Goal: Task Accomplishment & Management: Manage account settings

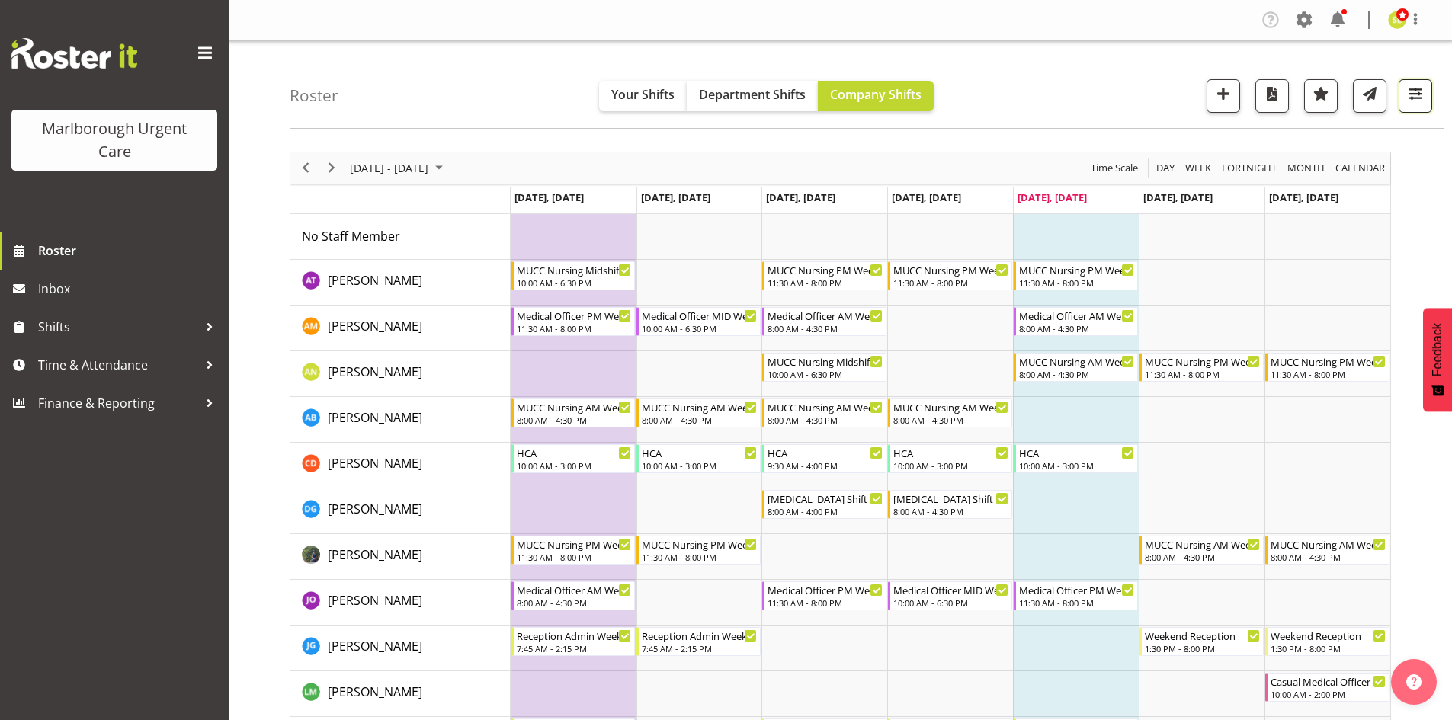
click at [1419, 102] on span "button" at bounding box center [1416, 94] width 20 height 20
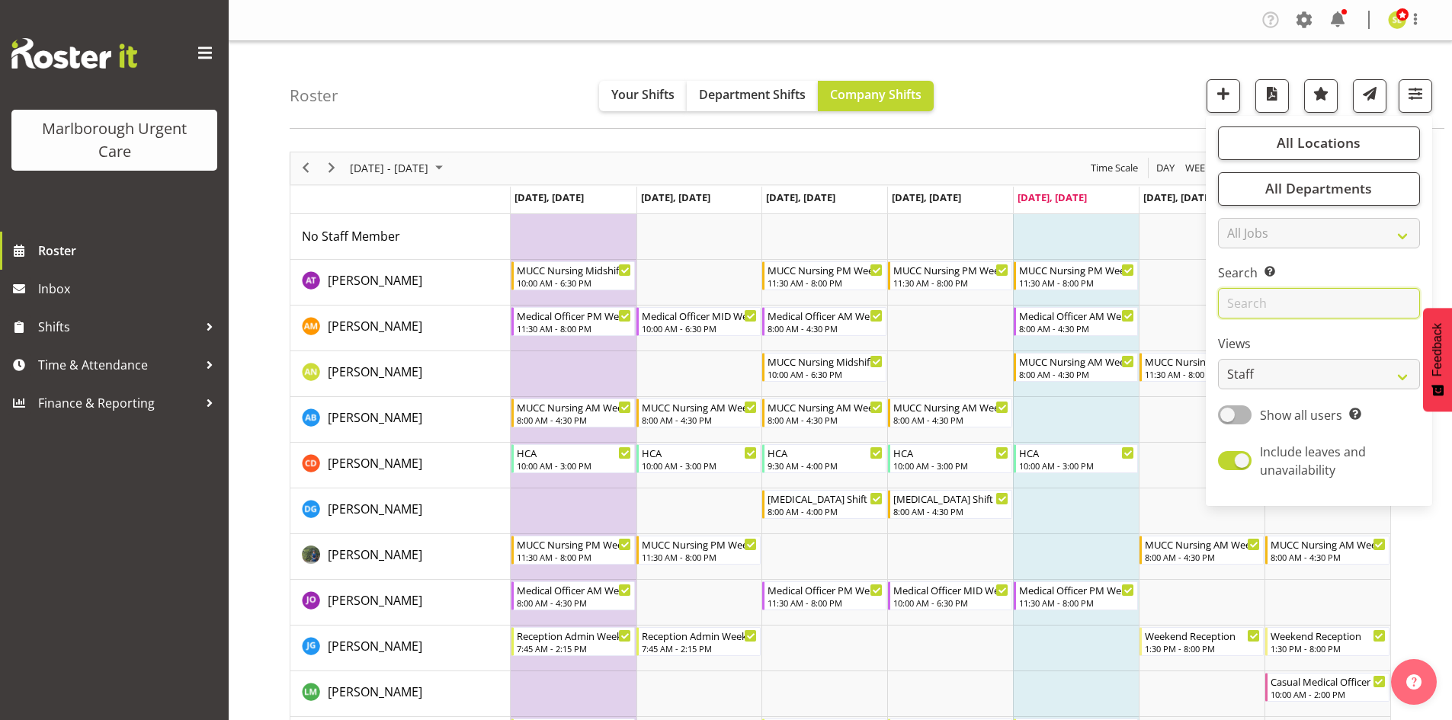
click at [1269, 304] on input "text" at bounding box center [1319, 303] width 202 height 30
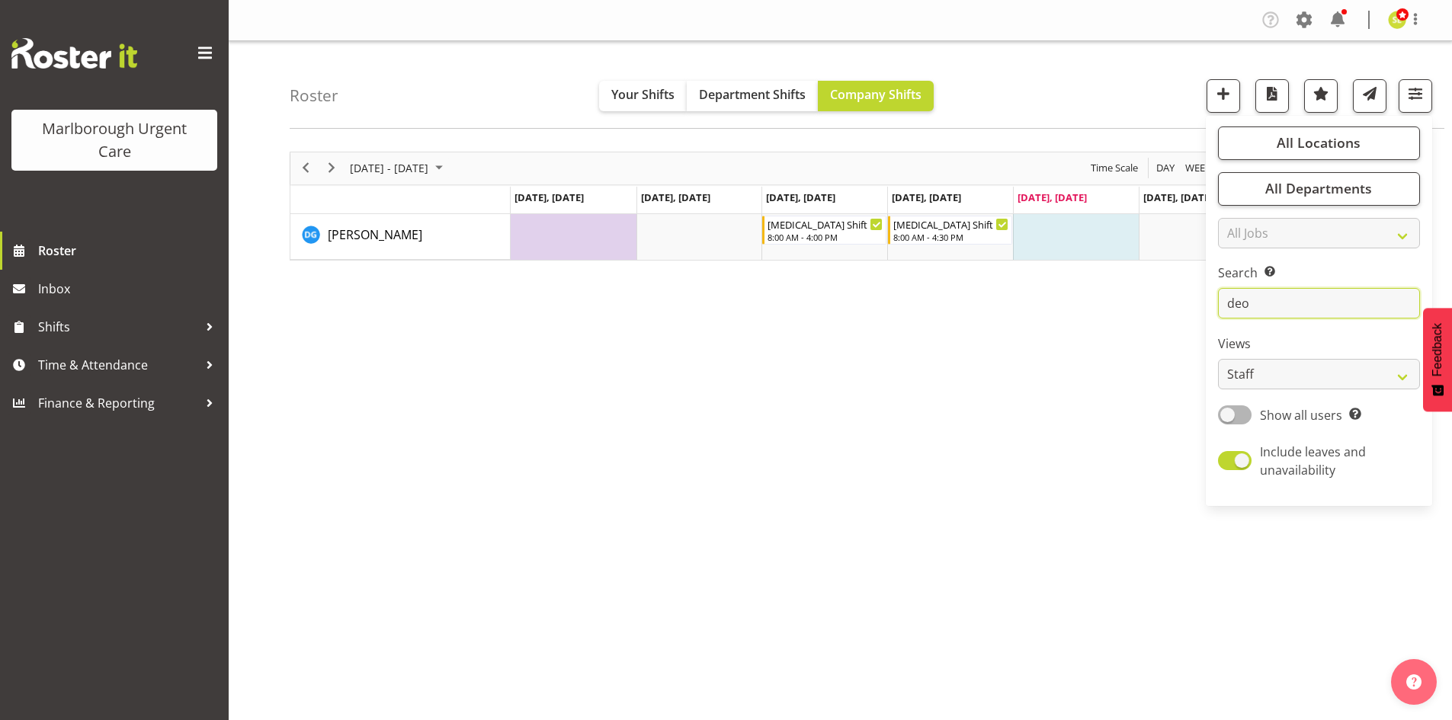
type input "deo"
click at [995, 414] on div "September 22 - 28, 2025 Today Day Week Fortnight Month calendar Month Agenda Ti…" at bounding box center [871, 445] width 1163 height 610
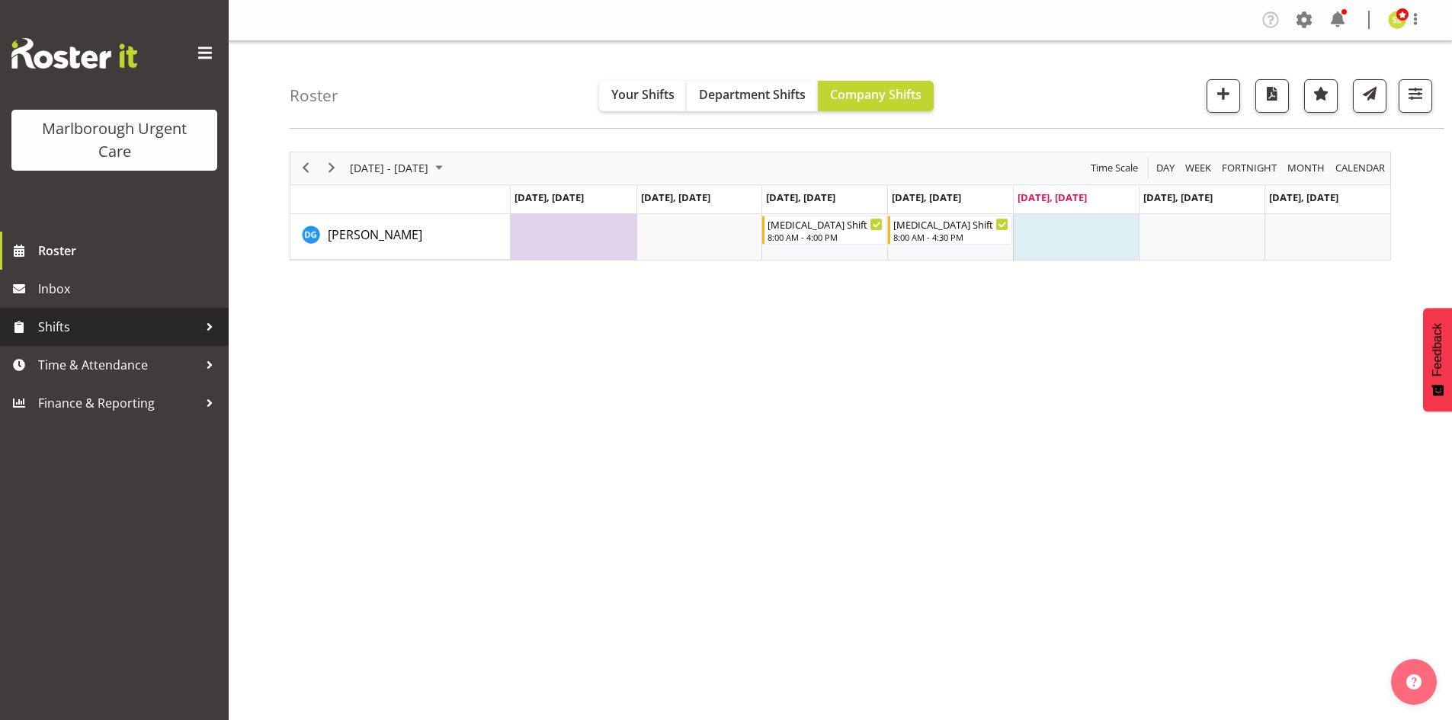
click at [144, 326] on span "Shifts" at bounding box center [118, 327] width 160 height 23
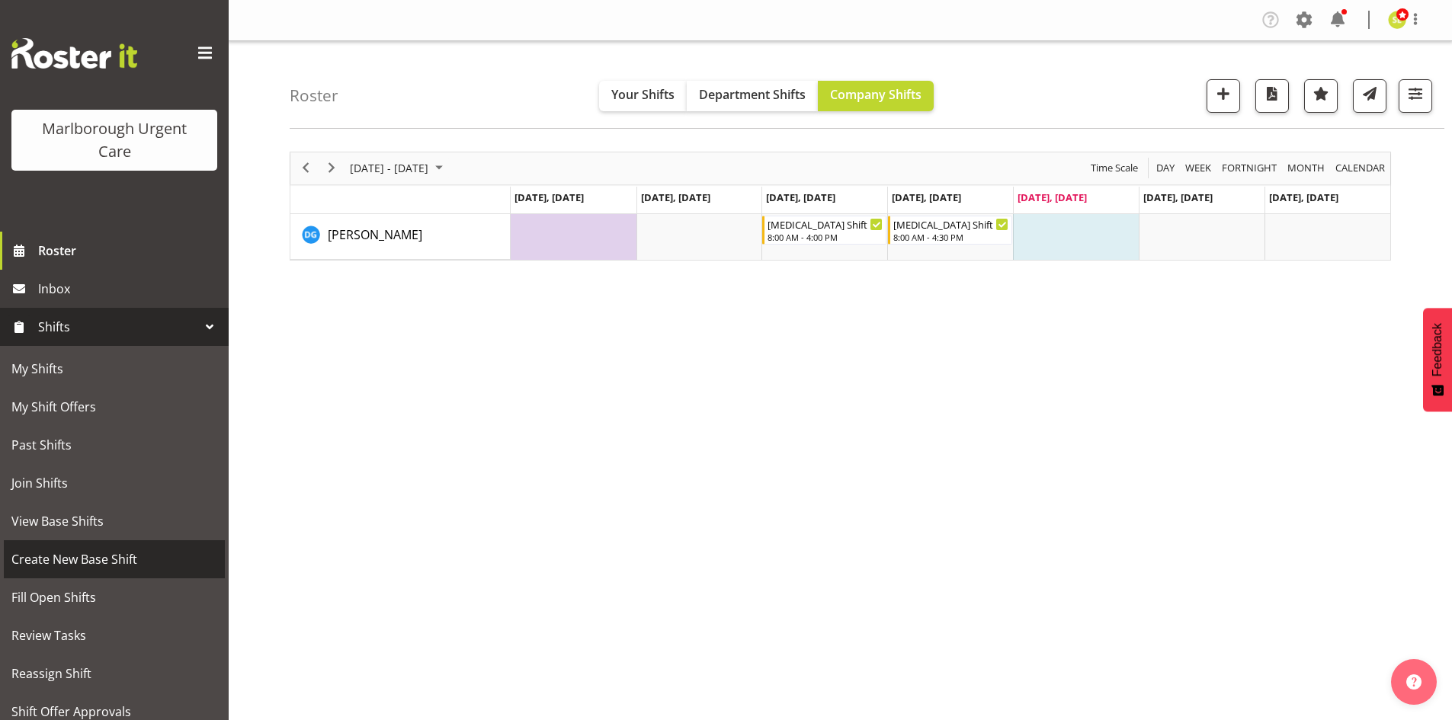
click at [91, 557] on span "Create New Base Shift" at bounding box center [114, 559] width 206 height 23
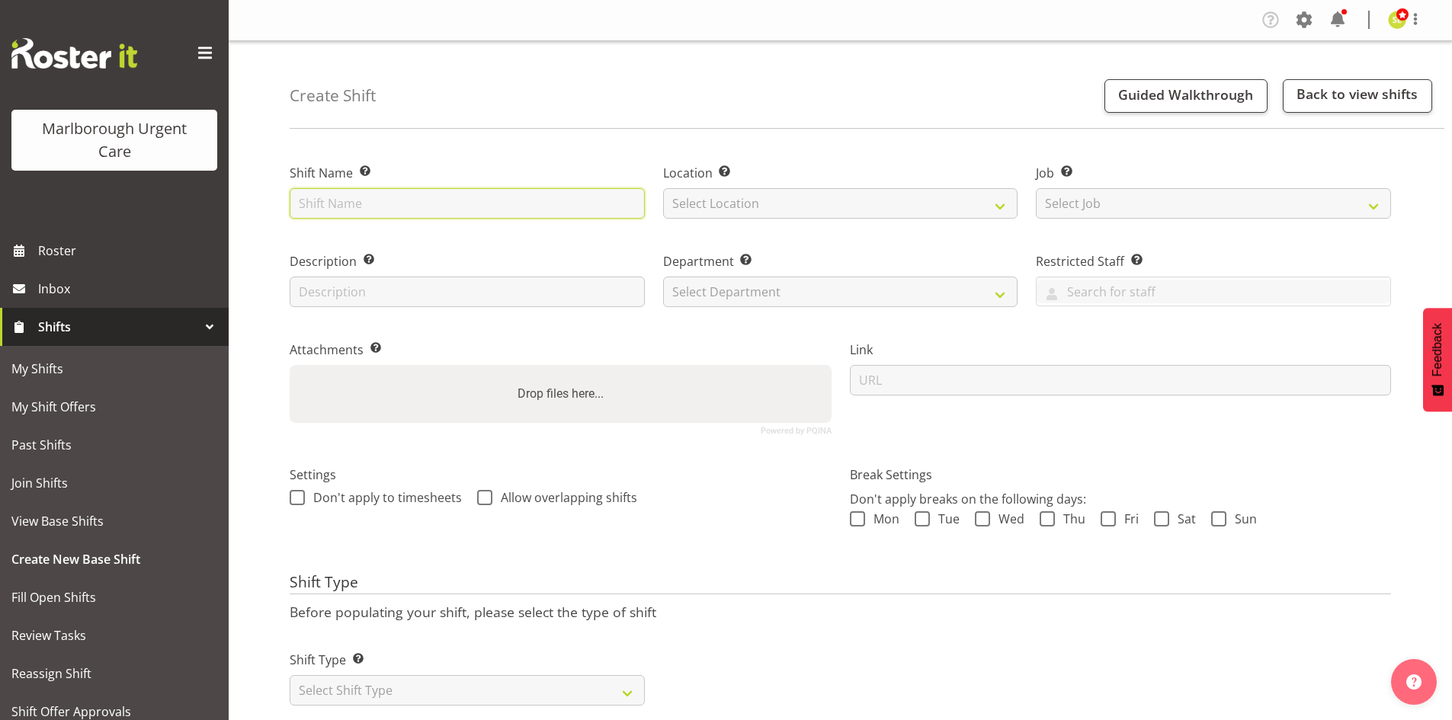
click at [316, 204] on input "text" at bounding box center [467, 203] width 355 height 30
type input "Haemodialysis Shift"
click at [802, 223] on div "Location Enter the location where the shift will occur. Select Location Blenheim" at bounding box center [841, 187] width 374 height 88
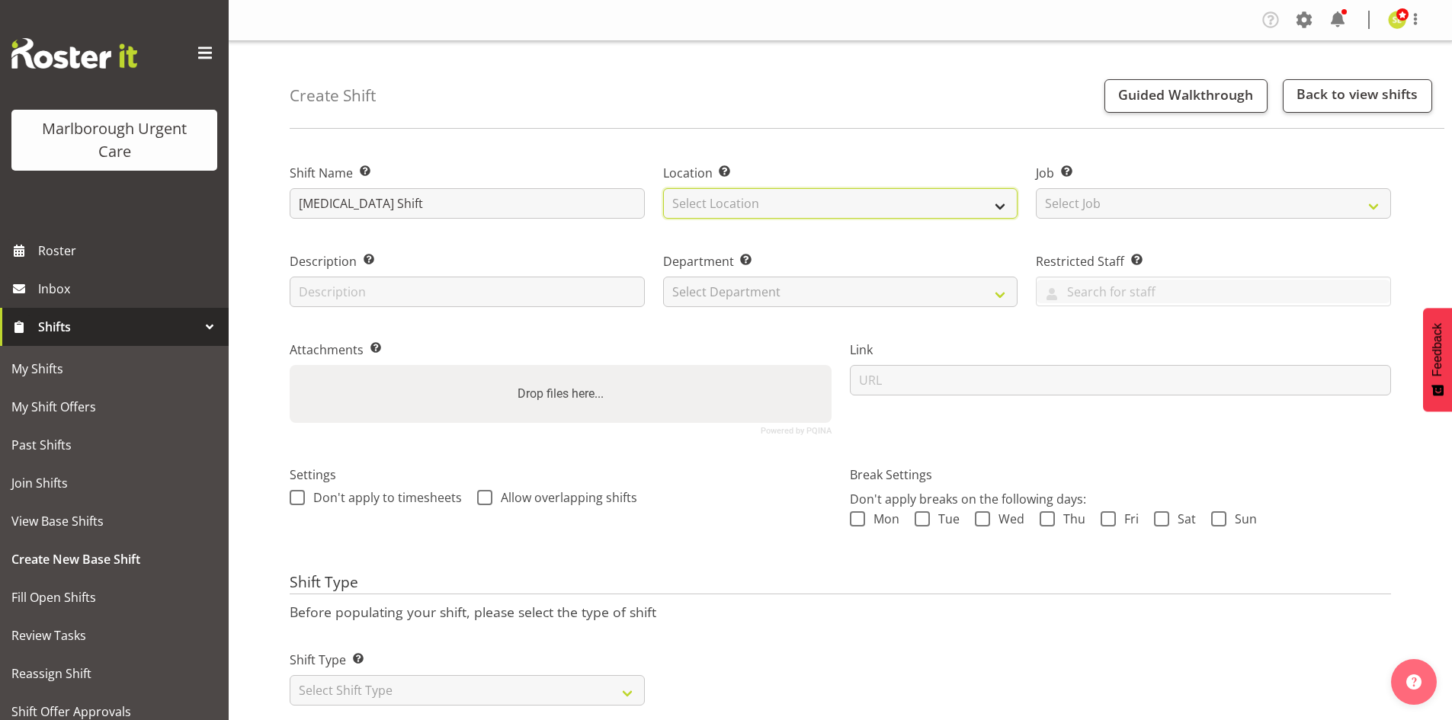
click at [804, 216] on select "Select Location Blenheim" at bounding box center [840, 203] width 355 height 30
select select "1282"
click at [663, 188] on select "Select Location Blenheim" at bounding box center [840, 203] width 355 height 30
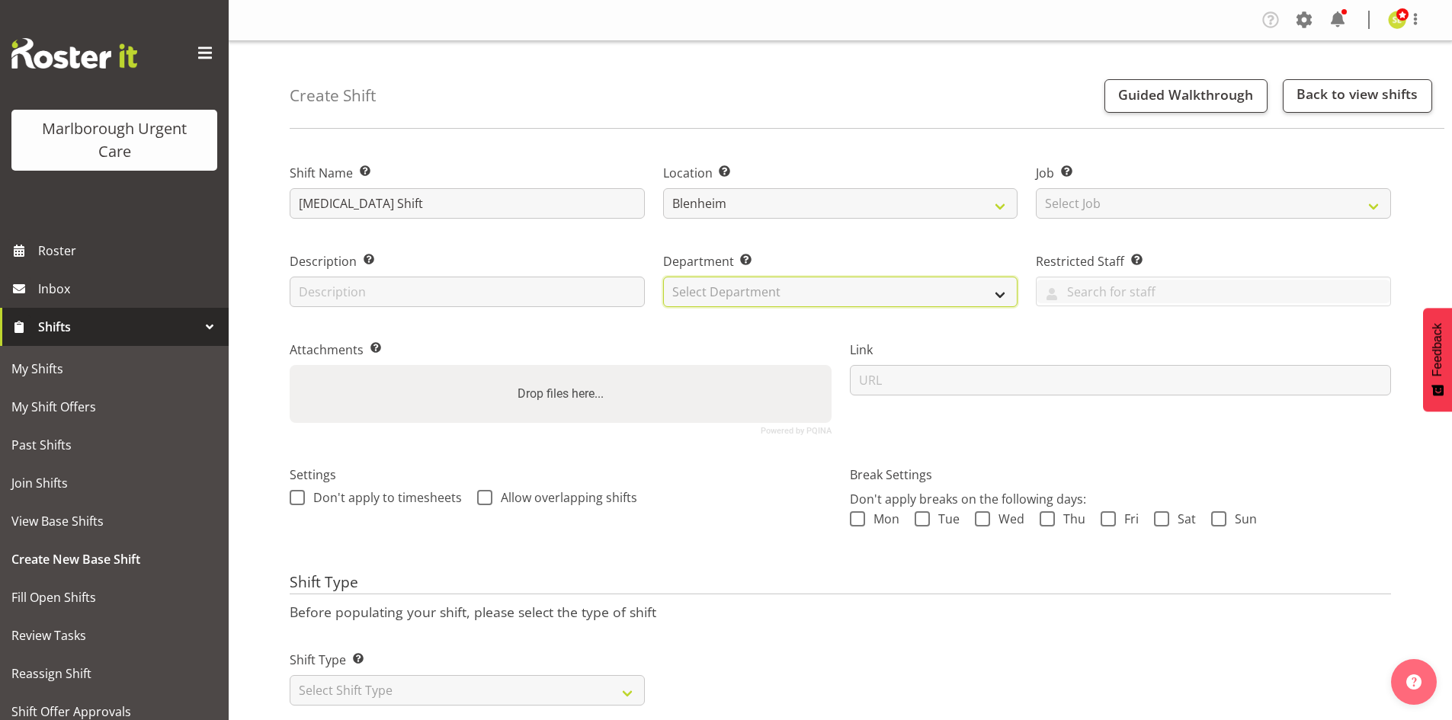
click at [782, 284] on select "Select Department Haemodialysis Dialysis Unit Marlborough Urgent Care" at bounding box center [840, 292] width 355 height 30
select select "926"
click at [663, 277] on select "Select Department Haemodialysis Dialysis Unit Marlborough Urgent Care" at bounding box center [840, 292] width 355 height 30
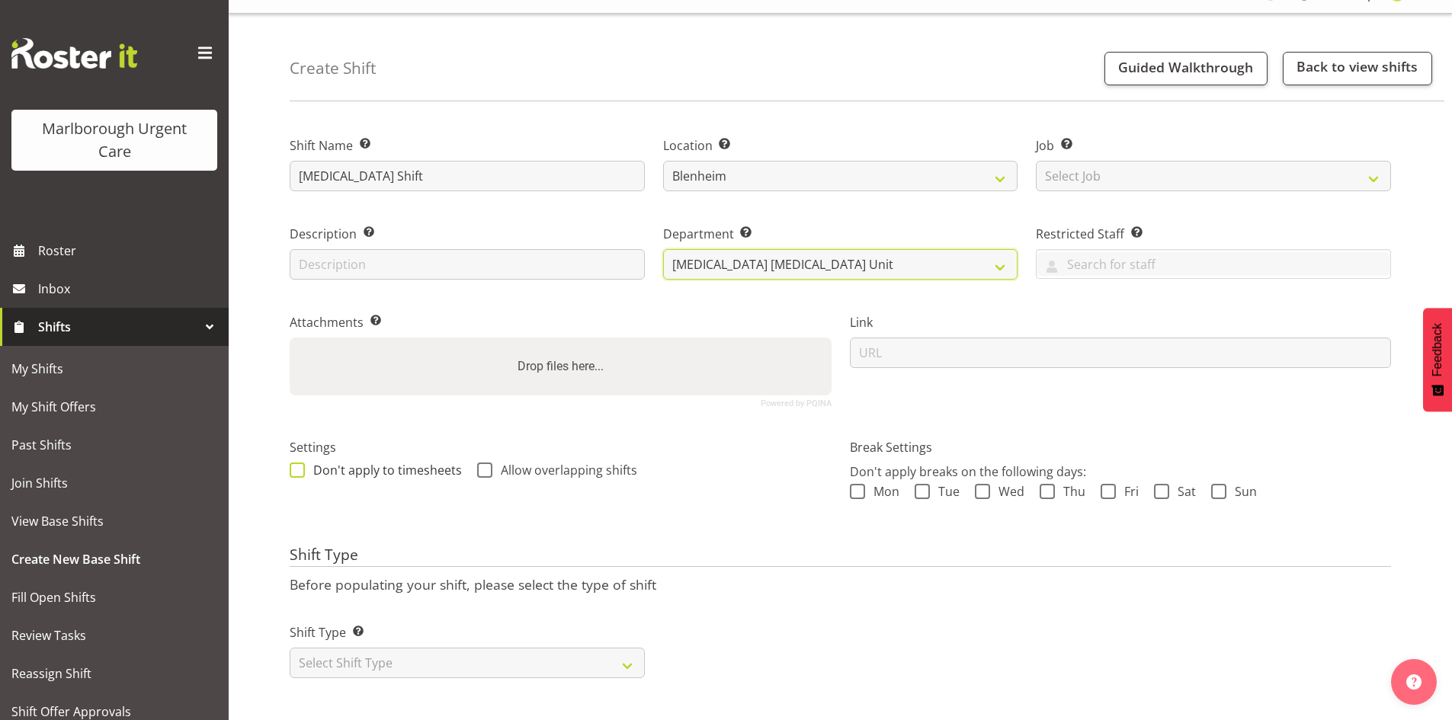
scroll to position [41, 0]
click at [436, 646] on select "Select Shift Type One Off Shift Recurring Shift Rotating Shift" at bounding box center [467, 661] width 355 height 30
select select "rotating"
click at [290, 646] on select "Select Shift Type One Off Shift Recurring Shift Rotating Shift" at bounding box center [467, 661] width 355 height 30
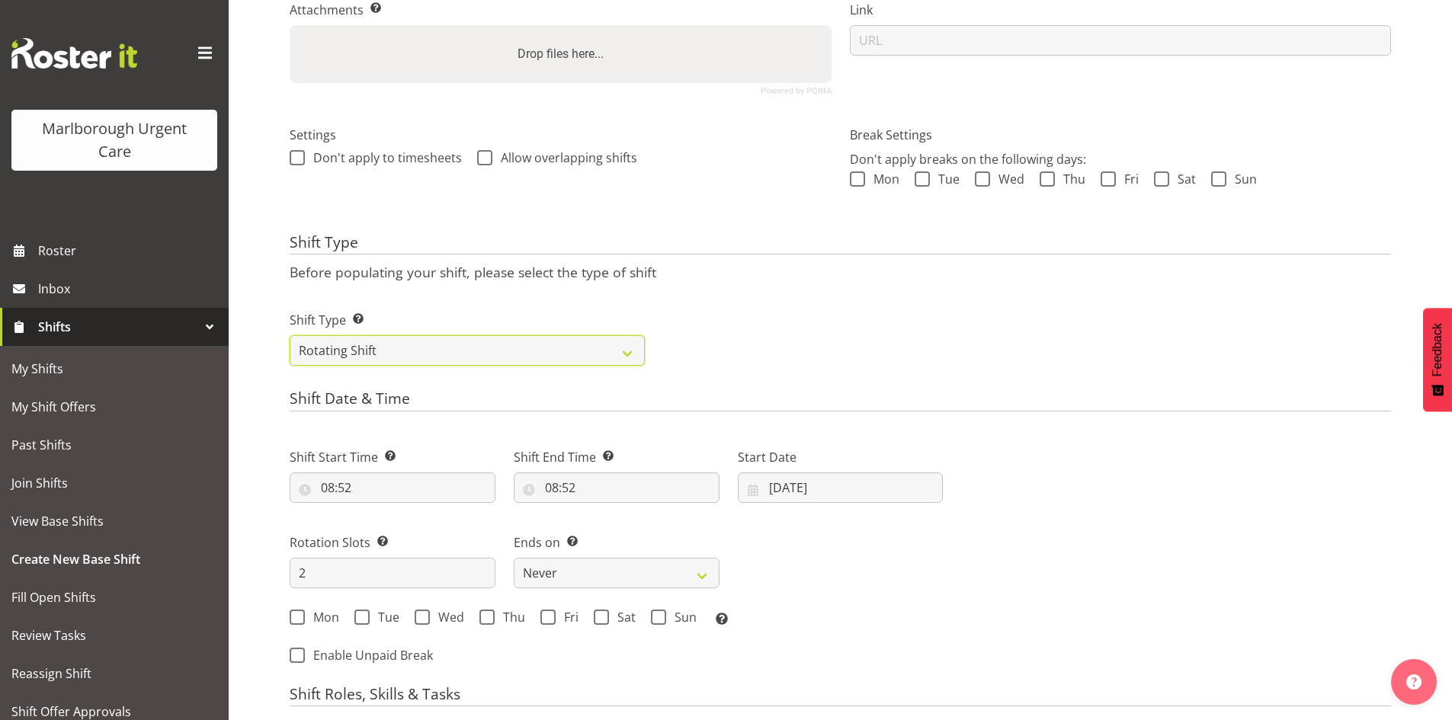
scroll to position [422, 0]
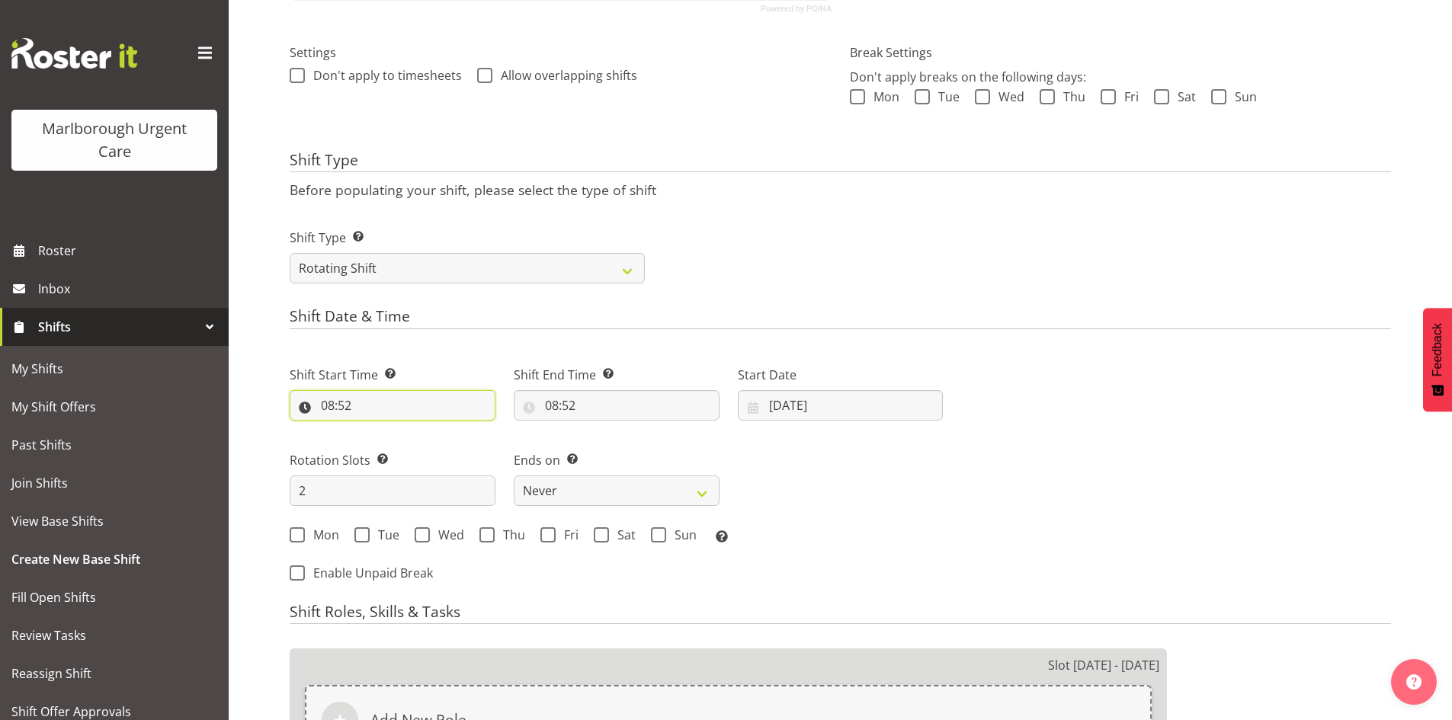
click at [339, 404] on input "08:52" at bounding box center [393, 405] width 206 height 30
click at [431, 442] on select "00 01 02 03 04 05 06 07 08 09 10 11 12 13 14 15 16 17 18 19 20 21 22 23 24 25 2…" at bounding box center [433, 445] width 34 height 30
select select "0"
click at [416, 430] on select "00 01 02 03 04 05 06 07 08 09 10 11 12 13 14 15 16 17 18 19 20 21 22 23 24 25 2…" at bounding box center [433, 445] width 34 height 30
type input "08:00"
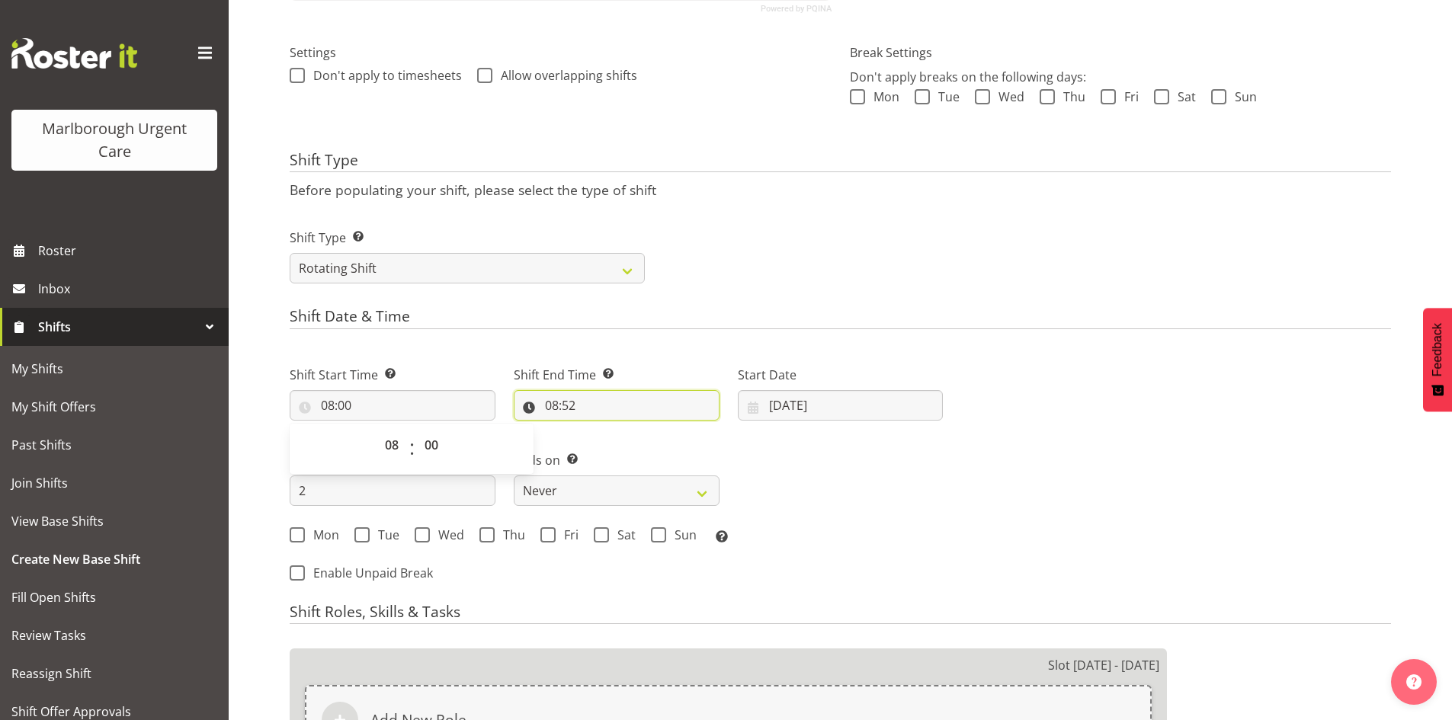
click at [553, 409] on input "08:52" at bounding box center [617, 405] width 206 height 30
click at [625, 448] on select "00 01 02 03 04 05 06 07 08 09 10 11 12 13 14 15 16 17 18 19 20 21 22 23" at bounding box center [618, 445] width 34 height 30
select select "16"
click at [601, 430] on select "00 01 02 03 04 05 06 07 08 09 10 11 12 13 14 15 16 17 18 19 20 21 22 23" at bounding box center [618, 445] width 34 height 30
type input "16:52"
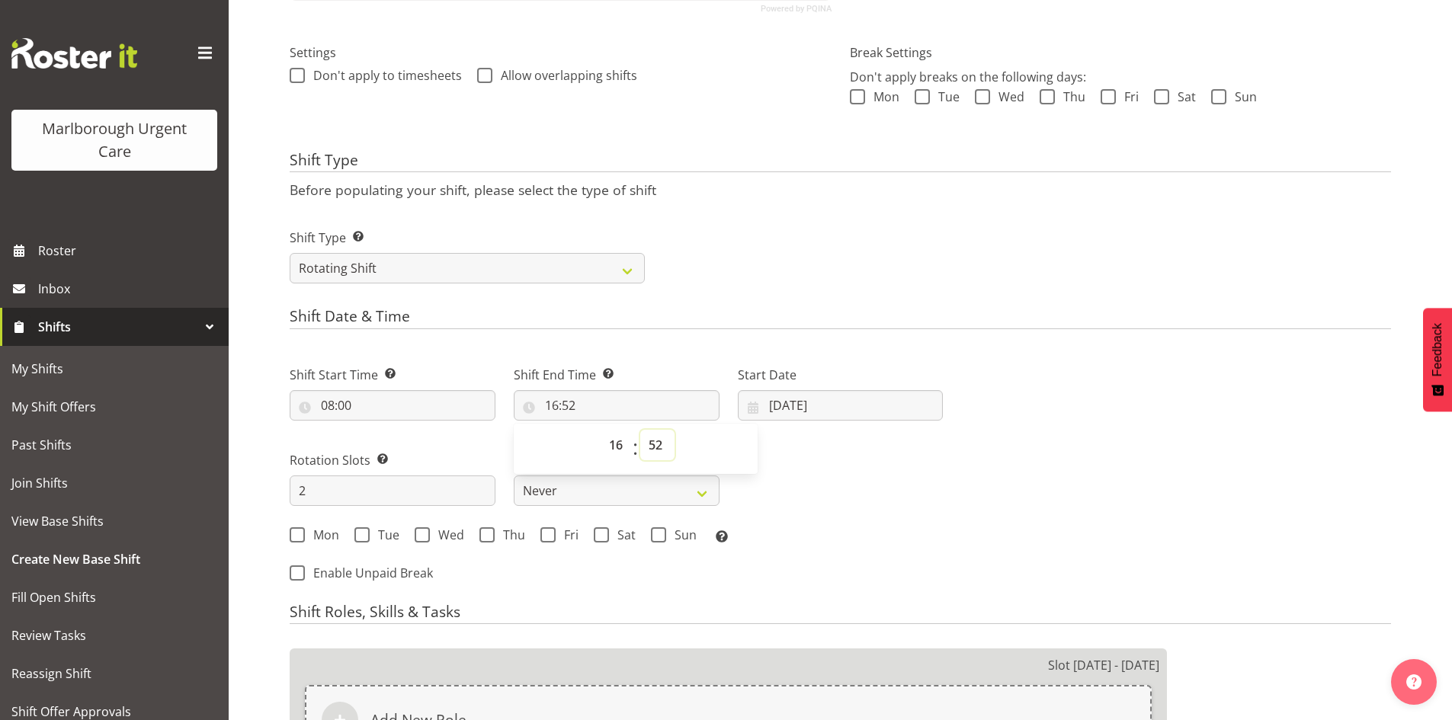
click at [649, 444] on select "00 01 02 03 04 05 06 07 08 09 10 11 12 13 14 15 16 17 18 19 20 21 22 23 24 25 2…" at bounding box center [657, 445] width 34 height 30
select select "30"
click at [640, 430] on select "00 01 02 03 04 05 06 07 08 09 10 11 12 13 14 15 16 17 18 19 20 21 22 23 24 25 2…" at bounding box center [657, 445] width 34 height 30
type input "16:30"
click at [842, 455] on div "Shift Start Time Set the time of the day you wish this shift to start 08:00 00 …" at bounding box center [617, 451] width 672 height 212
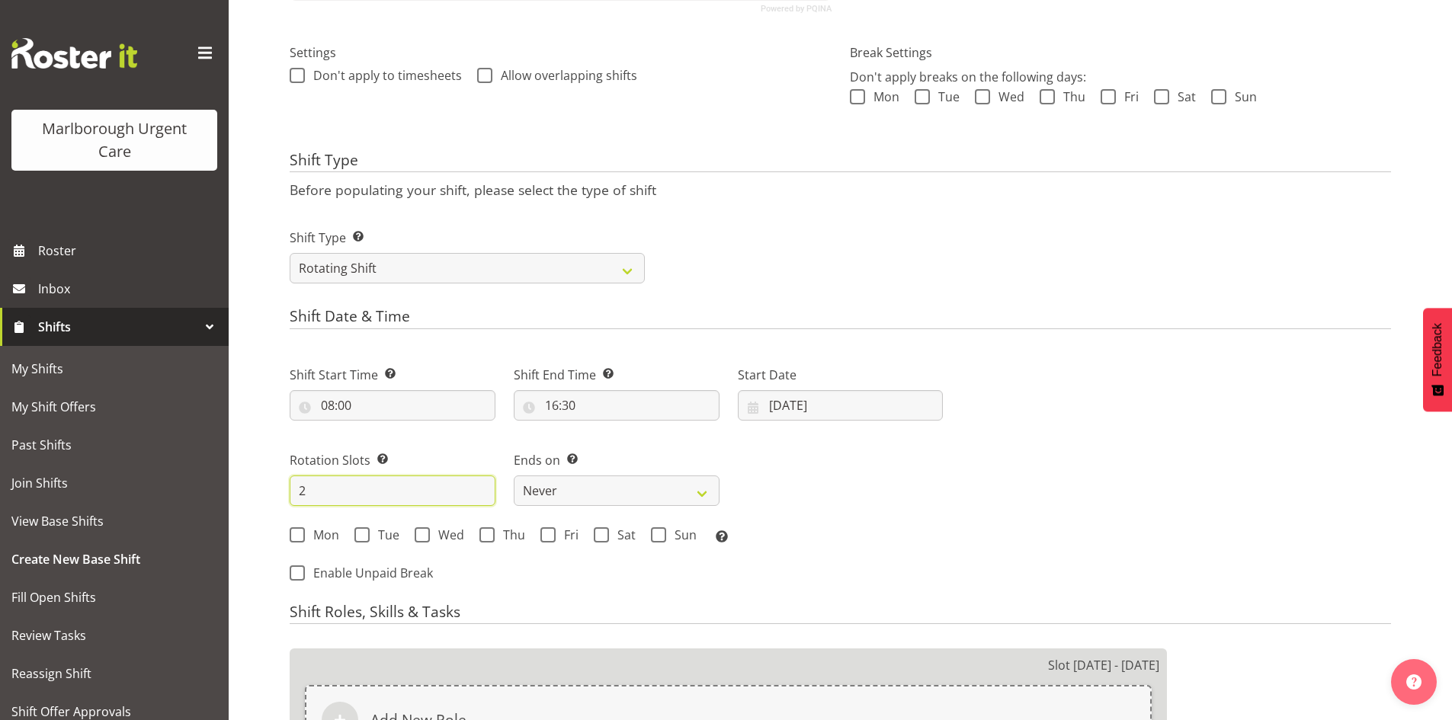
click at [406, 495] on input "2" at bounding box center [393, 491] width 206 height 30
type input "7"
click at [940, 455] on div "Shift Start Time Set the time of the day you wish this shift to start 08:00 00 …" at bounding box center [617, 451] width 672 height 212
click at [337, 494] on input "7" at bounding box center [393, 491] width 206 height 30
click at [832, 470] on div "Shift Start Time Set the time of the day you wish this shift to start 08:00 00 …" at bounding box center [617, 451] width 672 height 212
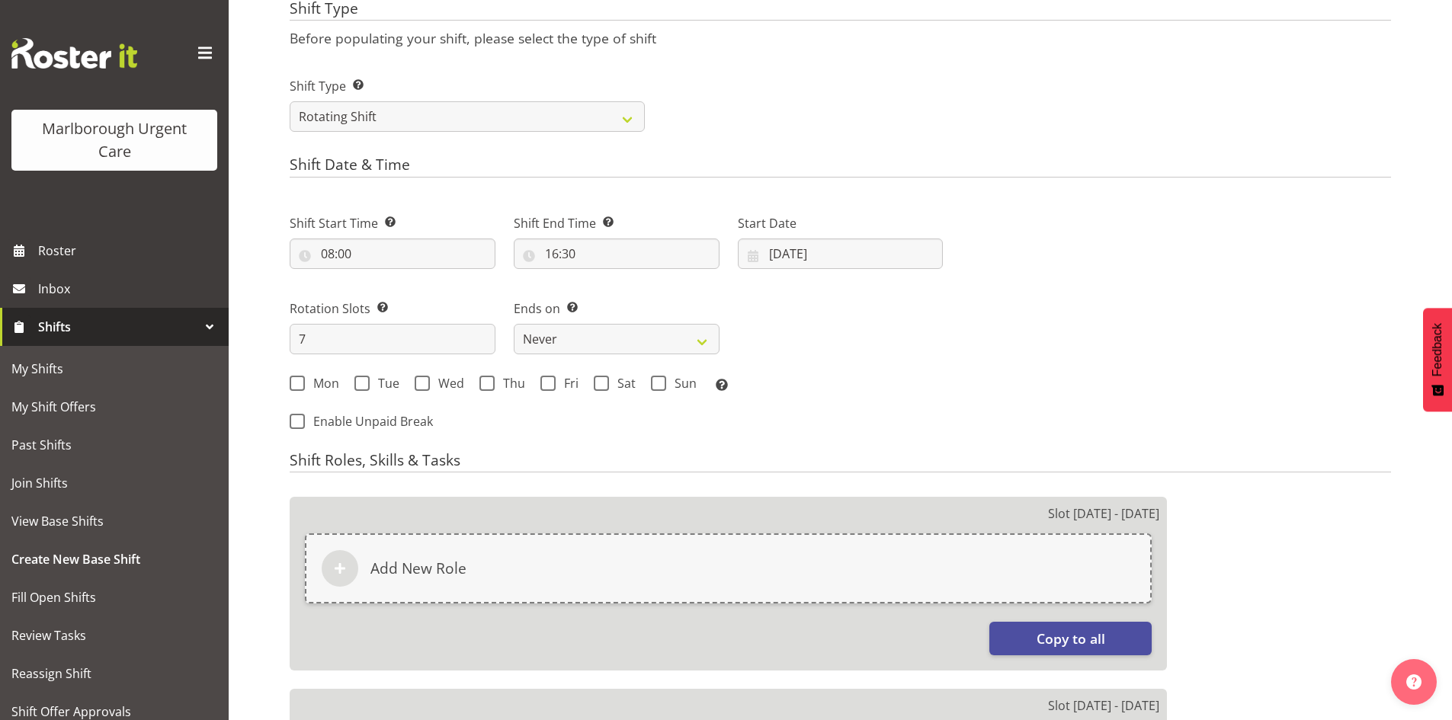
scroll to position [575, 0]
click at [302, 384] on span at bounding box center [297, 382] width 15 height 15
click at [300, 384] on input "Mon" at bounding box center [295, 382] width 10 height 10
checkbox input "true"
click at [359, 380] on span at bounding box center [361, 382] width 15 height 15
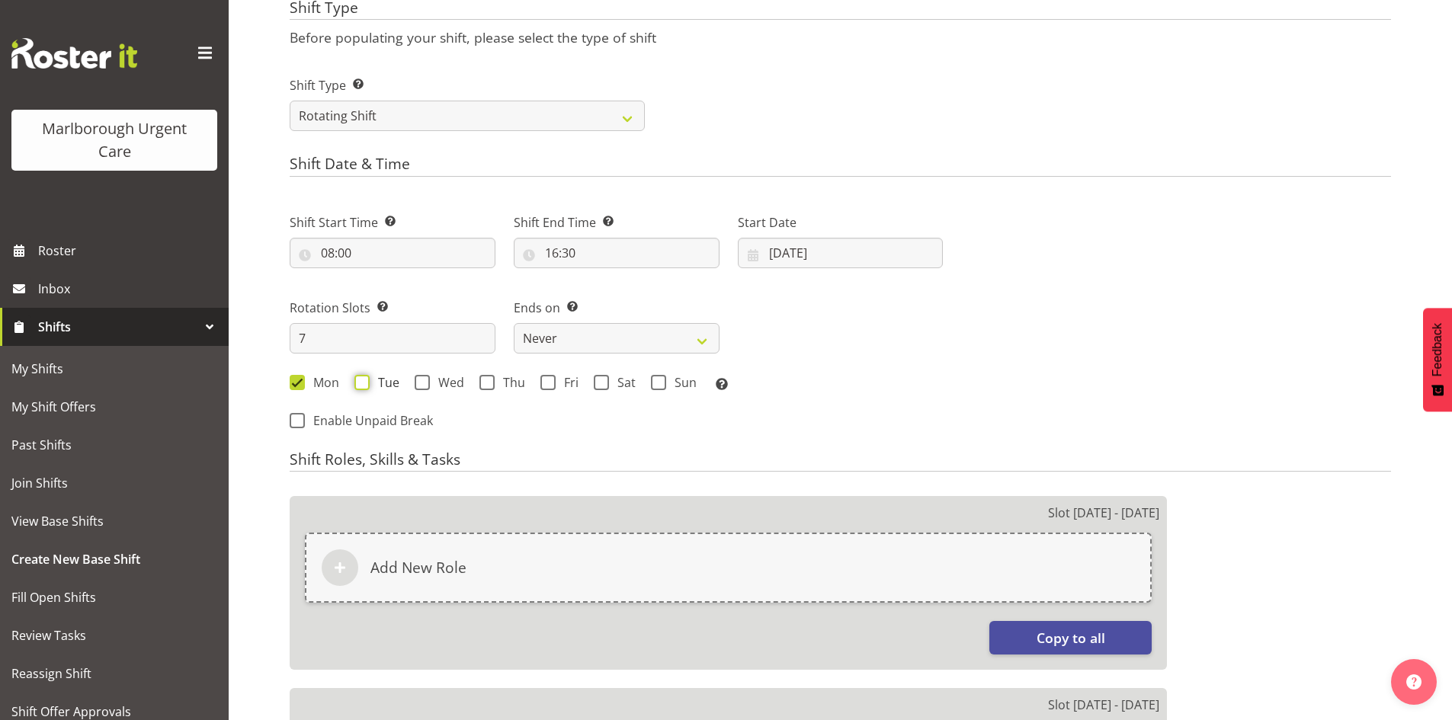
click at [359, 380] on input "Tue" at bounding box center [359, 382] width 10 height 10
checkbox input "true"
click at [420, 380] on span at bounding box center [422, 382] width 15 height 15
click at [420, 380] on input "Wed" at bounding box center [420, 382] width 10 height 10
checkbox input "true"
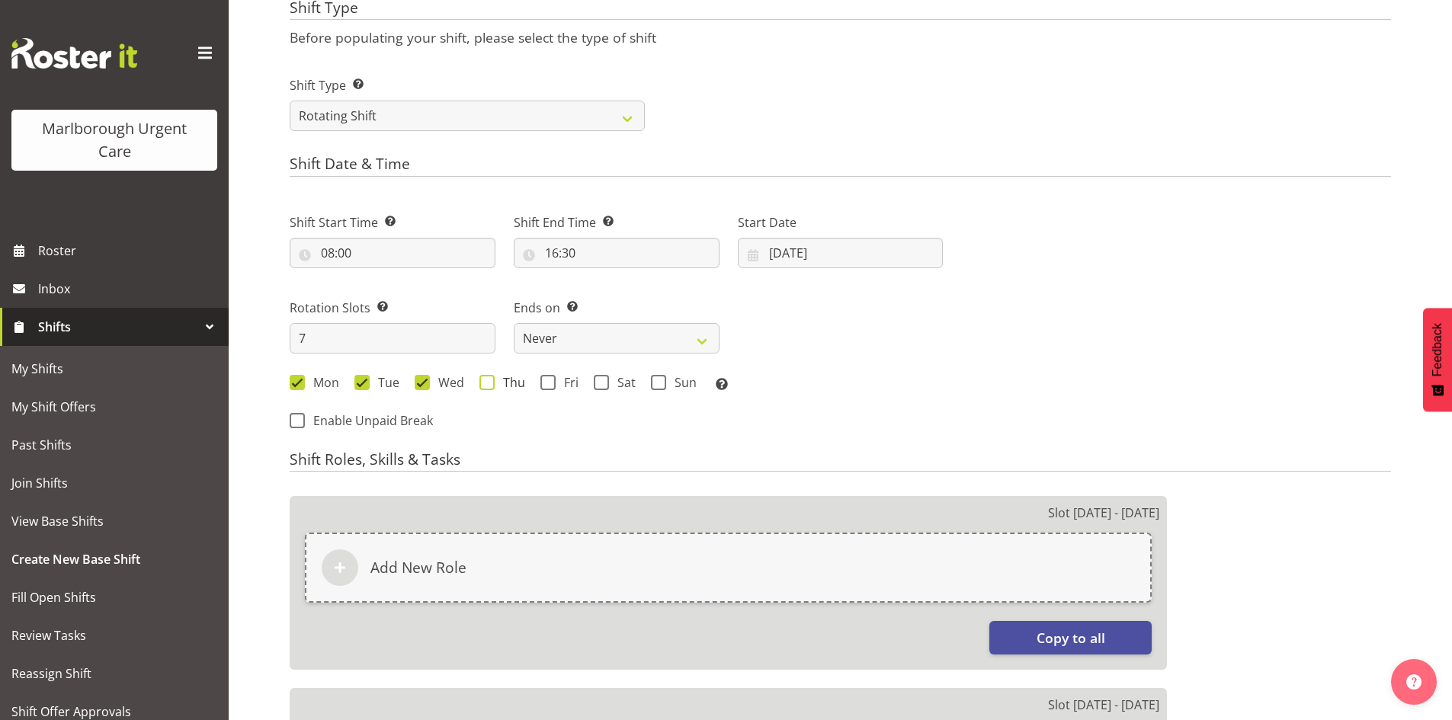
click at [491, 379] on span at bounding box center [487, 382] width 15 height 15
click at [489, 379] on input "Thu" at bounding box center [485, 382] width 10 height 10
checkbox input "true"
click at [544, 383] on span at bounding box center [548, 382] width 15 height 15
click at [544, 383] on input "Fri" at bounding box center [546, 382] width 10 height 10
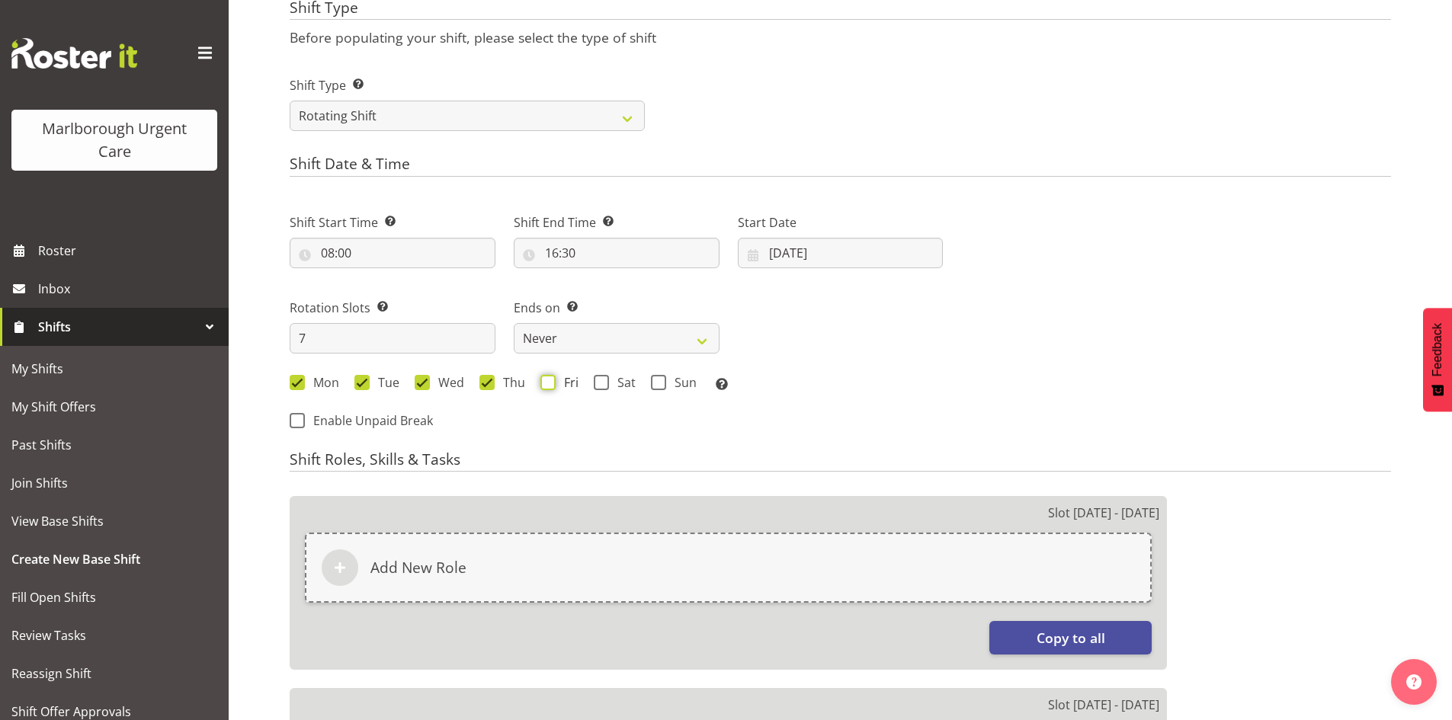
checkbox input "true"
click at [318, 427] on span "Enable Unpaid Break" at bounding box center [369, 420] width 128 height 15
click at [300, 425] on input "Enable Unpaid Break" at bounding box center [295, 420] width 10 height 10
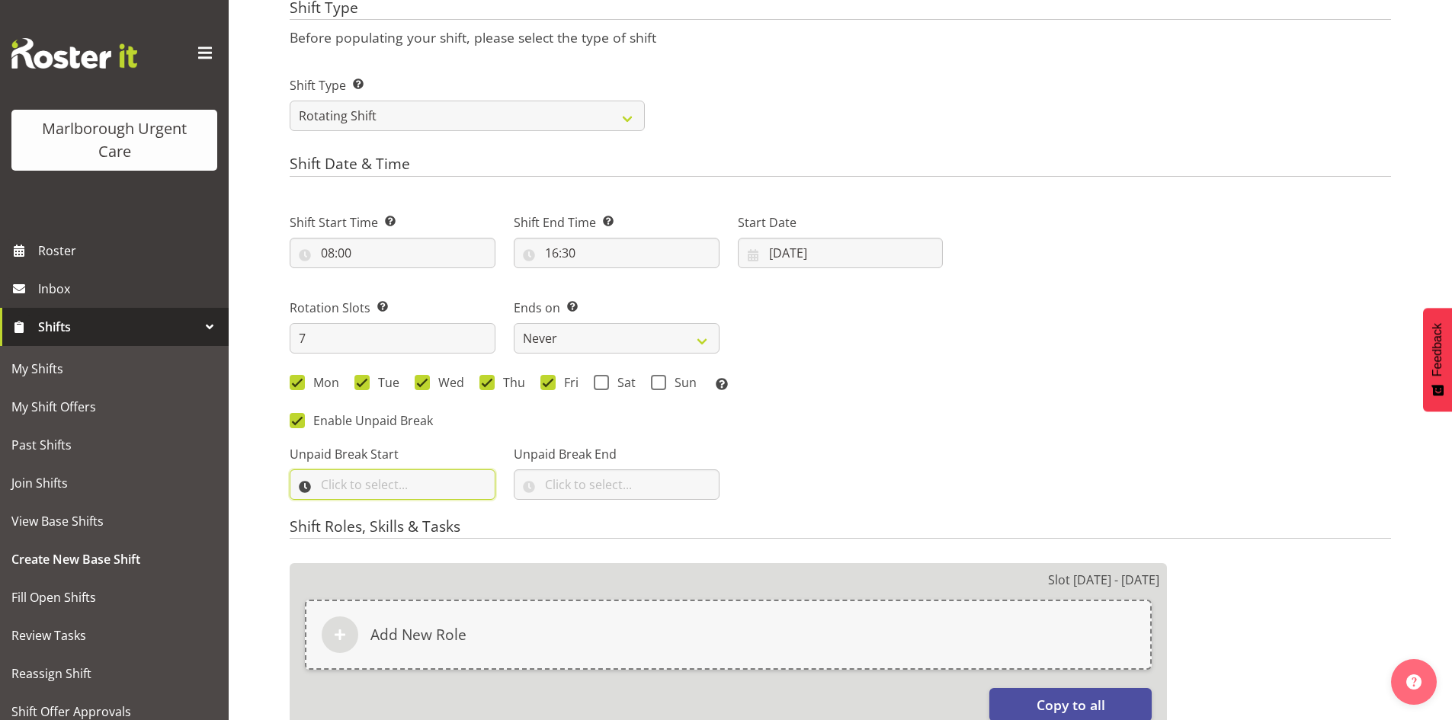
click at [406, 492] on input "text" at bounding box center [393, 485] width 206 height 30
click at [390, 529] on select "00 00 01 02 03 04 05 06 07 08 09 10 11 12 13 14 15 16 17 18 19 20 21 22 23" at bounding box center [394, 524] width 34 height 30
click at [749, 446] on div "Unpaid Break Start 00 00 01 02 03 04 05 06 07 08 09 10 11 12 13 14 15 16 17 18 …" at bounding box center [617, 466] width 672 height 85
click at [309, 418] on span "Enable Unpaid Break" at bounding box center [369, 420] width 128 height 15
click at [300, 418] on input "Enable Unpaid Break" at bounding box center [295, 420] width 10 height 10
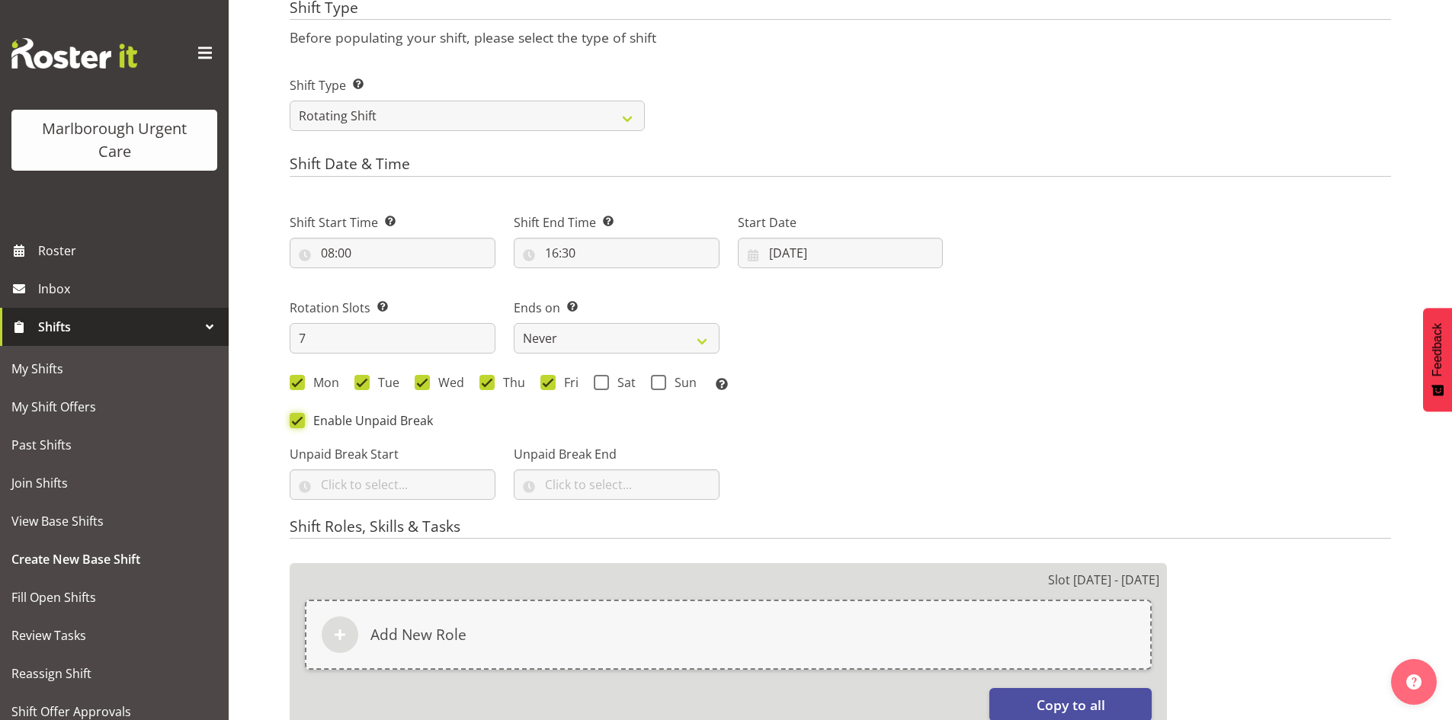
checkbox input "false"
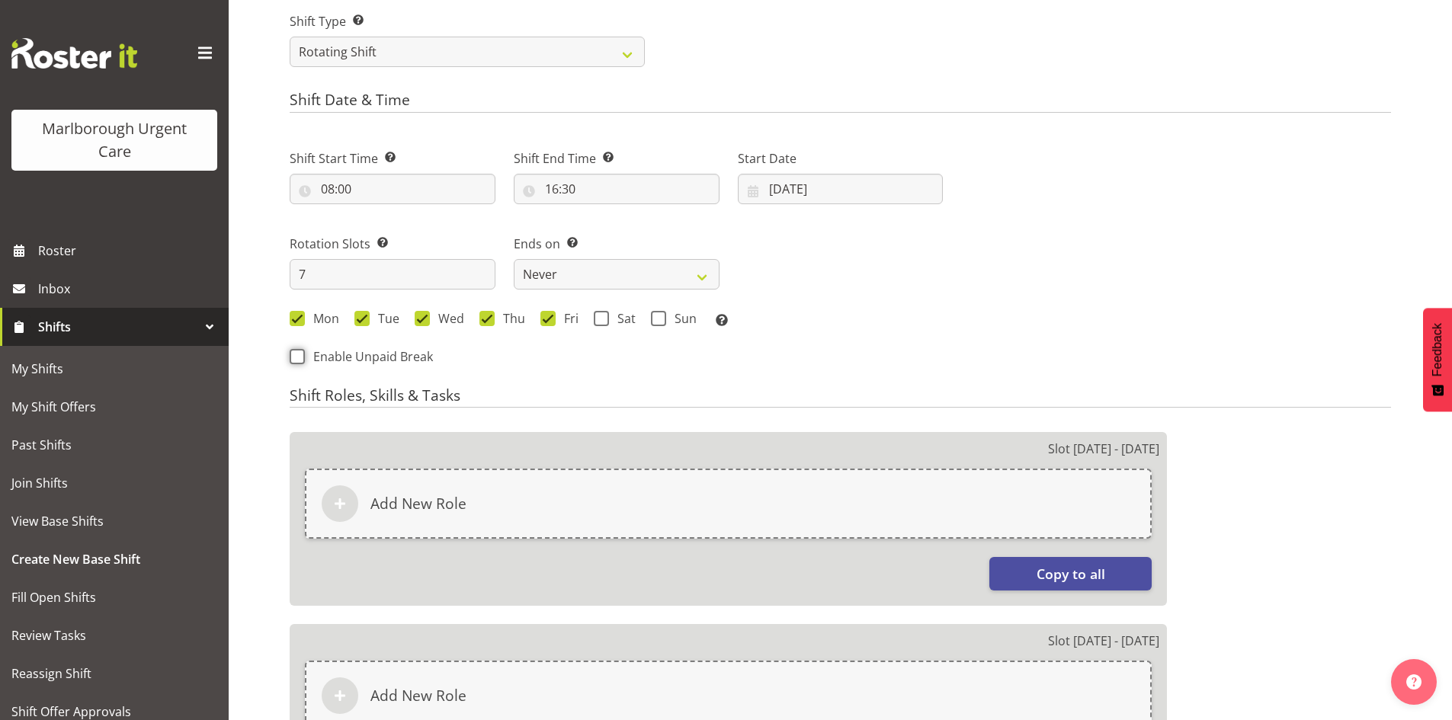
scroll to position [727, 0]
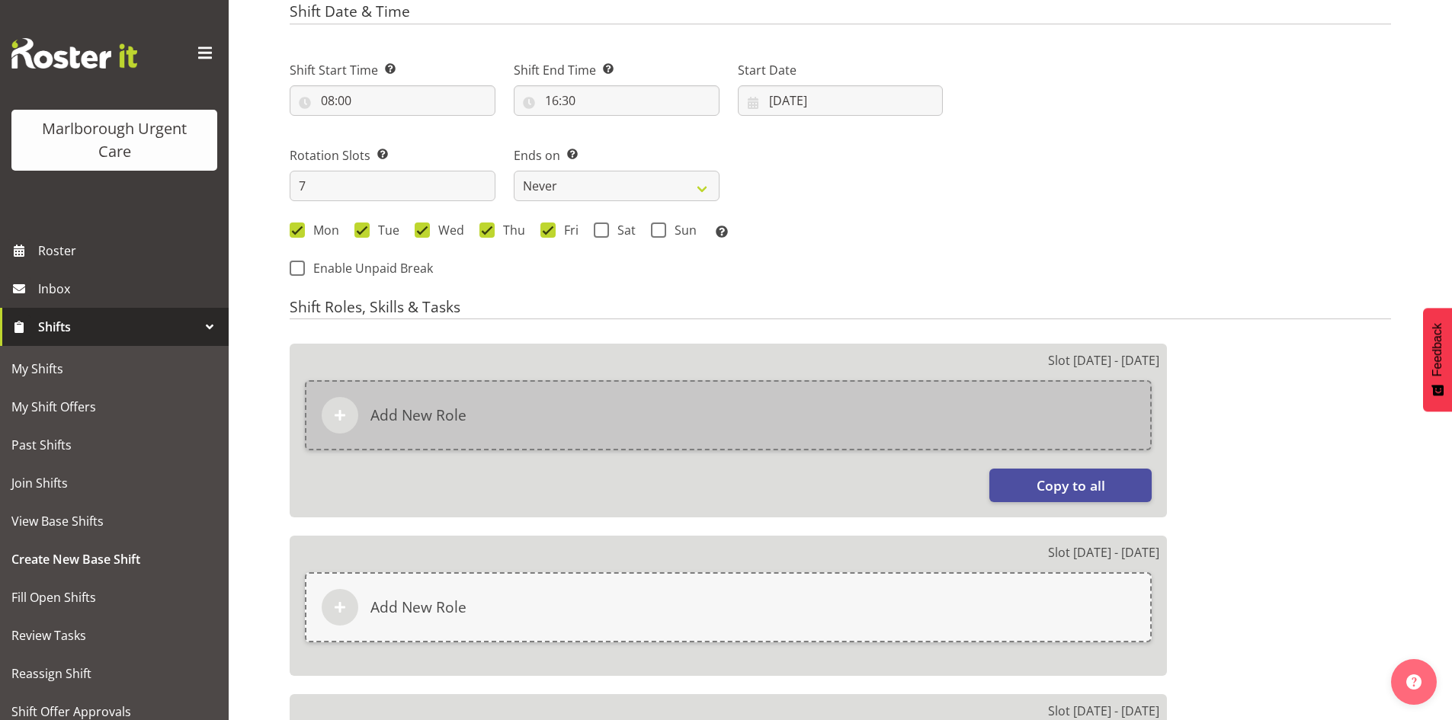
click at [493, 408] on div "Add New Role" at bounding box center [728, 415] width 847 height 70
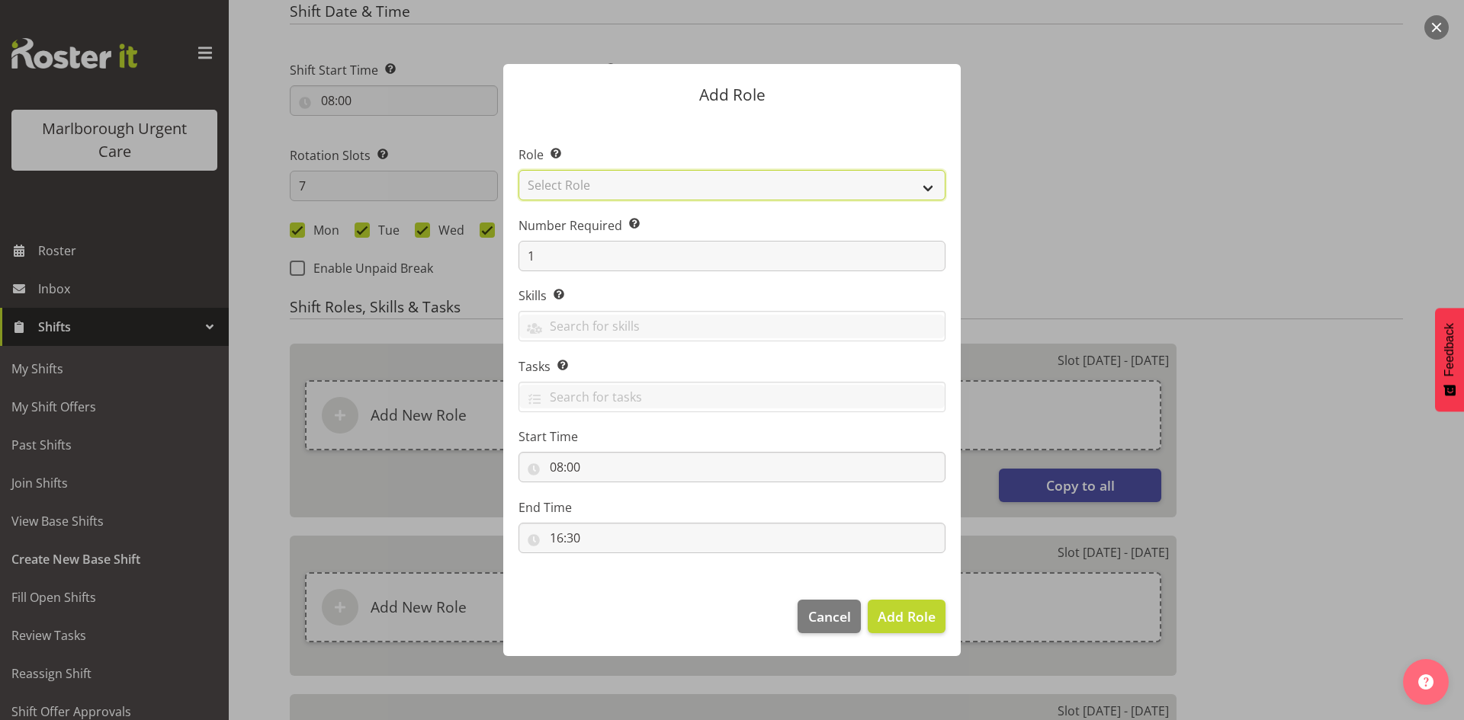
click at [625, 180] on select "Select Role Casual Registered Nurse Casual Weekday Medical Officer Casual Weekd…" at bounding box center [731, 185] width 427 height 30
select select "1554"
click at [518, 170] on select "Select Role Casual Registered Nurse Casual Weekday Medical Officer Casual Weekd…" at bounding box center [731, 185] width 427 height 30
click at [912, 617] on span "Add Role" at bounding box center [906, 617] width 58 height 18
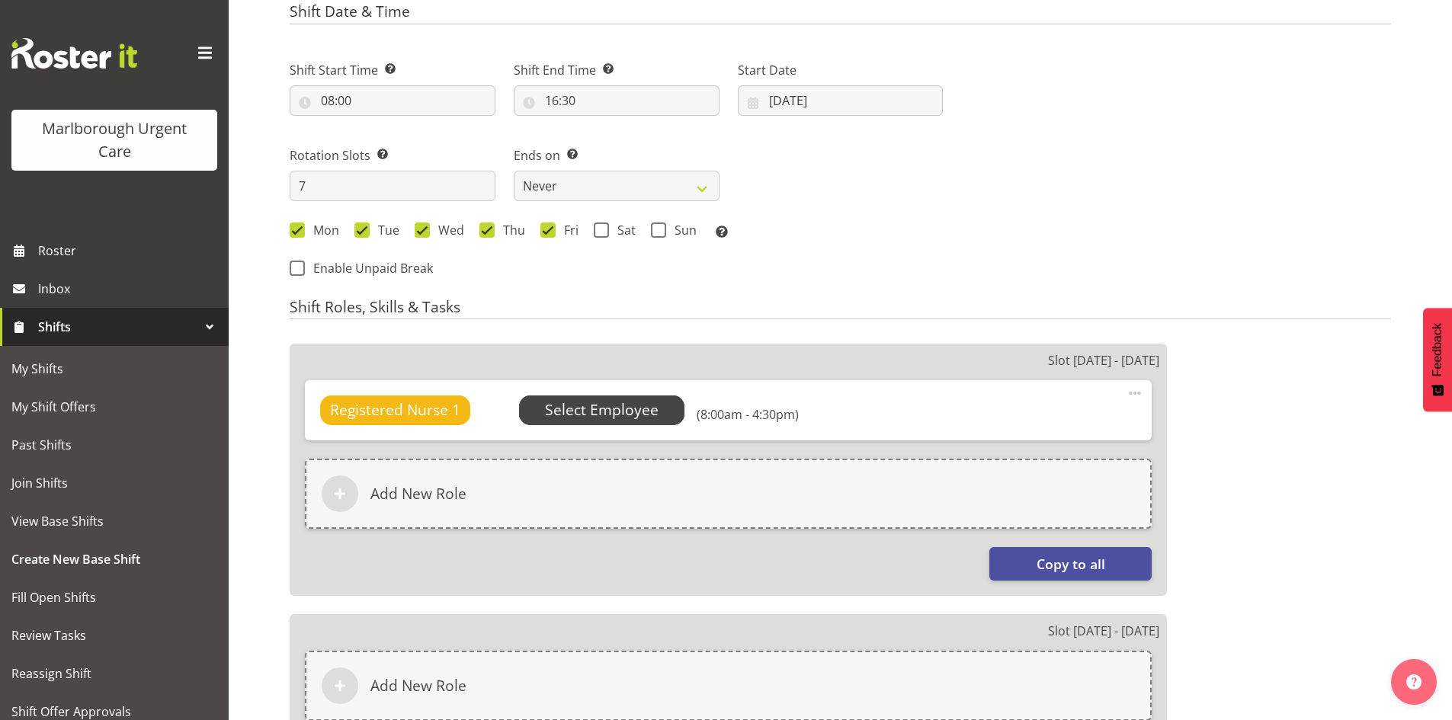
click at [635, 408] on span "Select Employee" at bounding box center [602, 410] width 114 height 22
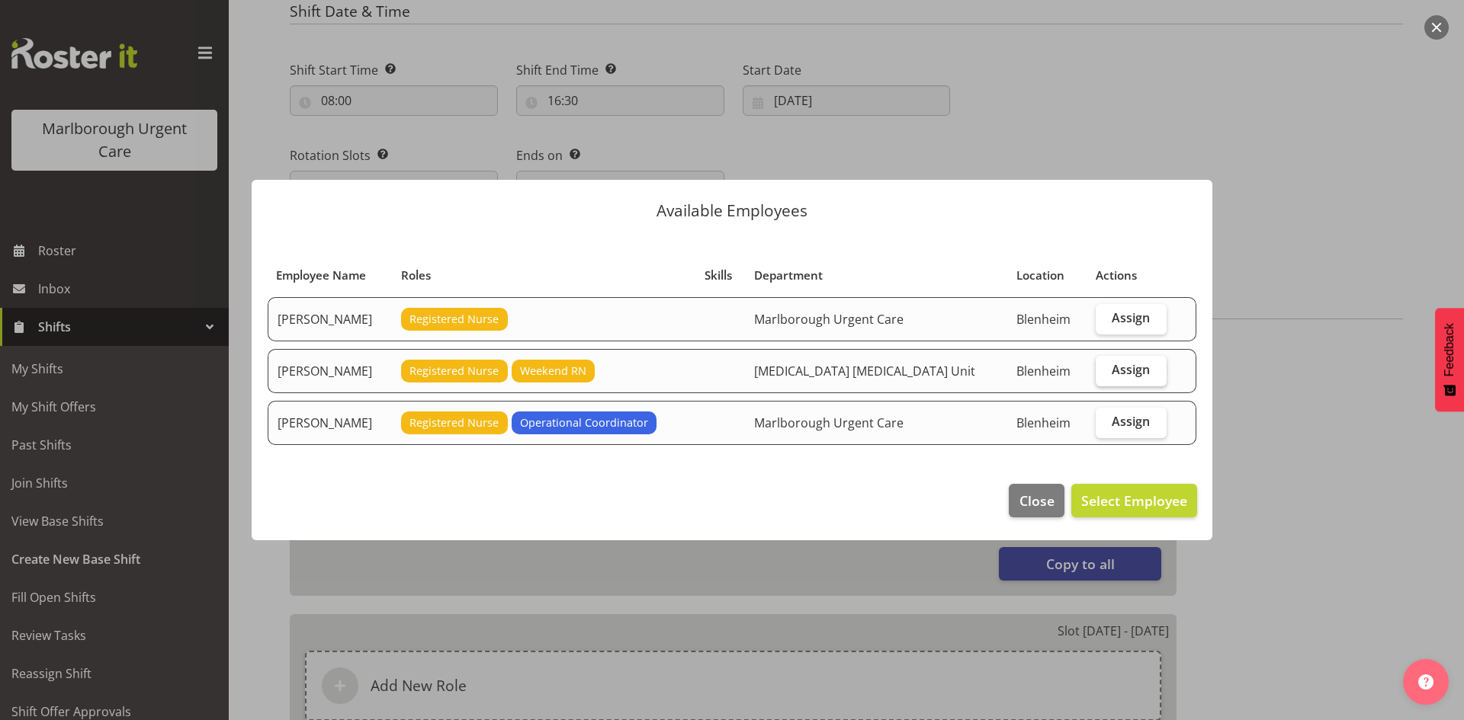
click at [1121, 371] on span "Assign" at bounding box center [1130, 369] width 38 height 15
click at [1105, 371] on input "Assign" at bounding box center [1100, 370] width 10 height 10
checkbox input "true"
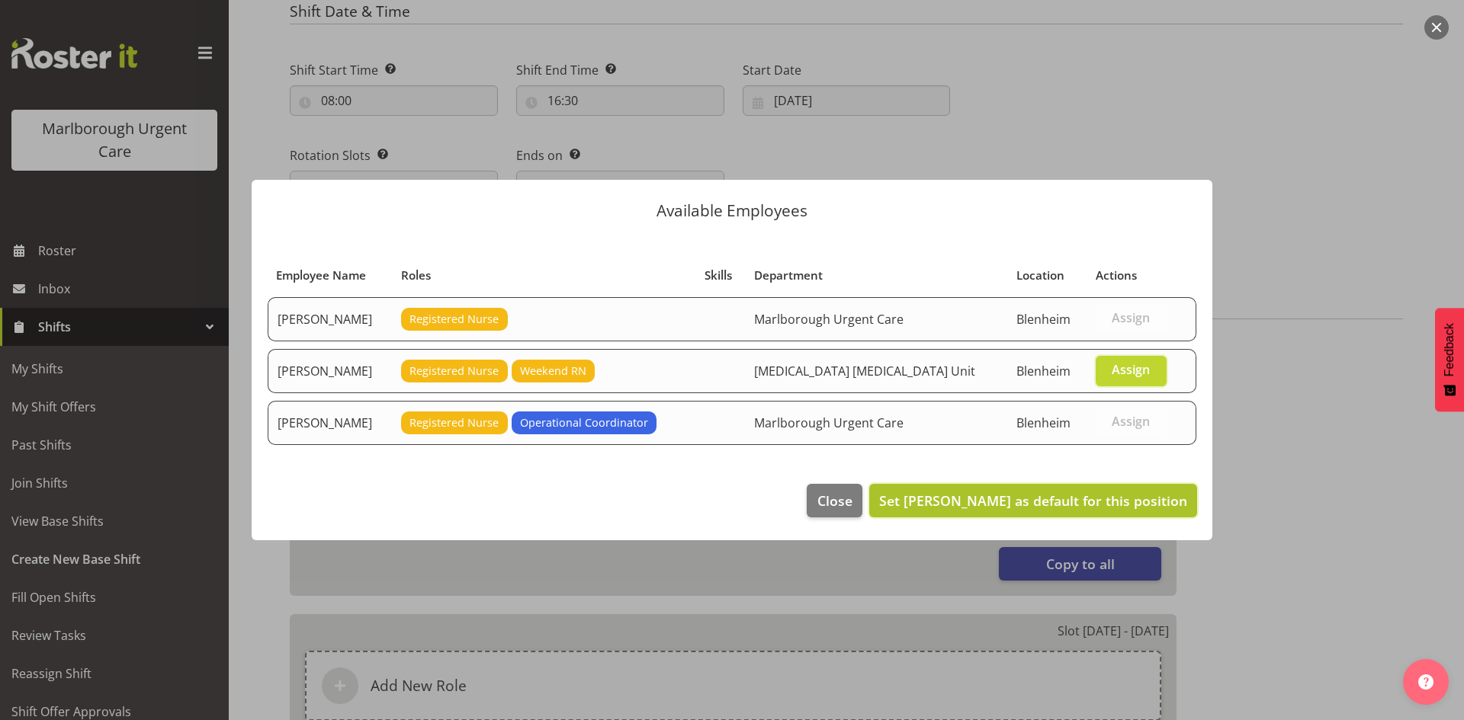
click at [972, 505] on span "Set Deo Garingalao as default for this position" at bounding box center [1033, 501] width 308 height 18
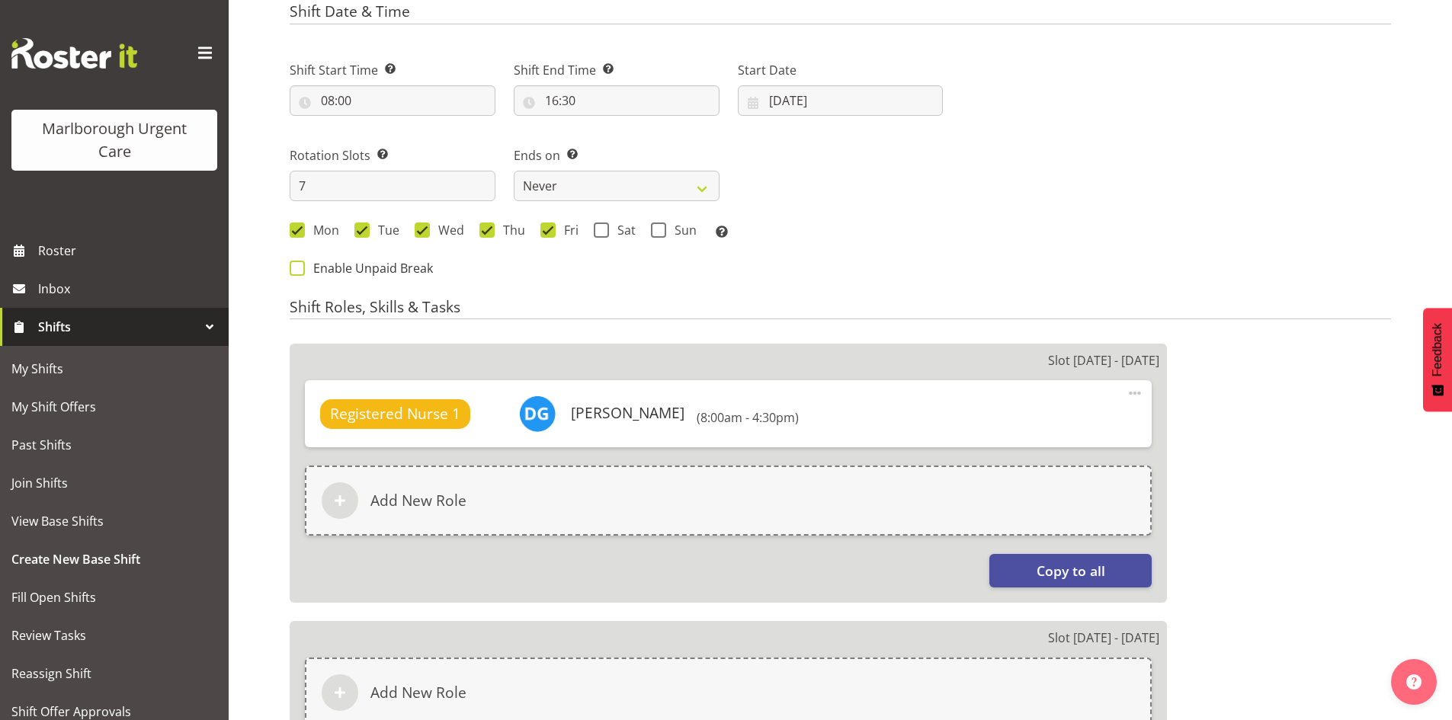
click at [312, 268] on span "Enable Unpaid Break" at bounding box center [369, 268] width 128 height 15
click at [300, 268] on input "Enable Unpaid Break" at bounding box center [295, 268] width 10 height 10
checkbox input "true"
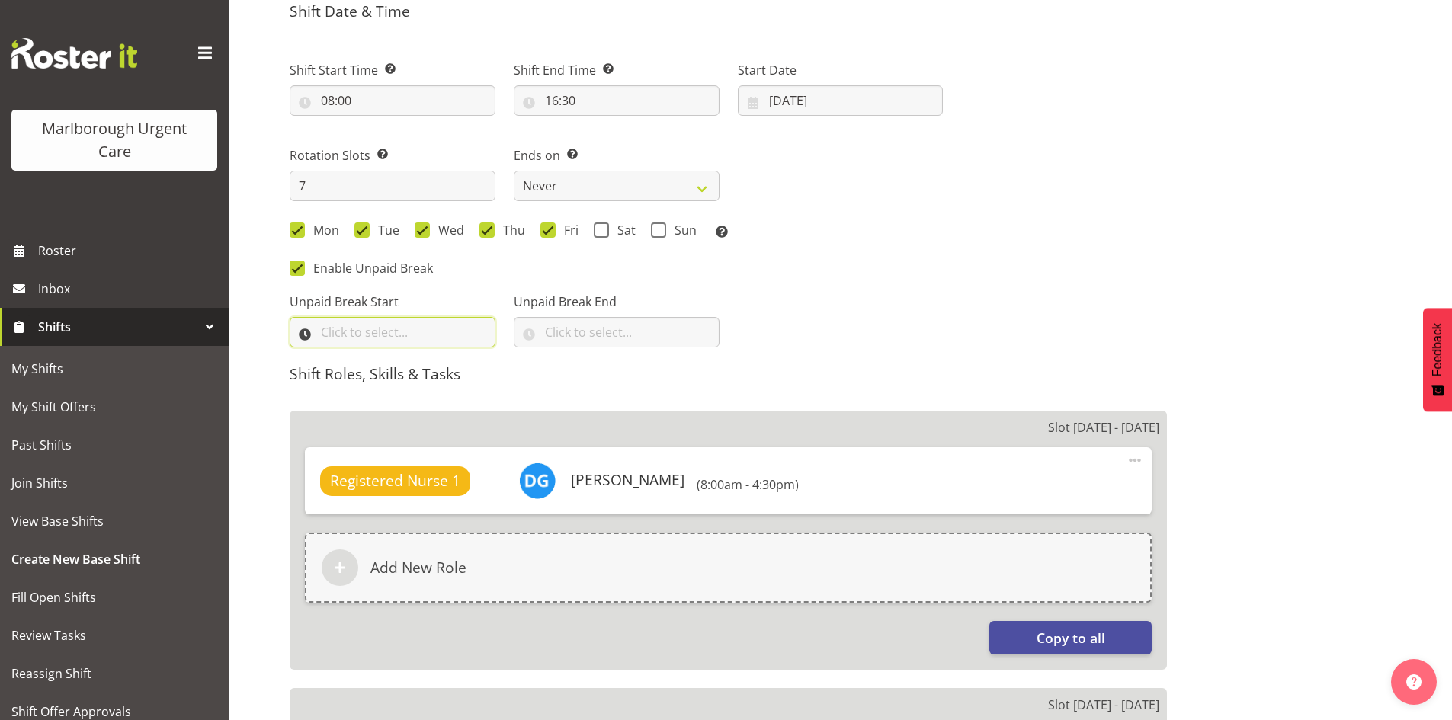
click at [391, 342] on input "text" at bounding box center [393, 332] width 206 height 30
click at [390, 373] on select "00 00 01 02 03 04 05 06 07 08 09 10 11 12 13 14 15 16 17 18 19 20 21 22 23" at bounding box center [394, 372] width 34 height 30
select select "12"
click at [377, 357] on select "00 00 01 02 03 04 05 06 07 08 09 10 11 12 13 14 15 16 17 18 19 20 21 22 23" at bounding box center [394, 372] width 34 height 30
click at [428, 370] on select "00 00 01 02 03 04 05 06 07 08 09 10 11 12 13 14 15 16 17 18 19 20 21 22 23 24 2…" at bounding box center [433, 372] width 34 height 30
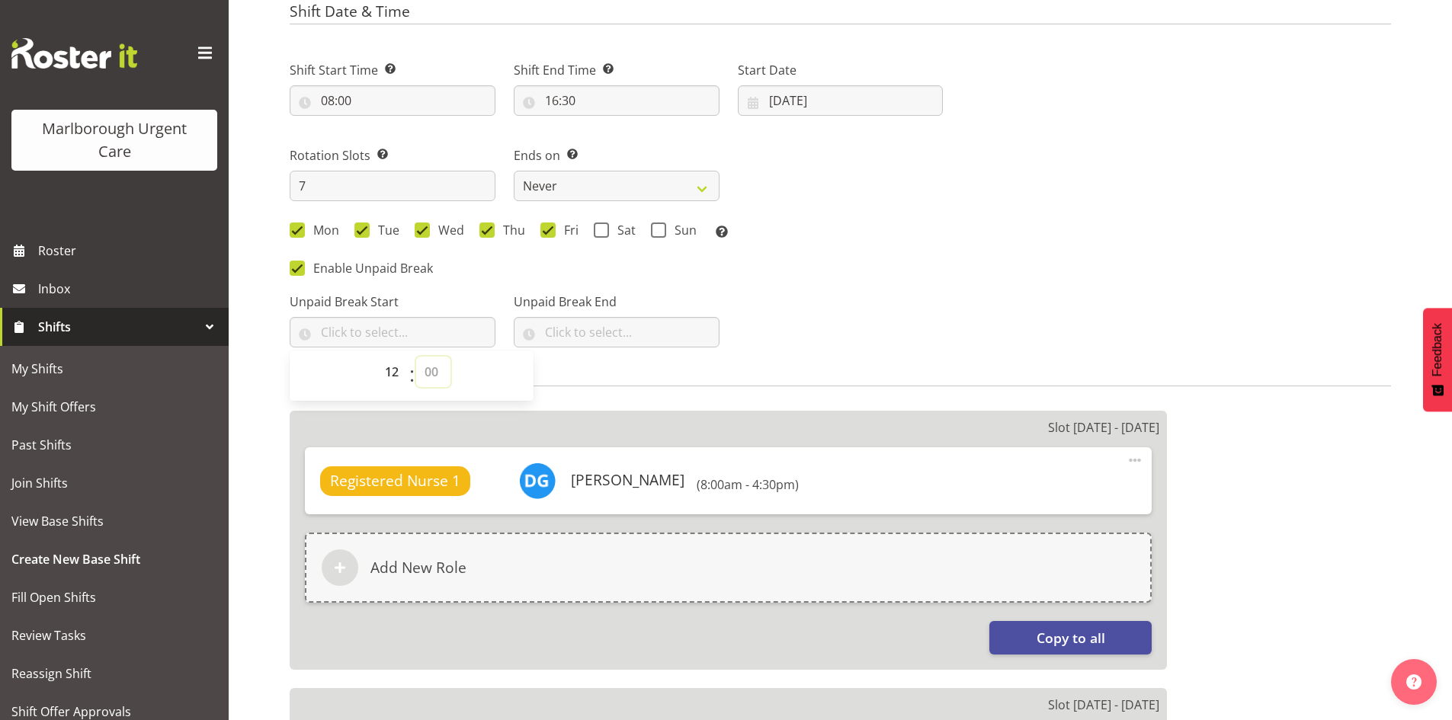
select select "0"
click at [416, 357] on select "00 00 01 02 03 04 05 06 07 08 09 10 11 12 13 14 15 16 17 18 19 20 21 22 23 24 2…" at bounding box center [433, 372] width 34 height 30
type input "12:00"
click at [609, 333] on input "text" at bounding box center [617, 332] width 206 height 30
click at [618, 367] on select "00 00 01 02 03 04 05 06 07 08 09 10 11 12 13 14 15 16 17 18 19 20 21 22 23" at bounding box center [618, 372] width 34 height 30
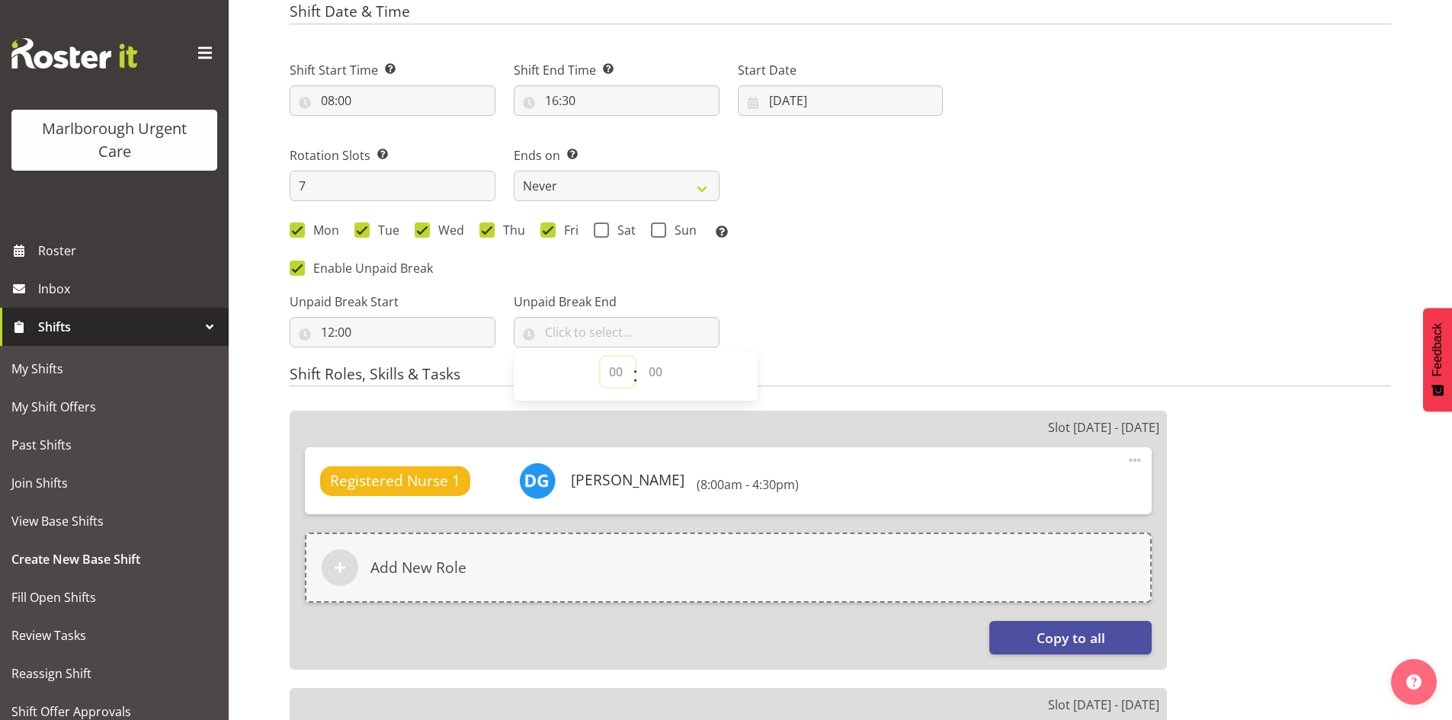
select select "12"
click at [653, 370] on select "00 00 01 02 03 04 05 06 07 08 09 10 11 12 13 14 15 16 17 18 19 20 21 22 23 24 2…" at bounding box center [657, 372] width 34 height 30
select select "30"
click at [640, 357] on select "00 00 01 02 03 04 05 06 07 08 09 10 11 12 13 14 15 16 17 18 19 20 21 22 23 24 2…" at bounding box center [657, 372] width 34 height 30
type input "12:30"
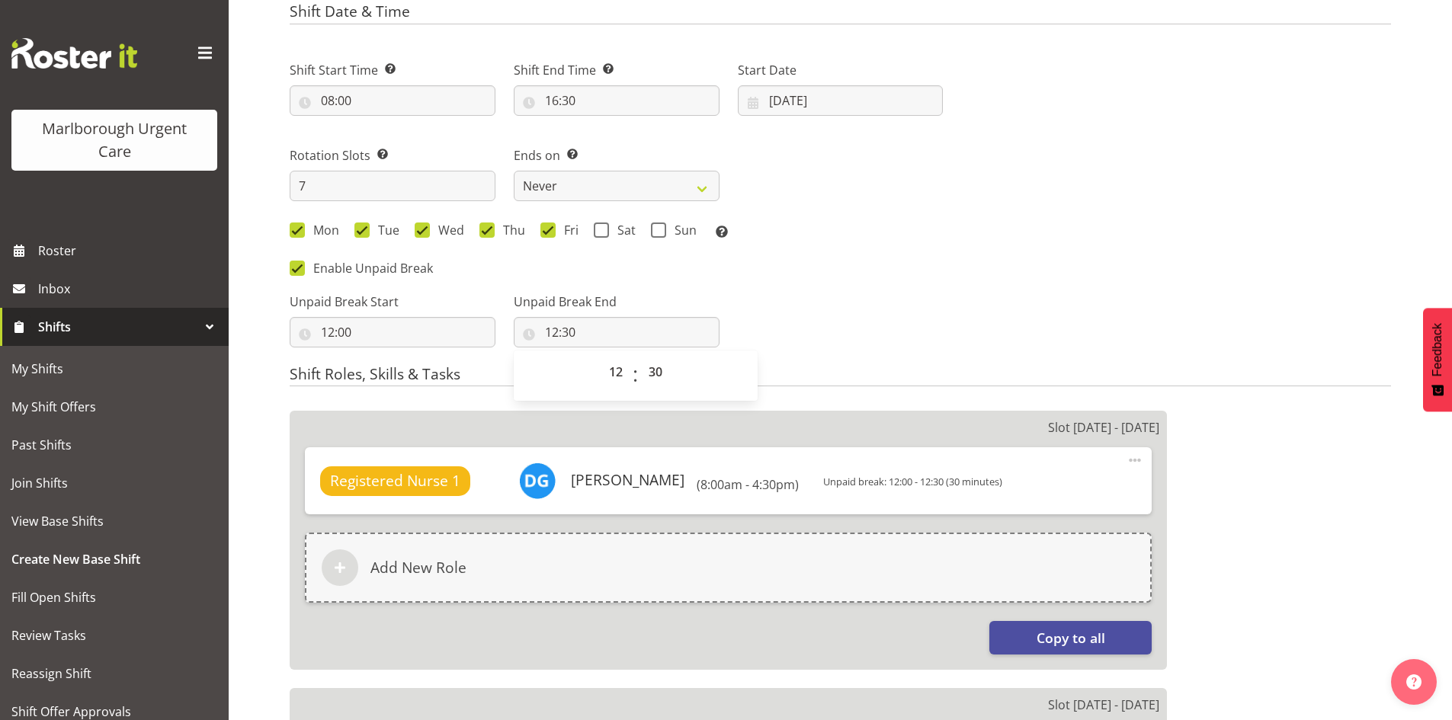
click at [842, 322] on div "Unpaid Break Start 12:00 00 01 02 03 04 05 06 07 08 09 10 11 12 13 14 15 16 17 …" at bounding box center [617, 313] width 672 height 85
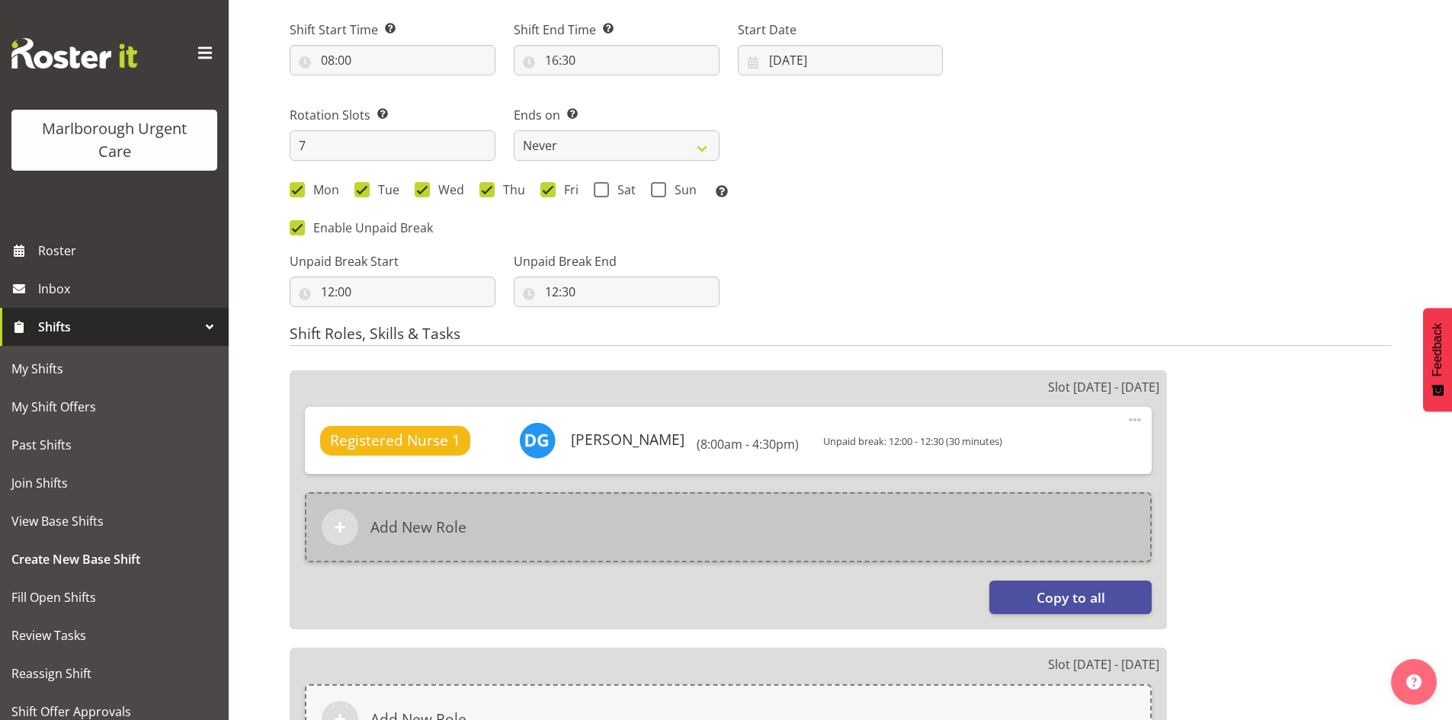
scroll to position [804, 0]
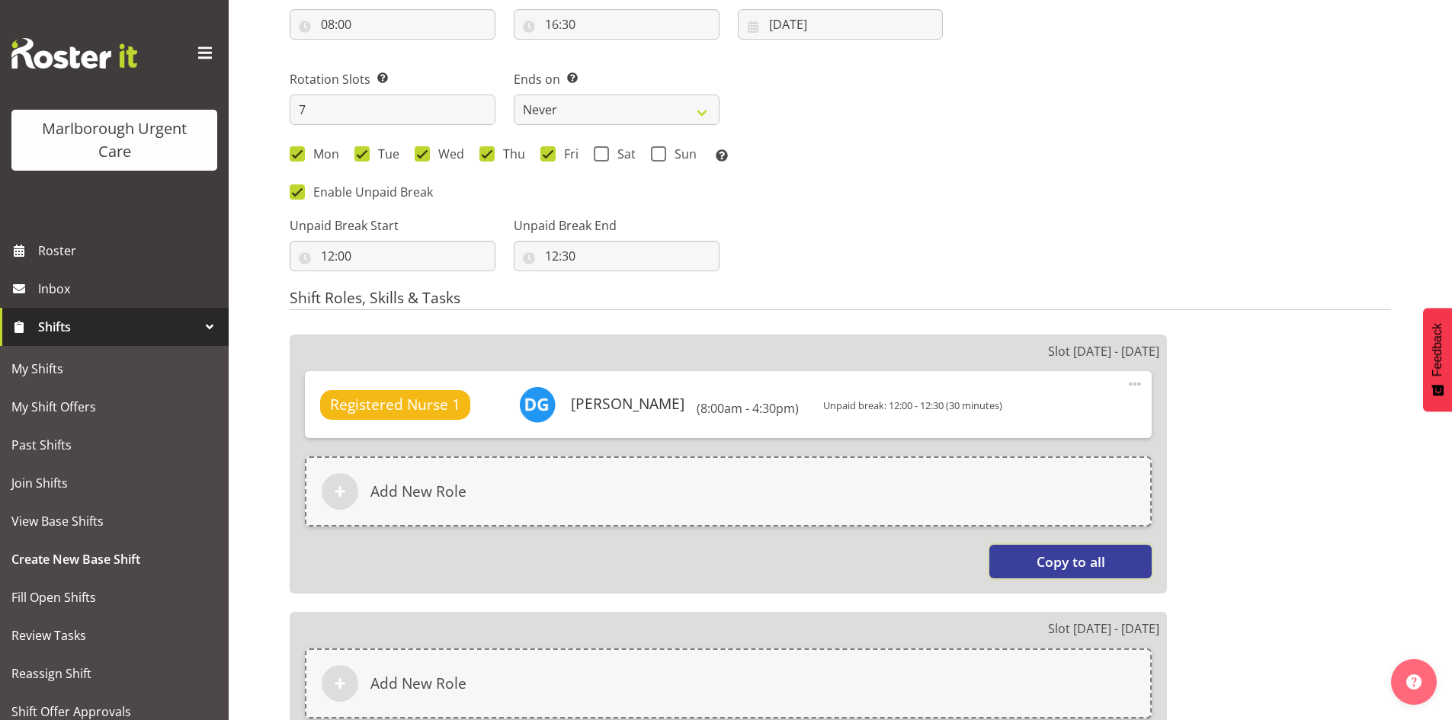
click at [1031, 565] on button "Copy to all" at bounding box center [1071, 562] width 162 height 34
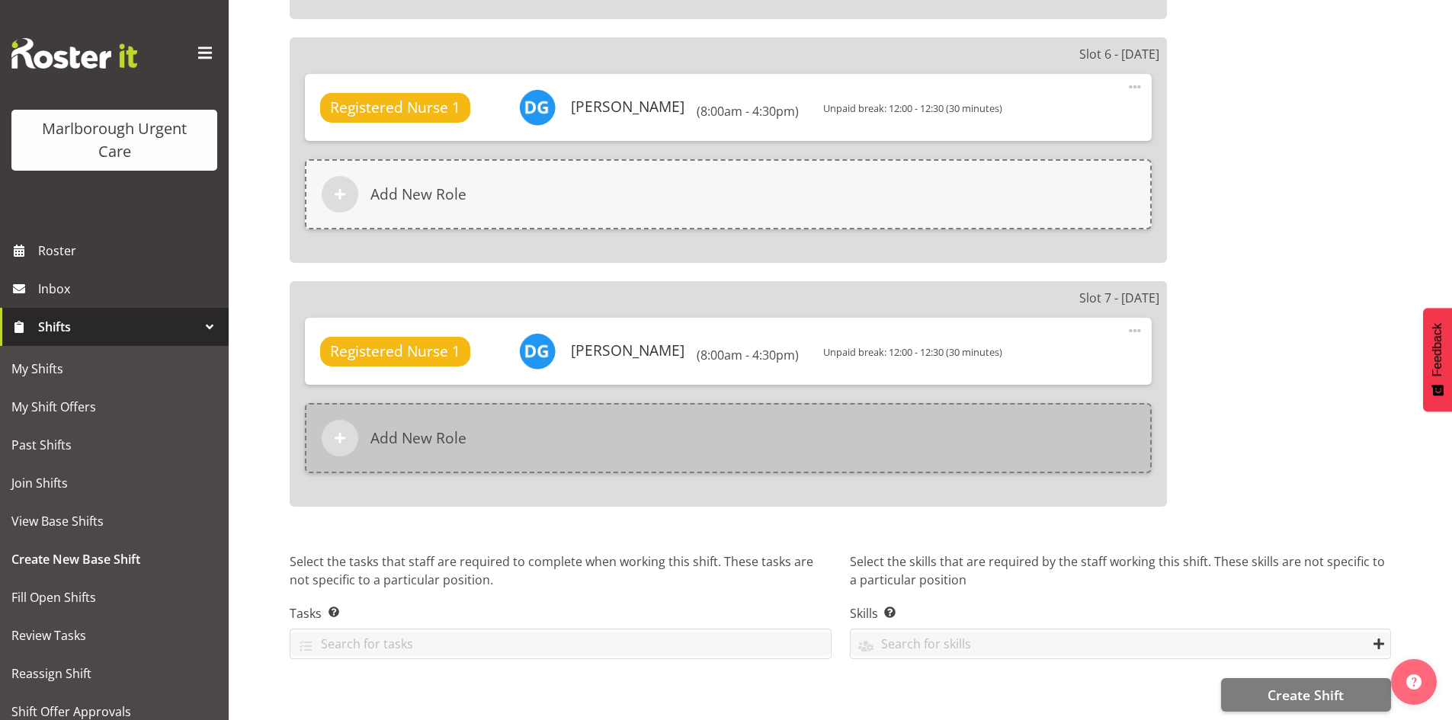
scroll to position [2369, 0]
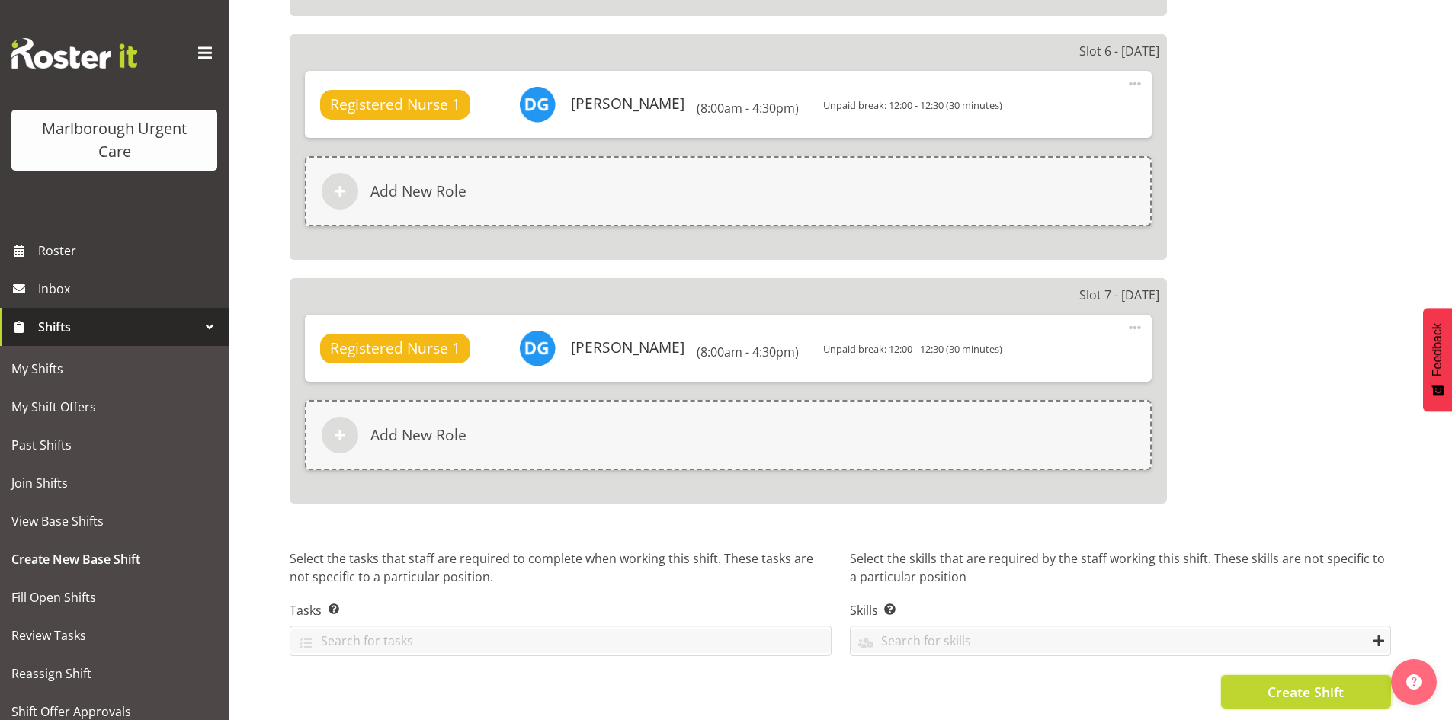
click at [1246, 683] on button "Create Shift" at bounding box center [1306, 692] width 170 height 34
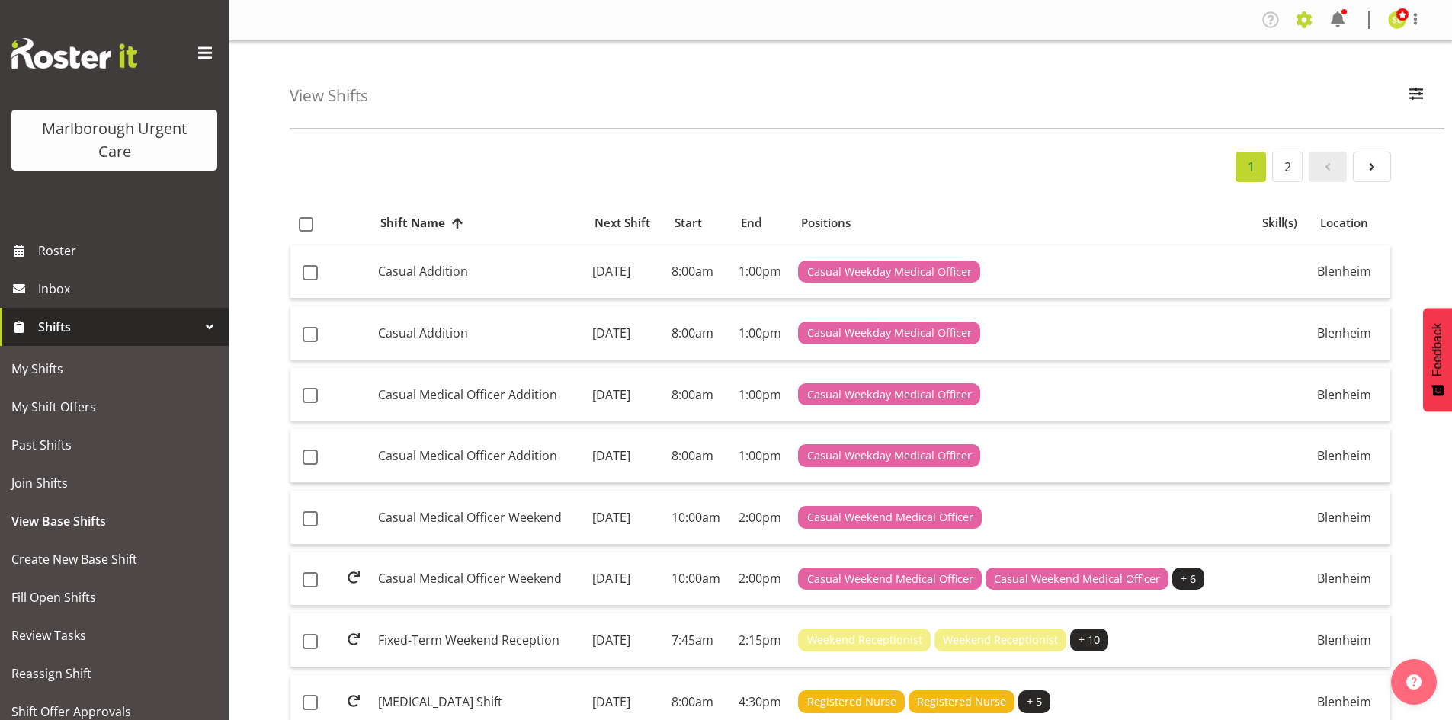
click at [1310, 24] on span at bounding box center [1304, 20] width 24 height 24
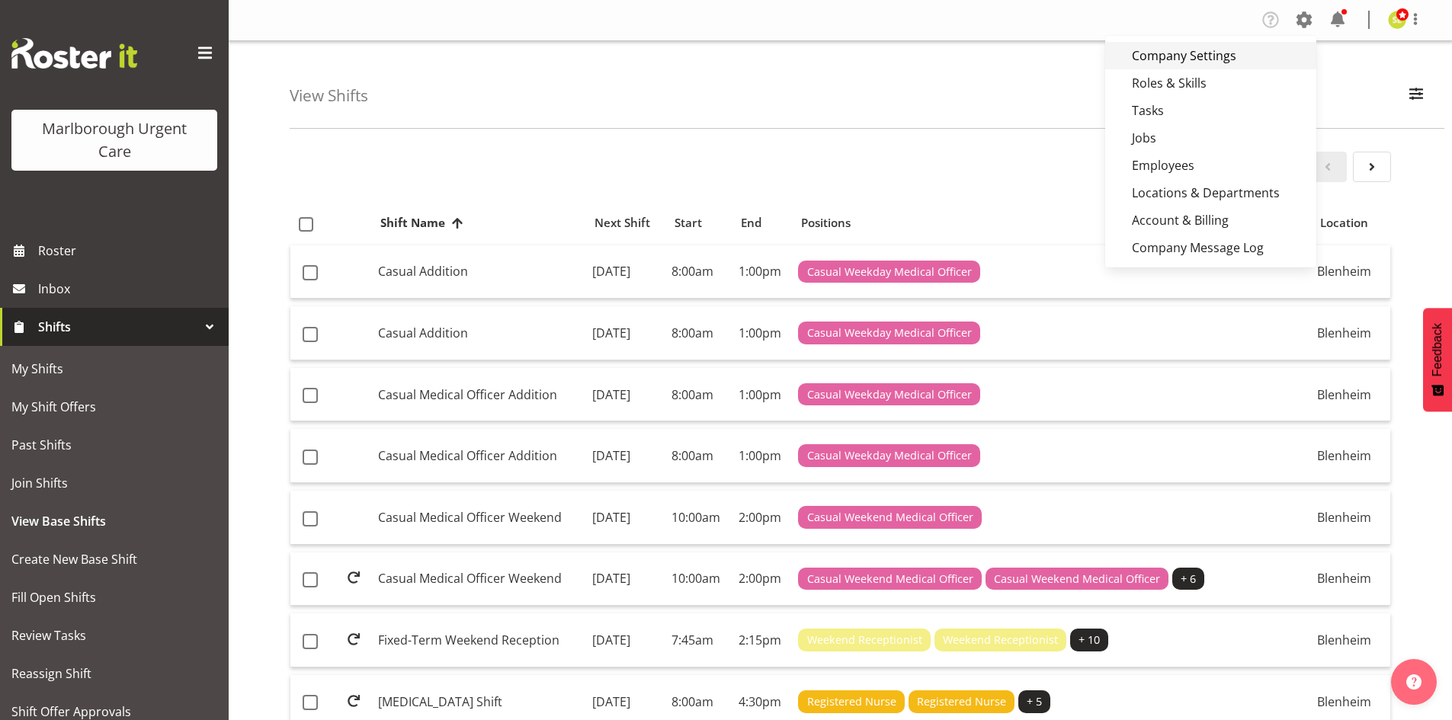
click at [1147, 59] on link "Company Settings" at bounding box center [1210, 55] width 211 height 27
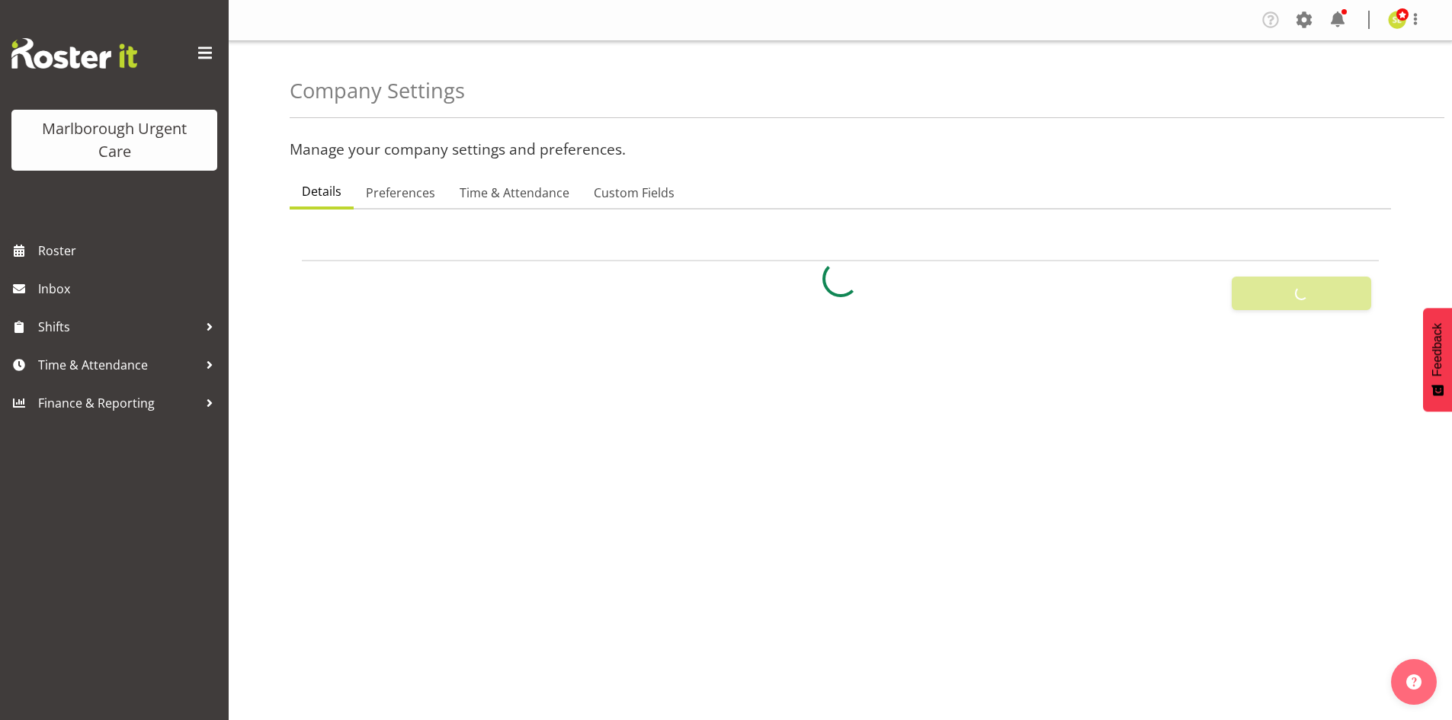
select select
select select "myob-ims"
type input "1"
type input "TIME .5"
type input "8"
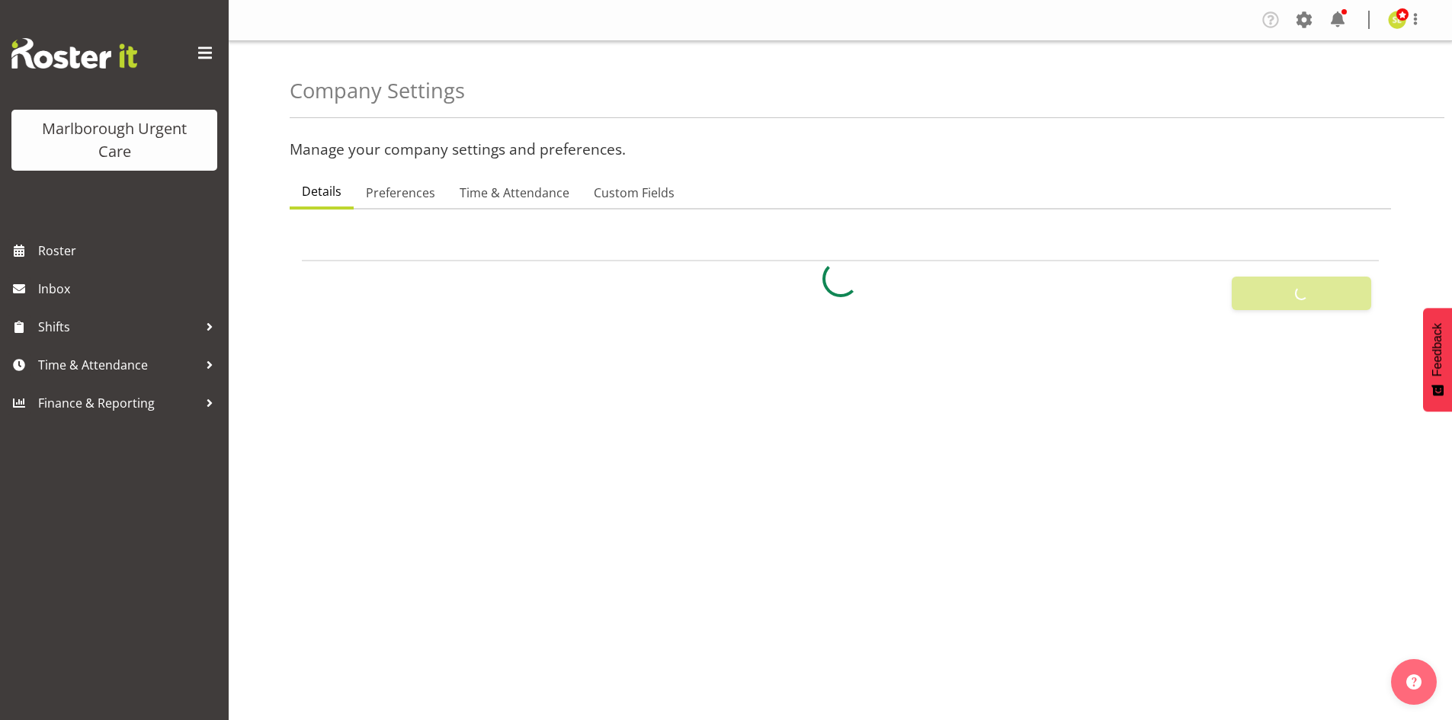
checkbox input "true"
type input "15"
select select "0"
checkbox input "true"
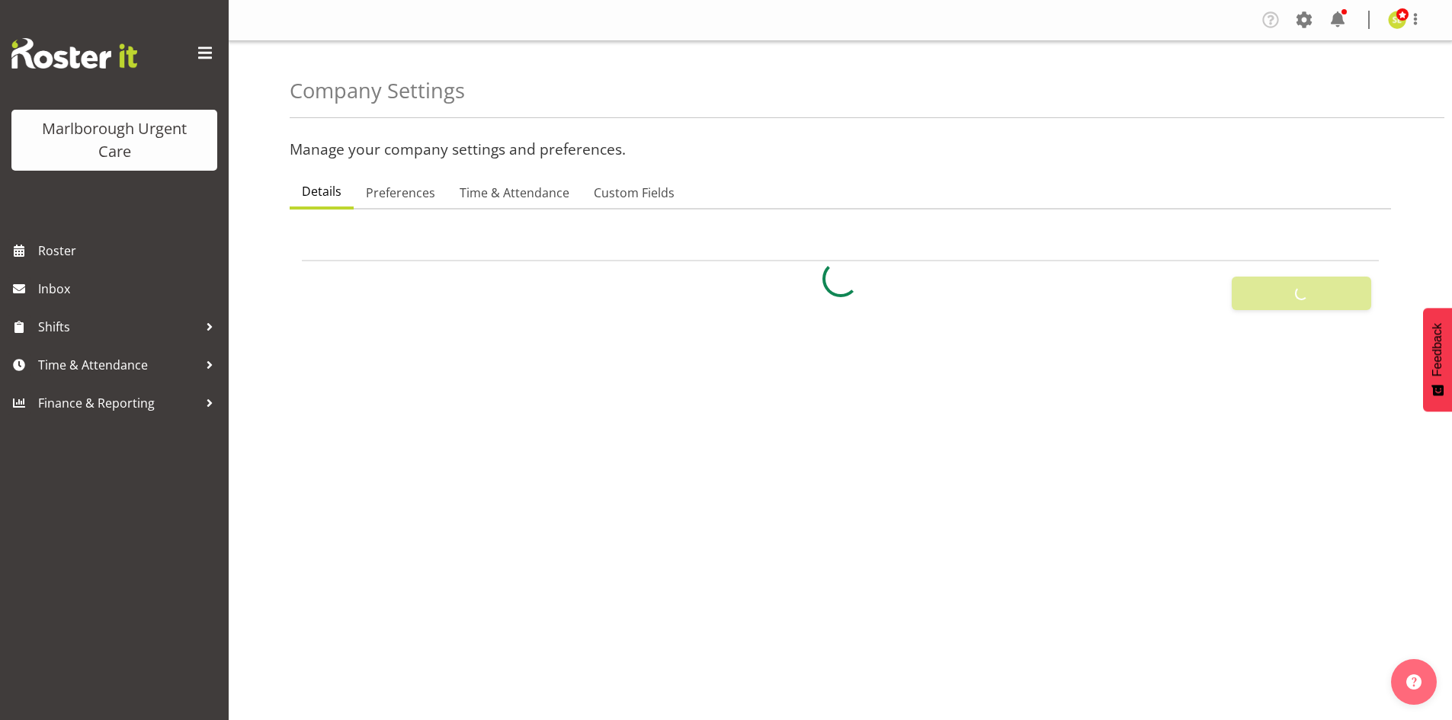
checkbox input "true"
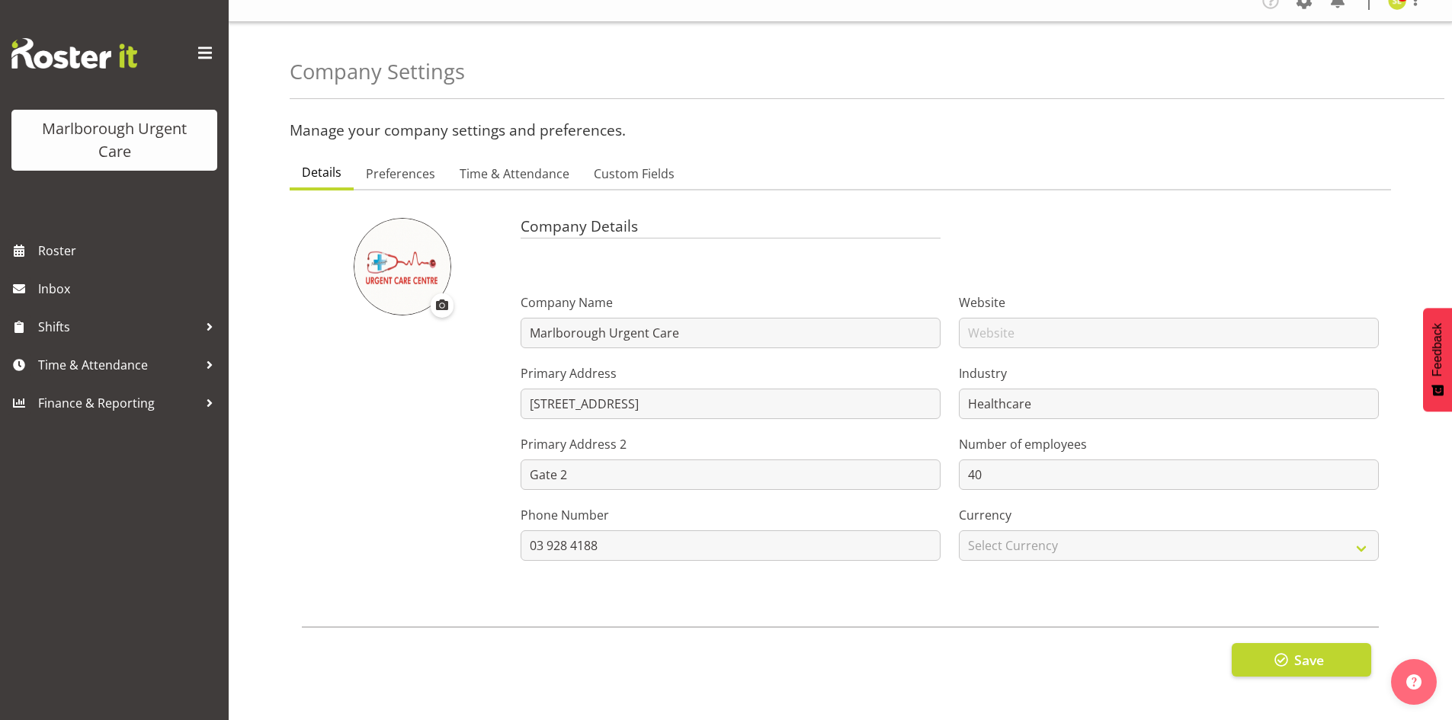
scroll to position [30, 0]
click at [489, 165] on span "Time & Attendance" at bounding box center [515, 174] width 110 height 18
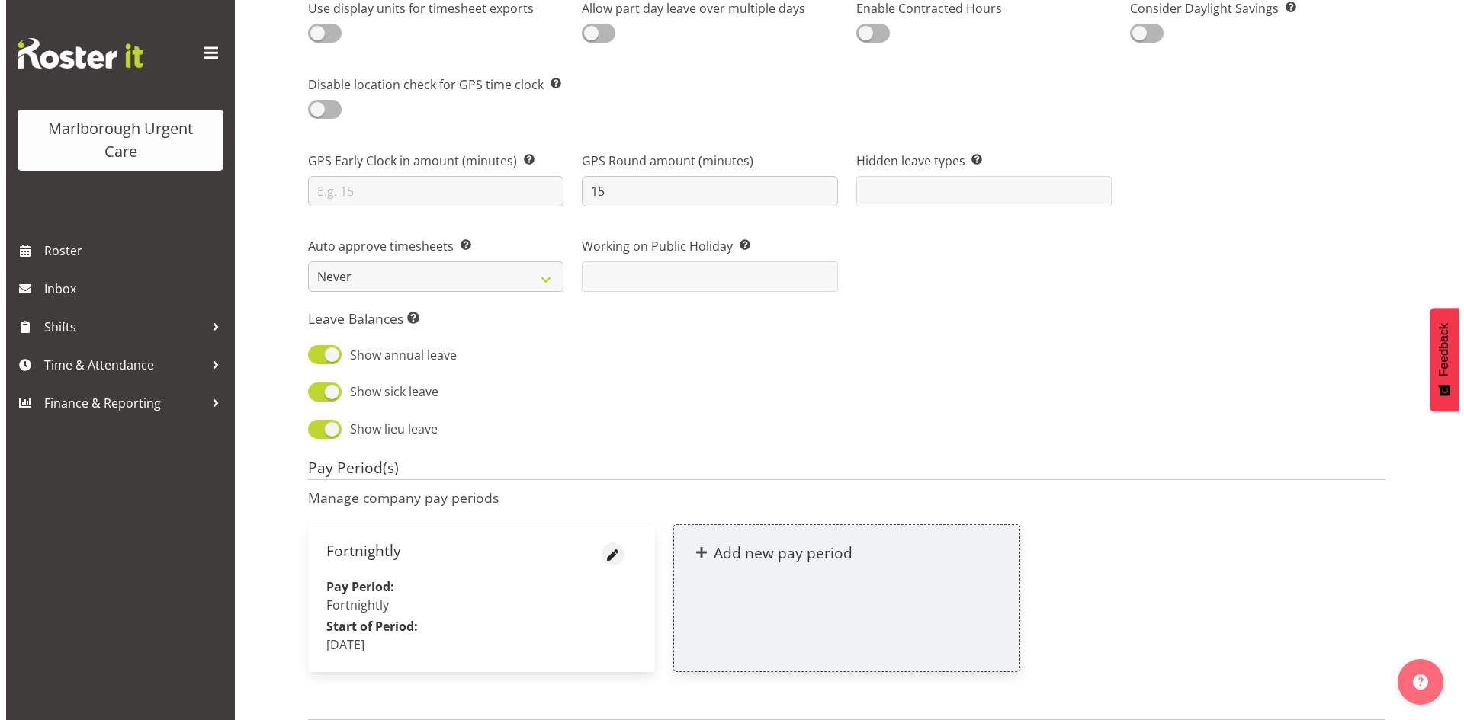
scroll to position [1416, 0]
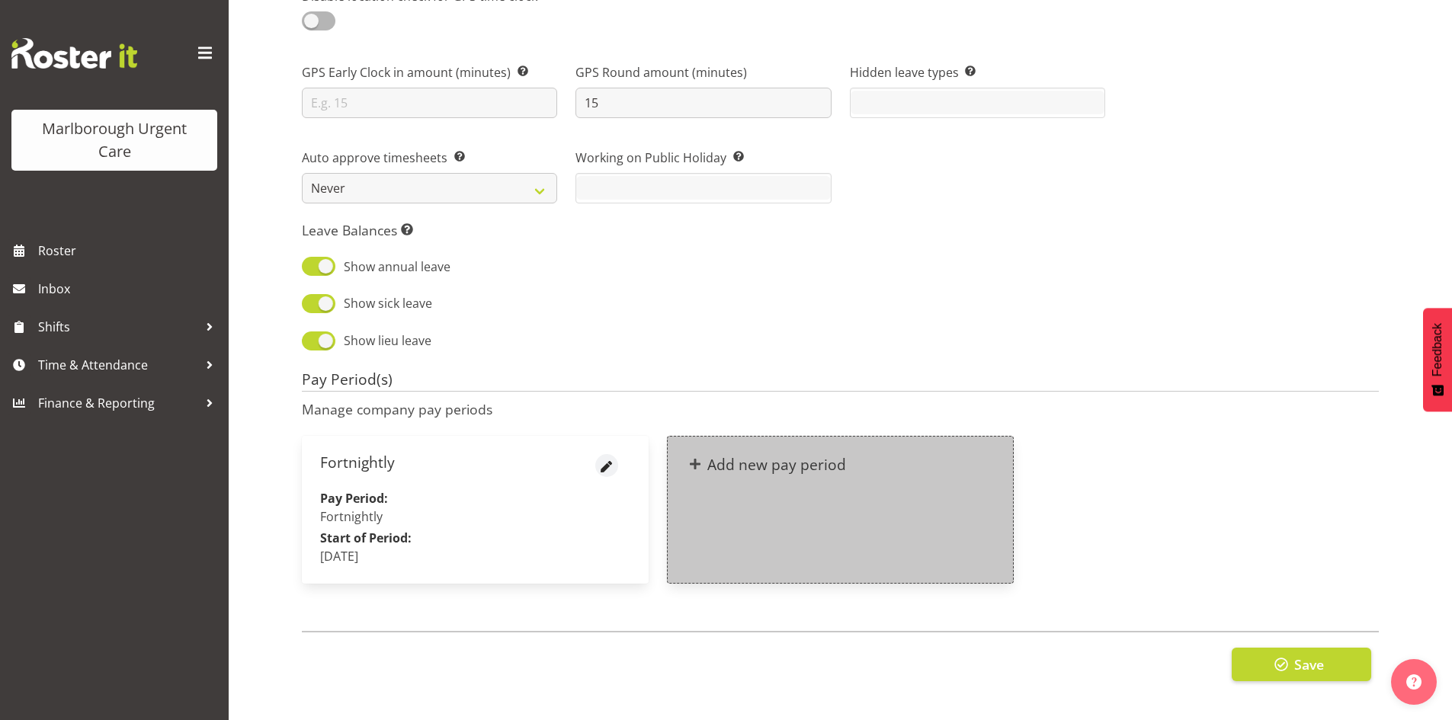
click at [787, 476] on div "Add new pay period" at bounding box center [840, 465] width 345 height 56
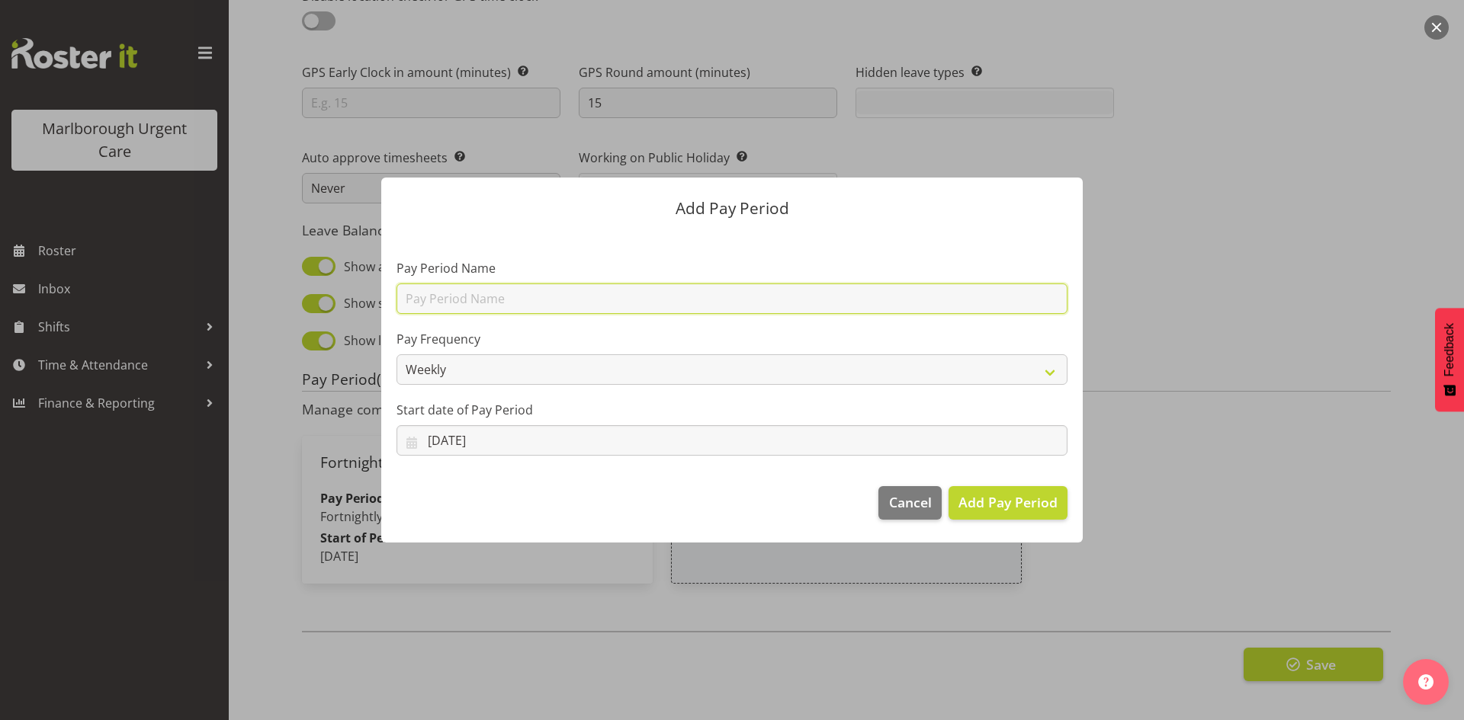
click at [486, 292] on input "text" at bounding box center [731, 299] width 671 height 30
type input "MPHO - [MEDICAL_DATA]"
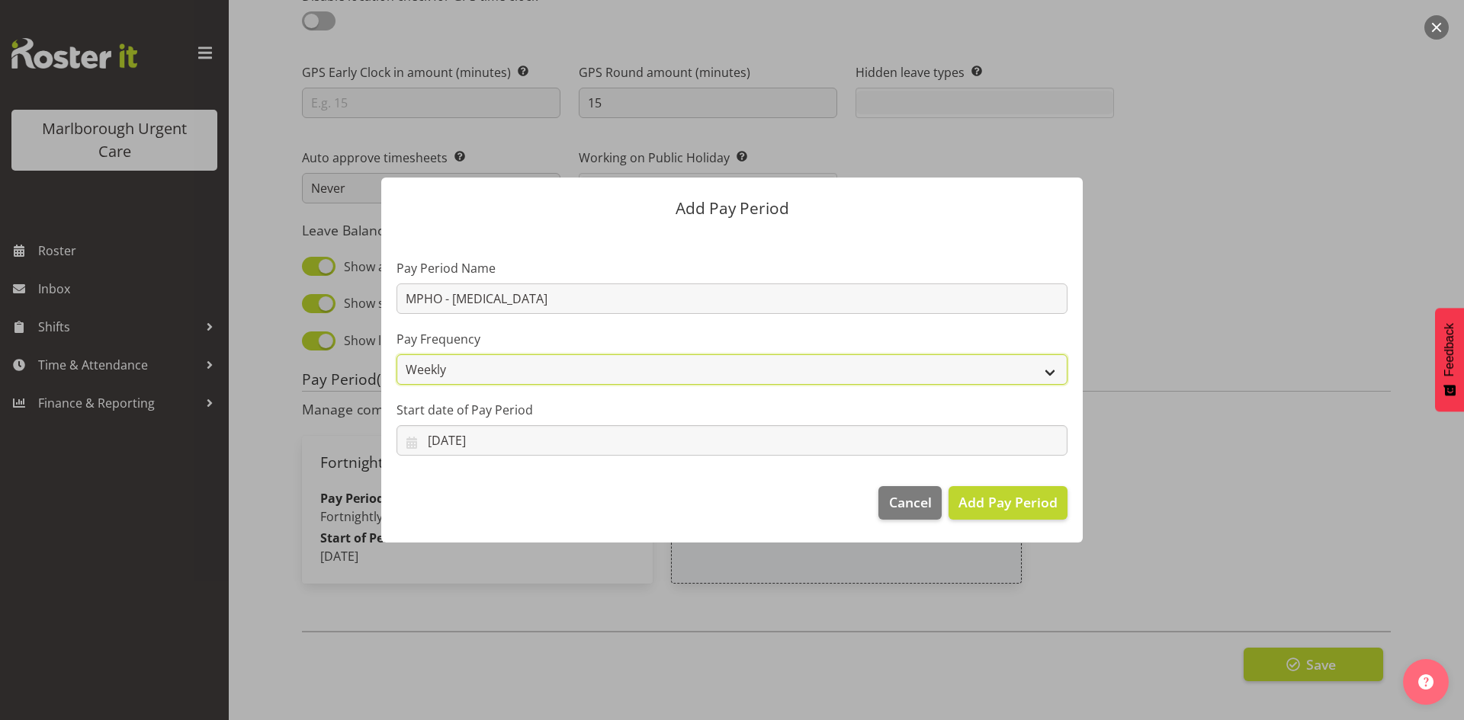
click at [491, 372] on select "Weekly Fortnightly Monthly" at bounding box center [731, 369] width 671 height 30
select select "fortnightly"
click at [396, 354] on select "Weekly Fortnightly Monthly" at bounding box center [731, 369] width 671 height 30
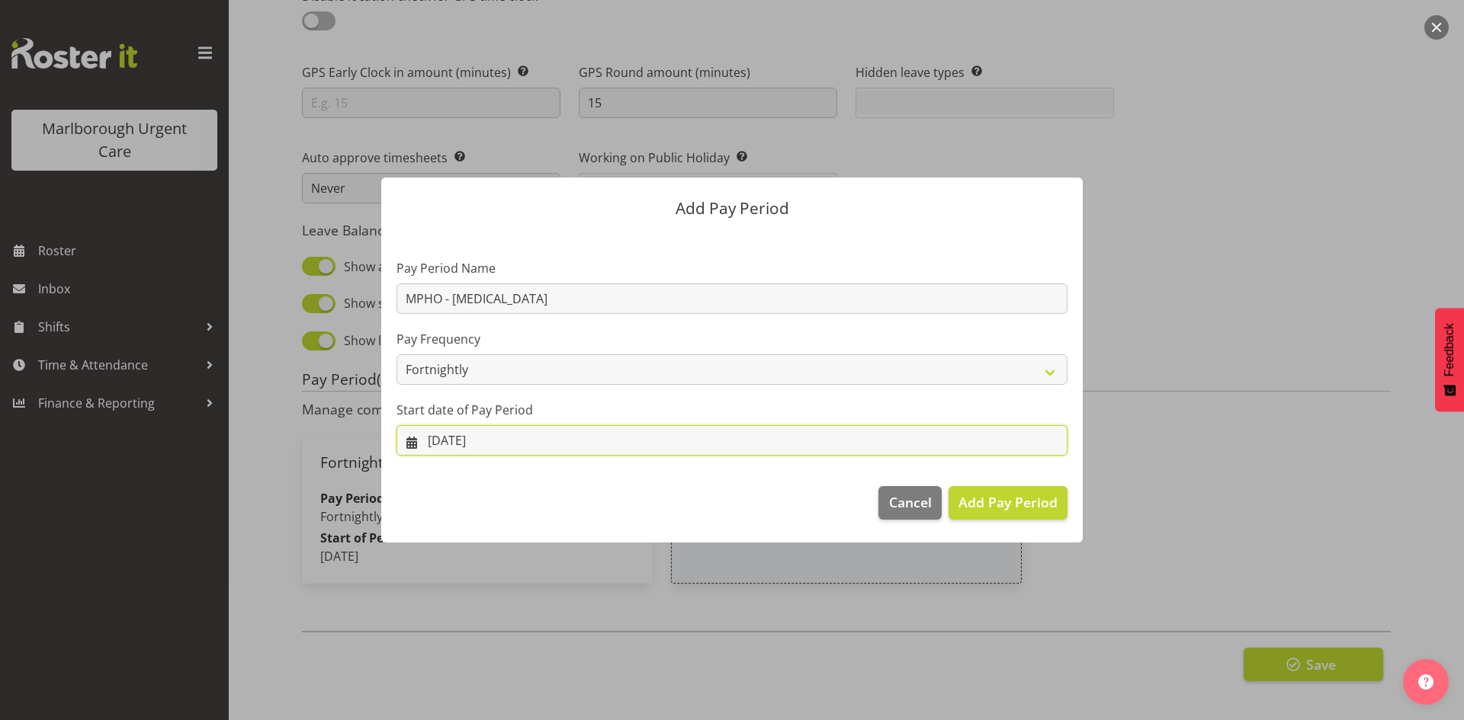
click at [487, 444] on input "26/09/2025" at bounding box center [731, 440] width 671 height 30
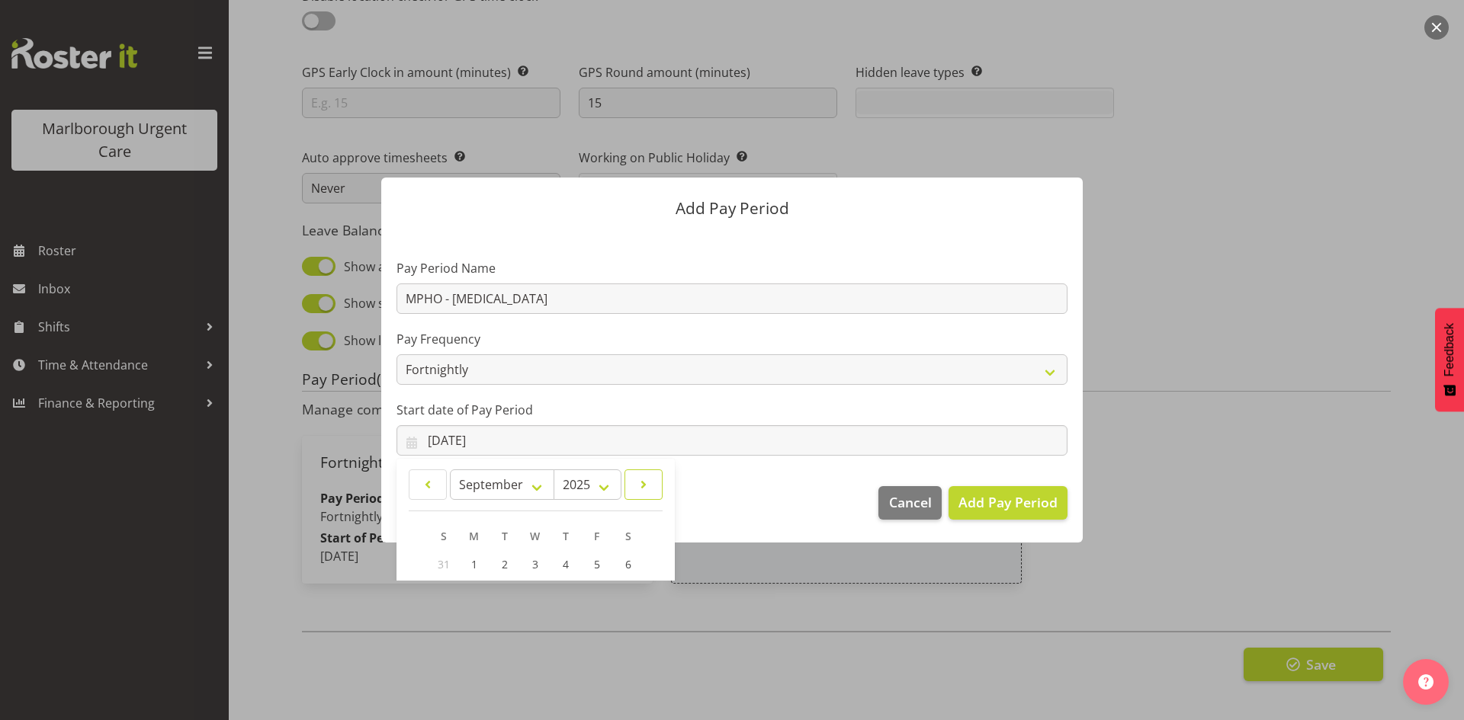
click at [646, 485] on span at bounding box center [643, 485] width 18 height 18
click at [426, 487] on span at bounding box center [428, 485] width 18 height 18
select select "8"
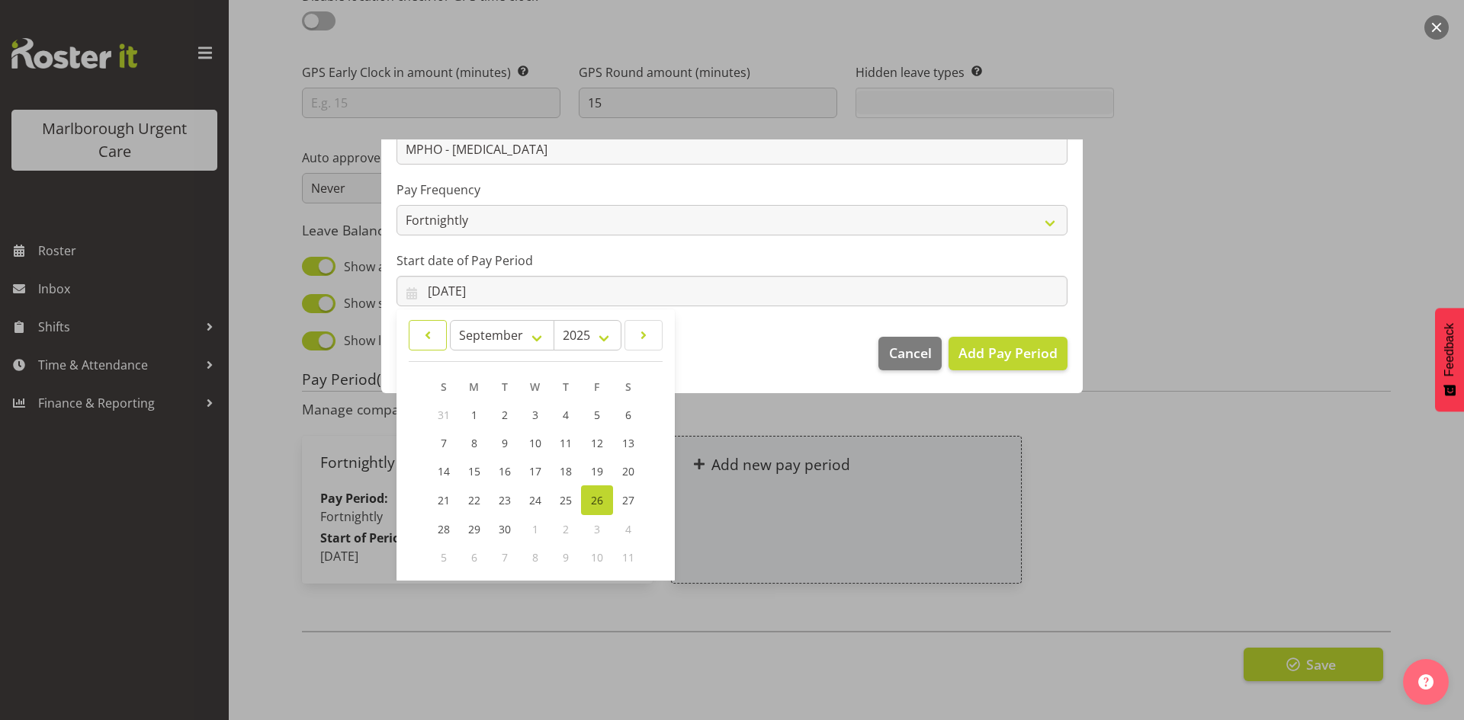
scroll to position [151, 0]
click at [472, 500] on span "22" at bounding box center [474, 499] width 12 height 14
type input "22/09/2025"
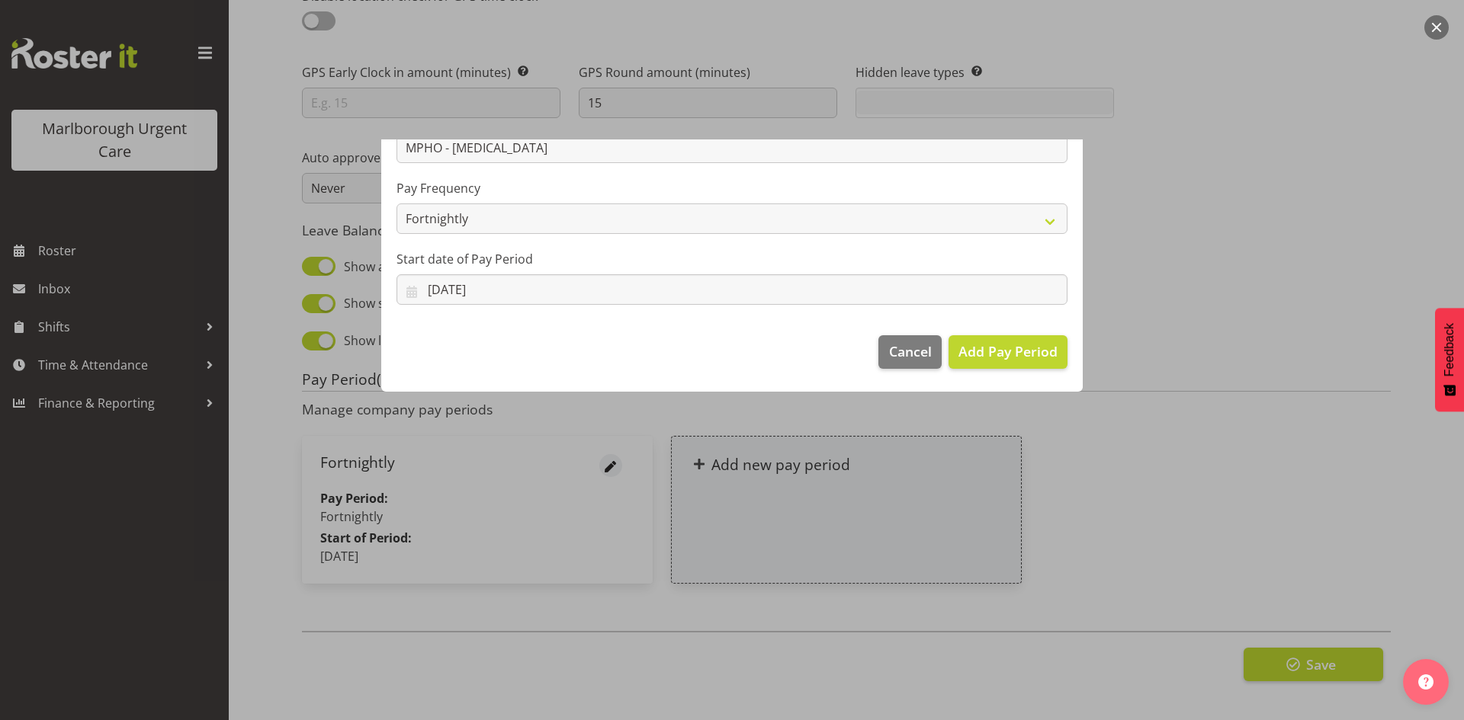
scroll to position [0, 0]
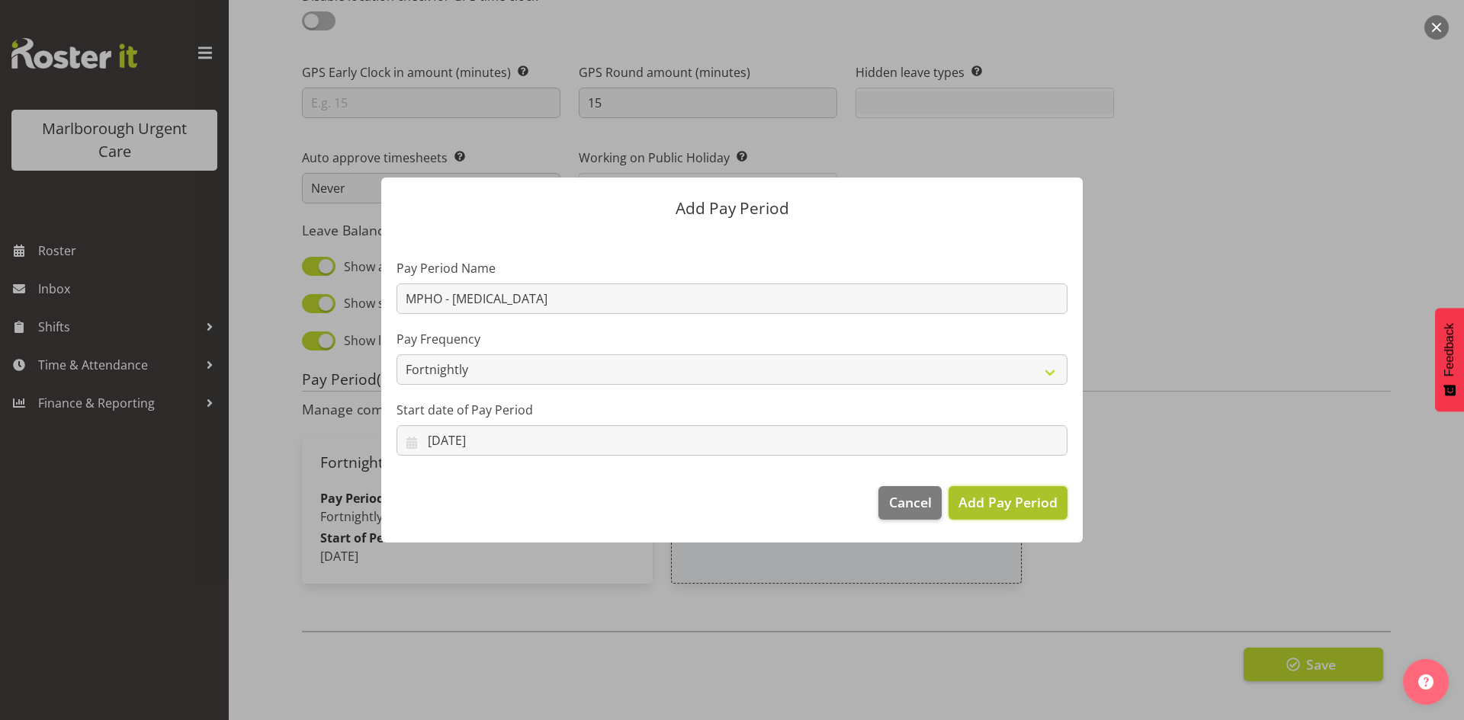
click at [983, 505] on span "Add Pay Period" at bounding box center [1007, 502] width 99 height 20
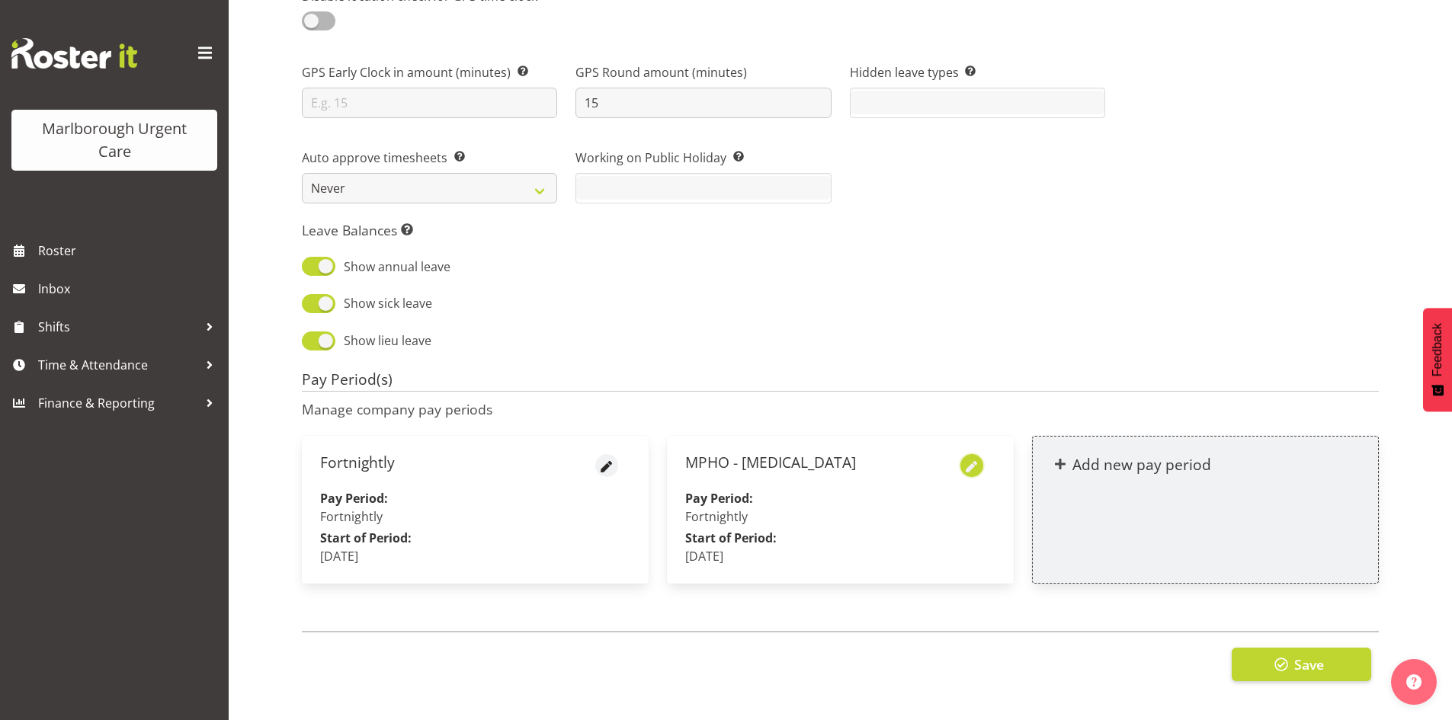
click at [967, 459] on span "button" at bounding box center [973, 468] width 18 height 18
select select "fortnightly"
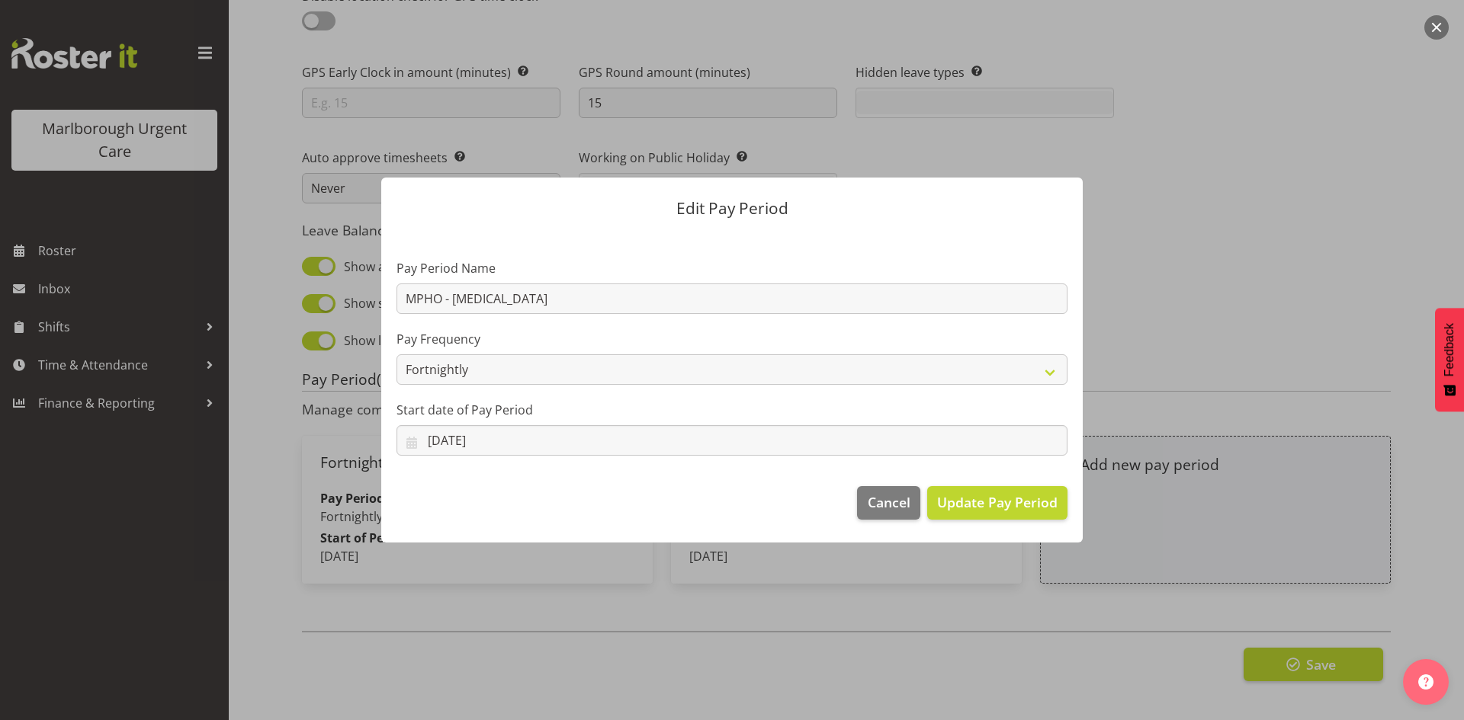
click at [1165, 317] on div at bounding box center [732, 360] width 1464 height 720
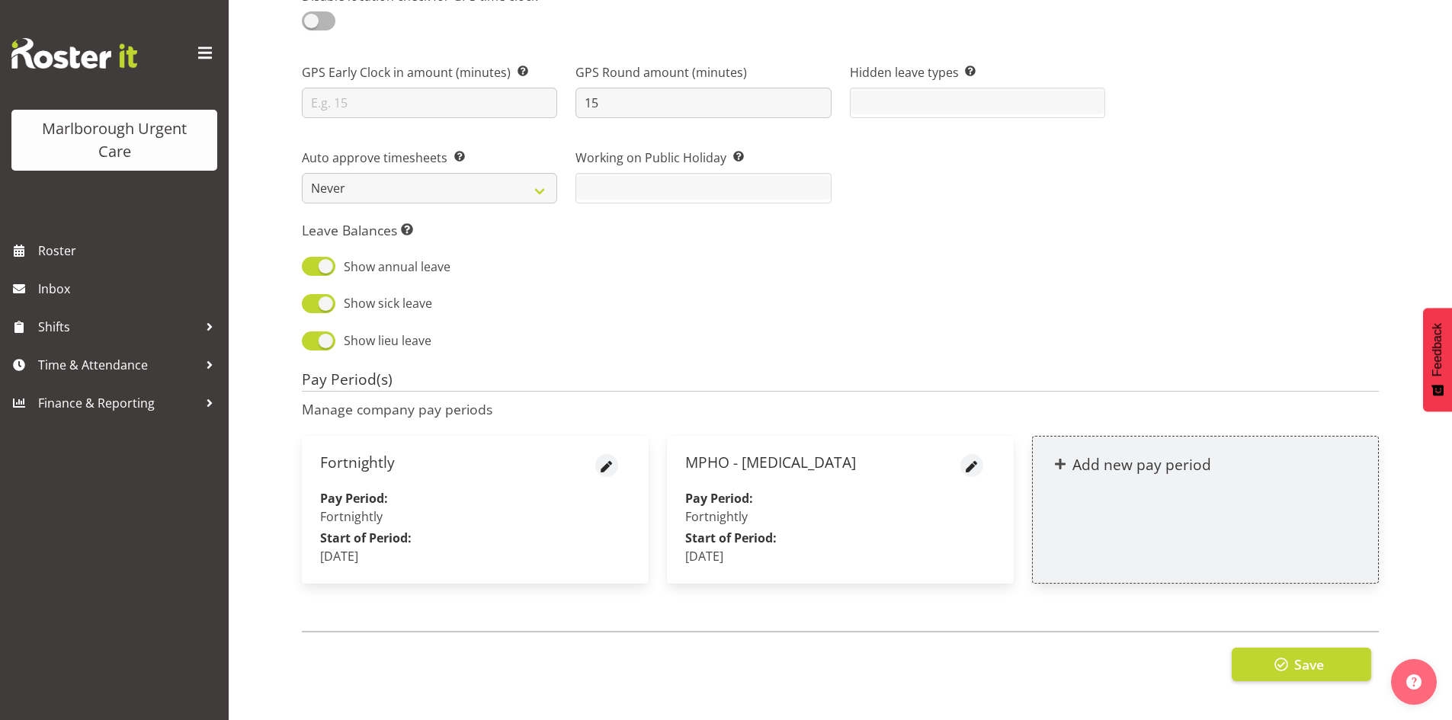
click at [436, 454] on div "Fortnightly" at bounding box center [475, 471] width 310 height 35
click at [416, 495] on p "Pay Period: Fortnightly" at bounding box center [475, 507] width 310 height 37
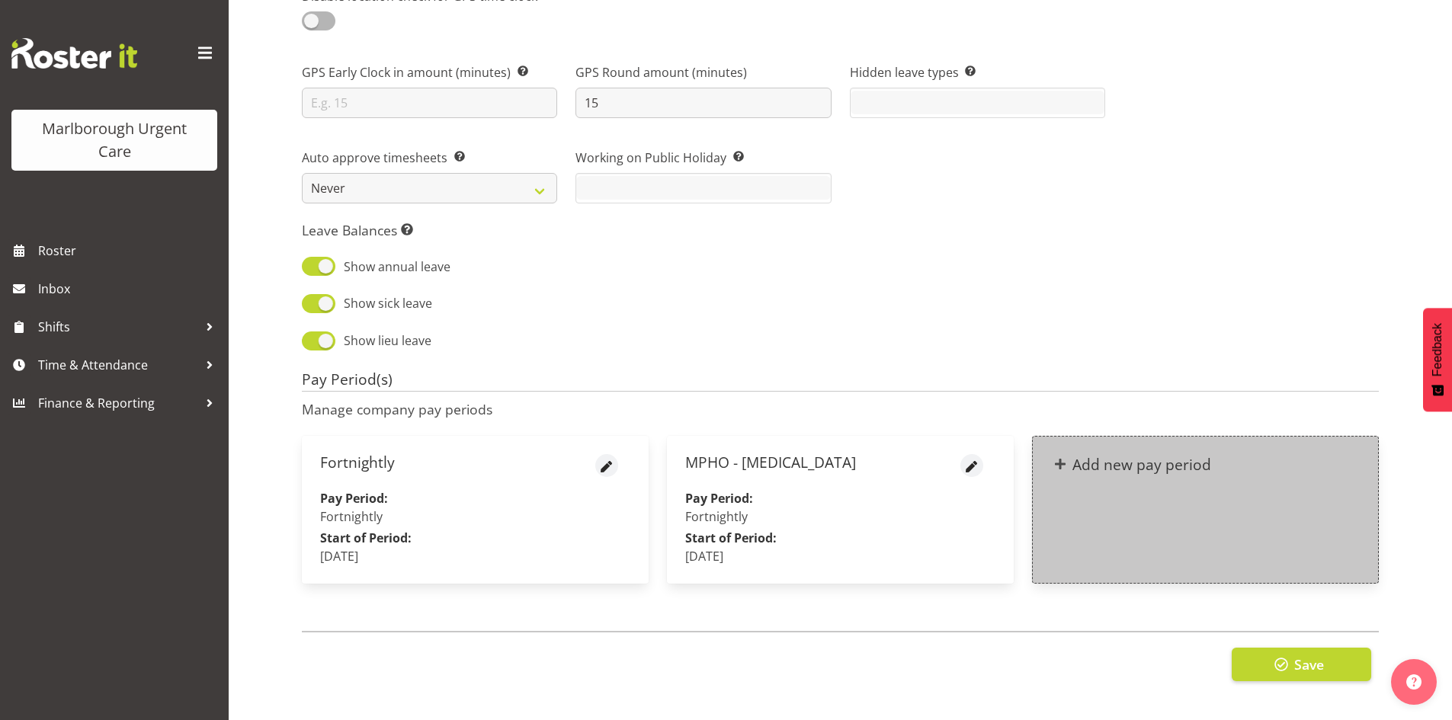
click at [1100, 470] on div "Add new pay period" at bounding box center [1205, 465] width 345 height 56
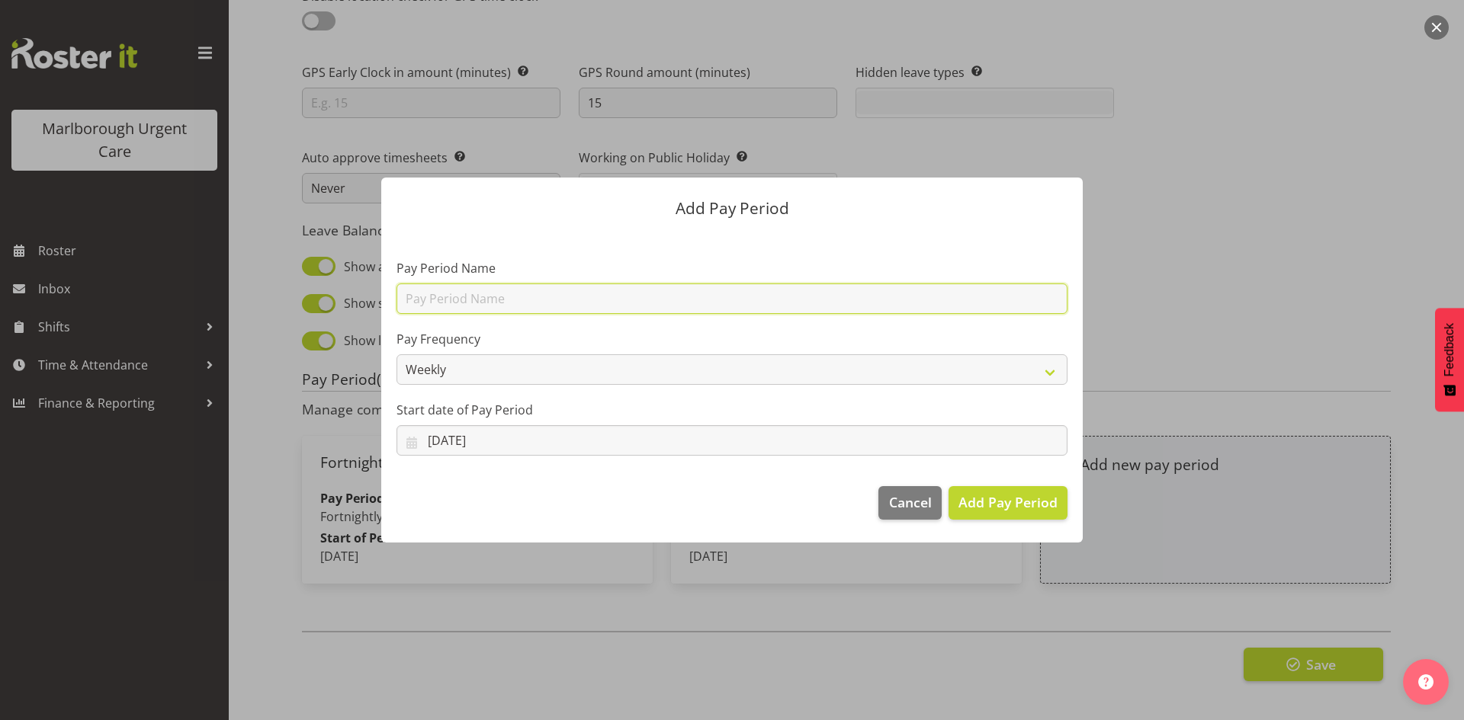
click at [512, 284] on input "text" at bounding box center [731, 299] width 671 height 30
type input "Contractors"
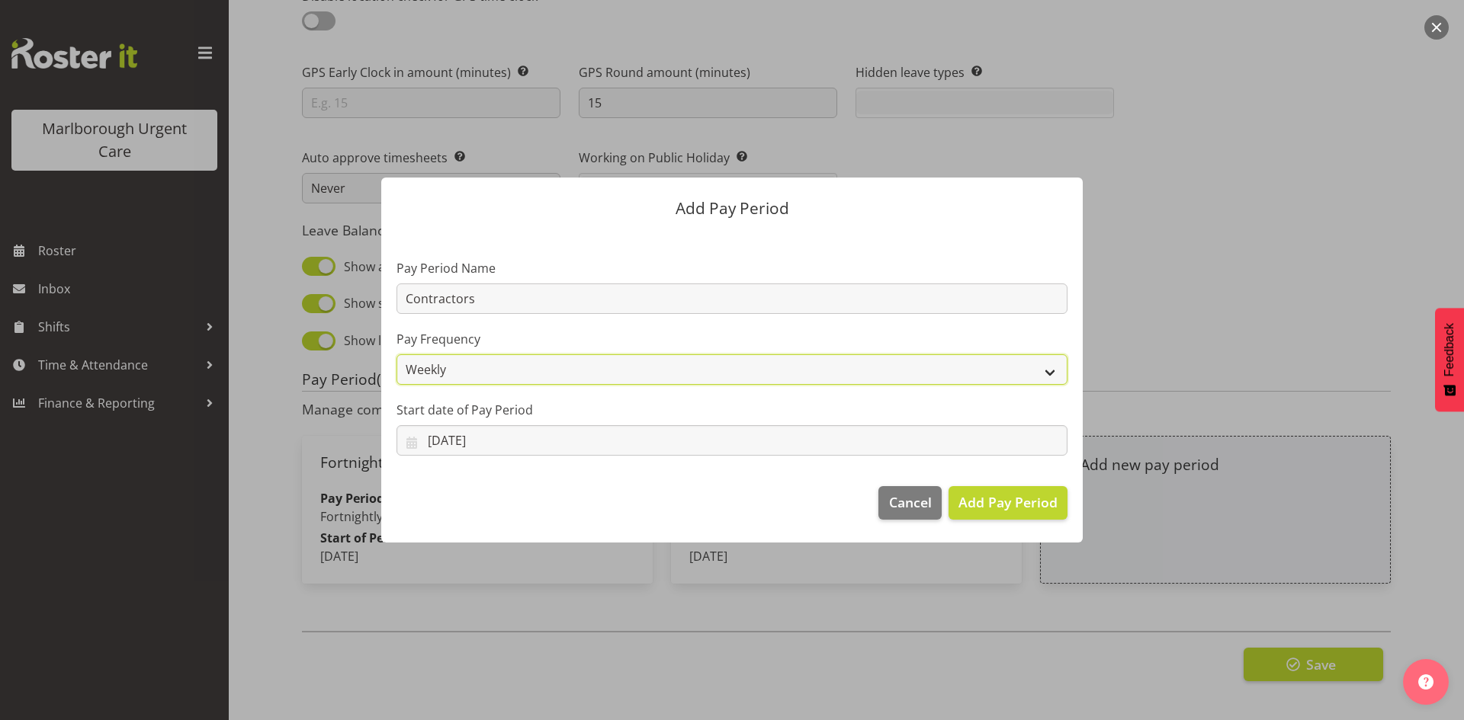
click at [483, 369] on select "Weekly Fortnightly Monthly" at bounding box center [731, 369] width 671 height 30
select select "fortnightly"
click at [396, 354] on select "Weekly Fortnightly Monthly" at bounding box center [731, 369] width 671 height 30
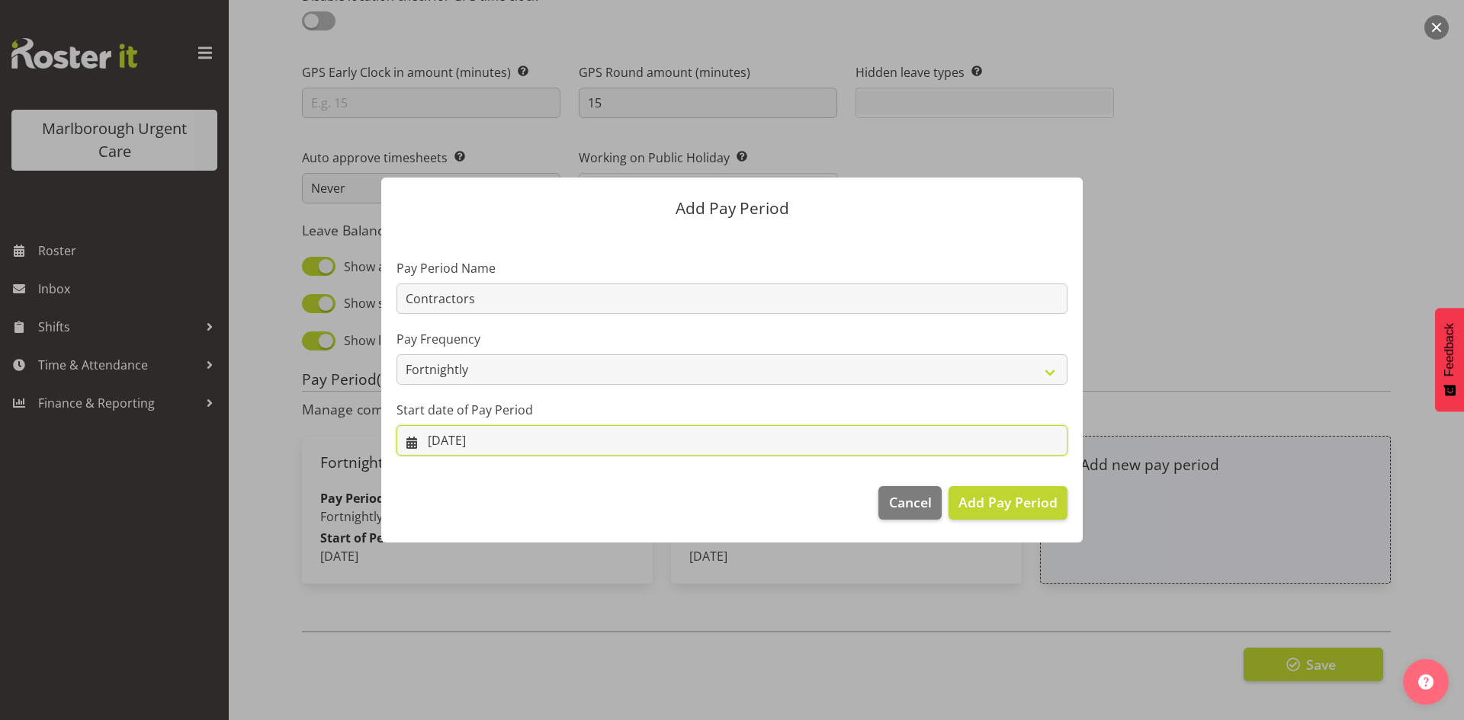
click at [519, 433] on input "26/09/2025" at bounding box center [731, 440] width 671 height 30
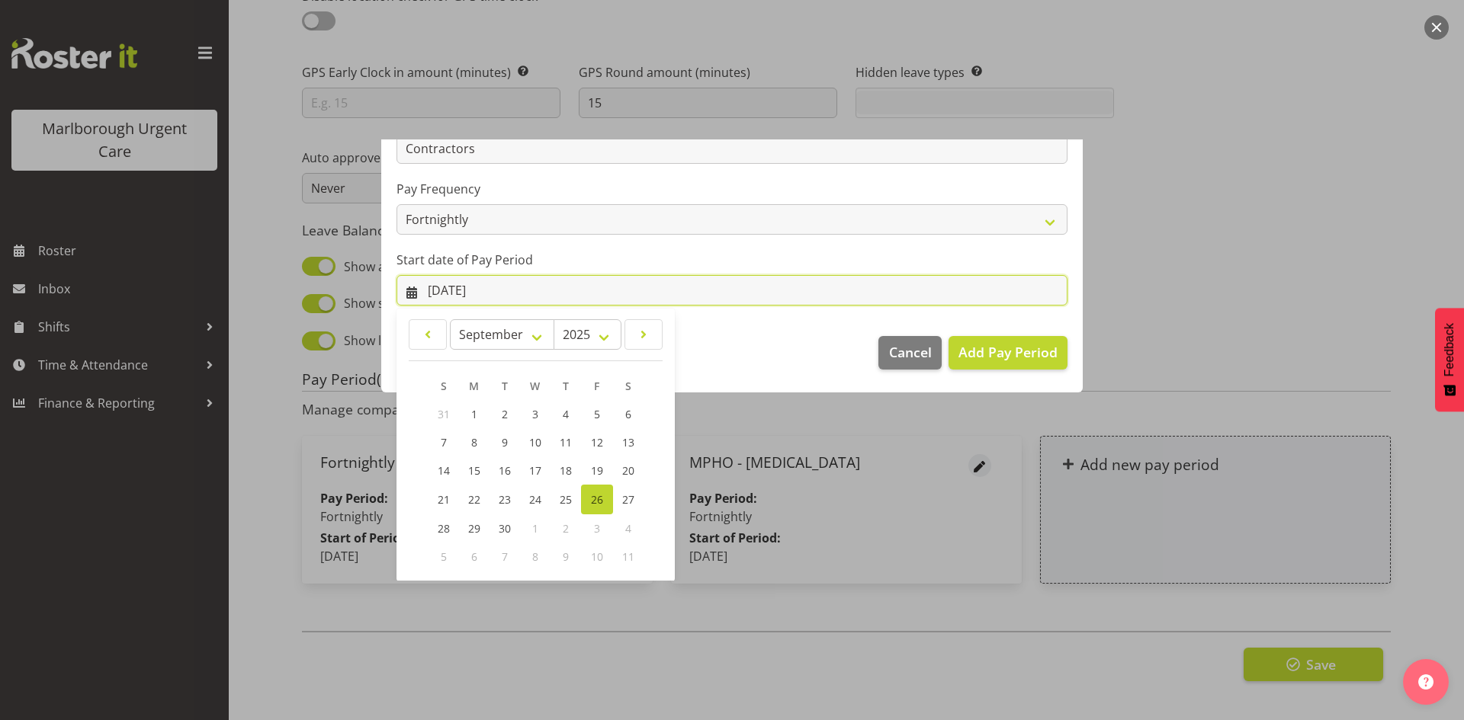
scroll to position [151, 0]
click at [470, 502] on span "22" at bounding box center [474, 499] width 12 height 14
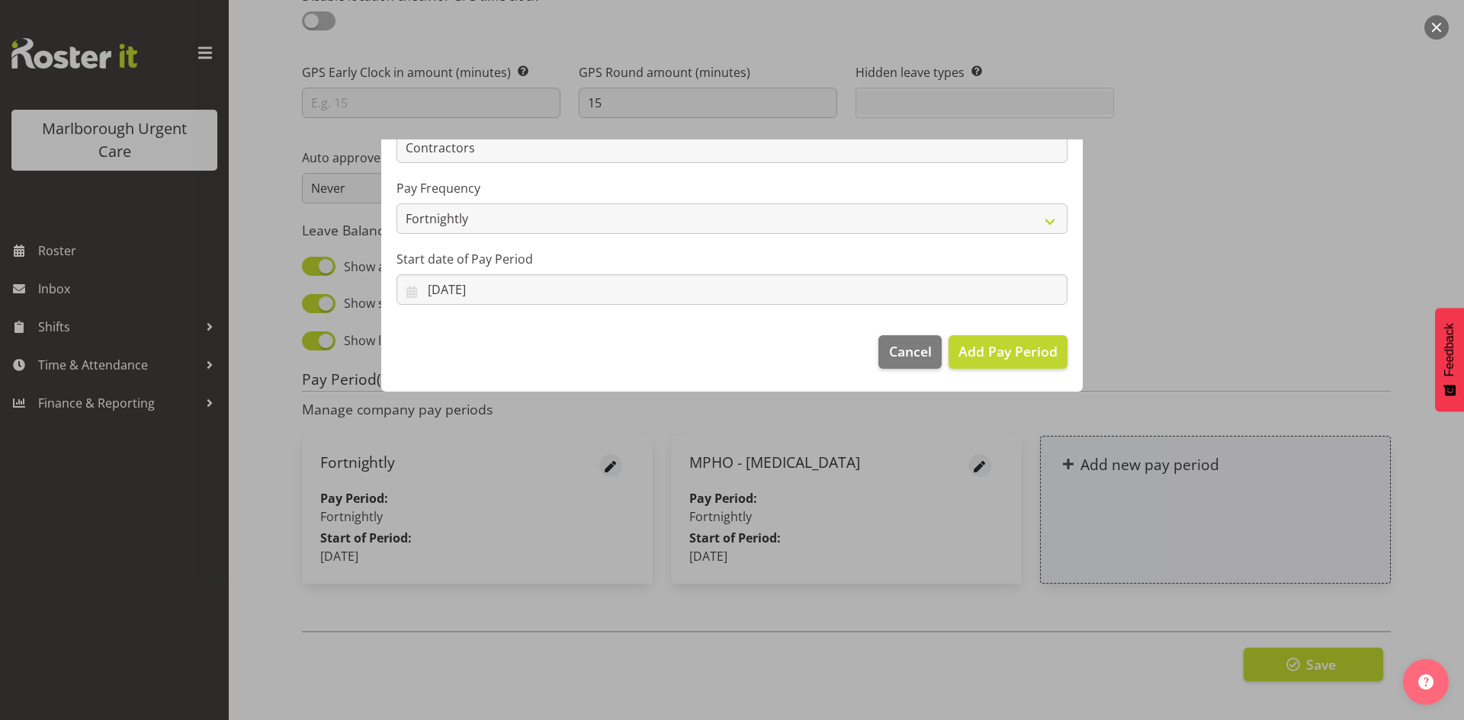
scroll to position [0, 0]
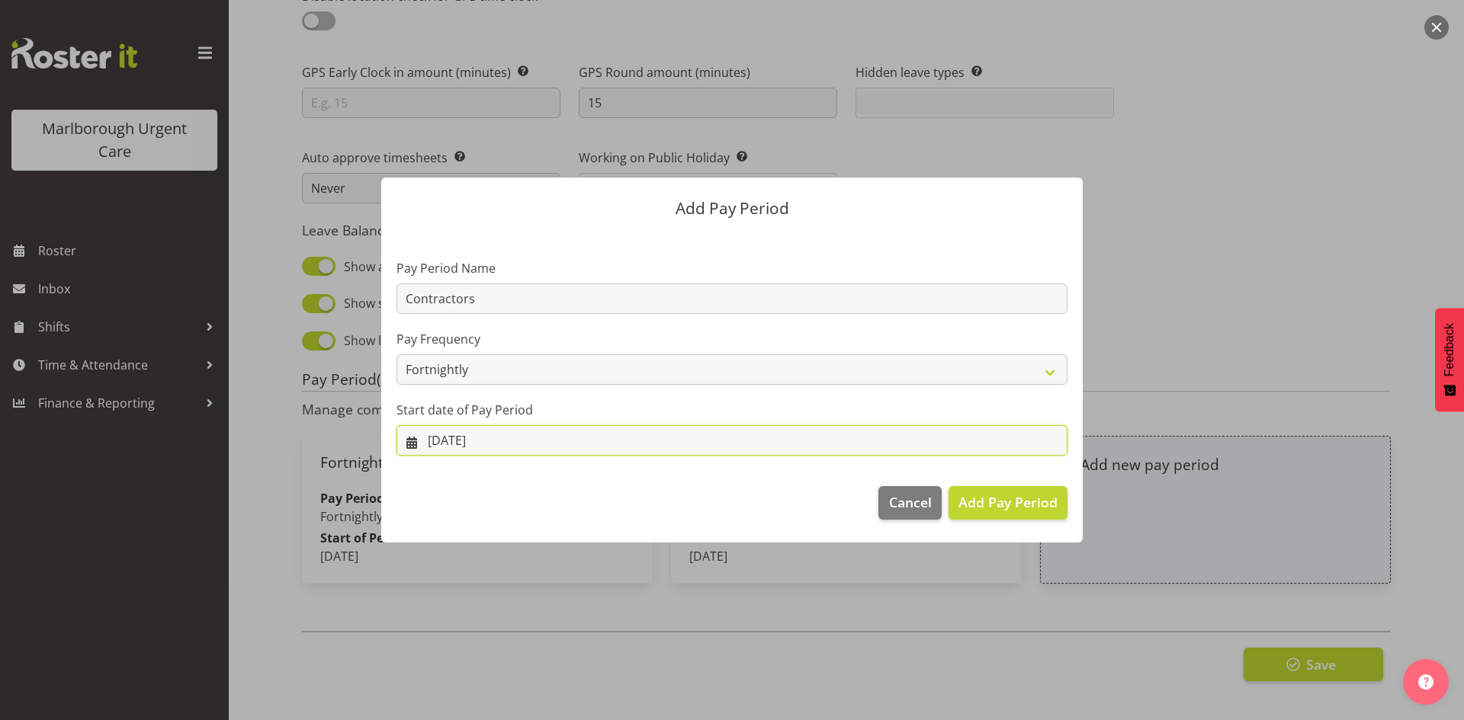
click at [634, 438] on input "22/09/2025" at bounding box center [731, 440] width 671 height 30
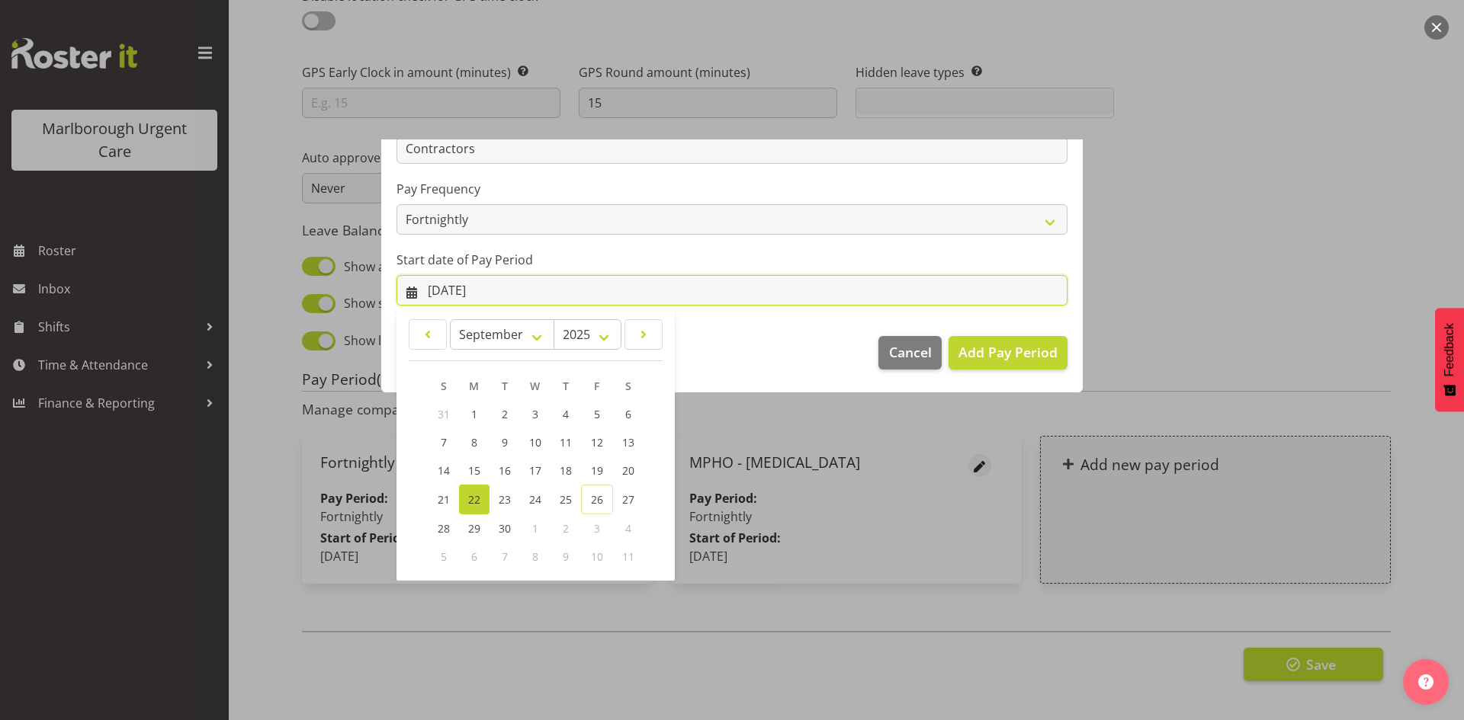
scroll to position [151, 0]
click at [465, 469] on link "15" at bounding box center [474, 470] width 30 height 28
type input "15/09/2025"
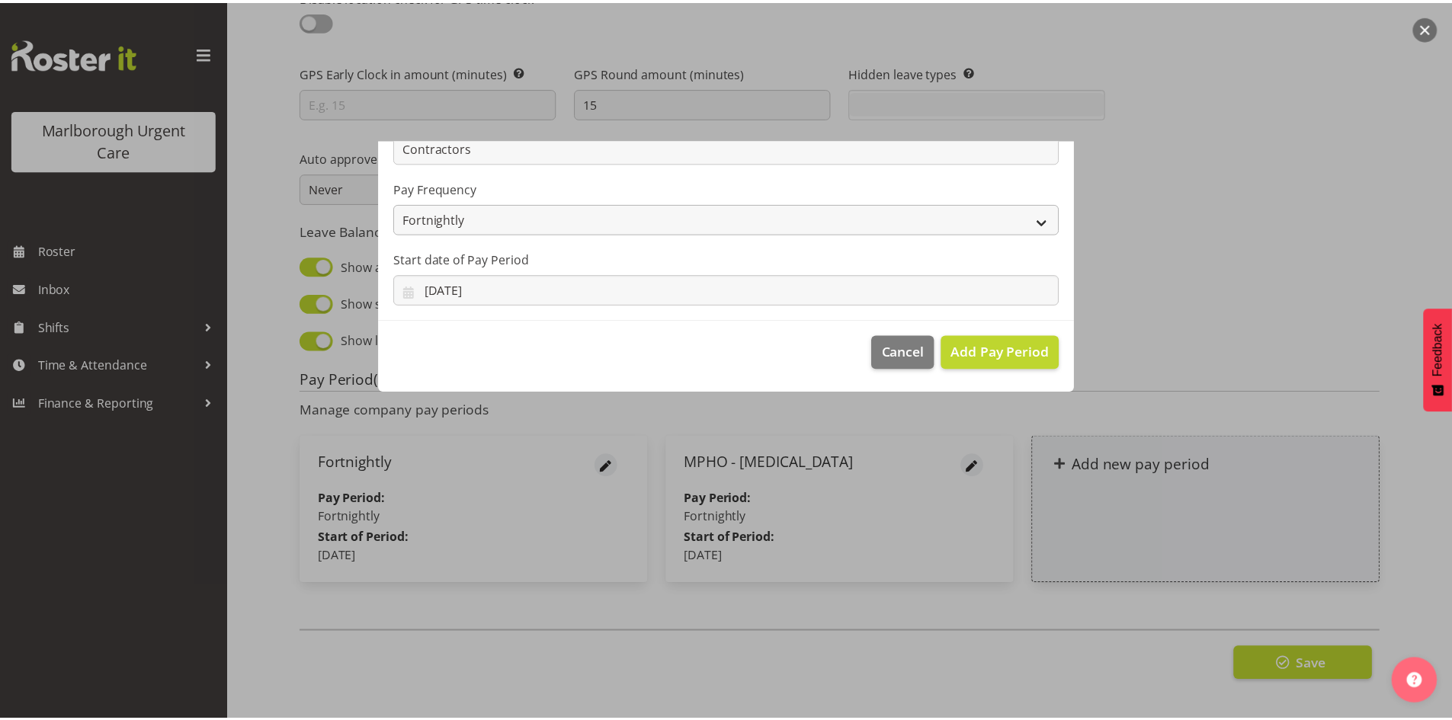
scroll to position [0, 0]
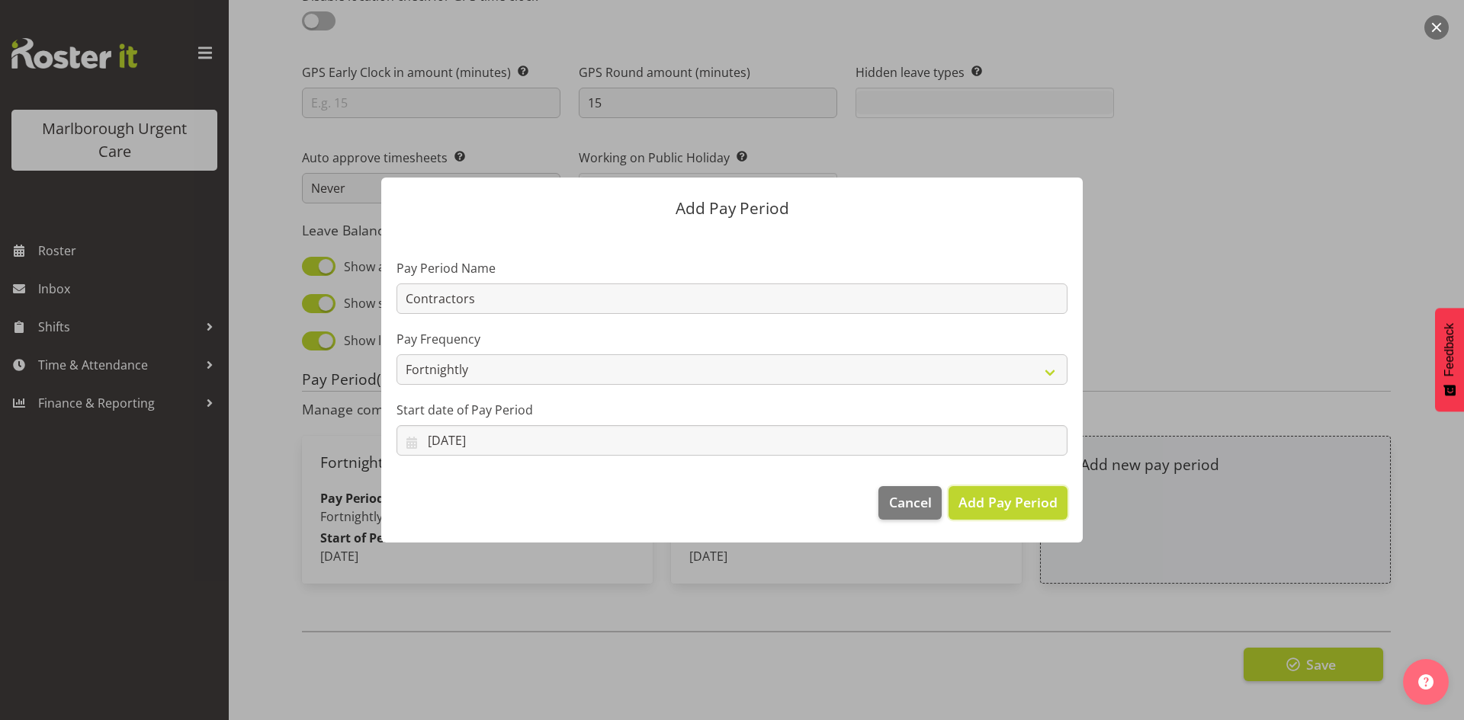
click at [975, 492] on button "Add Pay Period" at bounding box center [1007, 503] width 119 height 34
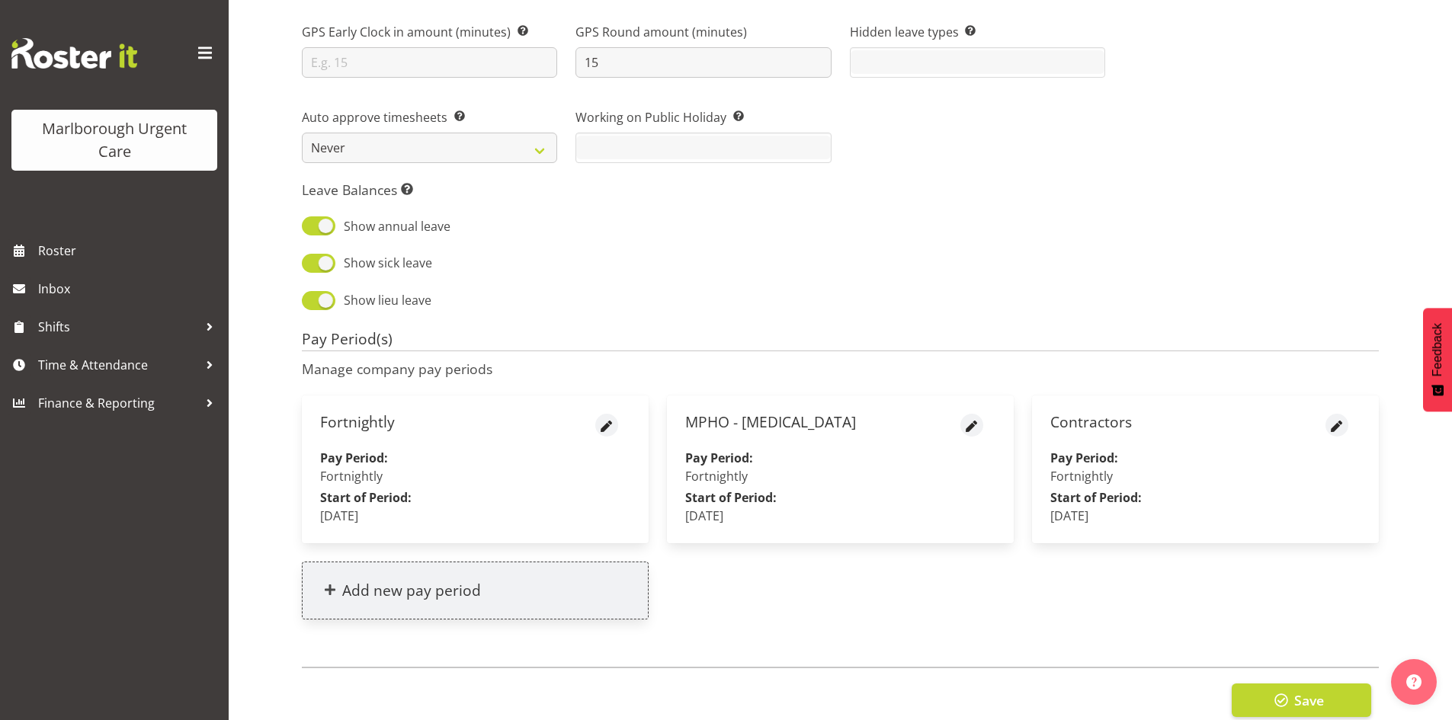
scroll to position [1492, 0]
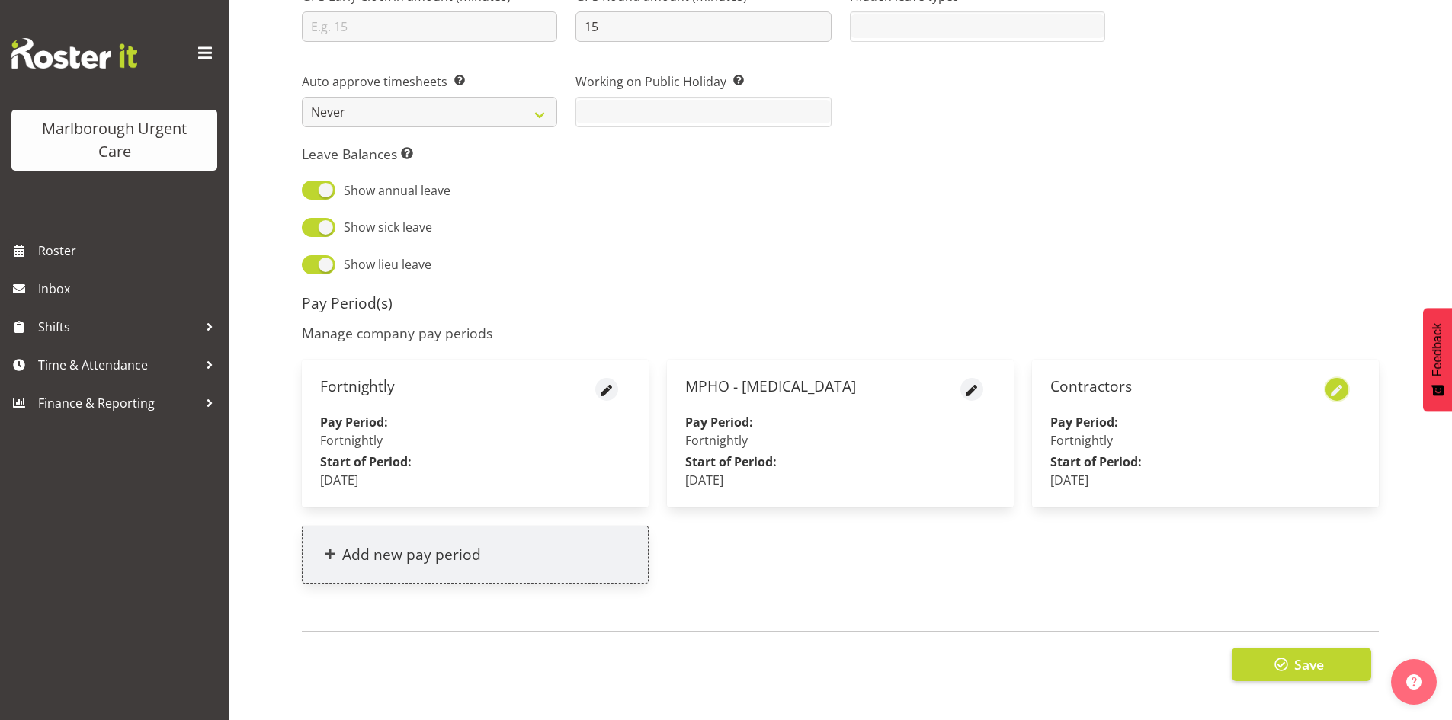
click at [1327, 384] on button "button" at bounding box center [1337, 389] width 23 height 23
select select "fortnightly"
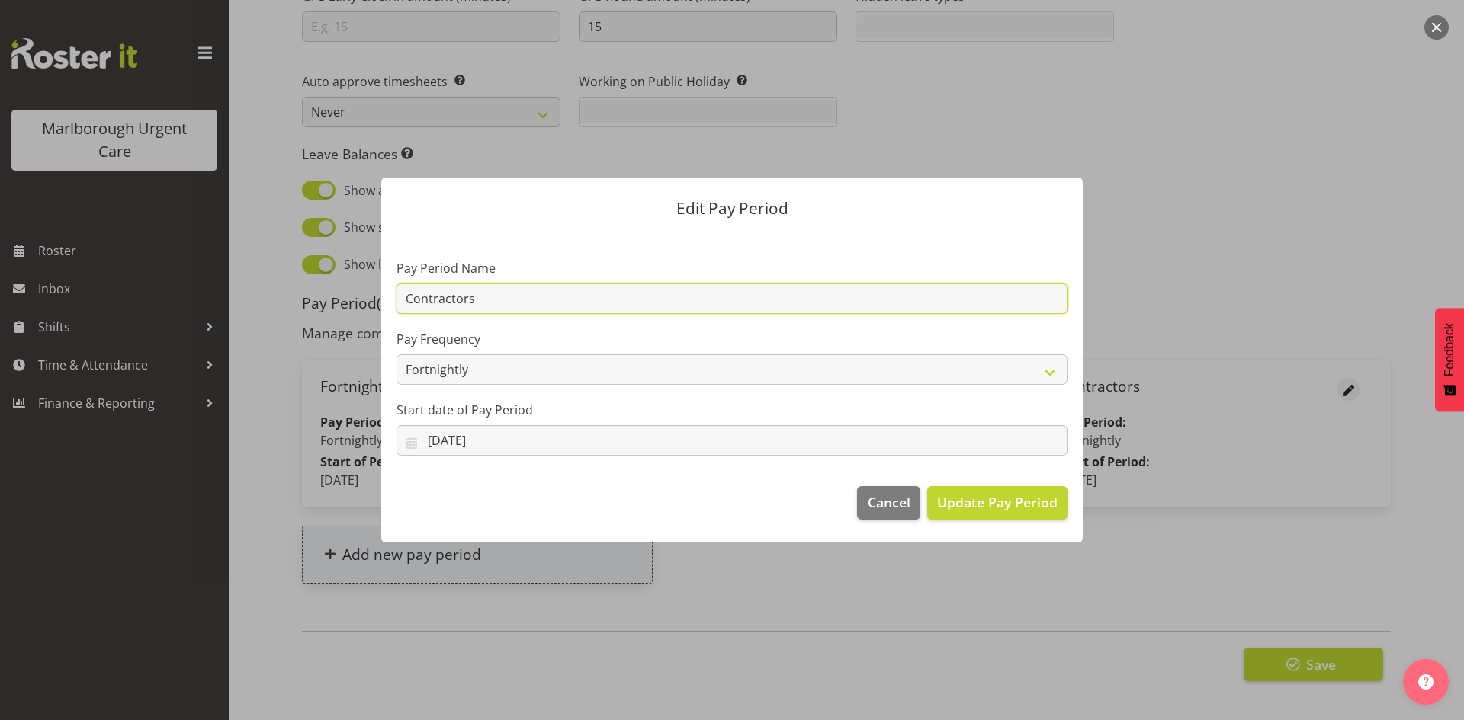
click at [557, 295] on input "Contractors" at bounding box center [731, 299] width 671 height 30
type input "Contractors MUCC"
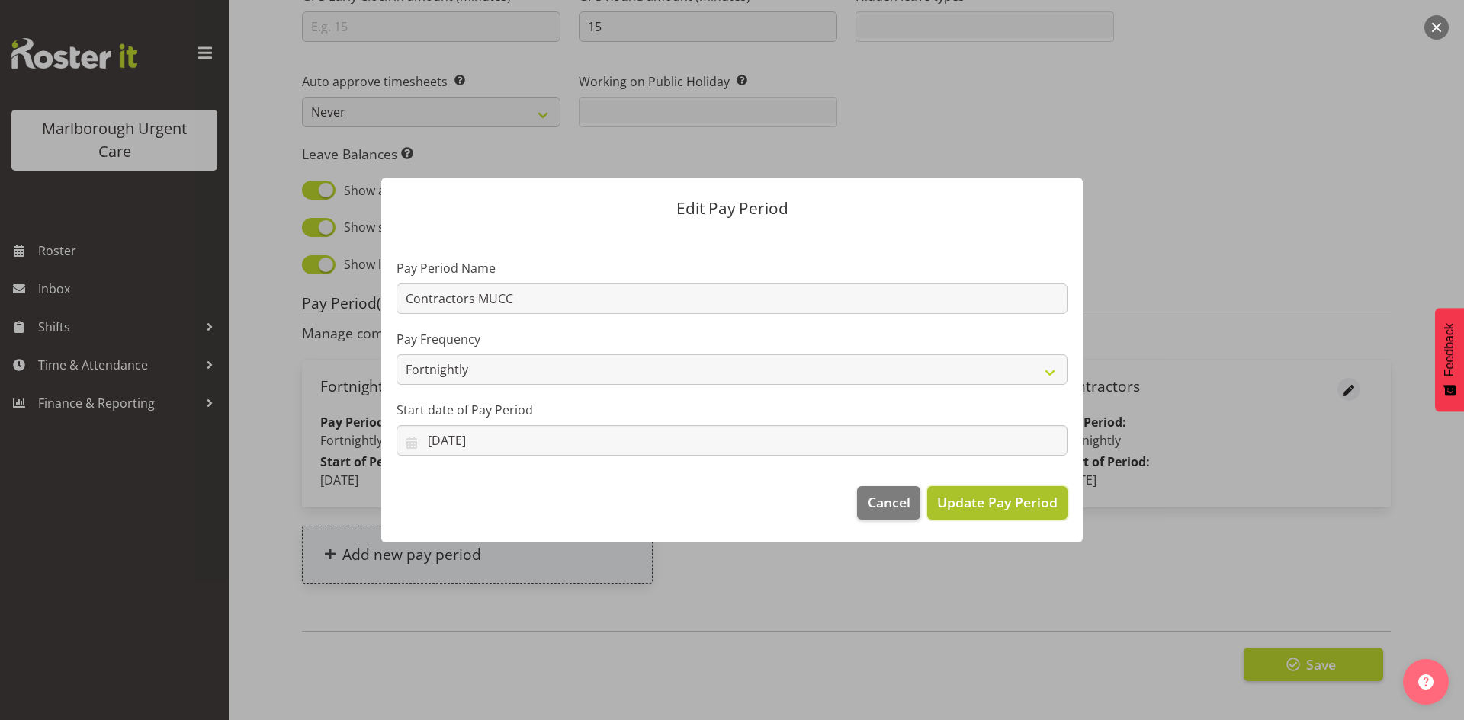
click at [1008, 514] on button "Update Pay Period" at bounding box center [997, 503] width 140 height 34
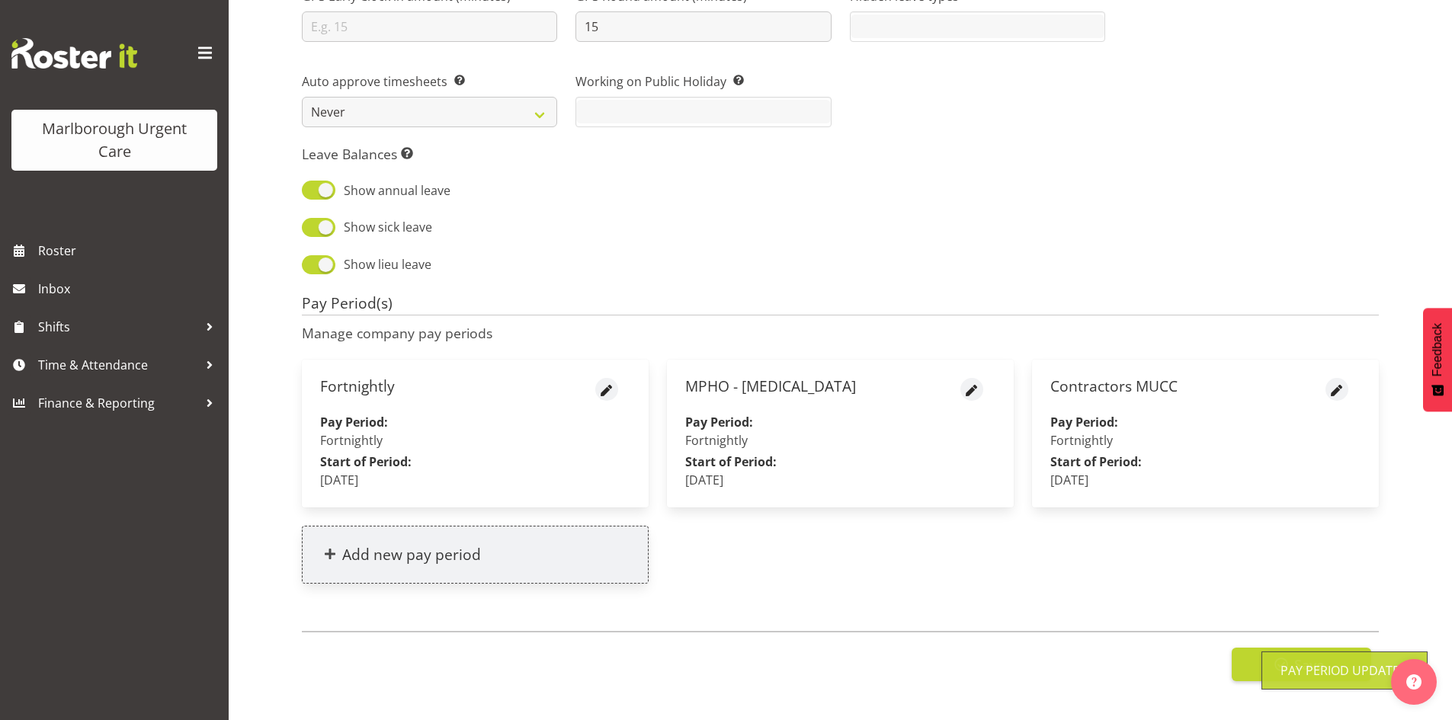
click at [500, 435] on p "Pay Period: Fortnightly" at bounding box center [475, 431] width 310 height 37
click at [769, 454] on strong "Start of Period:" at bounding box center [730, 462] width 91 height 17
click at [1128, 439] on div "Contractors MUCC Pay Period: Fortnightly Start of Period: Monday, September 15t…" at bounding box center [1205, 434] width 347 height 148
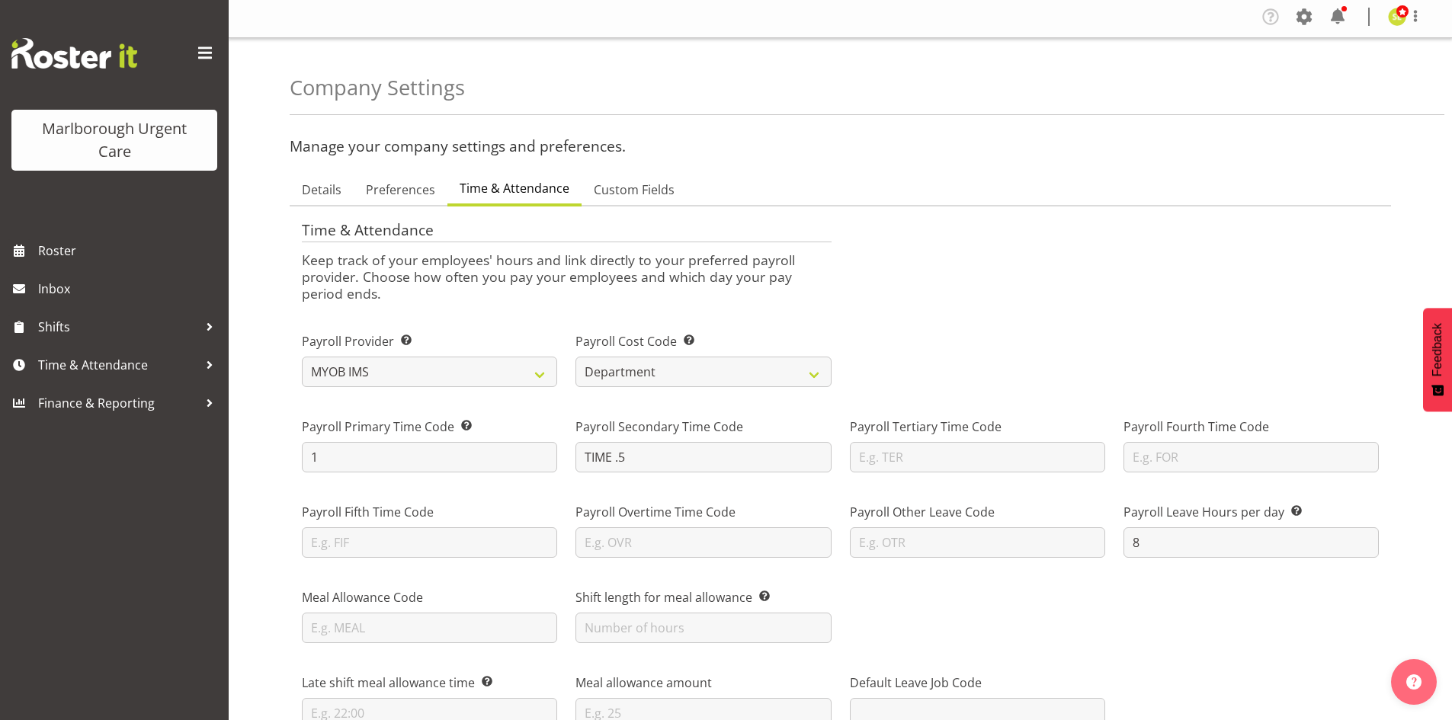
scroll to position [0, 0]
click at [1305, 25] on span at bounding box center [1304, 20] width 24 height 24
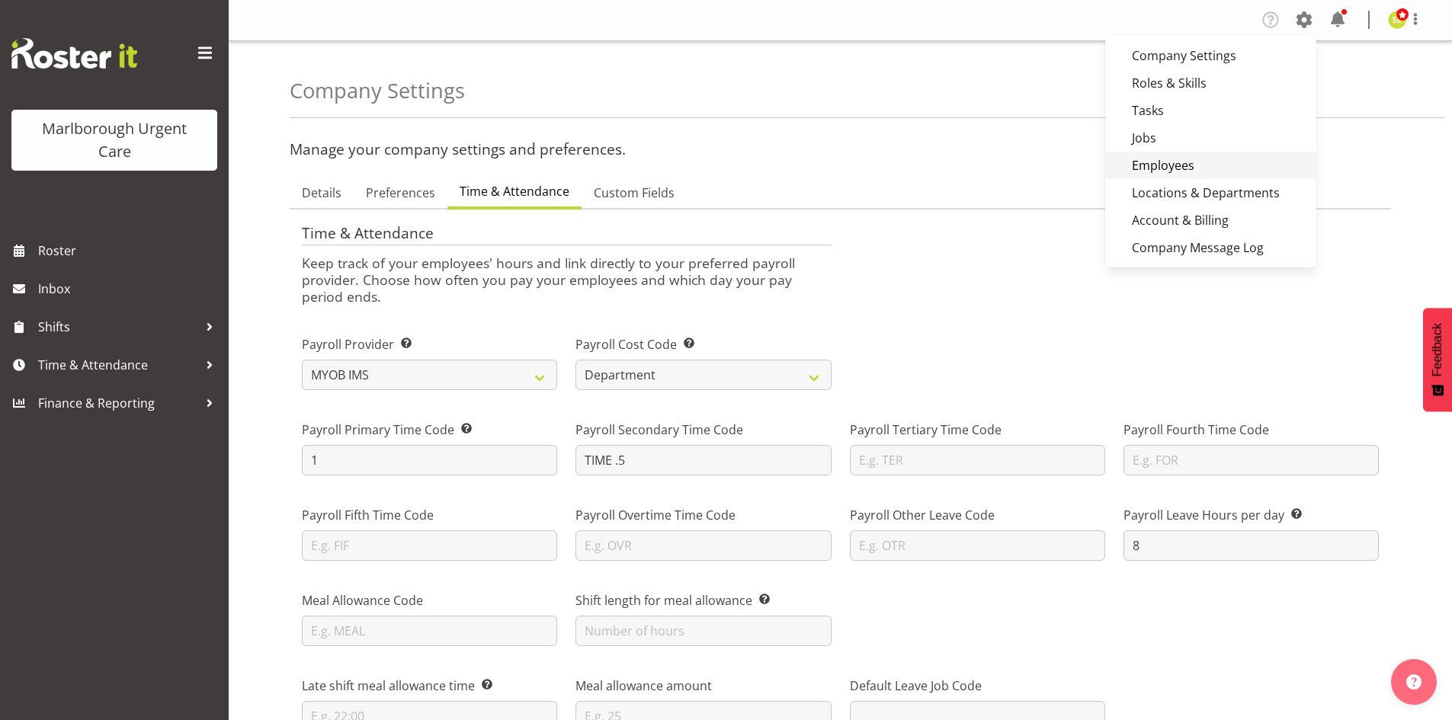
click at [1158, 159] on link "Employees" at bounding box center [1210, 165] width 211 height 27
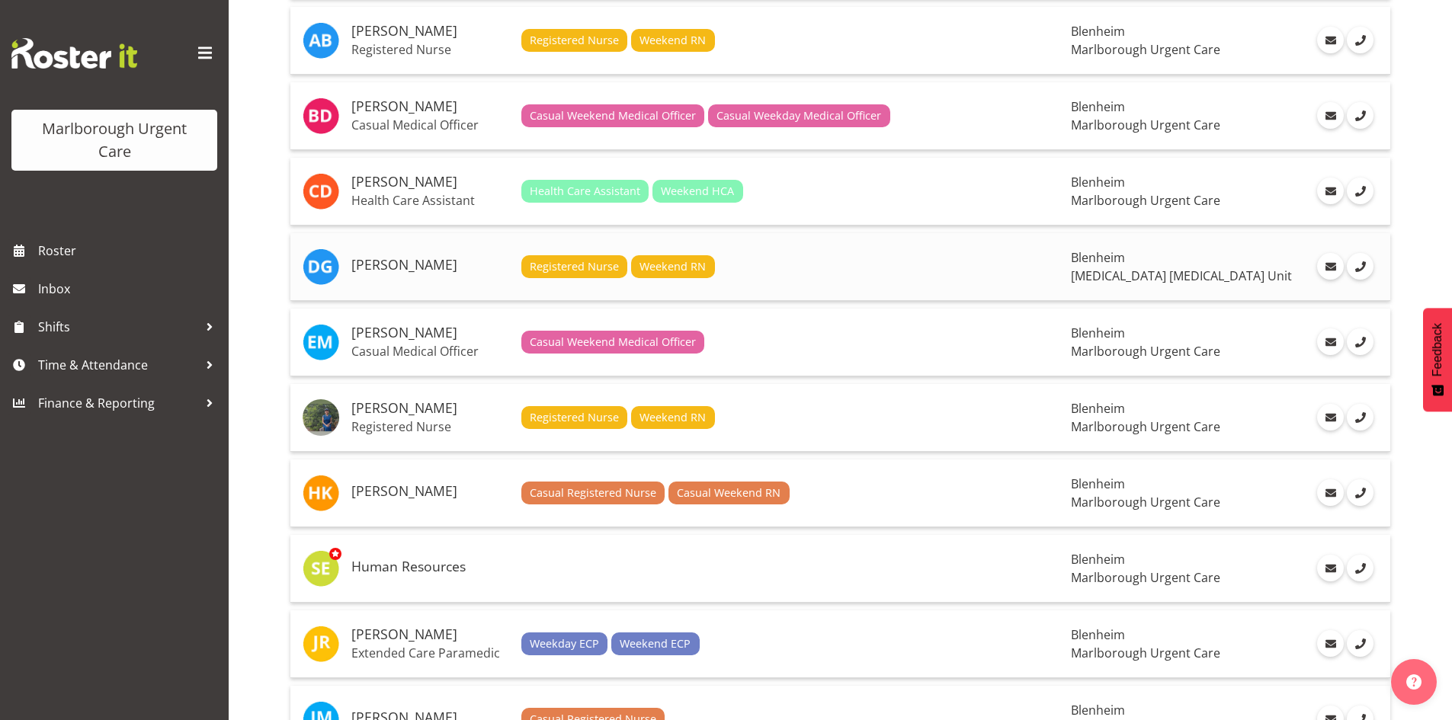
scroll to position [305, 0]
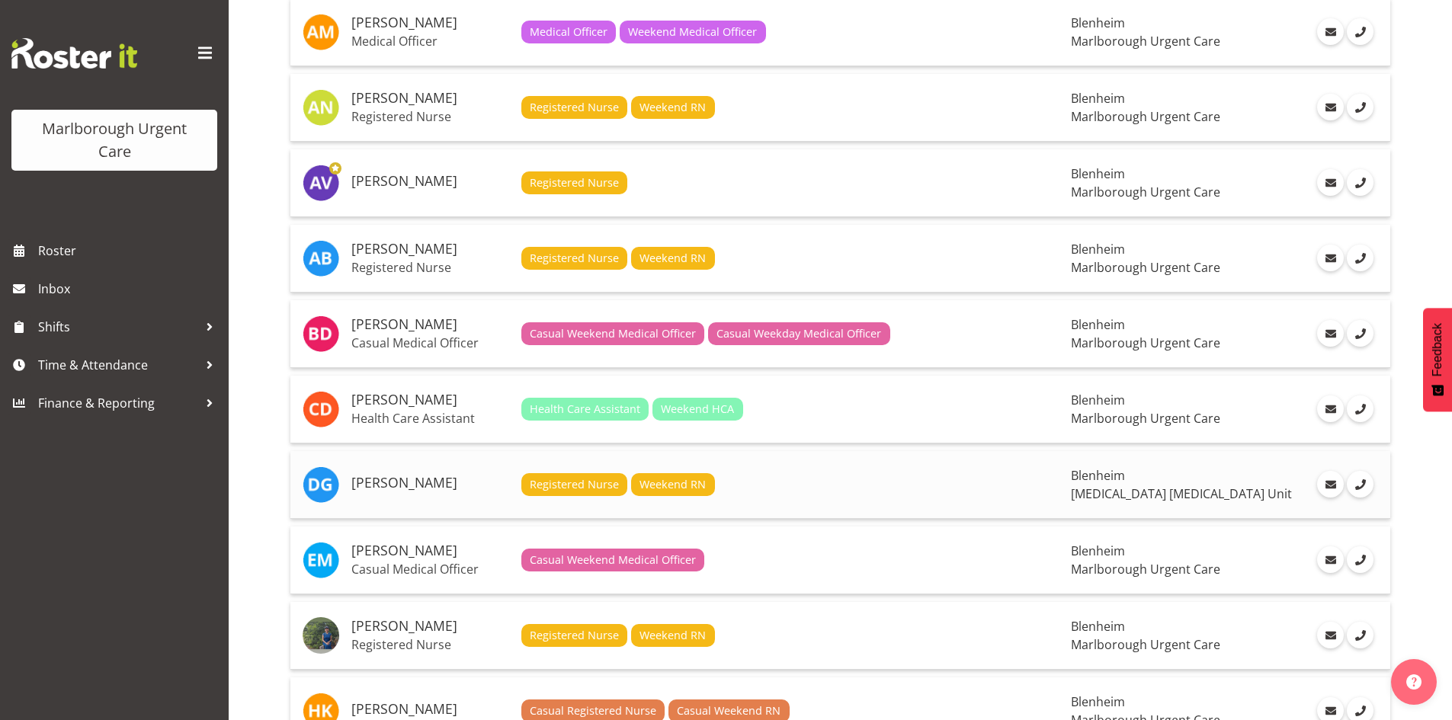
click at [414, 489] on h5 "Deo Garingalao" at bounding box center [430, 483] width 158 height 15
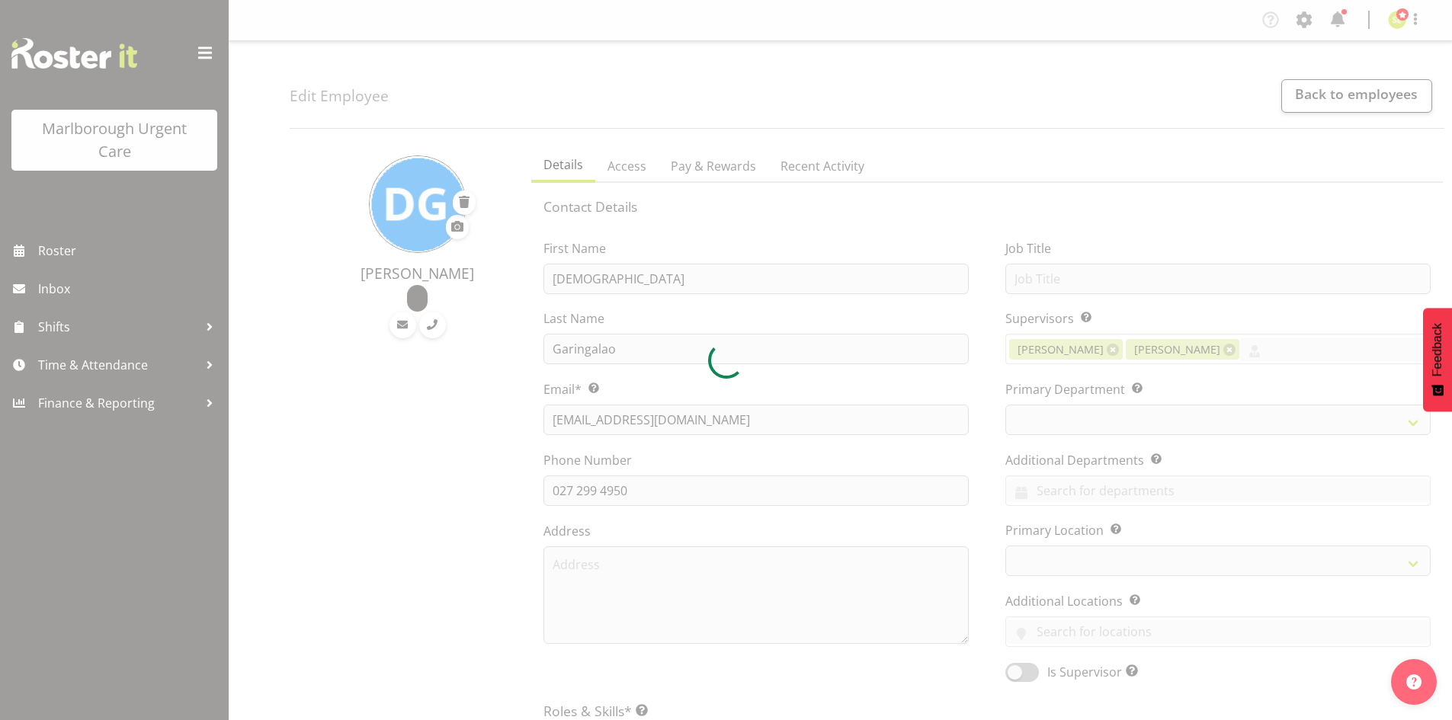
select select "TimelineWeek"
select select "manual"
select select "roster"
select select "day"
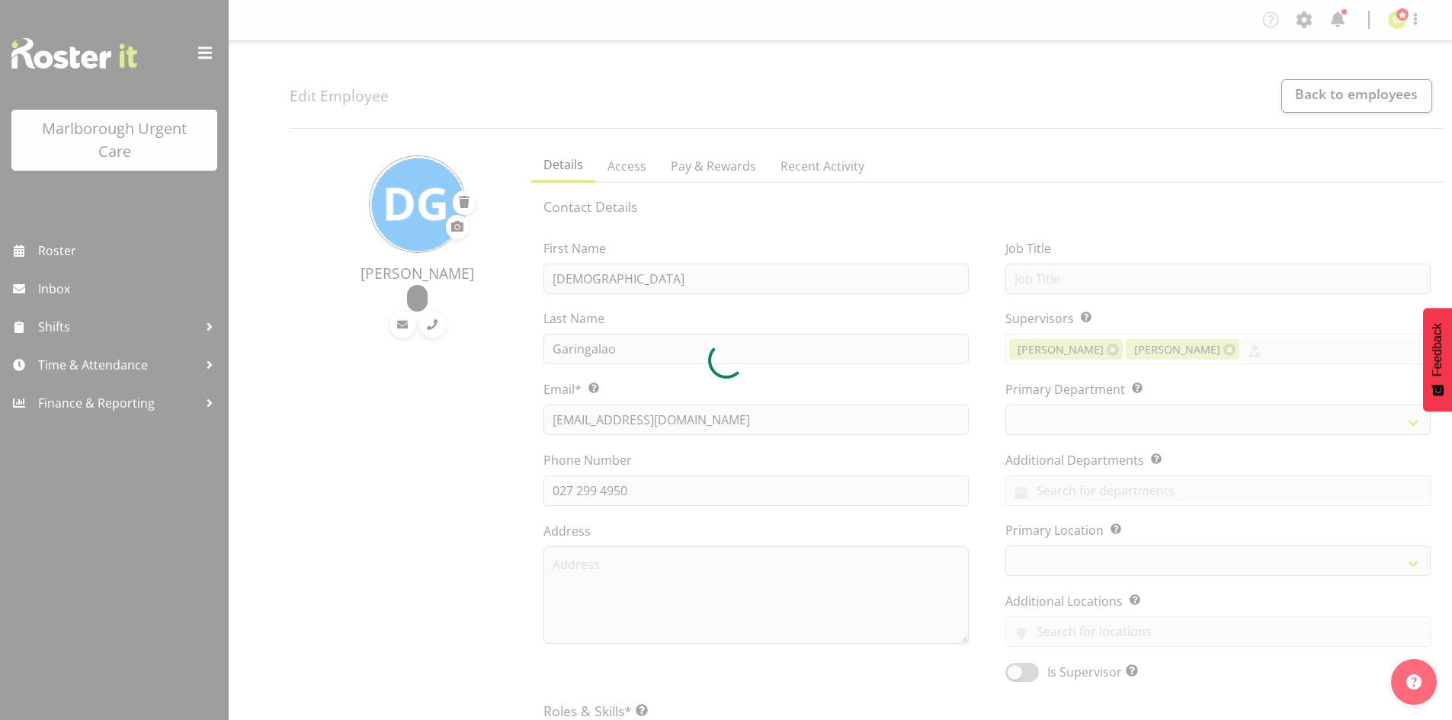
select select "day"
select select
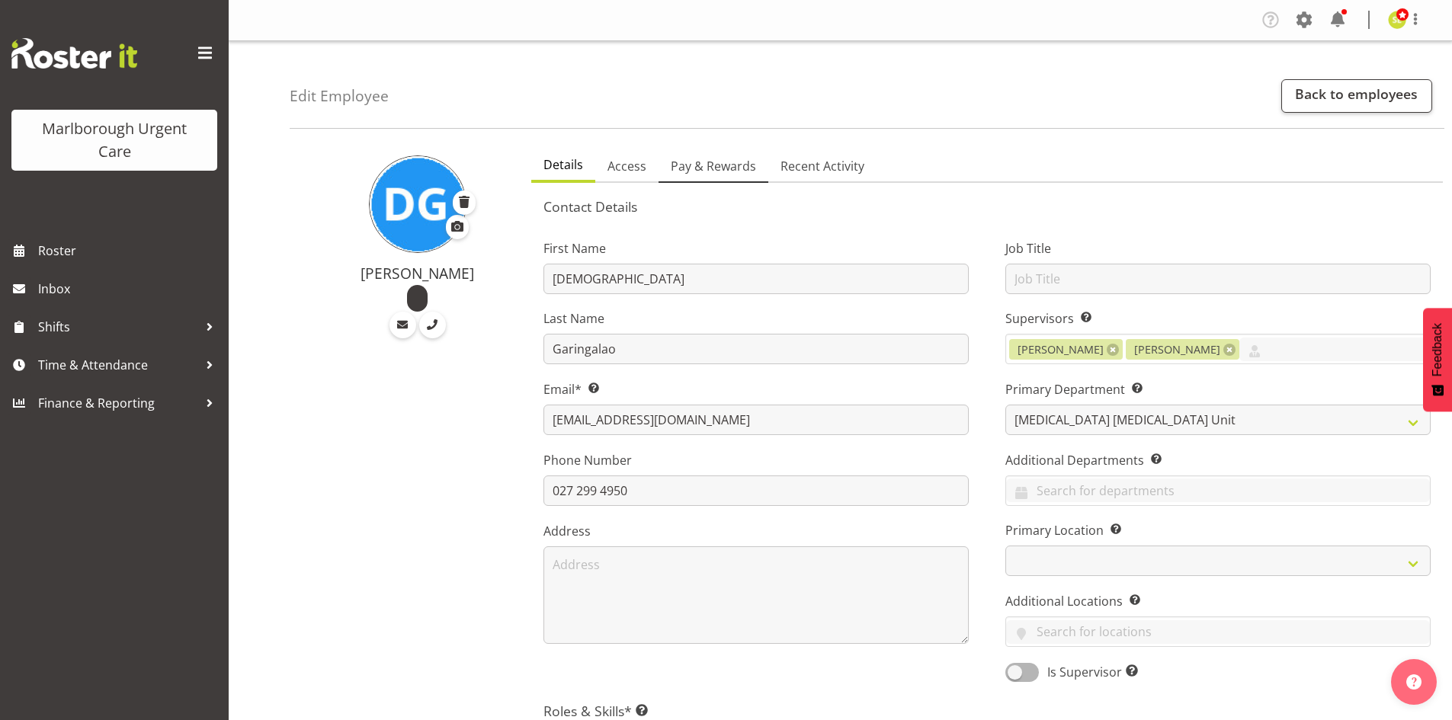
click at [716, 168] on span "Pay & Rewards" at bounding box center [713, 166] width 85 height 18
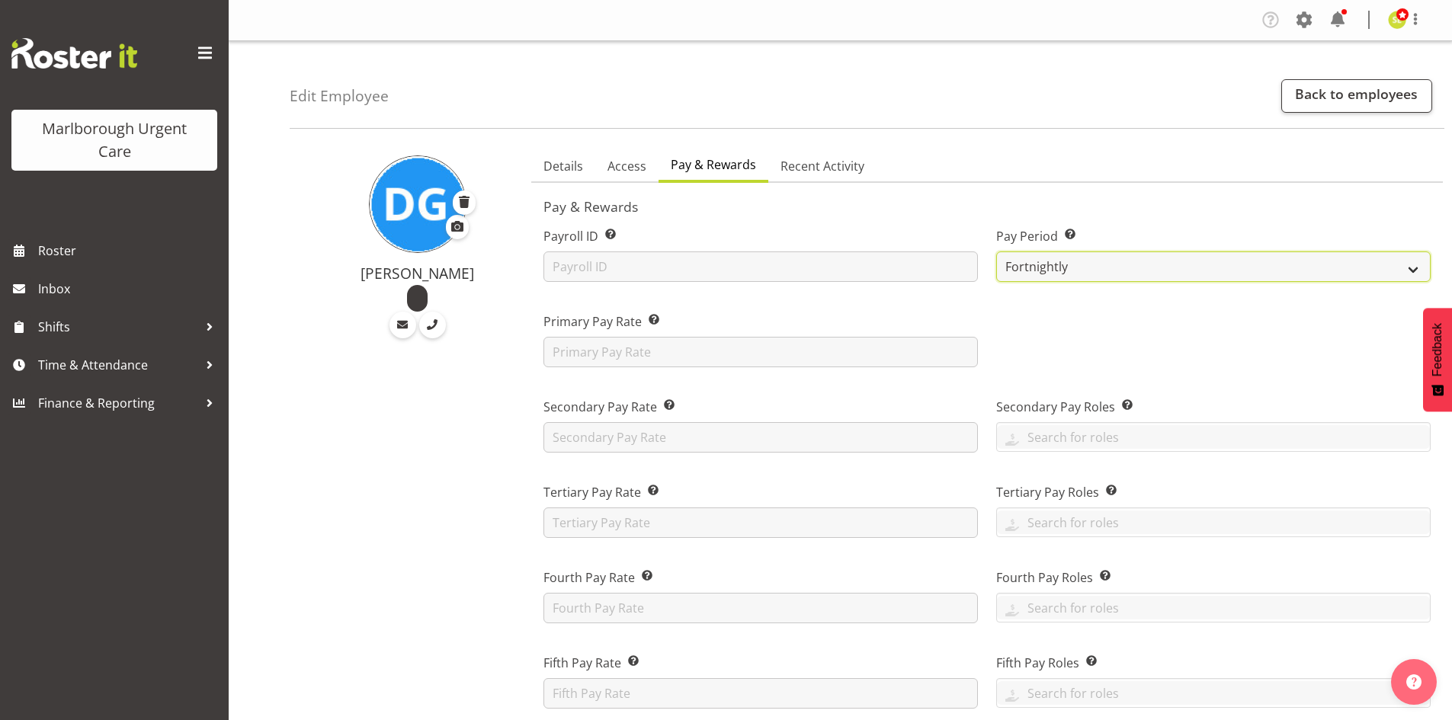
click at [1068, 269] on select "Fortnightly MPHO - [MEDICAL_DATA] Contractors MUCC" at bounding box center [1213, 267] width 435 height 30
select select "192"
click at [996, 252] on select "Fortnightly MPHO - [MEDICAL_DATA] Contractors MUCC" at bounding box center [1213, 267] width 435 height 30
click at [1075, 314] on div at bounding box center [1213, 333] width 453 height 85
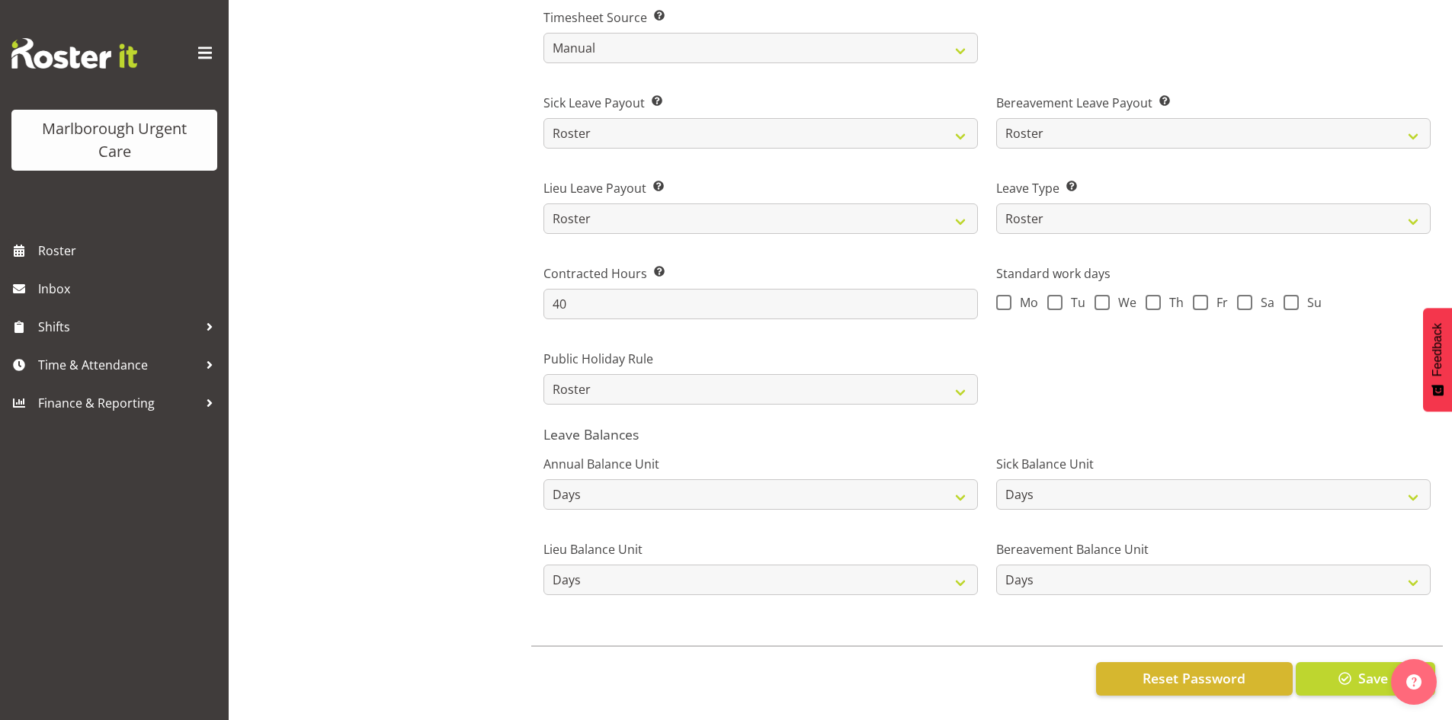
scroll to position [999, 0]
click at [1356, 667] on button "Save" at bounding box center [1366, 679] width 140 height 34
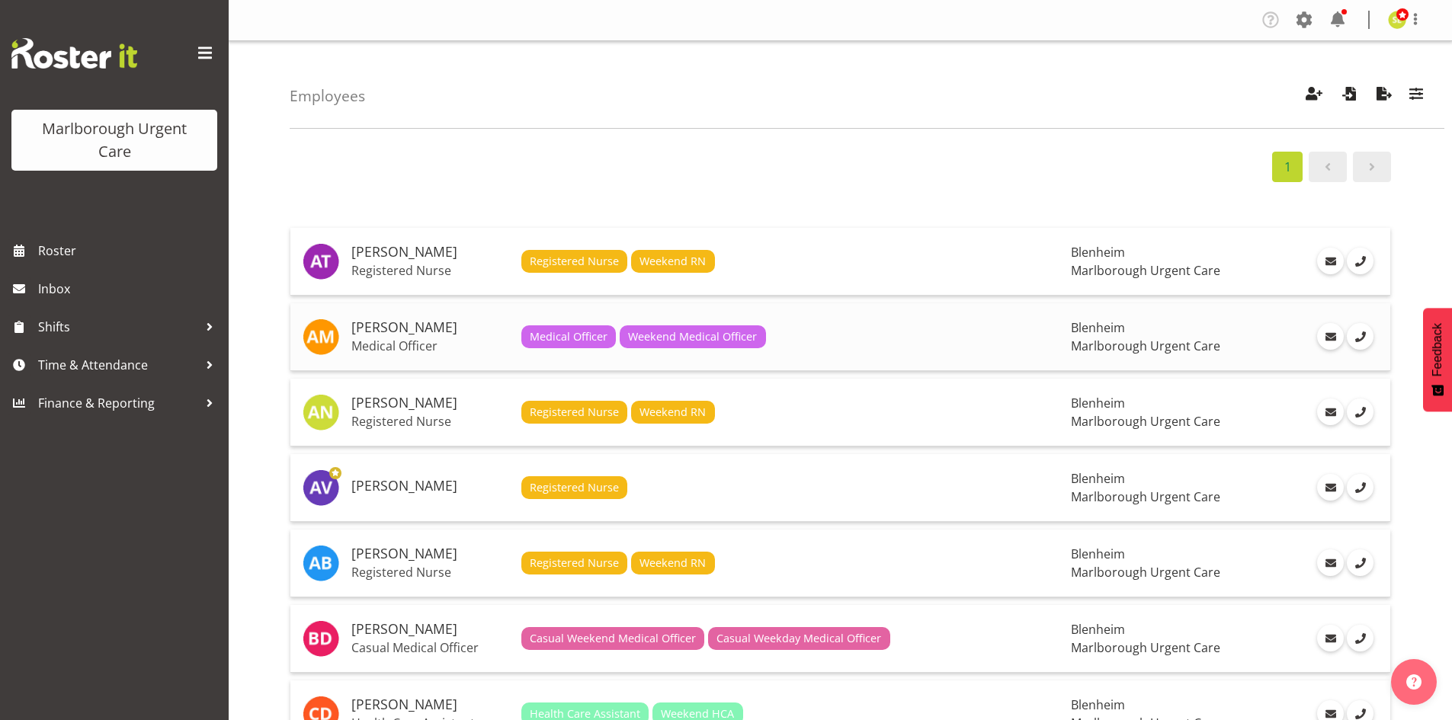
click at [433, 335] on h5 "[PERSON_NAME]" at bounding box center [430, 327] width 158 height 15
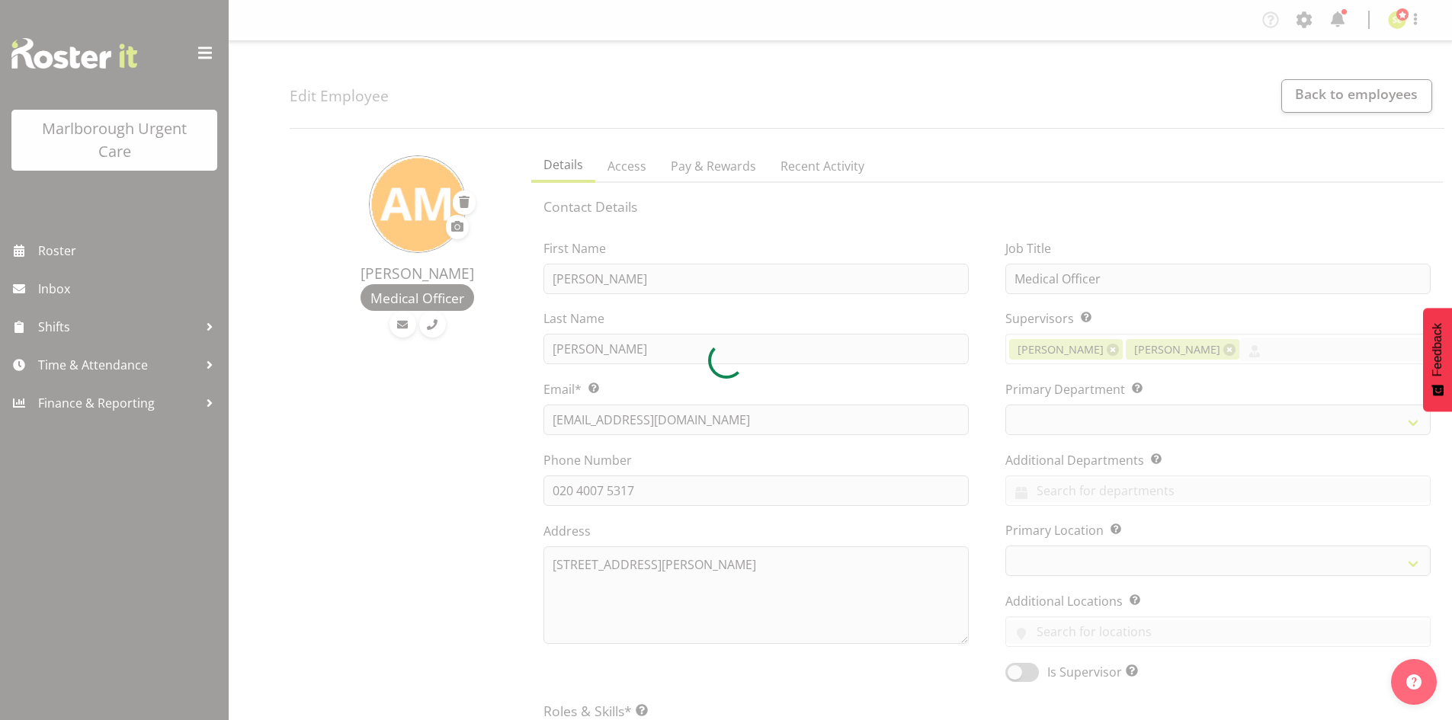
select select "TimelineWeek"
select select "manual"
select select "roster"
select select "day"
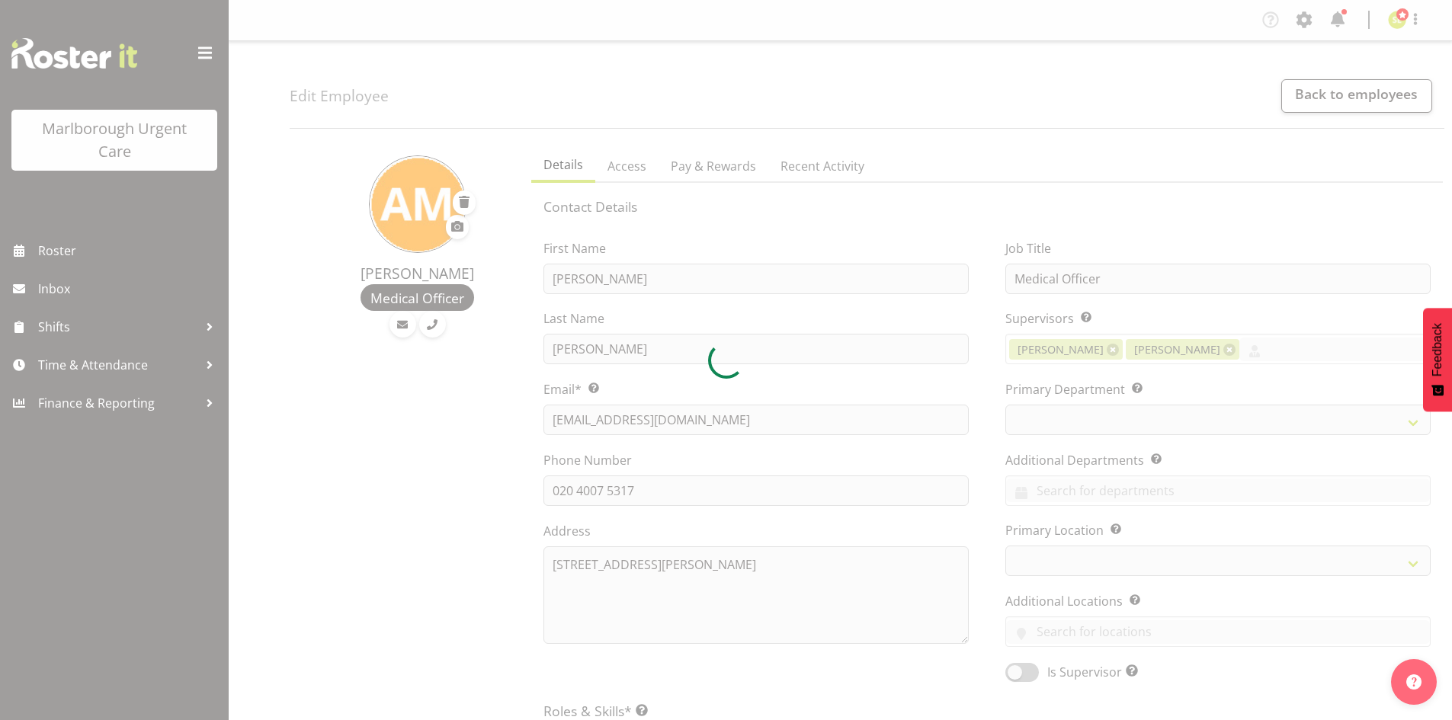
select select "day"
select select
select select "925"
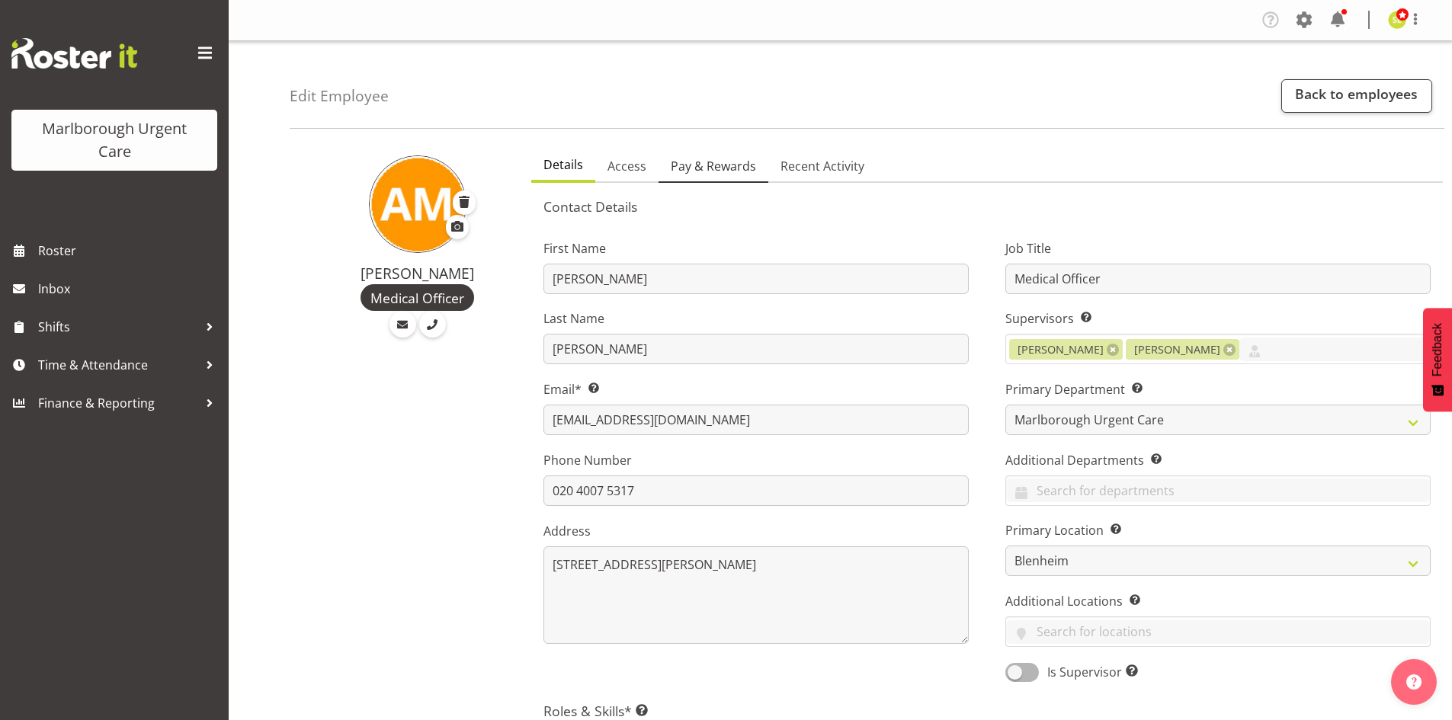
click at [707, 165] on span "Pay & Rewards" at bounding box center [713, 166] width 85 height 18
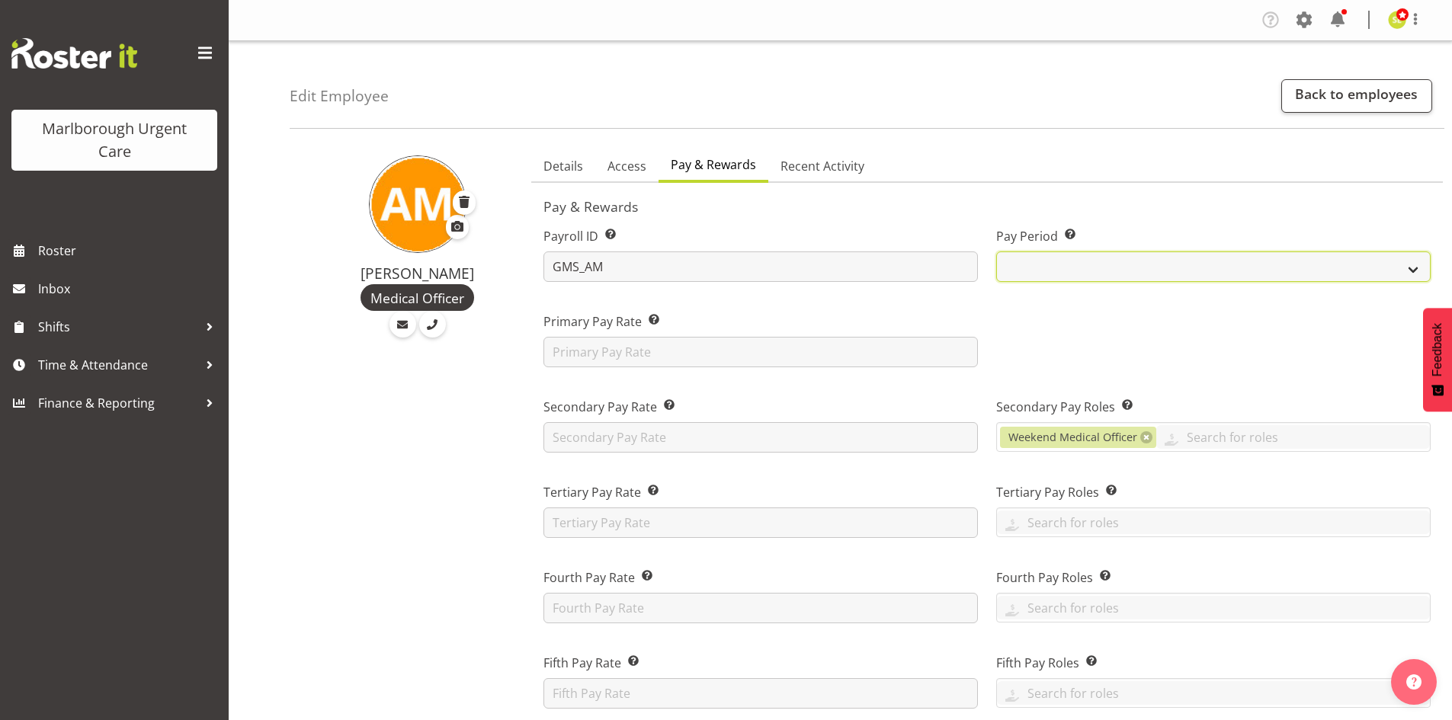
click at [1088, 265] on select "Fortnightly MPHO - [MEDICAL_DATA] Contractors MUCC" at bounding box center [1213, 267] width 435 height 30
click at [1083, 269] on select "Fortnightly MPHO - [MEDICAL_DATA] Contractors MUCC" at bounding box center [1213, 267] width 435 height 30
select select "193"
click at [996, 252] on select "Fortnightly MPHO - [MEDICAL_DATA] Contractors MUCC" at bounding box center [1213, 267] width 435 height 30
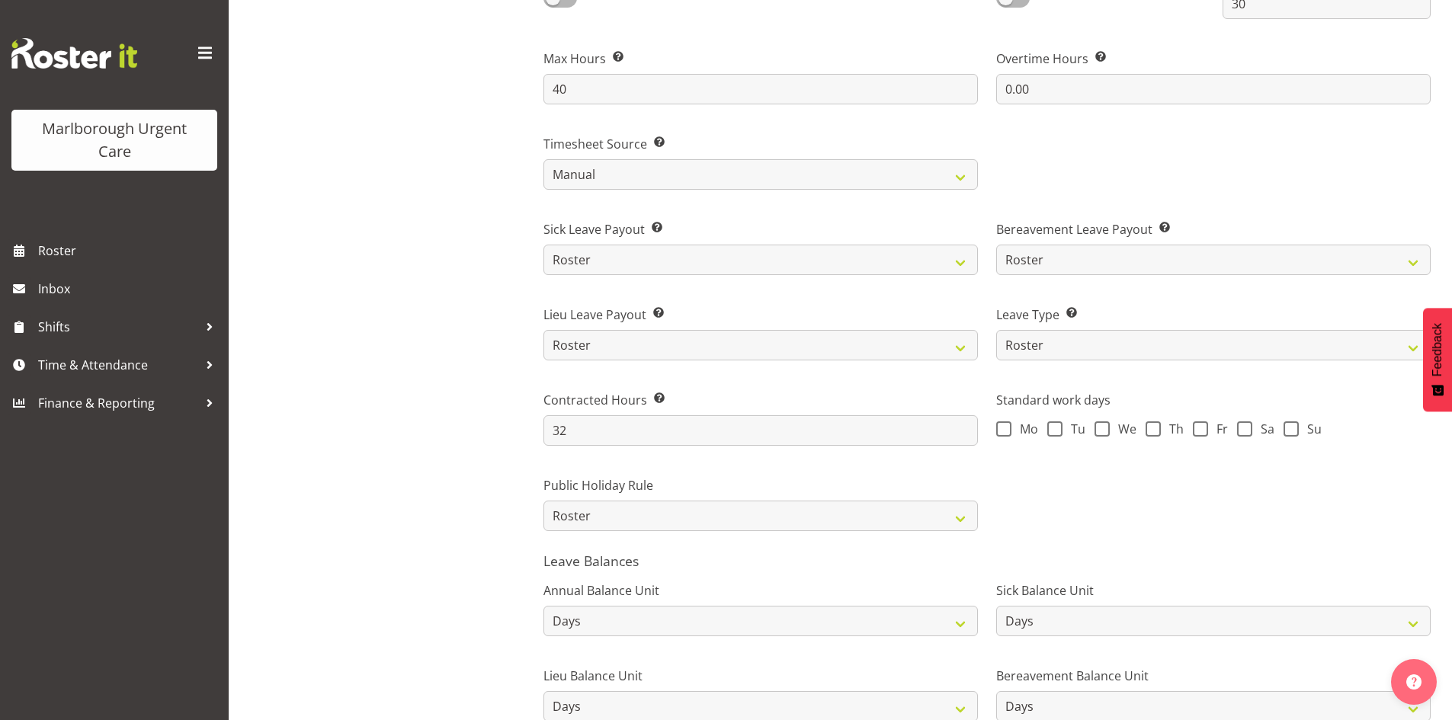
scroll to position [999, 0]
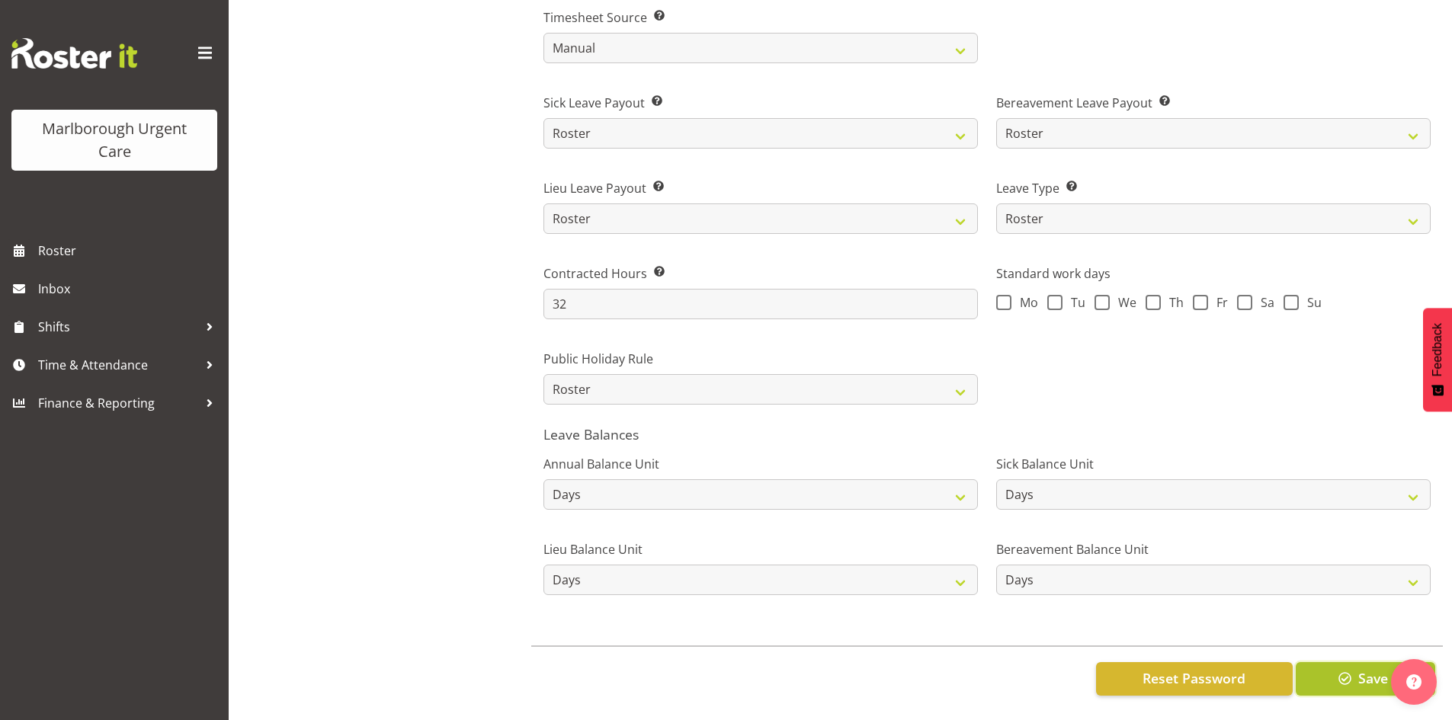
click at [1361, 669] on span "Save" at bounding box center [1373, 679] width 30 height 20
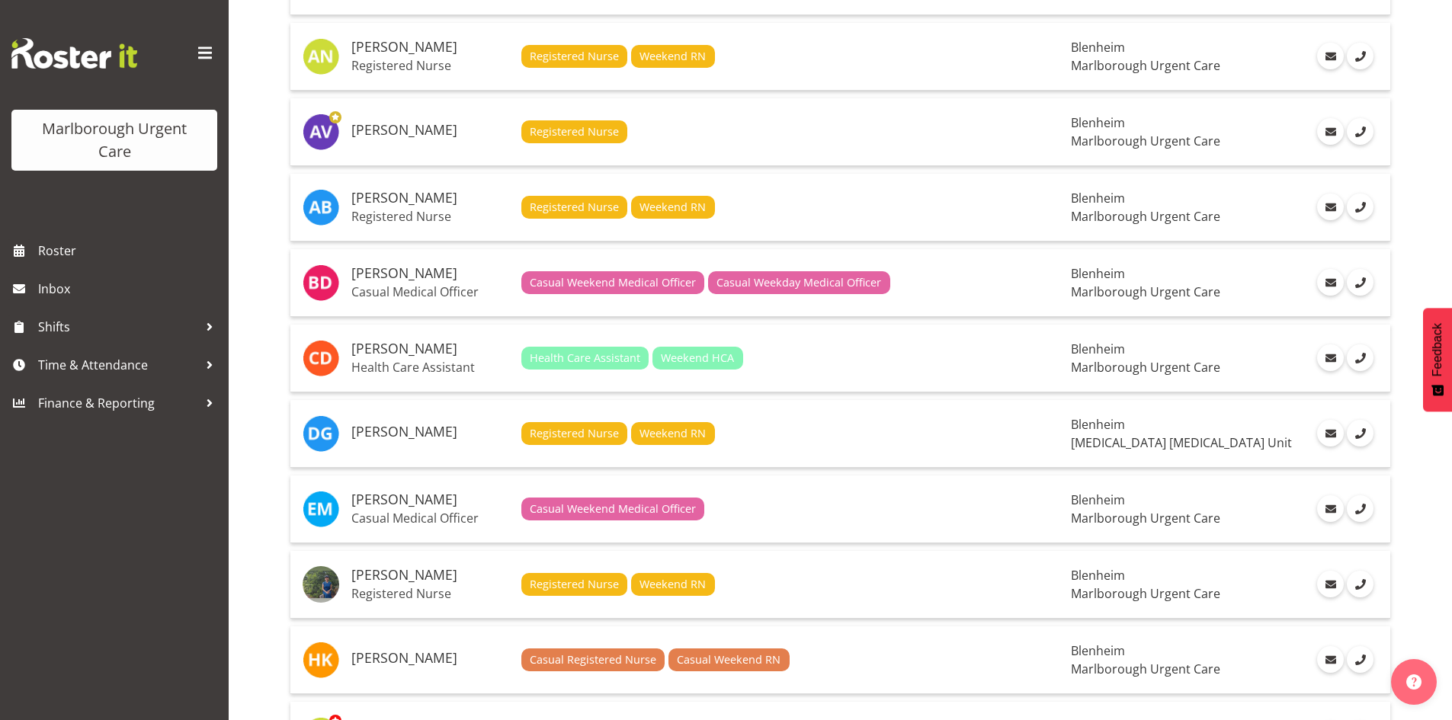
scroll to position [381, 0]
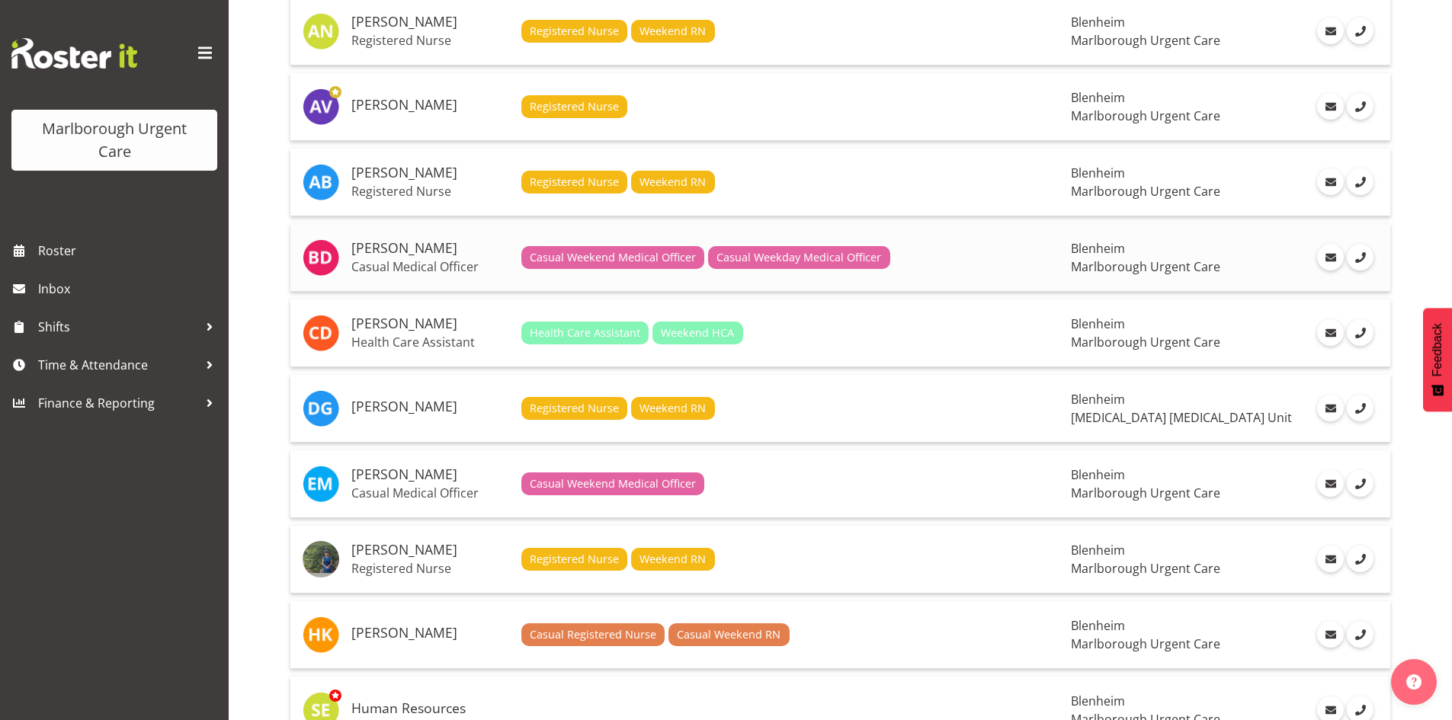
click at [398, 260] on p "Casual Medical Officer" at bounding box center [430, 266] width 158 height 15
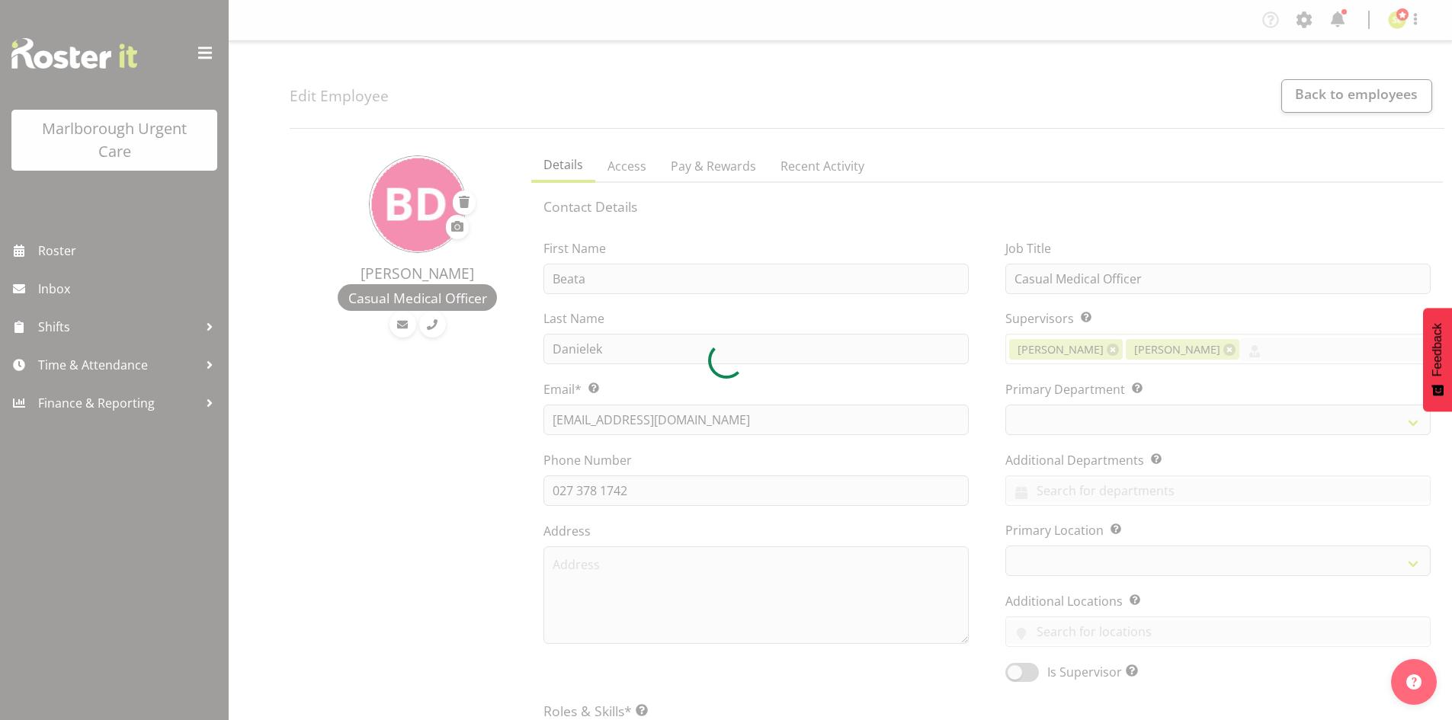
select select "TimelineWeek"
select select "manual"
select select "roster"
select select "day"
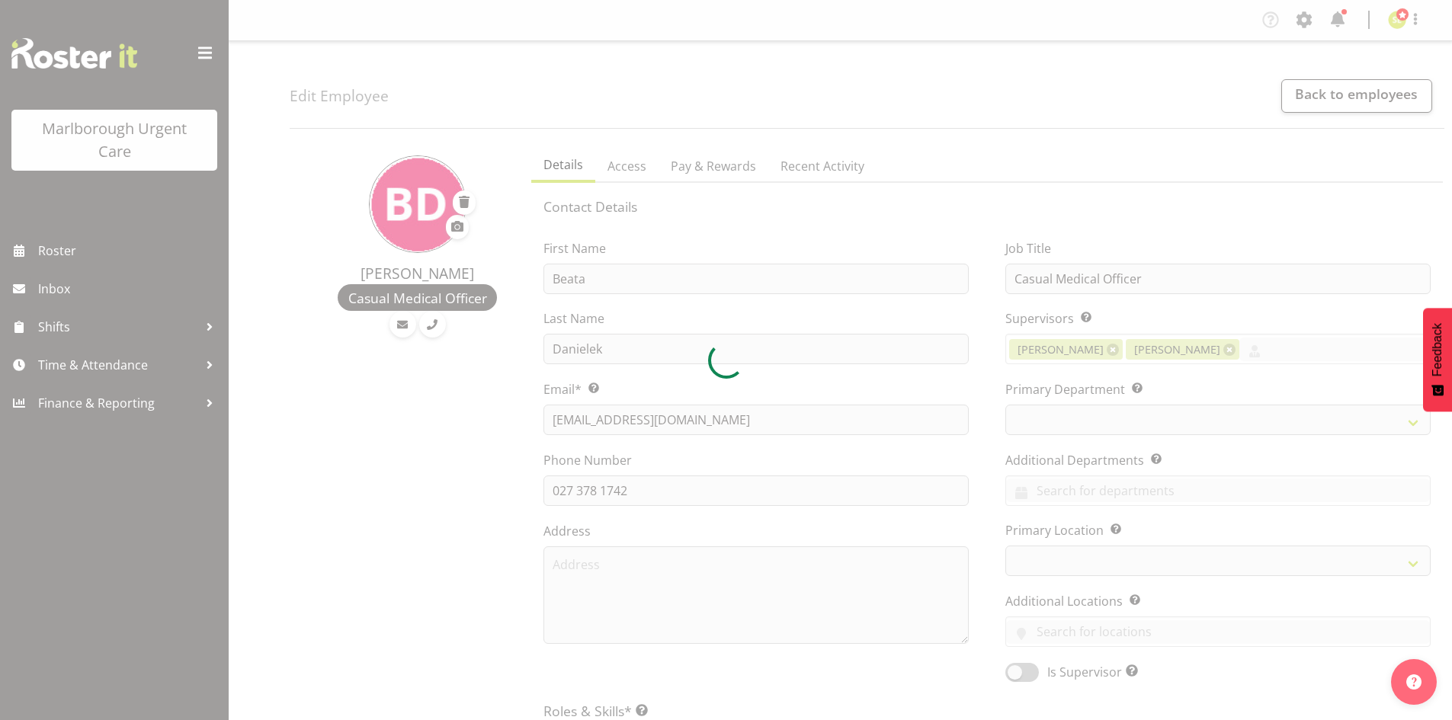
select select "day"
select select
select select "925"
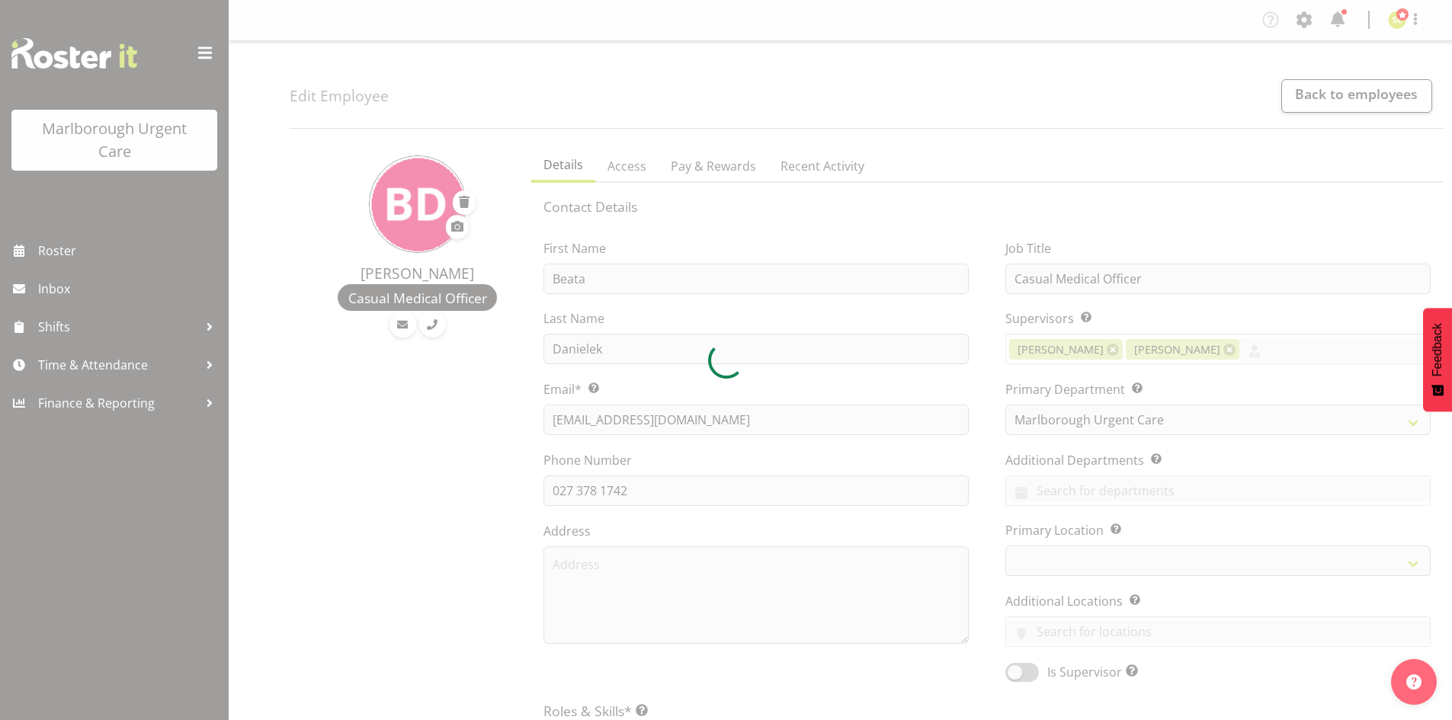
select select
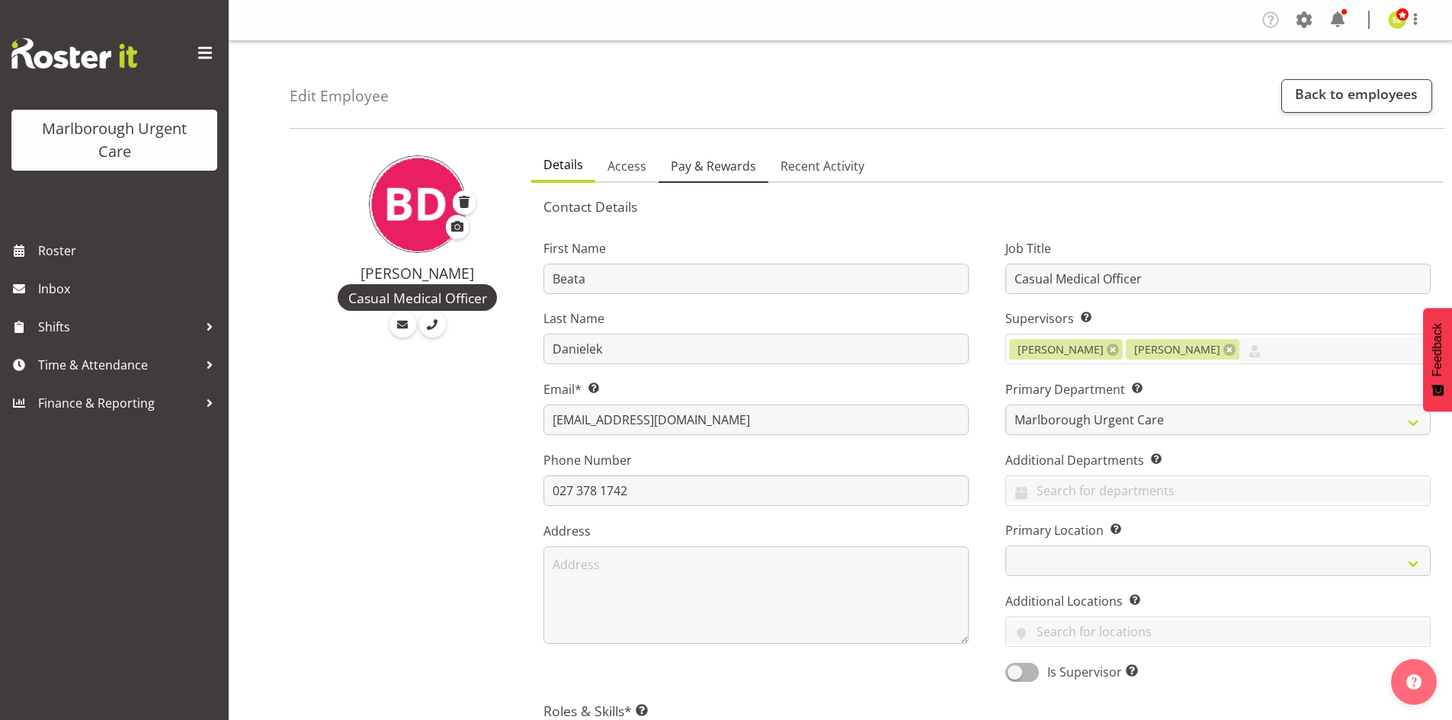
click at [703, 168] on span "Pay & Rewards" at bounding box center [713, 166] width 85 height 18
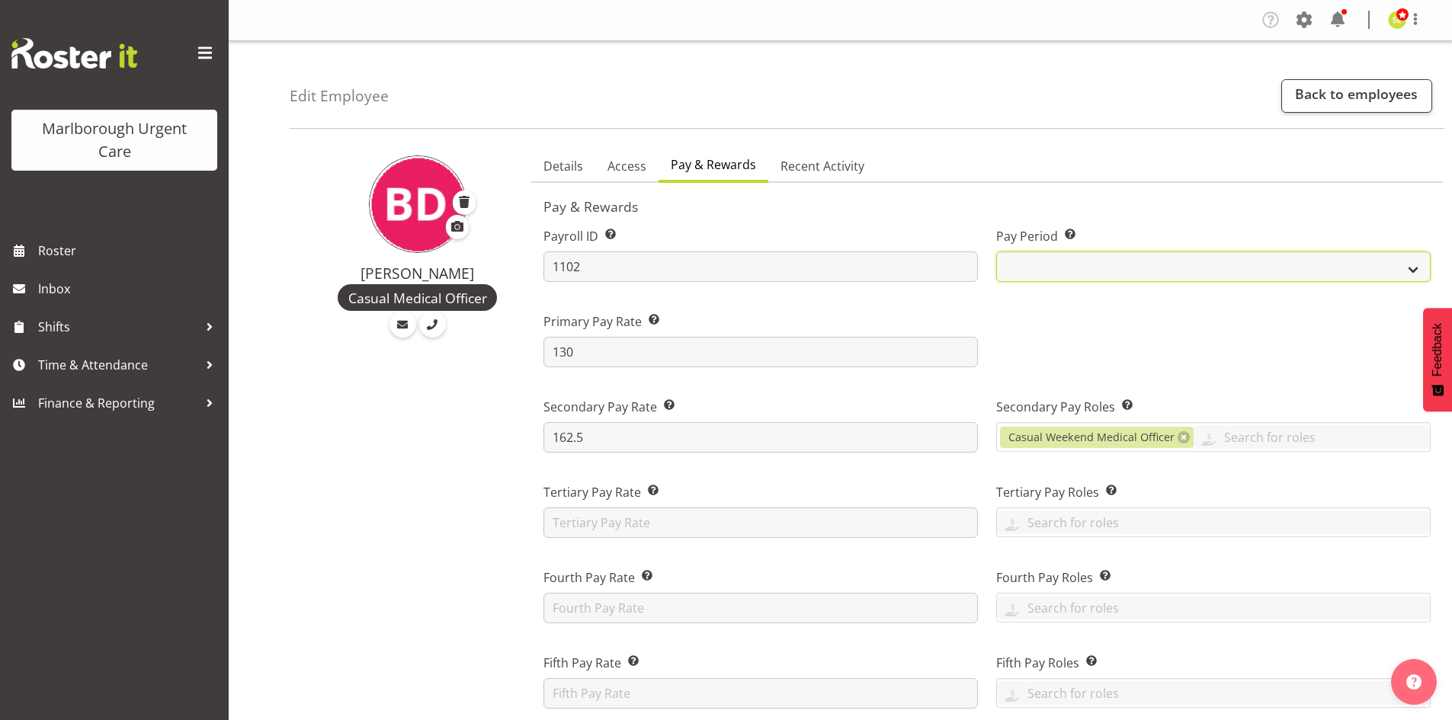
click at [1114, 271] on select "Fortnightly MPHO - [MEDICAL_DATA] Contractors MUCC" at bounding box center [1213, 267] width 435 height 30
select select "193"
click at [996, 252] on select "Fortnightly MPHO - [MEDICAL_DATA] Contractors MUCC" at bounding box center [1213, 267] width 435 height 30
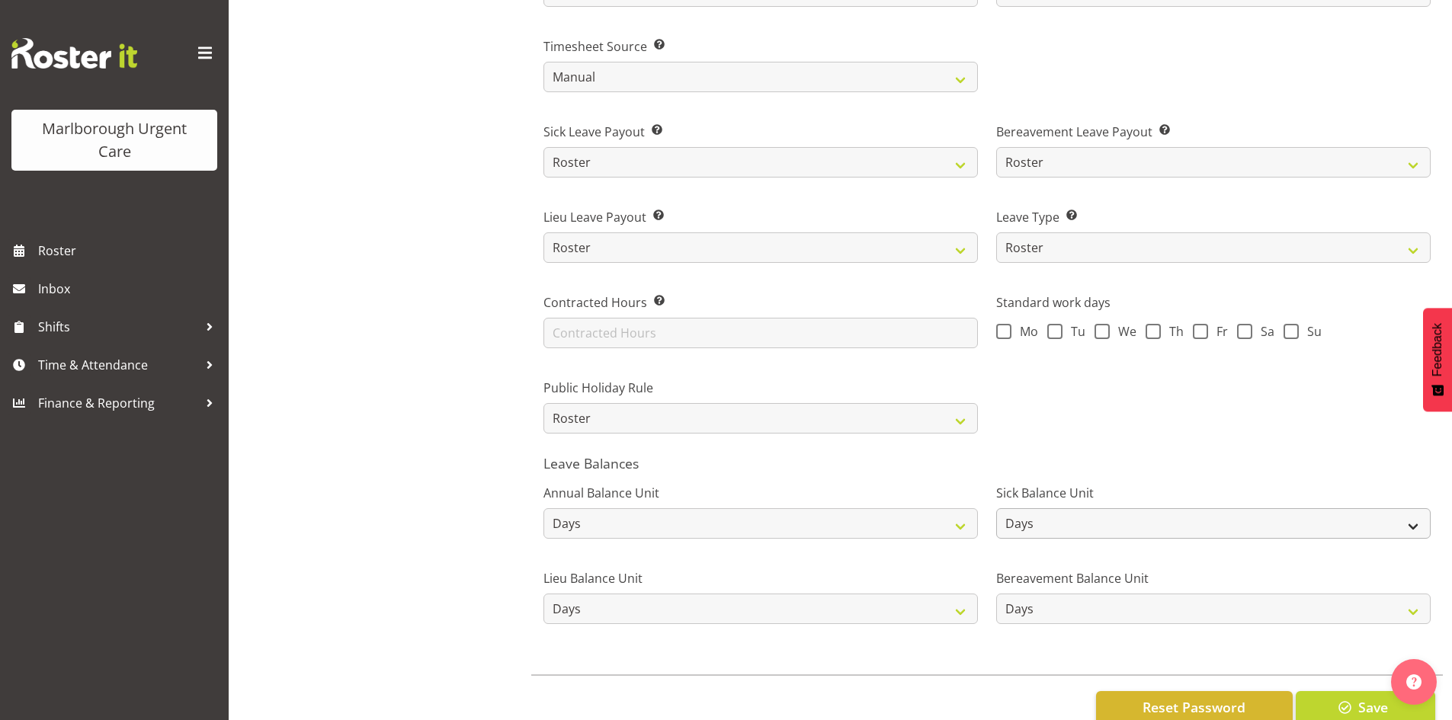
scroll to position [999, 0]
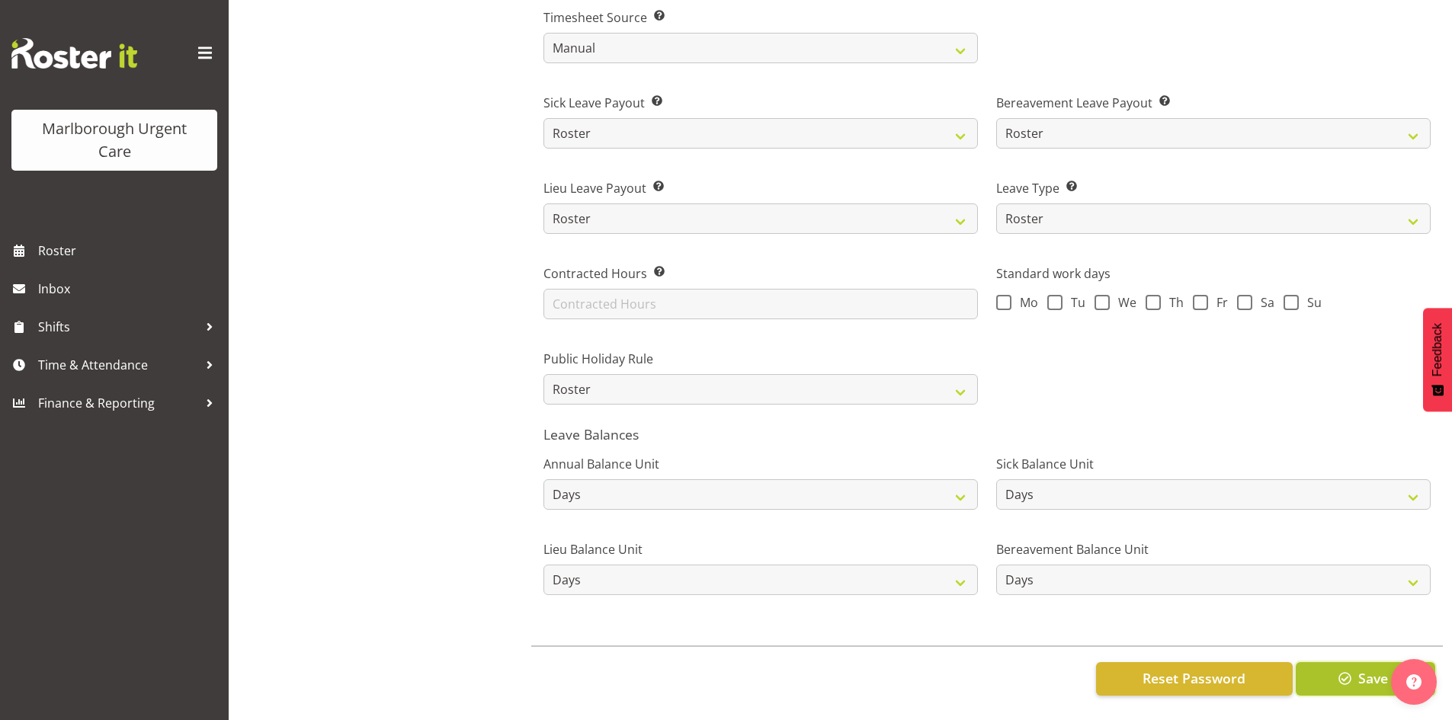
click at [1355, 668] on button "Save" at bounding box center [1366, 679] width 140 height 34
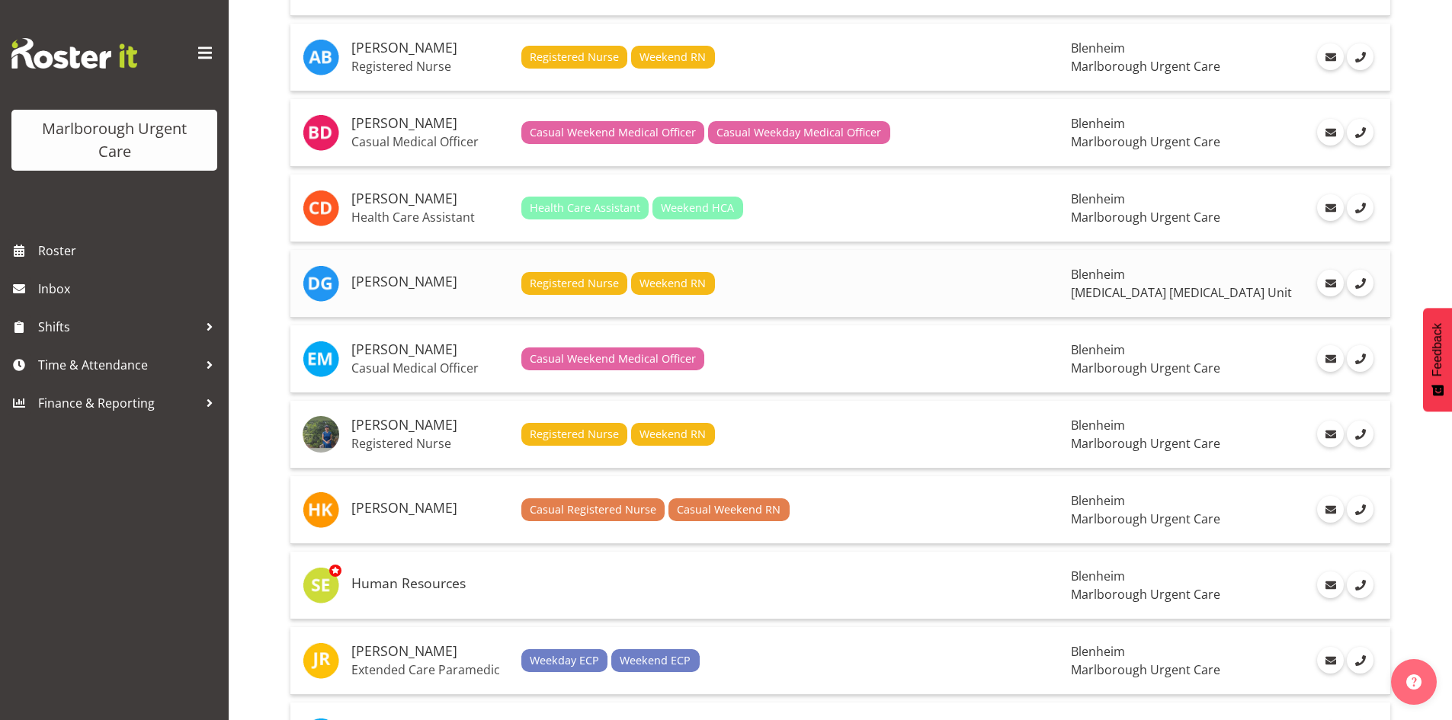
scroll to position [534, 0]
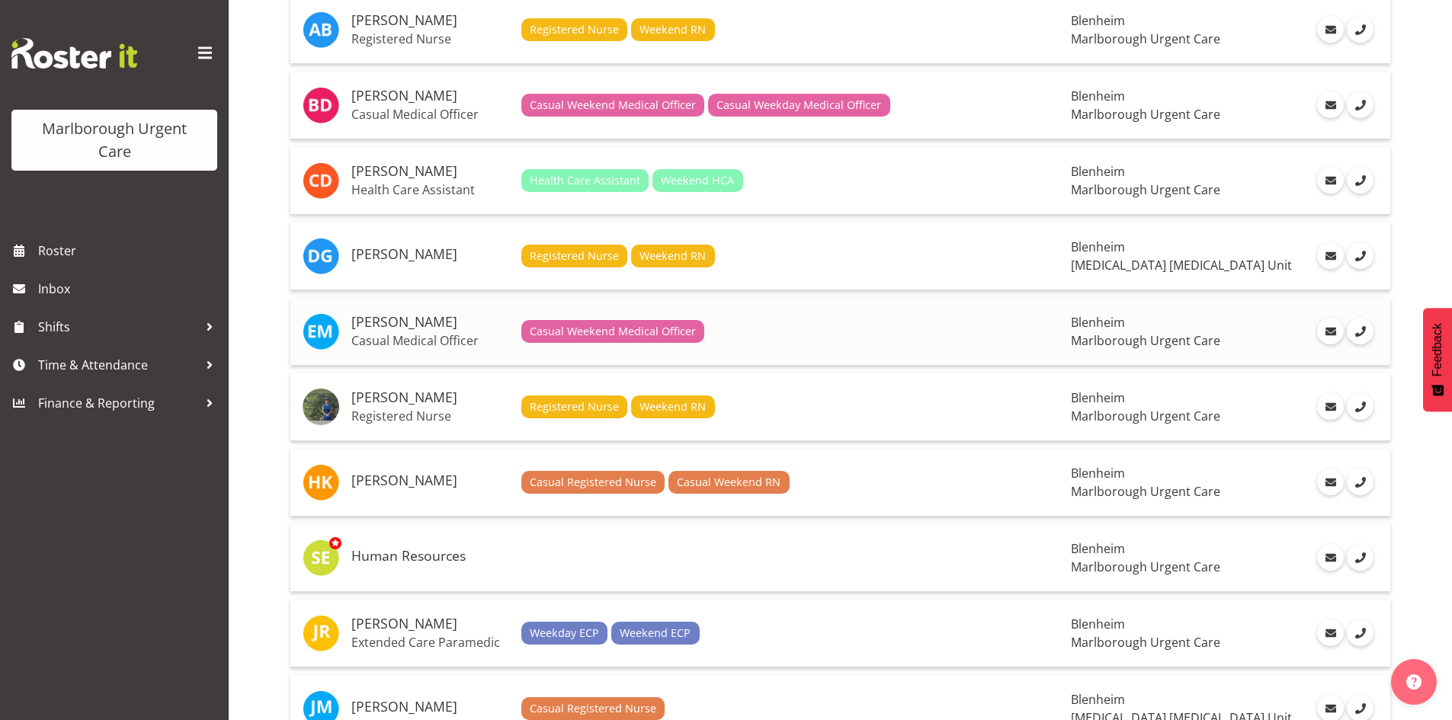
click at [416, 327] on h5 "[PERSON_NAME]" at bounding box center [430, 322] width 158 height 15
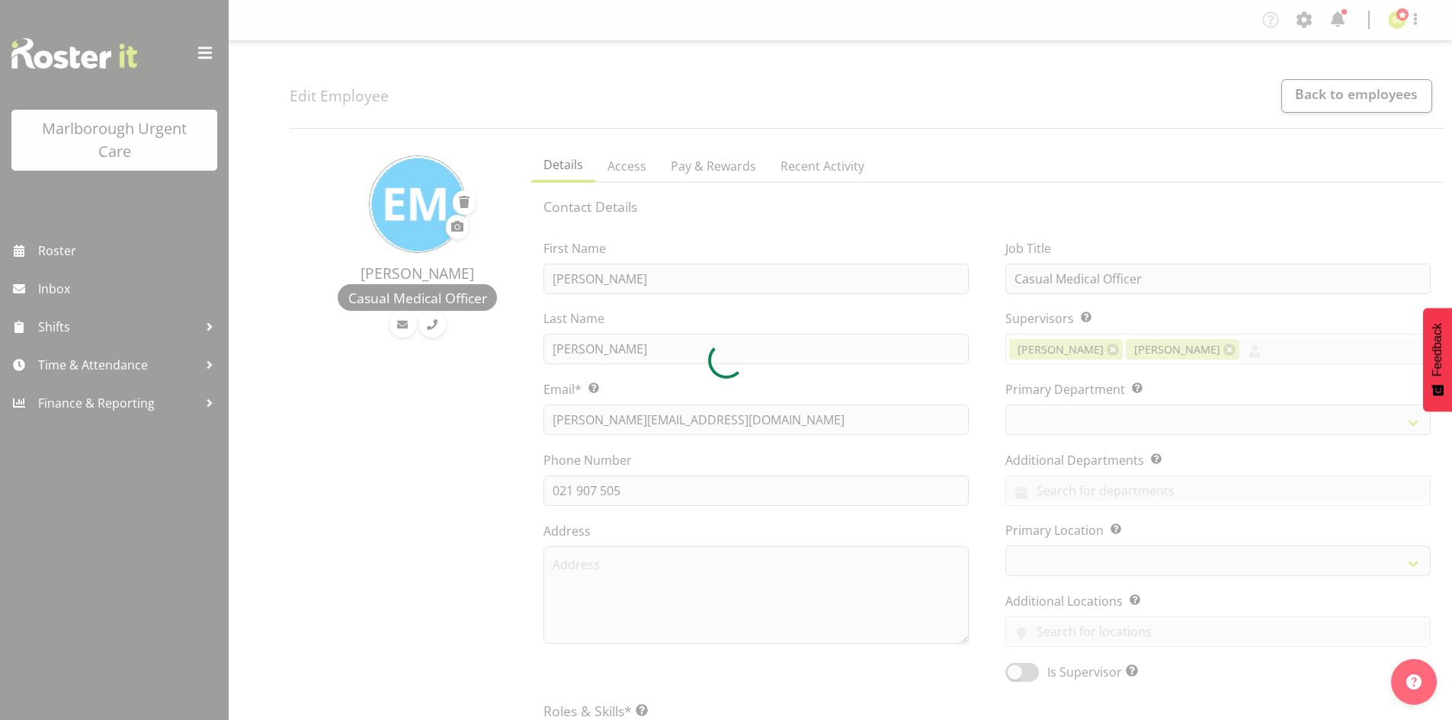
select select "TimelineWeek"
select select "manual"
select select "roster"
select select "day"
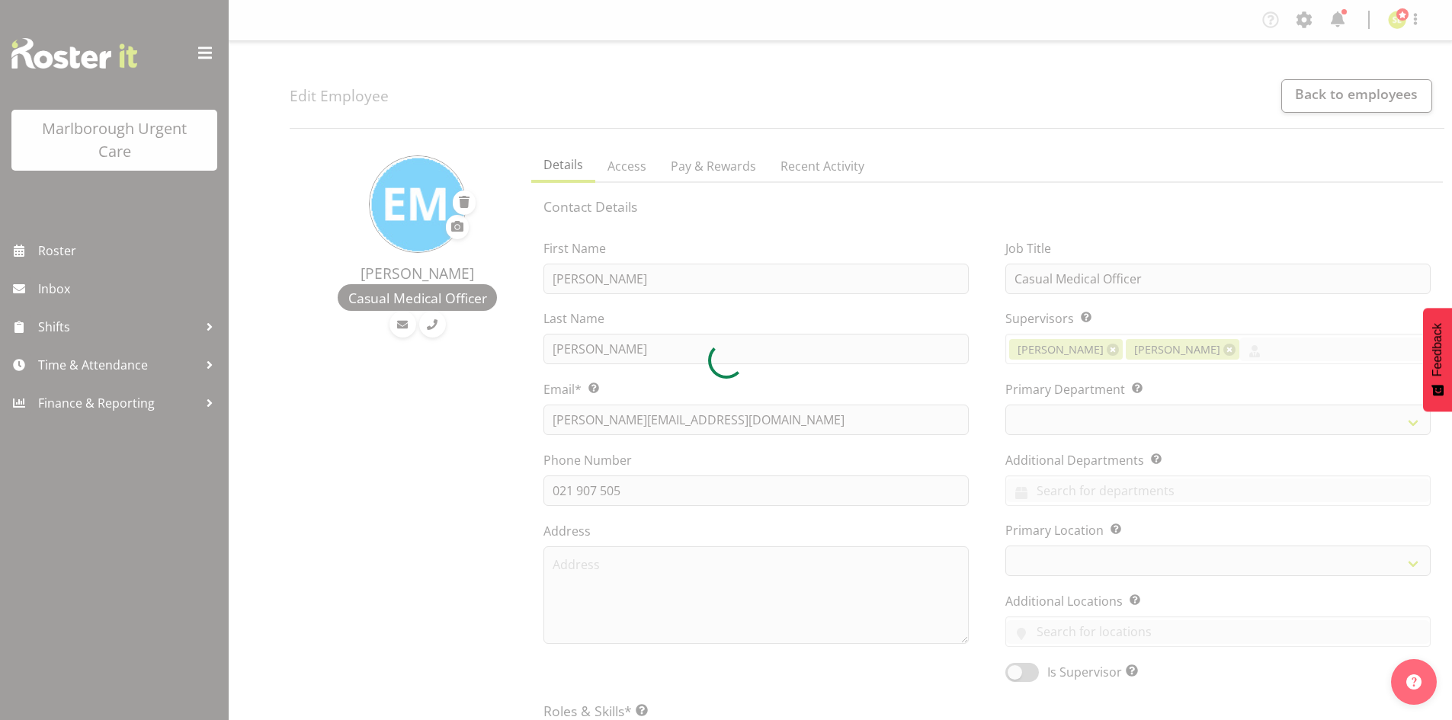
select select "day"
select select
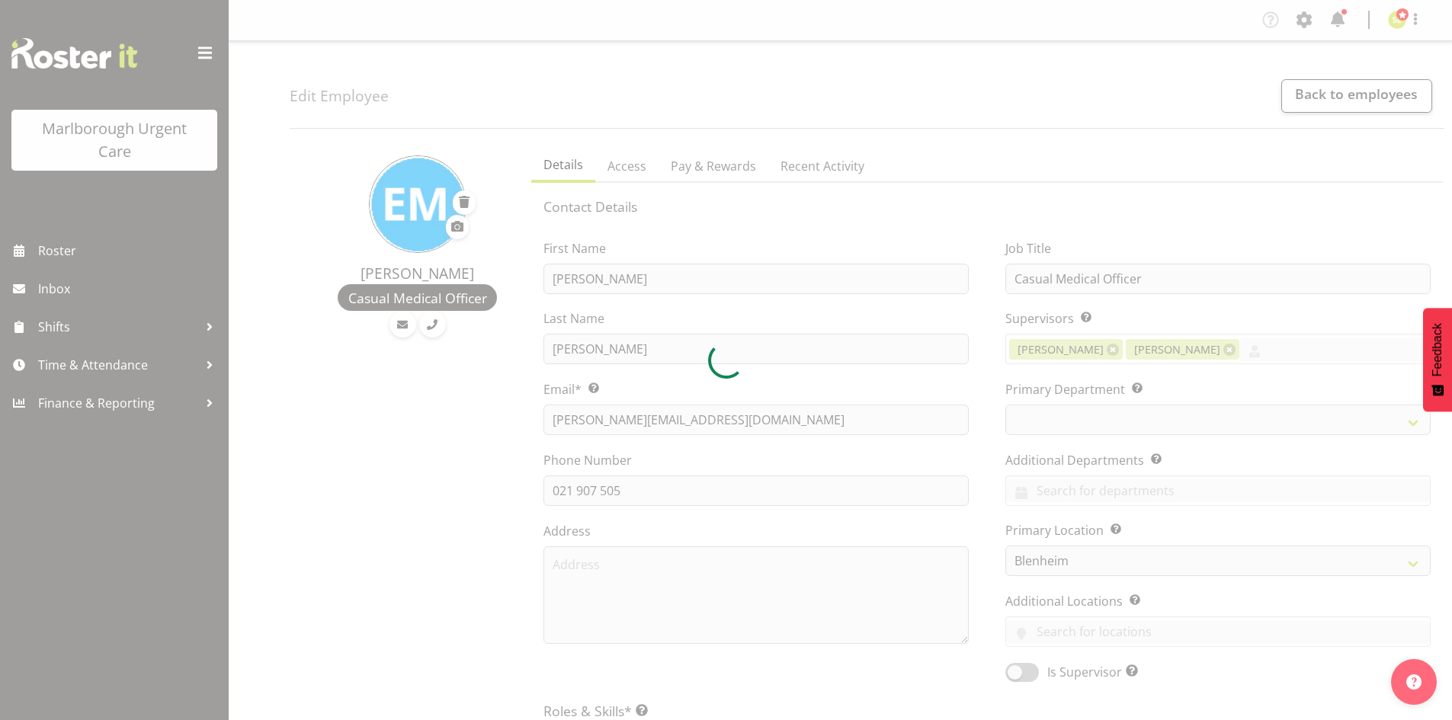
select select
select select "925"
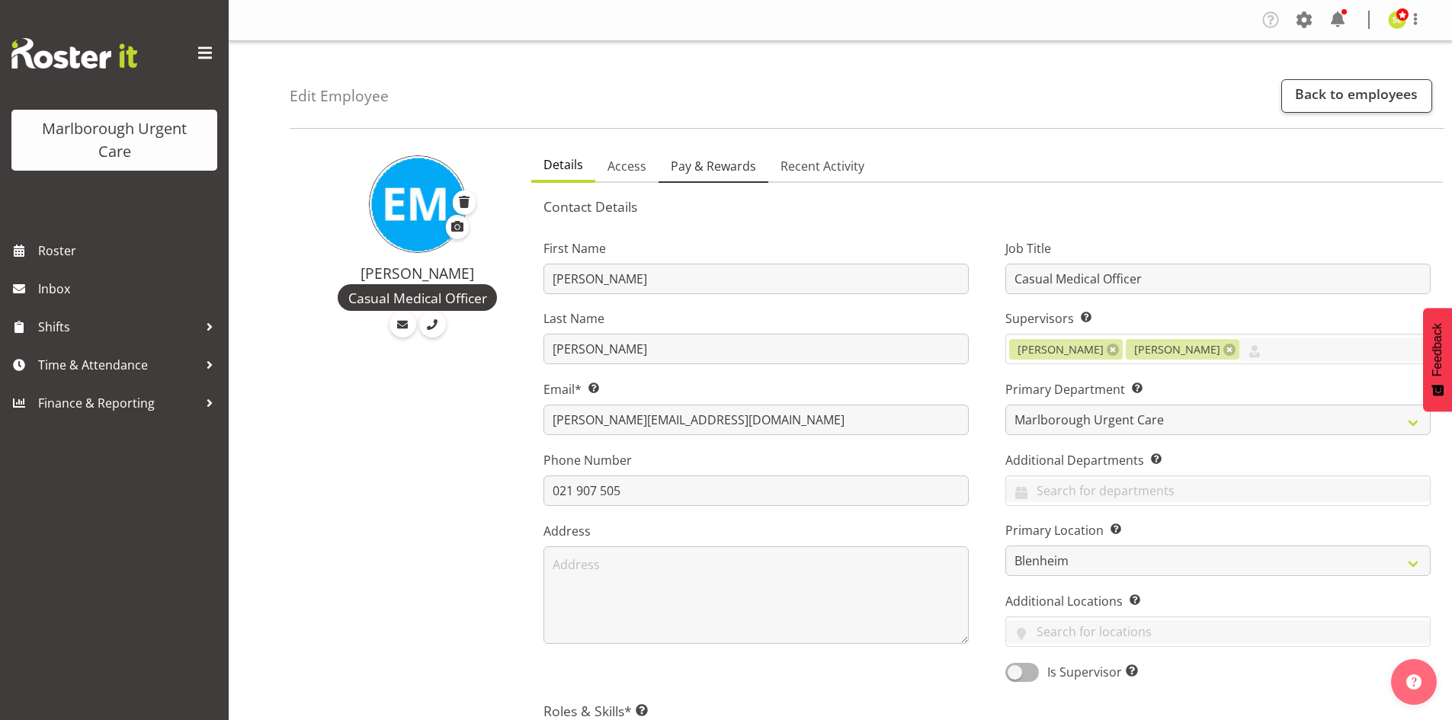
click at [730, 171] on span "Pay & Rewards" at bounding box center [713, 166] width 85 height 18
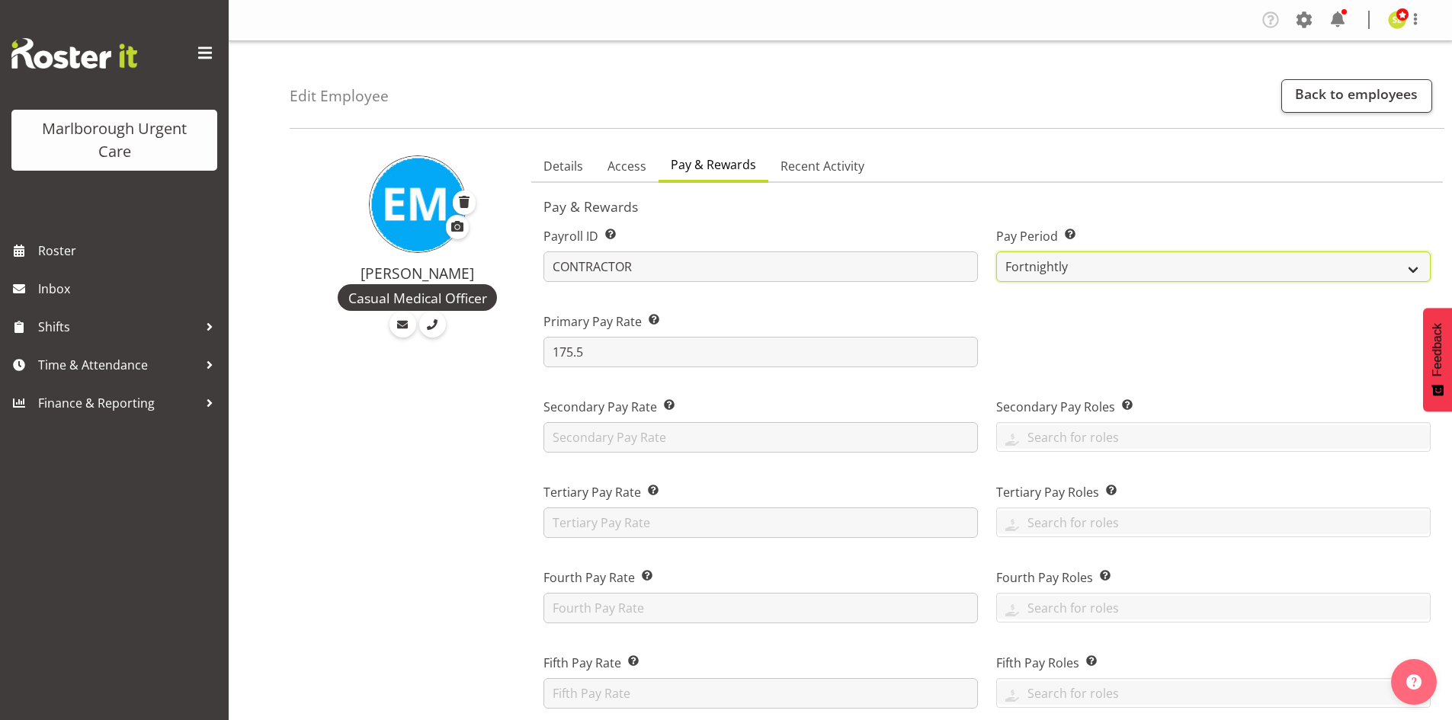
click at [1054, 268] on select "Fortnightly MPHO - Haemodialysis Contractors MUCC" at bounding box center [1213, 267] width 435 height 30
select select "193"
click at [996, 252] on select "Fortnightly MPHO - Haemodialysis Contractors MUCC" at bounding box center [1213, 267] width 435 height 30
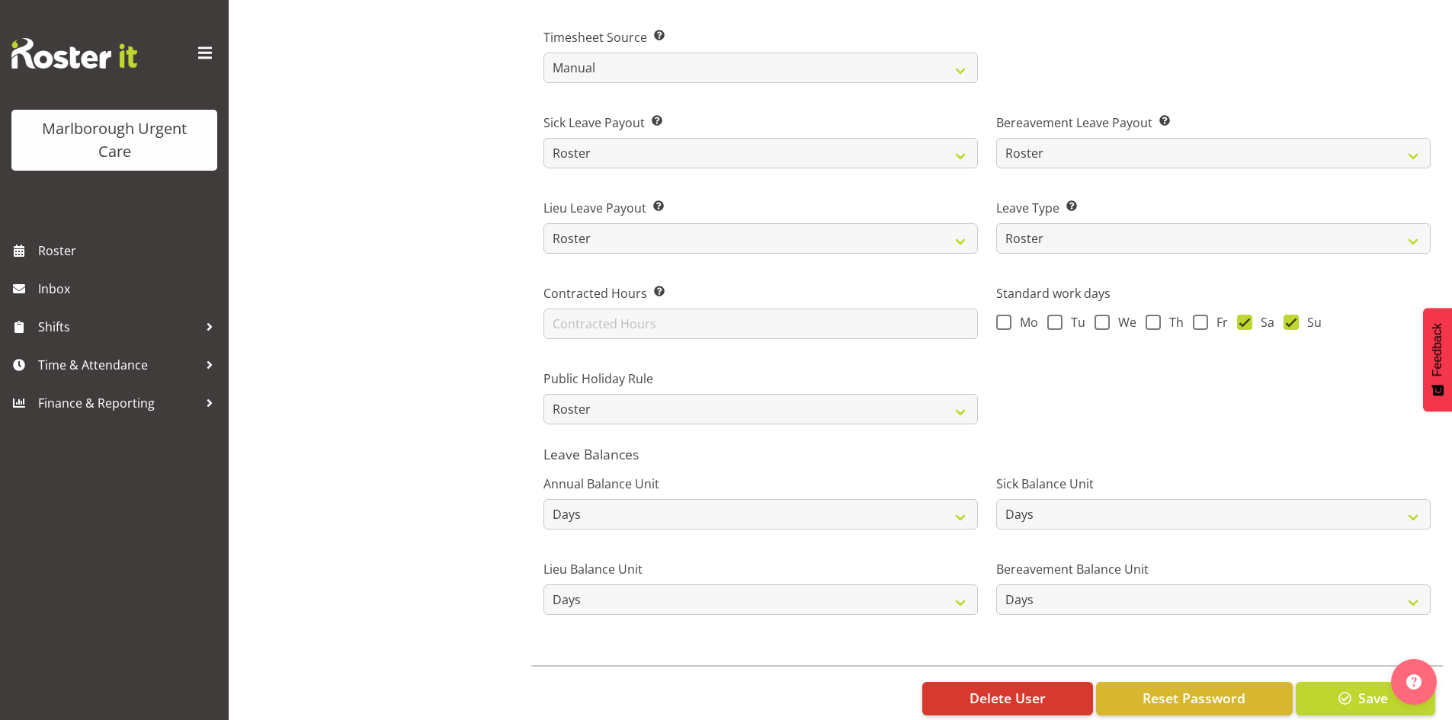
scroll to position [999, 0]
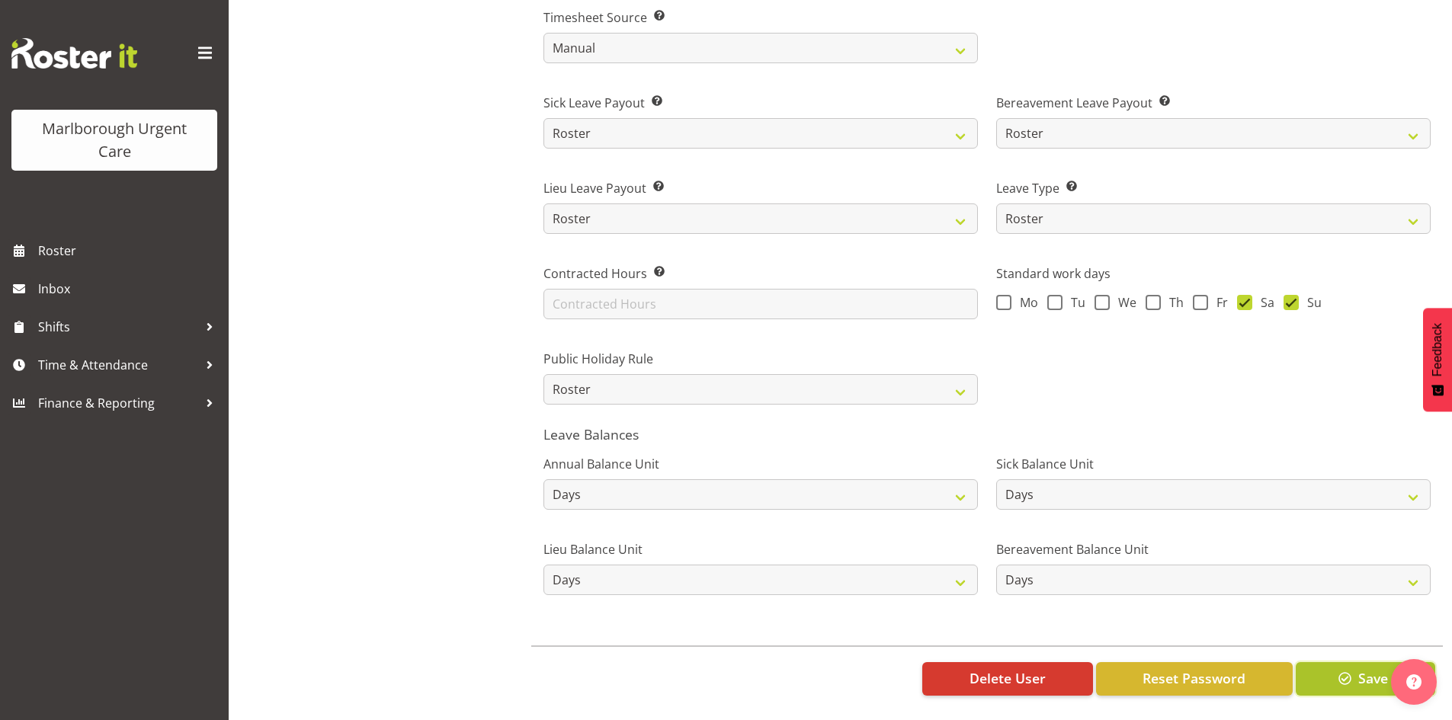
click at [1350, 669] on span "button" at bounding box center [1346, 679] width 20 height 20
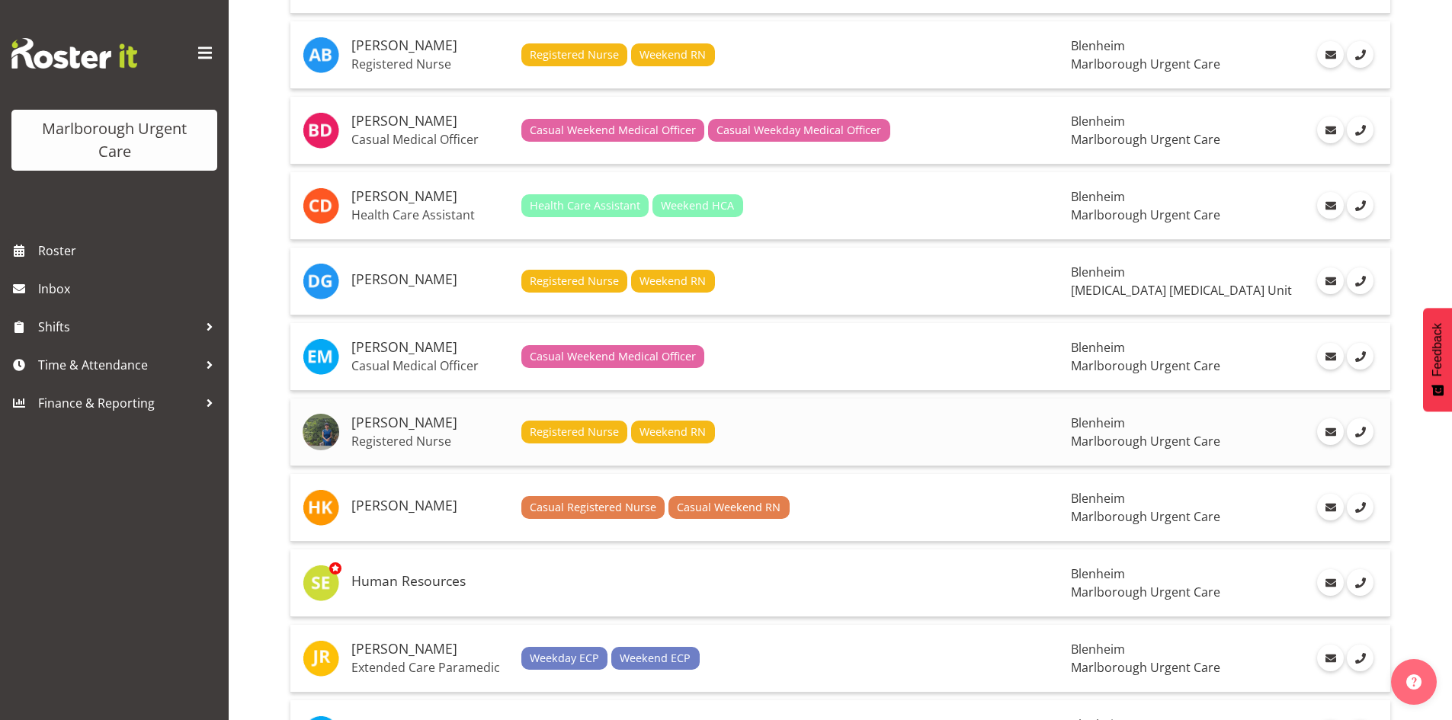
scroll to position [534, 0]
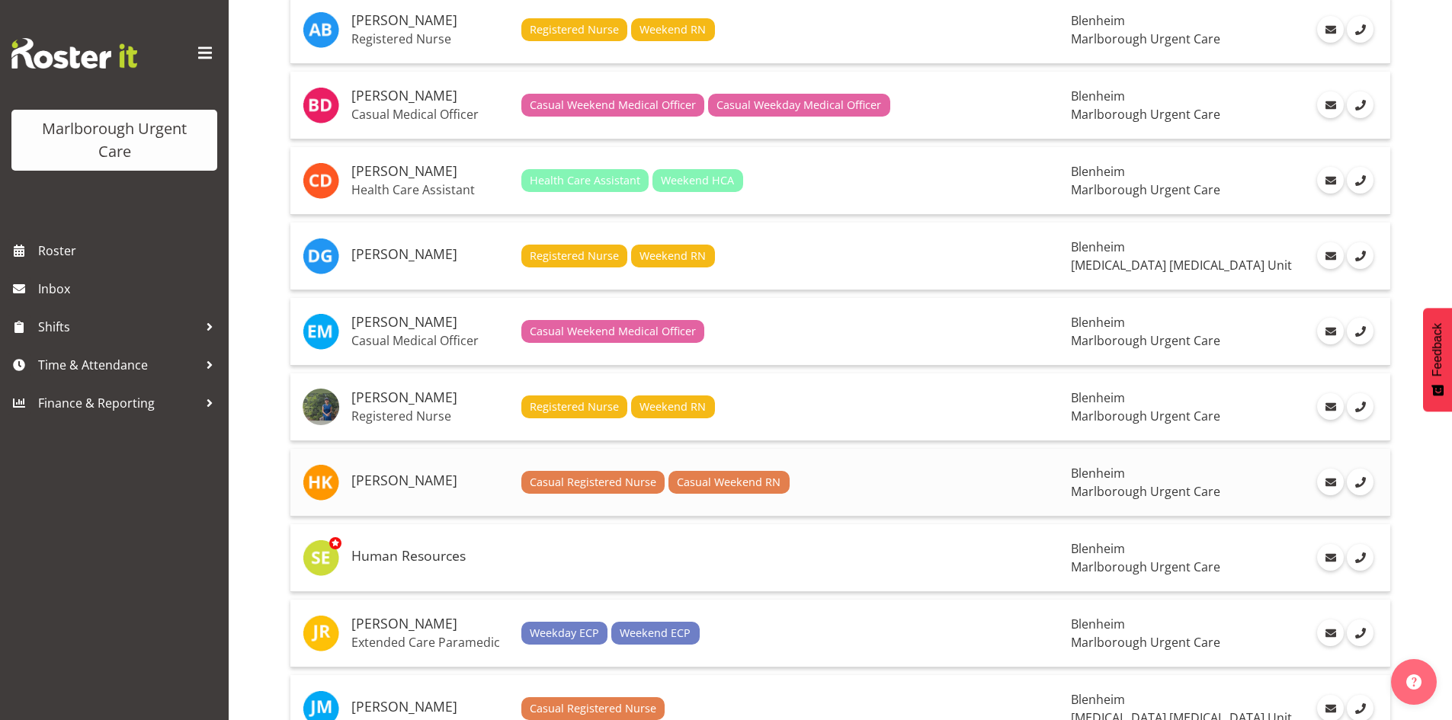
click at [401, 482] on h5 "[PERSON_NAME]" at bounding box center [430, 480] width 158 height 15
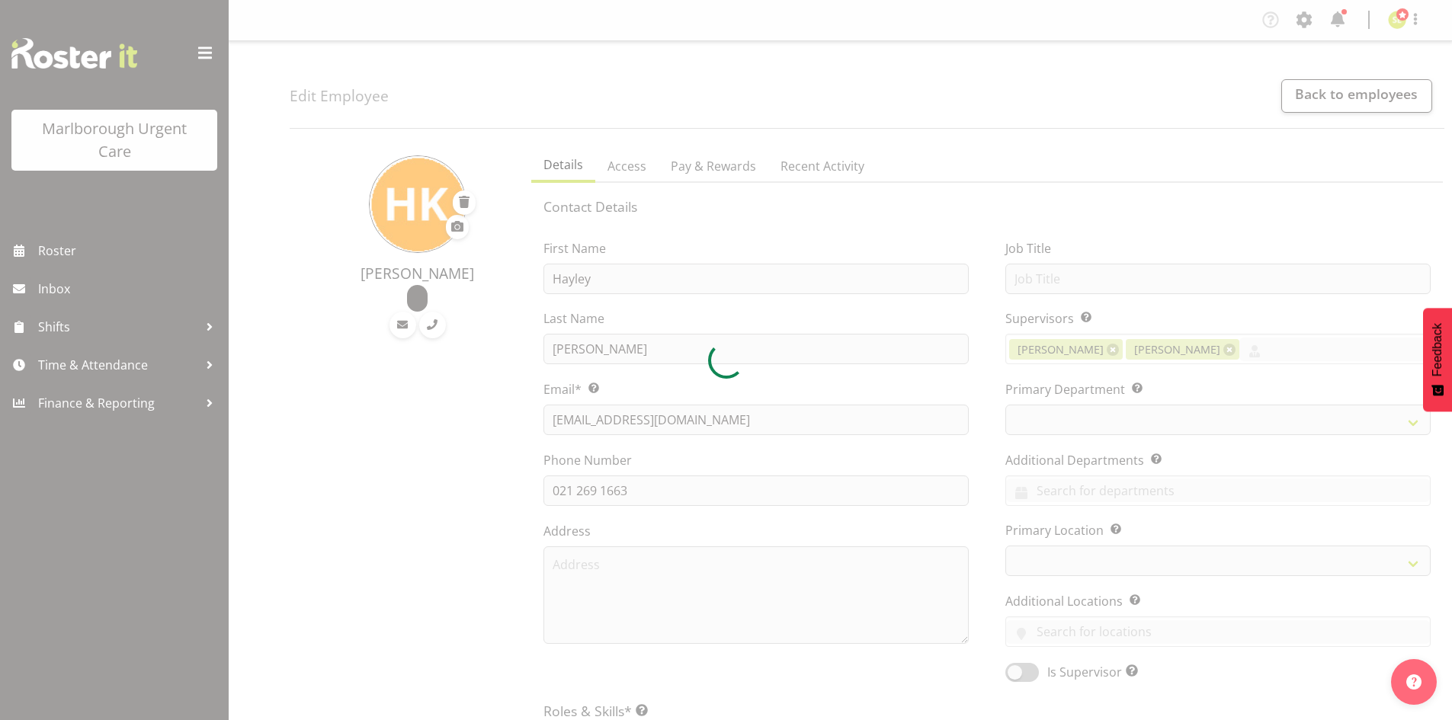
select select "TimelineWeek"
select select "manual"
select select "roster"
select select "day"
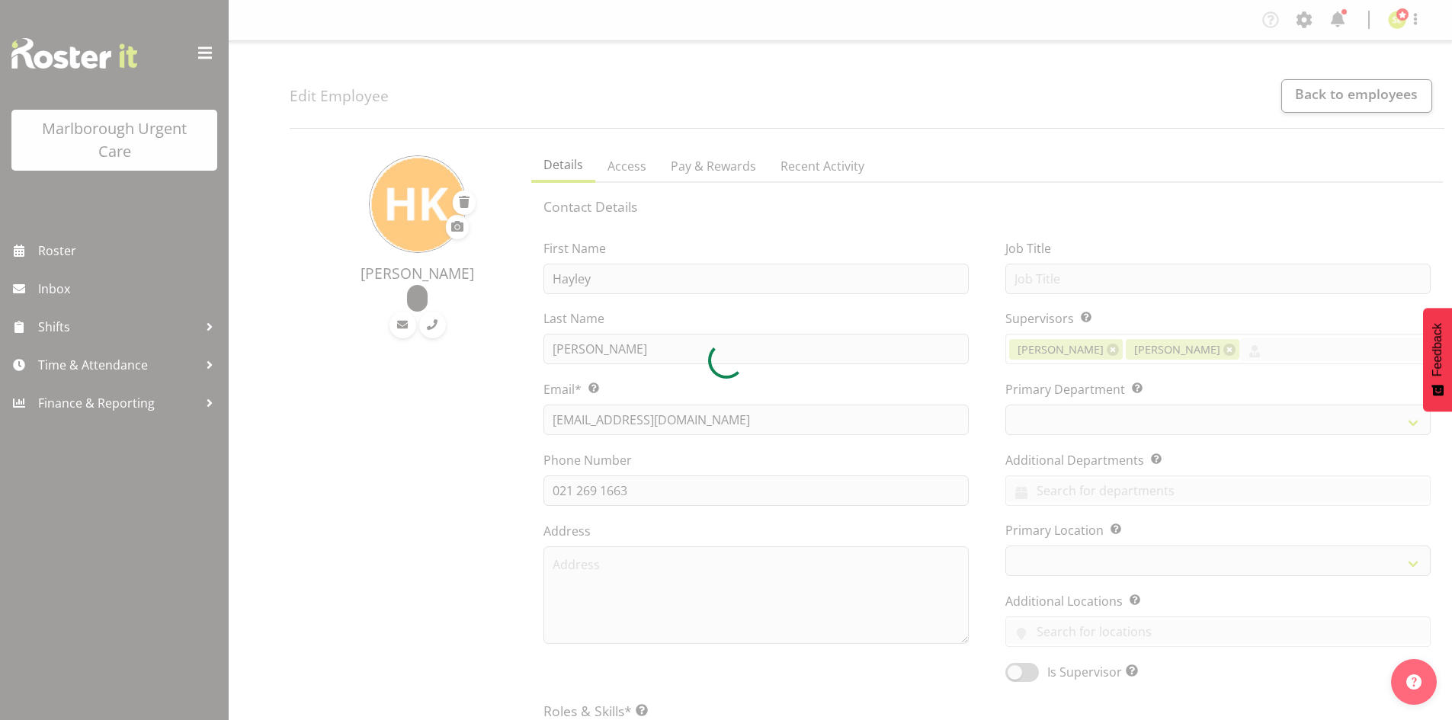
select select "day"
select select
select select "925"
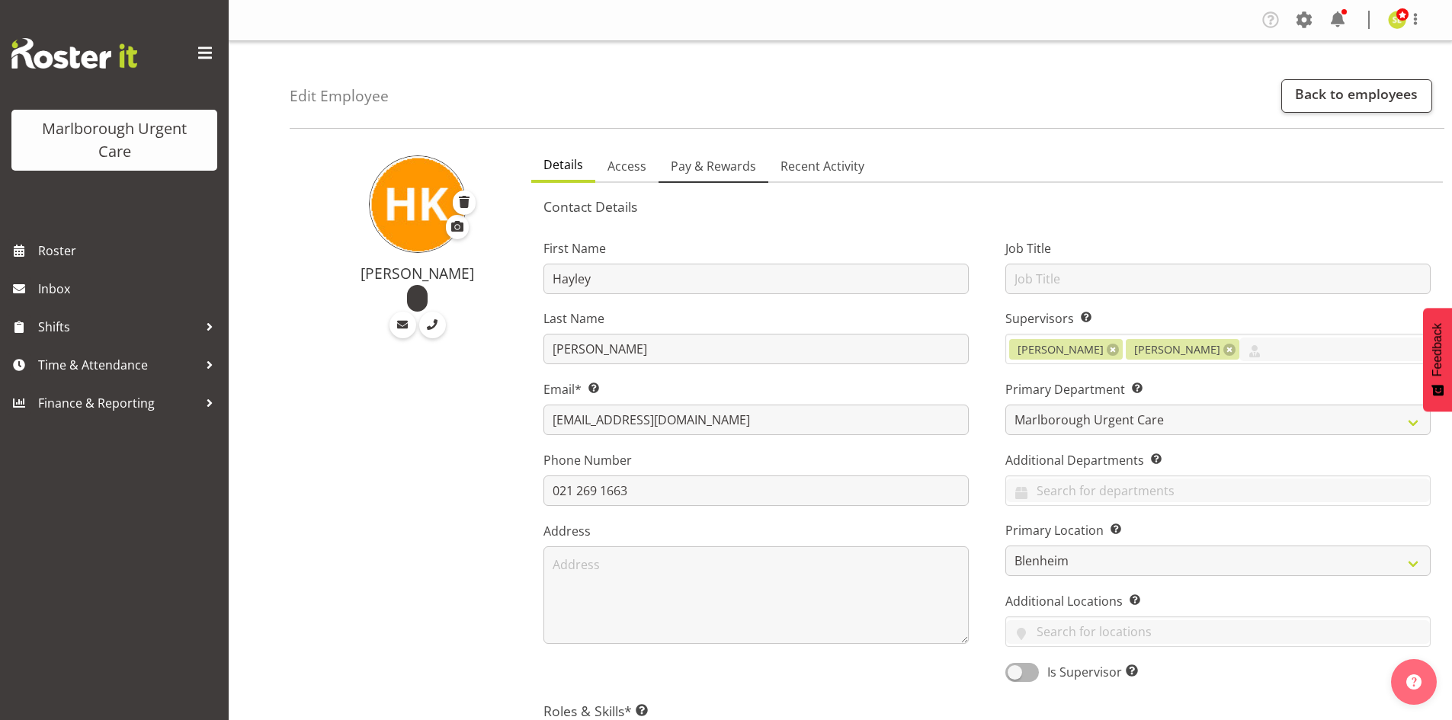
click at [720, 172] on span "Pay & Rewards" at bounding box center [713, 166] width 85 height 18
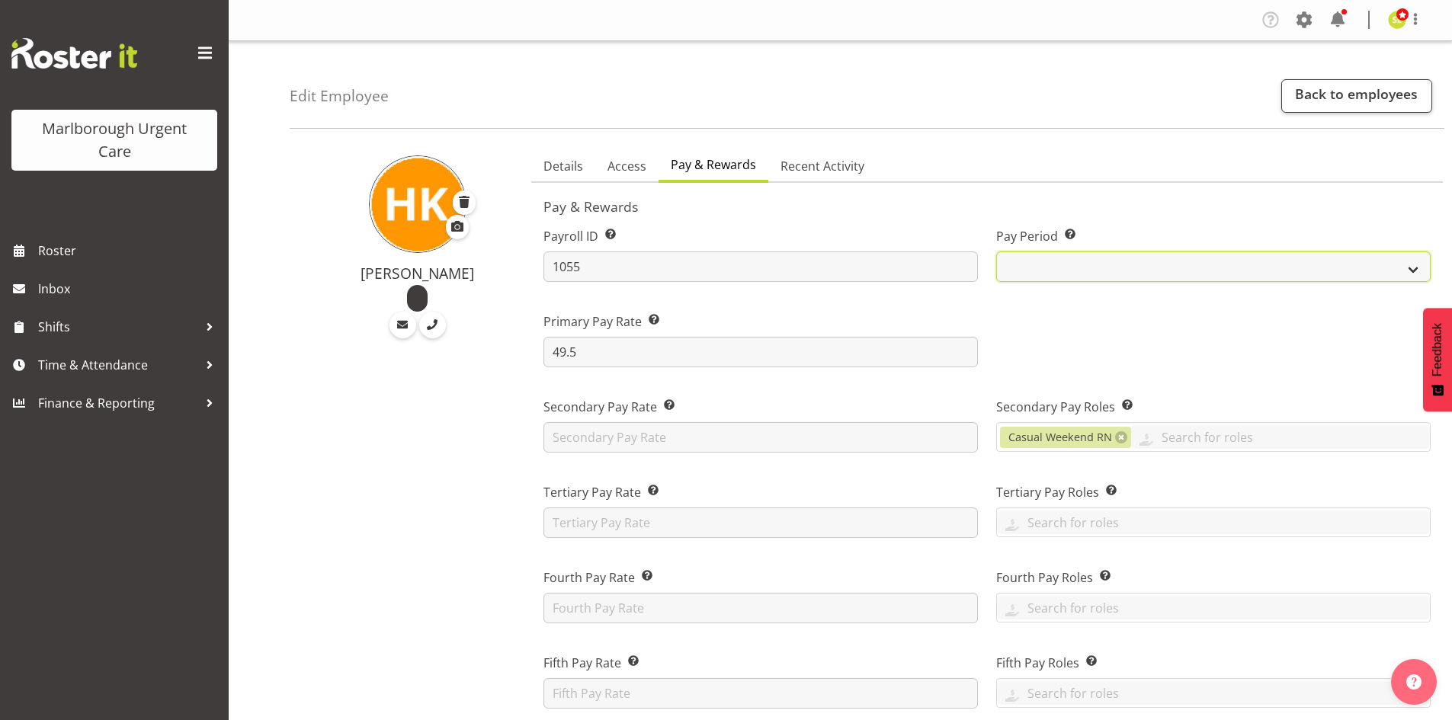
click at [1116, 267] on select "Fortnightly MPHO - Haemodialysis Contractors MUCC" at bounding box center [1213, 267] width 435 height 30
select select "193"
click at [996, 252] on select "Fortnightly MPHO - Haemodialysis Contractors MUCC" at bounding box center [1213, 267] width 435 height 30
click at [1350, 101] on link "Back to employees" at bounding box center [1357, 96] width 151 height 34
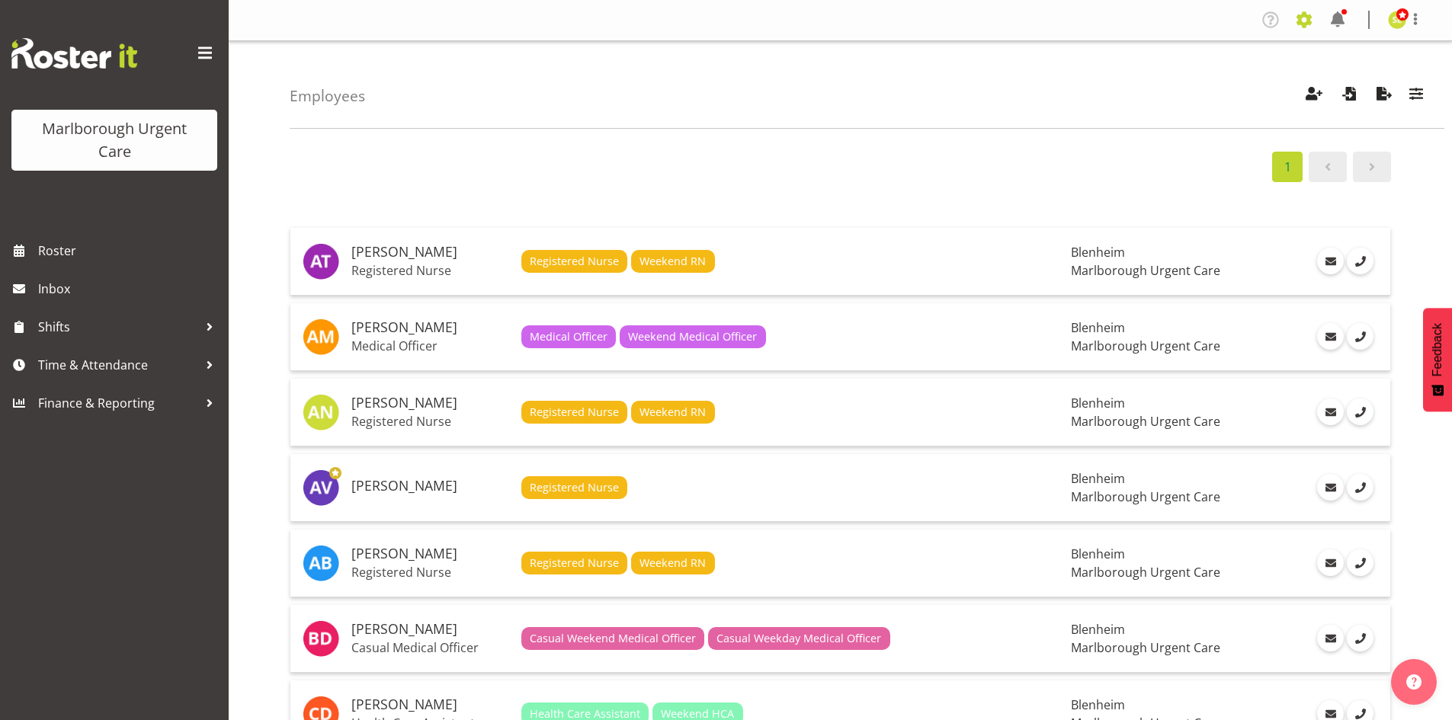
click at [1310, 23] on span at bounding box center [1304, 20] width 24 height 24
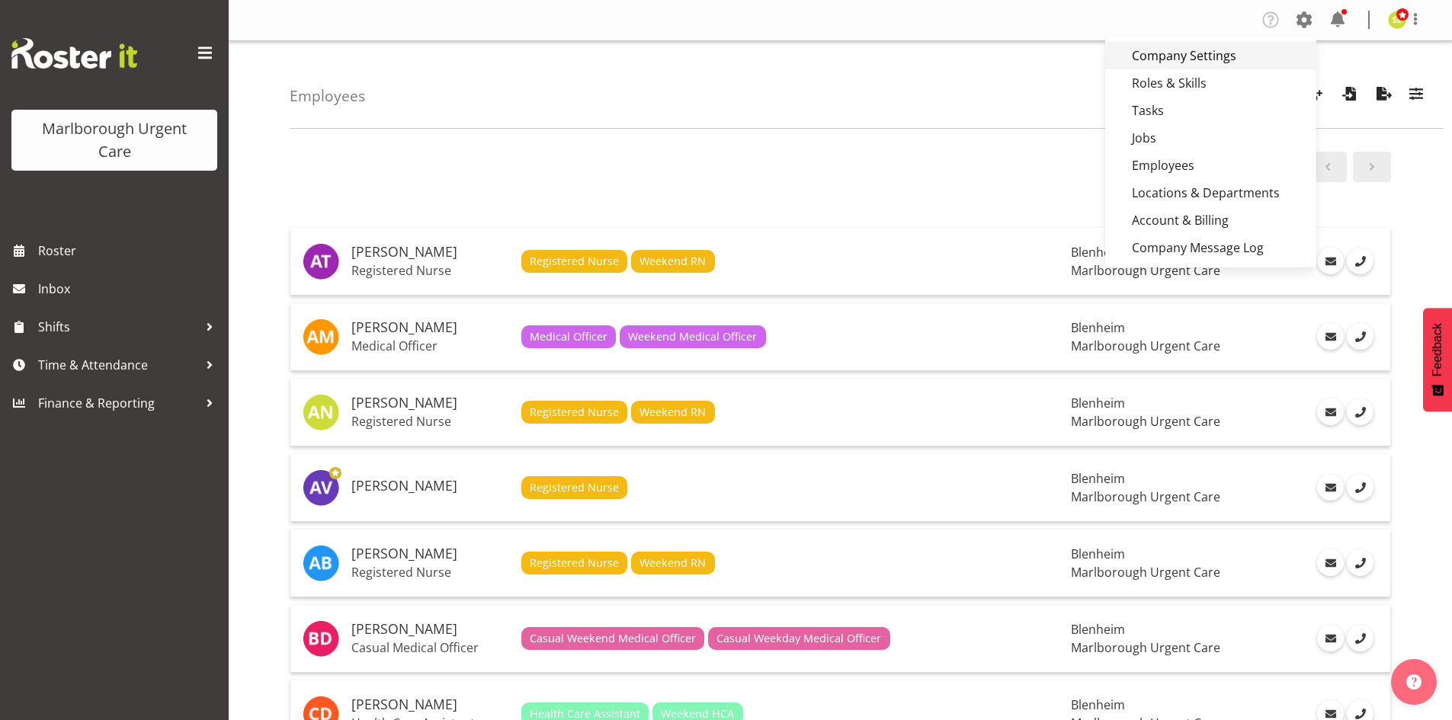
click at [1256, 50] on link "Company Settings" at bounding box center [1210, 55] width 211 height 27
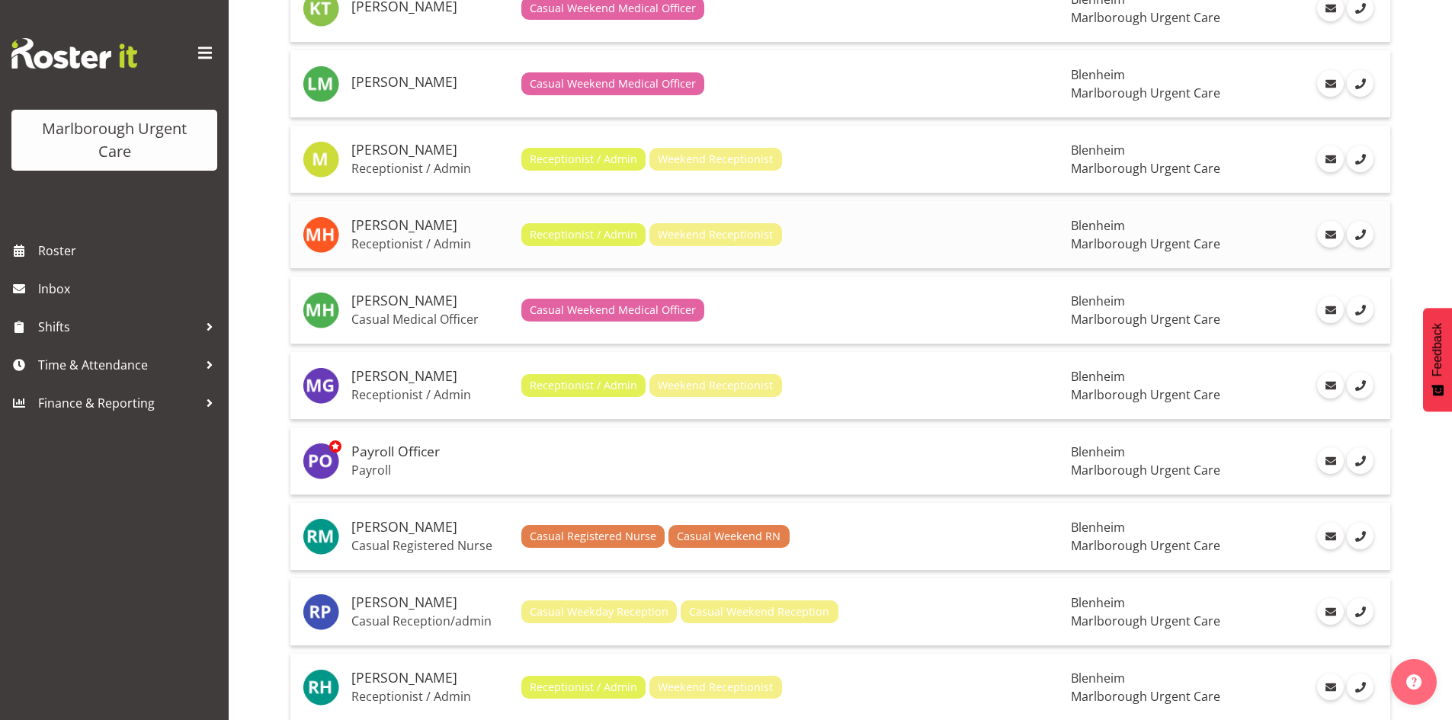
scroll to position [1601, 0]
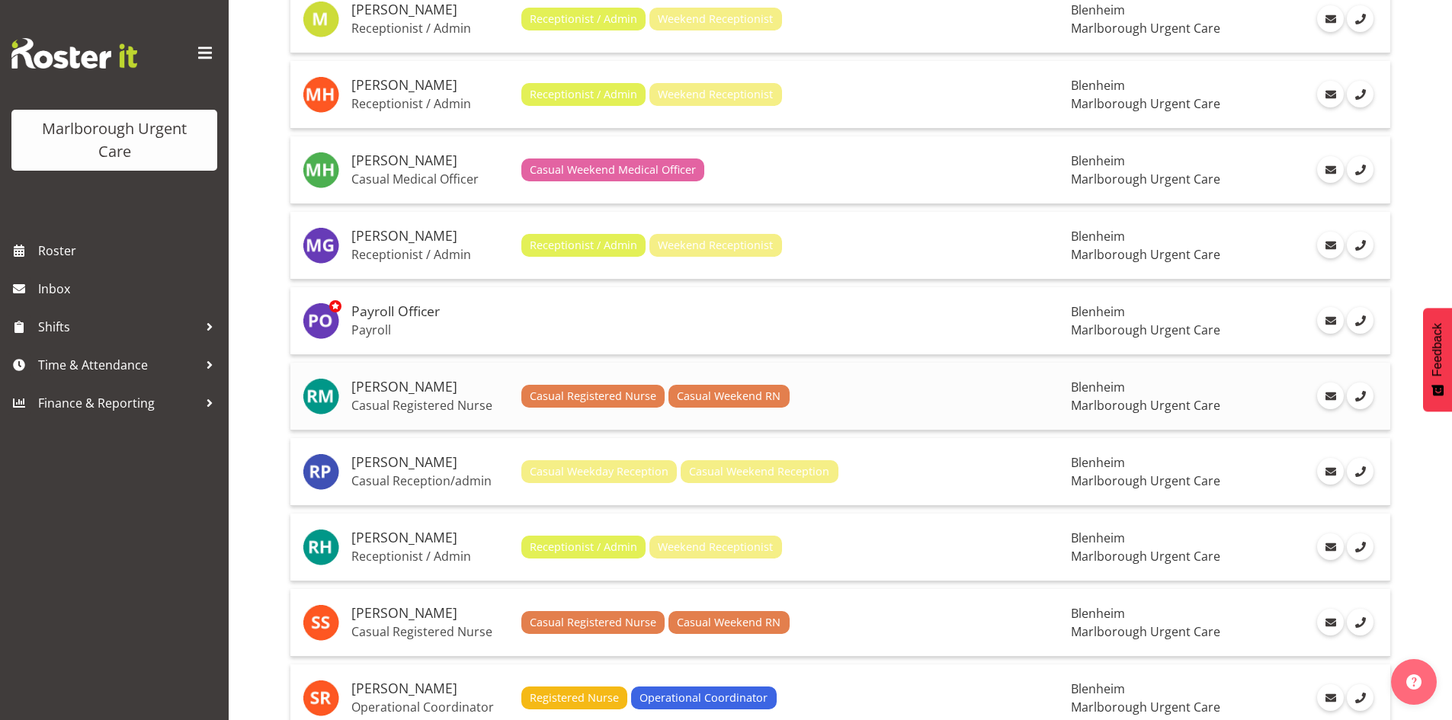
click at [435, 387] on h5 "[PERSON_NAME]" at bounding box center [430, 387] width 158 height 15
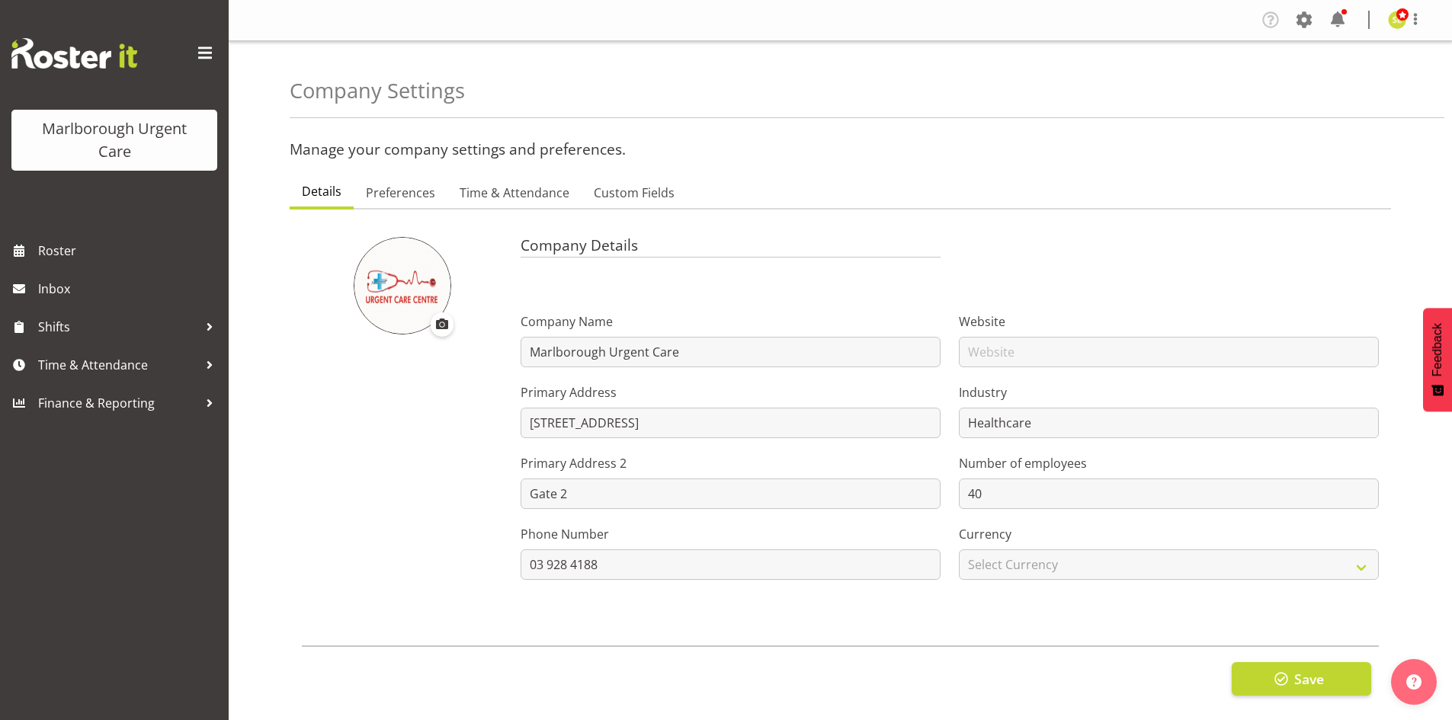
select select "myob-ims"
click at [515, 192] on span "Time & Attendance" at bounding box center [515, 193] width 110 height 18
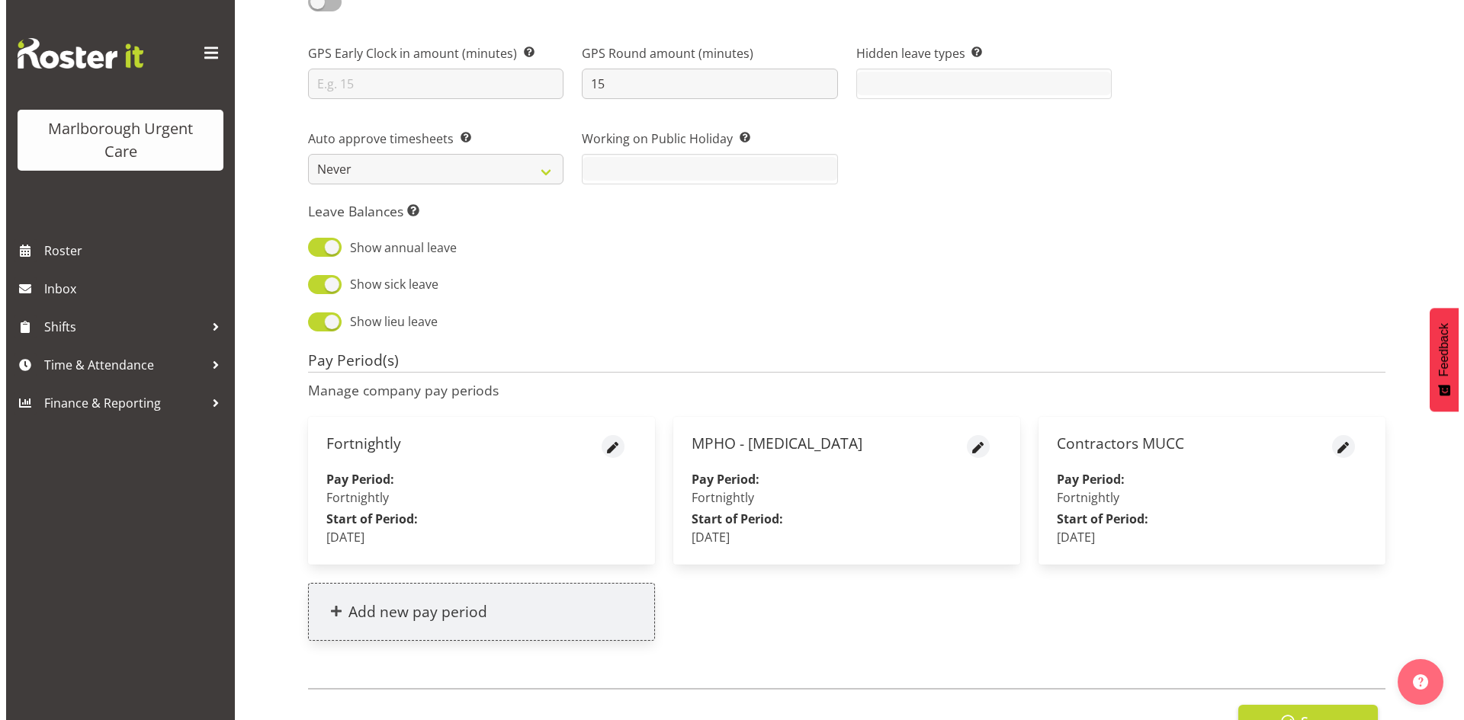
scroll to position [1492, 0]
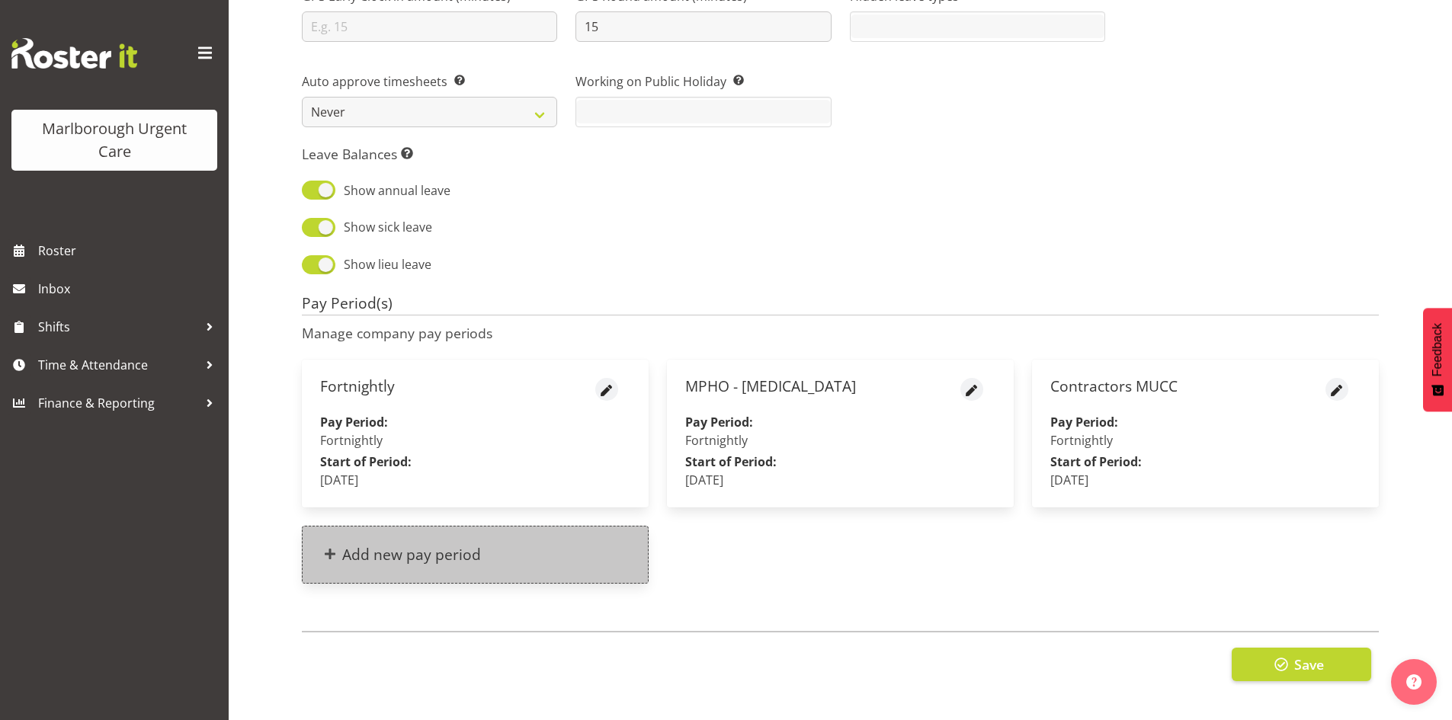
click at [388, 553] on h4 "Add new pay period" at bounding box center [411, 555] width 139 height 17
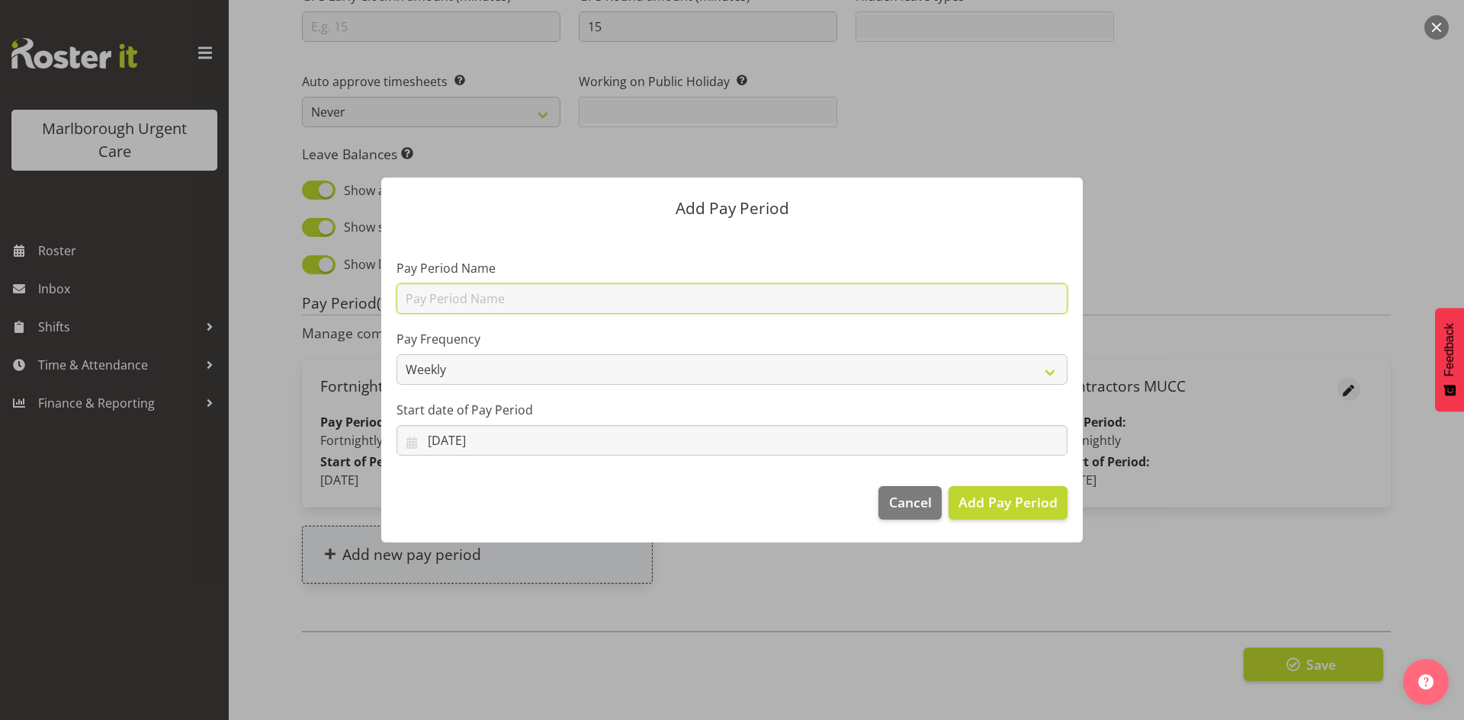
click at [441, 302] on input "text" at bounding box center [731, 299] width 671 height 30
type input "MUCC Casuals"
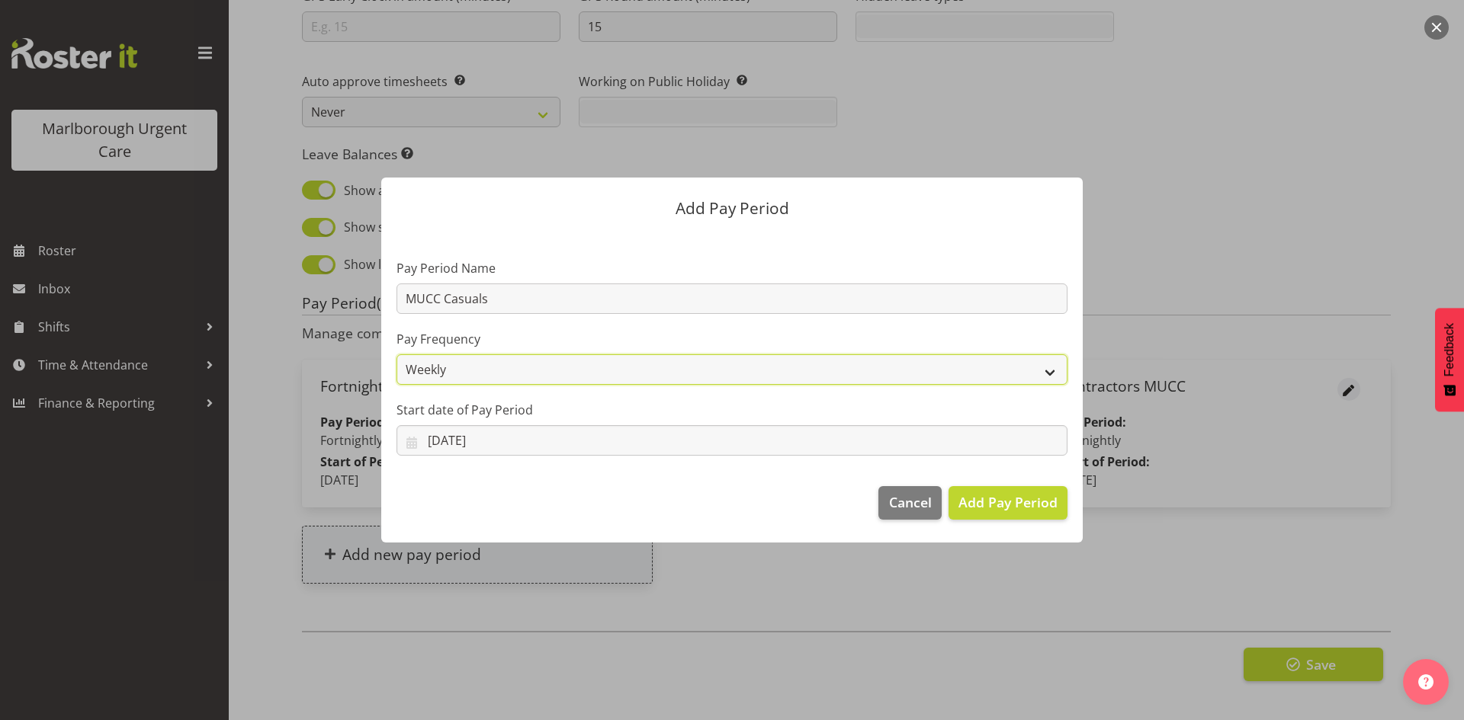
click at [438, 364] on select "Weekly Fortnightly Monthly" at bounding box center [731, 369] width 671 height 30
select select "fortnightly"
click at [396, 354] on select "Weekly Fortnightly Monthly" at bounding box center [731, 369] width 671 height 30
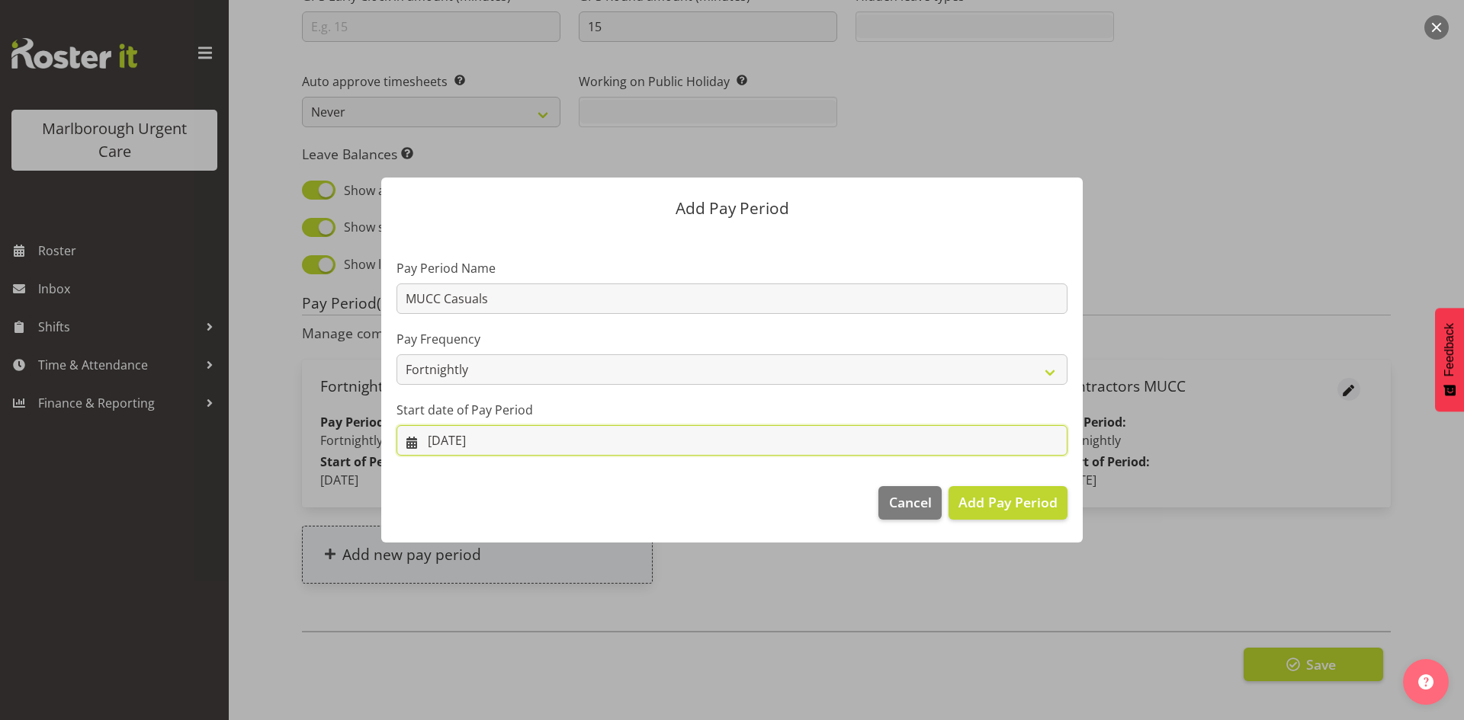
click at [547, 437] on input "26/09/2025" at bounding box center [731, 440] width 671 height 30
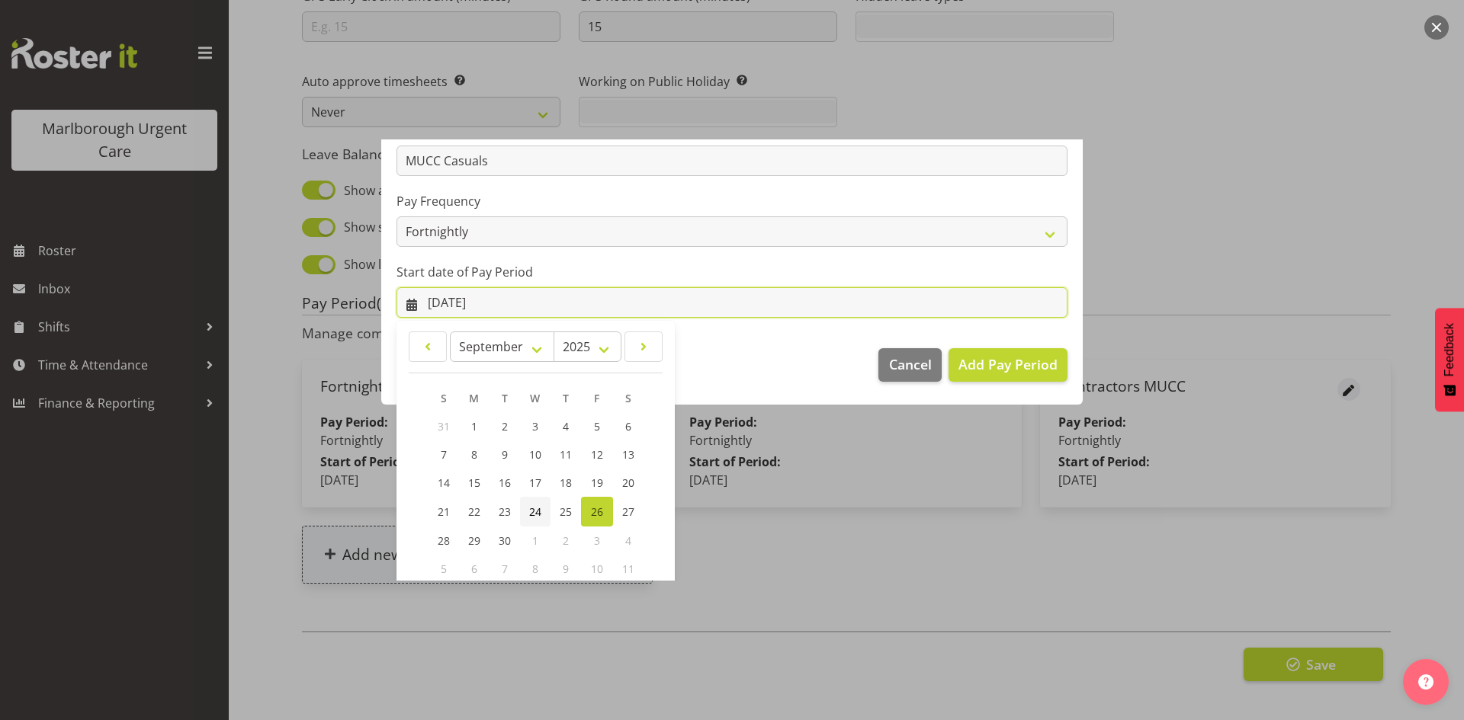
scroll to position [151, 0]
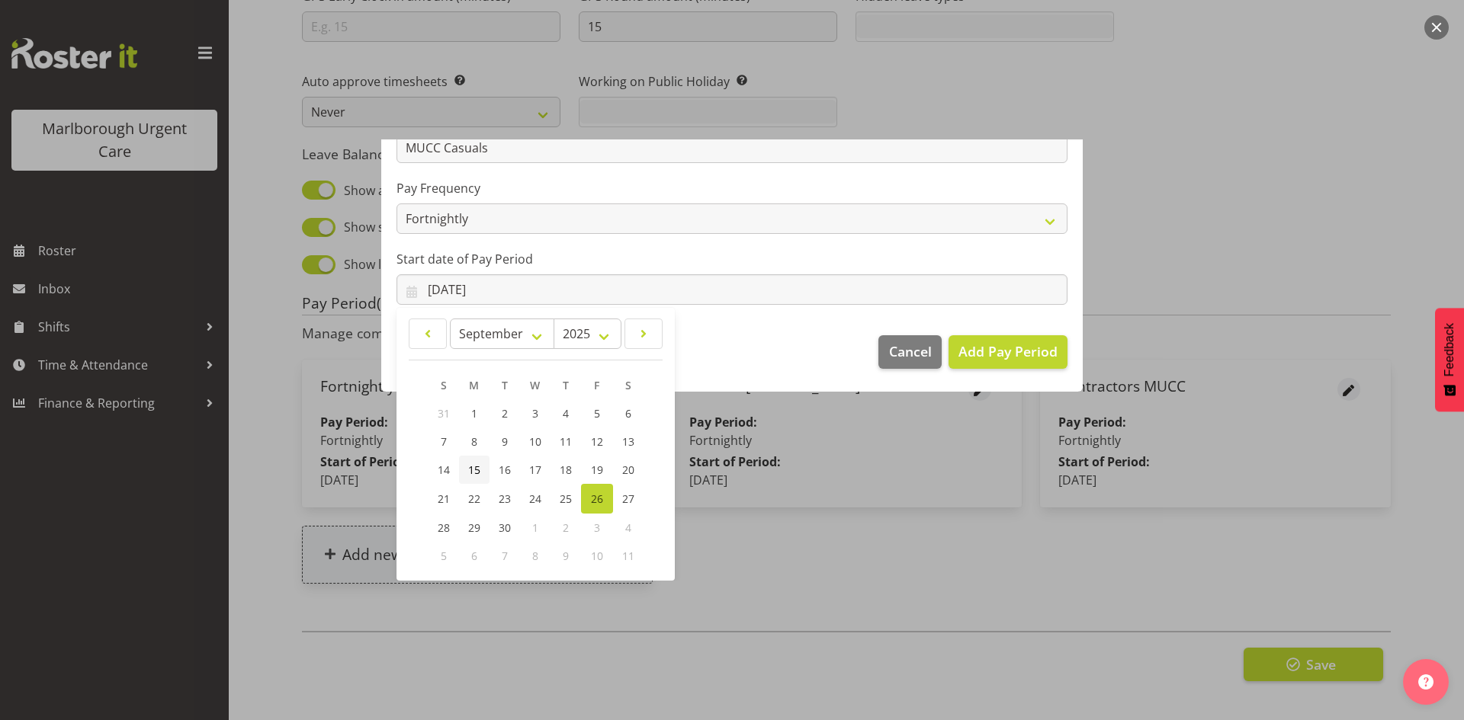
click at [470, 474] on span "15" at bounding box center [474, 470] width 12 height 14
type input "15/09/2025"
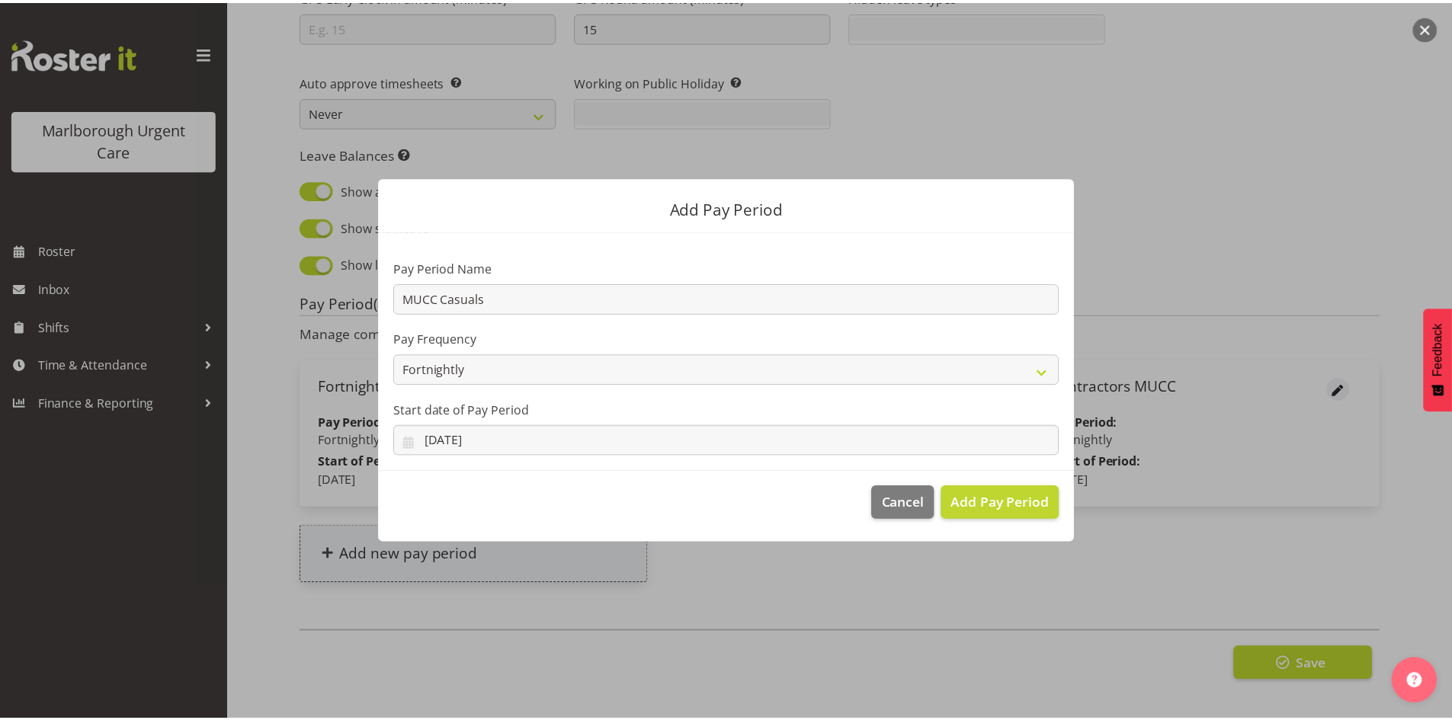
scroll to position [0, 0]
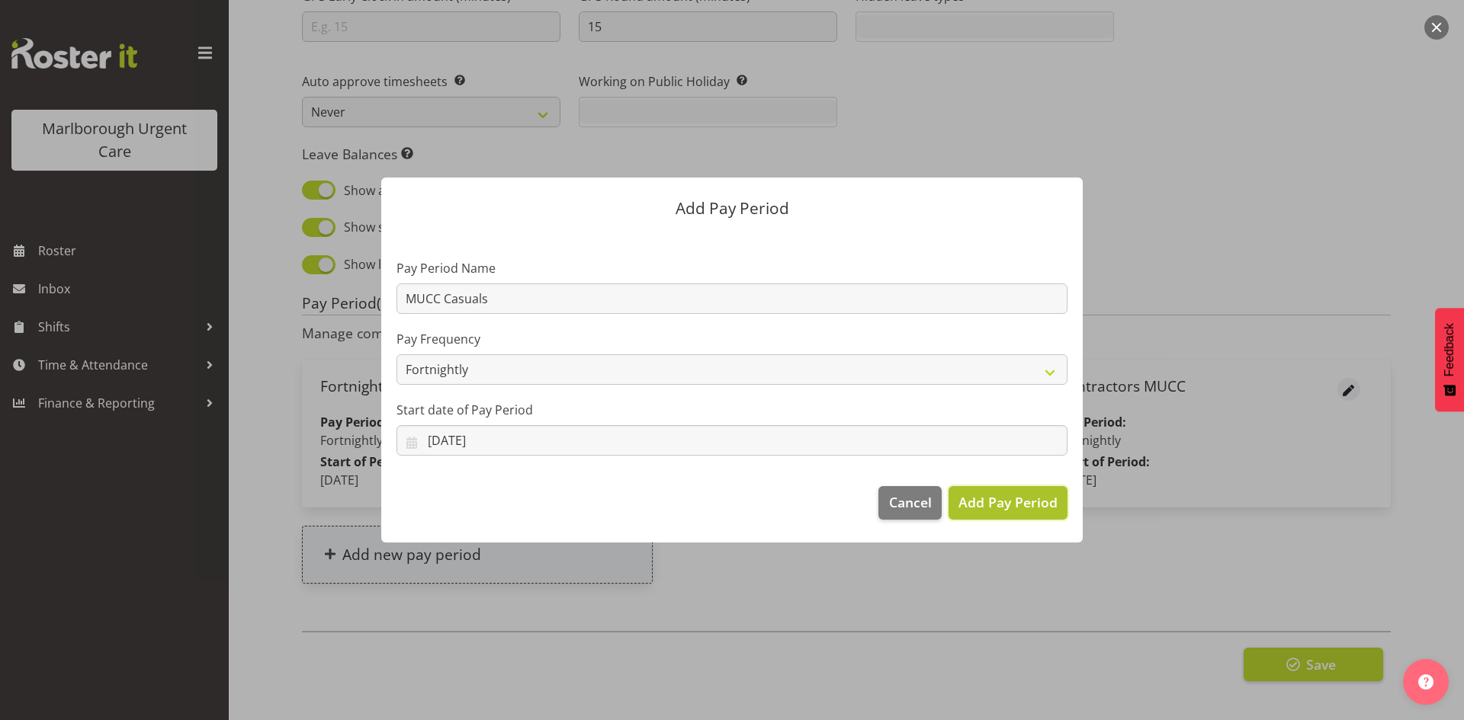
click at [996, 502] on span "Add Pay Period" at bounding box center [1007, 502] width 99 height 20
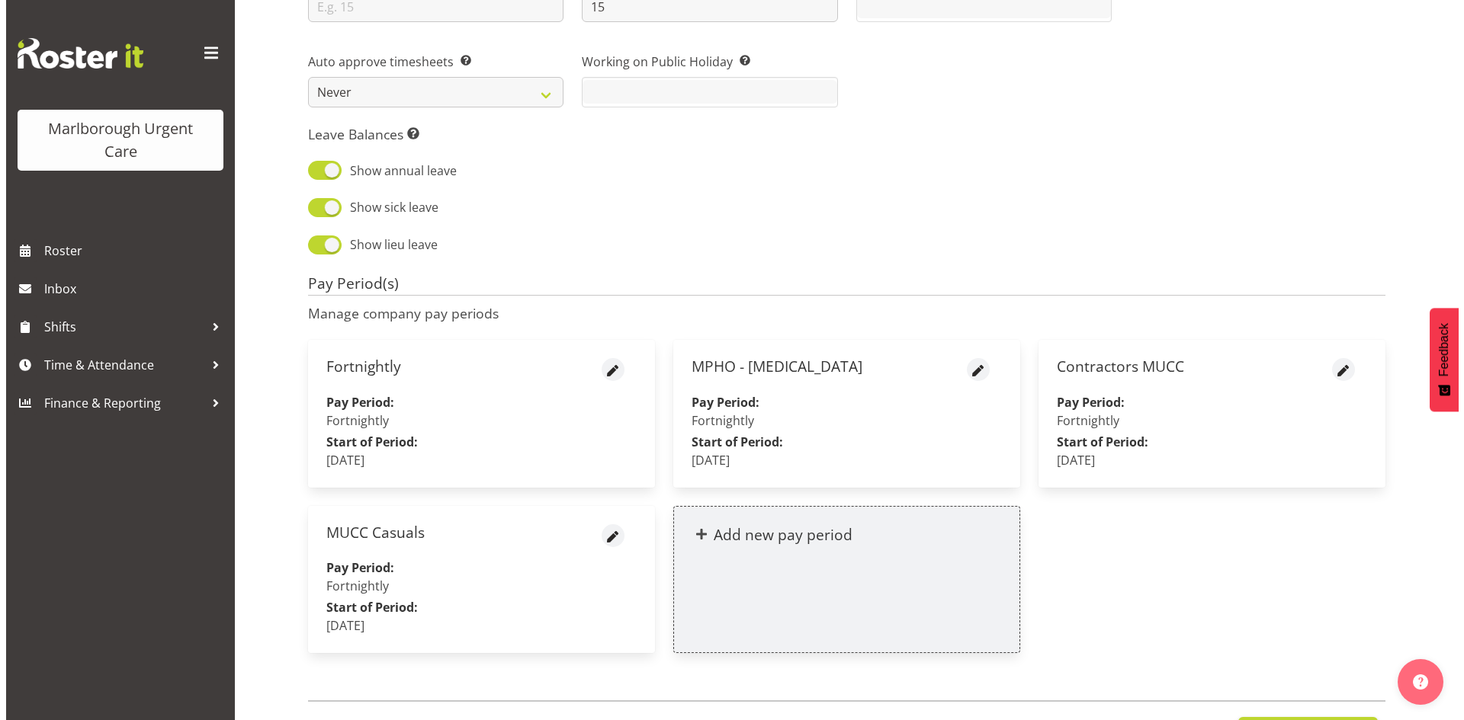
scroll to position [1581, 0]
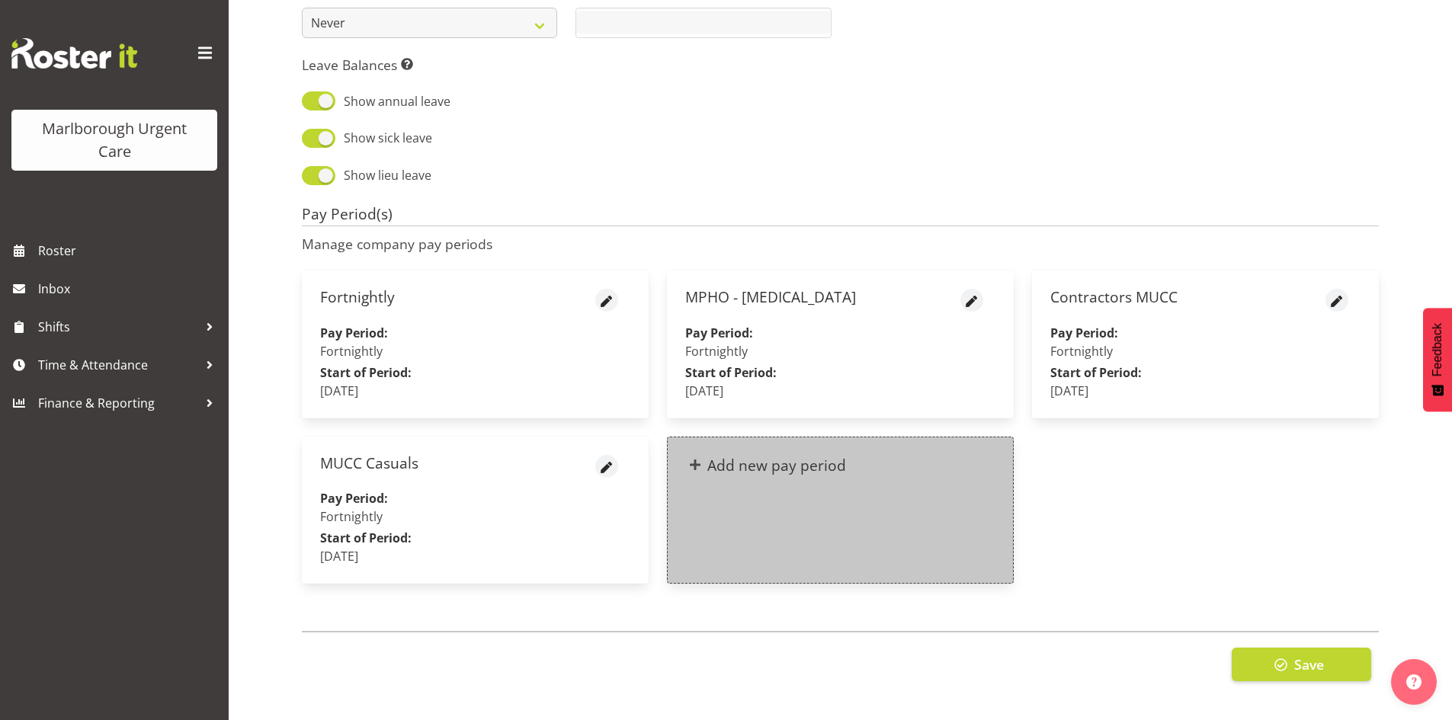
click at [815, 476] on div "Add new pay period" at bounding box center [840, 466] width 345 height 56
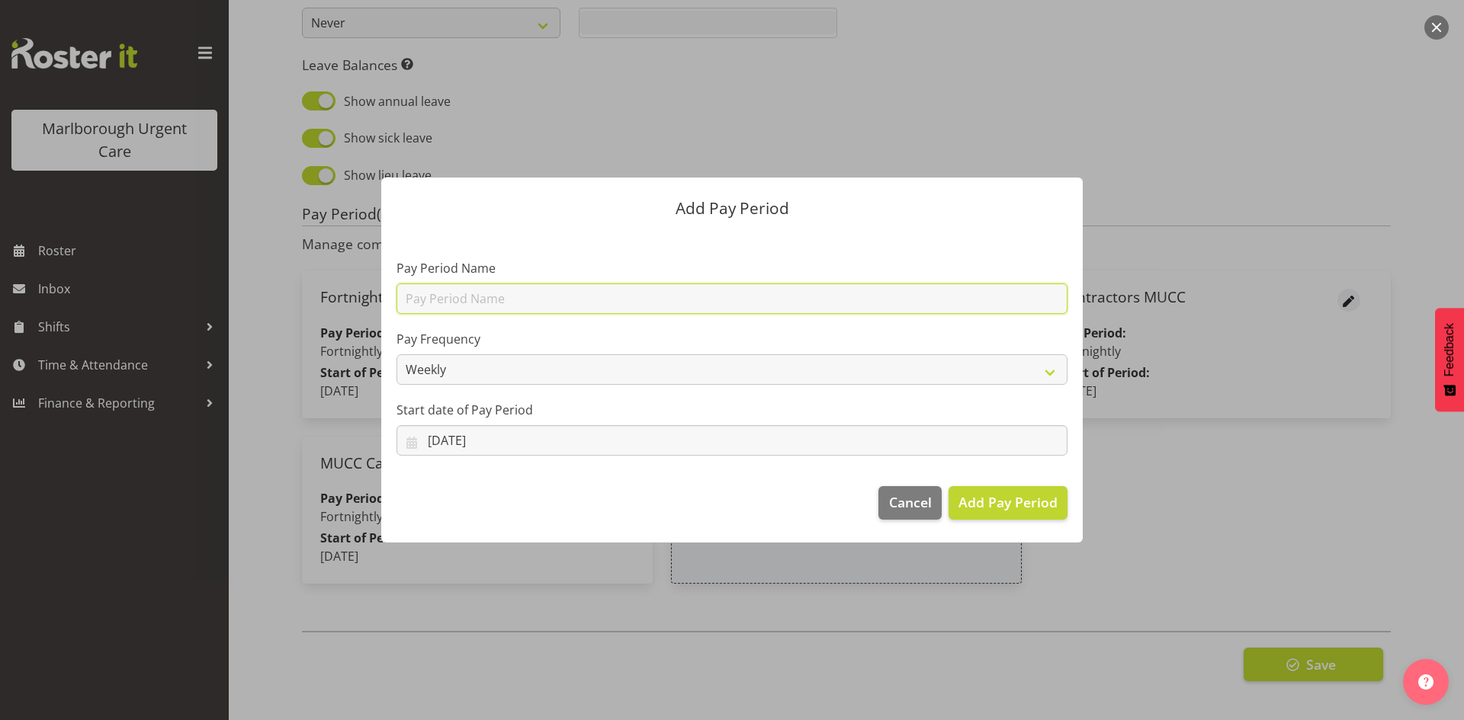
click at [510, 296] on input "text" at bounding box center [731, 299] width 671 height 30
type input "D"
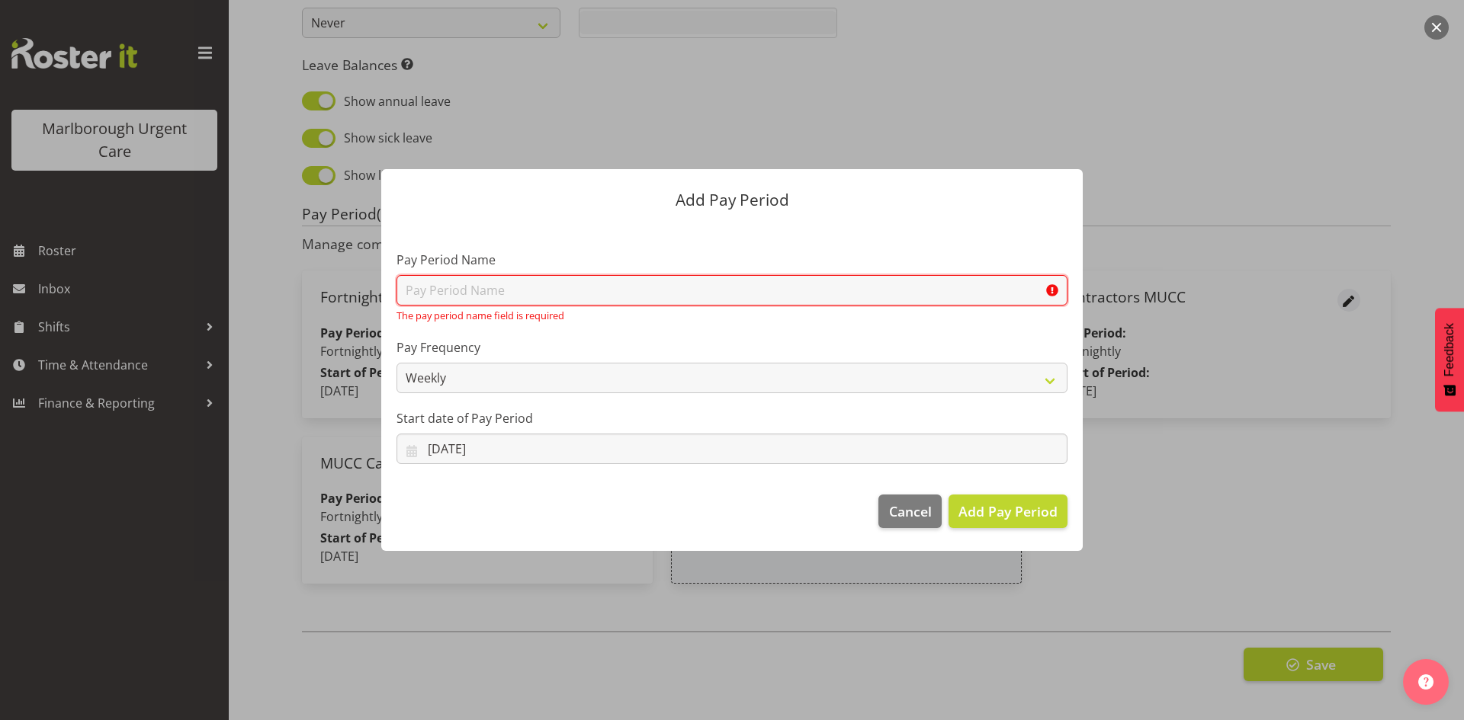
type input "A"
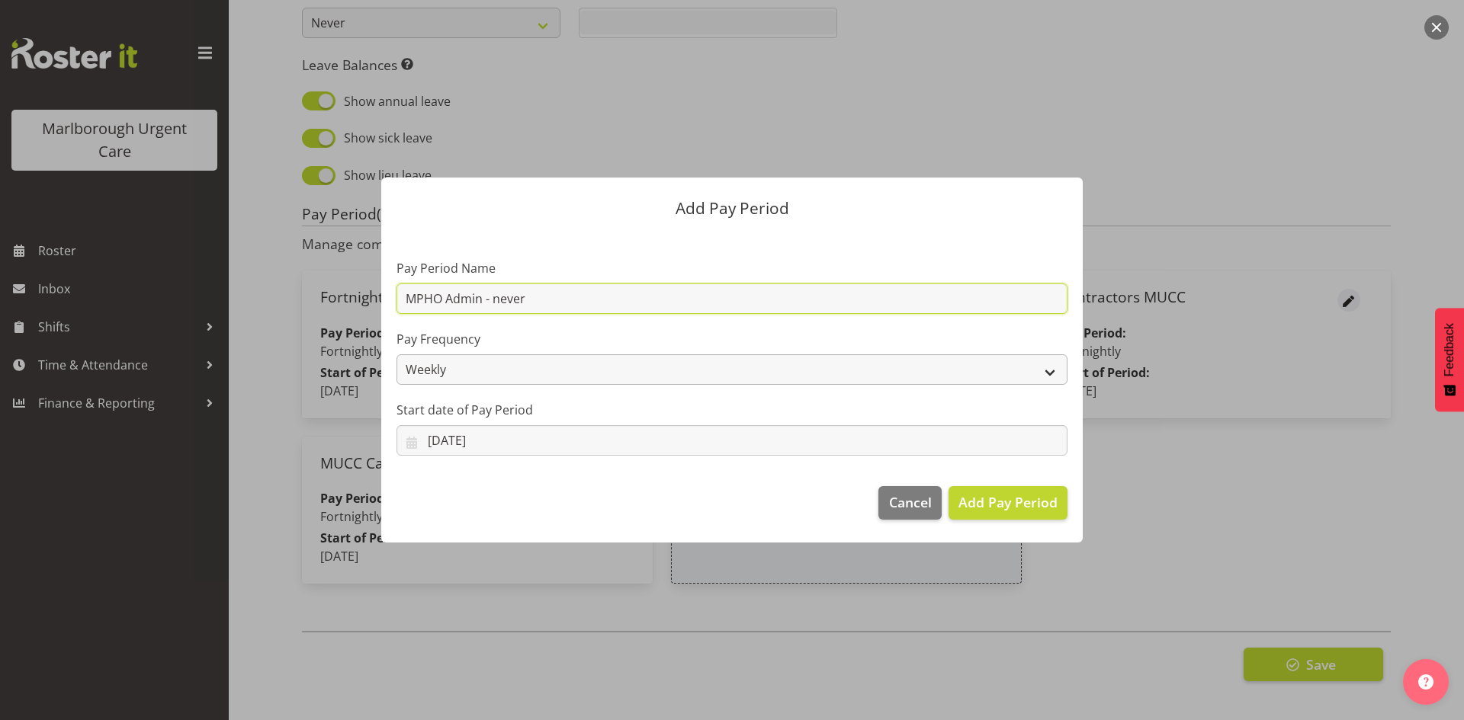
type input "MPHO Admin - never"
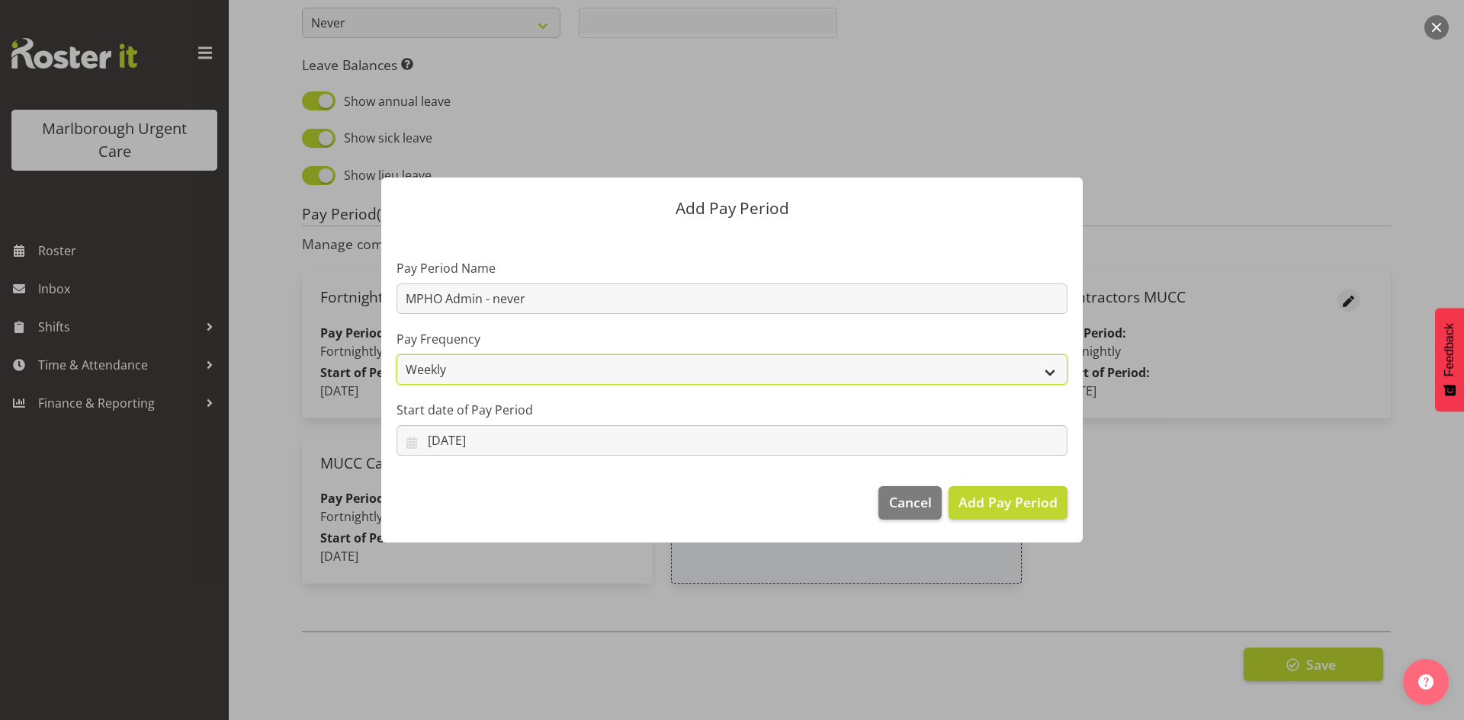
click at [523, 381] on select "Weekly Fortnightly Monthly" at bounding box center [731, 369] width 671 height 30
select select "fortnightly"
click at [396, 354] on select "Weekly Fortnightly Monthly" at bounding box center [731, 369] width 671 height 30
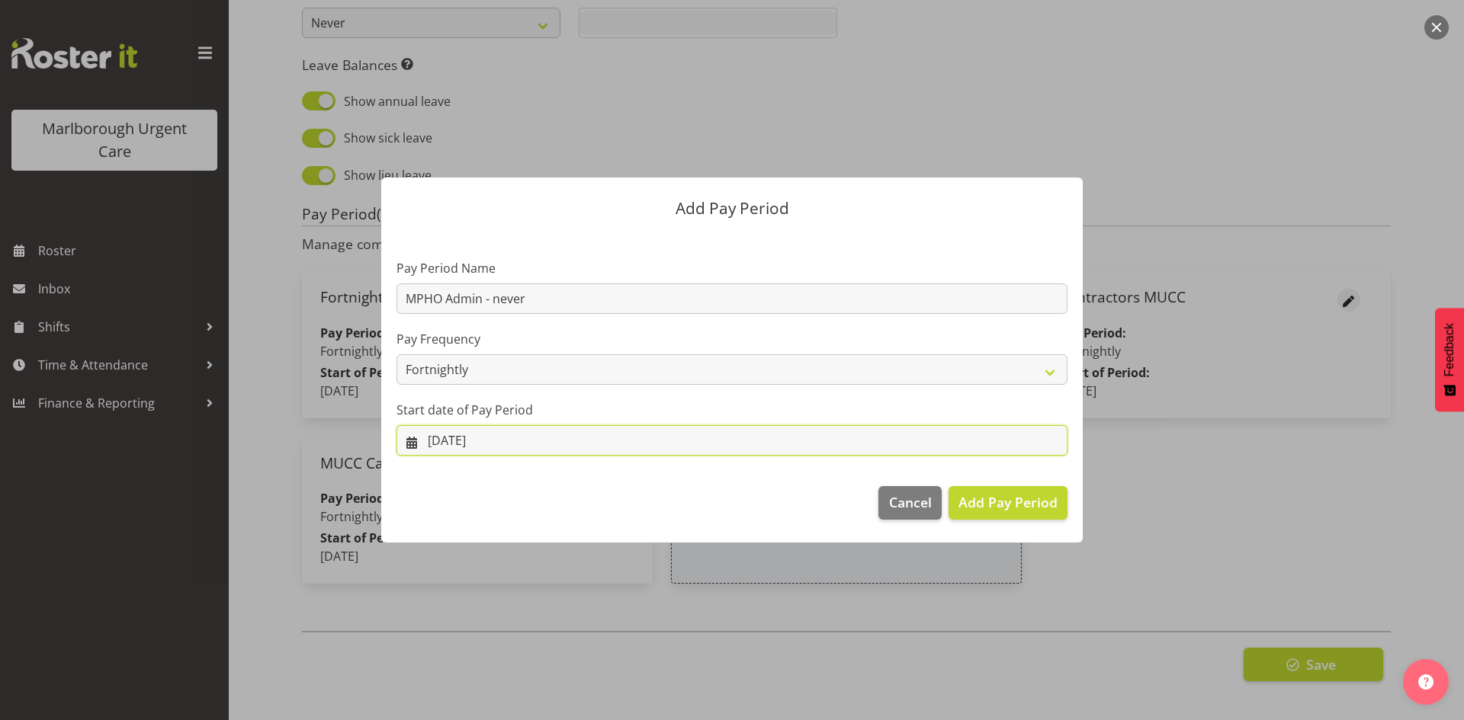
click at [487, 441] on input "26/09/2025" at bounding box center [731, 440] width 671 height 30
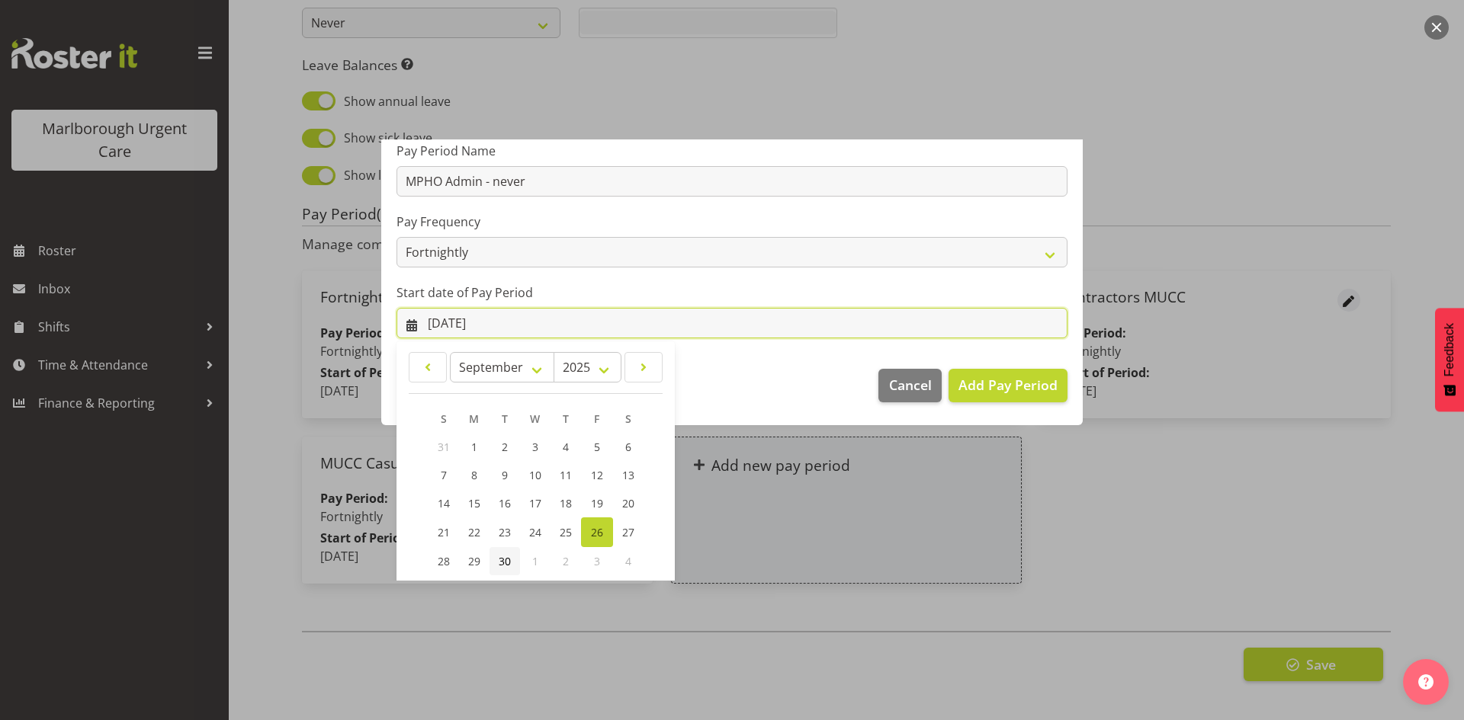
scroll to position [151, 0]
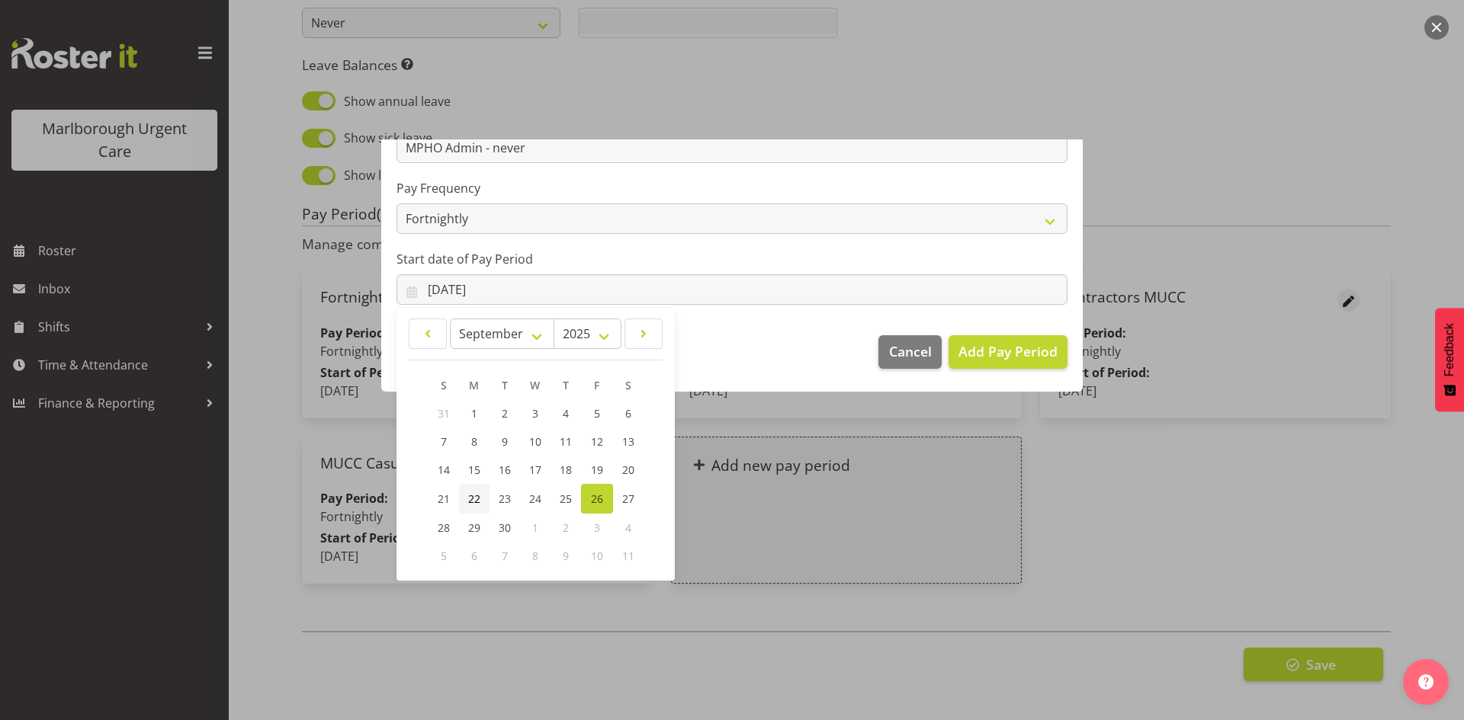
click at [474, 502] on span "22" at bounding box center [474, 499] width 12 height 14
type input "22/09/2025"
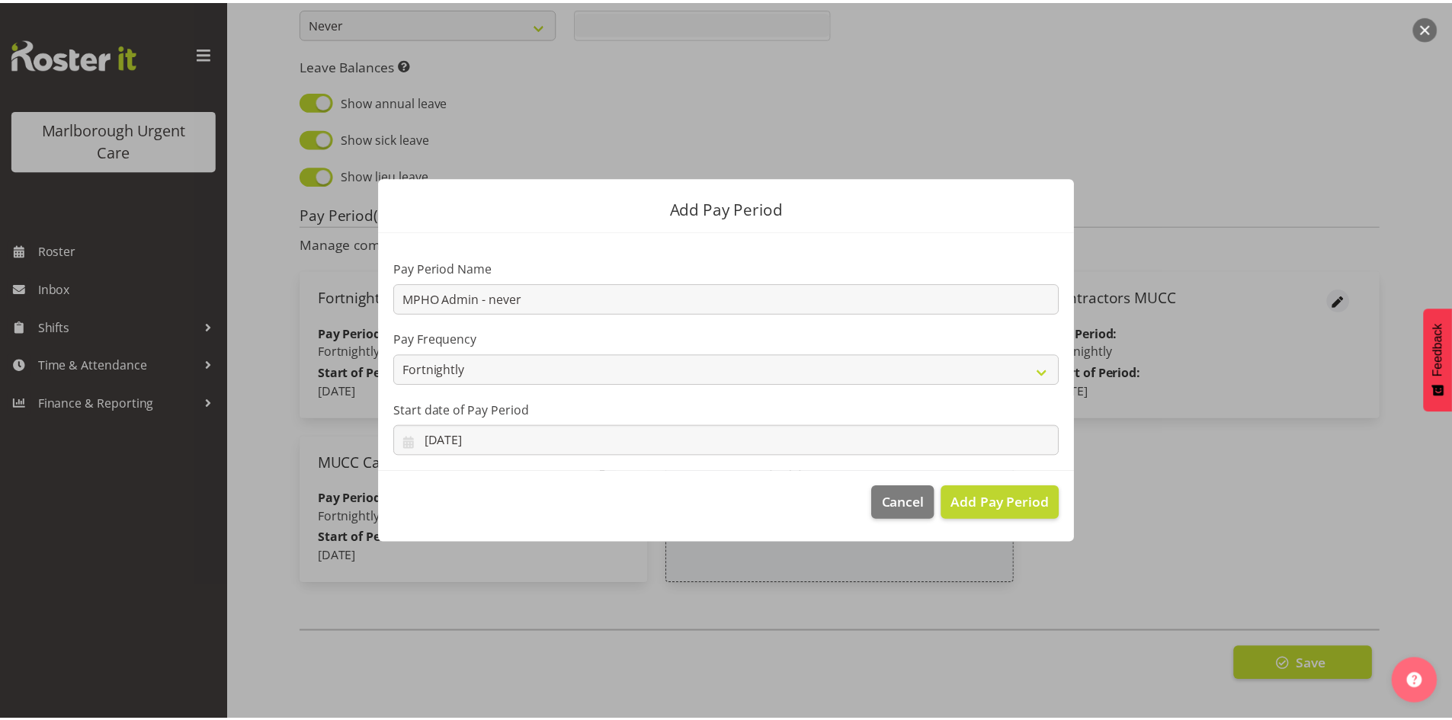
scroll to position [0, 0]
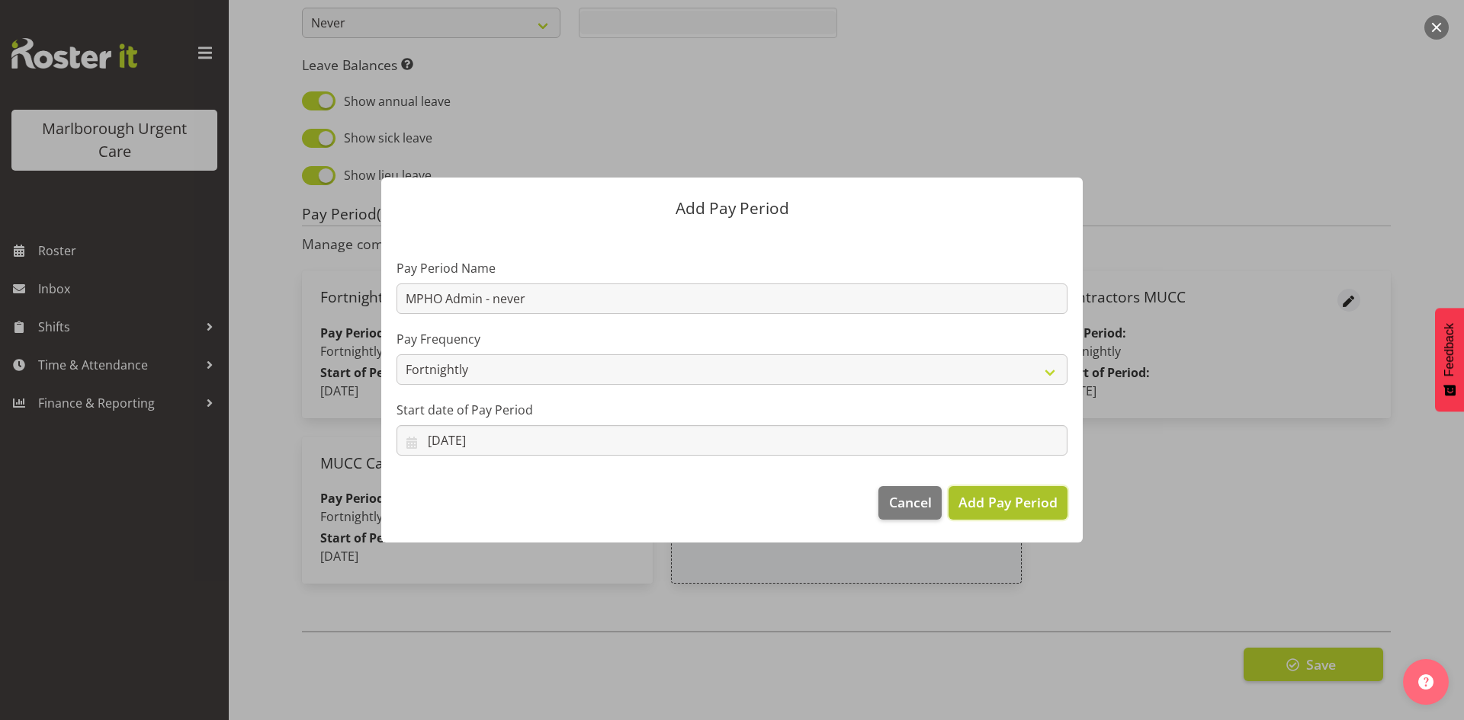
click at [986, 504] on span "Add Pay Period" at bounding box center [1007, 502] width 99 height 20
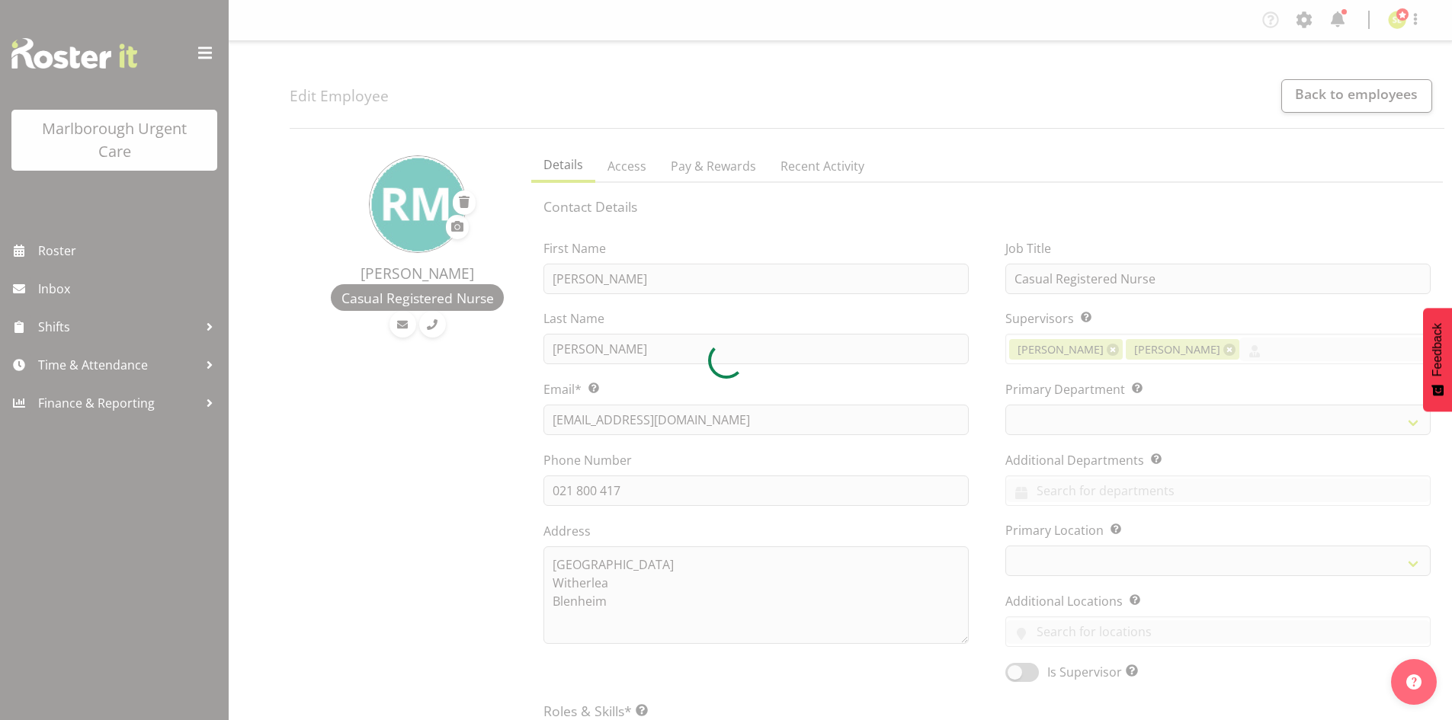
select select "TimelineWeek"
select select "manual"
select select "roster"
select select "day"
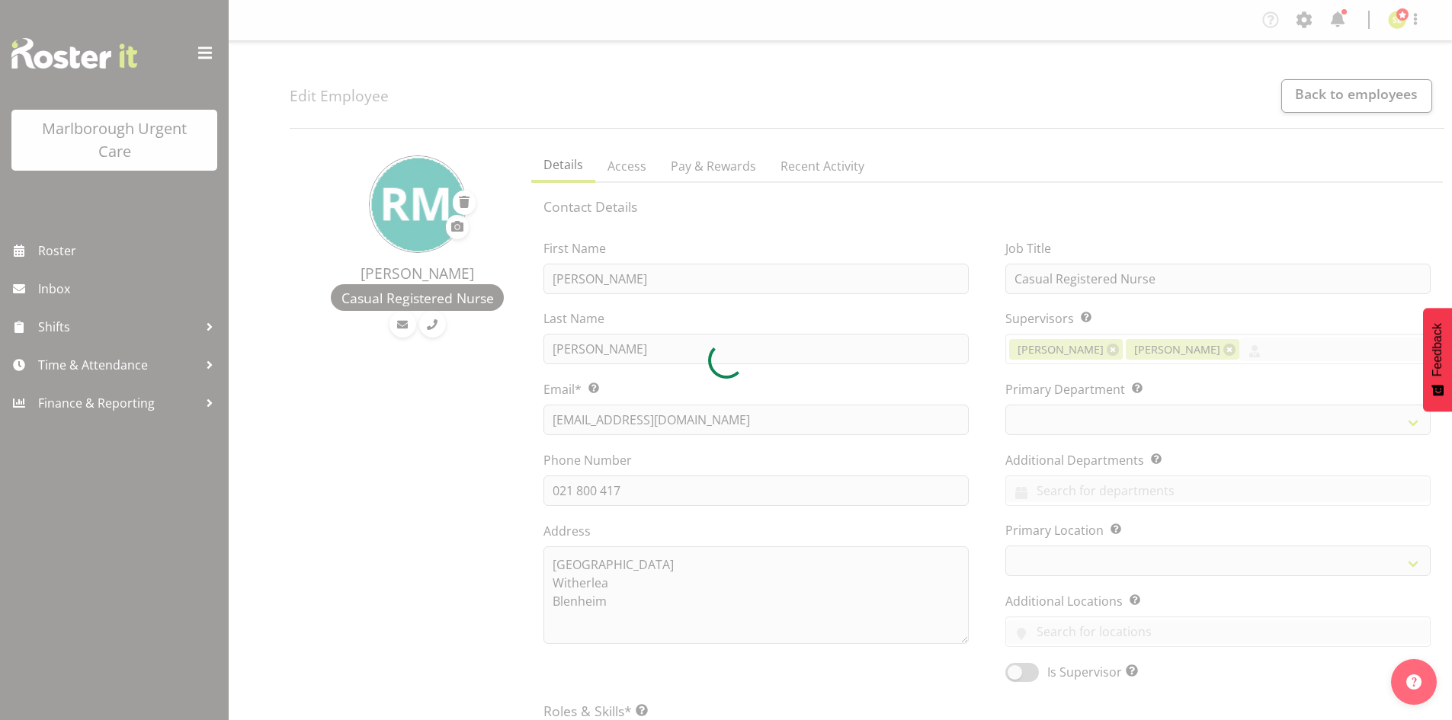
select select "day"
select select
select select "925"
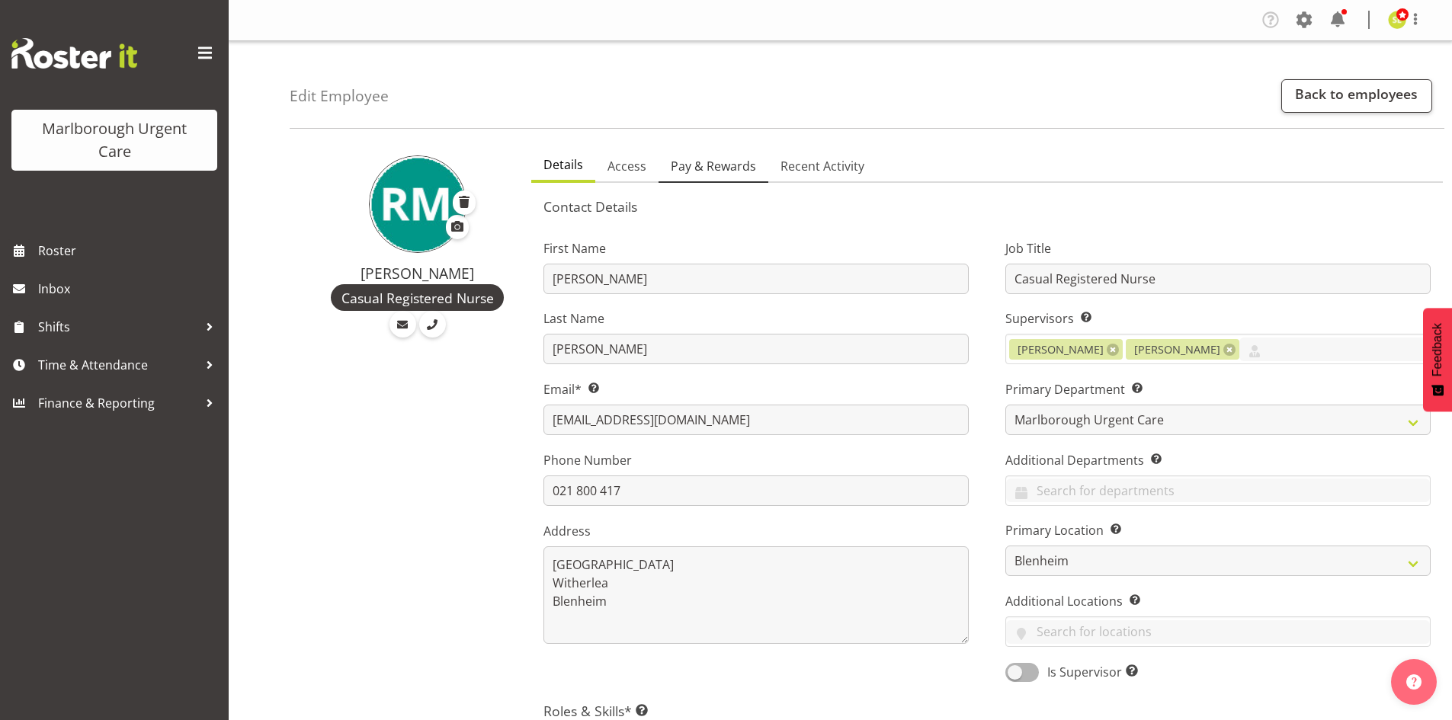
click at [719, 163] on span "Pay & Rewards" at bounding box center [713, 166] width 85 height 18
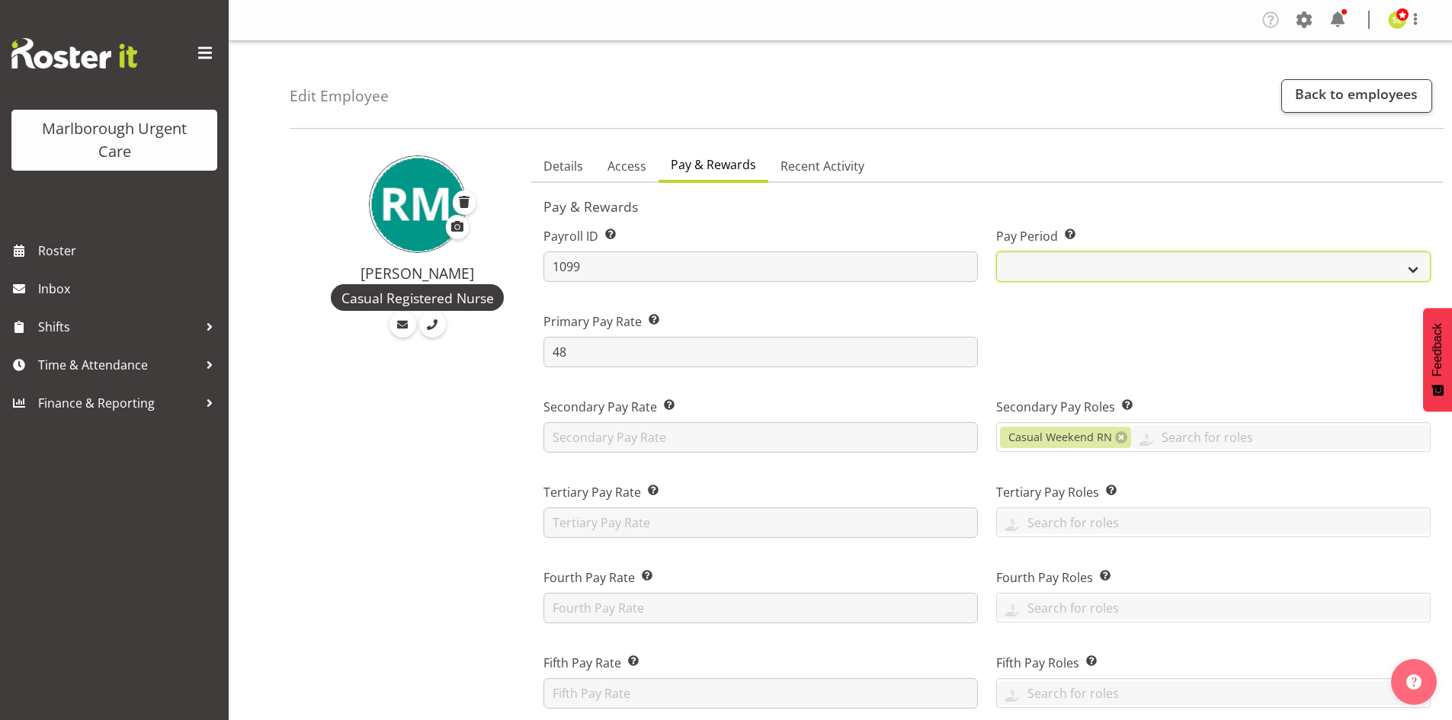
click at [1095, 261] on select "Fortnightly MPHO - [MEDICAL_DATA] Contractors MUCC MUCC Casuals" at bounding box center [1213, 267] width 435 height 30
select select "194"
click at [996, 252] on select "Fortnightly MPHO - [MEDICAL_DATA] Contractors MUCC MUCC Casuals" at bounding box center [1213, 267] width 435 height 30
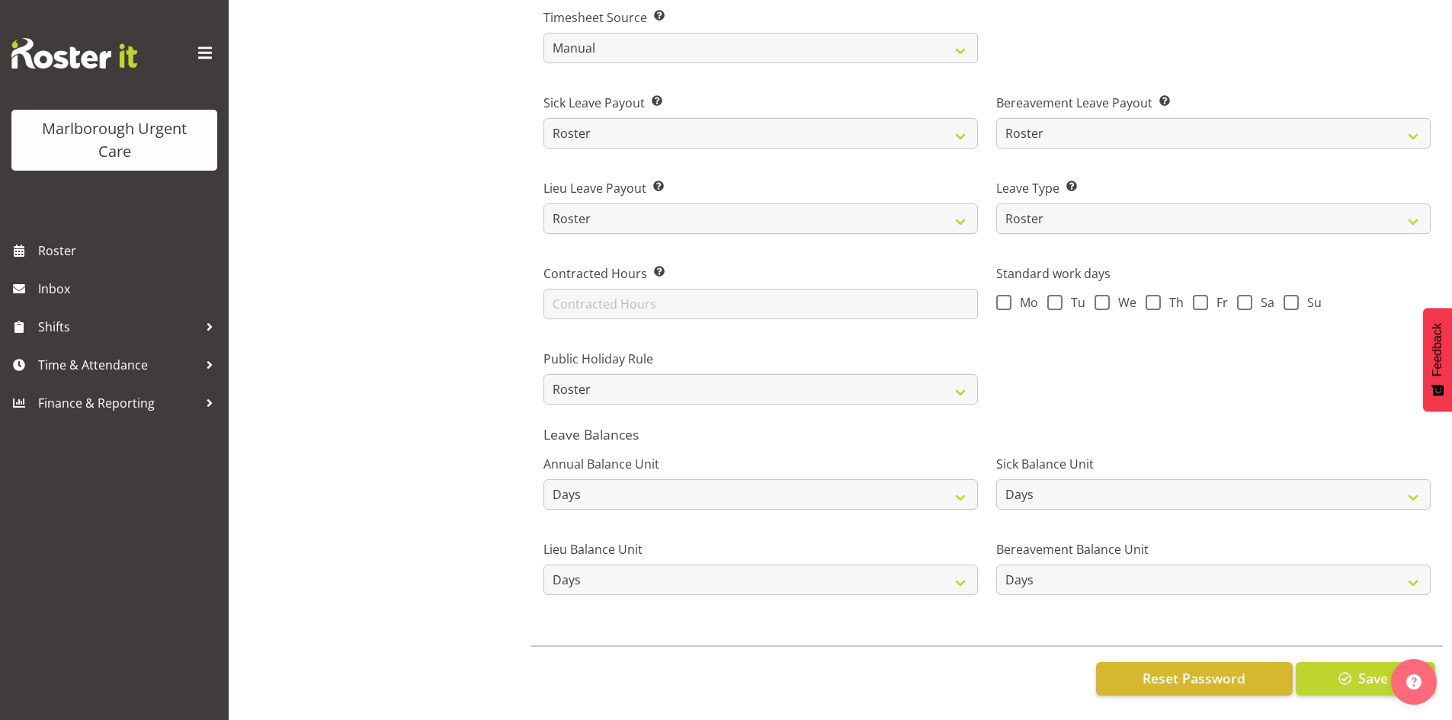
scroll to position [999, 0]
click at [1342, 669] on span "button" at bounding box center [1346, 679] width 20 height 20
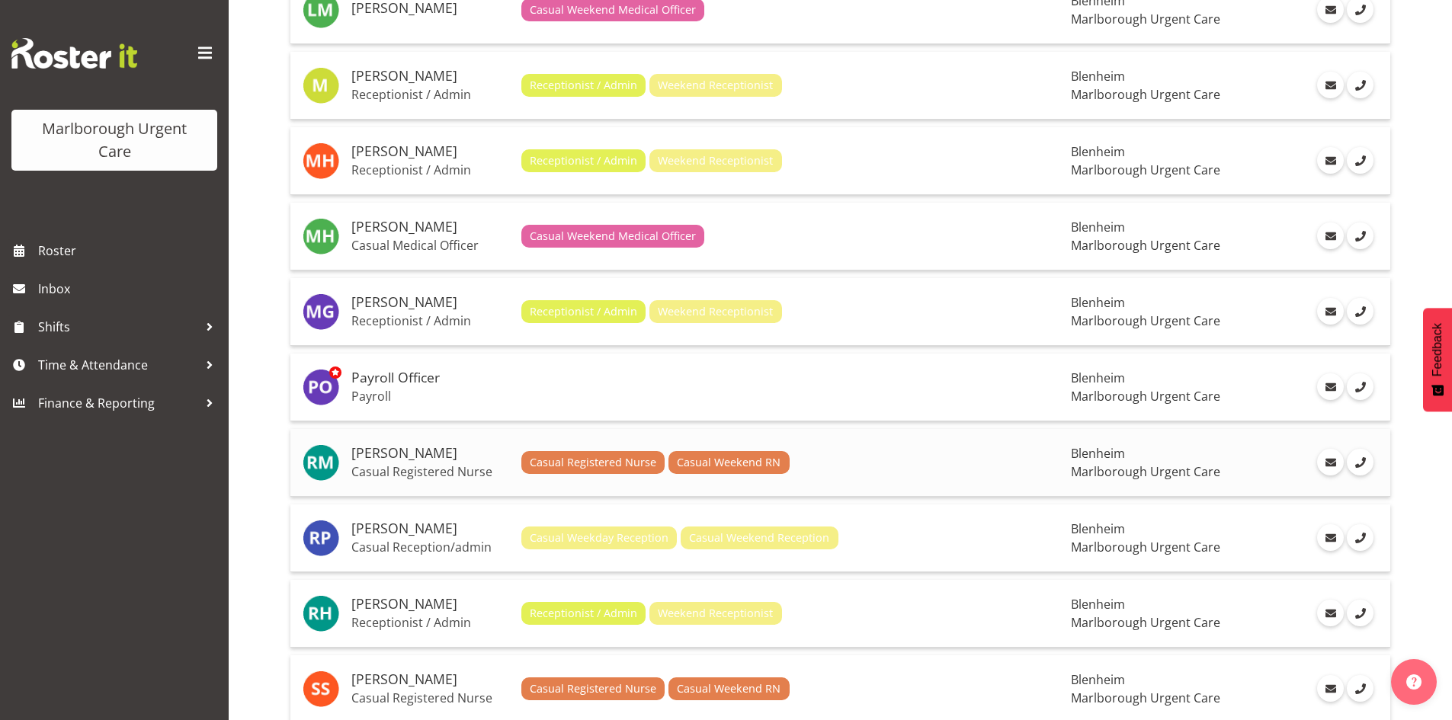
scroll to position [1601, 0]
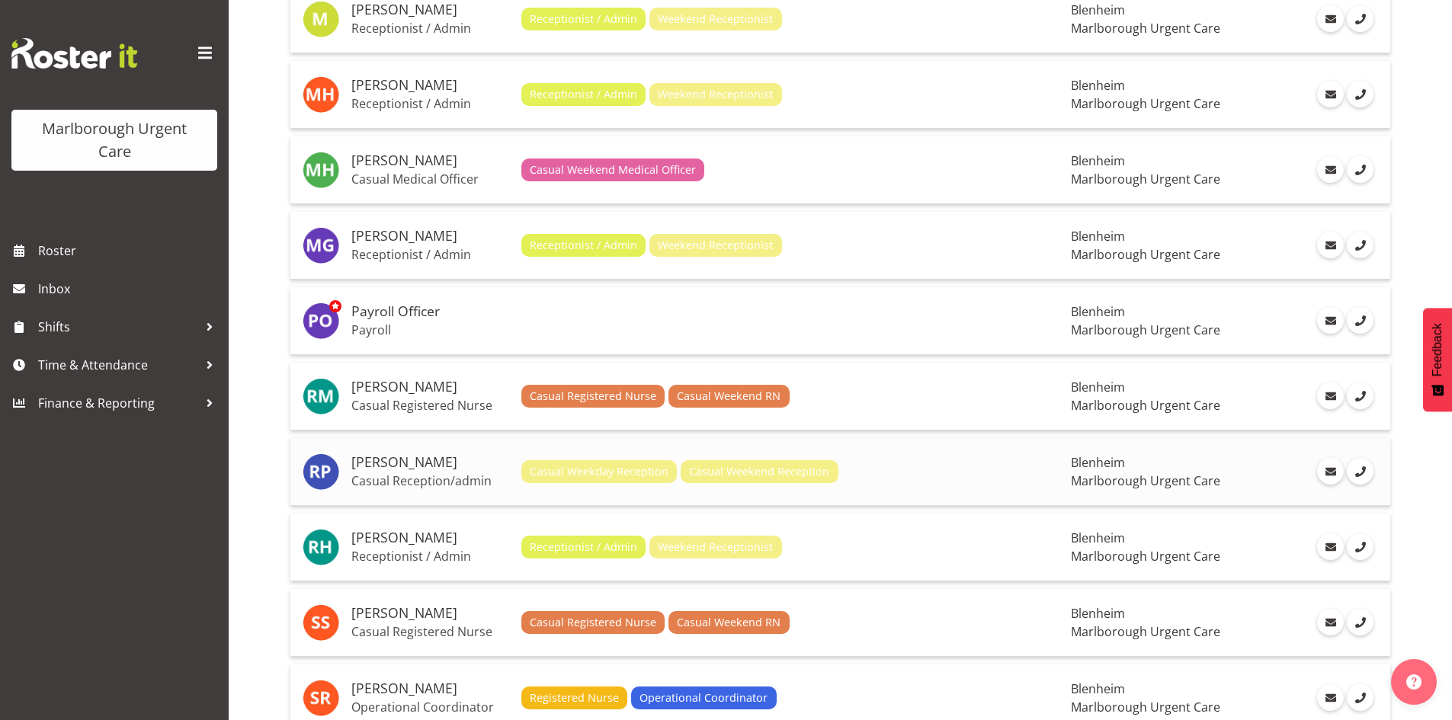
click at [443, 467] on h5 "[PERSON_NAME]" at bounding box center [430, 462] width 158 height 15
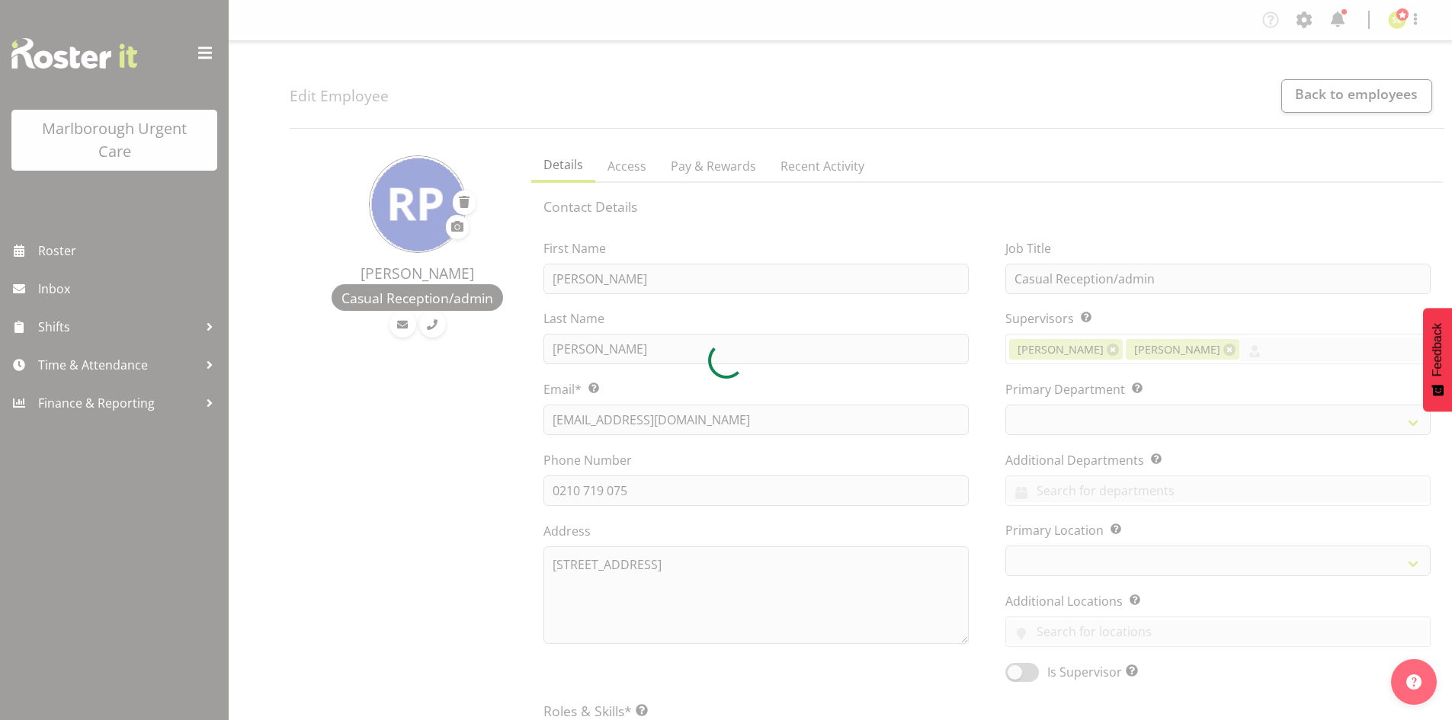
select select "TimelineWeek"
select select "manual"
select select "roster"
select select "day"
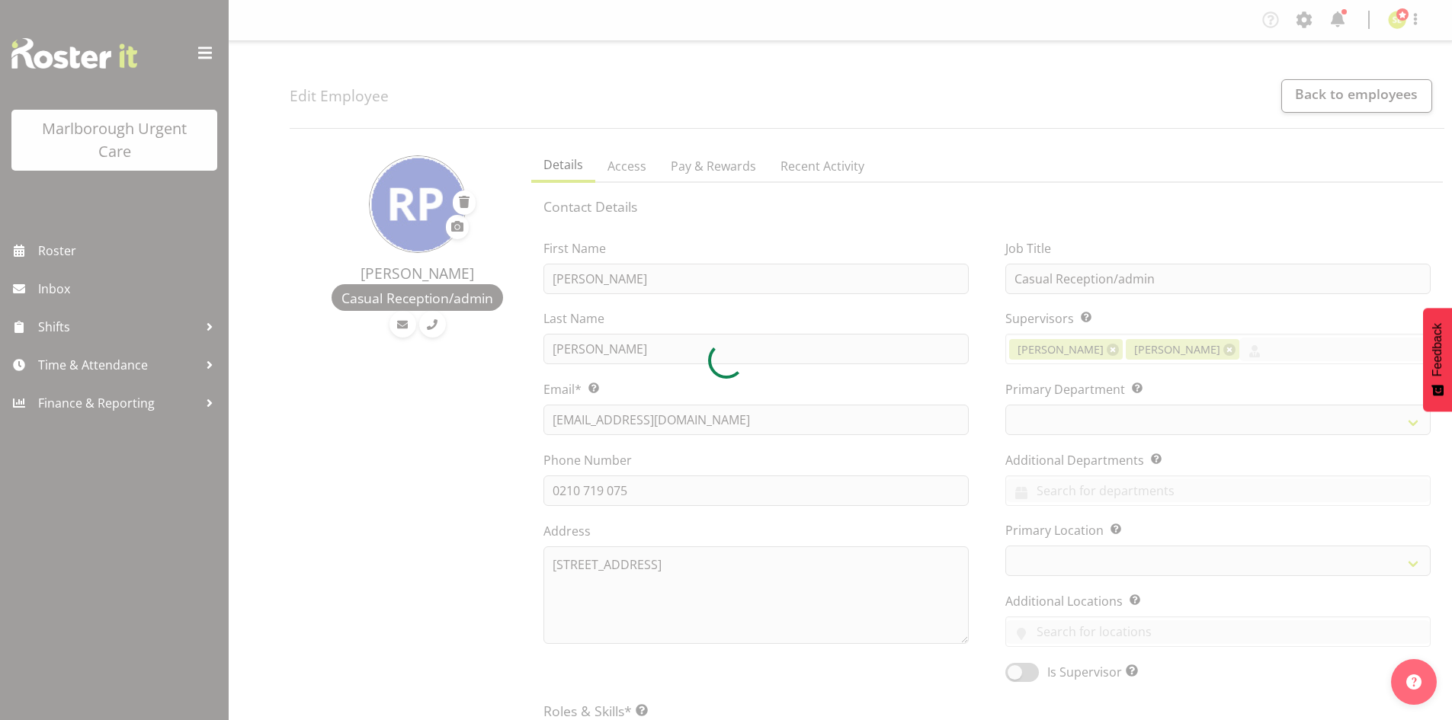
select select "day"
select select
select select "925"
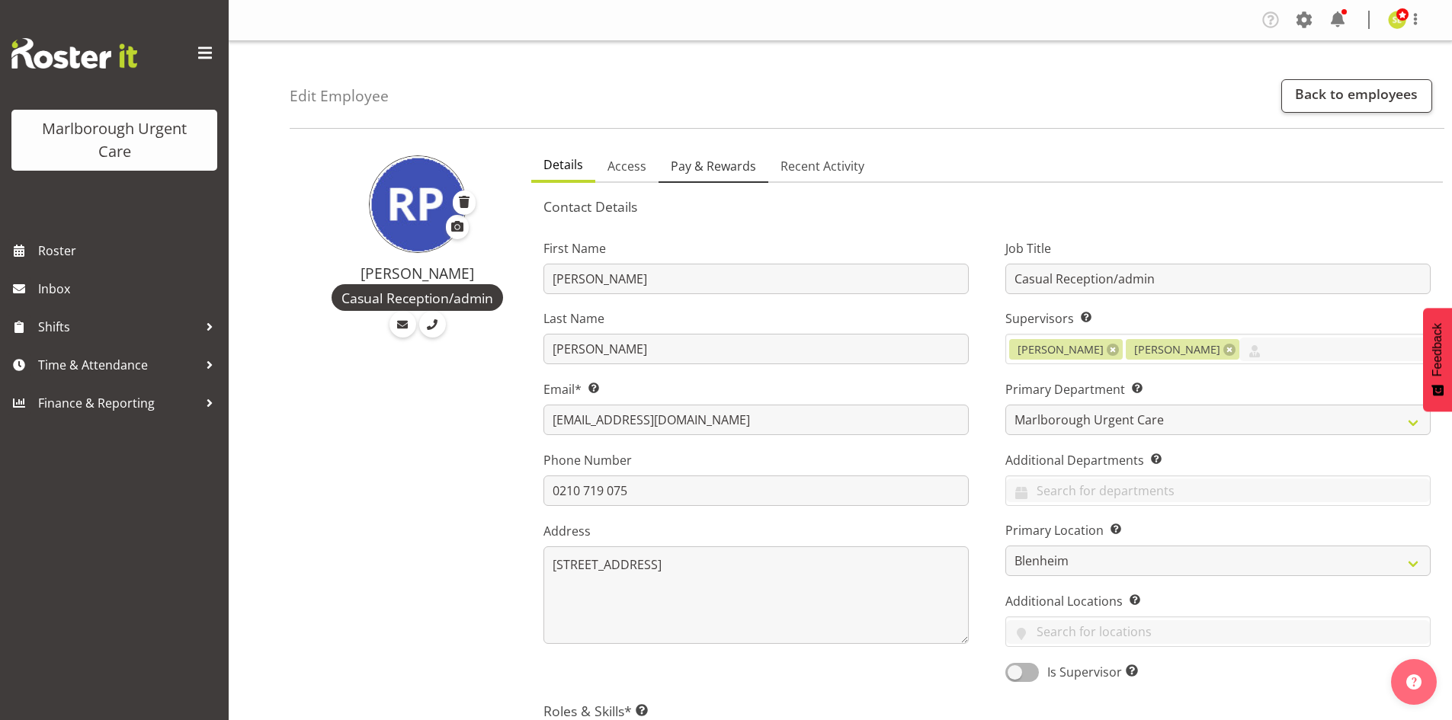
click at [723, 168] on span "Pay & Rewards" at bounding box center [713, 166] width 85 height 18
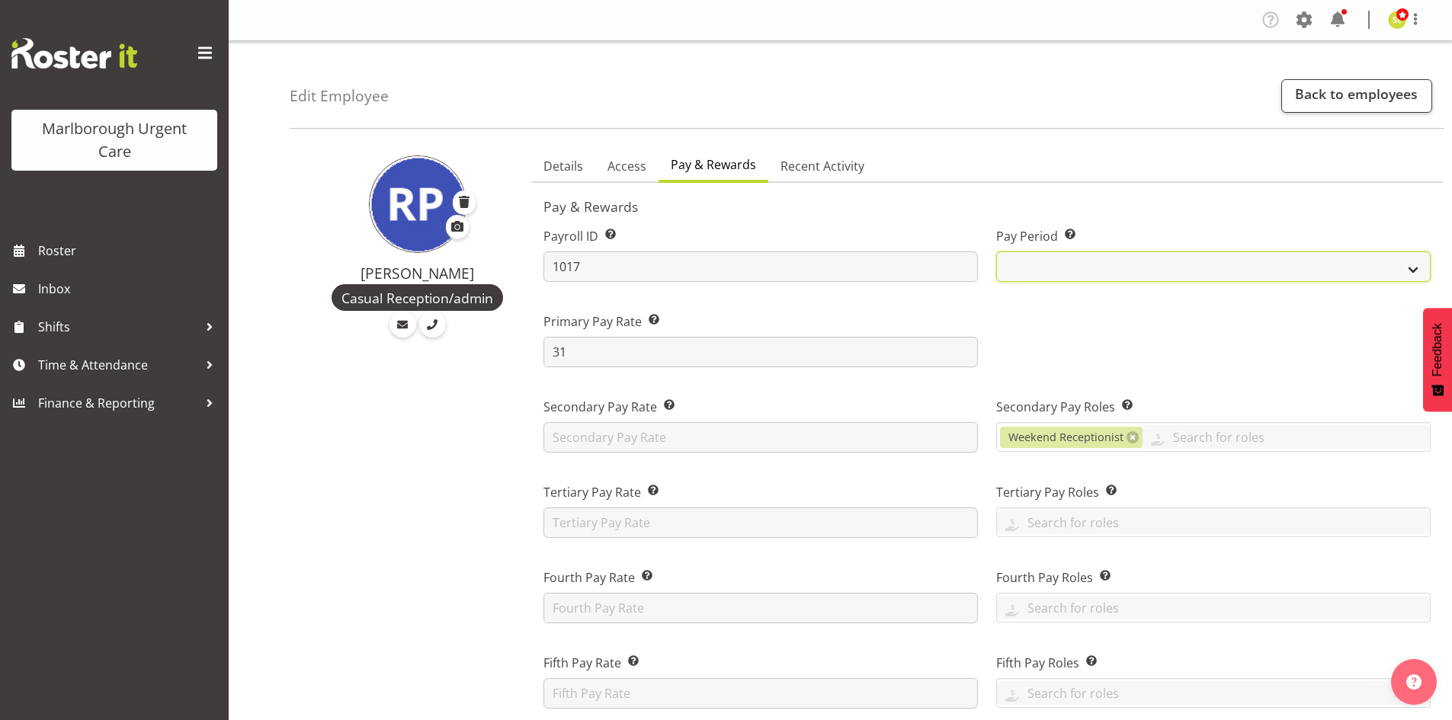
click at [1144, 265] on select "Fortnightly MPHO - Haemodialysis Contractors MUCC MUCC Casuals" at bounding box center [1213, 267] width 435 height 30
select select "194"
click at [996, 252] on select "Fortnightly MPHO - Haemodialysis Contractors MUCC MUCC Casuals" at bounding box center [1213, 267] width 435 height 30
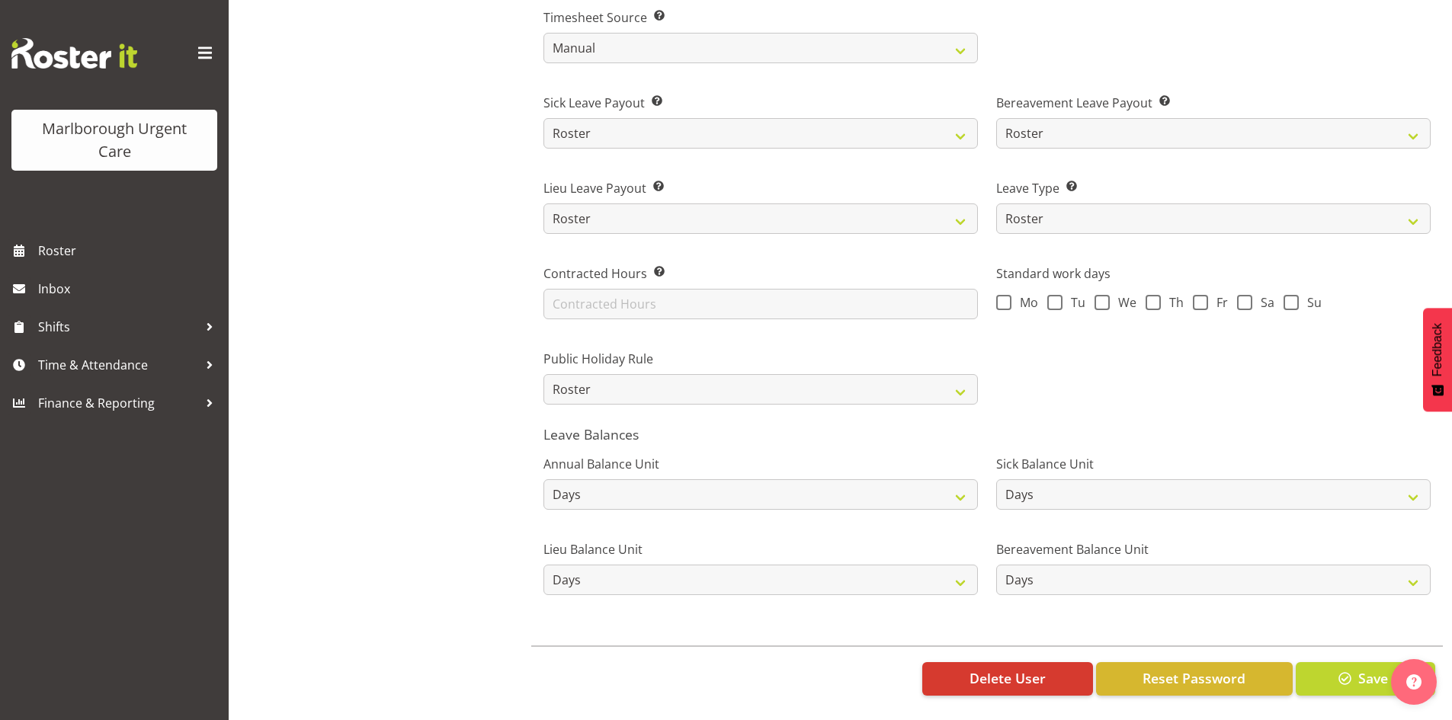
scroll to position [999, 0]
click at [1336, 669] on span "button" at bounding box center [1346, 679] width 20 height 20
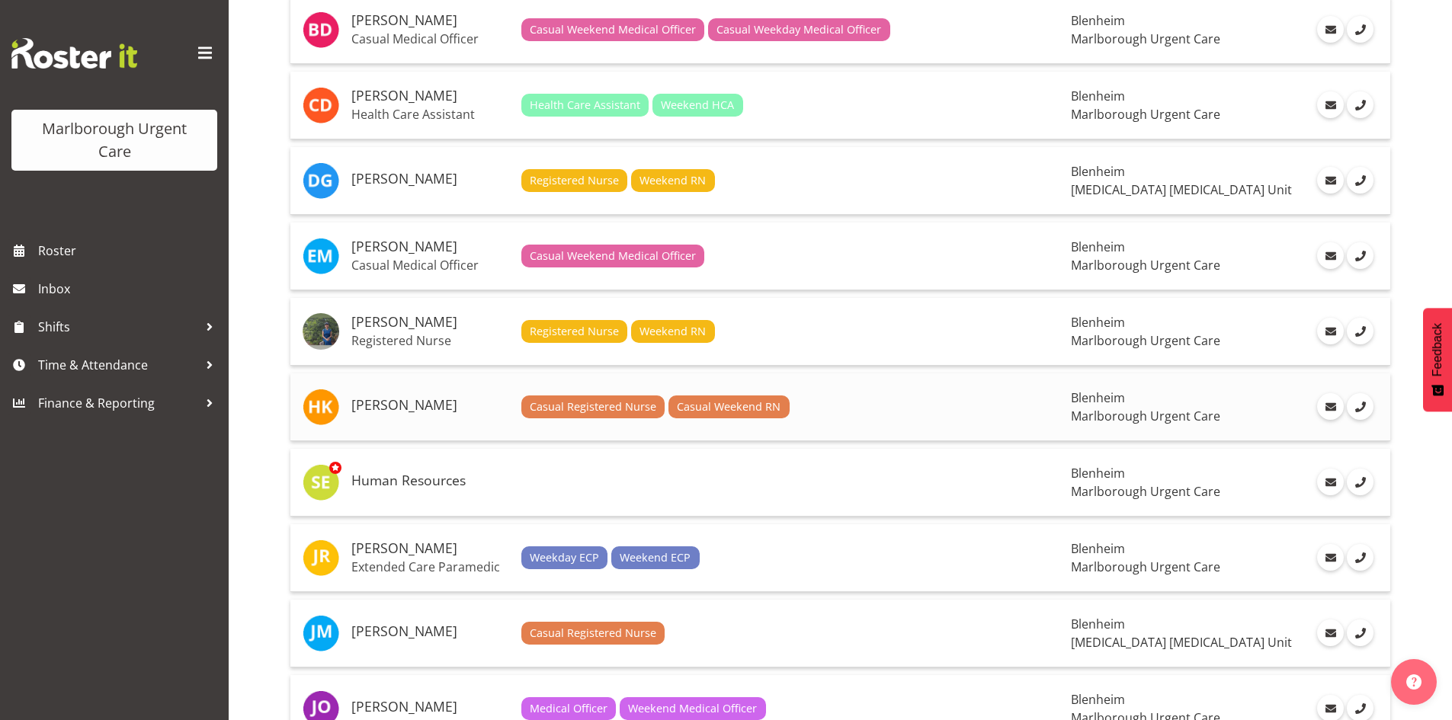
scroll to position [610, 0]
click at [418, 397] on h5 "Hayley Keown" at bounding box center [430, 404] width 158 height 15
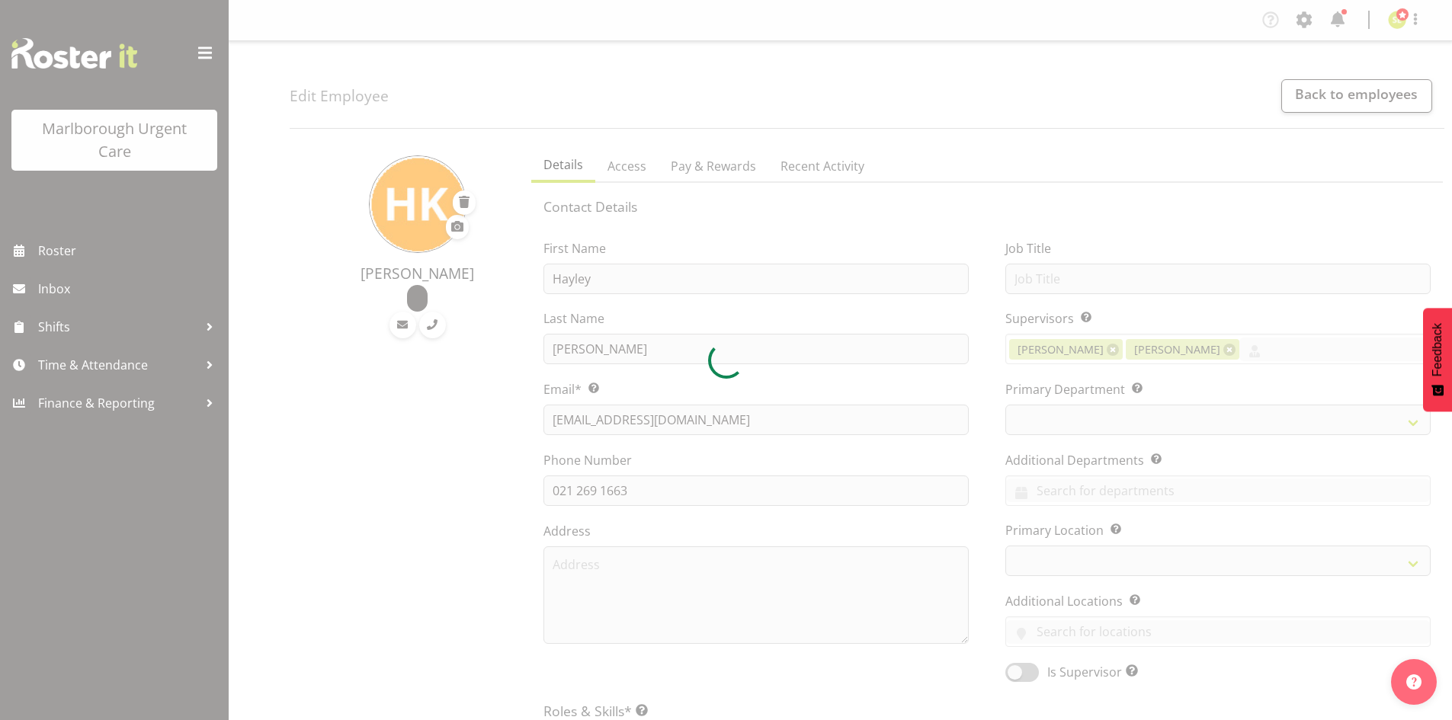
select select "TimelineWeek"
select select "manual"
select select "roster"
select select "day"
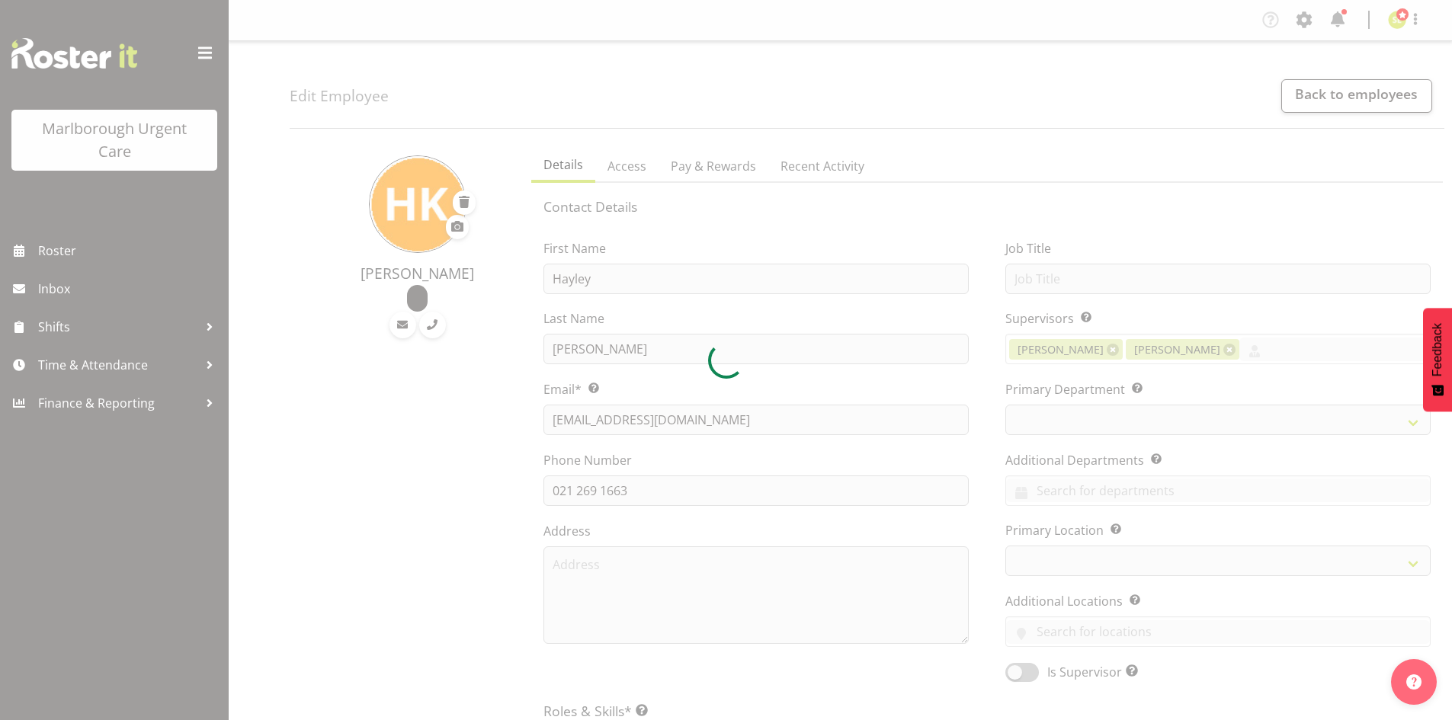
select select "day"
select select
select select "925"
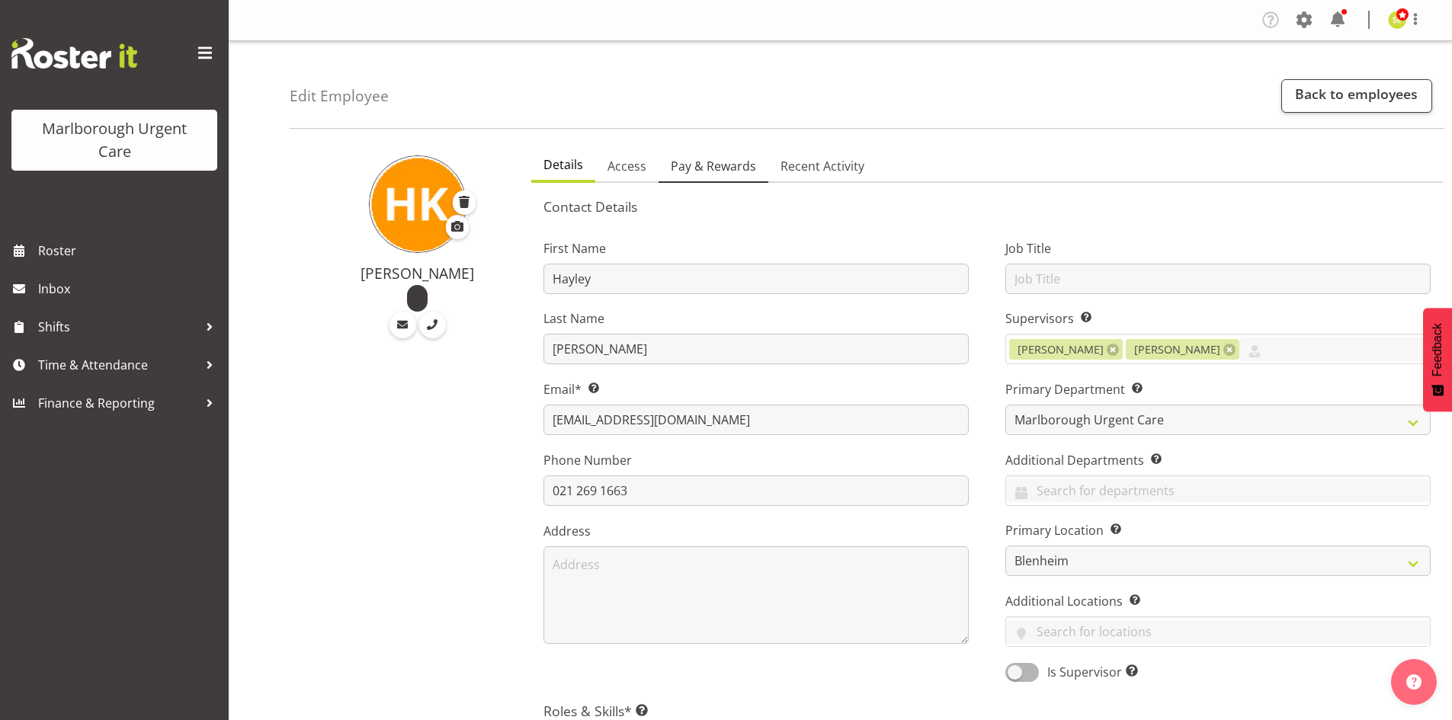
click at [706, 165] on span "Pay & Rewards" at bounding box center [713, 166] width 85 height 18
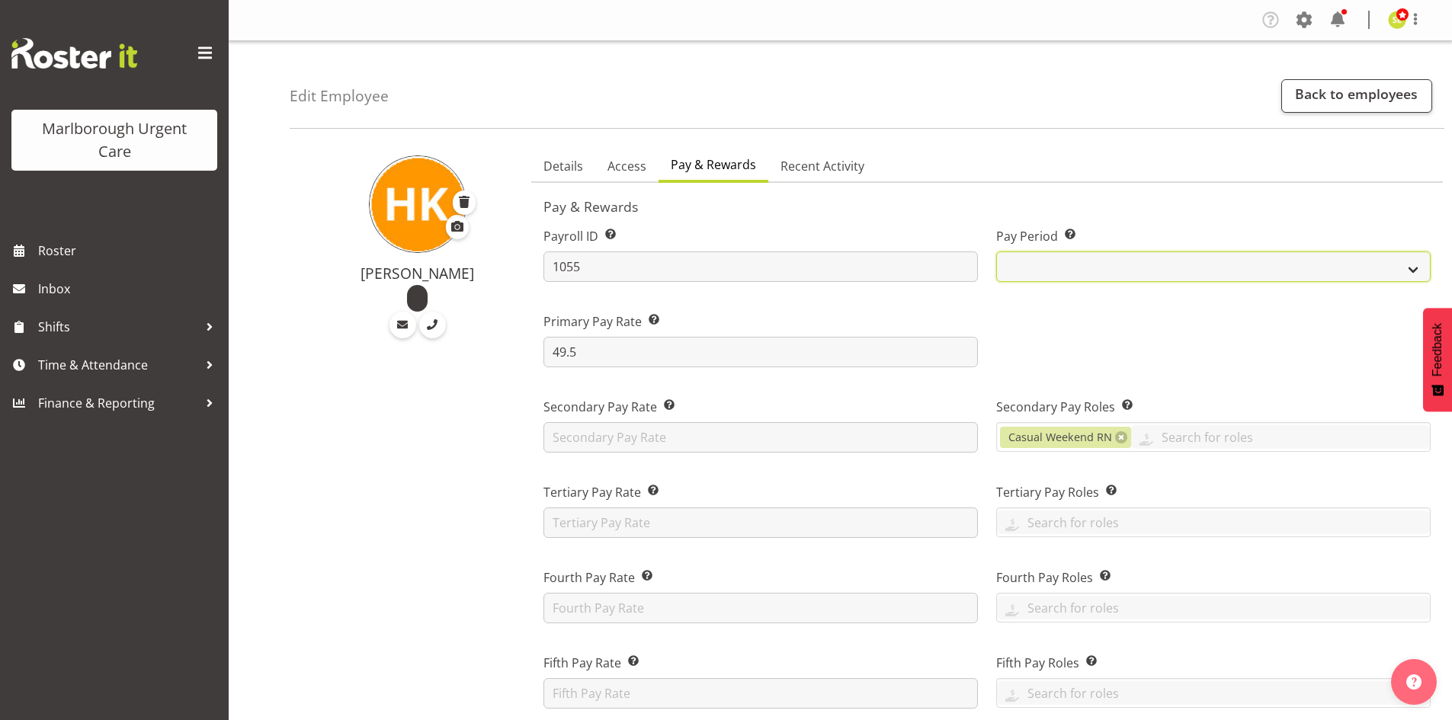
click at [1068, 265] on select "Fortnightly MPHO - Haemodialysis Contractors MUCC MUCC Casuals" at bounding box center [1213, 267] width 435 height 30
select select "194"
click at [996, 252] on select "Fortnightly MPHO - Haemodialysis Contractors MUCC MUCC Casuals" at bounding box center [1213, 267] width 435 height 30
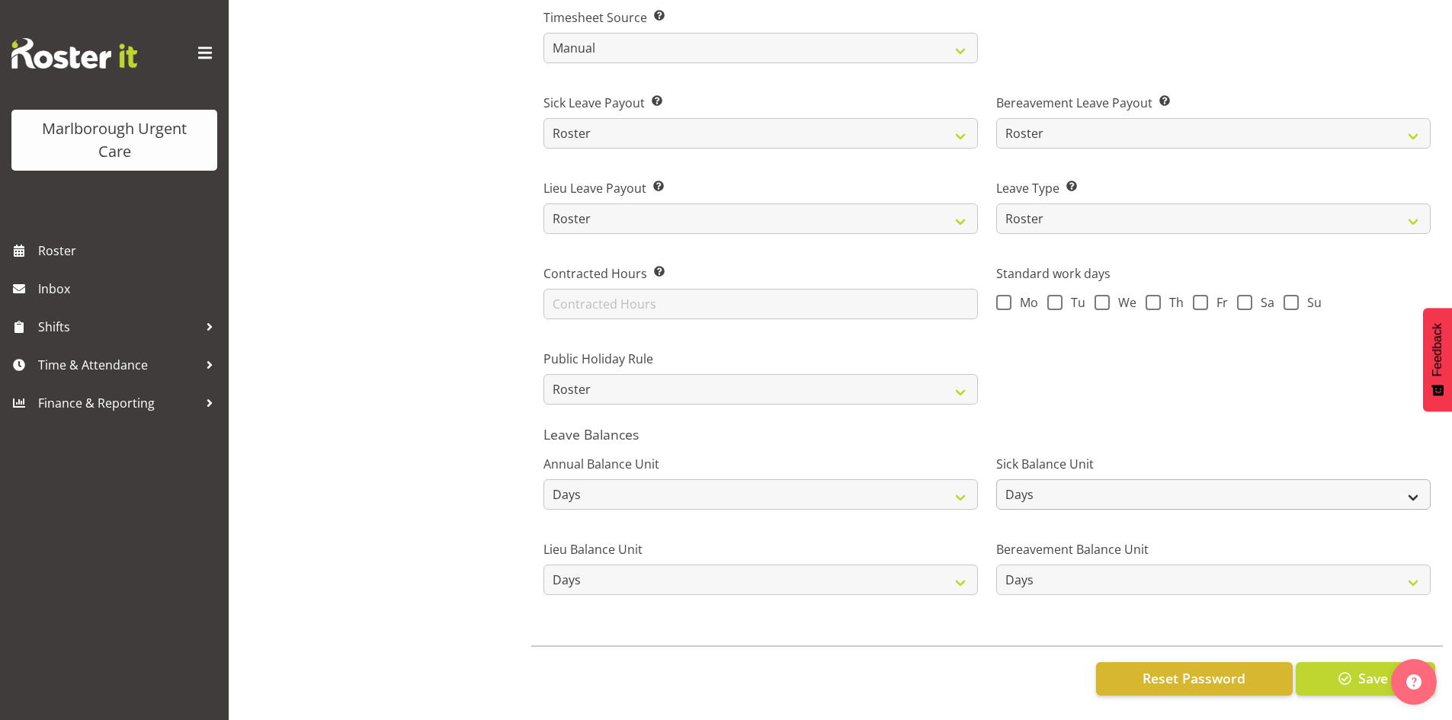
scroll to position [999, 0]
click at [1345, 669] on span "button" at bounding box center [1346, 679] width 20 height 20
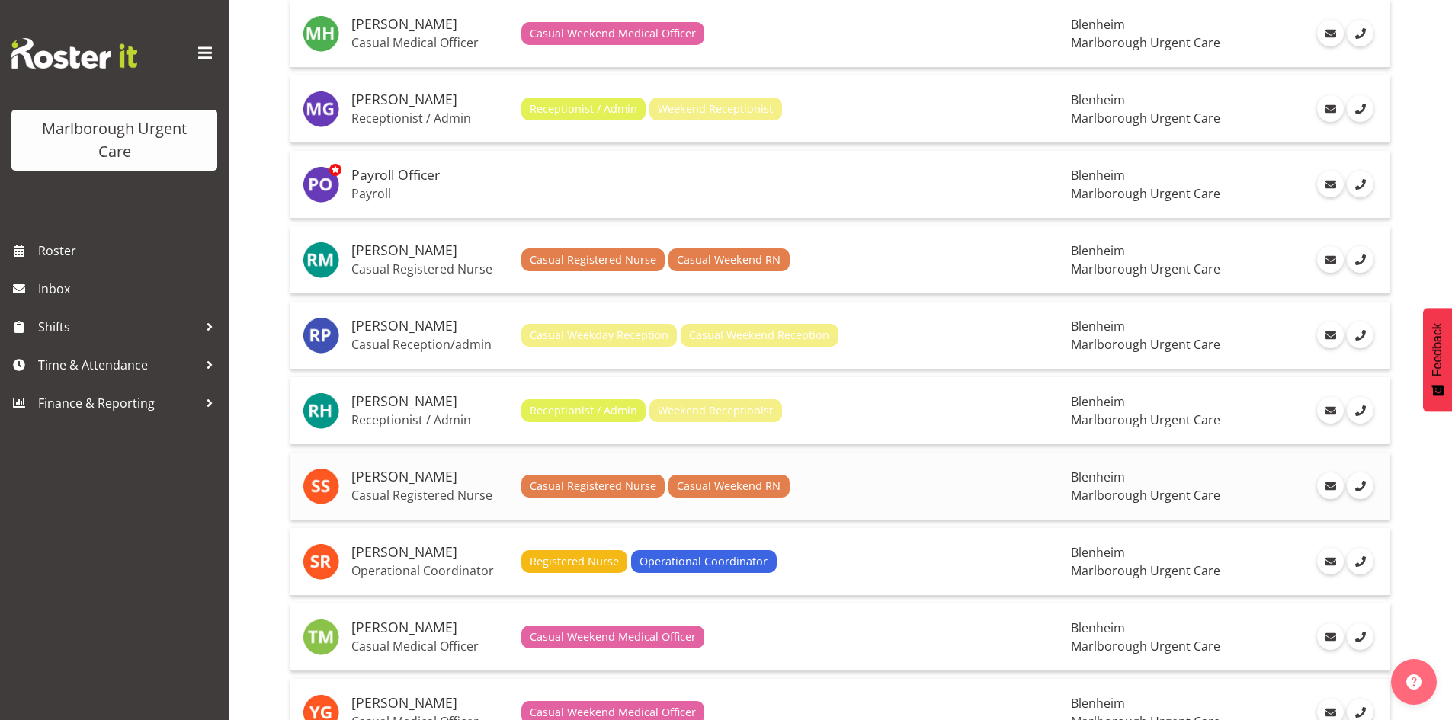
scroll to position [1830, 0]
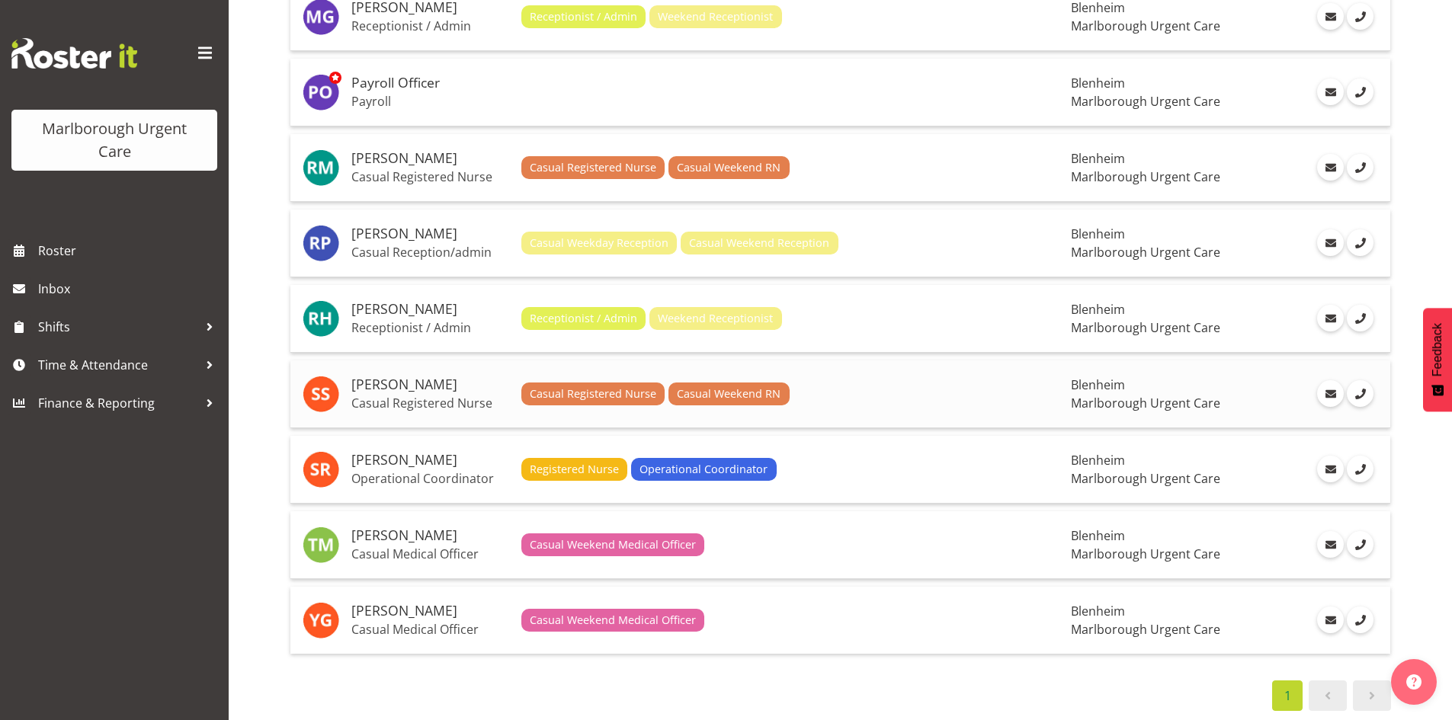
click at [425, 390] on h5 "[PERSON_NAME]" at bounding box center [430, 384] width 158 height 15
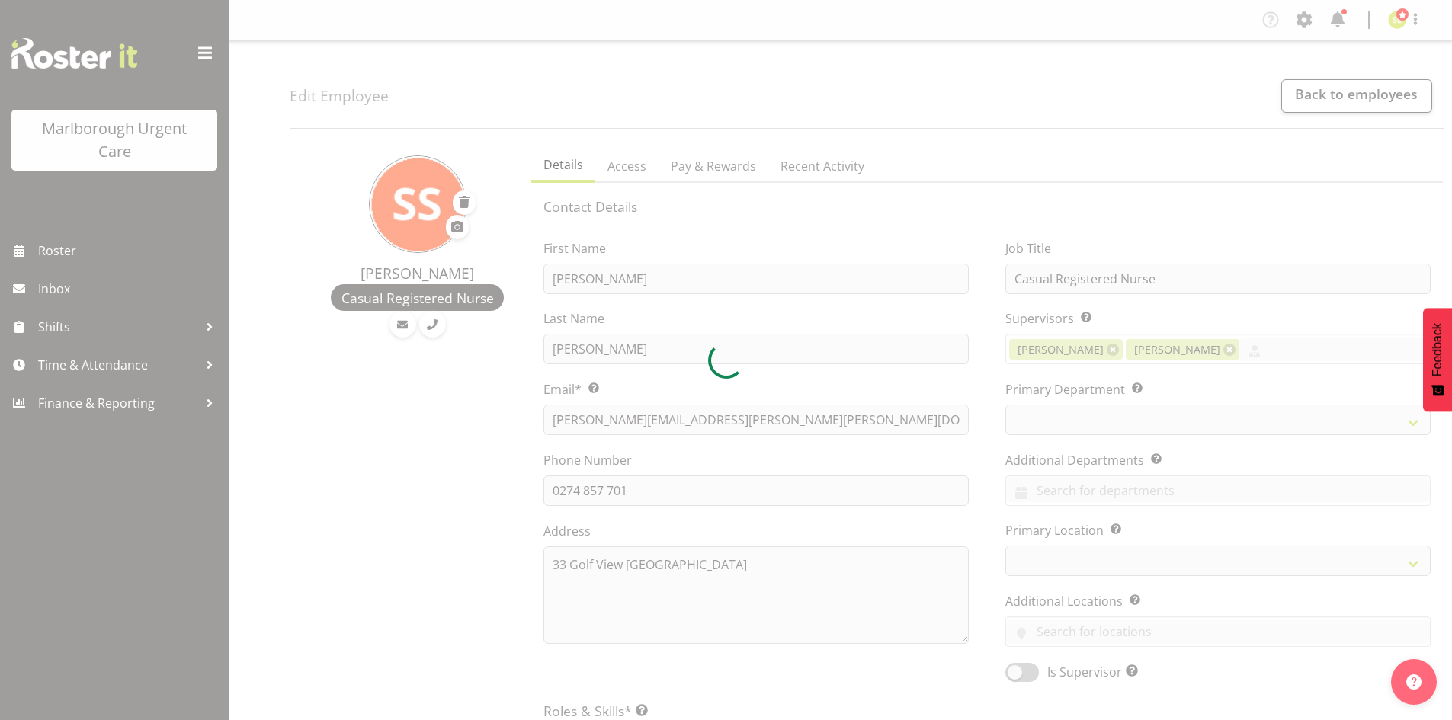
select select "TimelineWeek"
select select "manual"
select select "roster"
select select "day"
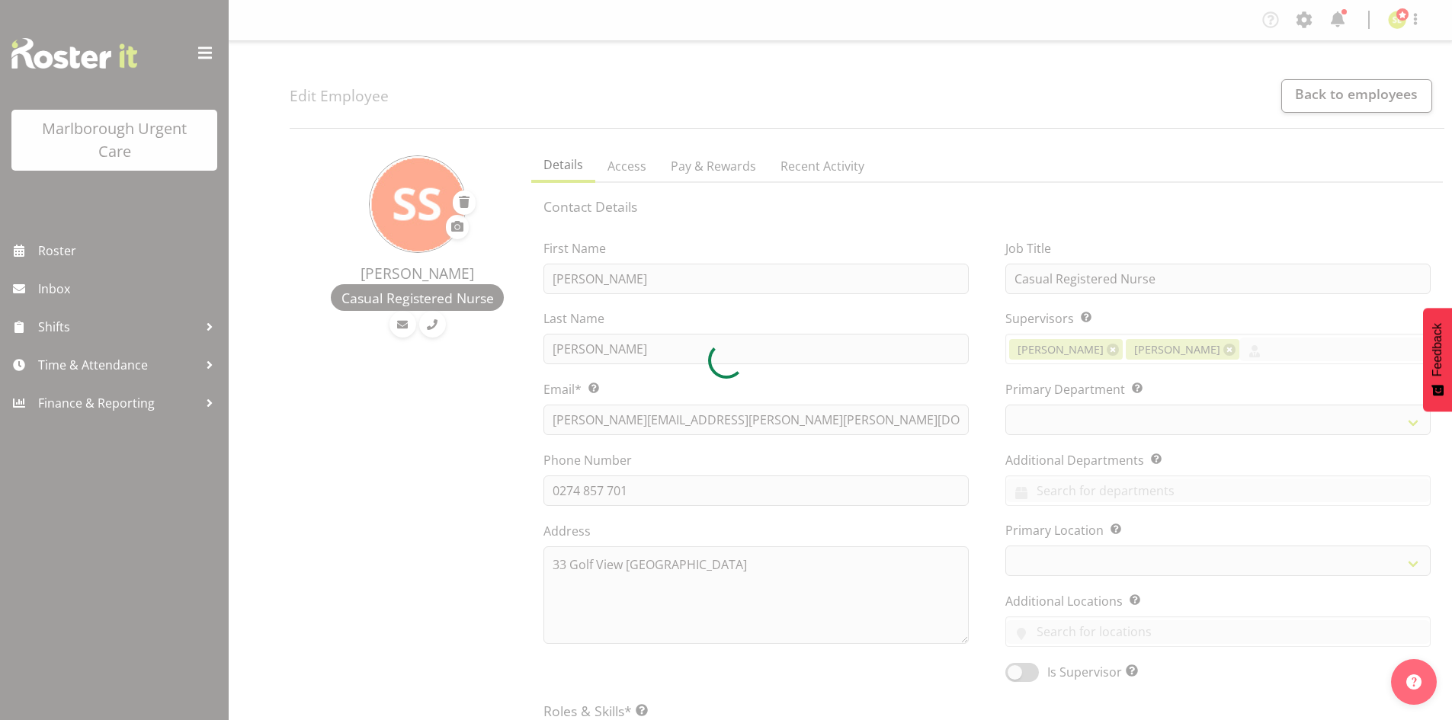
select select "day"
select select
select select "925"
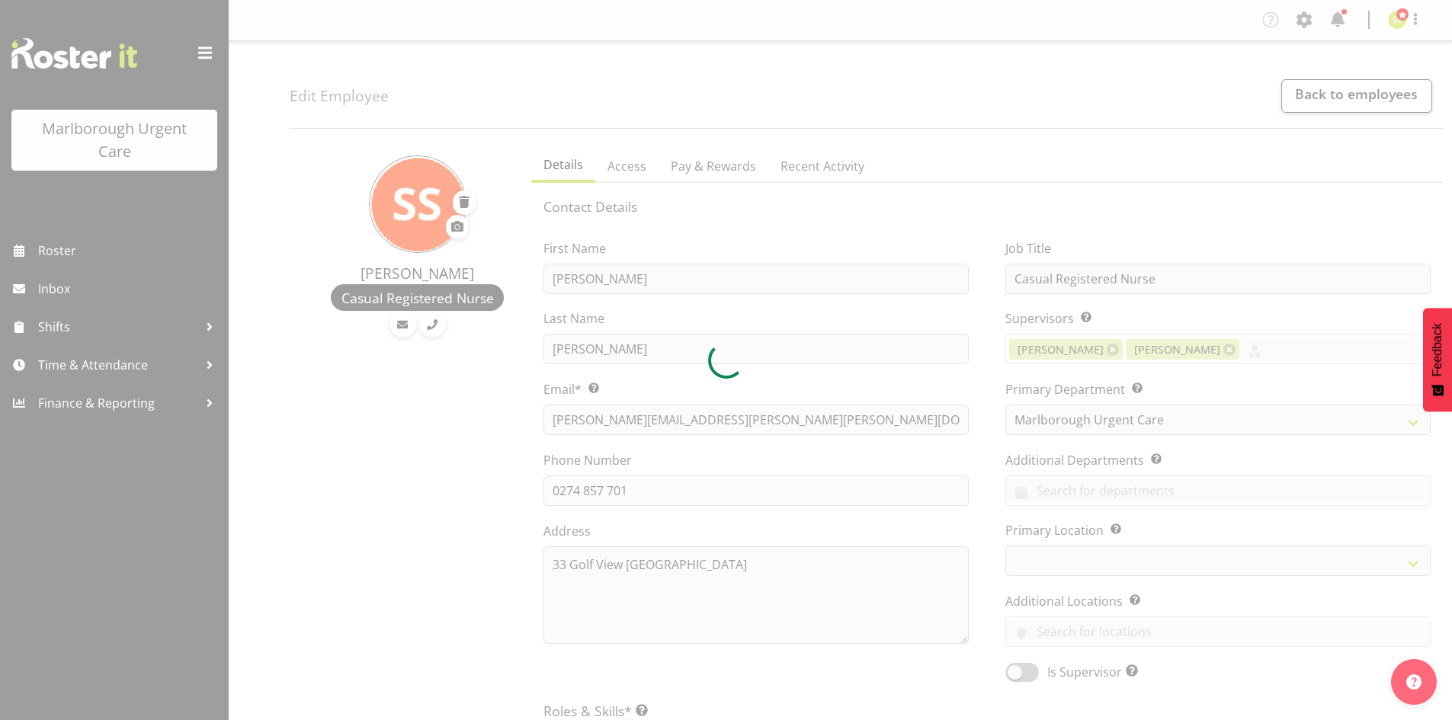
select select
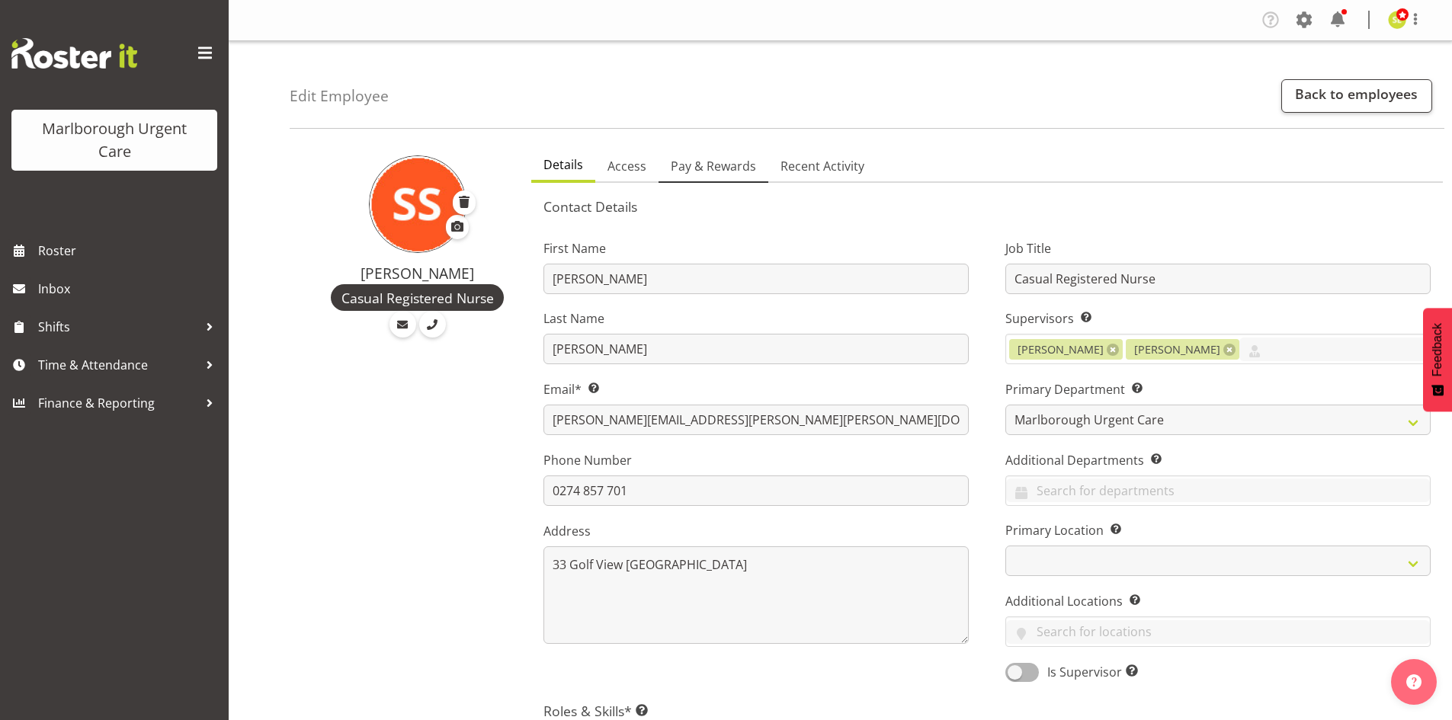
click at [711, 169] on span "Pay & Rewards" at bounding box center [713, 166] width 85 height 18
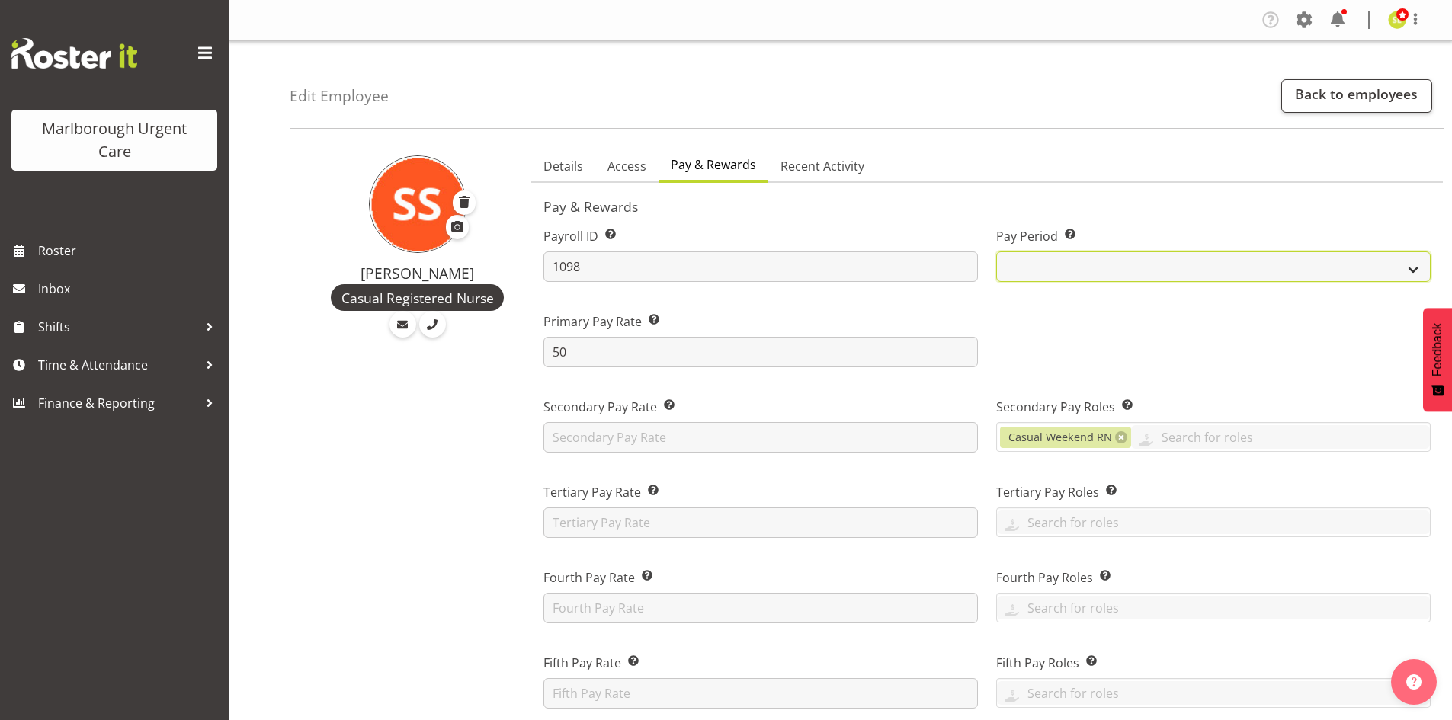
click at [1059, 268] on select "Fortnightly MPHO - Haemodialysis Contractors MUCC MUCC Casuals" at bounding box center [1213, 267] width 435 height 30
select select "194"
click at [996, 252] on select "Fortnightly MPHO - Haemodialysis Contractors MUCC MUCC Casuals" at bounding box center [1213, 267] width 435 height 30
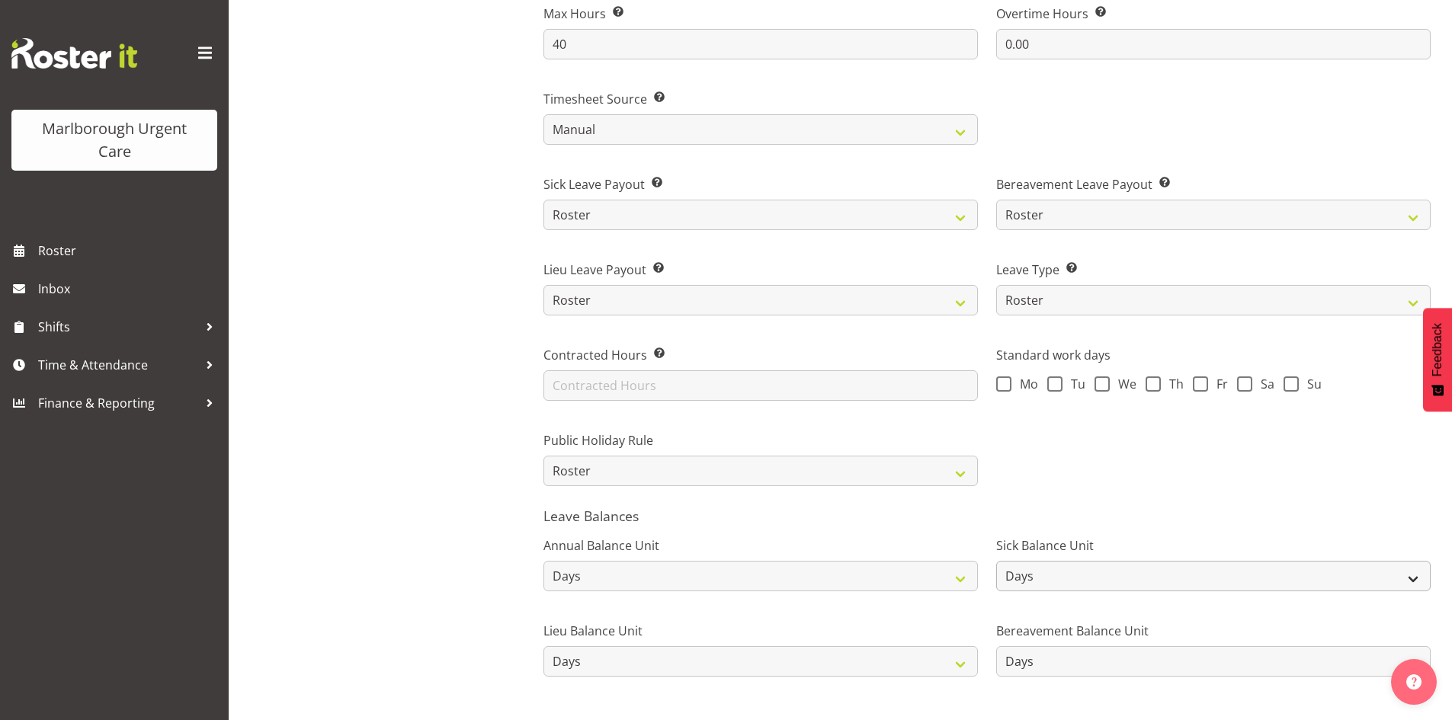
scroll to position [999, 0]
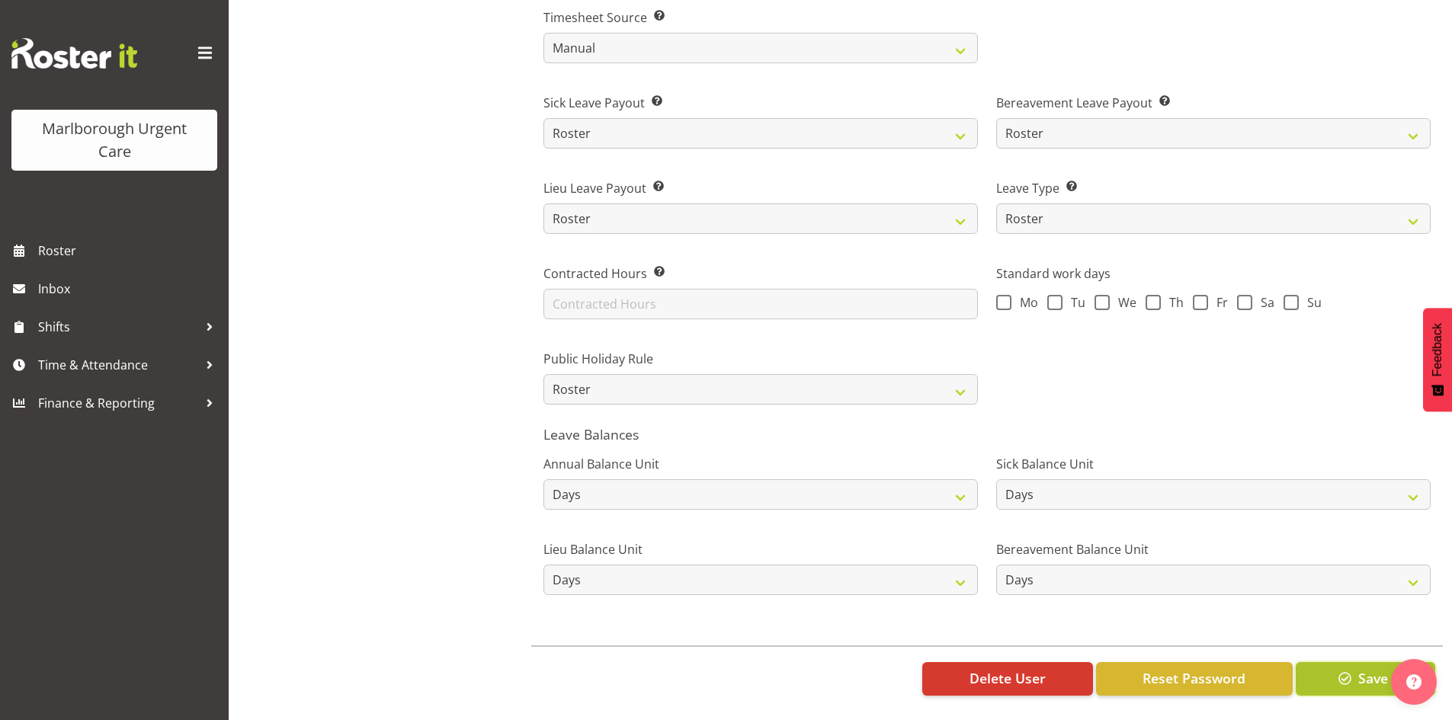
click at [1346, 669] on span "button" at bounding box center [1346, 679] width 20 height 20
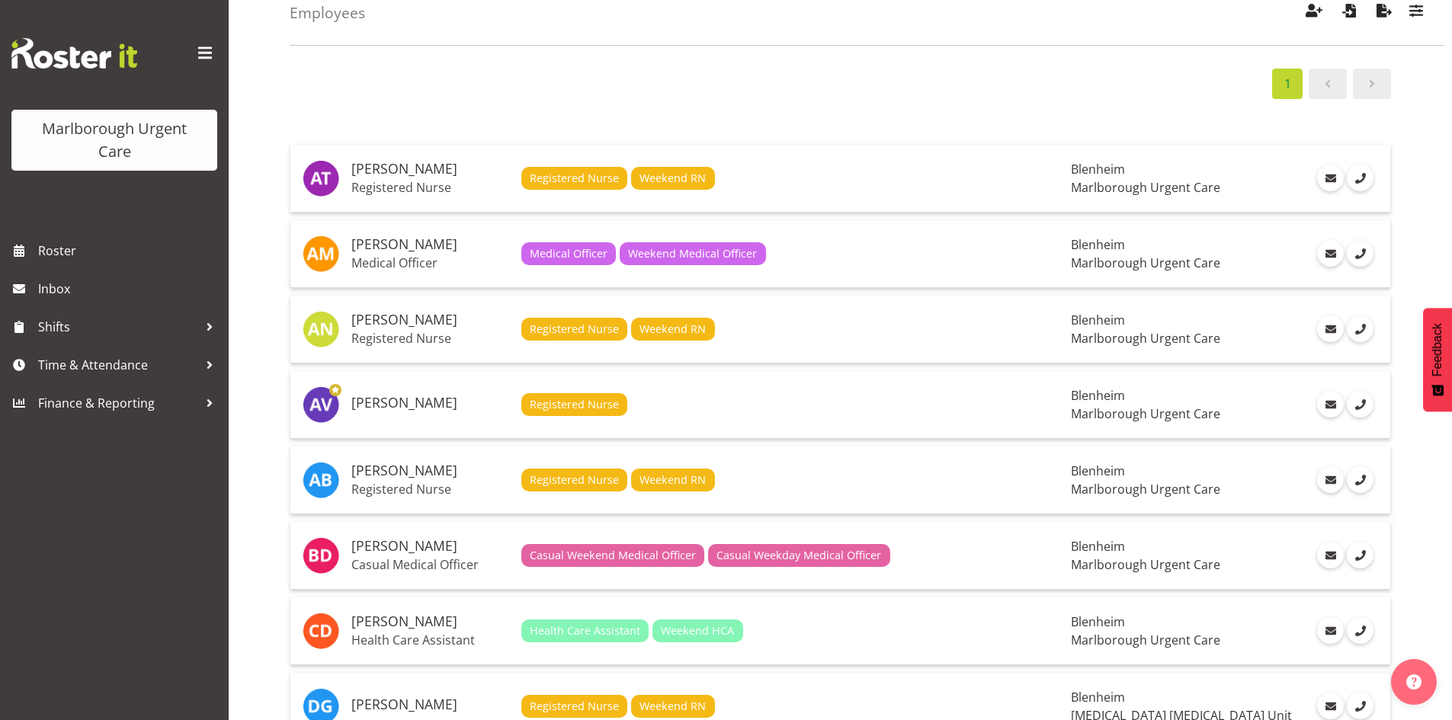
scroll to position [152, 0]
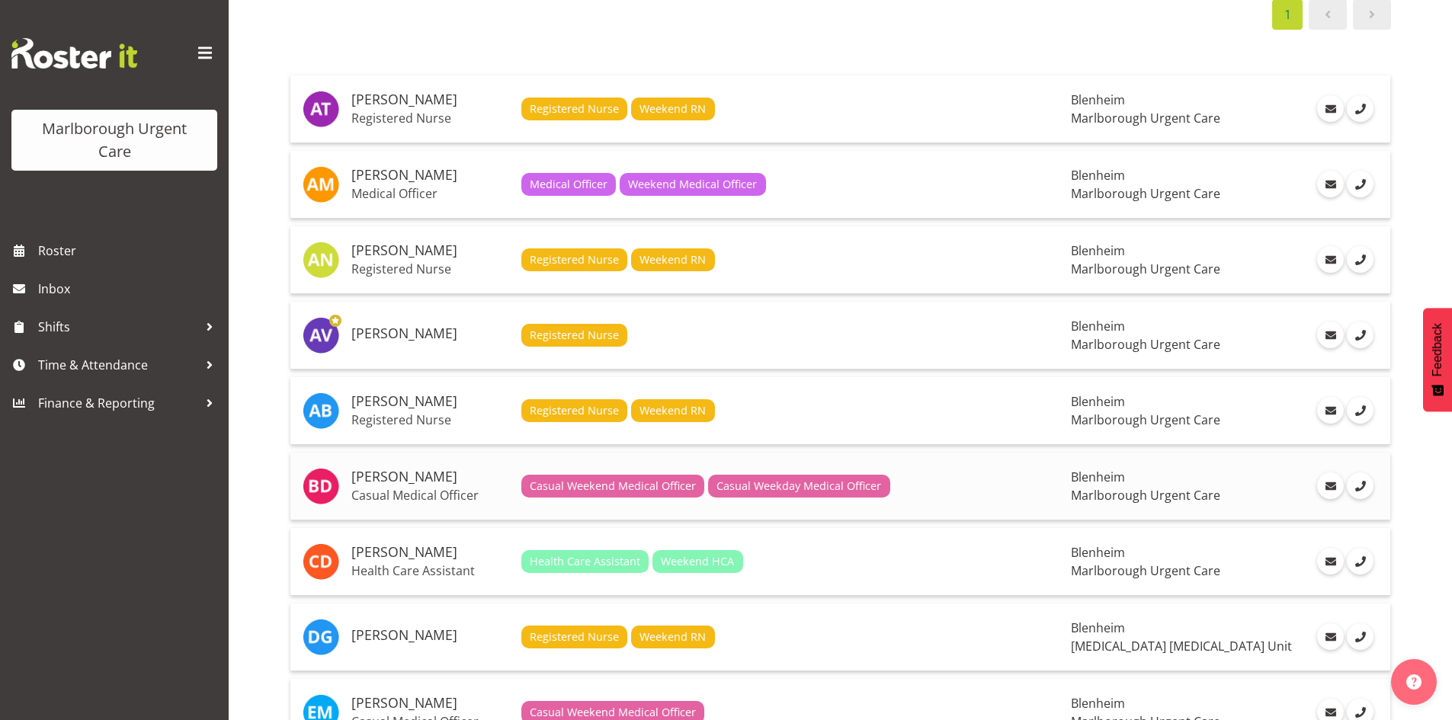
click at [407, 476] on h5 "[PERSON_NAME]" at bounding box center [430, 477] width 158 height 15
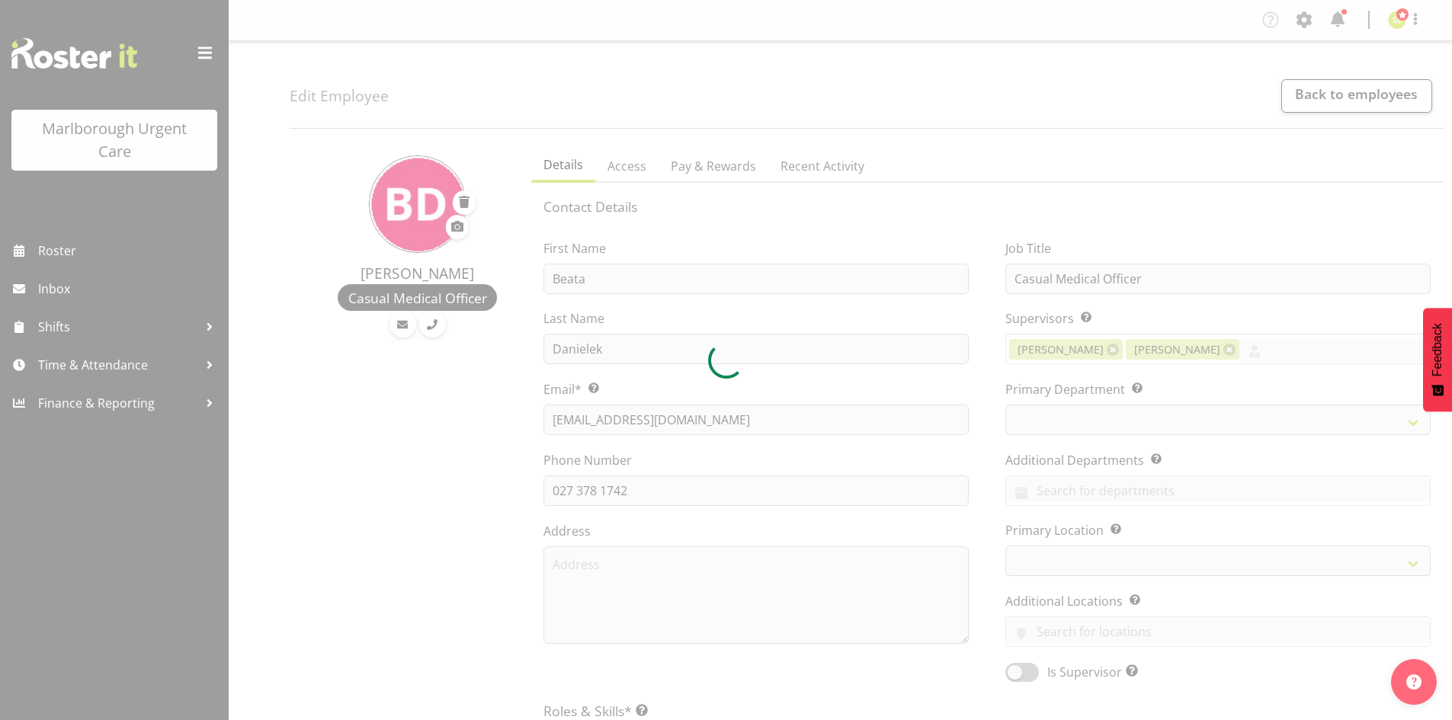
select select "TimelineWeek"
select select "manual"
select select "roster"
select select "day"
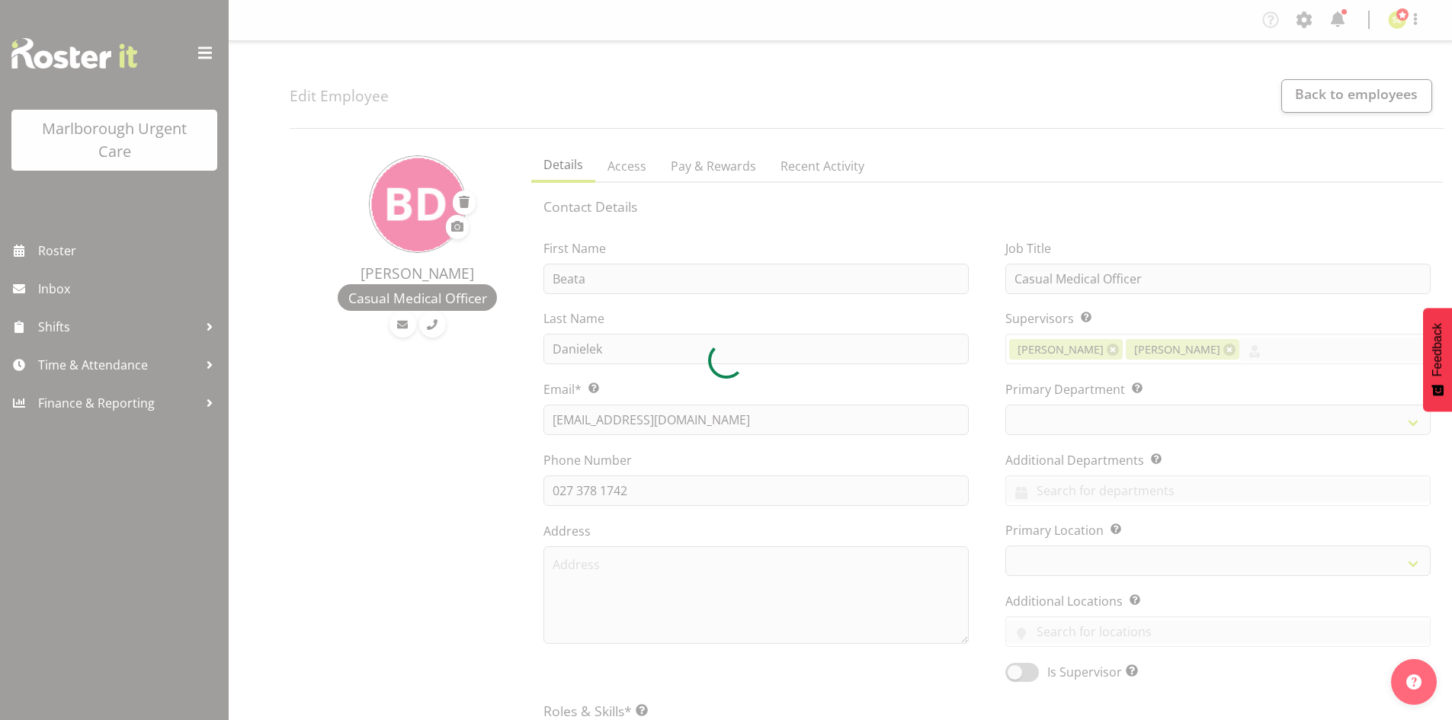
select select "day"
select select
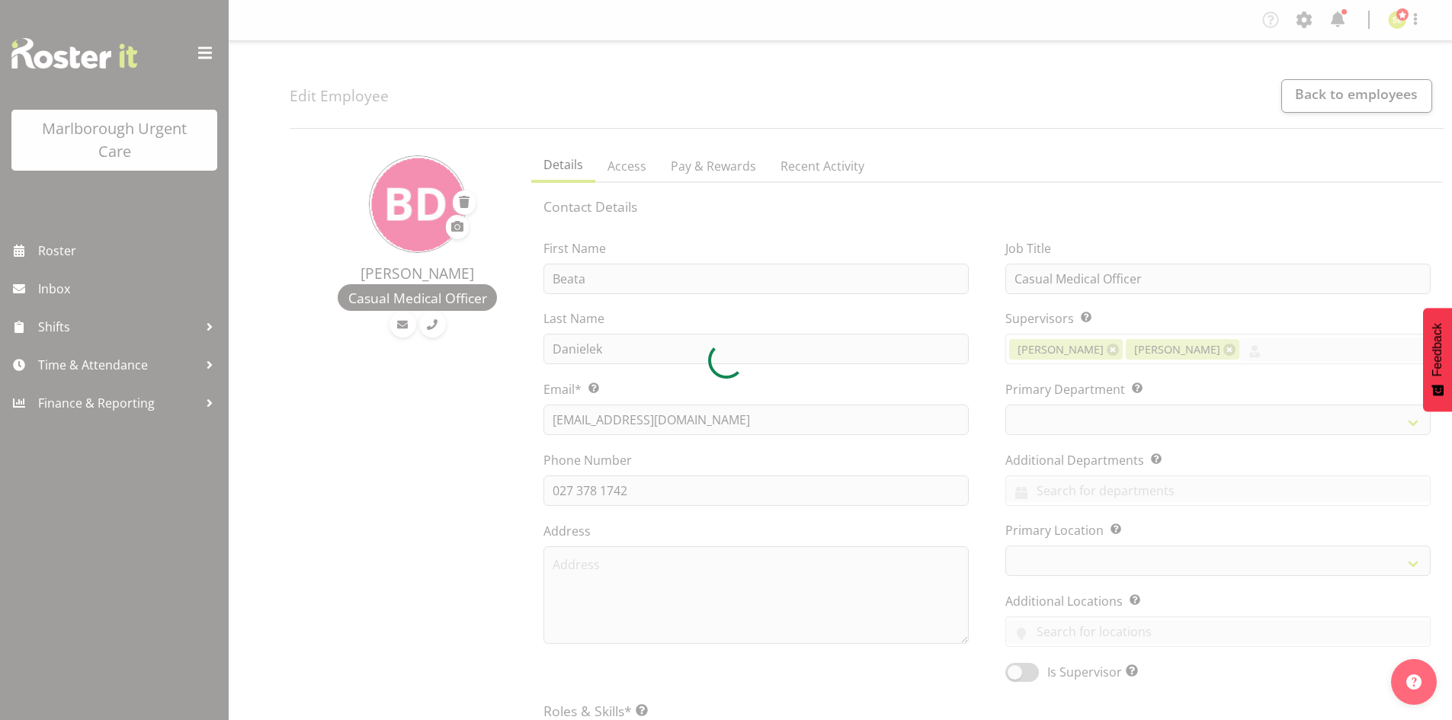
select select
select select "925"
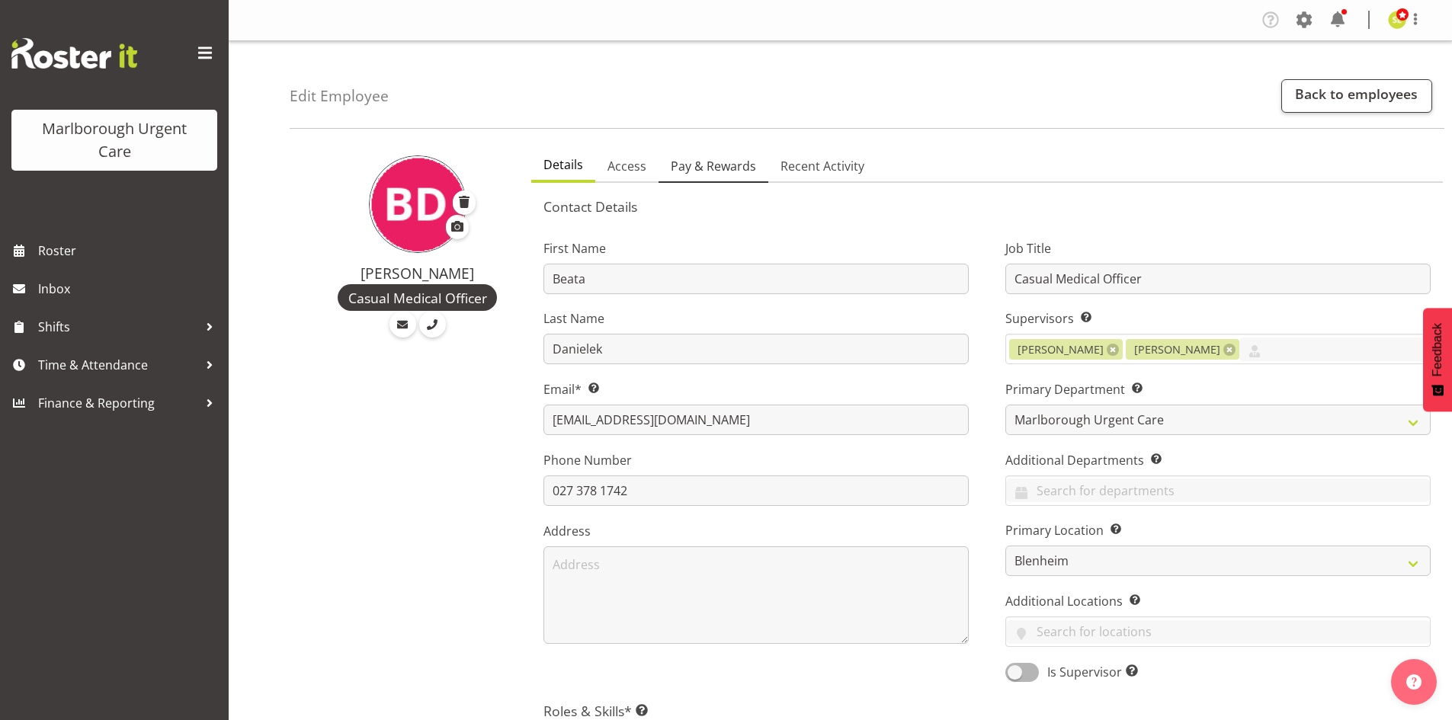
click at [727, 170] on span "Pay & Rewards" at bounding box center [713, 166] width 85 height 18
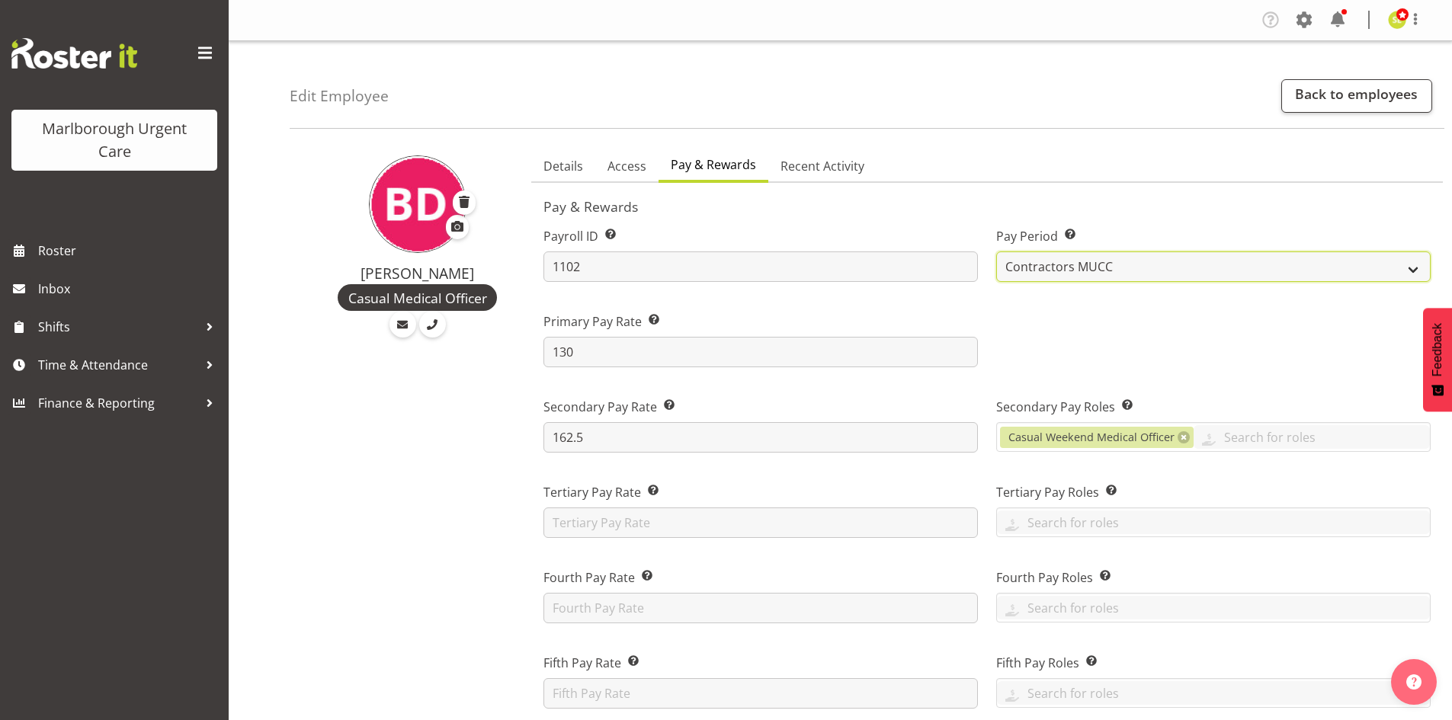
drag, startPoint x: 1063, startPoint y: 257, endPoint x: 1069, endPoint y: 270, distance: 14.3
click at [1063, 257] on select "Fortnightly MPHO - [MEDICAL_DATA] Contractors MUCC MUCC Casuals" at bounding box center [1213, 267] width 435 height 30
select select "194"
click at [996, 252] on select "Fortnightly MPHO - Haemodialysis Contractors MUCC MUCC Casuals" at bounding box center [1213, 267] width 435 height 30
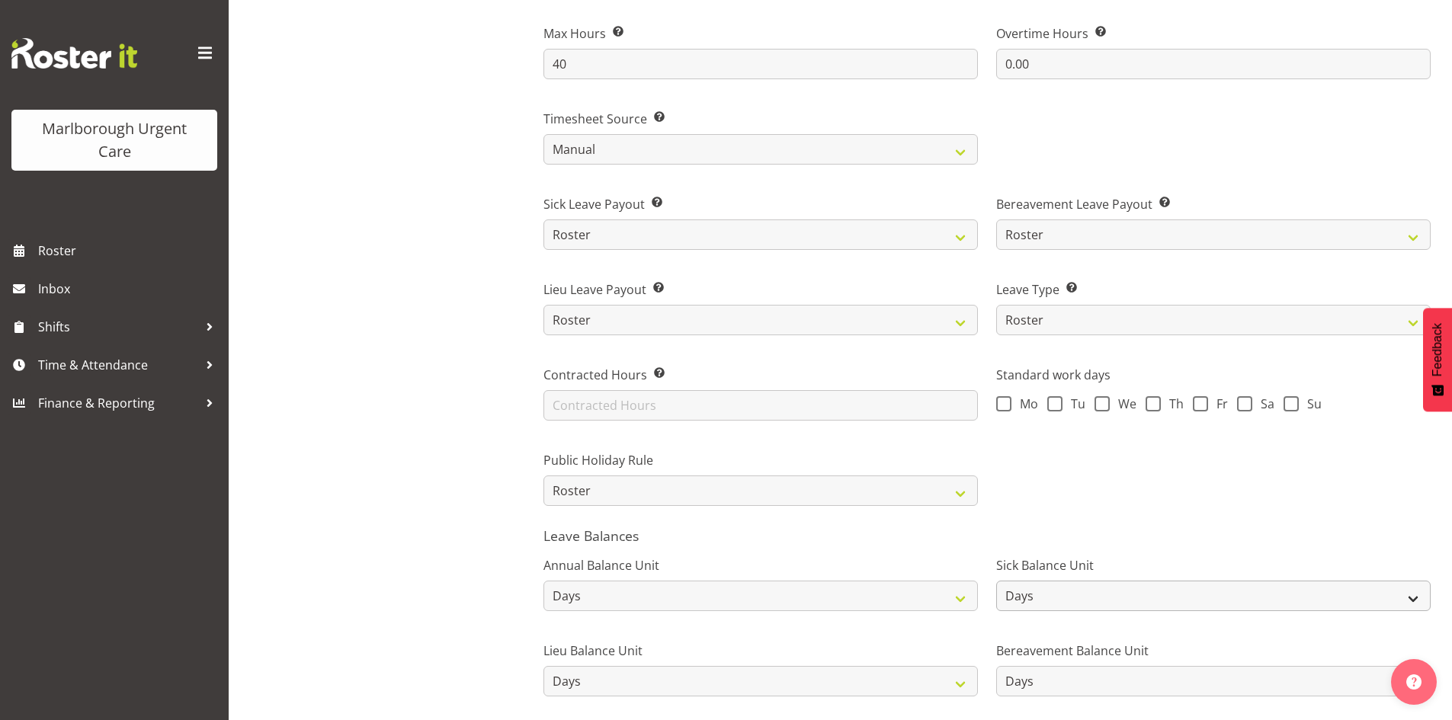
scroll to position [999, 0]
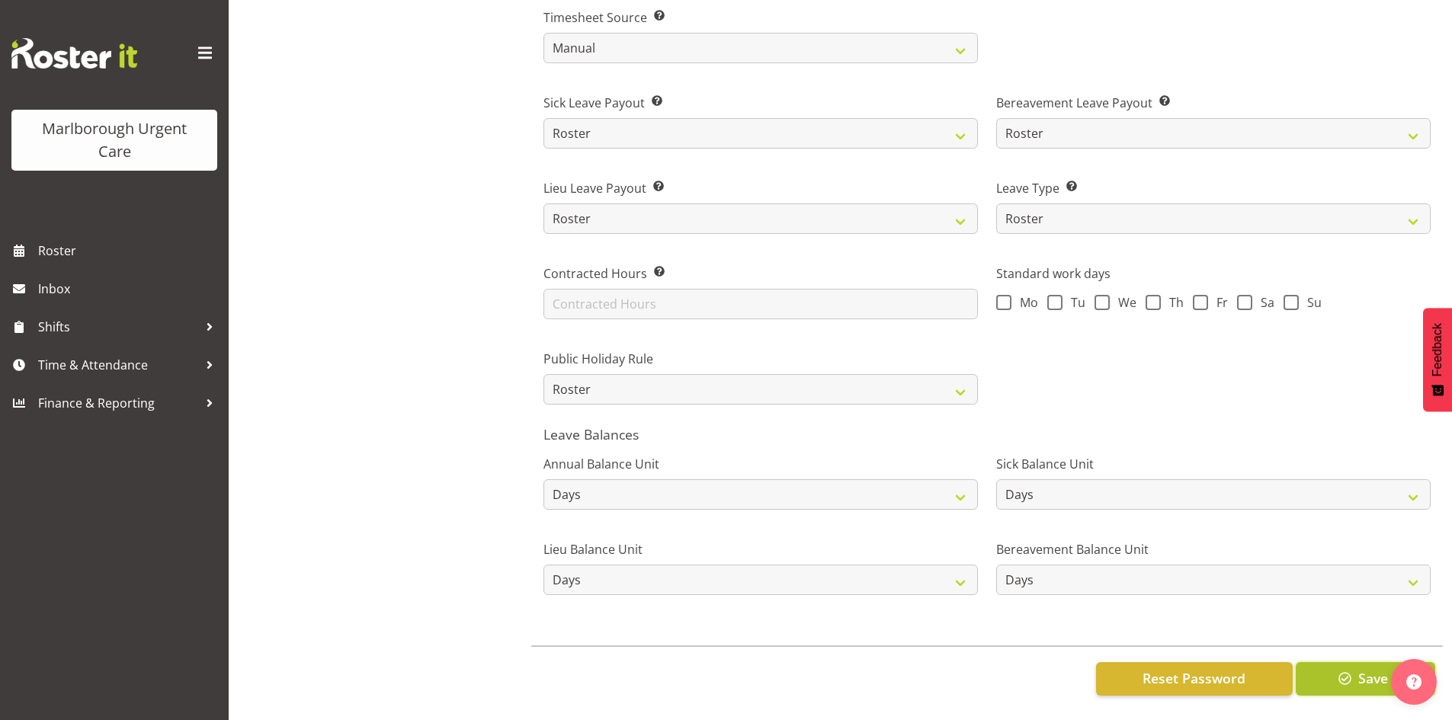
click at [1361, 674] on span "Save" at bounding box center [1373, 679] width 30 height 20
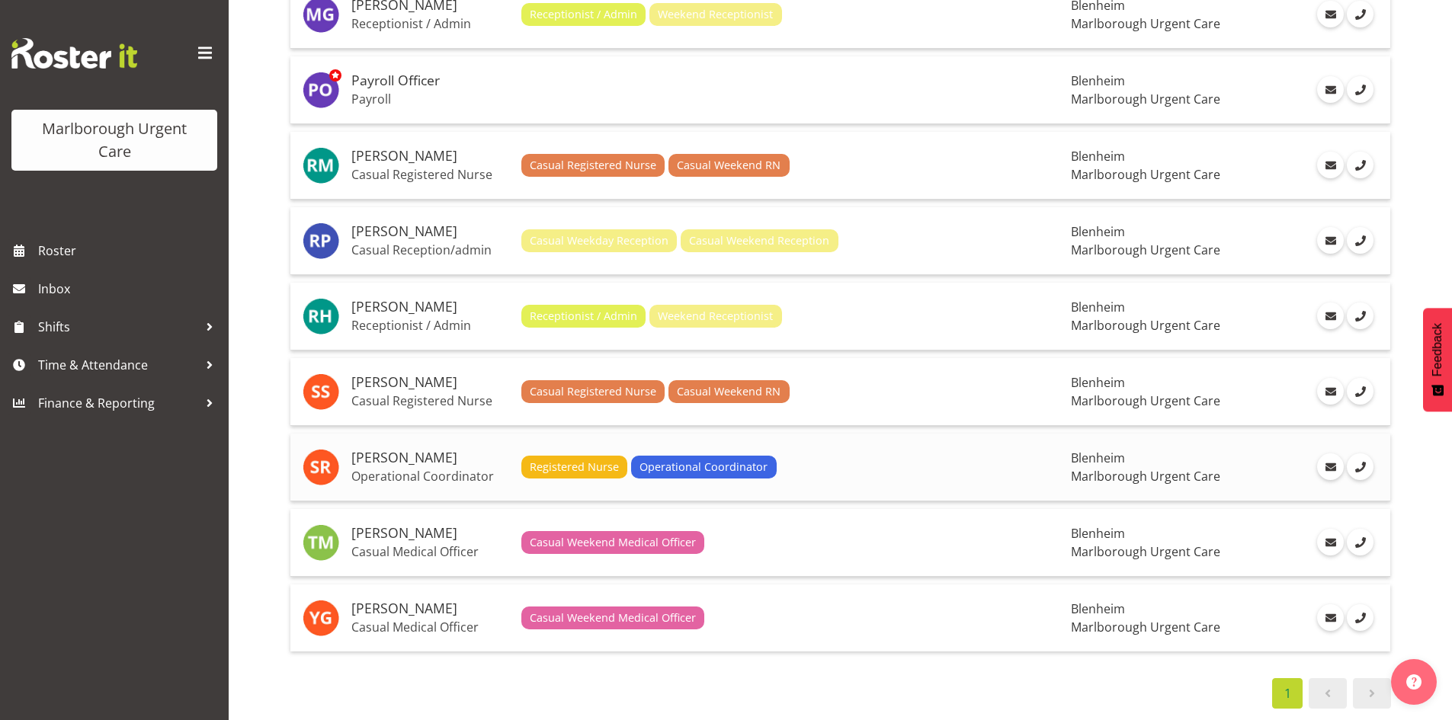
scroll to position [1843, 0]
click at [409, 601] on h5 "[PERSON_NAME]" at bounding box center [430, 608] width 158 height 15
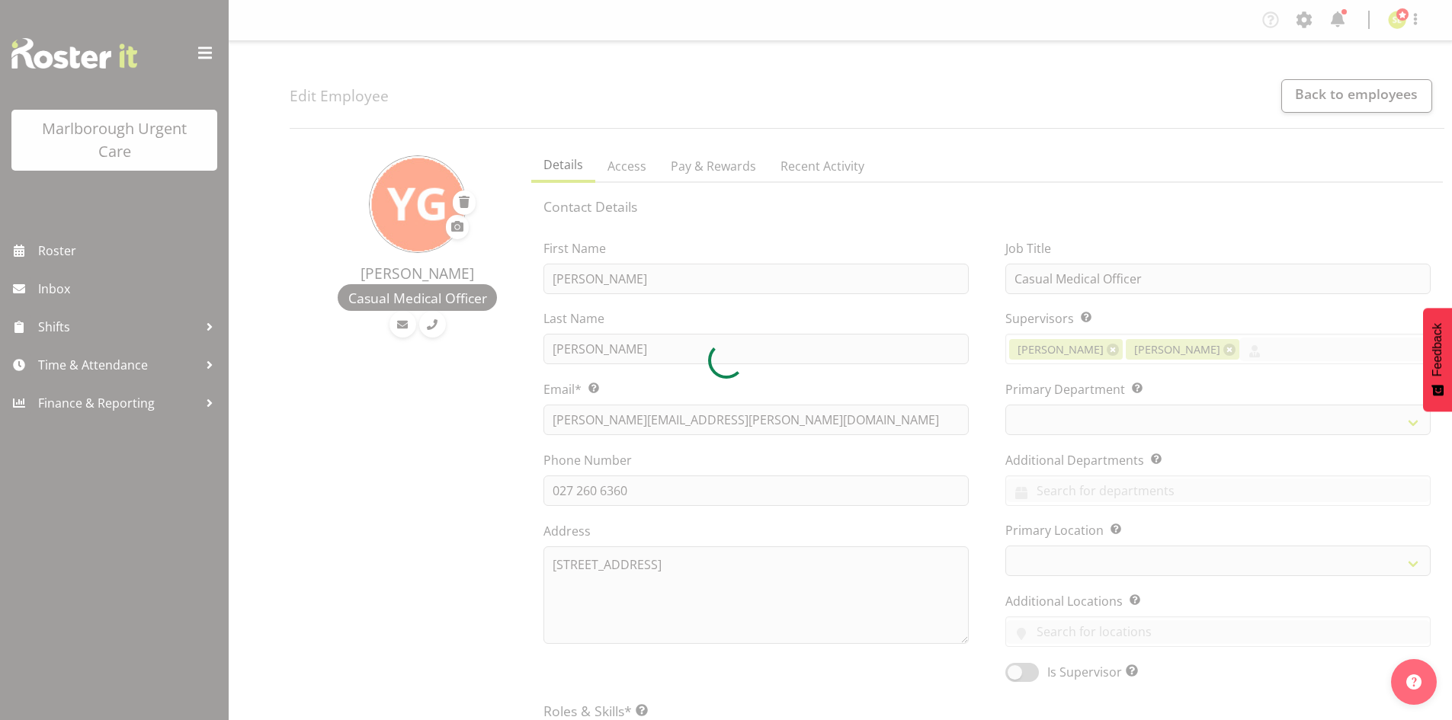
select select "TimelineWeek"
select select "manual"
select select "roster"
select select "day"
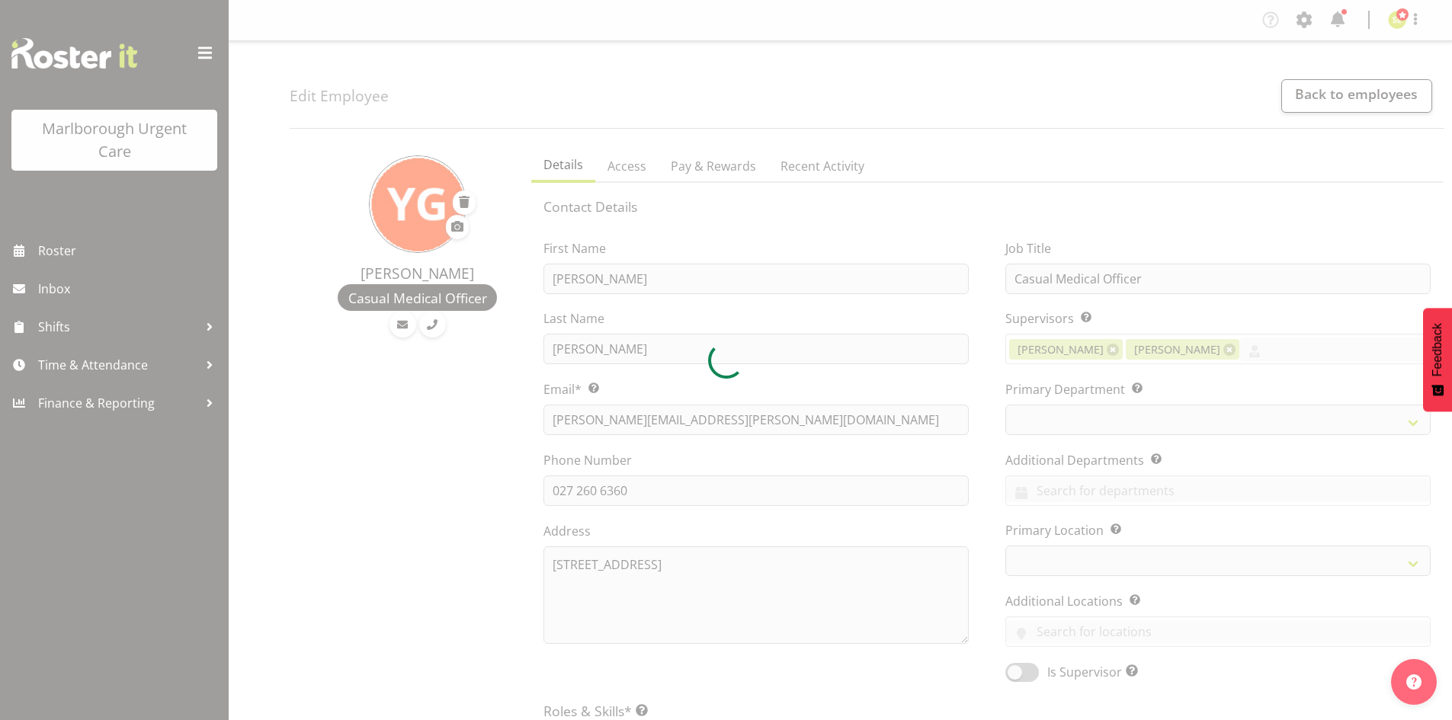
select select "day"
select select
select select "925"
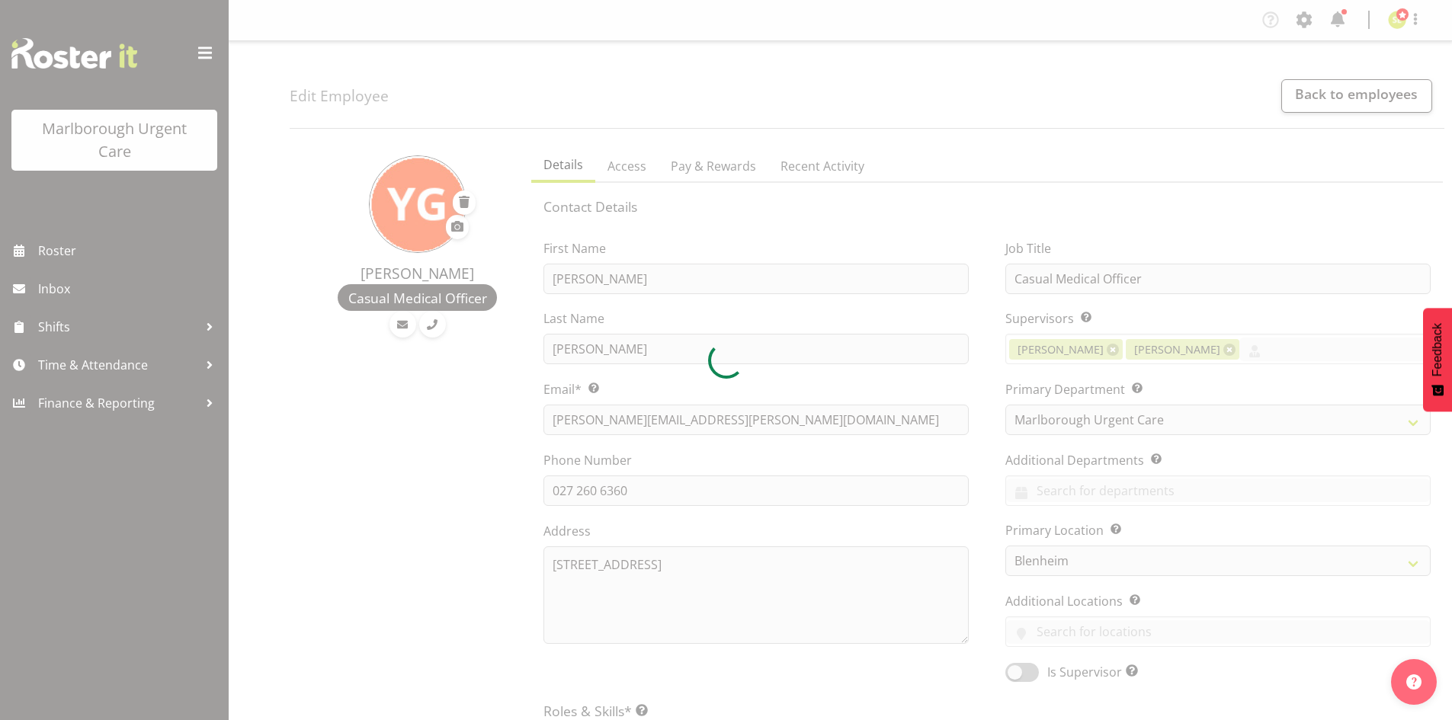
click at [716, 174] on div at bounding box center [726, 360] width 1452 height 720
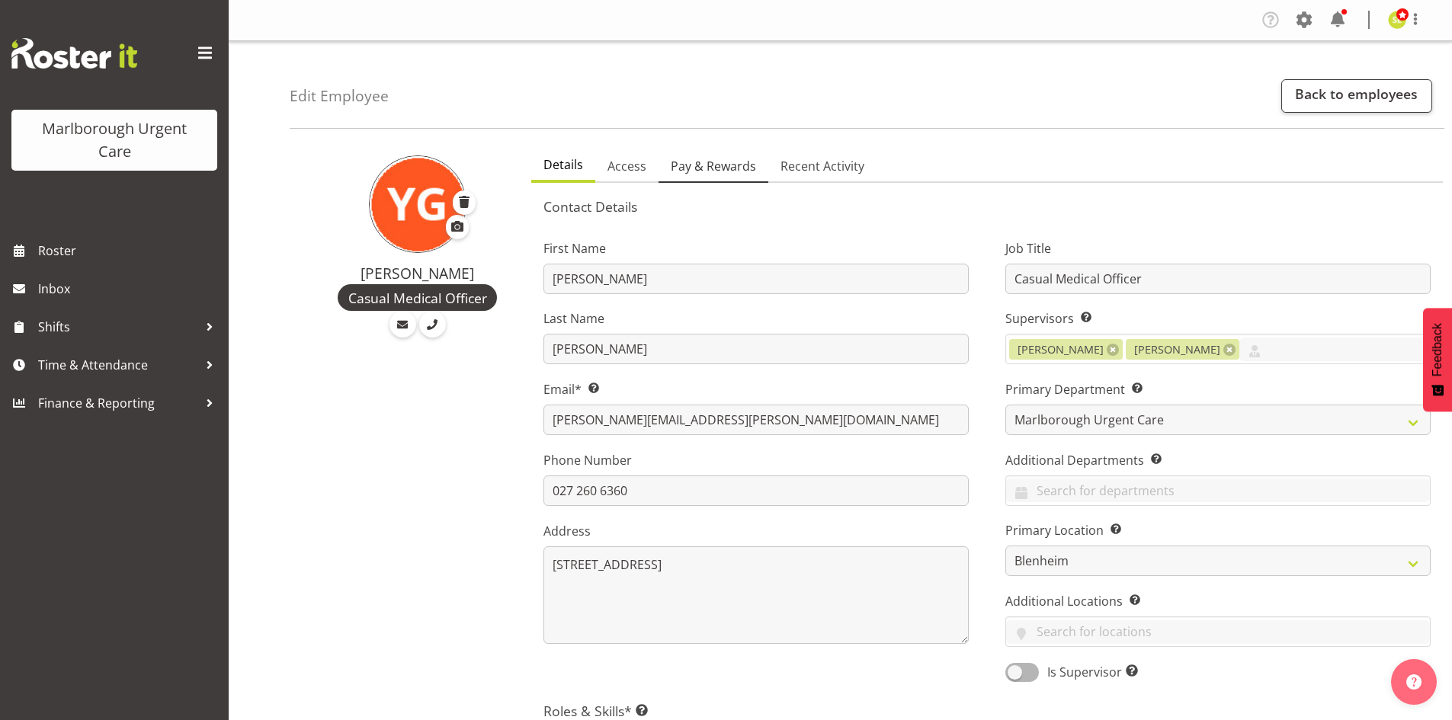
click at [717, 172] on span "Pay & Rewards" at bounding box center [713, 166] width 85 height 18
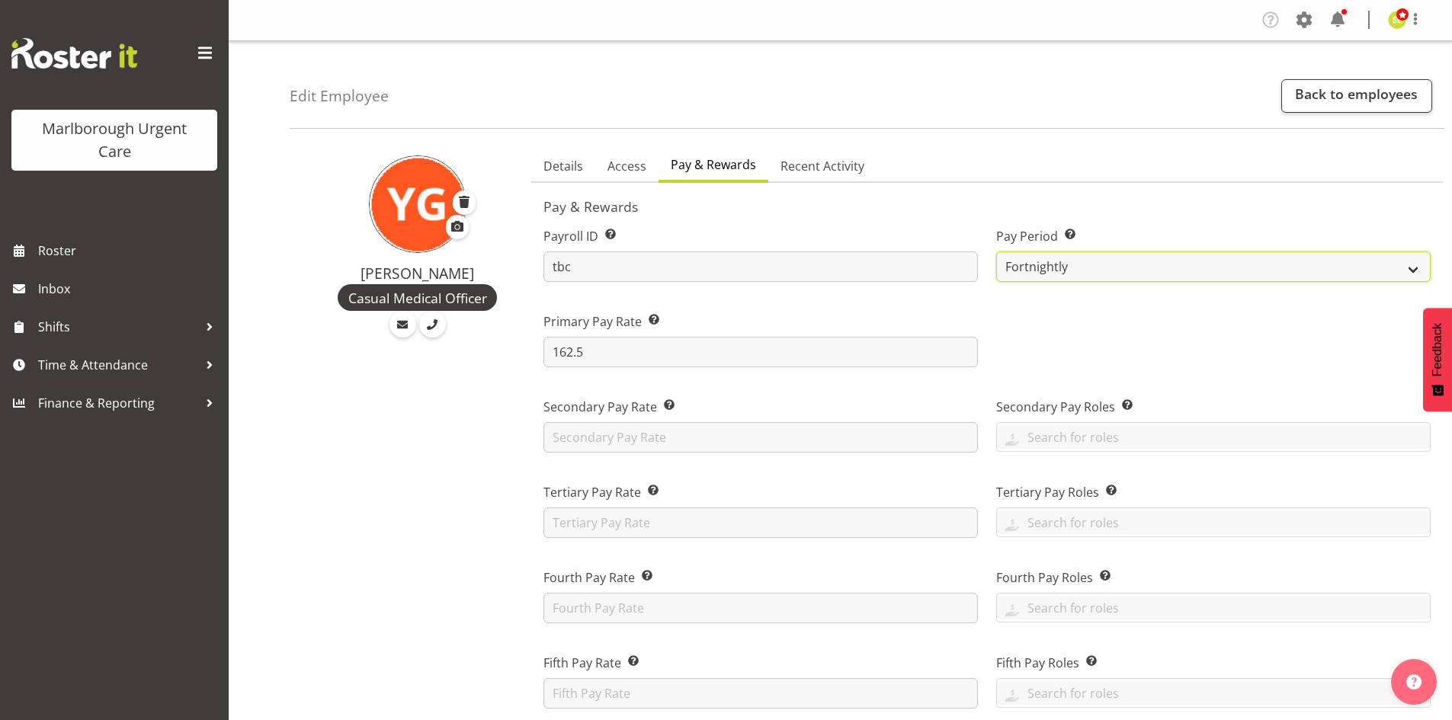
drag, startPoint x: 1073, startPoint y: 269, endPoint x: 1077, endPoint y: 279, distance: 10.9
click at [1073, 269] on select "Fortnightly MPHO - [MEDICAL_DATA] Contractors MUCC MUCC Casuals" at bounding box center [1213, 267] width 435 height 30
select select "194"
click at [996, 252] on select "Fortnightly MPHO - [MEDICAL_DATA] Contractors MUCC MUCC Casuals" at bounding box center [1213, 267] width 435 height 30
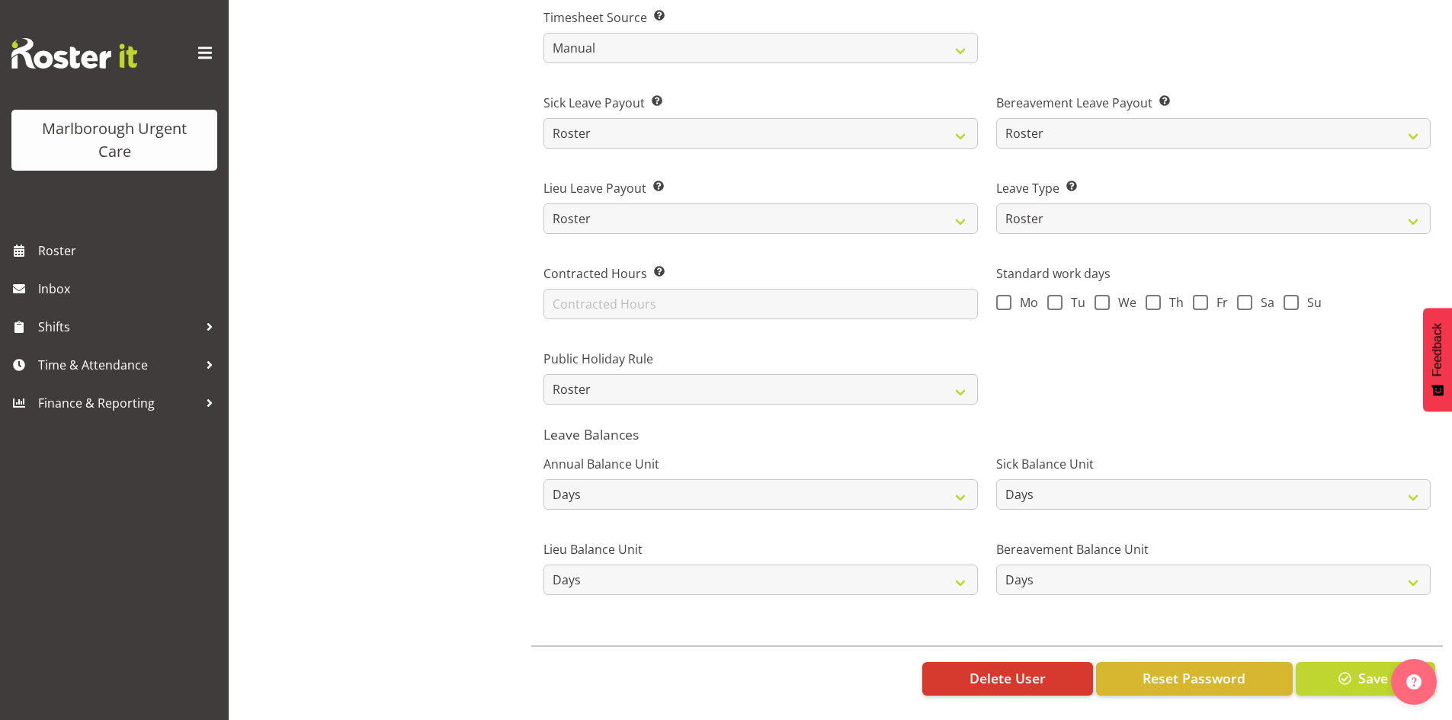
scroll to position [999, 0]
click at [1345, 669] on span "button" at bounding box center [1346, 679] width 20 height 20
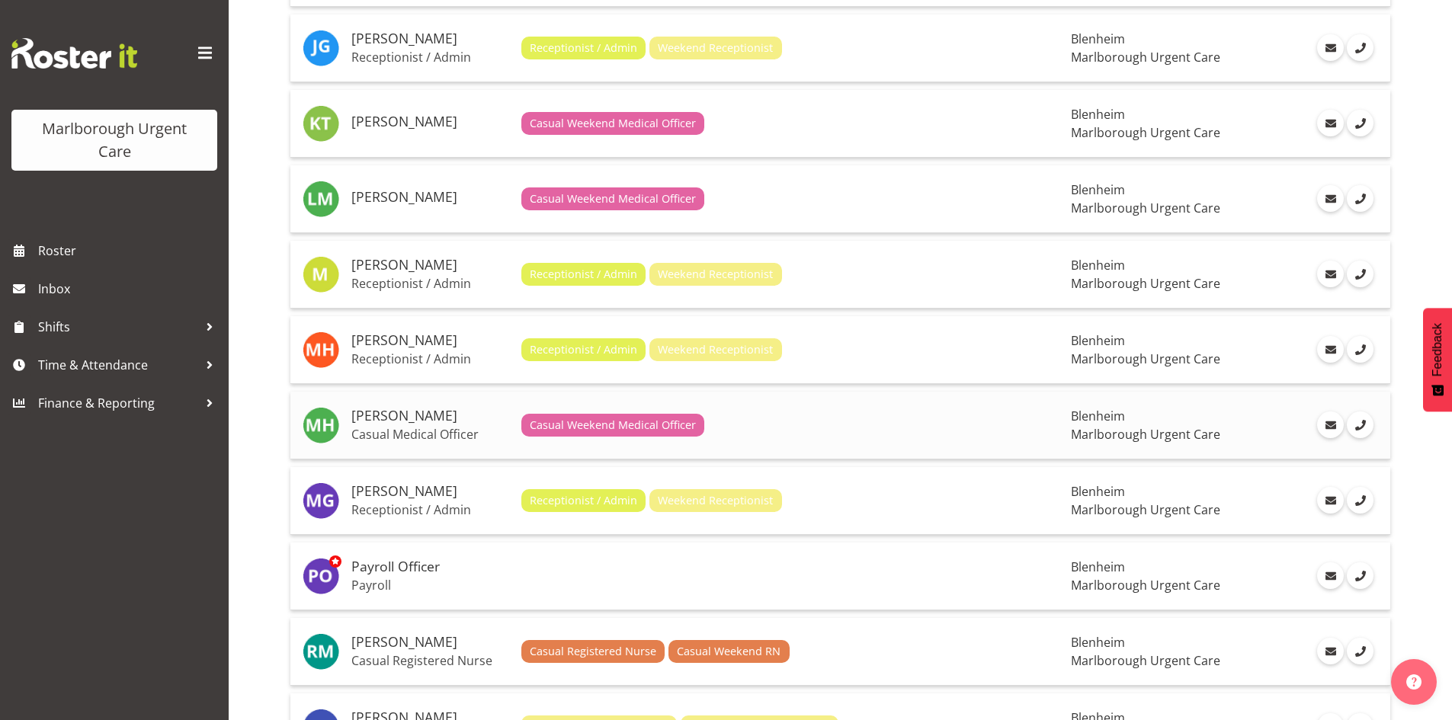
scroll to position [1372, 0]
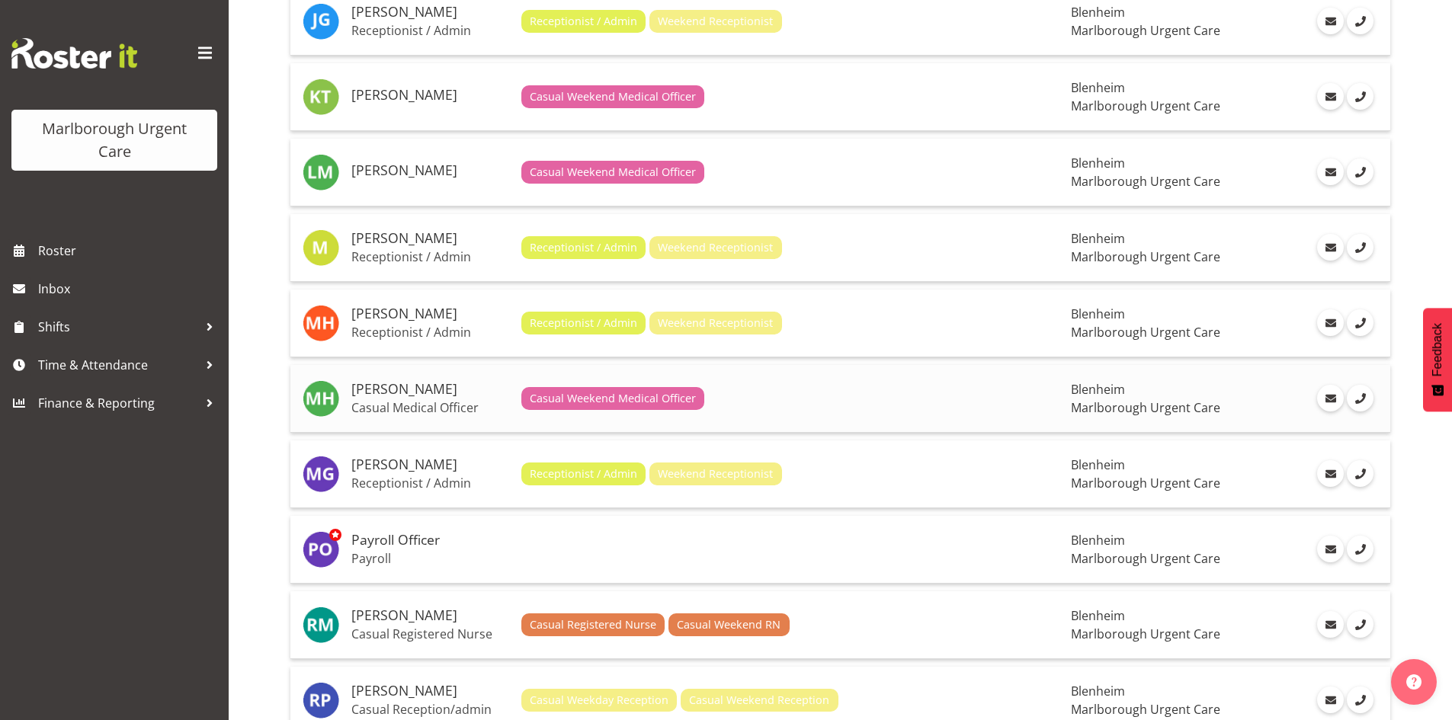
click at [414, 396] on h5 "[PERSON_NAME]" at bounding box center [430, 389] width 158 height 15
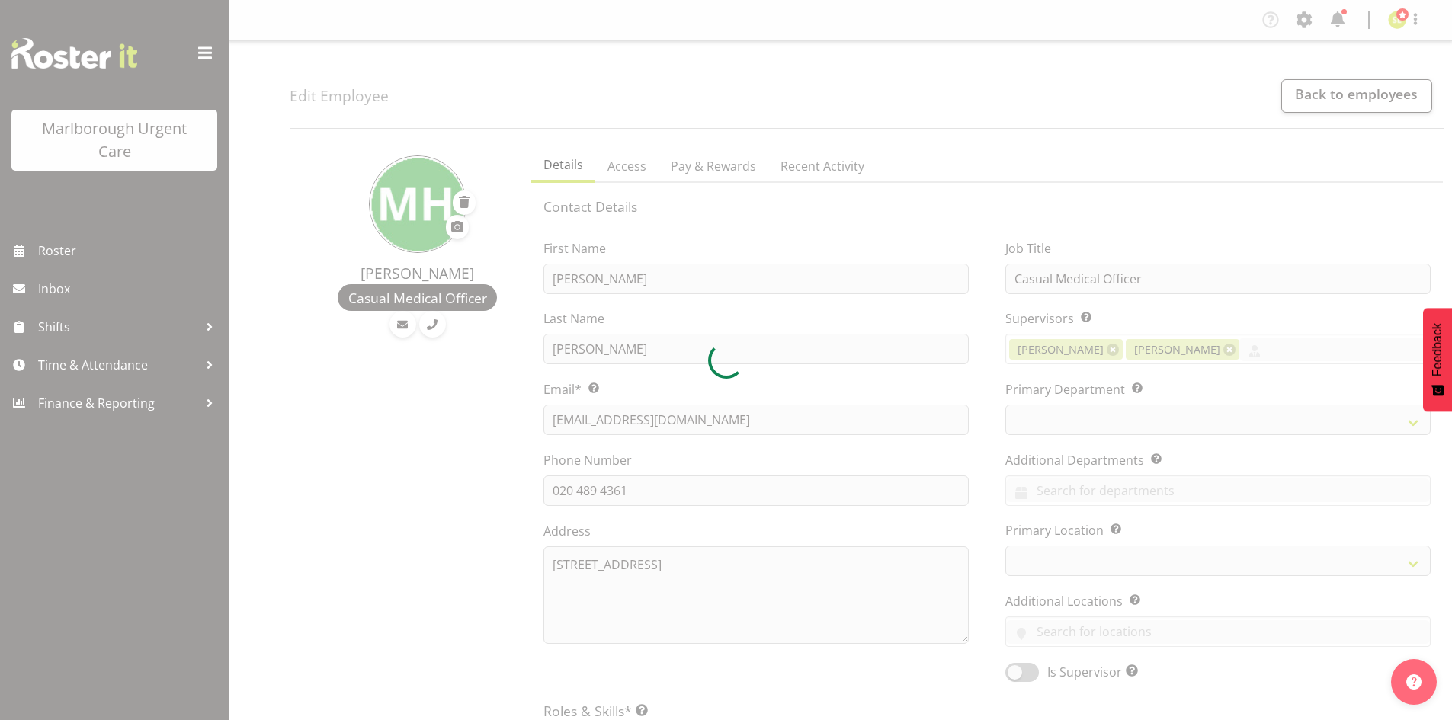
select select "TimelineWeek"
select select "manual"
select select "roster"
select select "day"
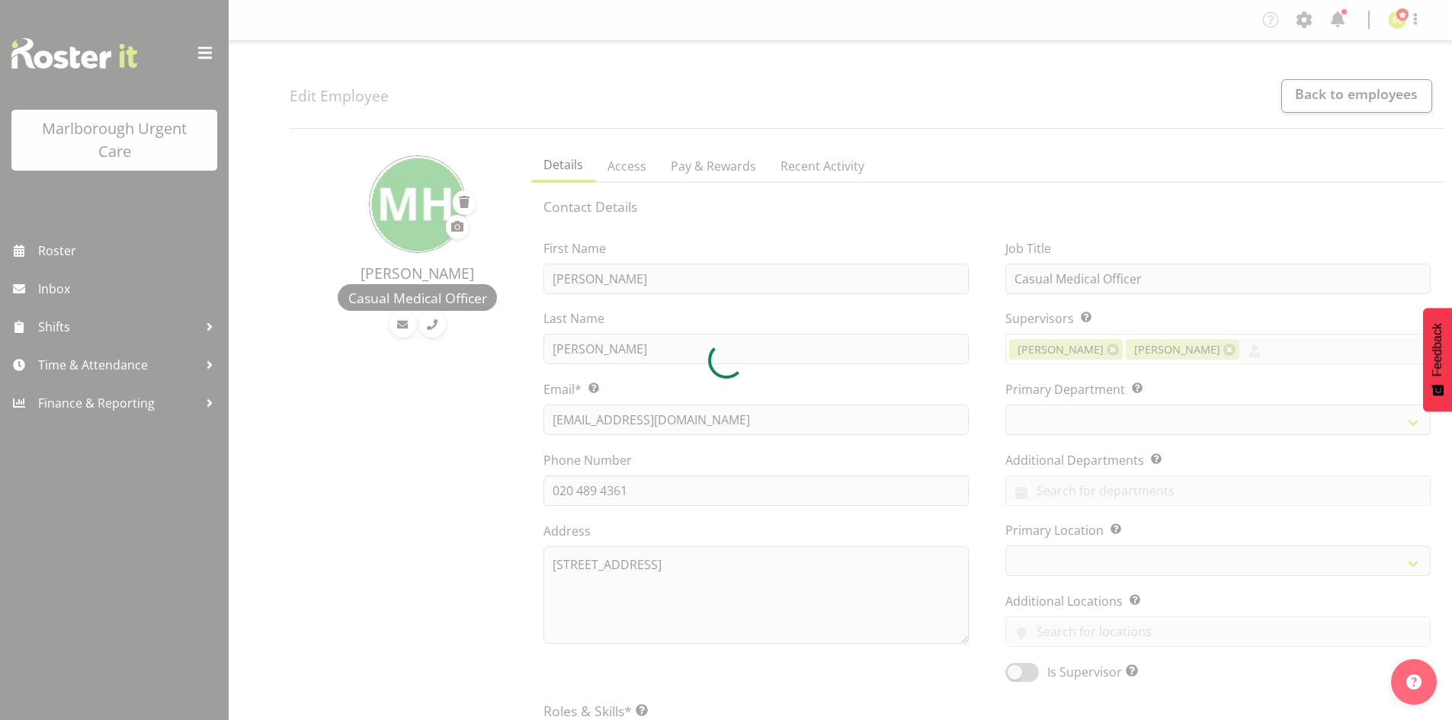
select select "day"
select select
select select "925"
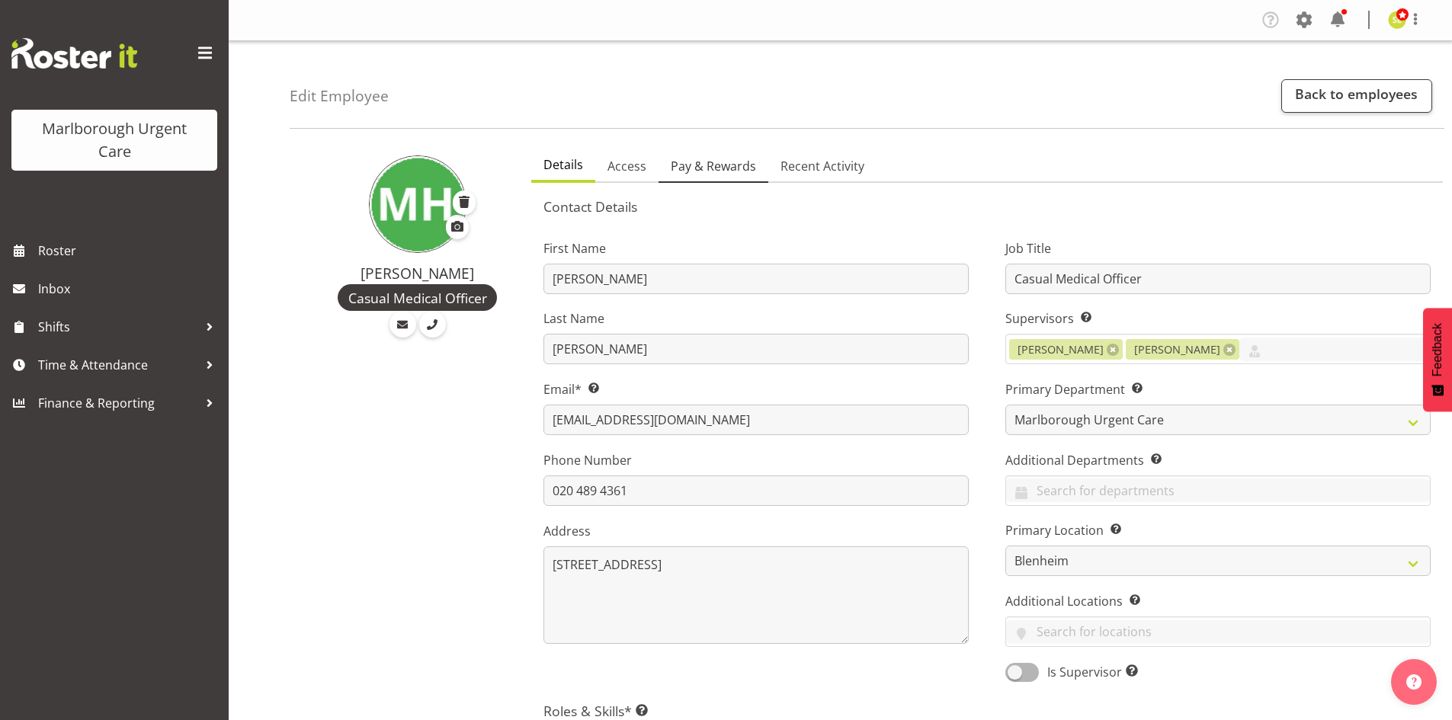
click at [727, 166] on span "Pay & Rewards" at bounding box center [713, 166] width 85 height 18
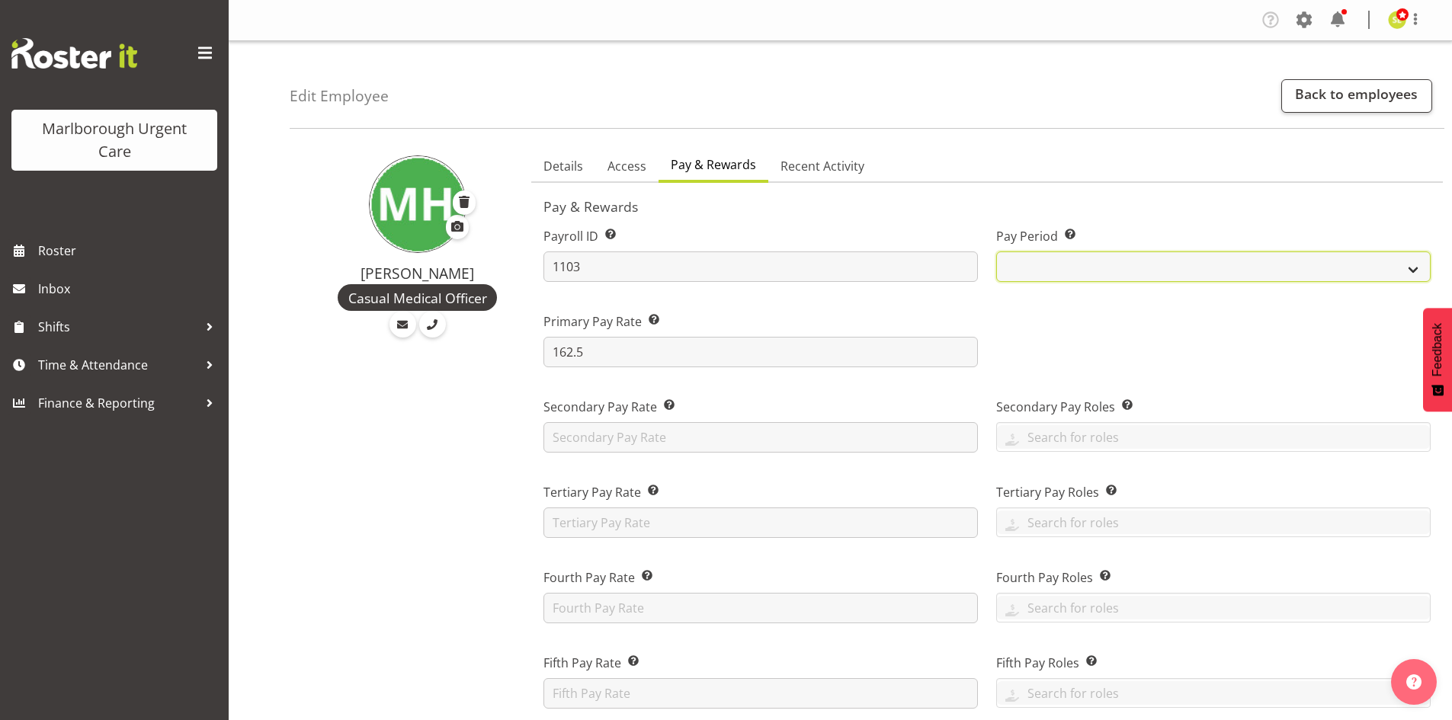
click at [1076, 255] on select "Fortnightly MPHO - [MEDICAL_DATA] Contractors MUCC MUCC Casuals" at bounding box center [1213, 267] width 435 height 30
select select "194"
click at [996, 252] on select "Fortnightly MPHO - [MEDICAL_DATA] Contractors MUCC MUCC Casuals" at bounding box center [1213, 267] width 435 height 30
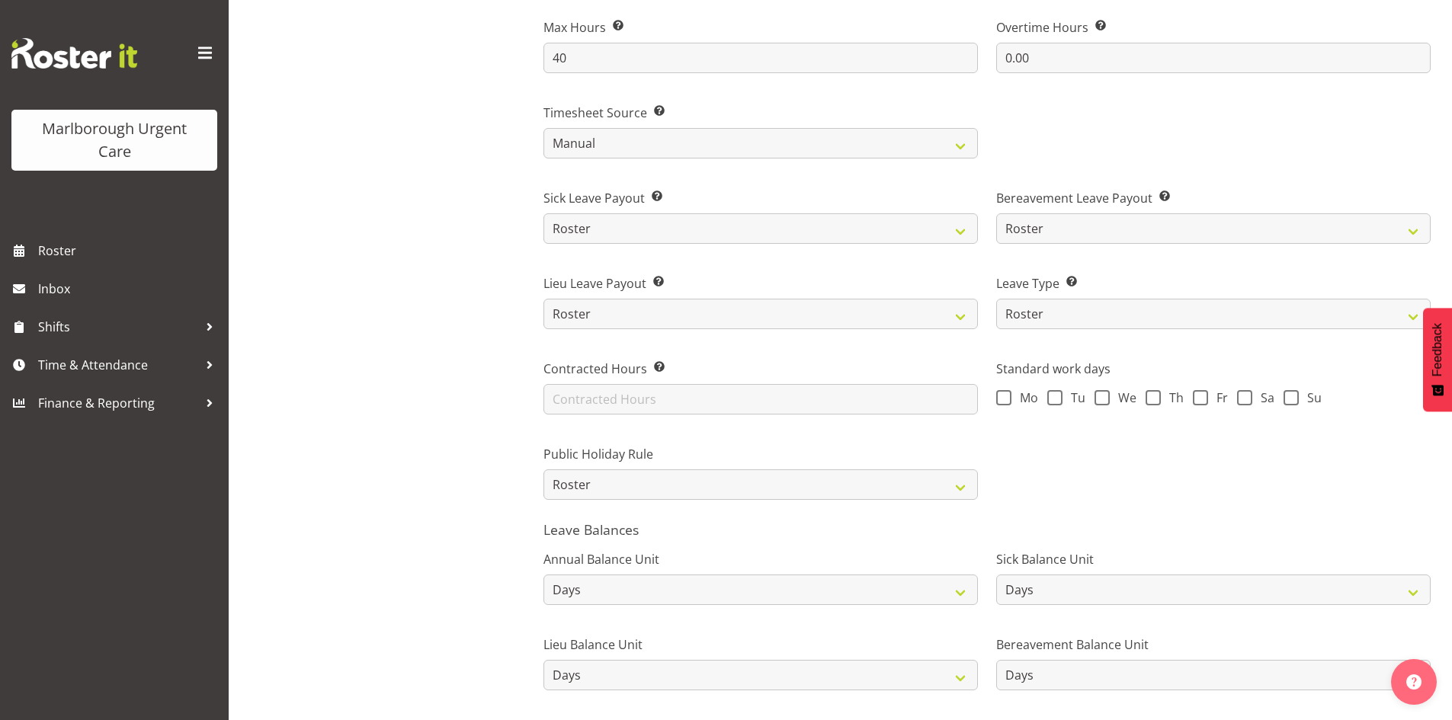
scroll to position [999, 0]
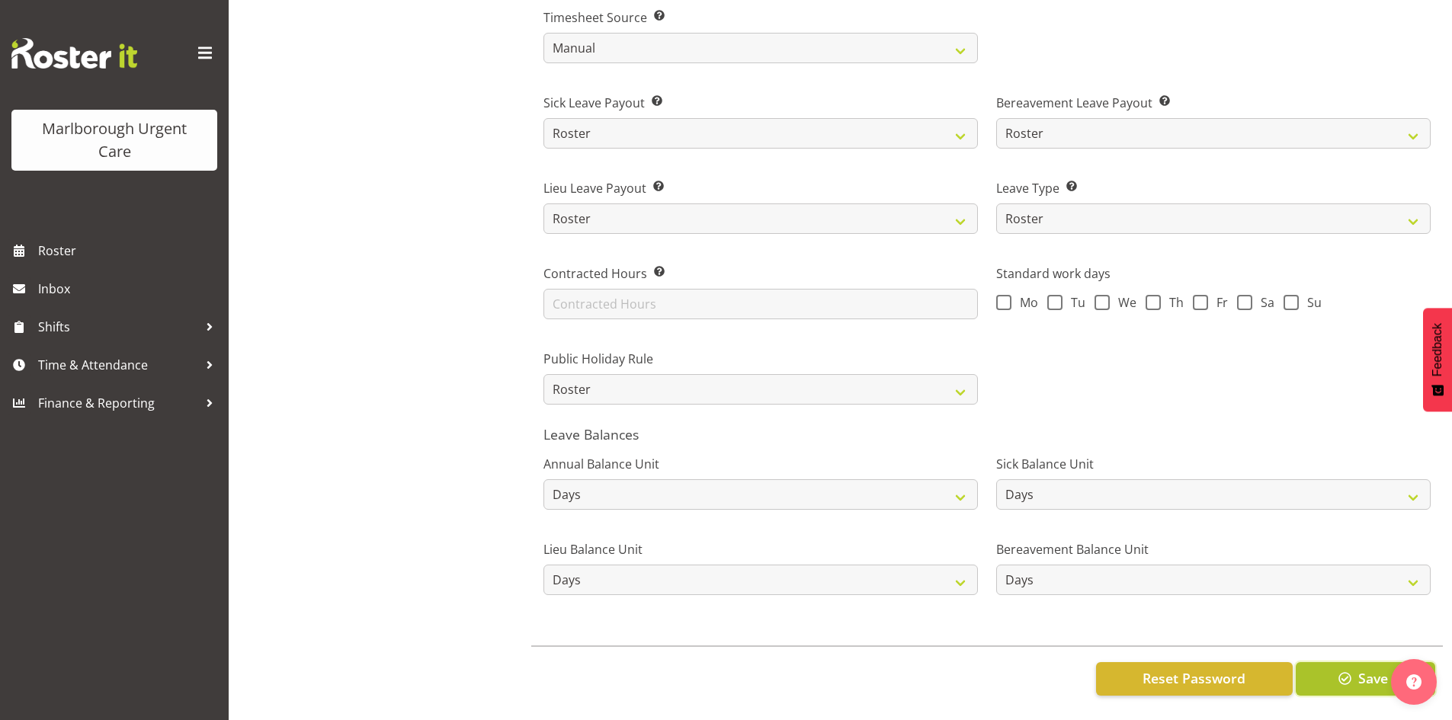
click at [1349, 669] on span "button" at bounding box center [1346, 679] width 20 height 20
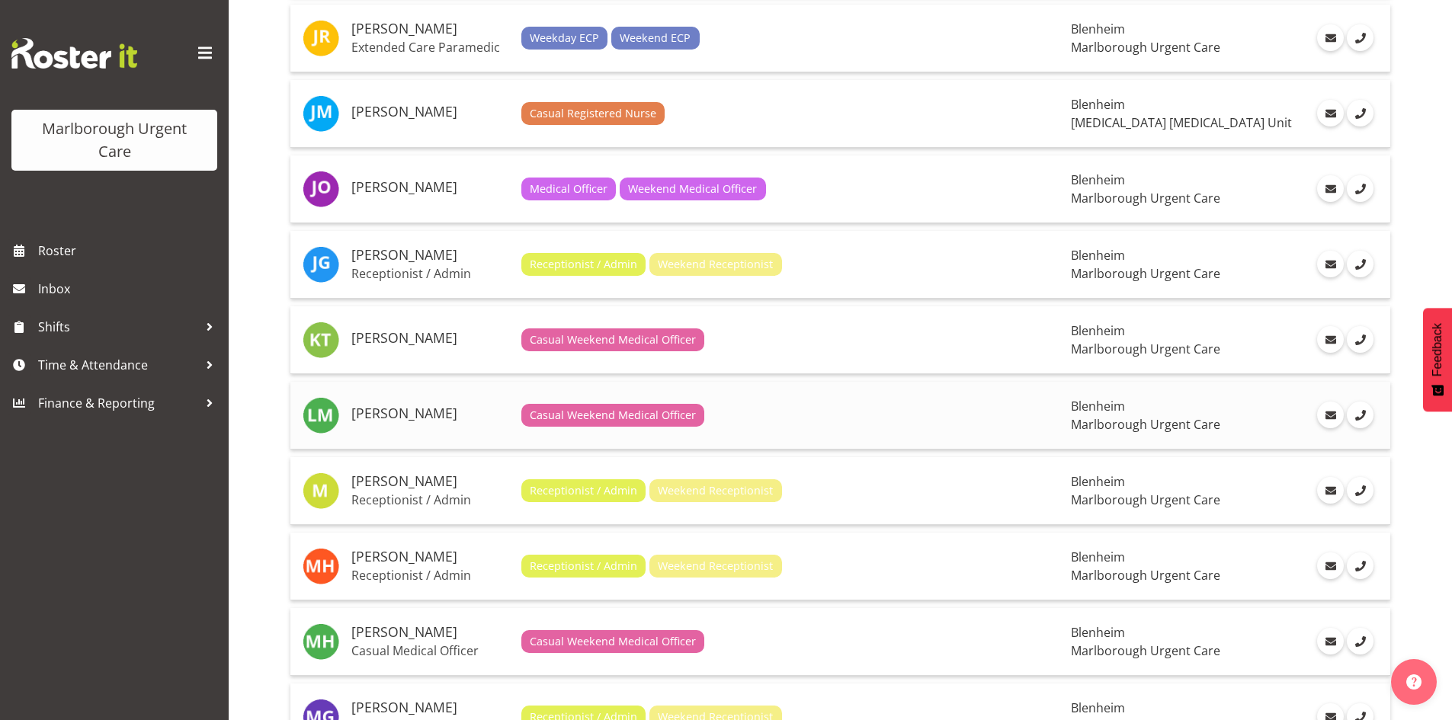
scroll to position [1144, 0]
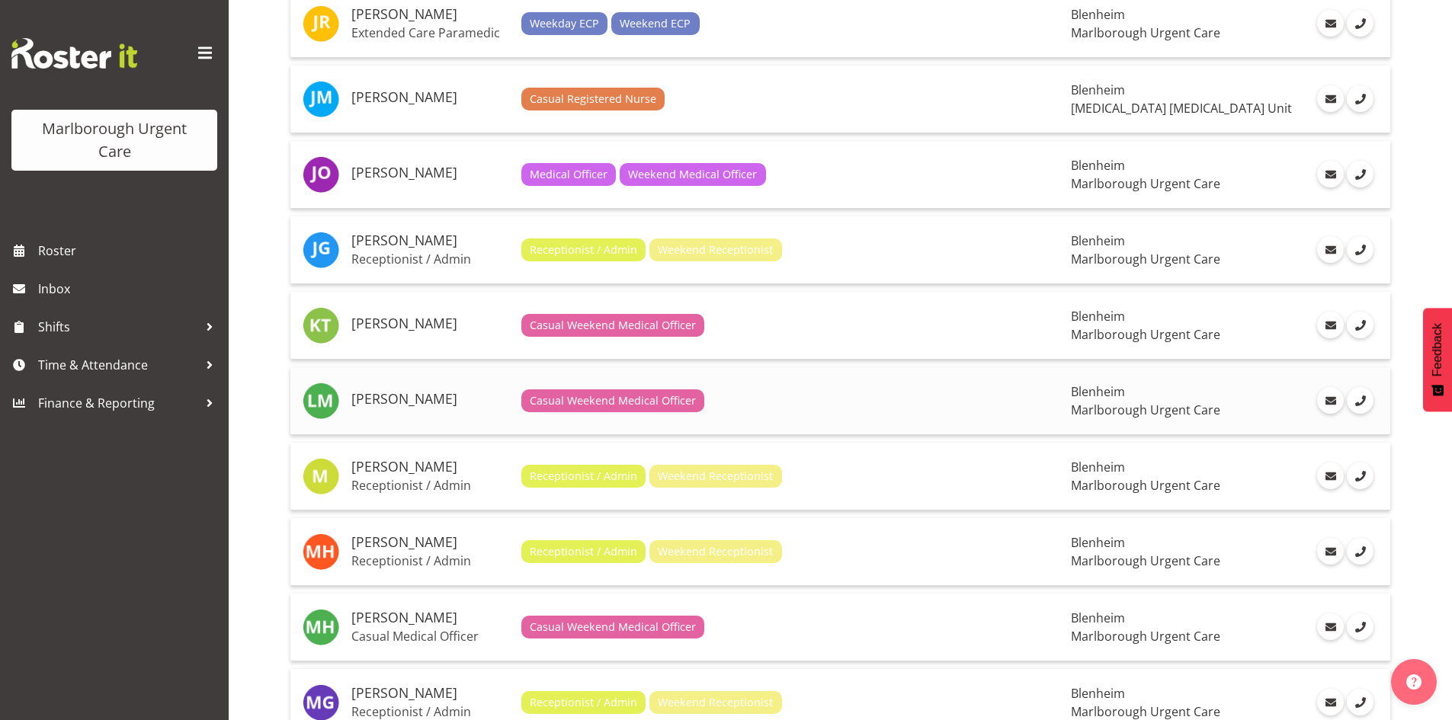
click at [422, 406] on h5 "[PERSON_NAME]" at bounding box center [430, 399] width 158 height 15
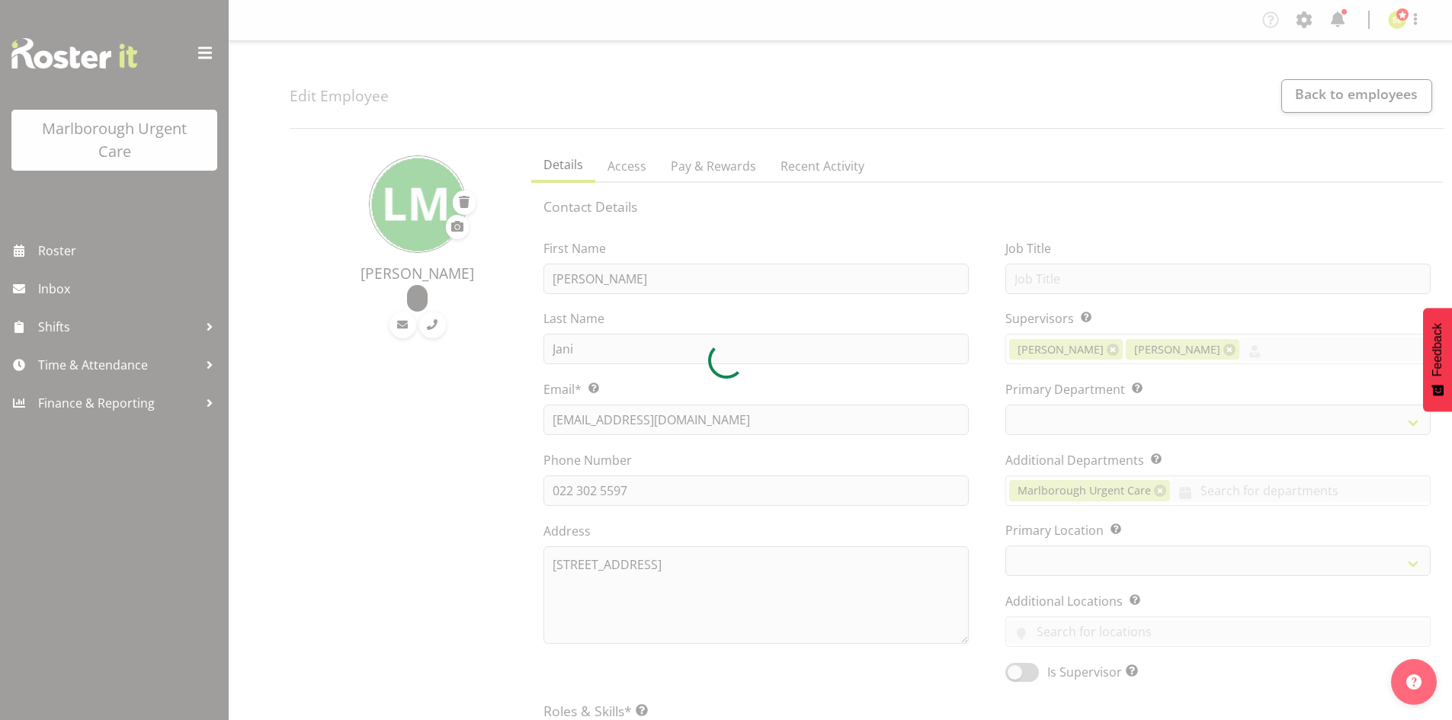
select select "TimelineWeek"
select select
select select "925"
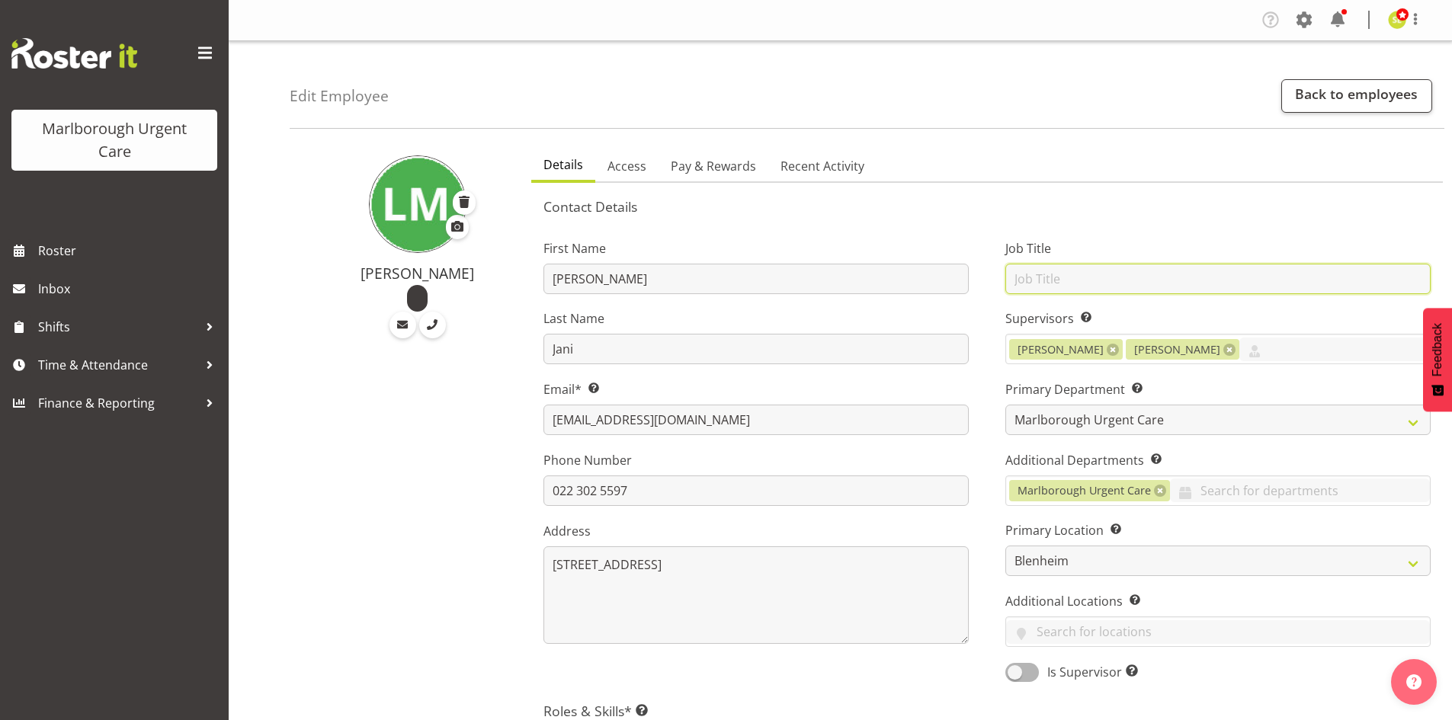
click at [1091, 274] on input "text" at bounding box center [1218, 279] width 425 height 30
click at [714, 170] on span "Pay & Rewards" at bounding box center [713, 166] width 85 height 18
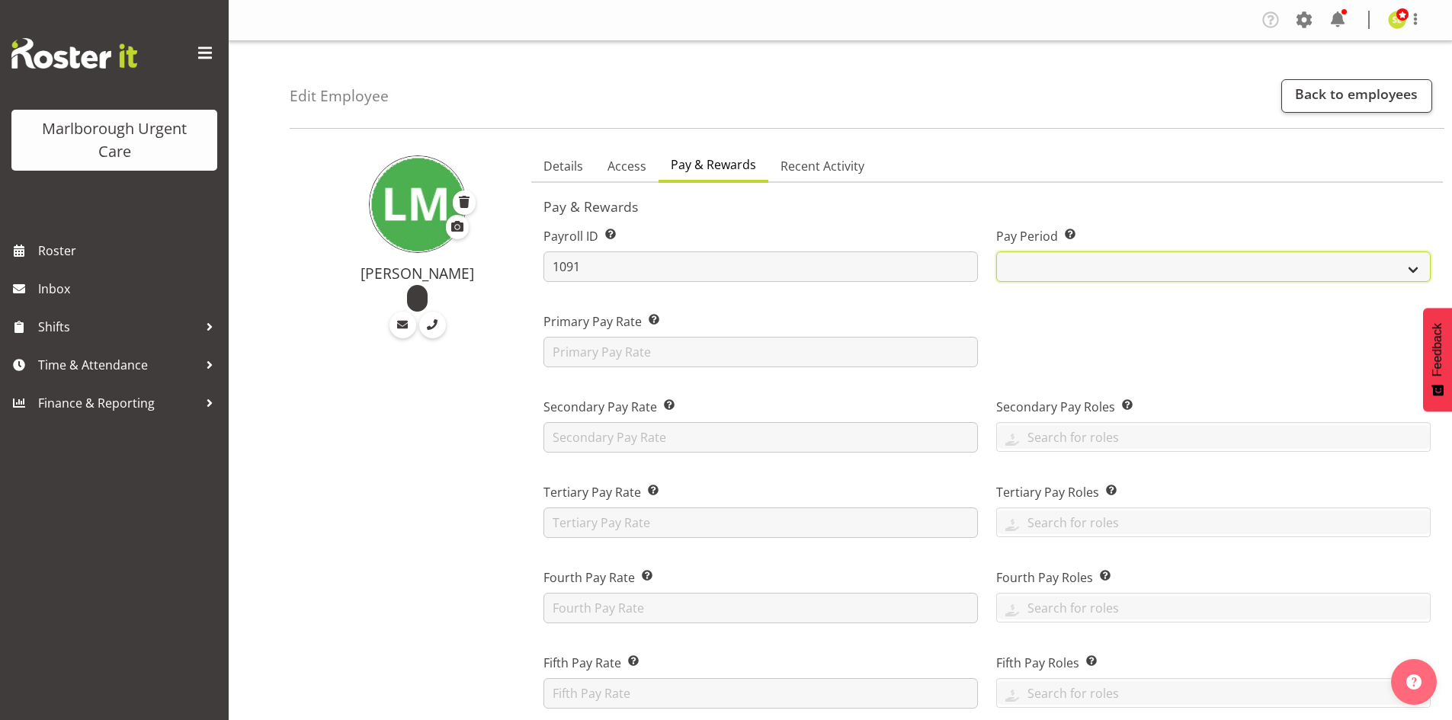
click at [1062, 257] on select "Fortnightly MPHO - Haemodialysis Contractors MUCC MUCC Casuals" at bounding box center [1213, 267] width 435 height 30
select select "194"
click at [996, 252] on select "Fortnightly MPHO - Haemodialysis Contractors MUCC MUCC Casuals" at bounding box center [1213, 267] width 435 height 30
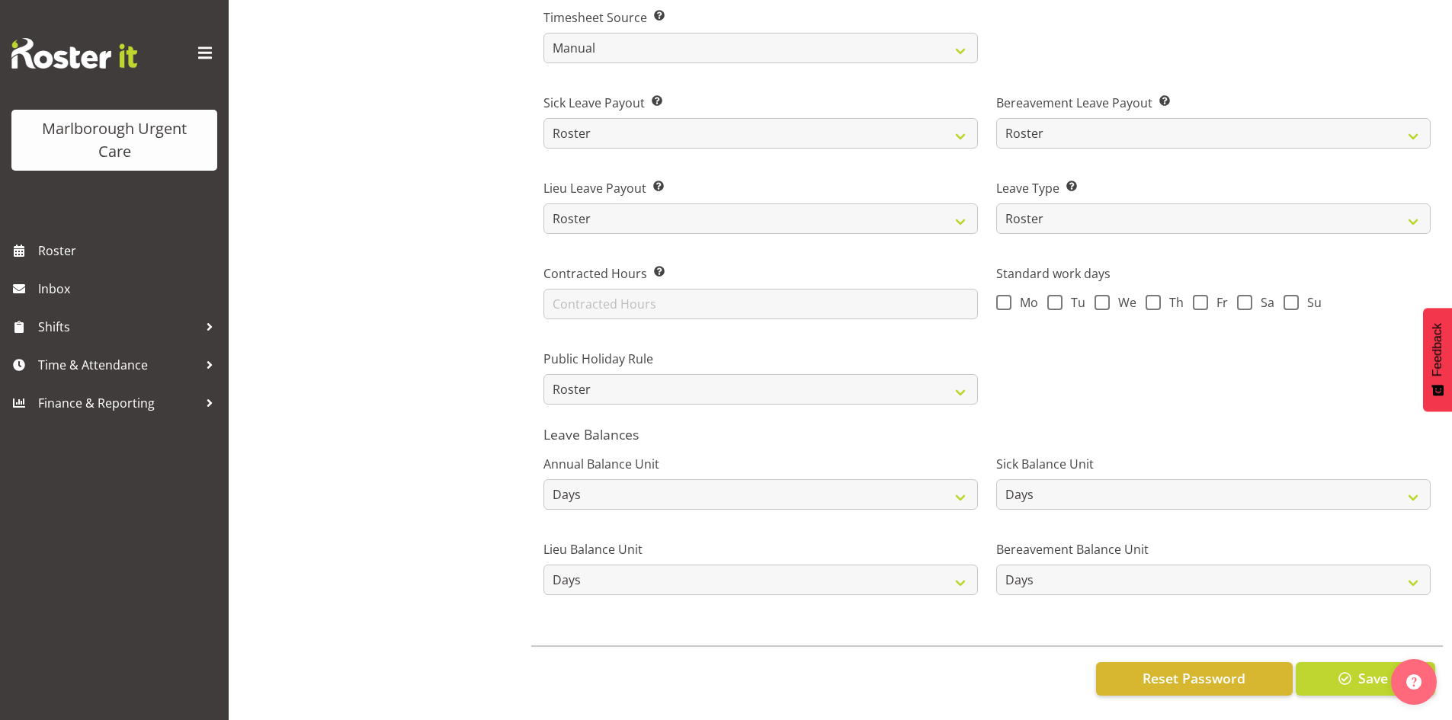
scroll to position [999, 0]
click at [1355, 669] on span "button" at bounding box center [1346, 679] width 20 height 20
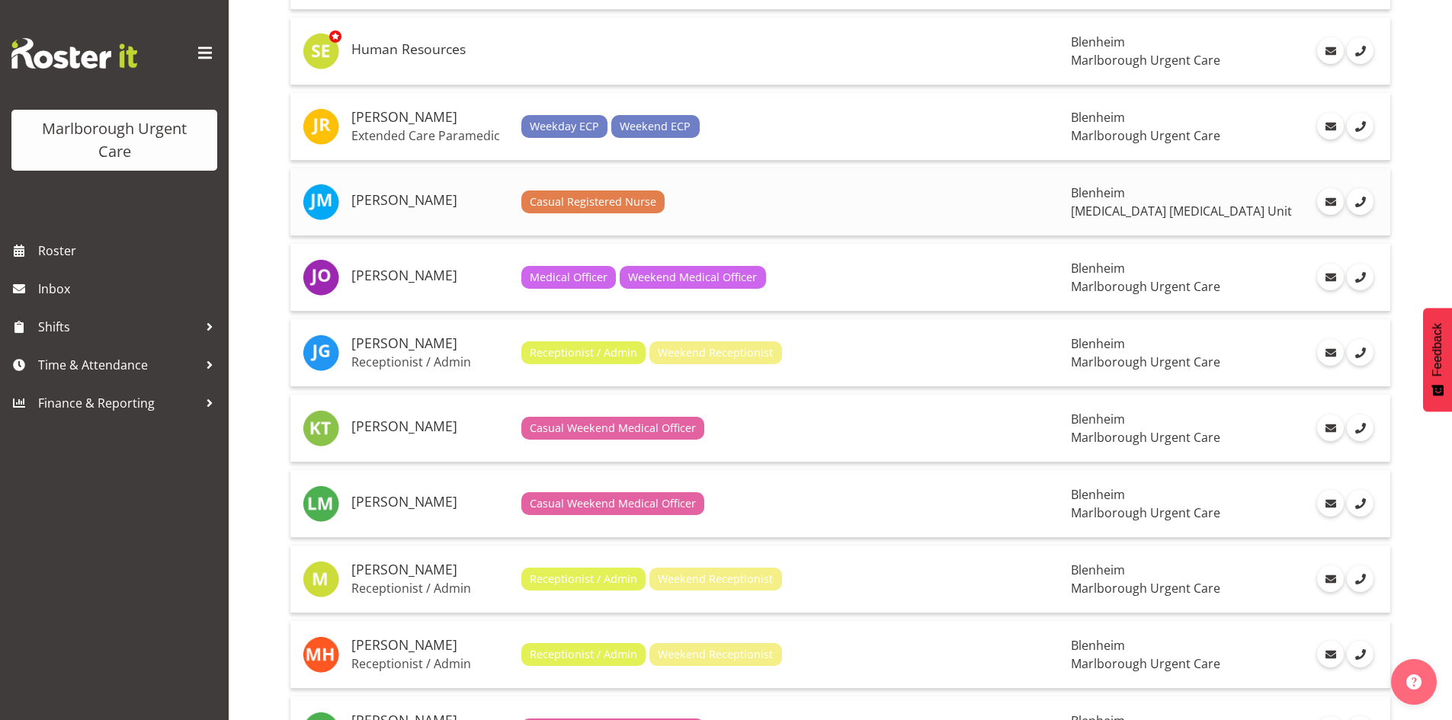
scroll to position [1067, 0]
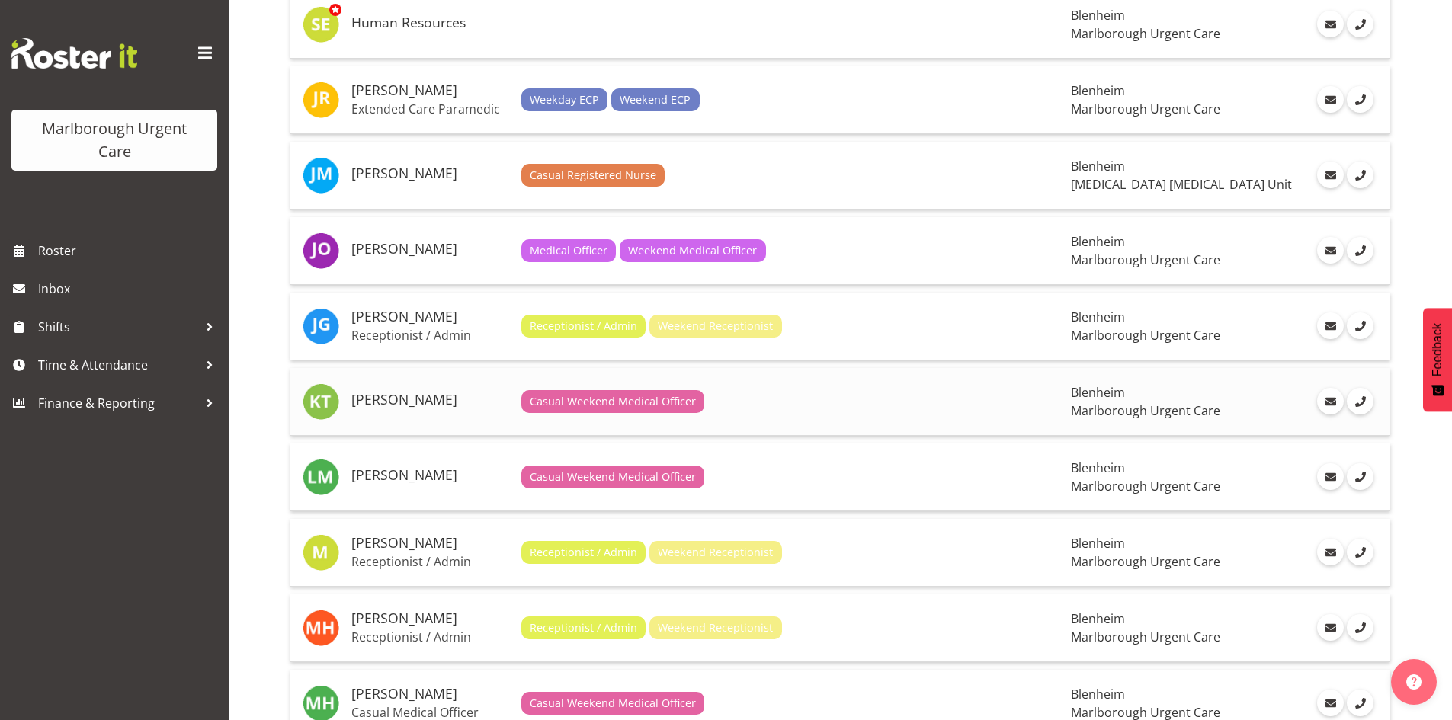
click at [414, 400] on h5 "[PERSON_NAME]" at bounding box center [430, 400] width 158 height 15
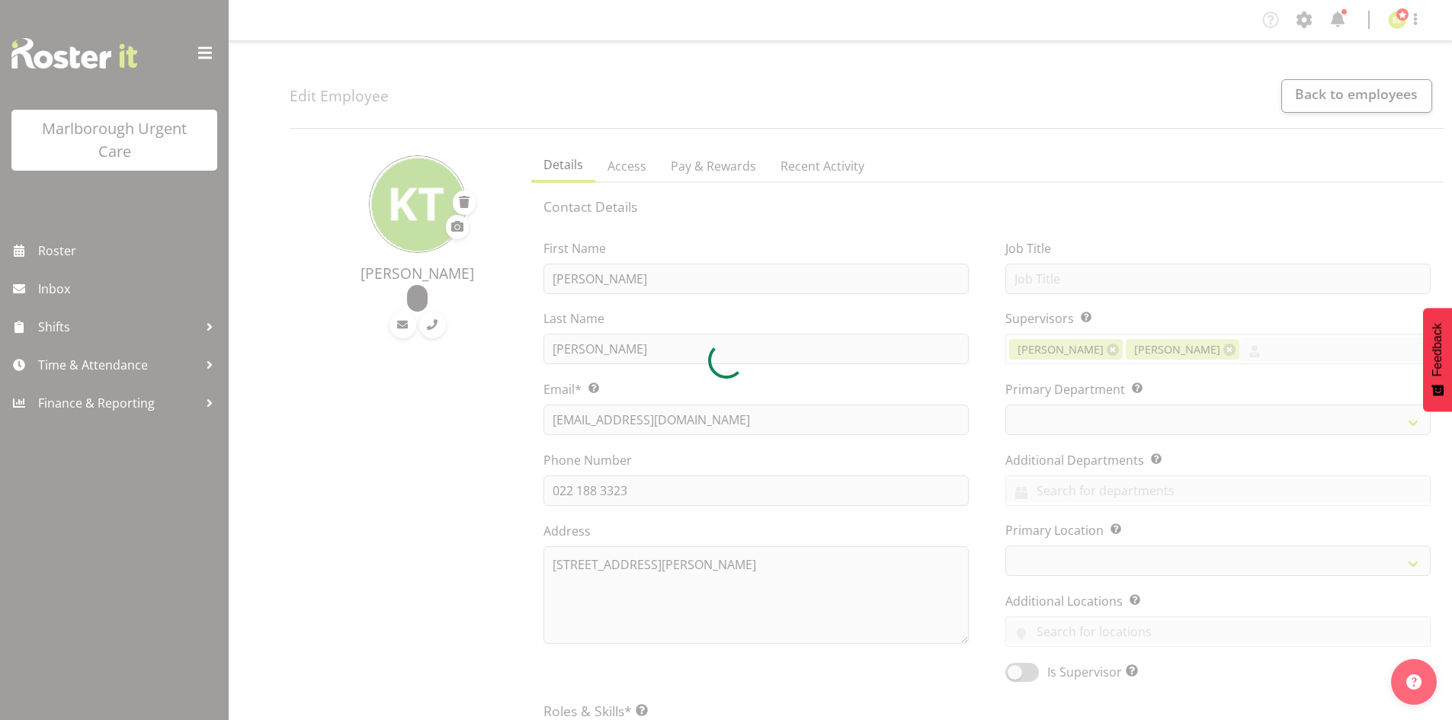
select select "TimelineWeek"
select select "manual"
select select "roster"
select select "day"
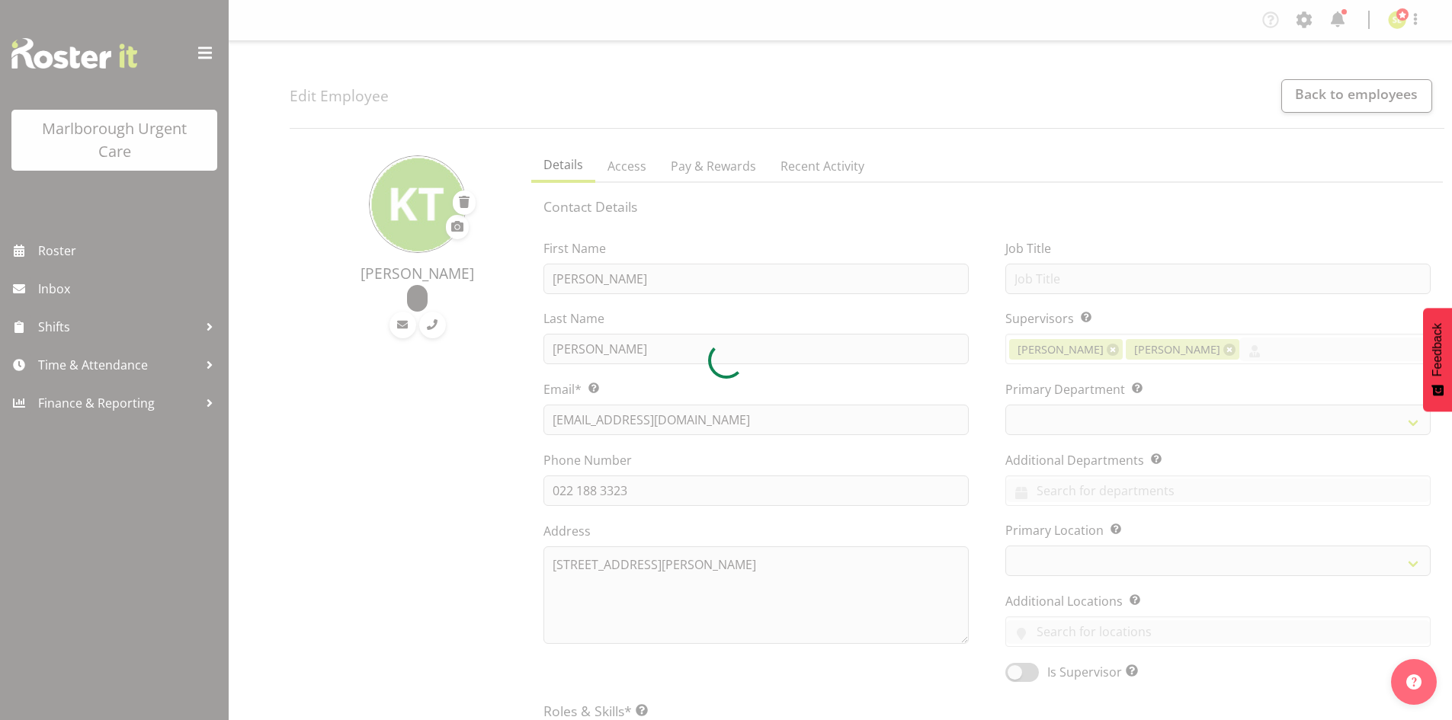
select select "day"
select select
select select "925"
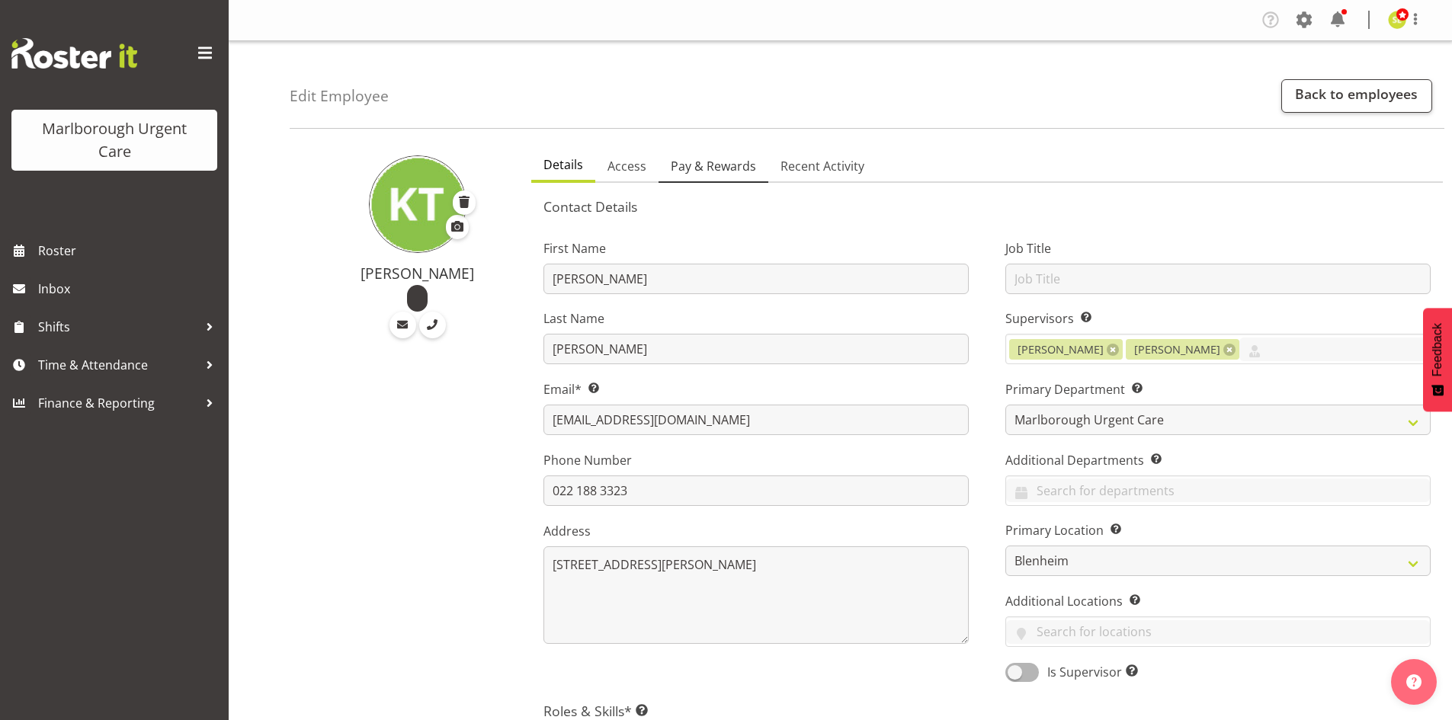
click at [694, 167] on span "Pay & Rewards" at bounding box center [713, 166] width 85 height 18
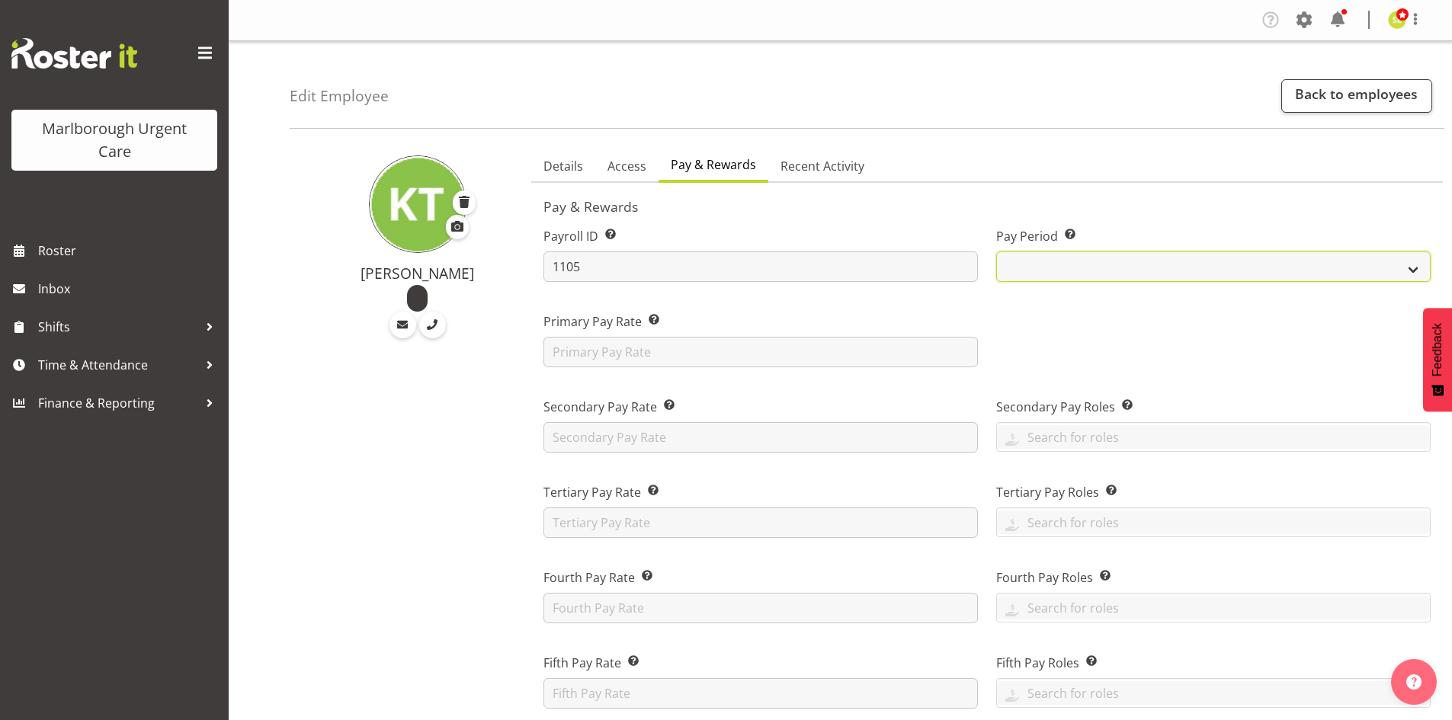
click at [1073, 258] on select "Fortnightly MPHO - Haemodialysis Contractors MUCC MUCC Casuals" at bounding box center [1213, 267] width 435 height 30
select select "194"
click at [996, 252] on select "Fortnightly MPHO - Haemodialysis Contractors MUCC MUCC Casuals" at bounding box center [1213, 267] width 435 height 30
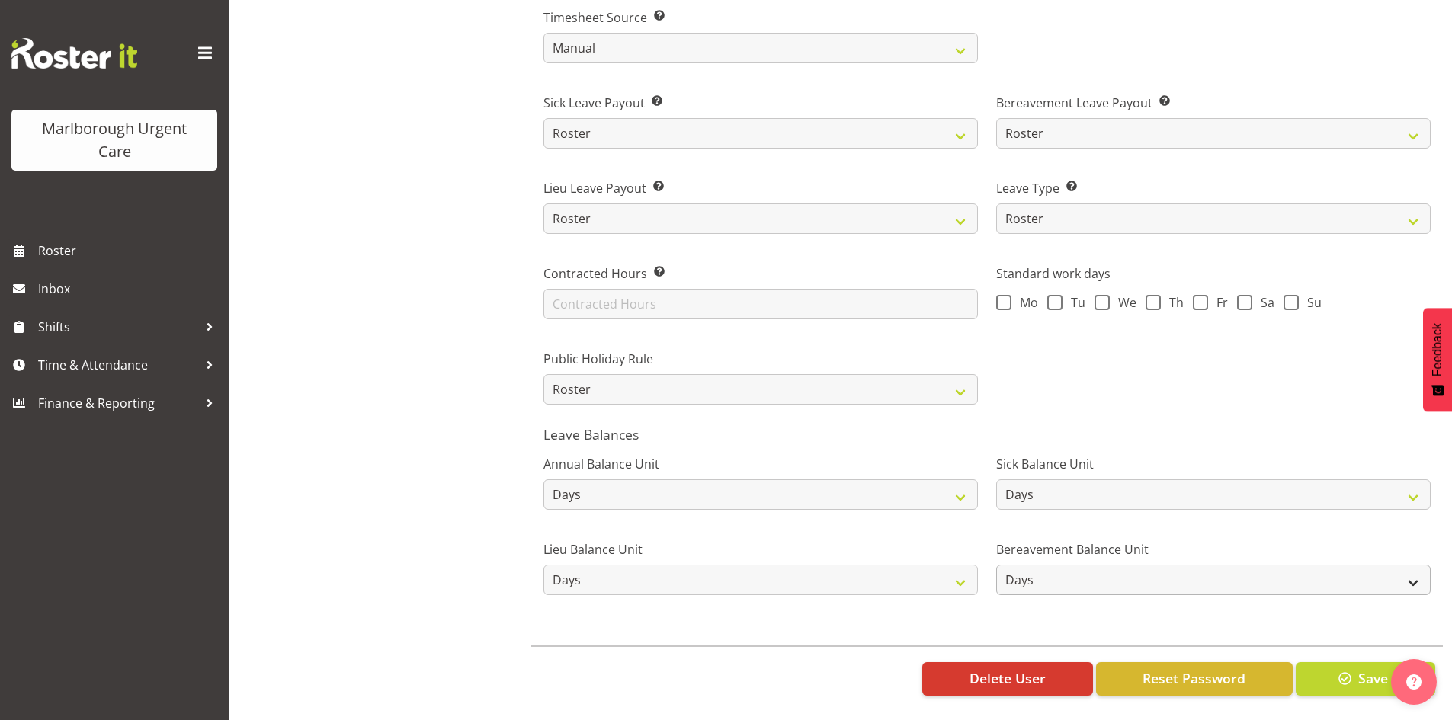
scroll to position [999, 0]
click at [1328, 662] on button "Save" at bounding box center [1366, 679] width 140 height 34
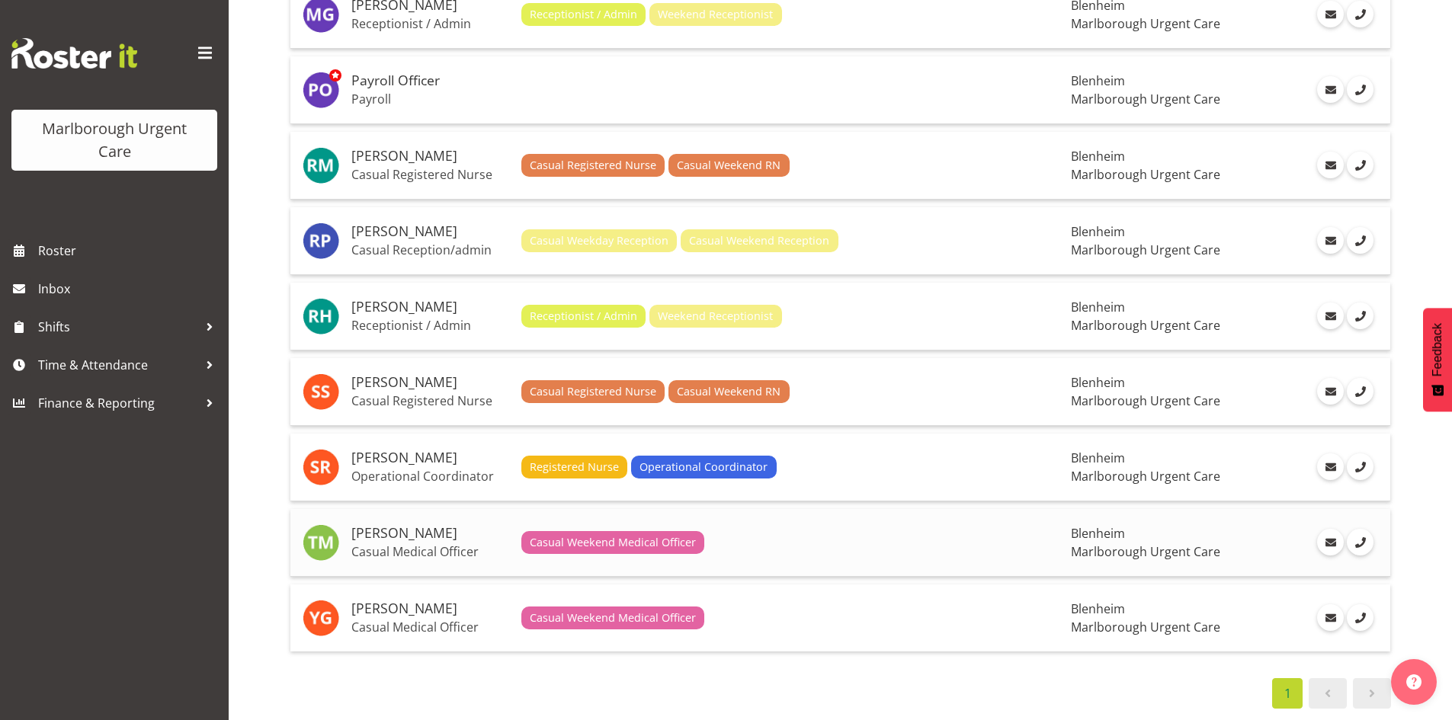
scroll to position [1843, 0]
click at [412, 526] on h5 "[PERSON_NAME]" at bounding box center [430, 533] width 158 height 15
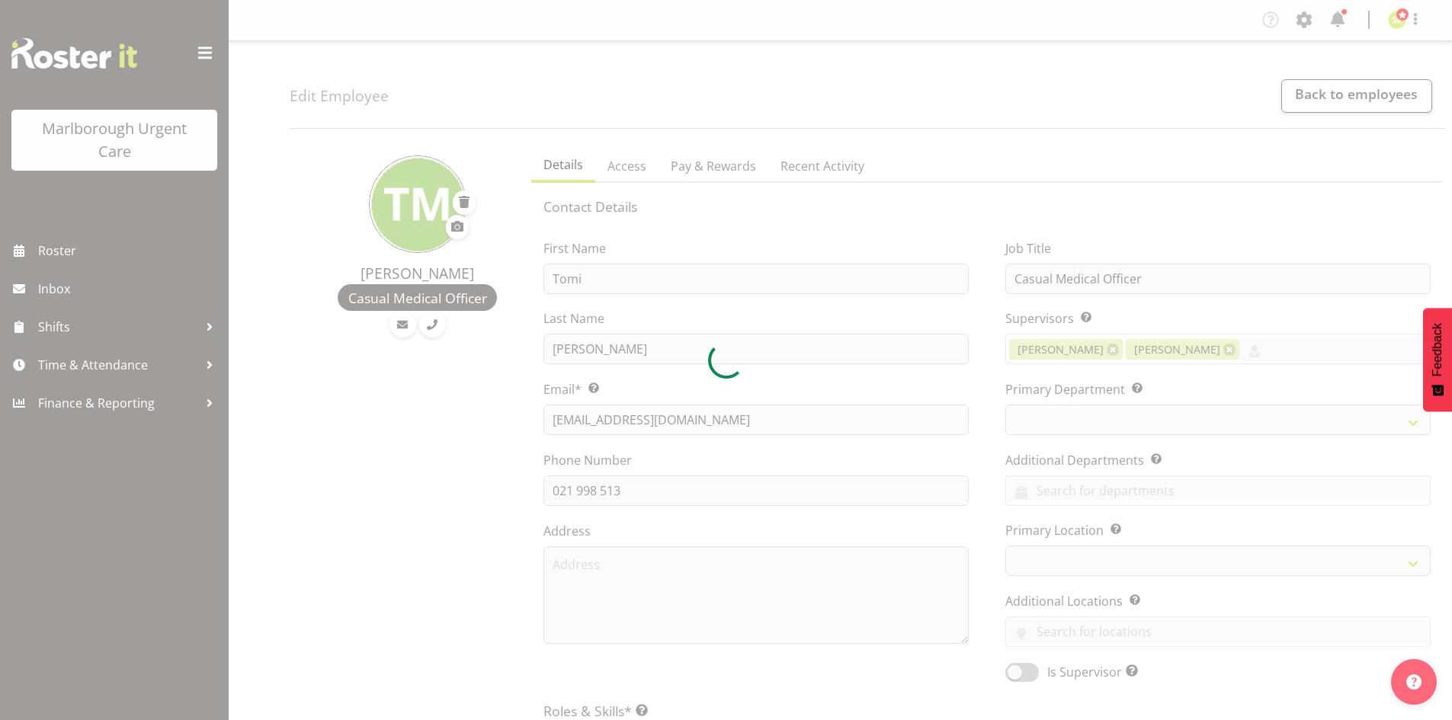
select select "TimelineWeek"
select select "manual"
select select "roster"
select select "day"
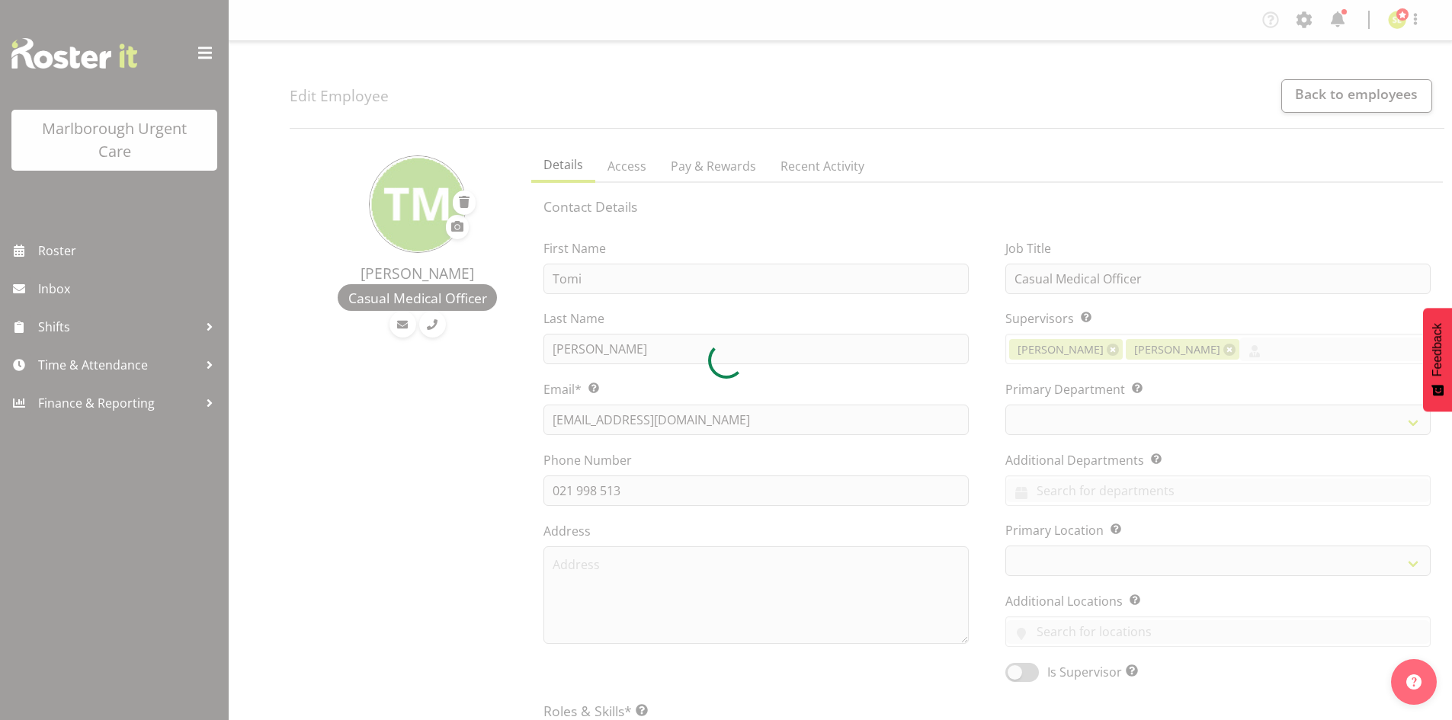
select select "day"
select select
select select "925"
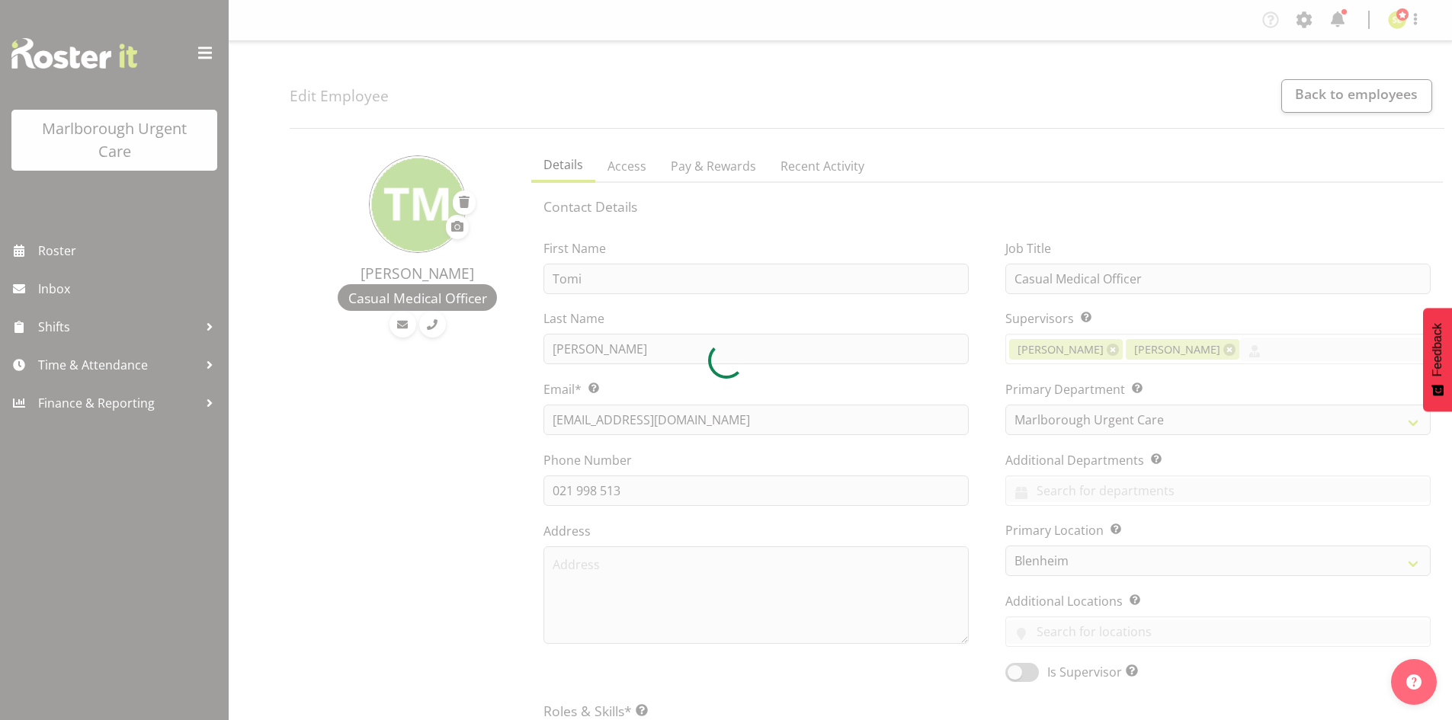
click at [723, 172] on div at bounding box center [726, 360] width 1452 height 720
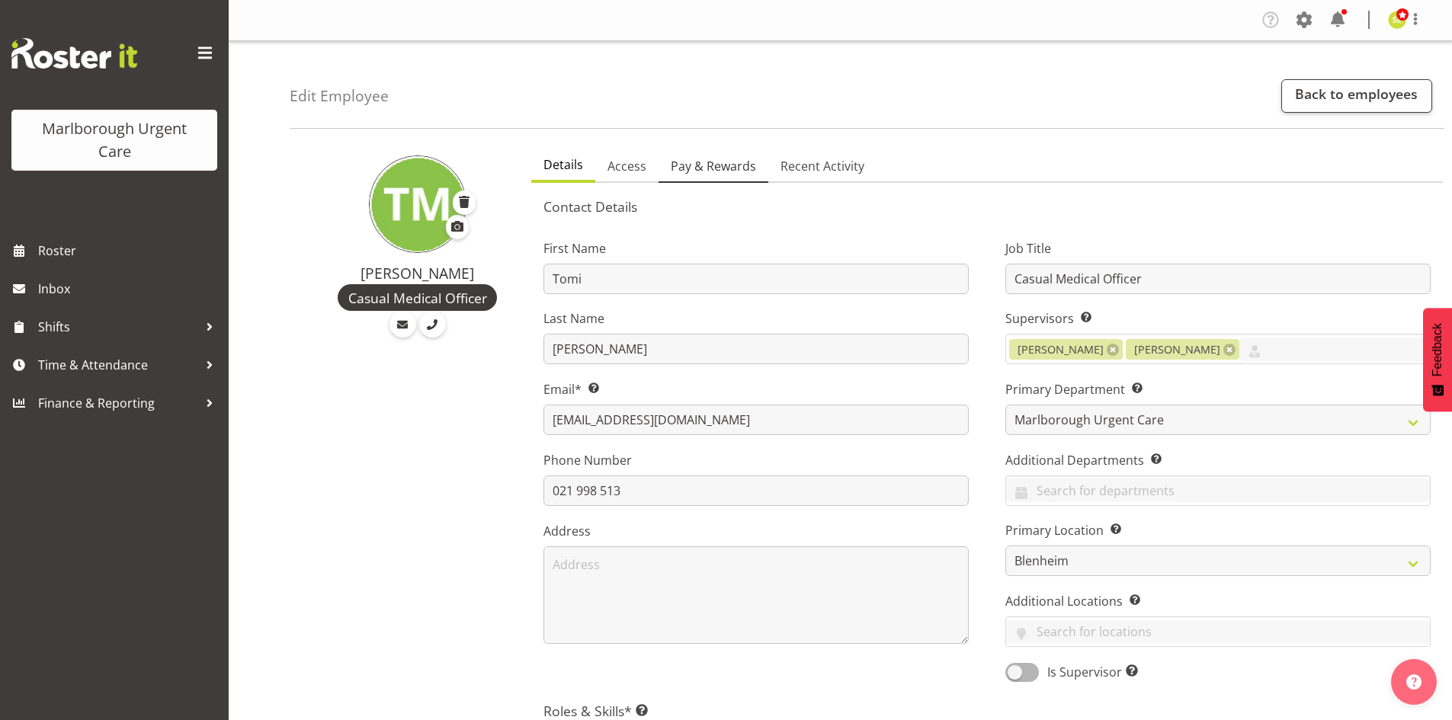
click at [723, 170] on span "Pay & Rewards" at bounding box center [713, 166] width 85 height 18
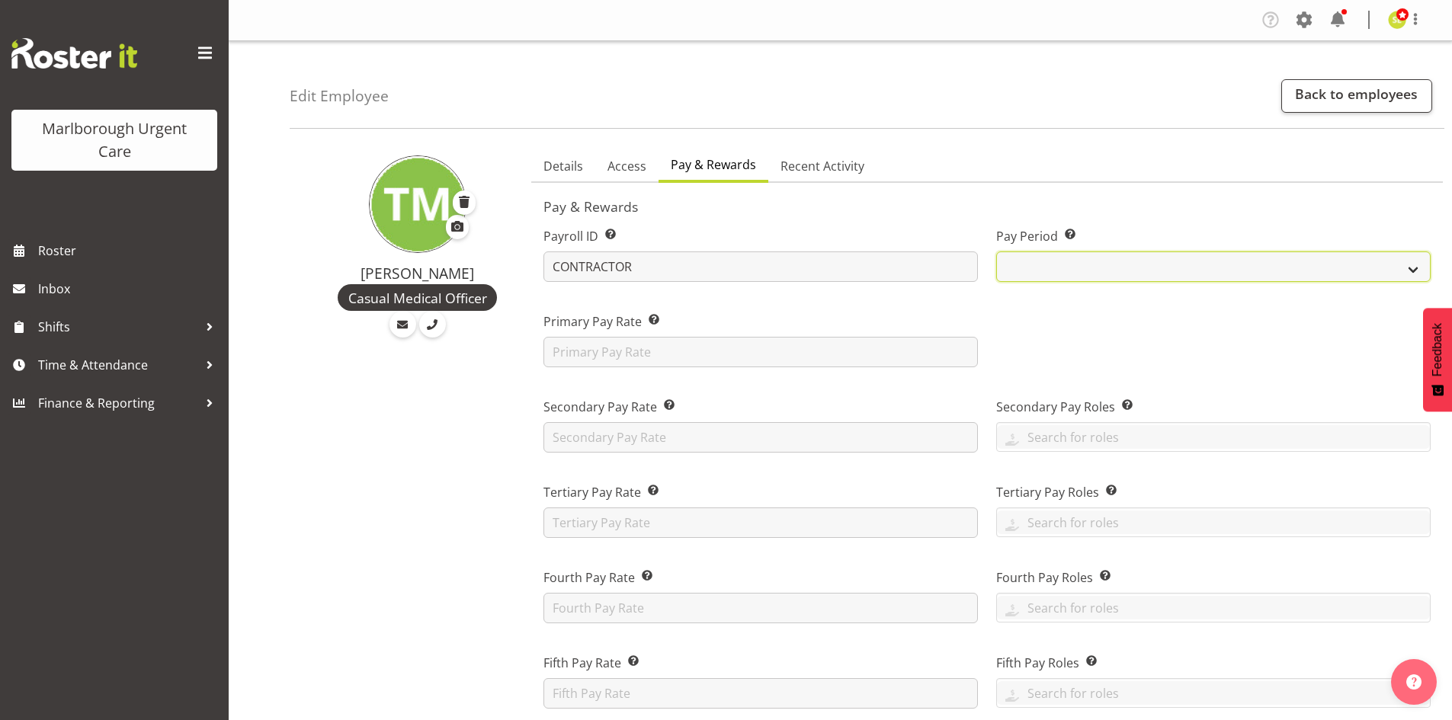
click at [1039, 263] on select "Fortnightly MPHO - Haemodialysis Contractors MUCC MUCC Casuals" at bounding box center [1213, 267] width 435 height 30
select select "193"
click at [996, 252] on select "Fortnightly MPHO - Haemodialysis Contractors MUCC MUCC Casuals" at bounding box center [1213, 267] width 435 height 30
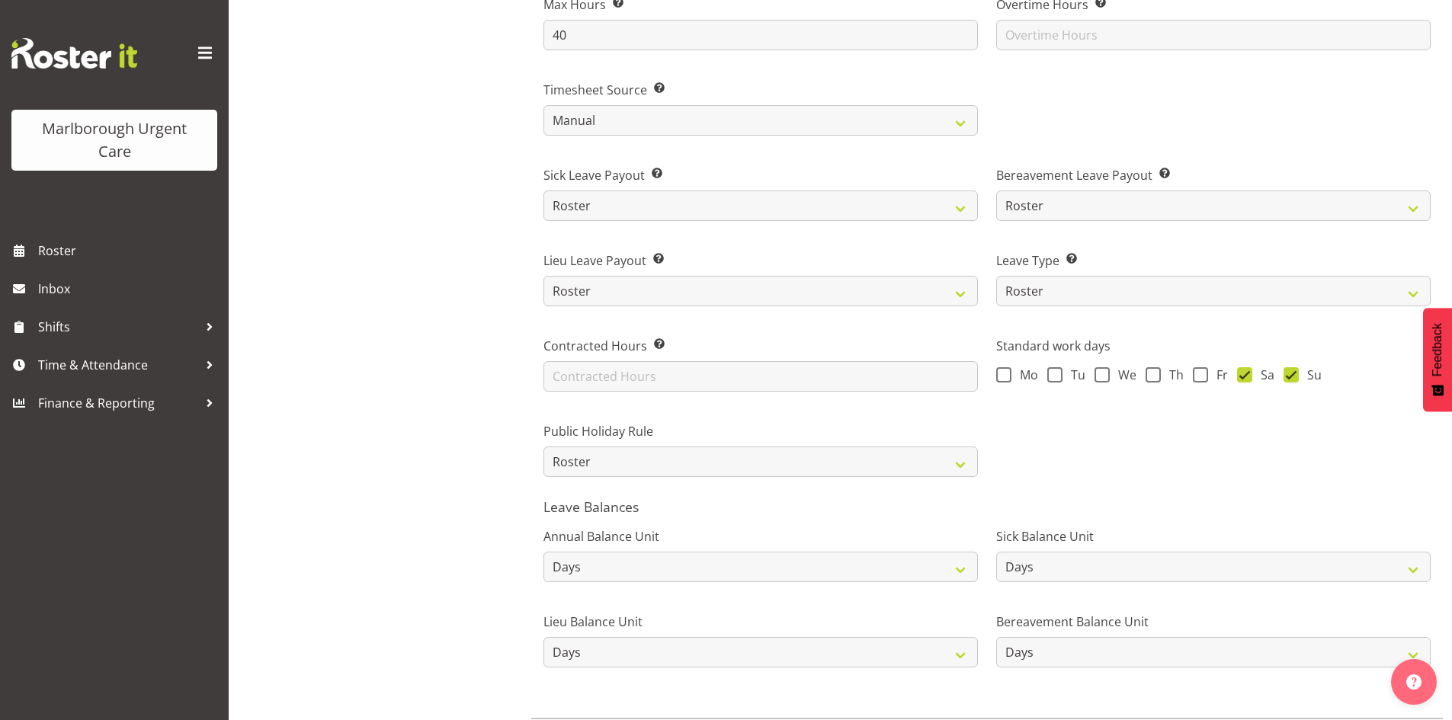
scroll to position [999, 0]
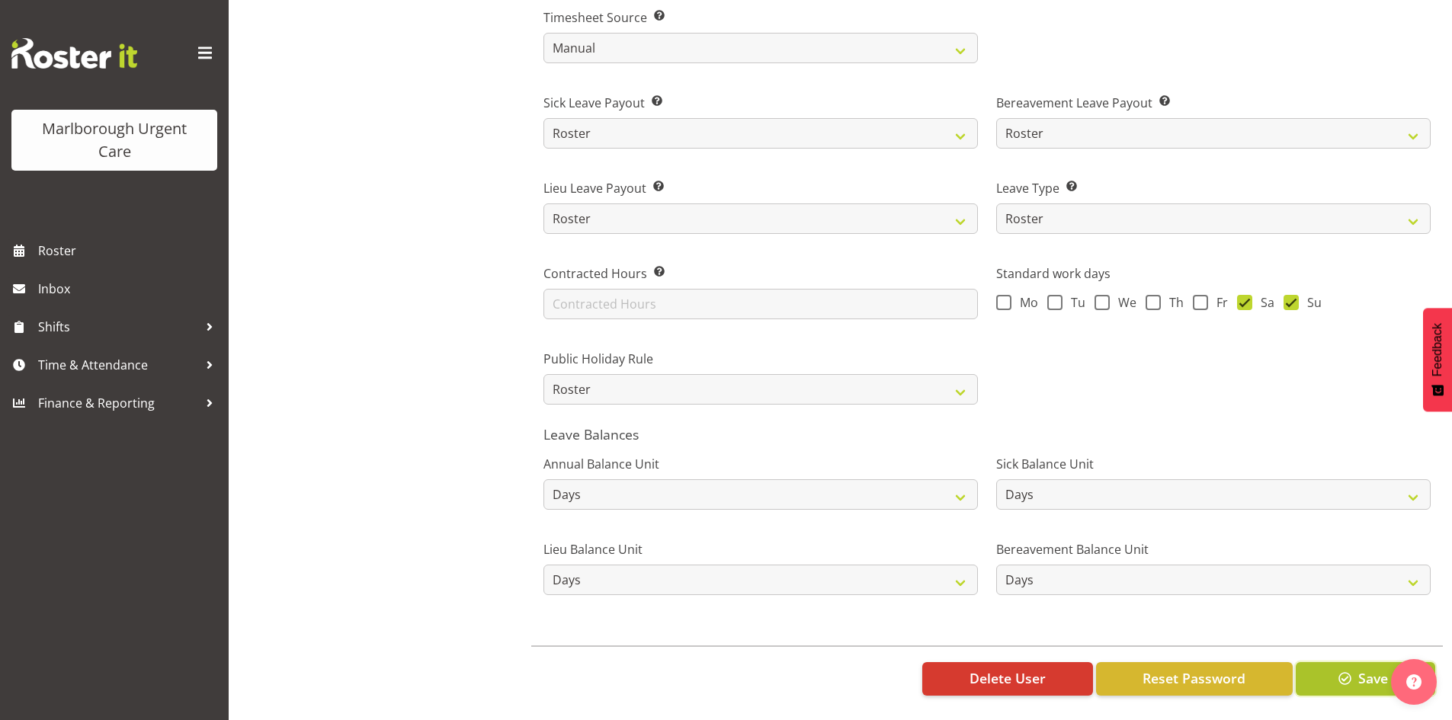
click at [1334, 662] on button "Save" at bounding box center [1366, 679] width 140 height 34
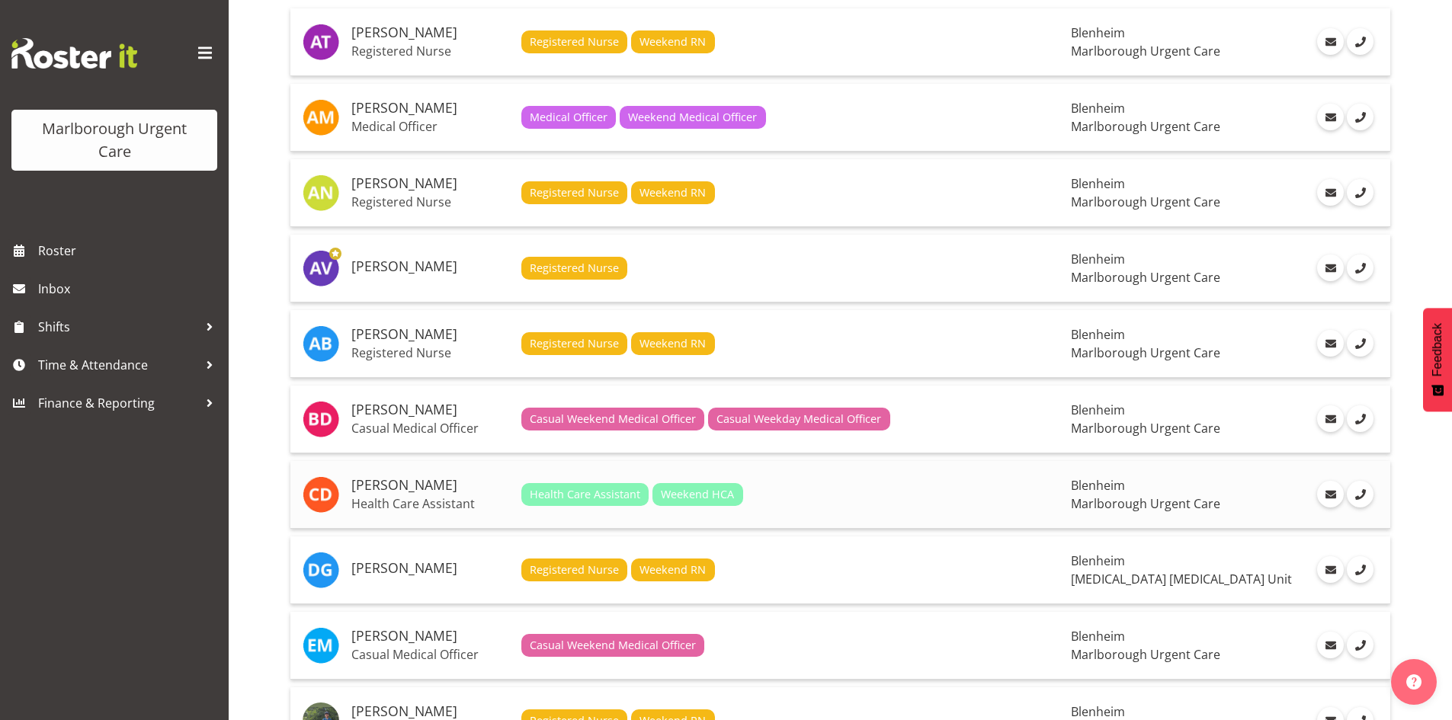
scroll to position [229, 0]
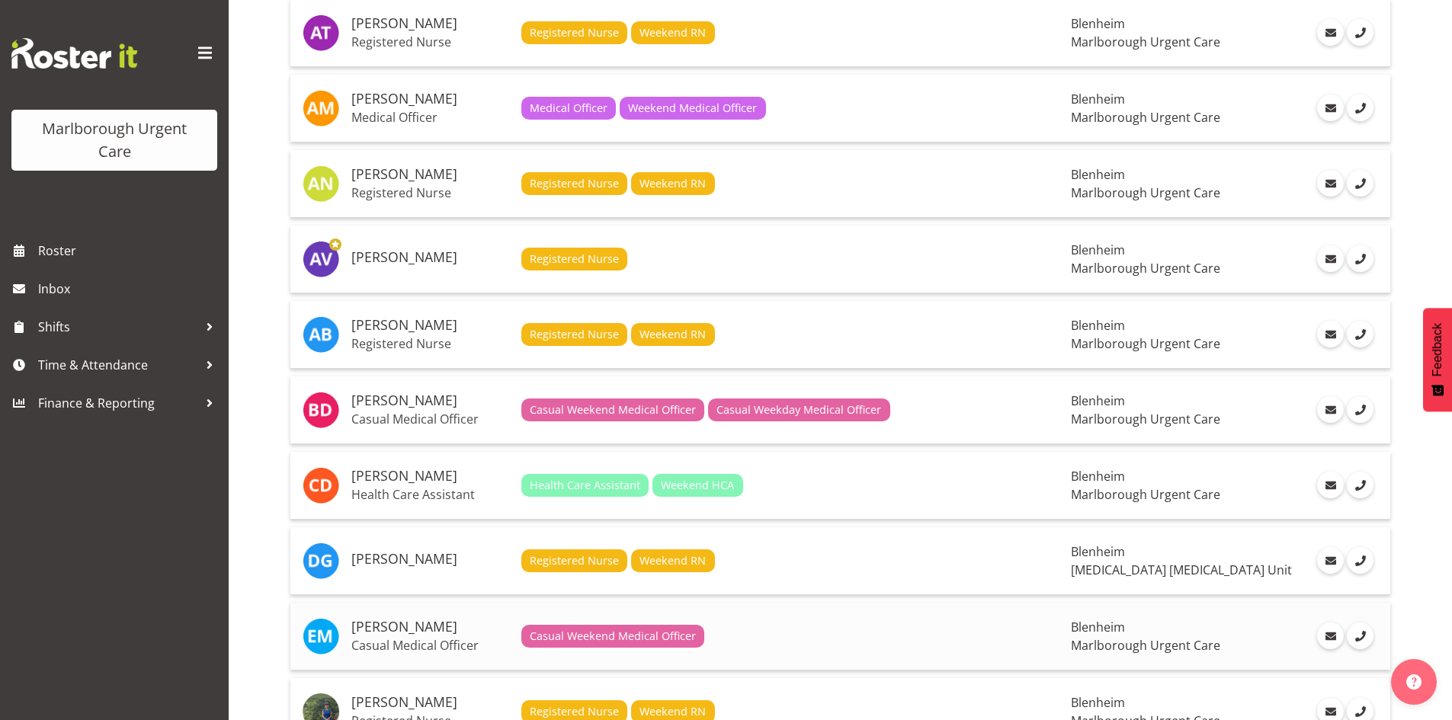
click at [419, 627] on h5 "[PERSON_NAME]" at bounding box center [430, 627] width 158 height 15
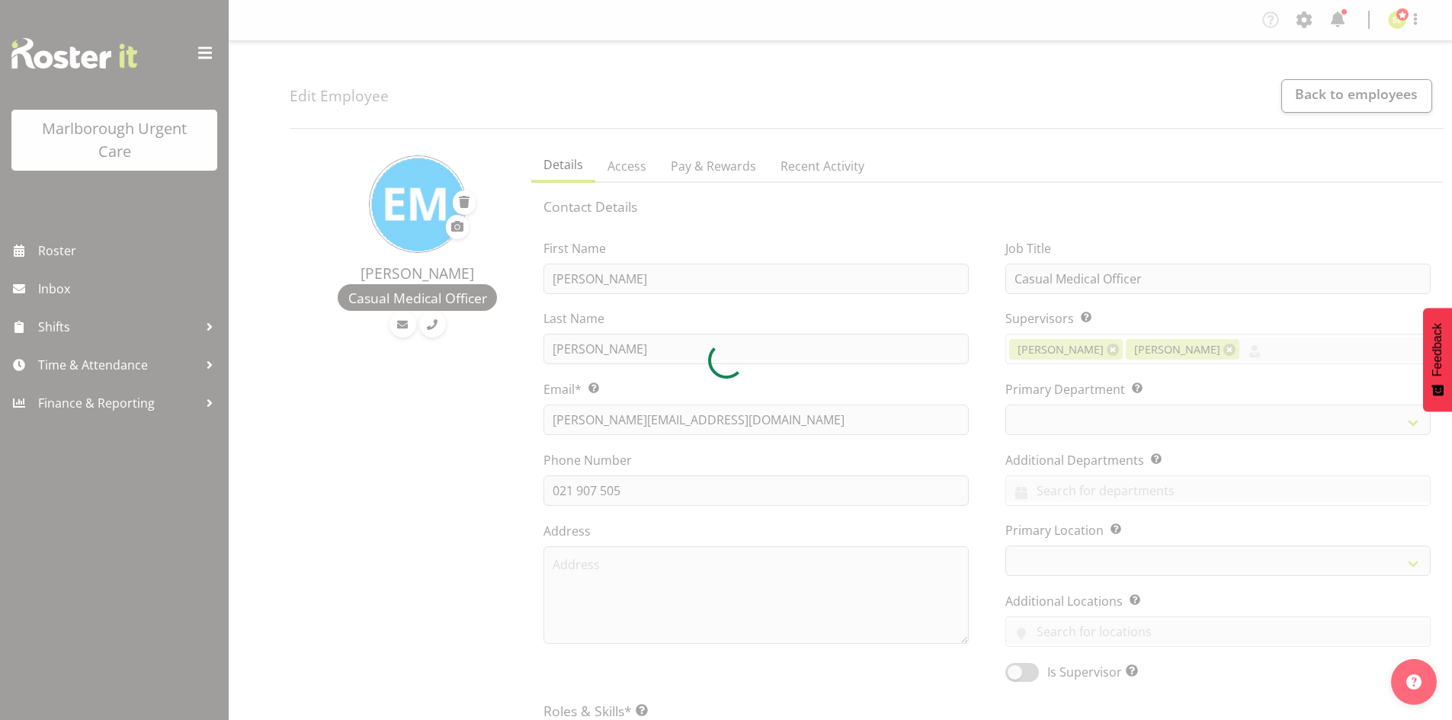
select select "TimelineWeek"
select select "manual"
select select "roster"
select select "day"
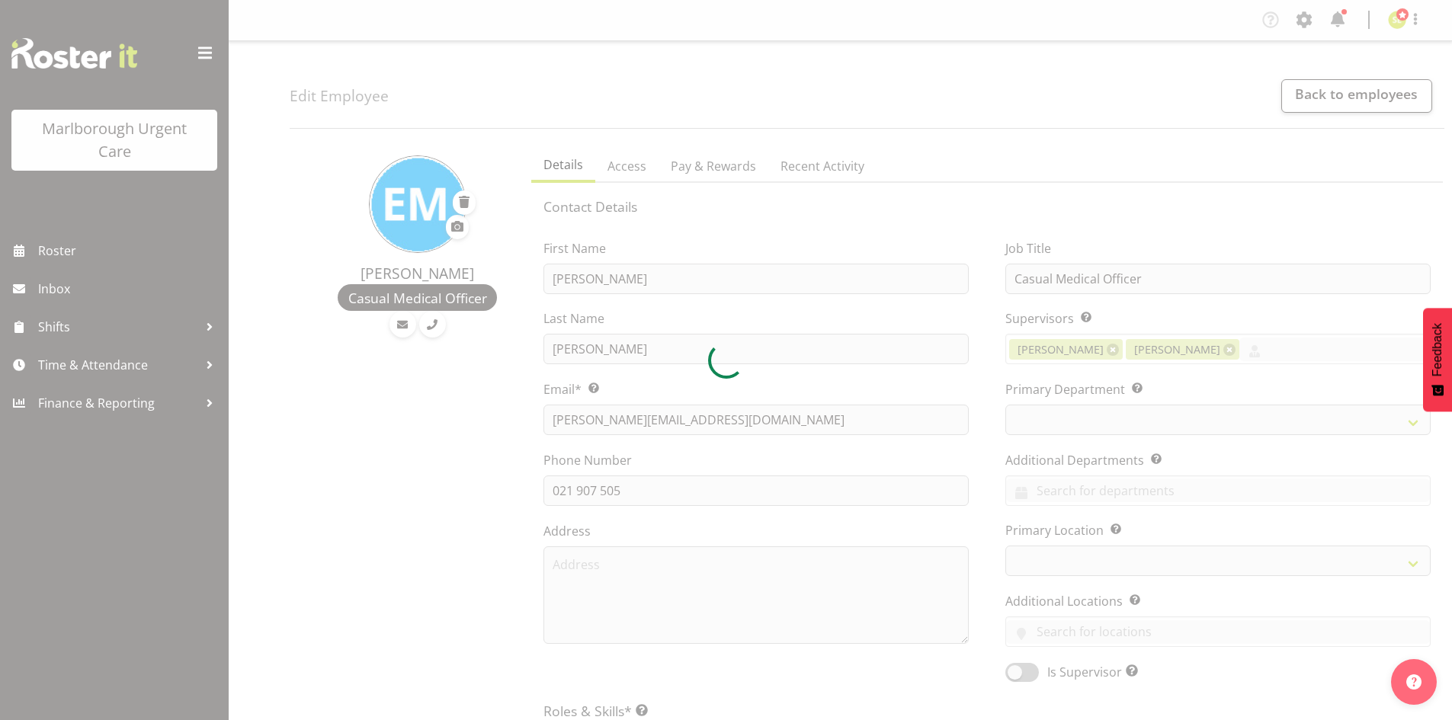
select select "day"
select select
select select "925"
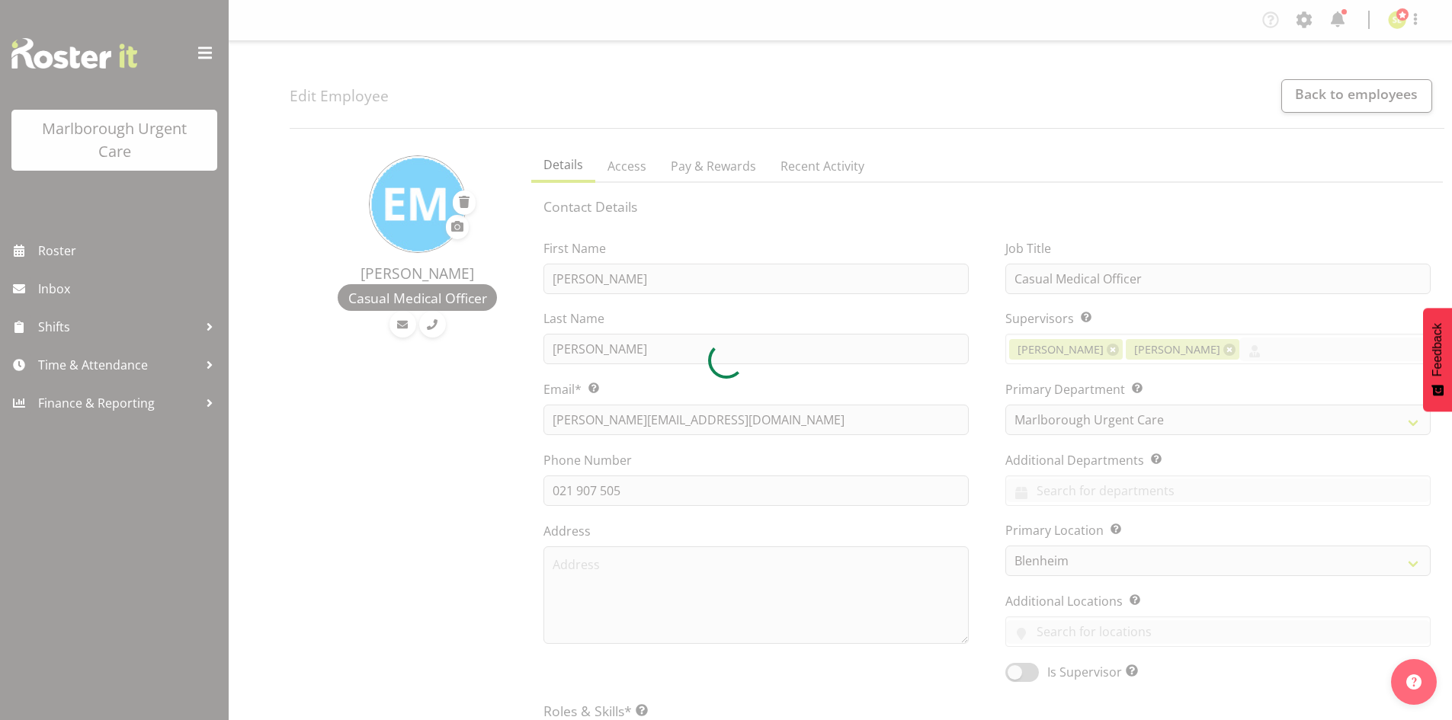
select select "193"
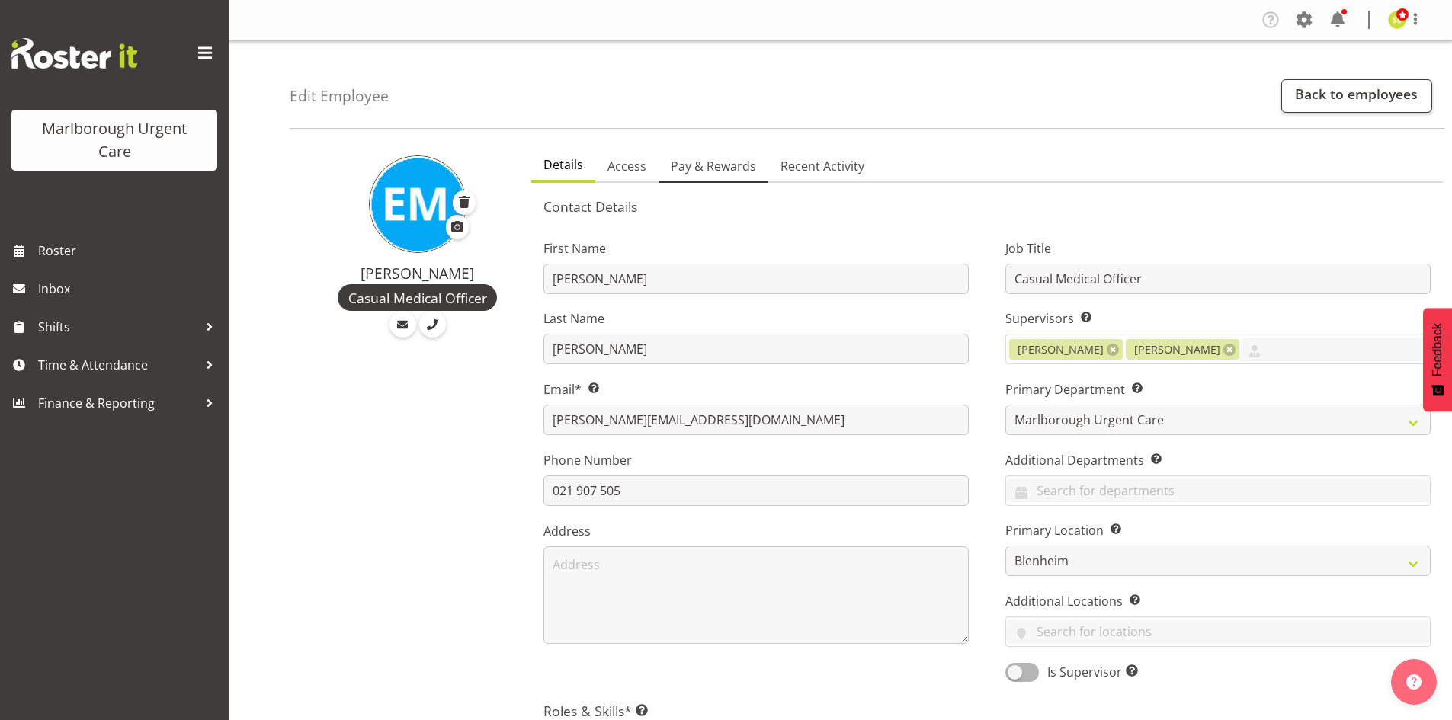
click at [723, 169] on span "Pay & Rewards" at bounding box center [713, 166] width 85 height 18
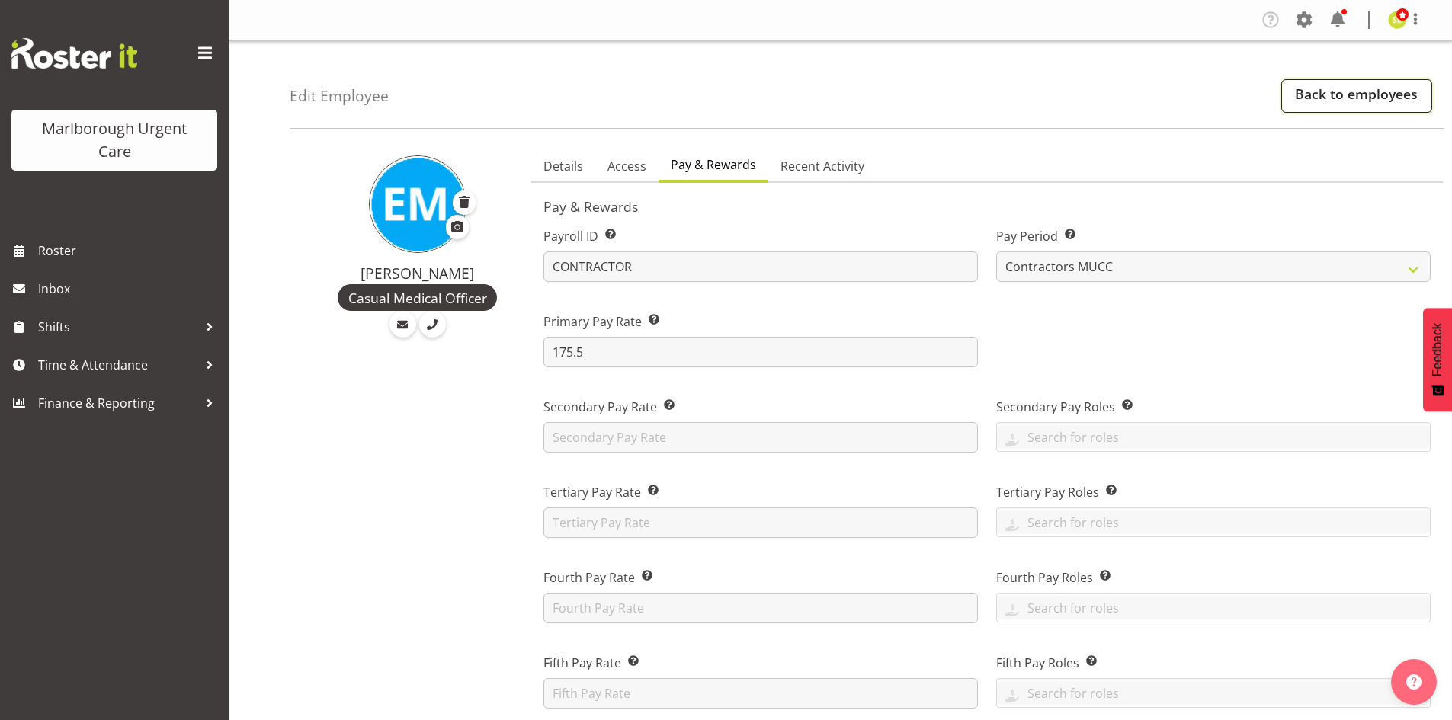
click at [1304, 95] on link "Back to employees" at bounding box center [1357, 96] width 151 height 34
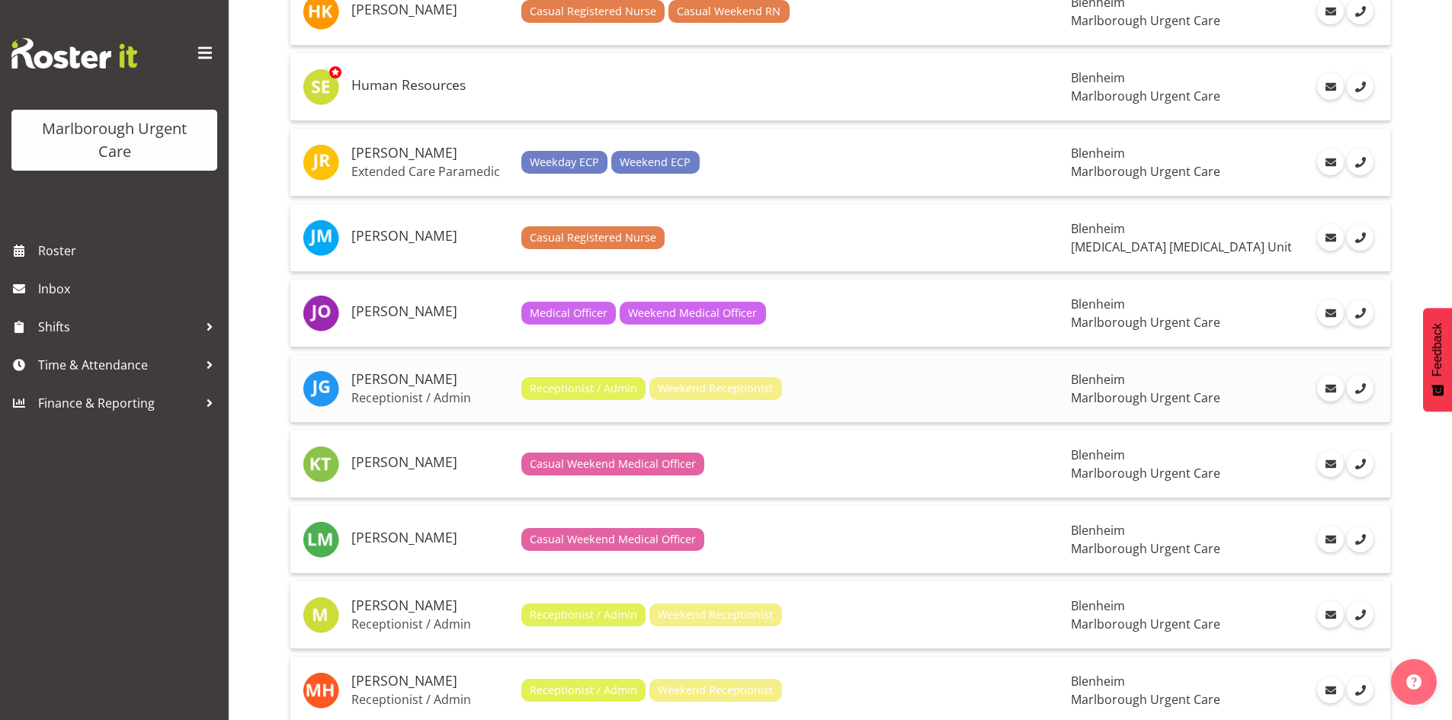
scroll to position [929, 0]
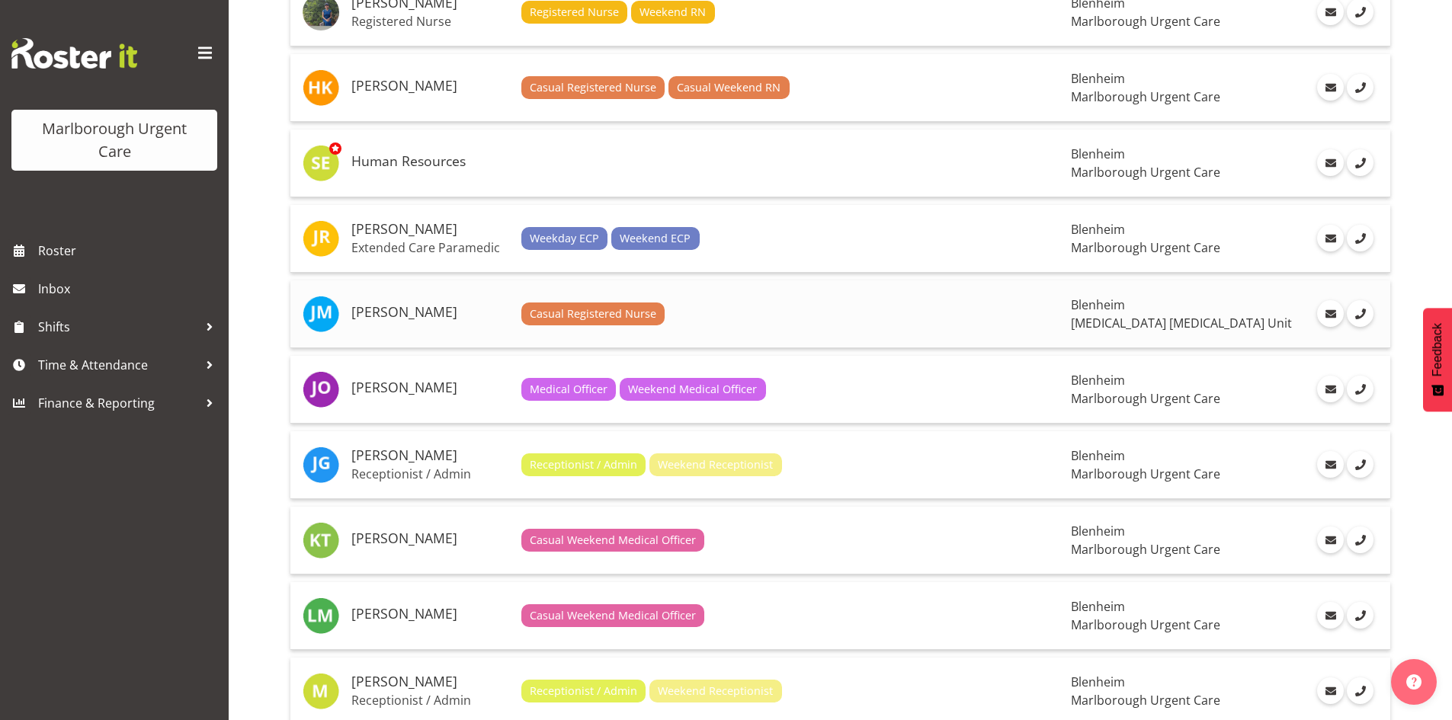
click at [425, 318] on h5 "[PERSON_NAME]" at bounding box center [430, 312] width 158 height 15
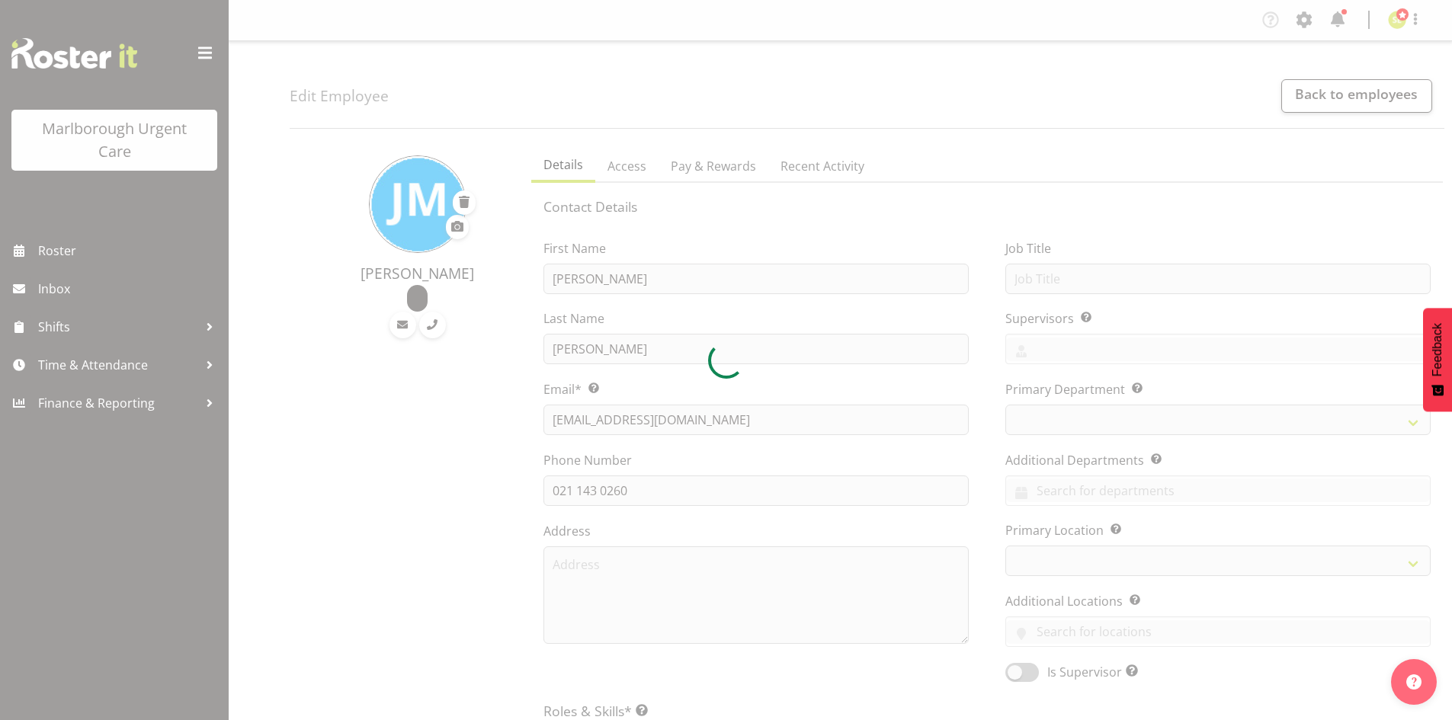
select select "TimelineWeek"
select select
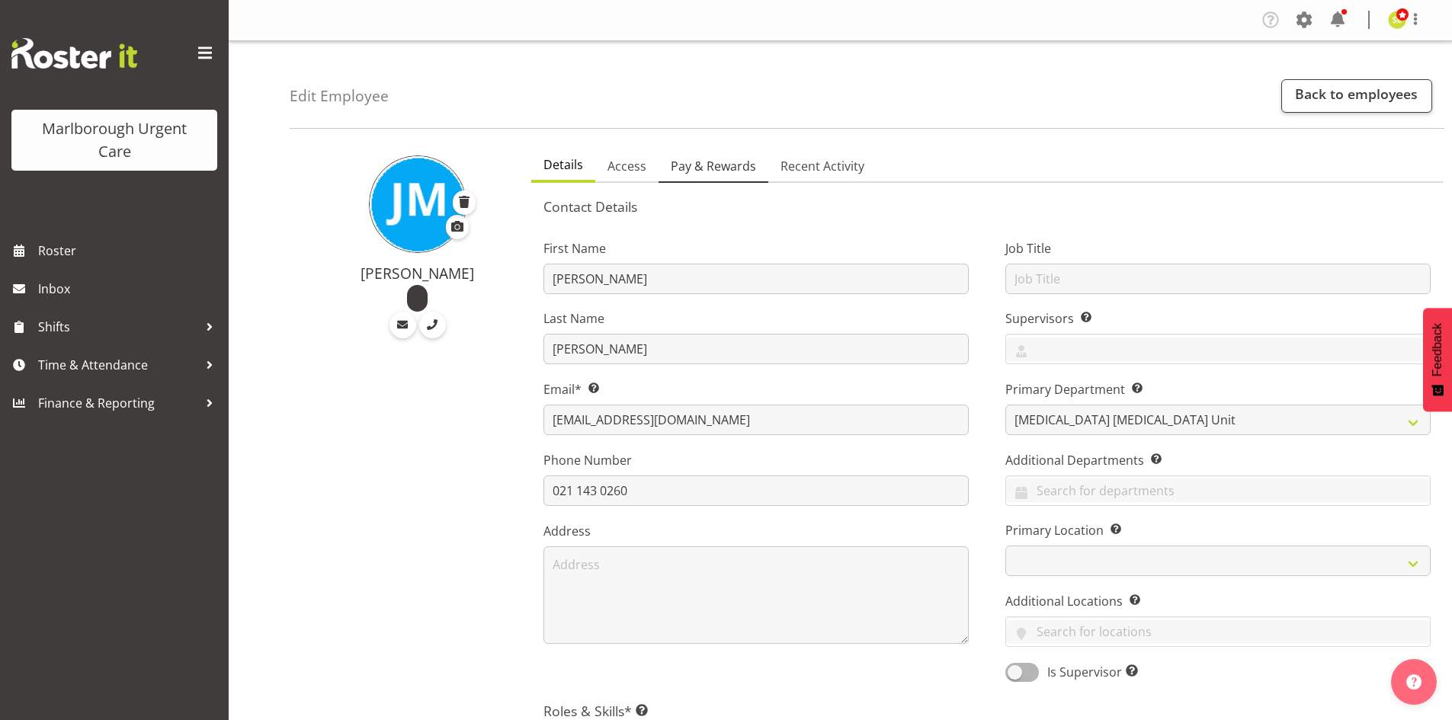
click at [727, 170] on span "Pay & Rewards" at bounding box center [713, 166] width 85 height 18
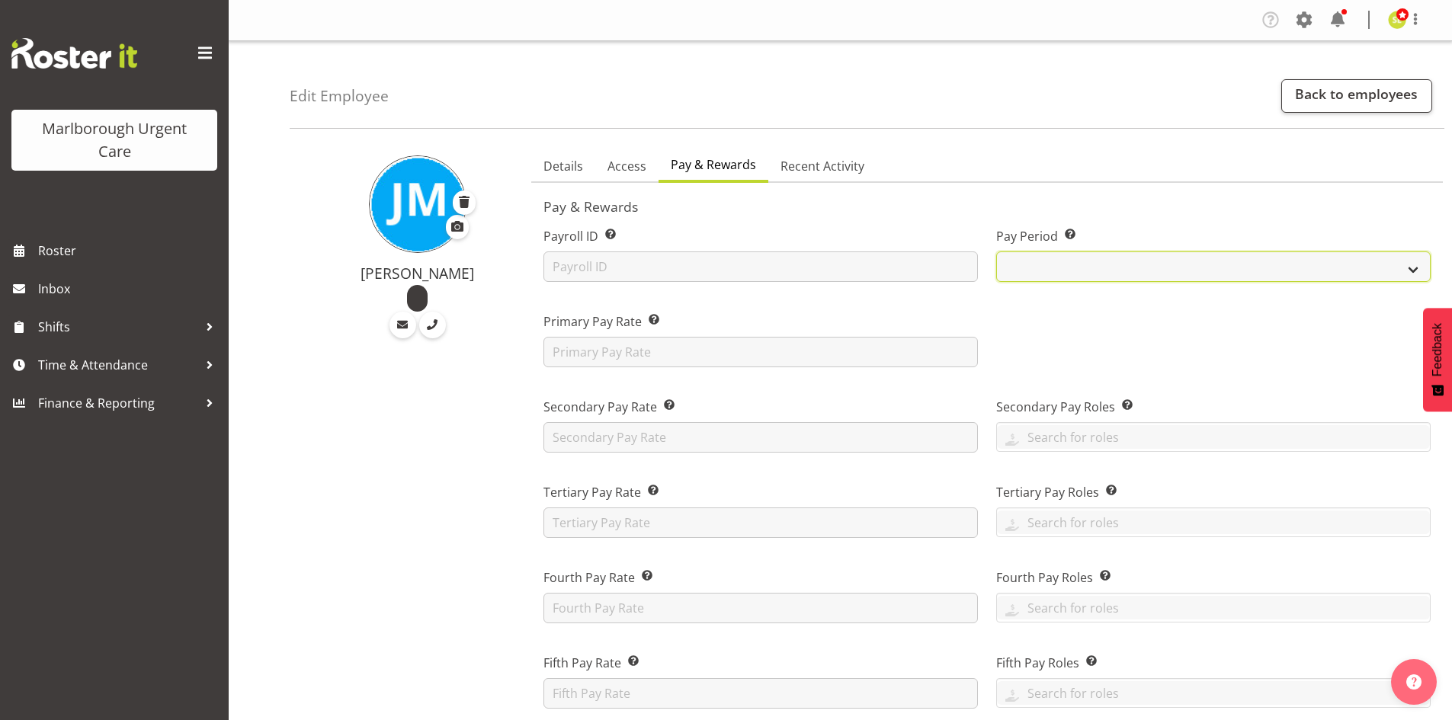
click at [1089, 261] on select "Fortnightly MPHO - [MEDICAL_DATA] Contractors MUCC MUCC Casuals" at bounding box center [1213, 267] width 435 height 30
select select "192"
click at [996, 252] on select "Fortnightly MPHO - [MEDICAL_DATA] Contractors MUCC MUCC Casuals" at bounding box center [1213, 267] width 435 height 30
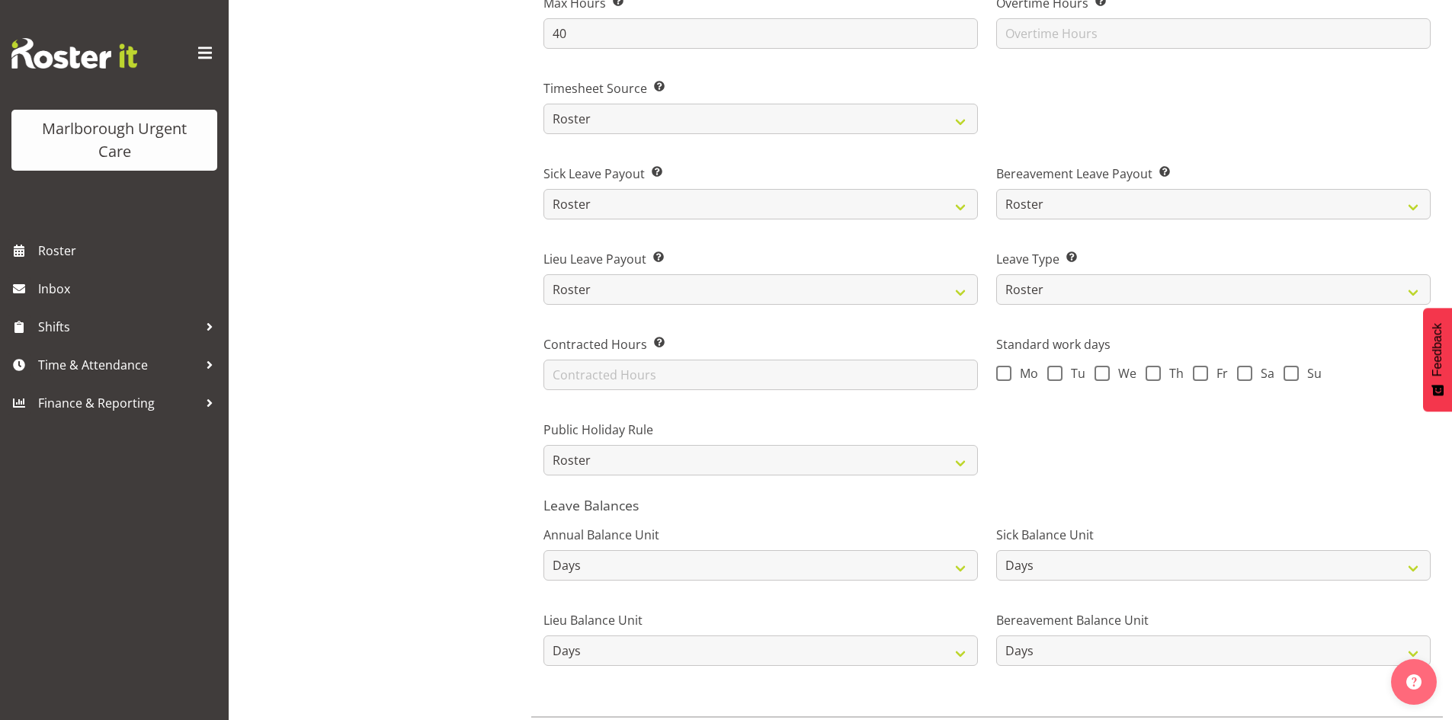
scroll to position [999, 0]
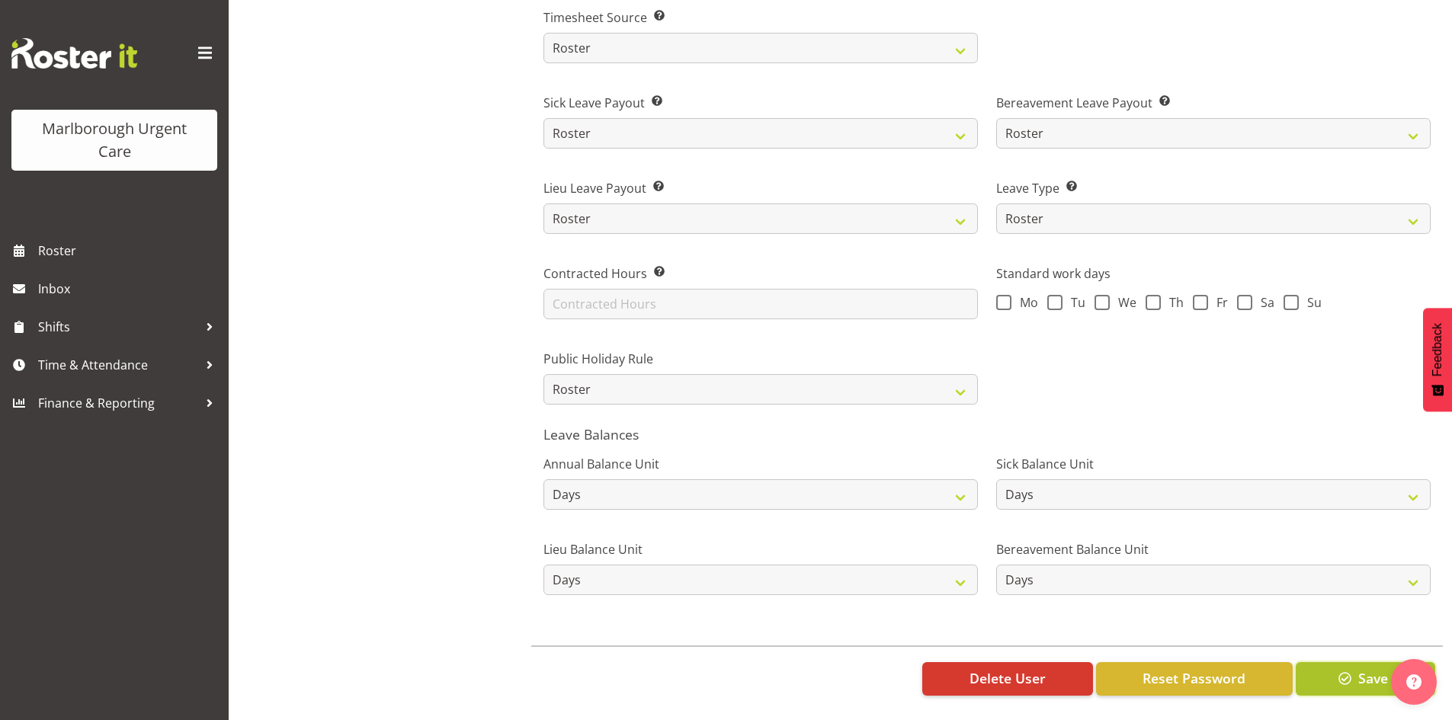
click at [1352, 669] on span "button" at bounding box center [1346, 679] width 20 height 20
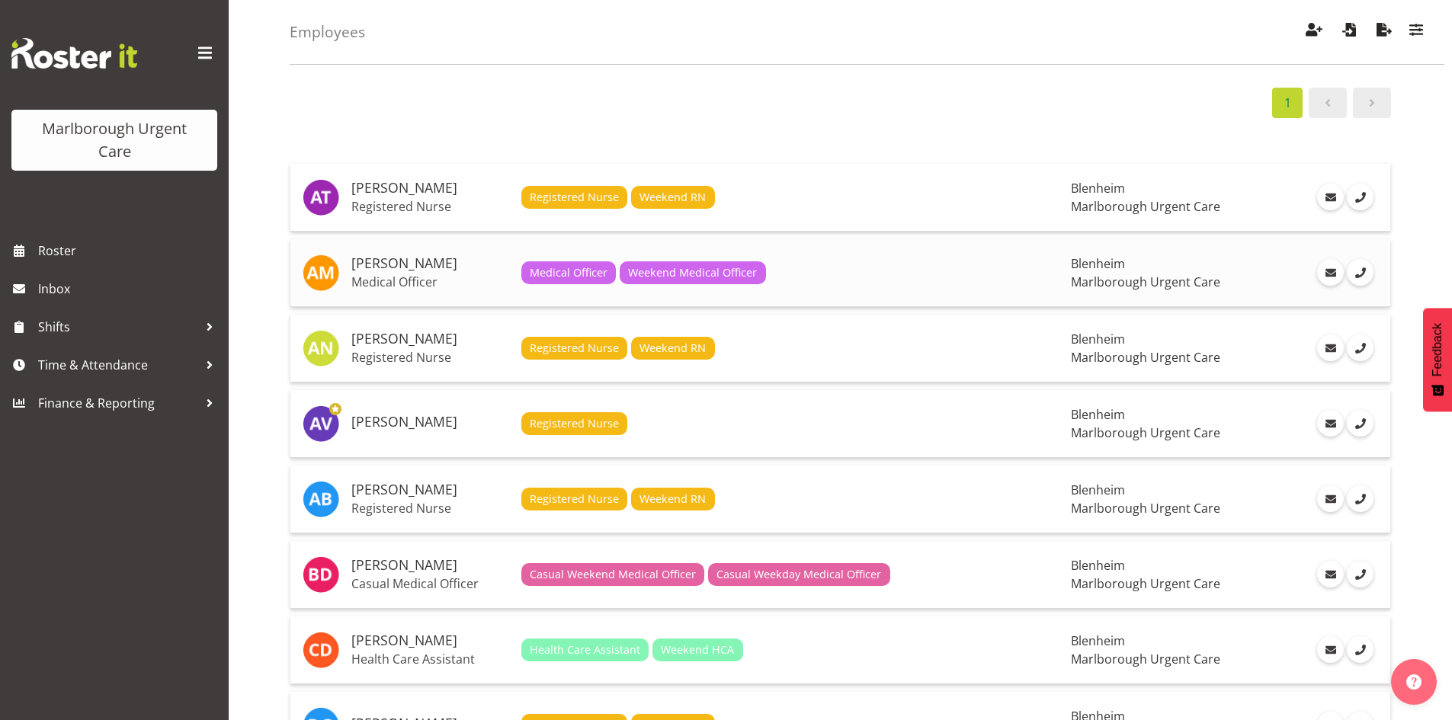
scroll to position [152, 0]
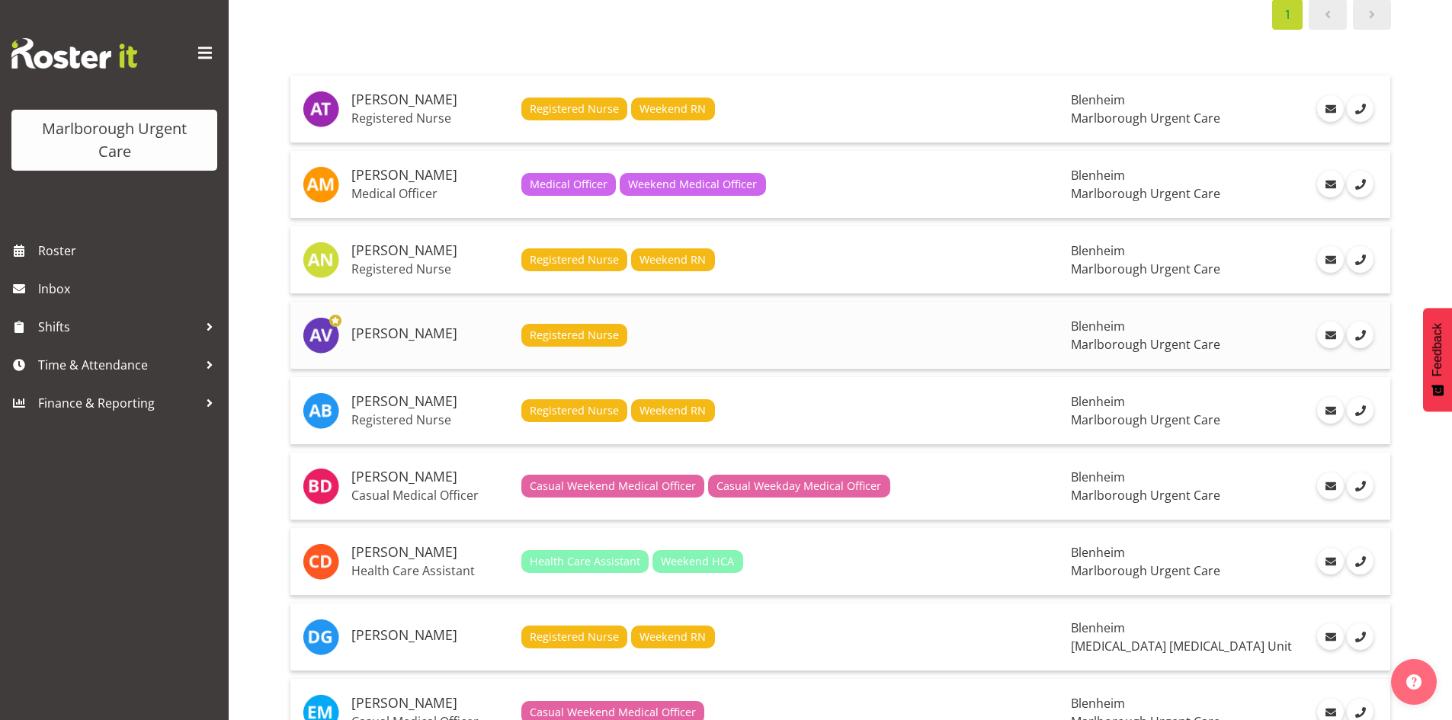
click at [444, 332] on h5 "[PERSON_NAME]" at bounding box center [430, 333] width 158 height 15
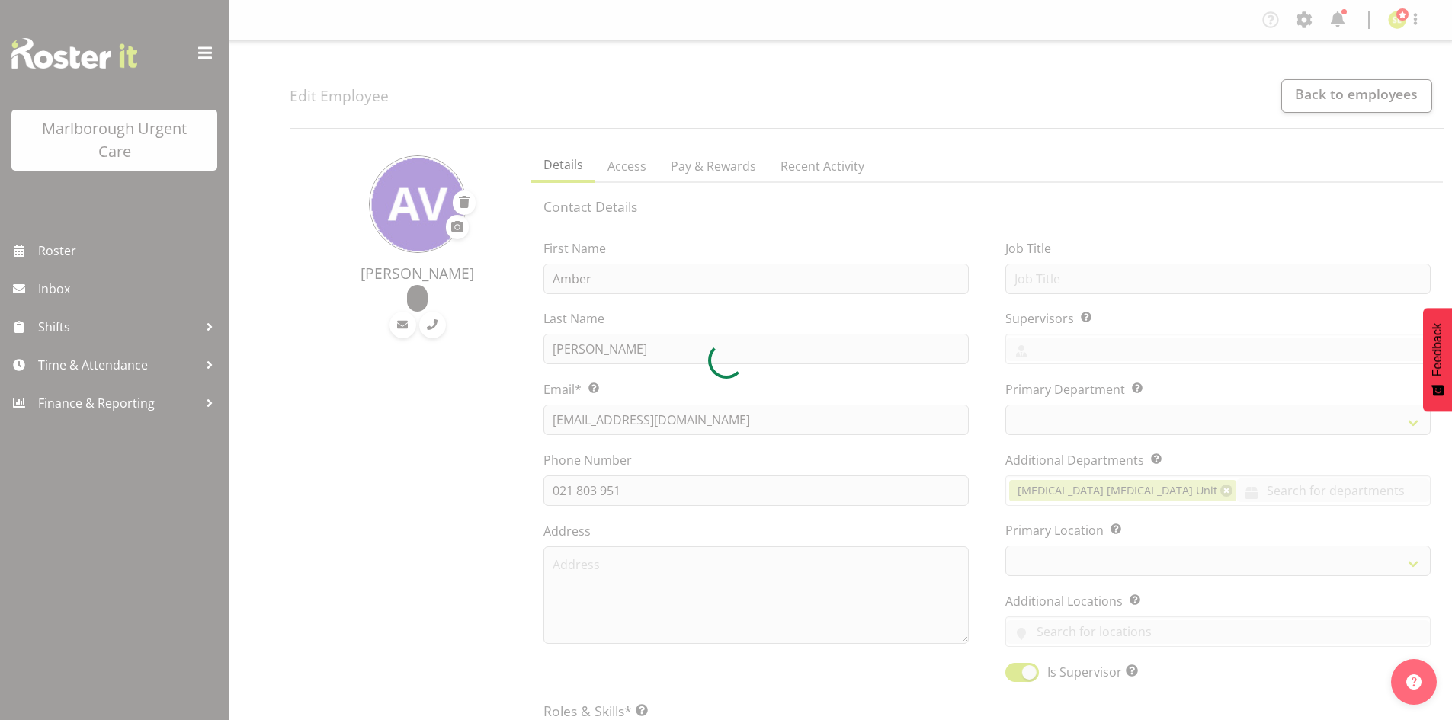
select select "TimelineWeek"
select select "manual"
select select "roster"
select select "historical"
select select "day"
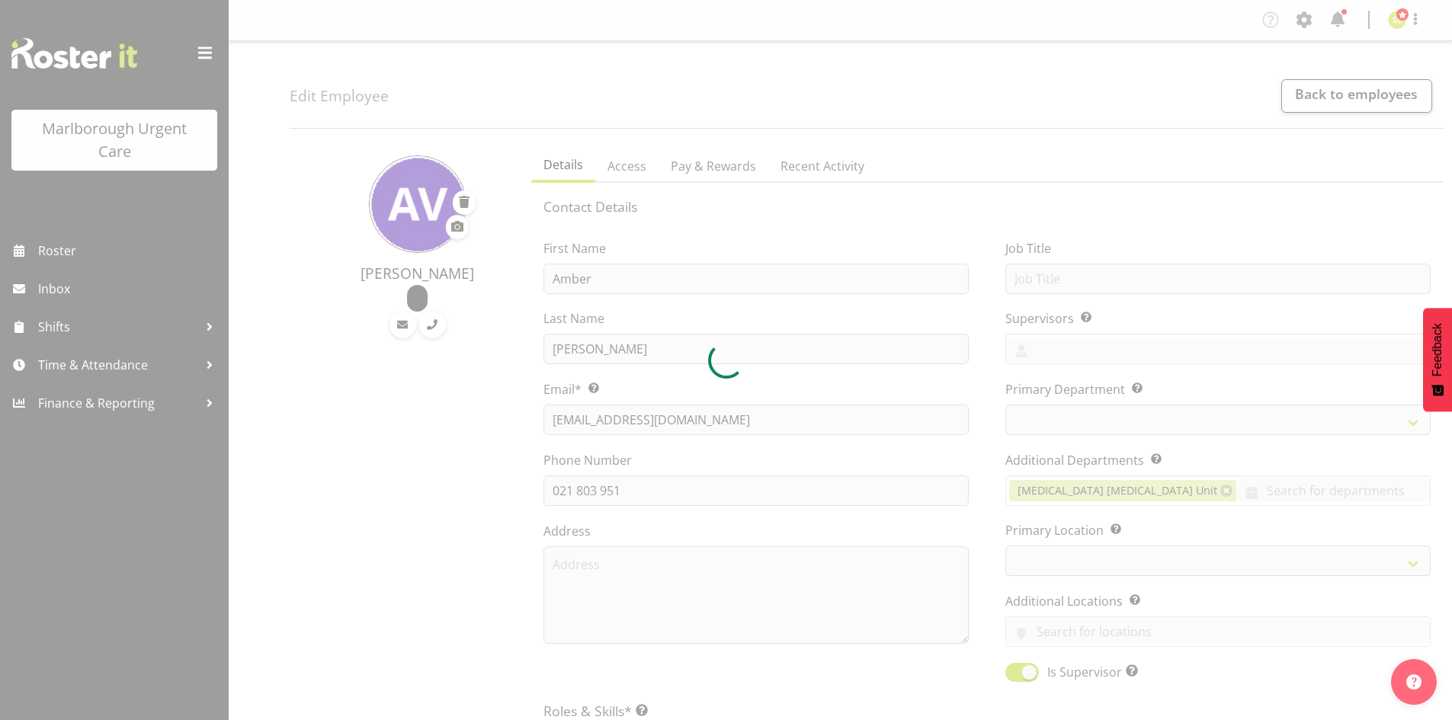
select select "day"
select select
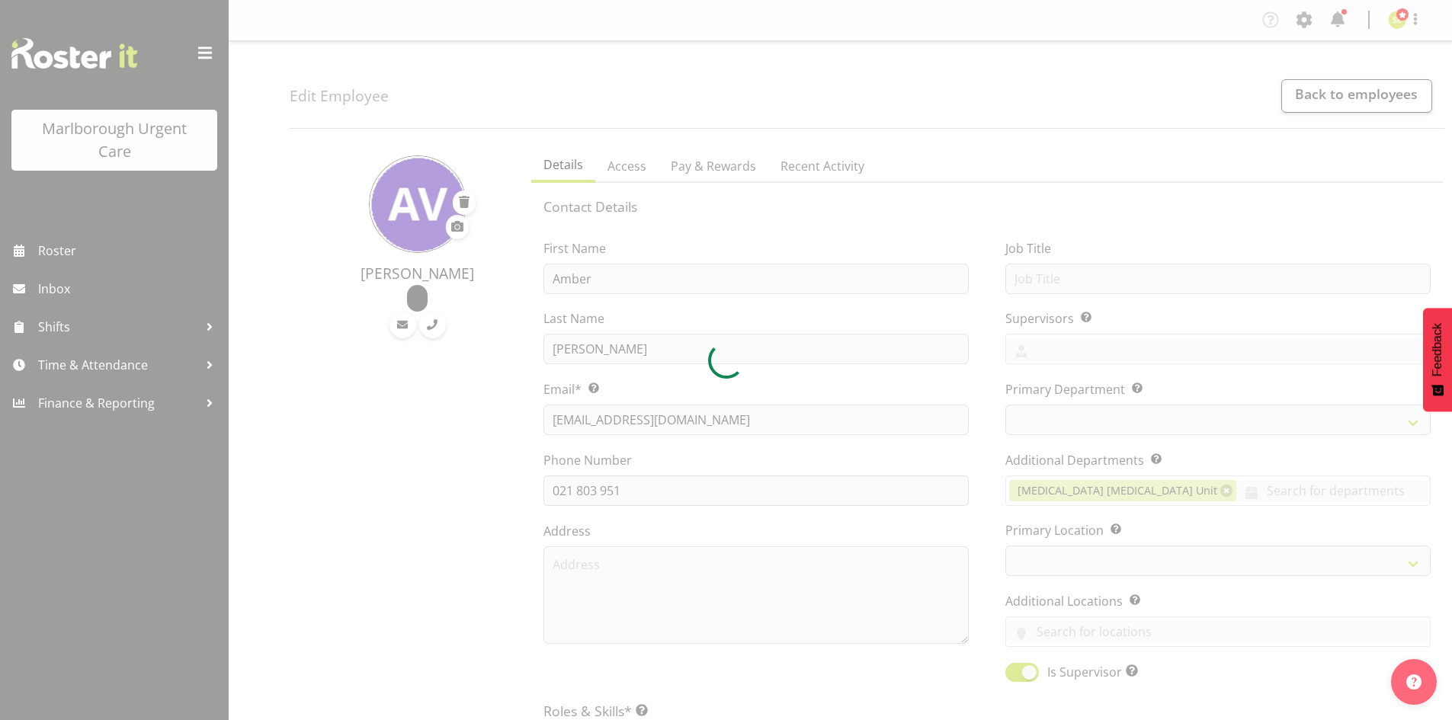
select select "925"
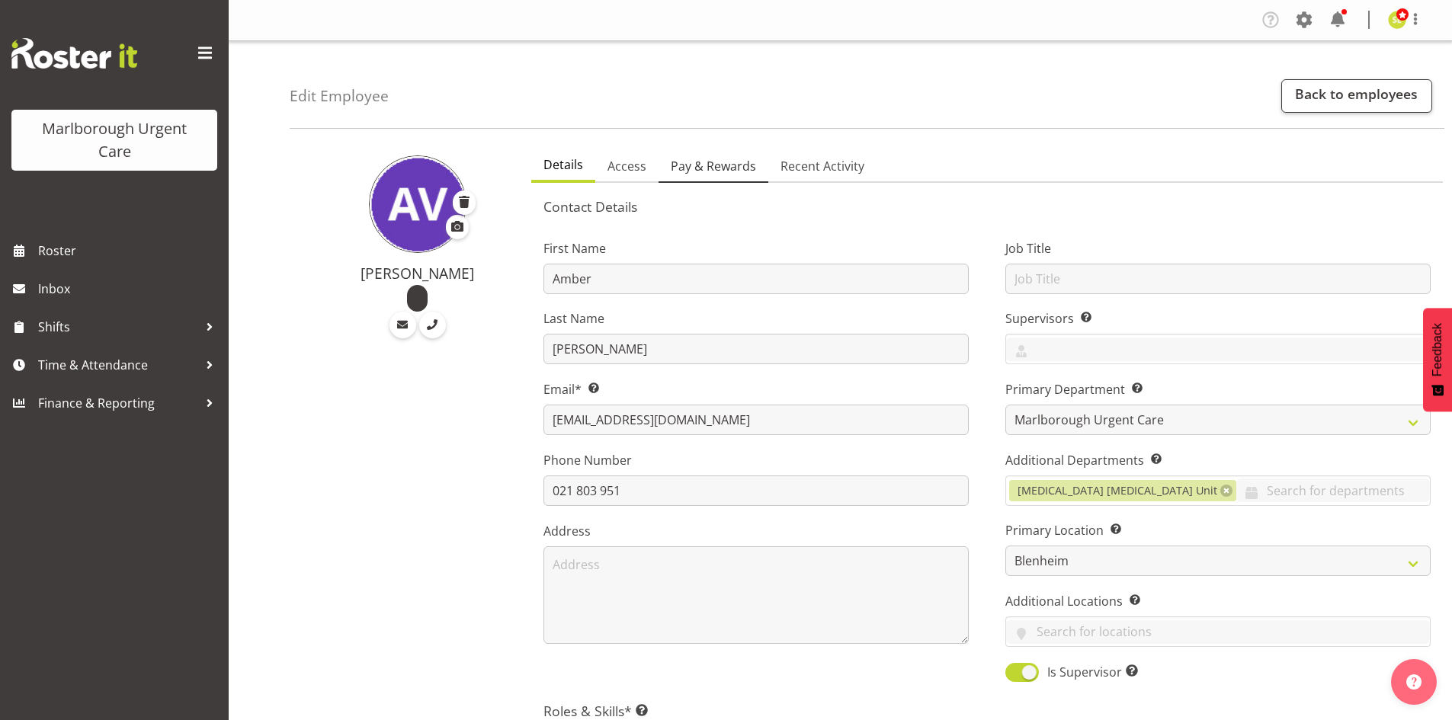
click at [714, 169] on span "Pay & Rewards" at bounding box center [713, 166] width 85 height 18
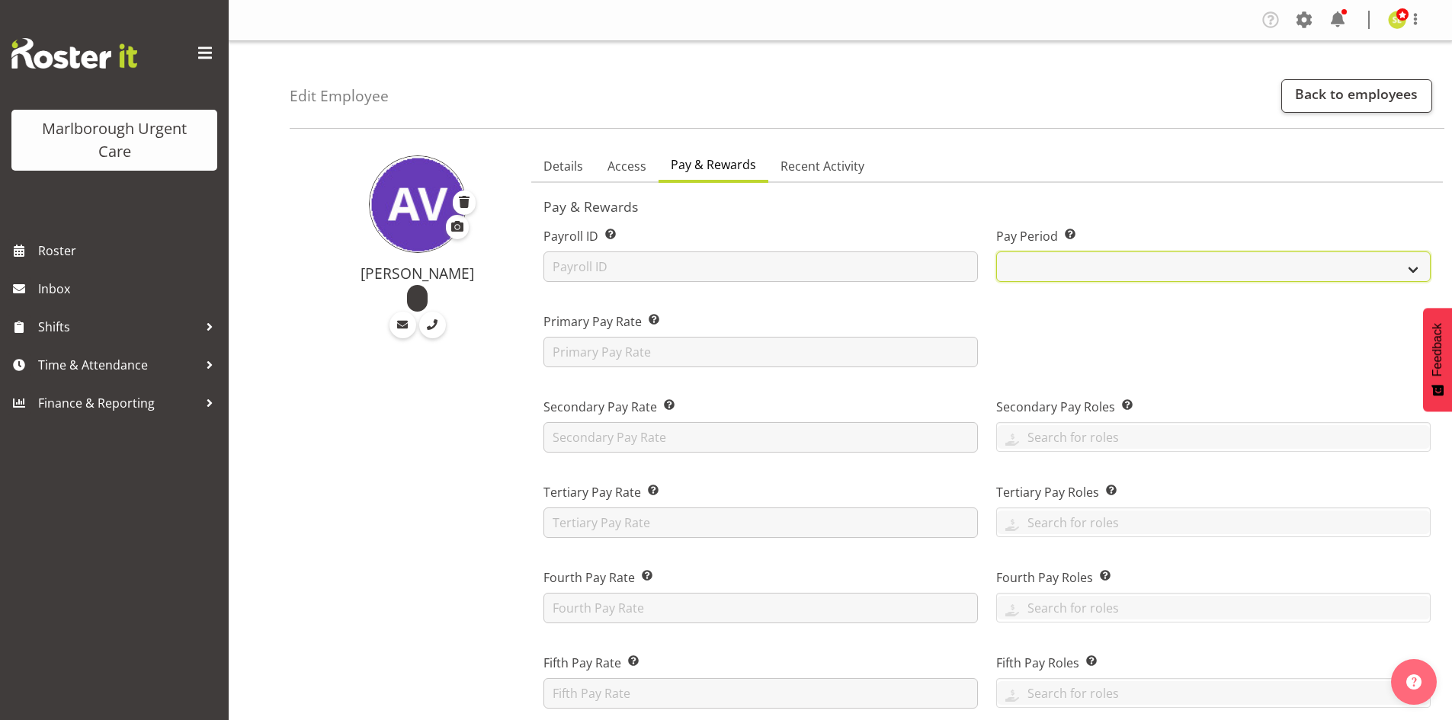
click at [1137, 278] on select "Fortnightly MPHO - [MEDICAL_DATA] Contractors MUCC MUCC Casuals MPHO Admin - ne…" at bounding box center [1213, 267] width 435 height 30
select select "195"
click at [996, 252] on select "Fortnightly MPHO - [MEDICAL_DATA] Contractors MUCC MUCC Casuals MPHO Admin - ne…" at bounding box center [1213, 267] width 435 height 30
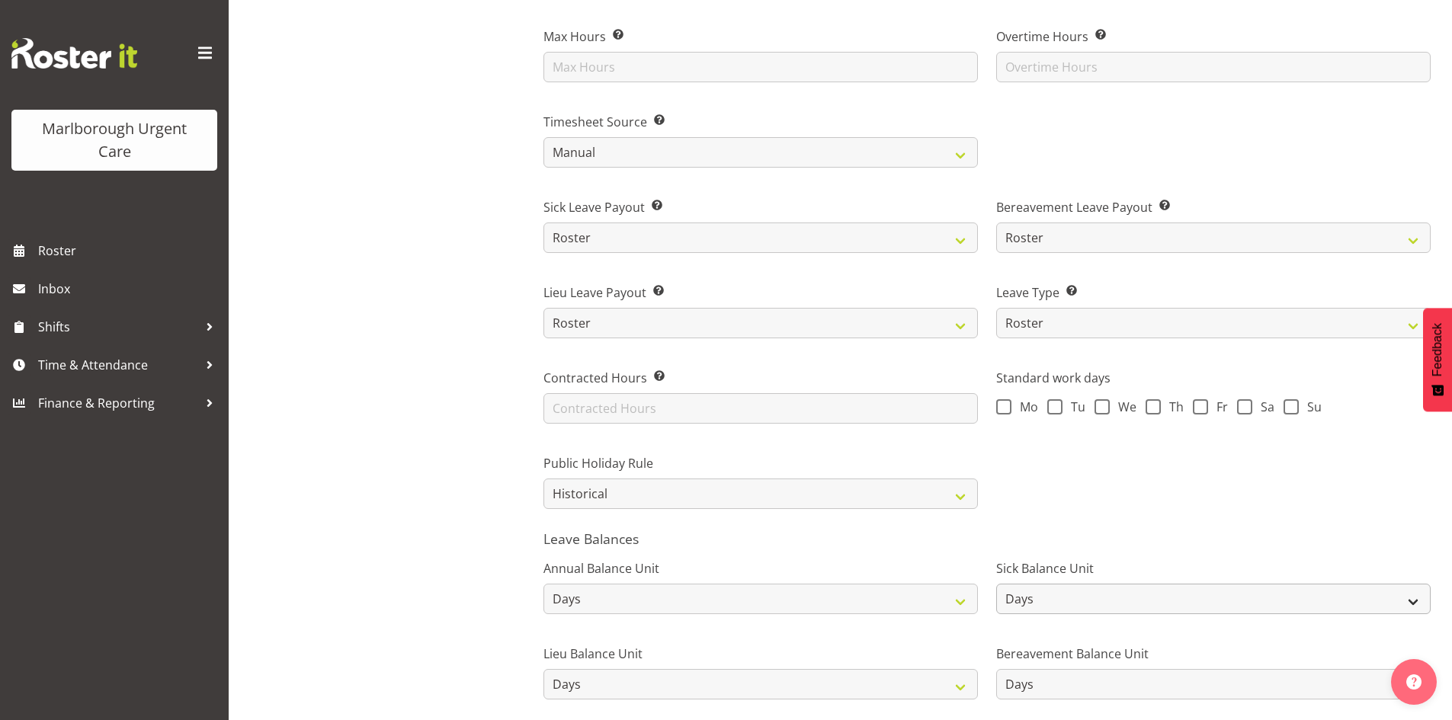
scroll to position [999, 0]
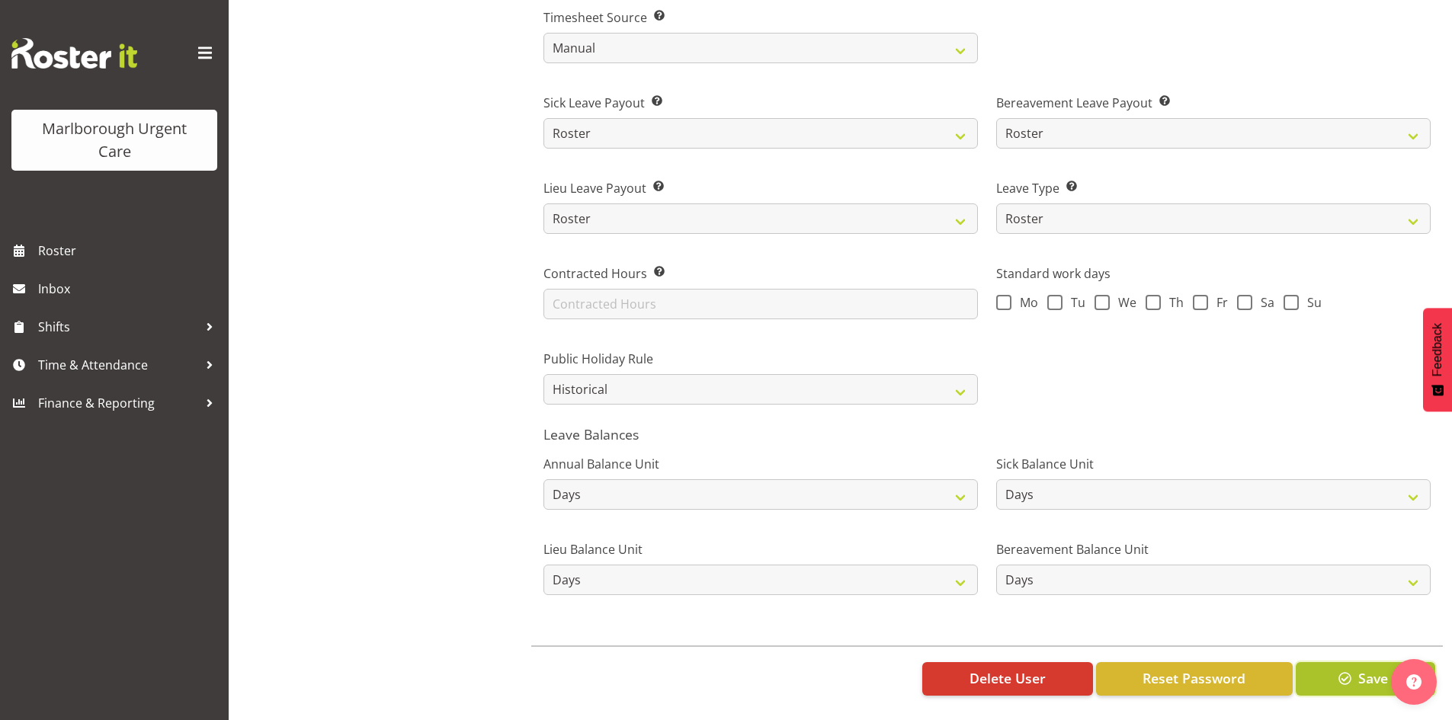
click at [1352, 669] on span "button" at bounding box center [1346, 679] width 20 height 20
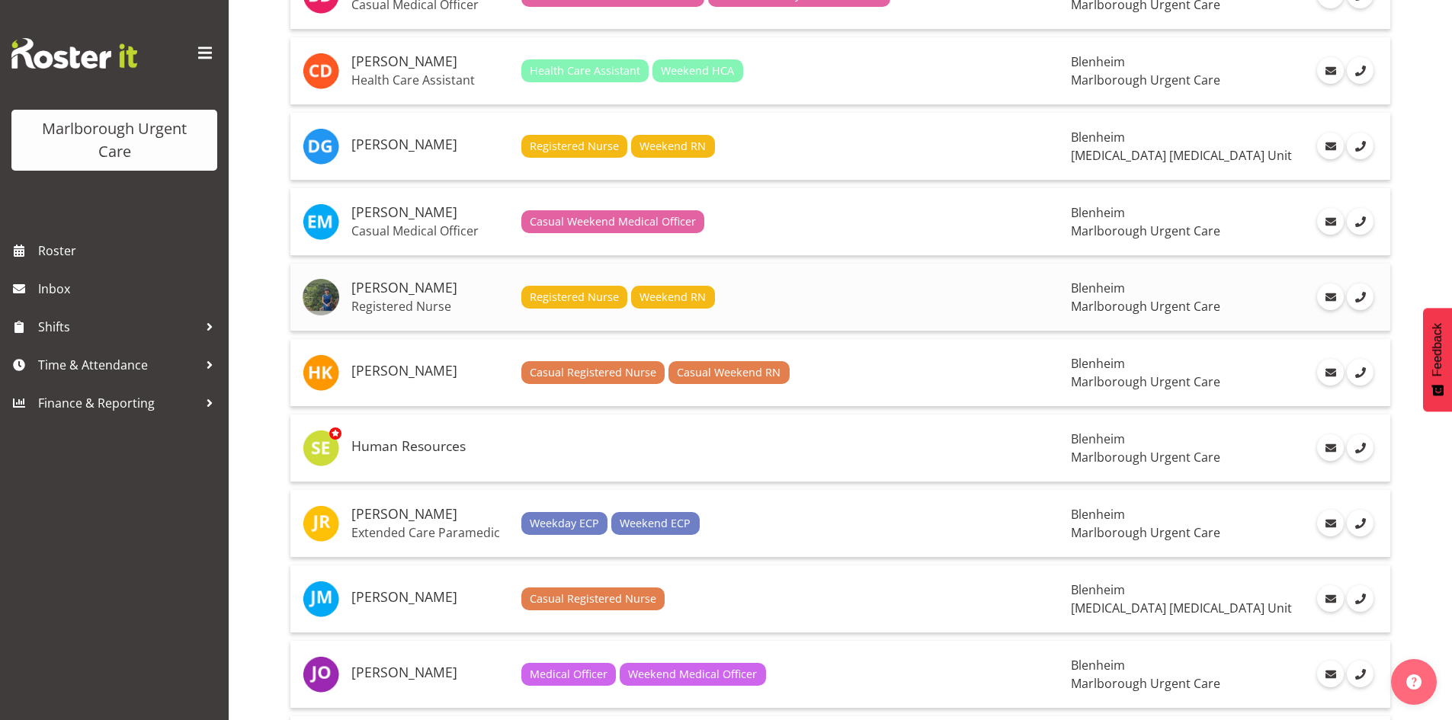
scroll to position [686, 0]
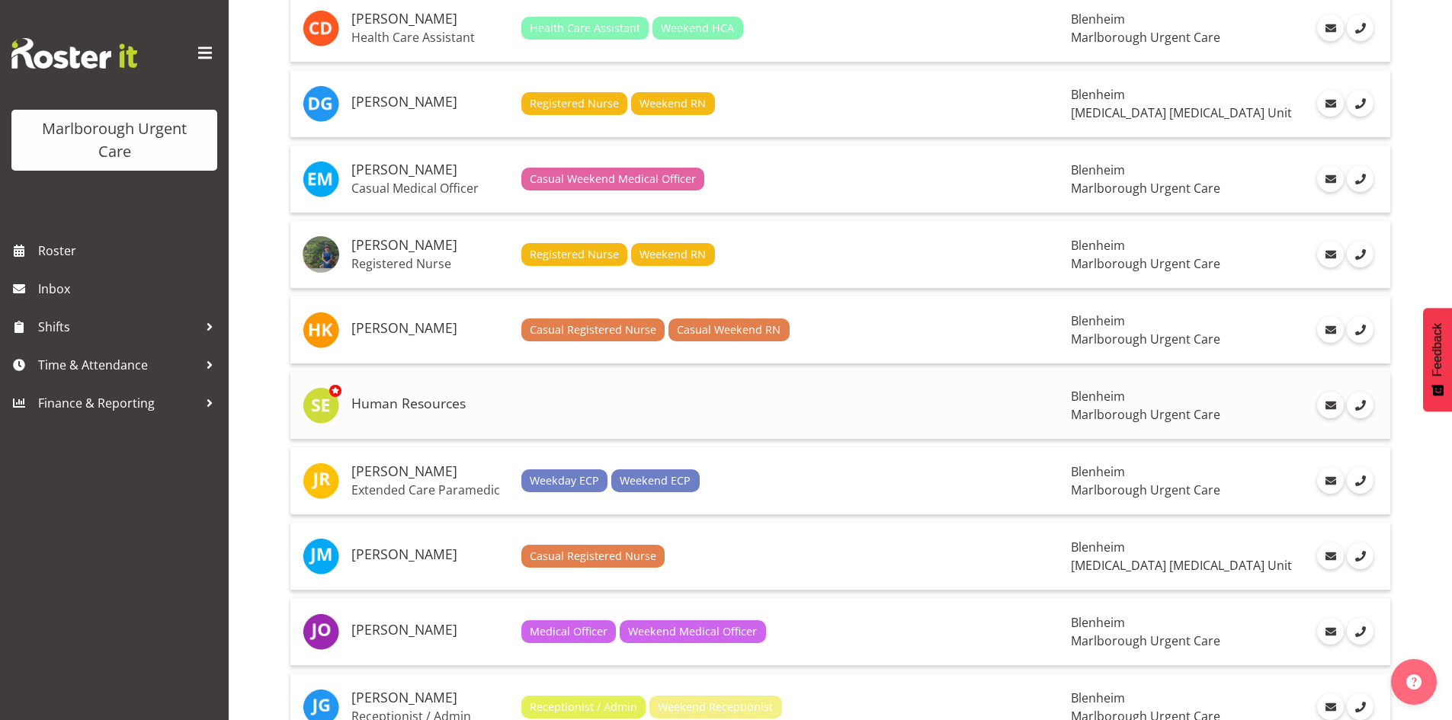
click at [422, 408] on h5 "Human Resources" at bounding box center [430, 403] width 158 height 15
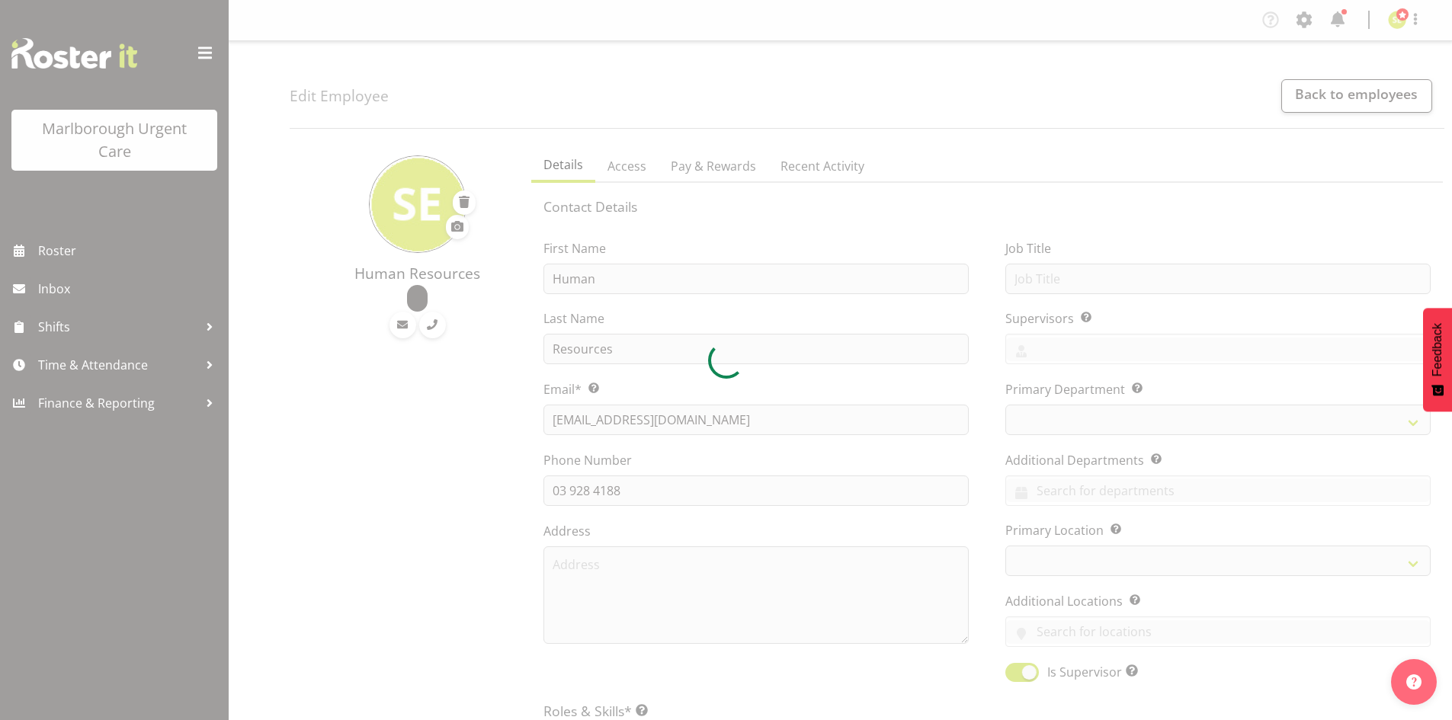
select select "TimelineWeek"
select select "roster"
select select "historical"
select select "day"
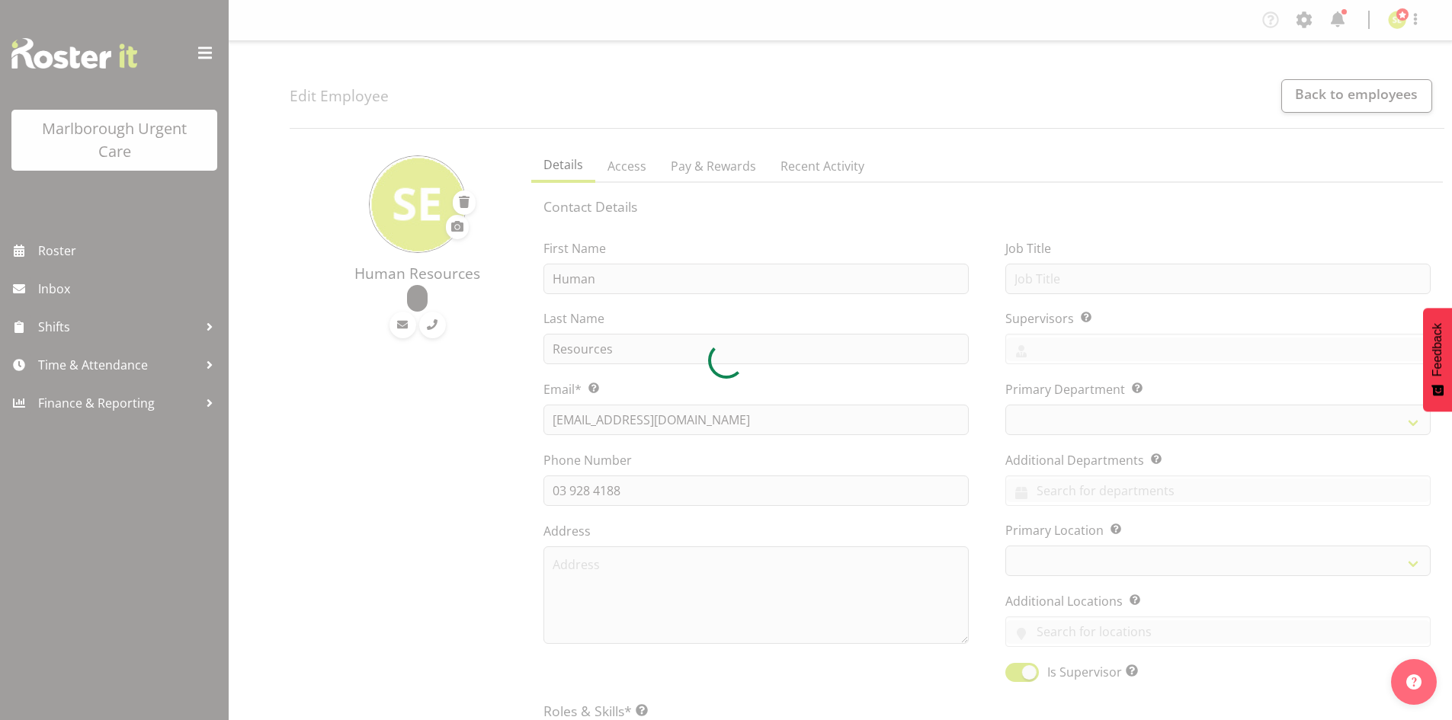
select select "day"
select select
select select "925"
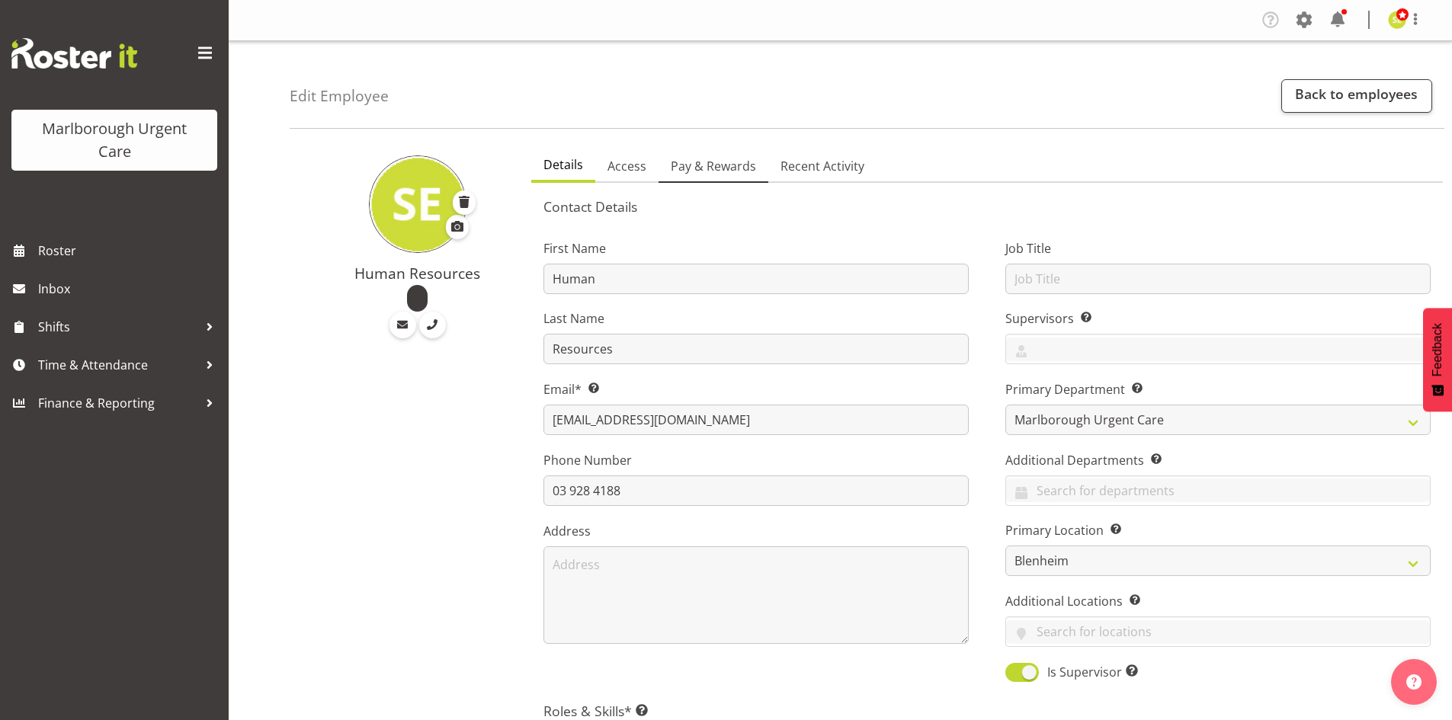
click at [728, 165] on span "Pay & Rewards" at bounding box center [713, 166] width 85 height 18
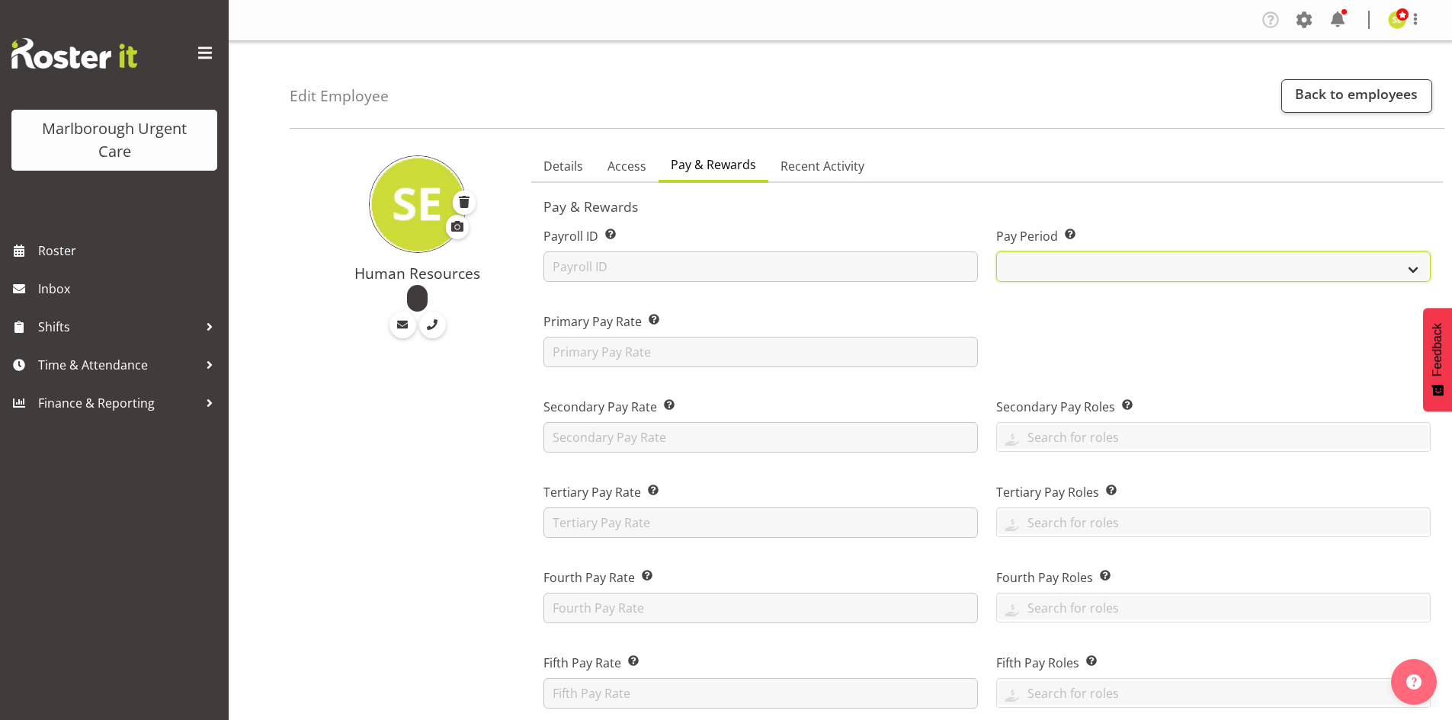
drag, startPoint x: 1095, startPoint y: 259, endPoint x: 1098, endPoint y: 268, distance: 9.6
click at [1095, 259] on select "Fortnightly MPHO - Haemodialysis Contractors MUCC MUCC Casuals MPHO Admin - nev…" at bounding box center [1213, 267] width 435 height 30
select select "195"
click at [996, 252] on select "Fortnightly MPHO - Haemodialysis Contractors MUCC MUCC Casuals MPHO Admin - nev…" at bounding box center [1213, 267] width 435 height 30
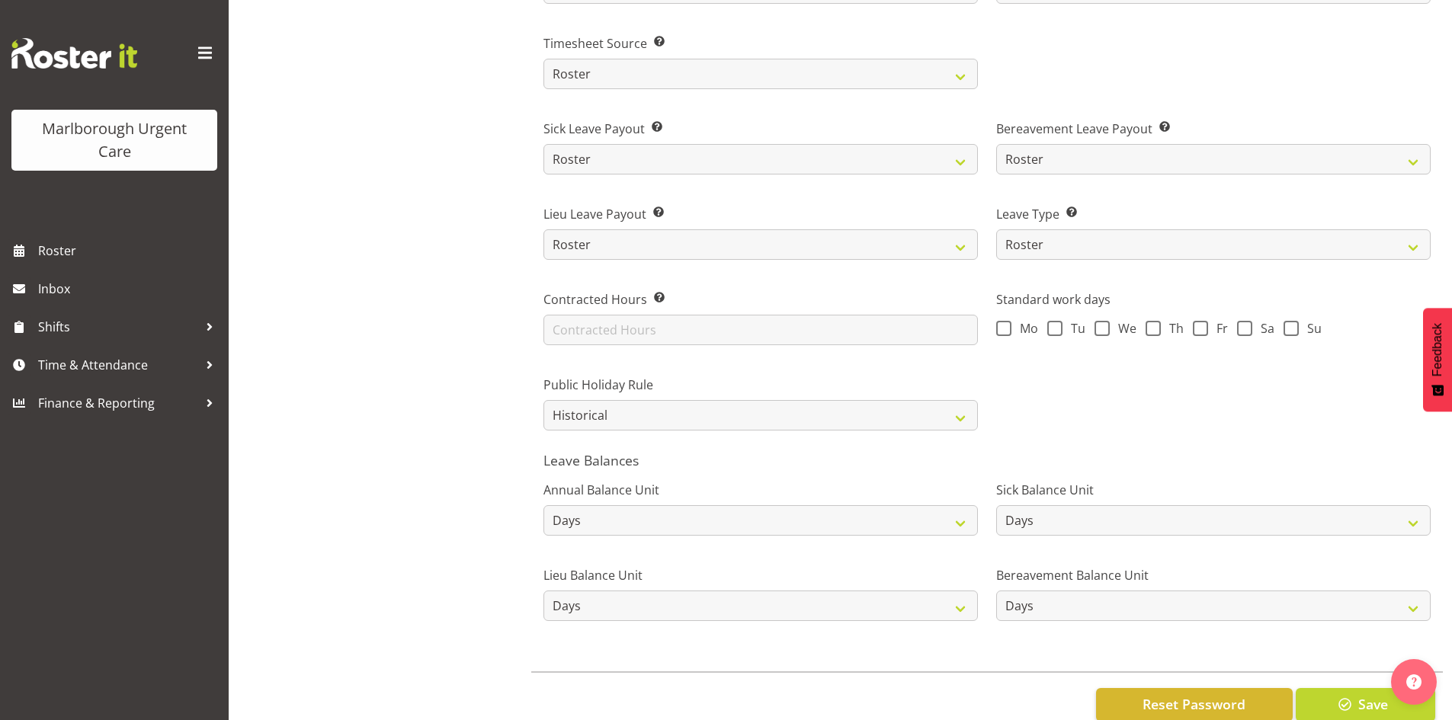
scroll to position [999, 0]
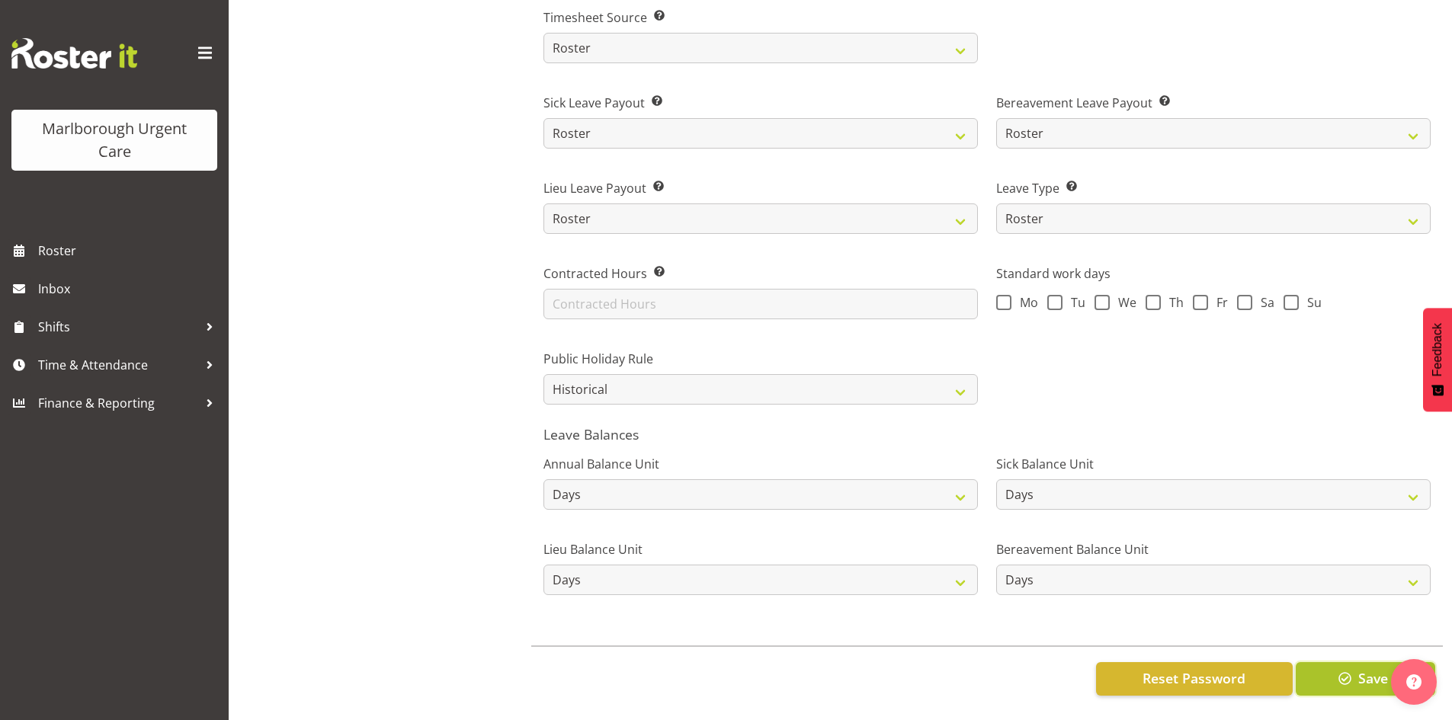
click at [1330, 662] on button "Save" at bounding box center [1366, 679] width 140 height 34
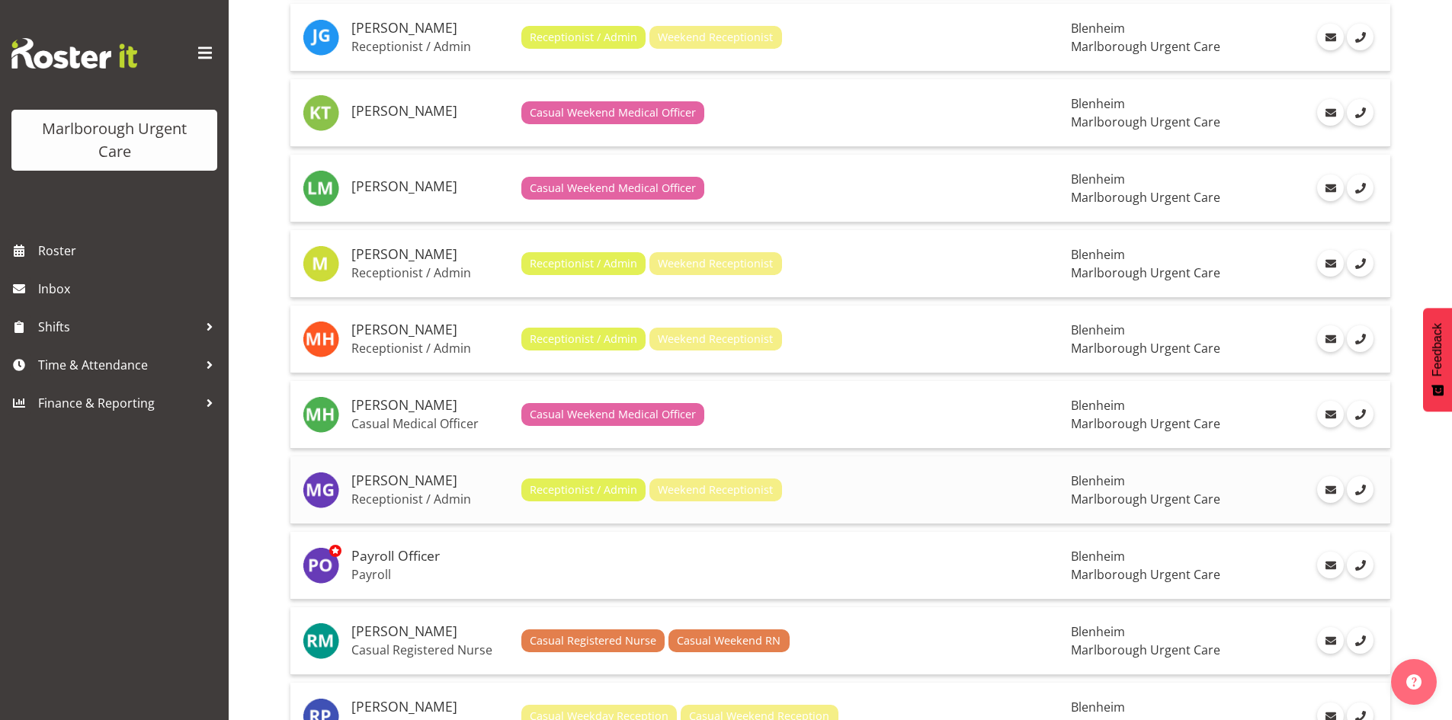
scroll to position [1448, 0]
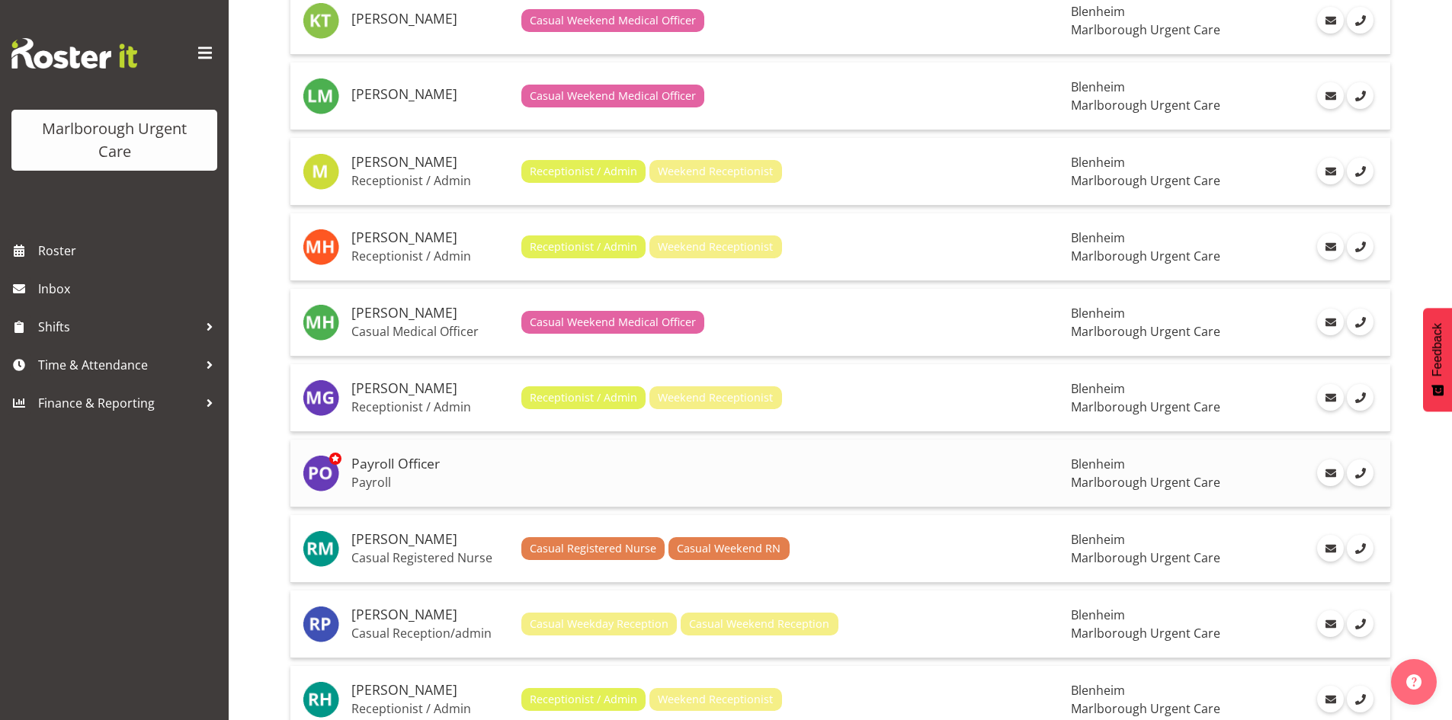
click at [397, 473] on td "Payroll Officer Payroll" at bounding box center [430, 474] width 170 height 68
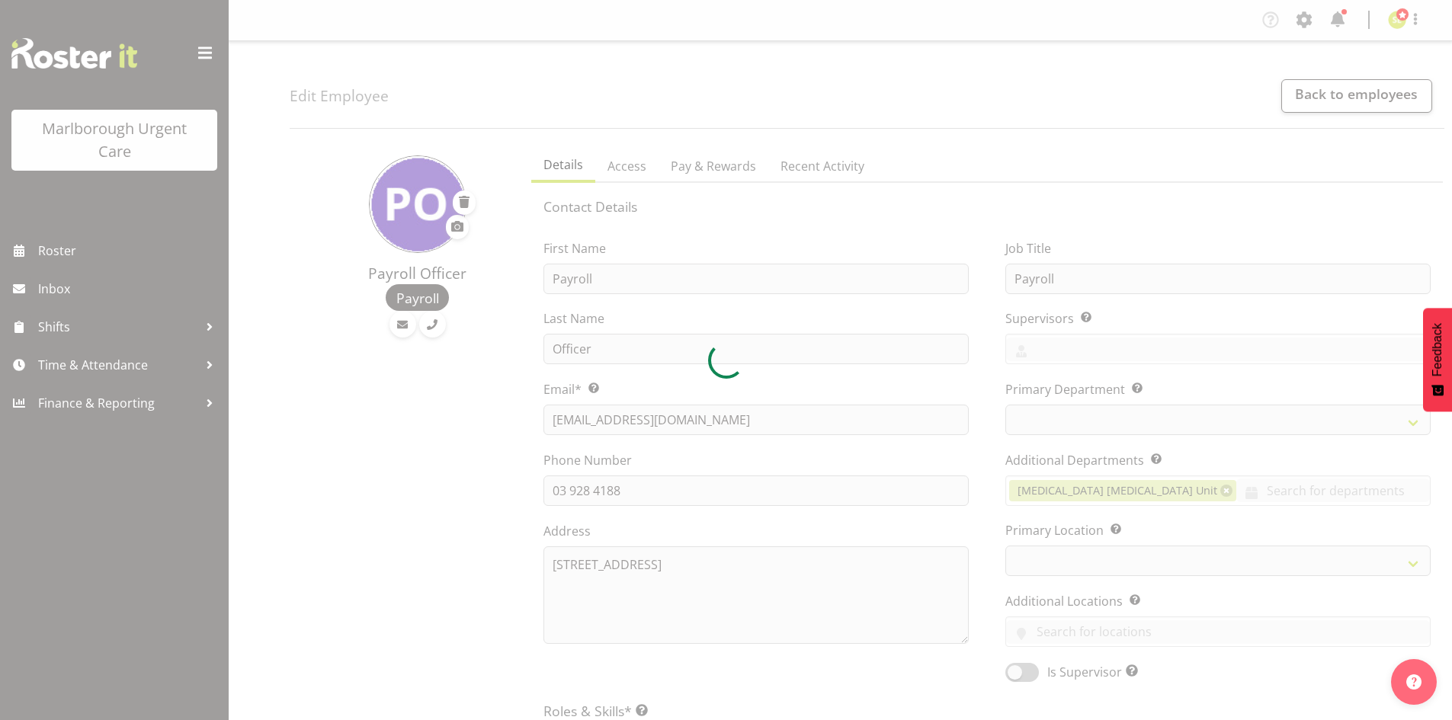
select select "TimelineWeek"
select select "roster"
select select "historical"
select select "day"
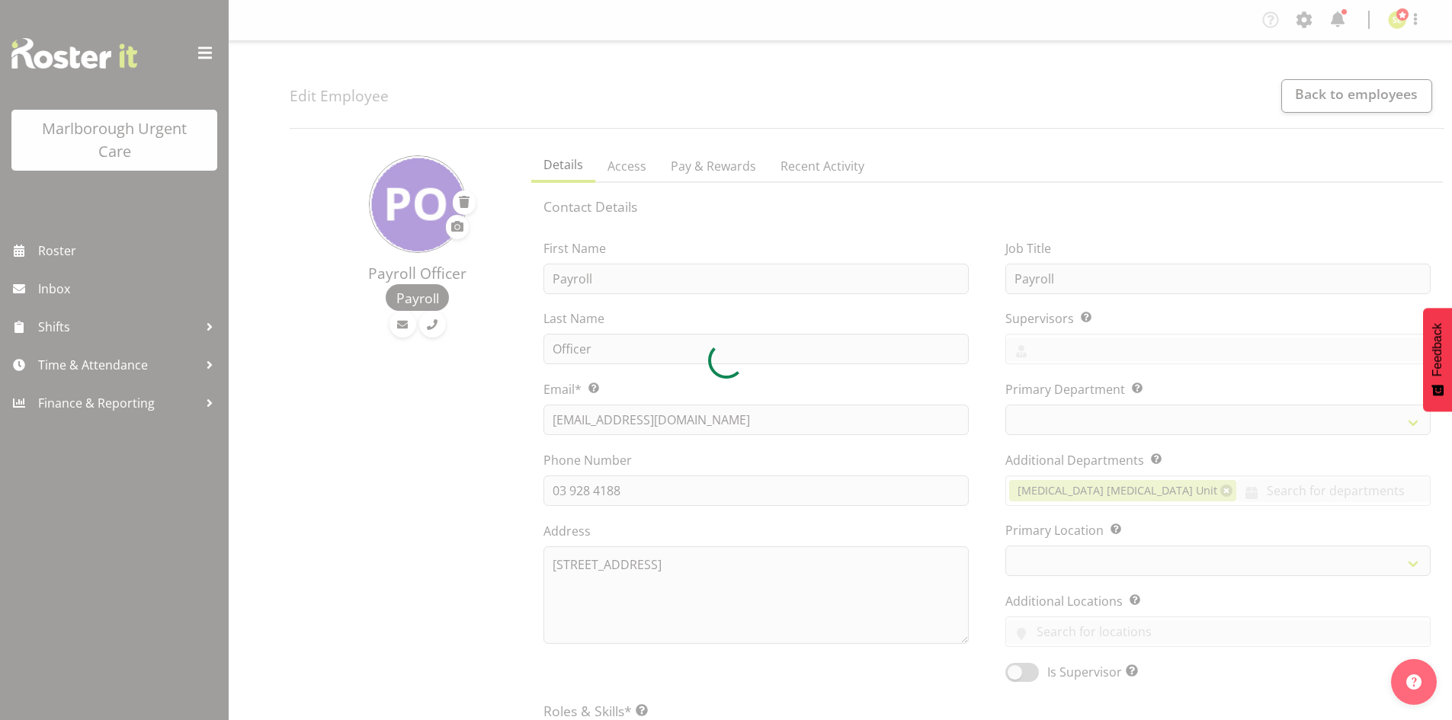
select select "day"
select select
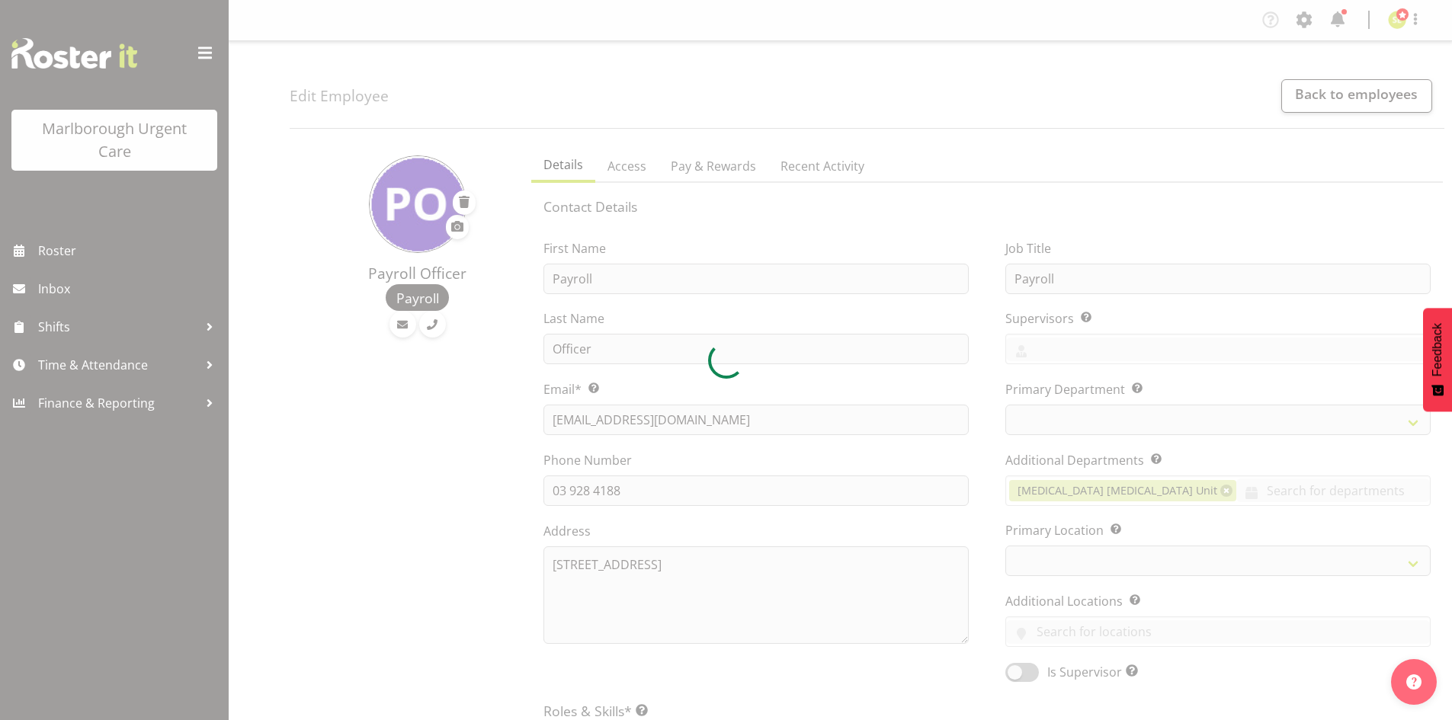
select select
select select "925"
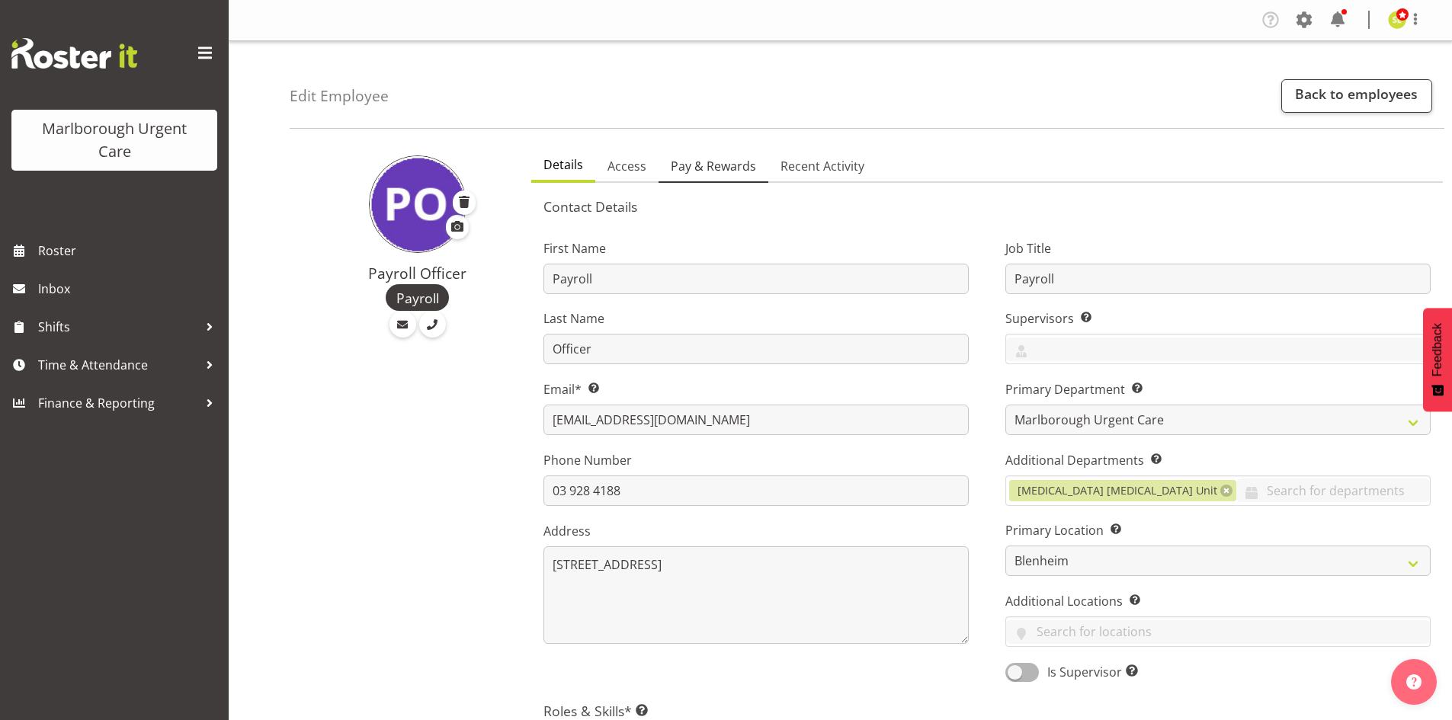
click at [691, 171] on span "Pay & Rewards" at bounding box center [713, 166] width 85 height 18
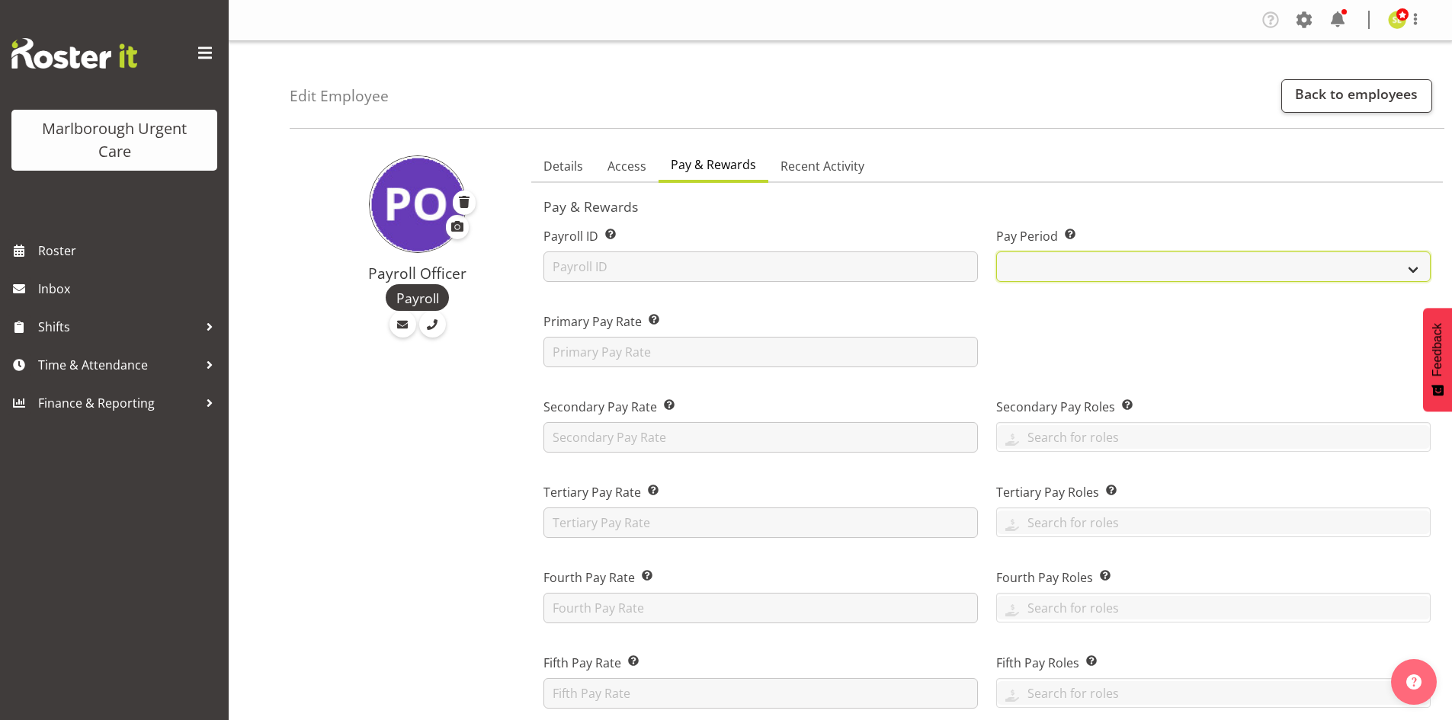
click at [1089, 255] on select "Fortnightly MPHO - [MEDICAL_DATA] Contractors MUCC MUCC Casuals MPHO Admin - ne…" at bounding box center [1213, 267] width 435 height 30
select select "195"
click at [996, 252] on select "Fortnightly MPHO - [MEDICAL_DATA] Contractors MUCC MUCC Casuals MPHO Admin - ne…" at bounding box center [1213, 267] width 435 height 30
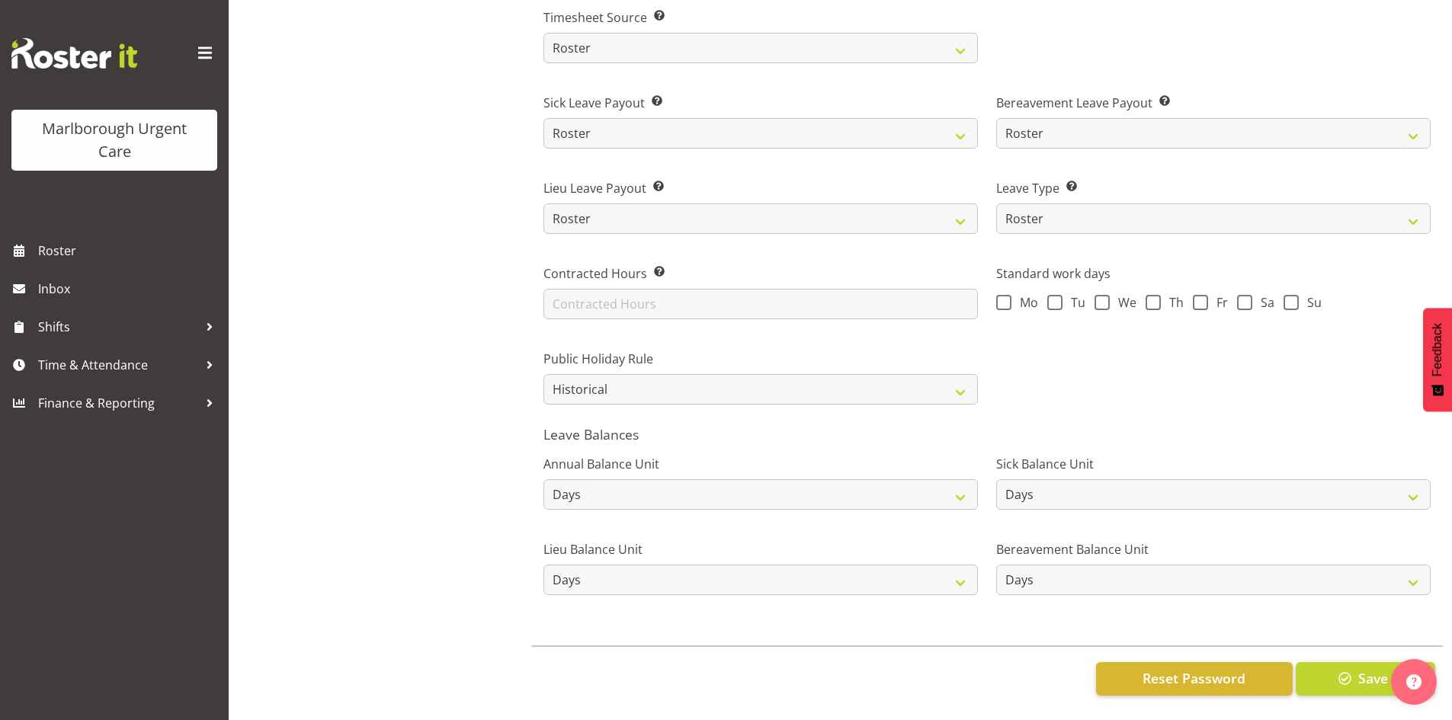
scroll to position [999, 0]
click at [1363, 672] on span "Save" at bounding box center [1373, 679] width 30 height 20
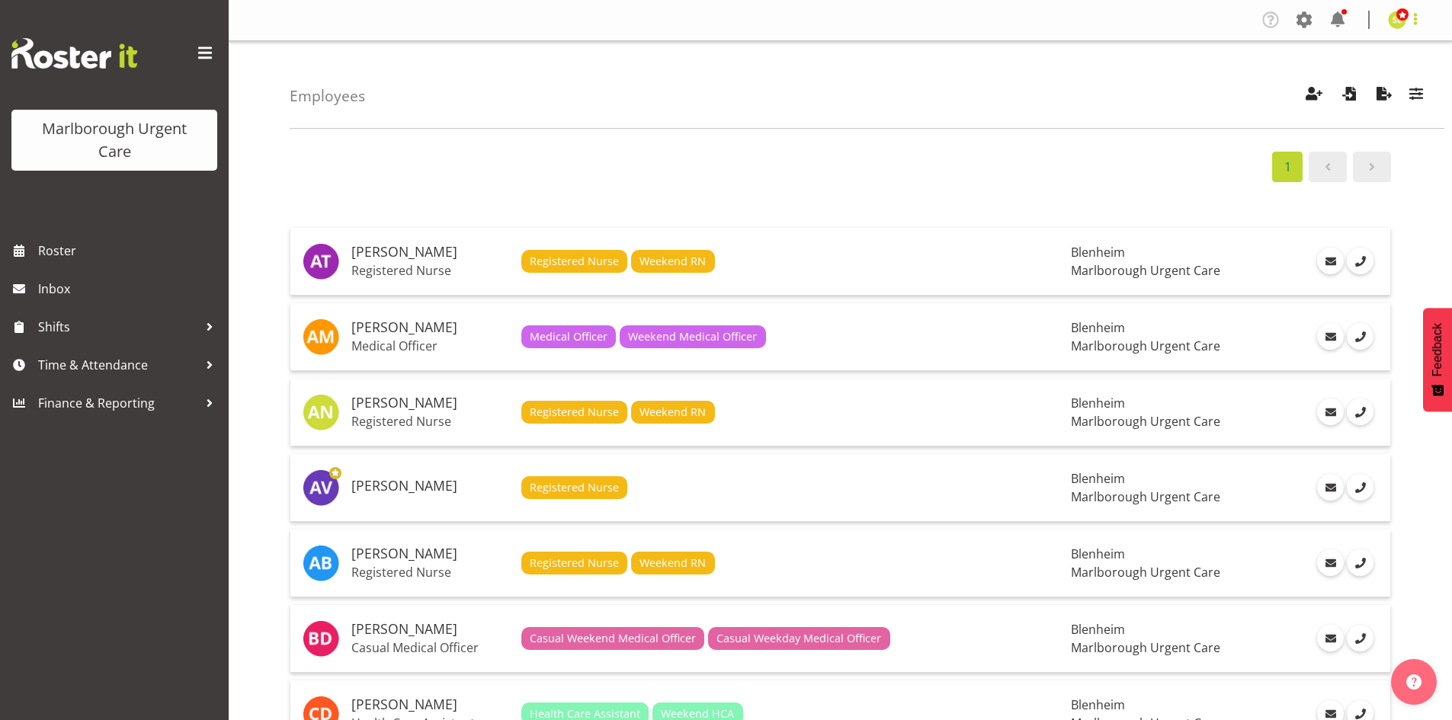
click at [1418, 20] on span at bounding box center [1416, 19] width 18 height 18
click at [69, 256] on span "Roster" at bounding box center [129, 250] width 183 height 23
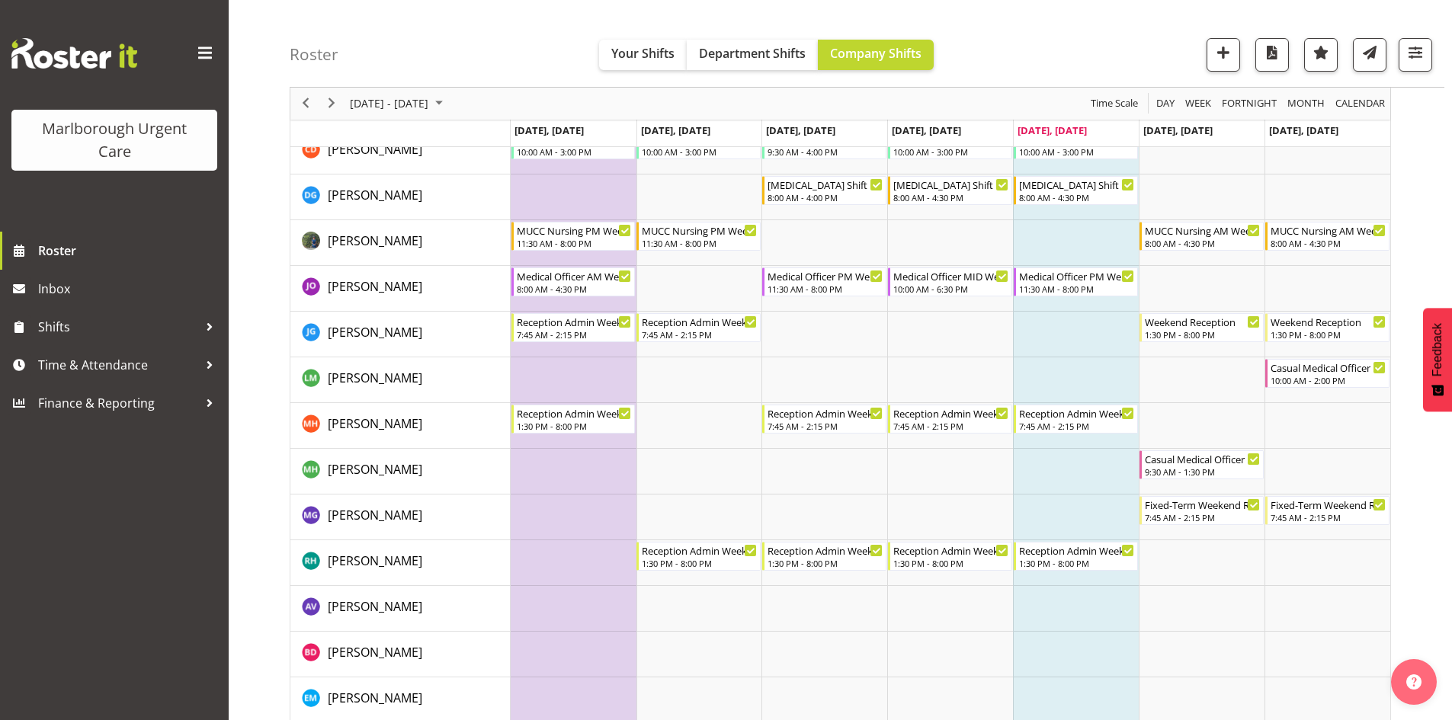
scroll to position [543, 0]
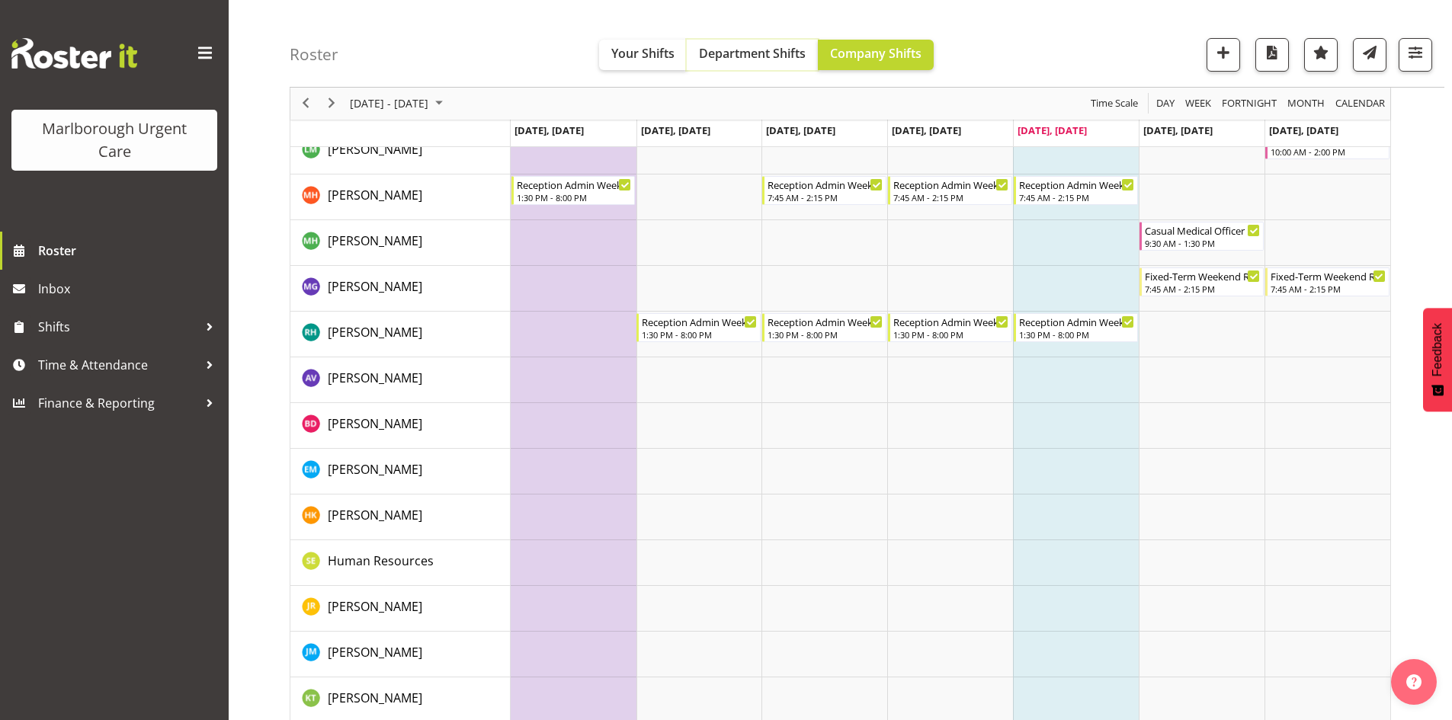
click at [736, 58] on span "Department Shifts" at bounding box center [752, 53] width 107 height 17
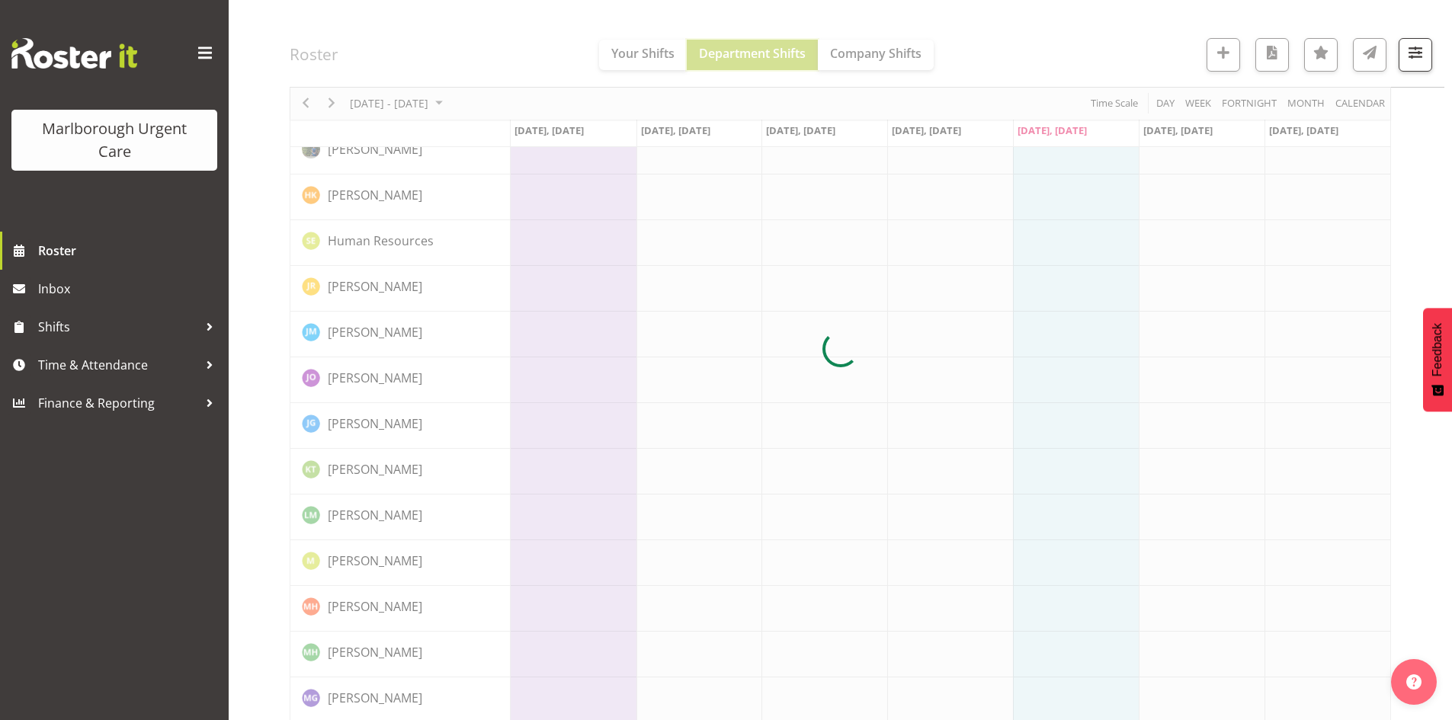
scroll to position [0, 0]
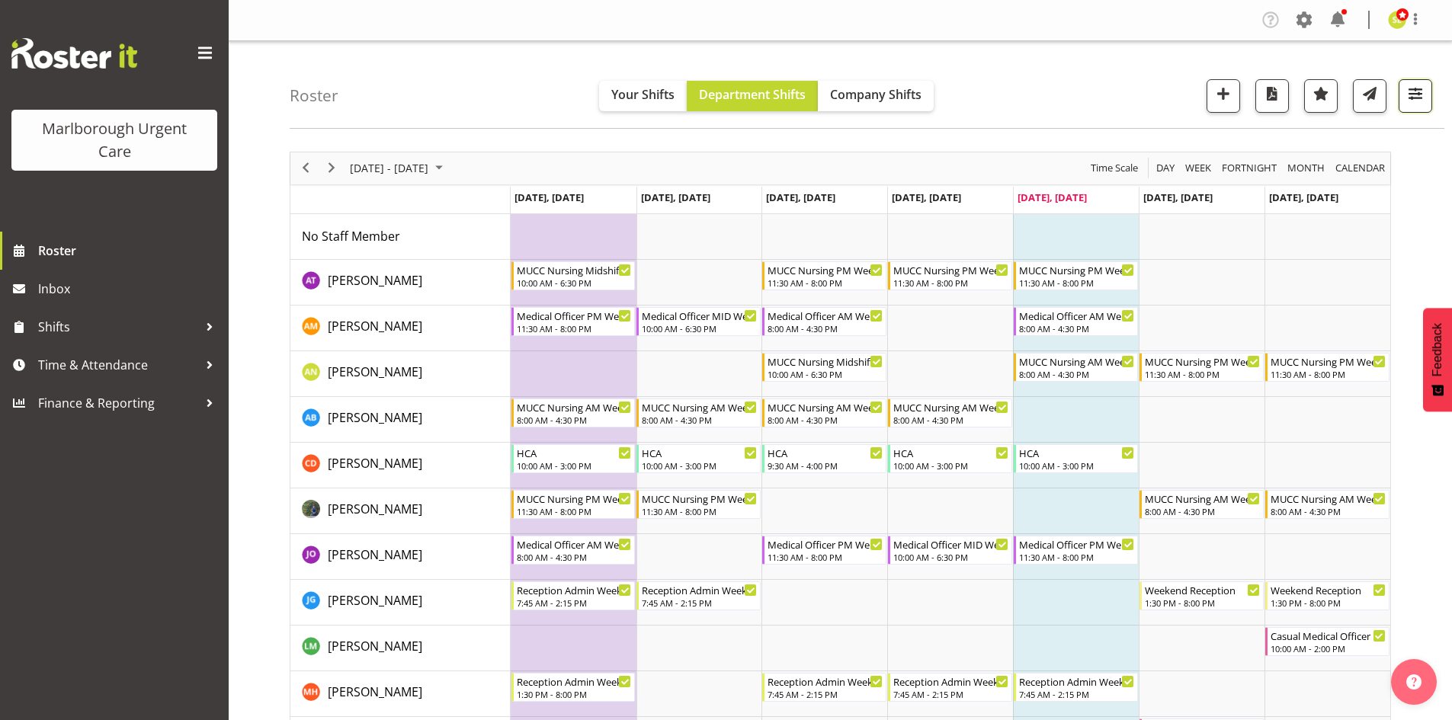
click at [1422, 88] on span "button" at bounding box center [1416, 94] width 20 height 20
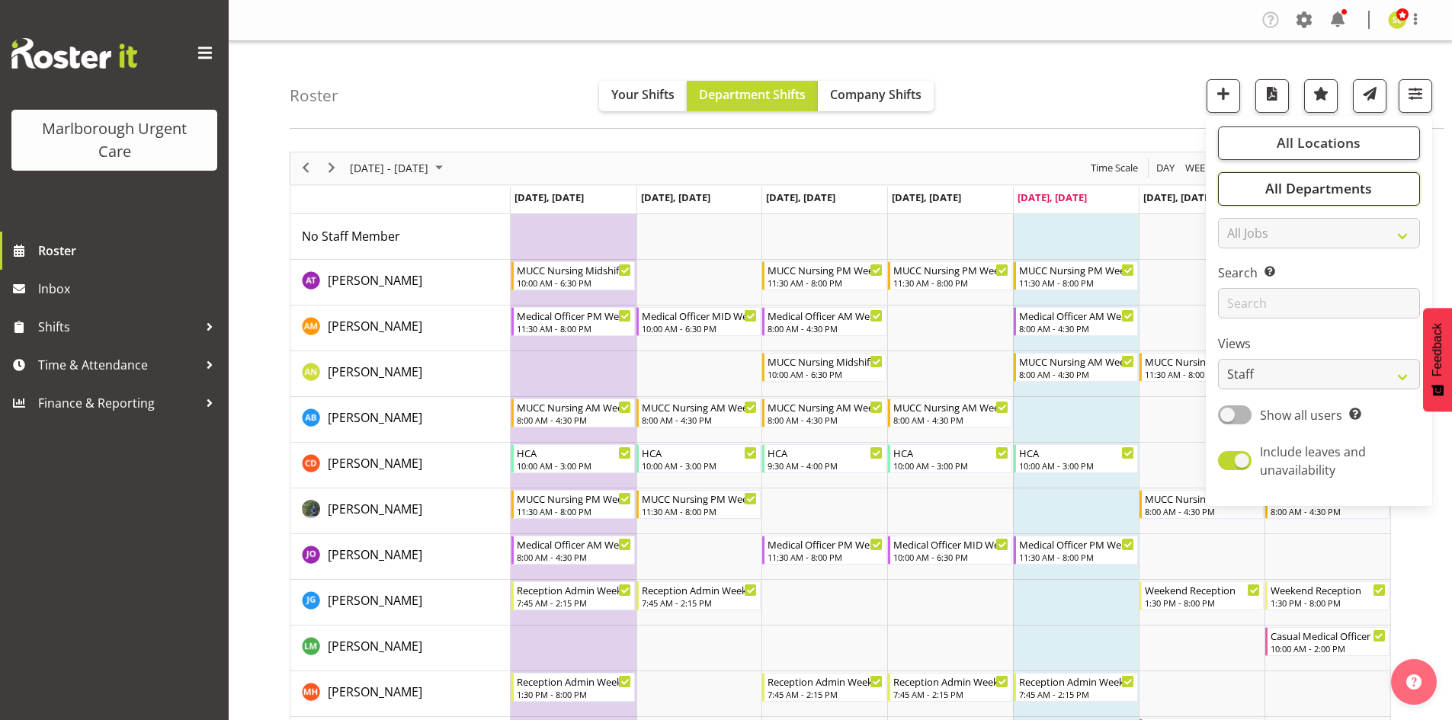
click at [1310, 191] on span "All Departments" at bounding box center [1318, 188] width 107 height 18
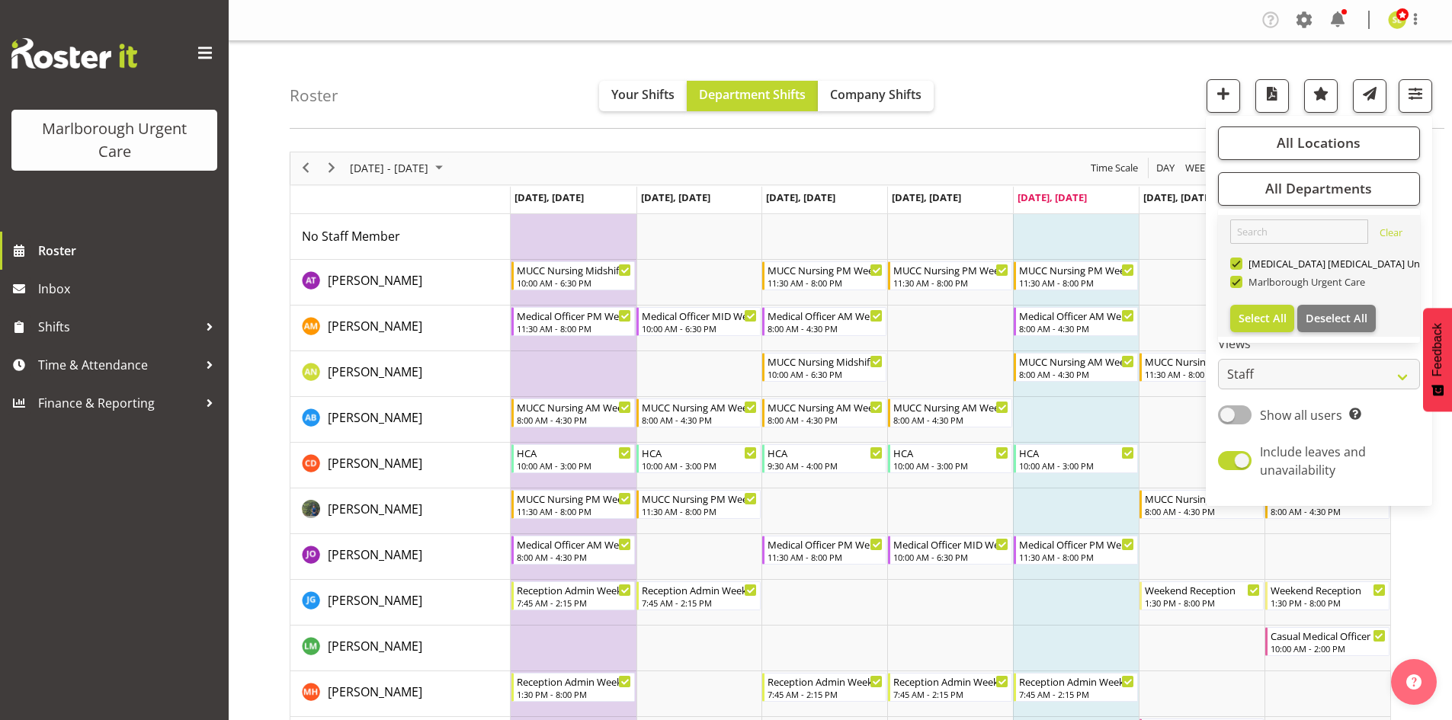
click at [1271, 281] on span "Marlborough Urgent Care" at bounding box center [1304, 282] width 123 height 12
click at [1240, 281] on input "Marlborough Urgent Care" at bounding box center [1235, 282] width 10 height 10
checkbox input "false"
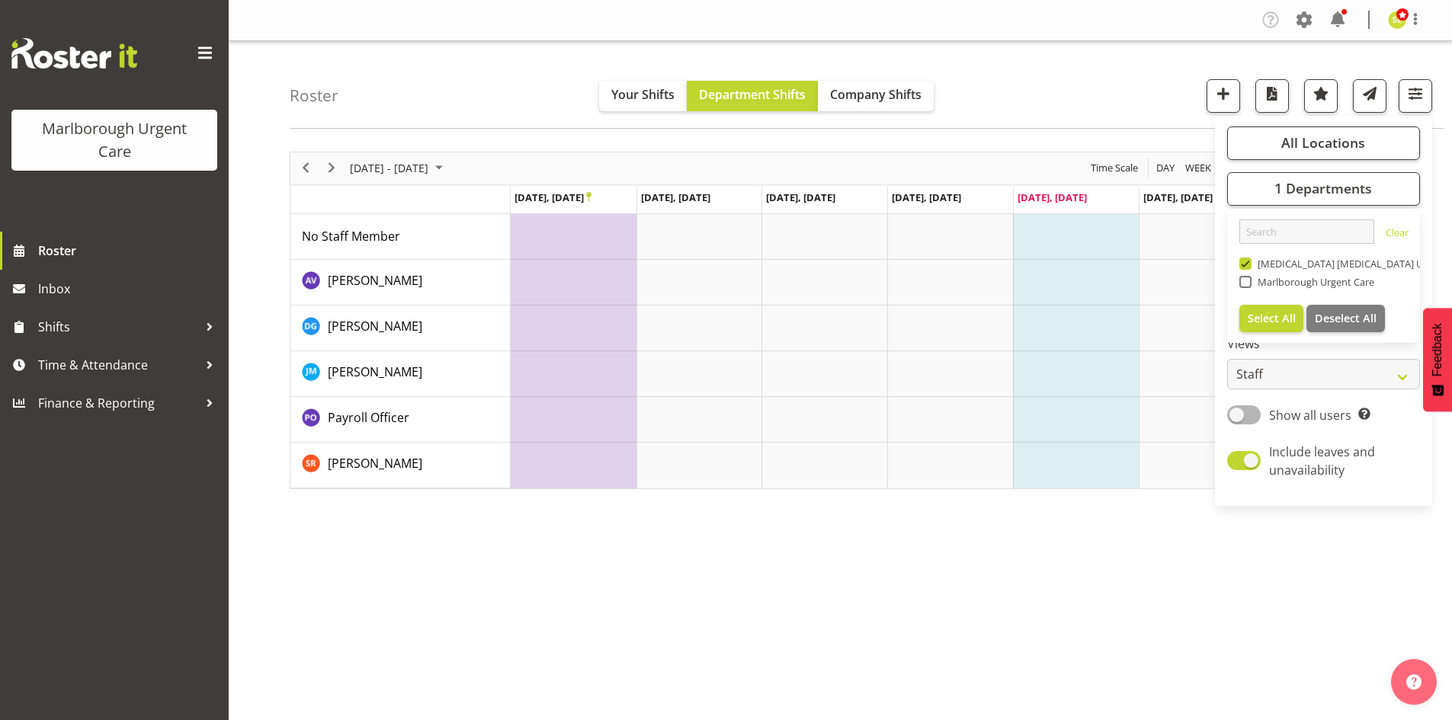
click at [1029, 145] on div "[DATE] - [DATE] [DATE] Day Week Fortnight Month calendar Month Agenda Time Scal…" at bounding box center [871, 445] width 1163 height 610
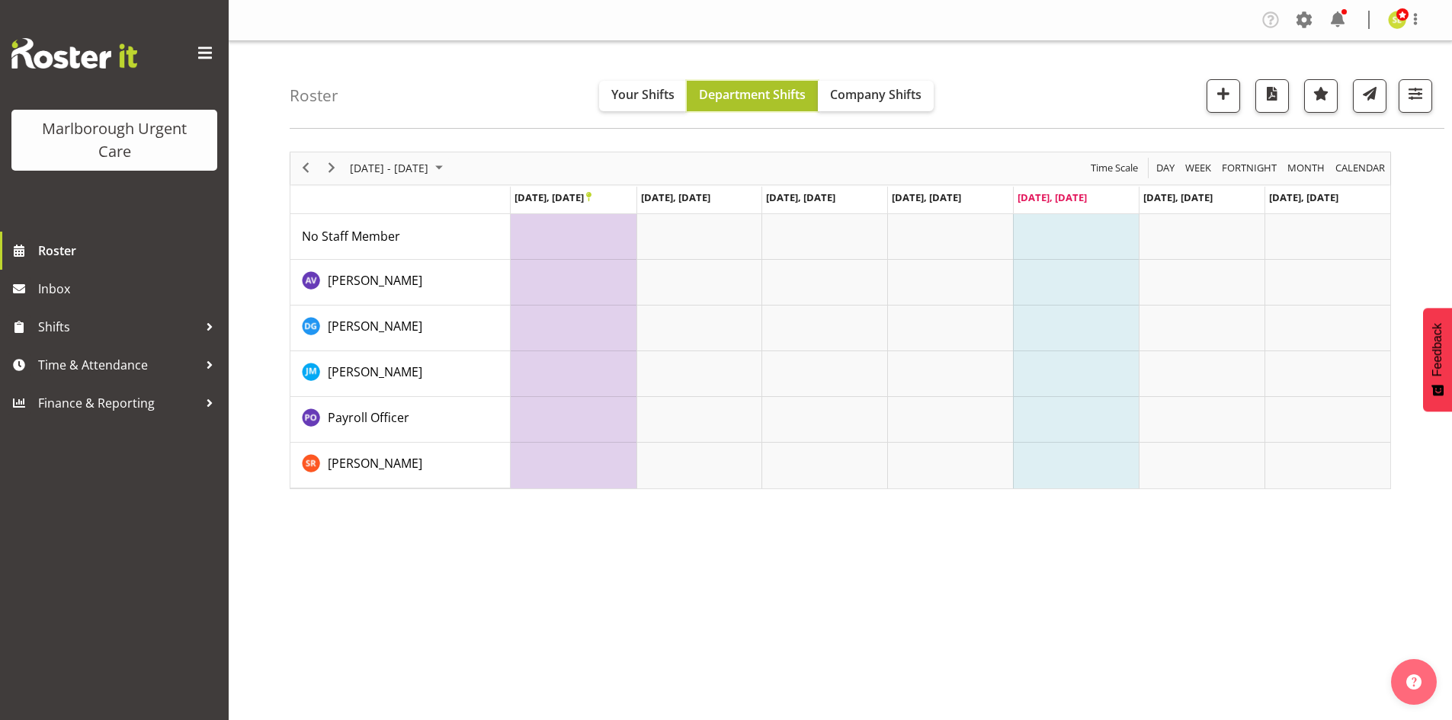
click at [746, 101] on span "Department Shifts" at bounding box center [752, 94] width 107 height 17
click at [332, 172] on span "Next" at bounding box center [331, 168] width 18 height 19
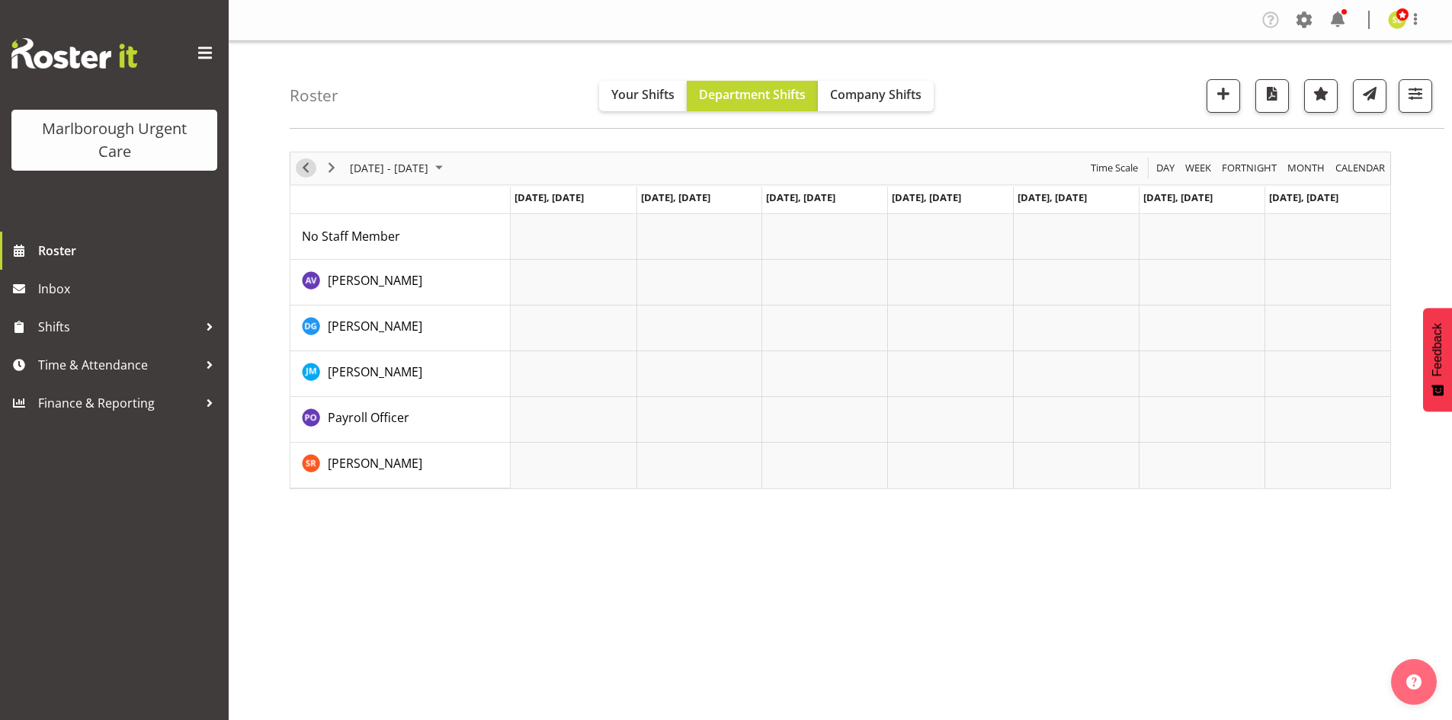
click at [304, 169] on span "Previous" at bounding box center [306, 168] width 18 height 19
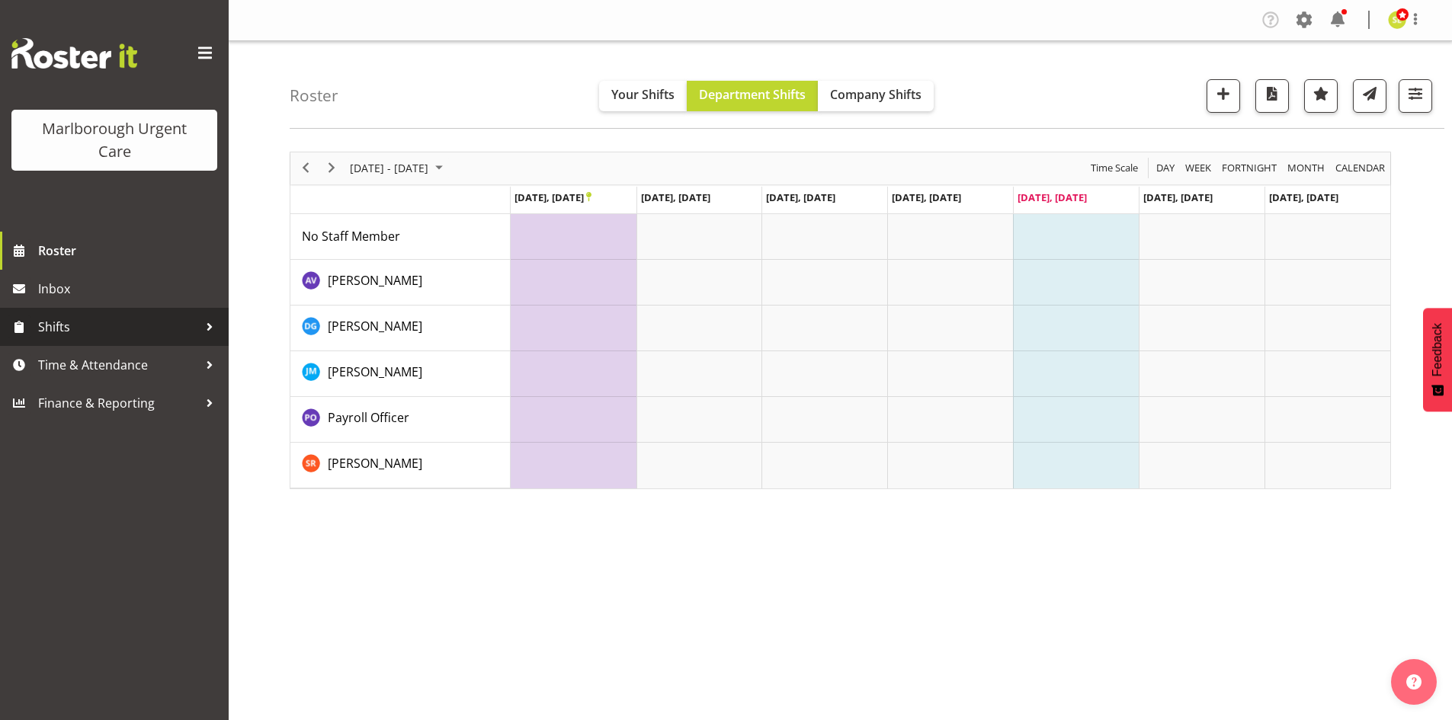
click at [132, 322] on span "Shifts" at bounding box center [118, 327] width 160 height 23
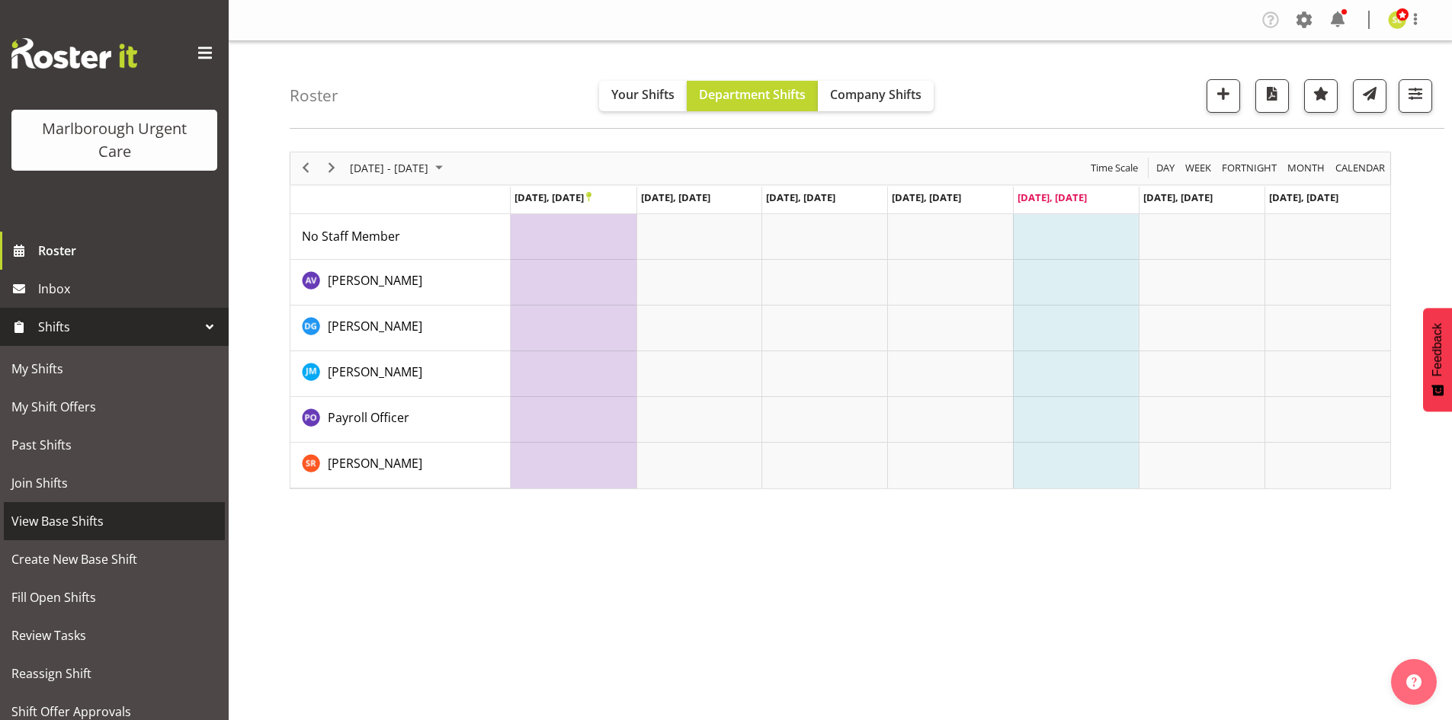
click at [94, 527] on span "View Base Shifts" at bounding box center [114, 521] width 206 height 23
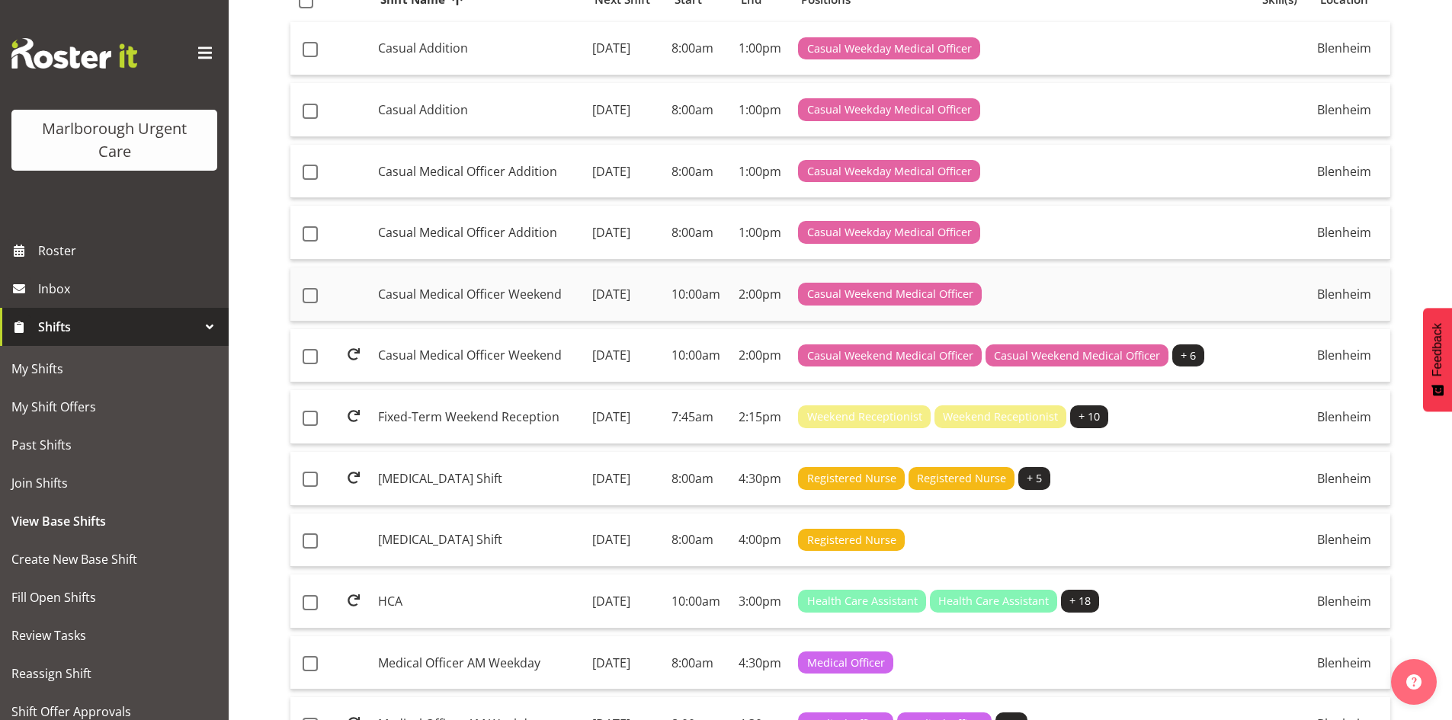
scroll to position [229, 0]
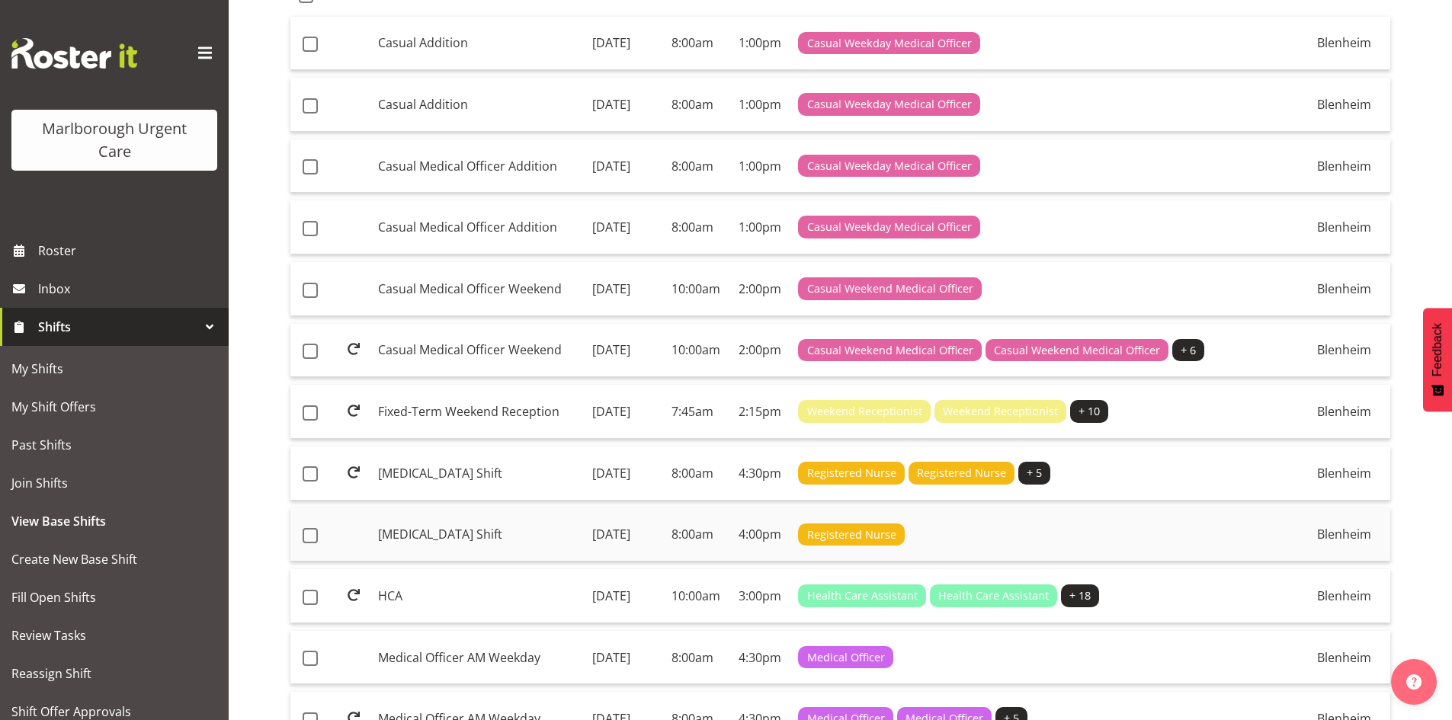
click at [515, 563] on td "[MEDICAL_DATA] Shift" at bounding box center [479, 535] width 214 height 54
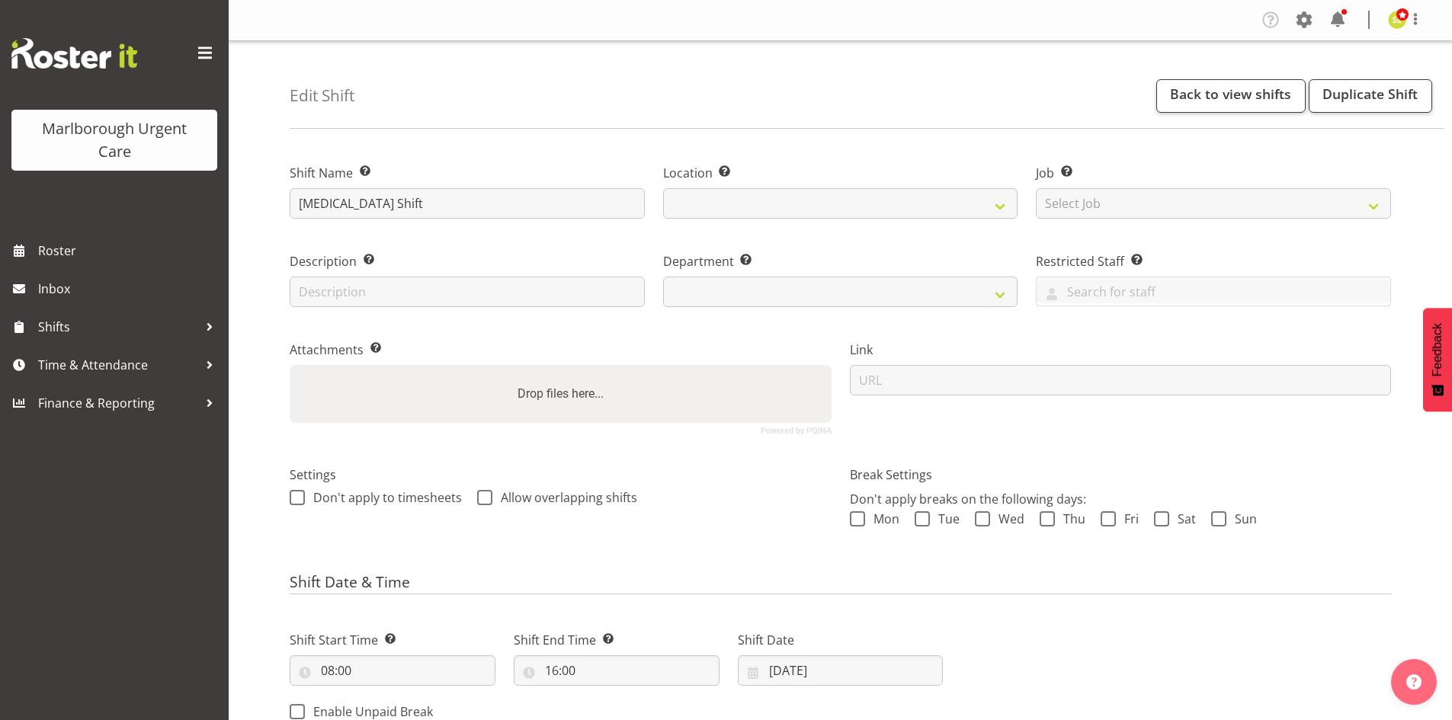
select select
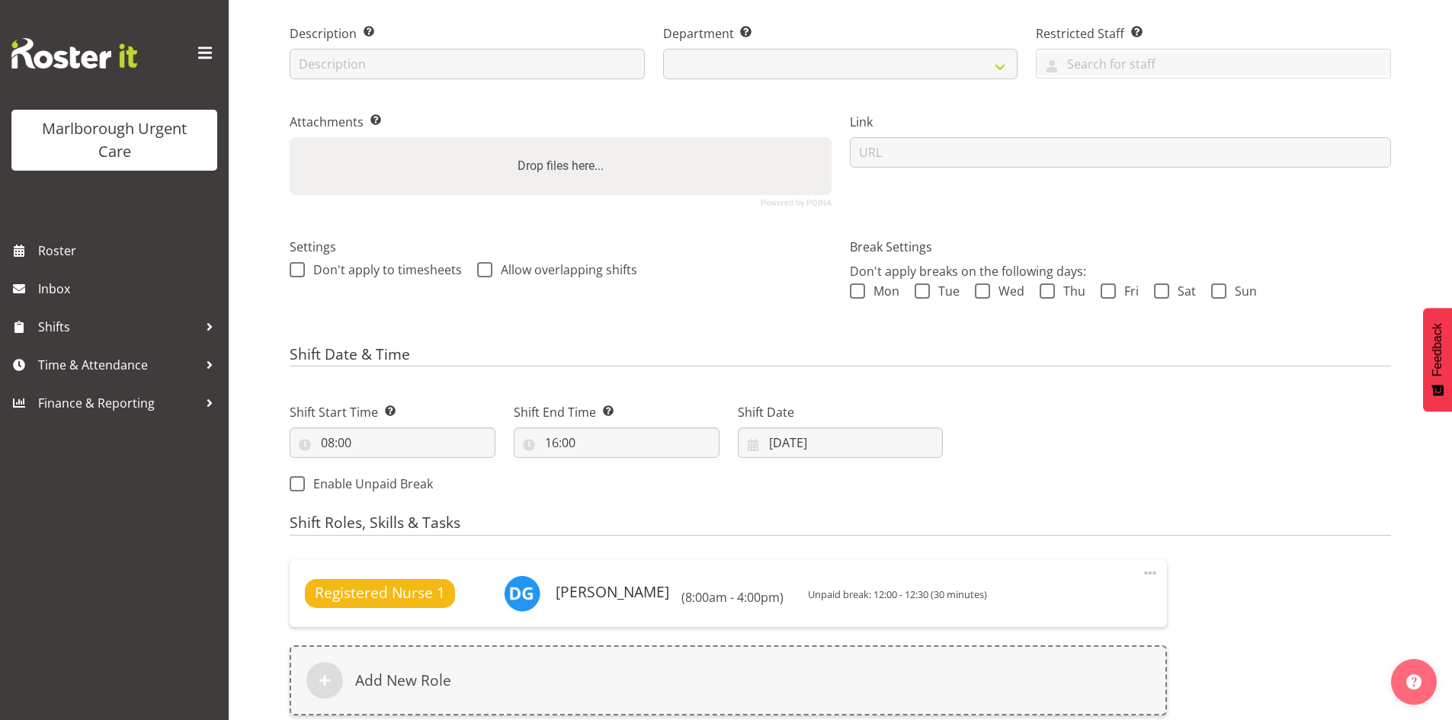
scroll to position [222, 0]
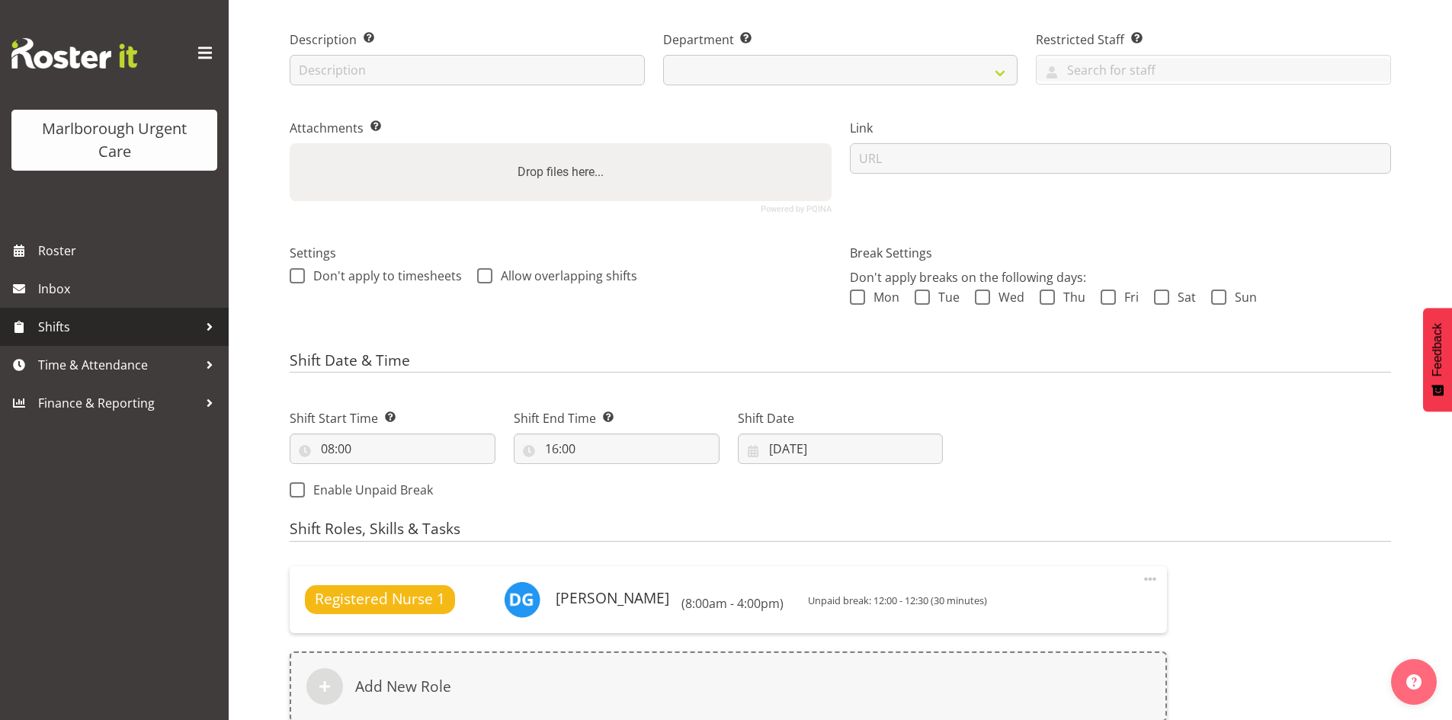
click at [99, 332] on span "Shifts" at bounding box center [118, 327] width 160 height 23
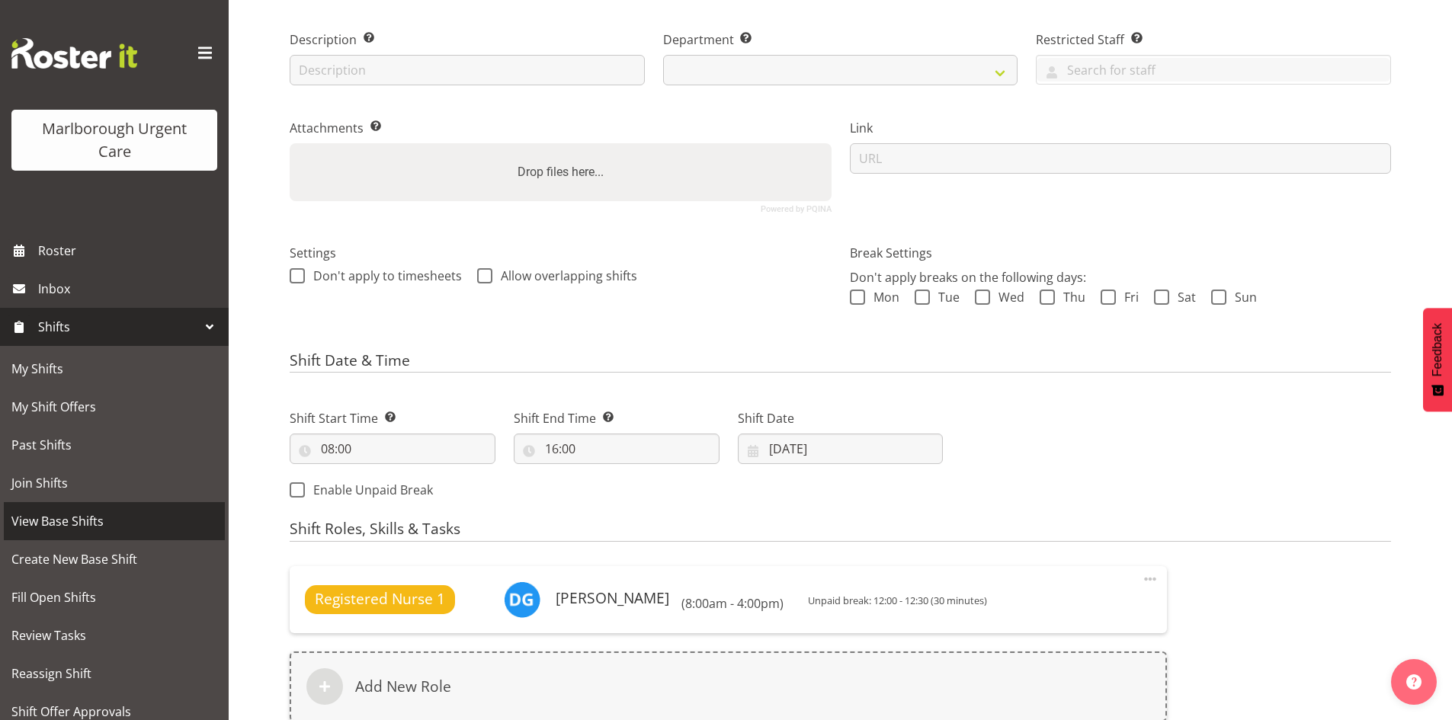
click at [97, 515] on span "View Base Shifts" at bounding box center [114, 521] width 206 height 23
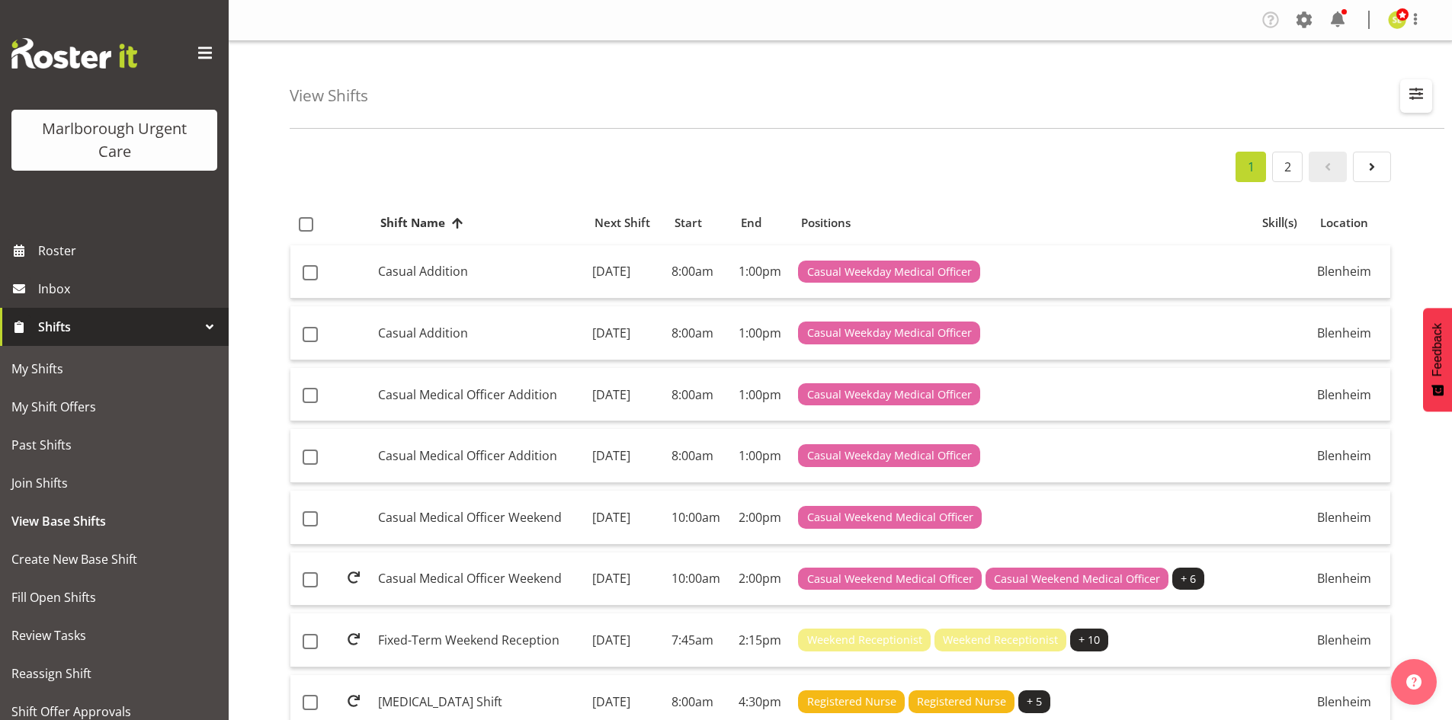
click at [1405, 101] on button "button" at bounding box center [1416, 96] width 32 height 34
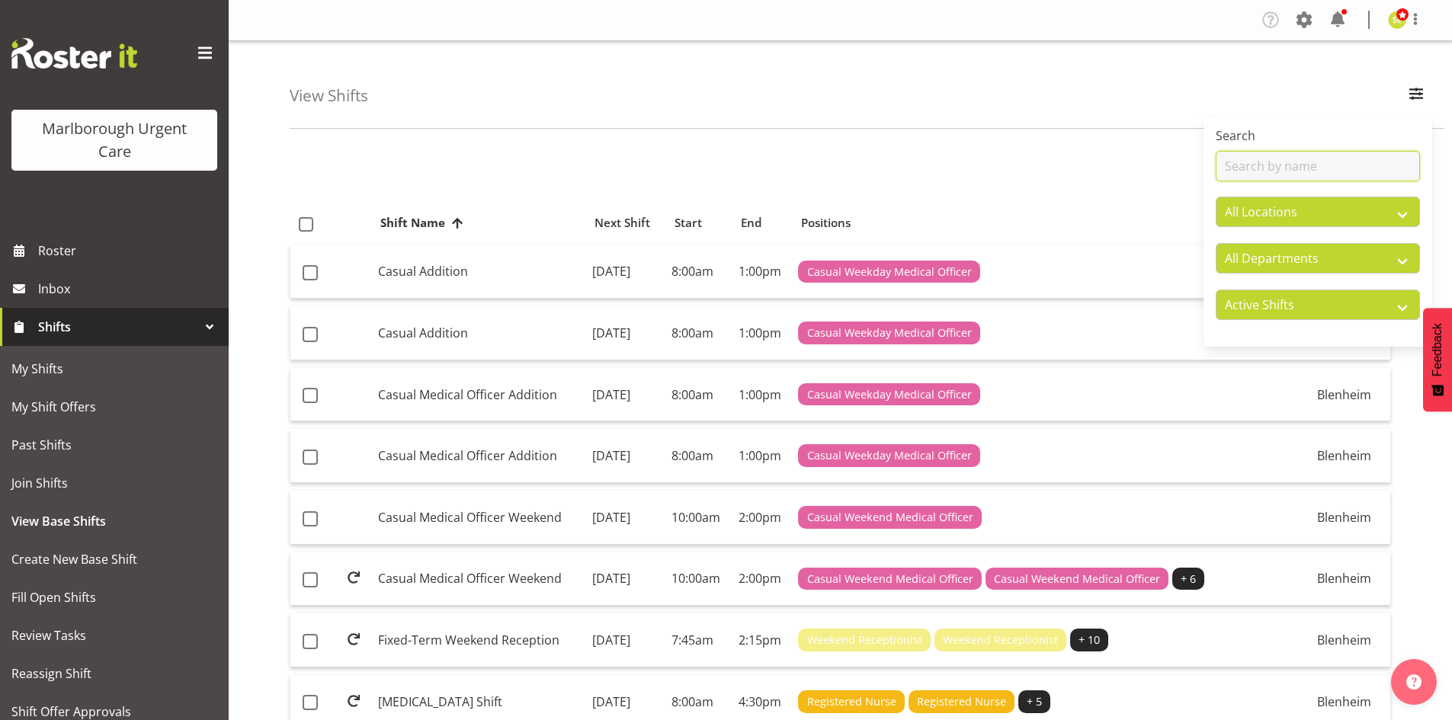
click at [1298, 168] on input "text" at bounding box center [1318, 166] width 204 height 30
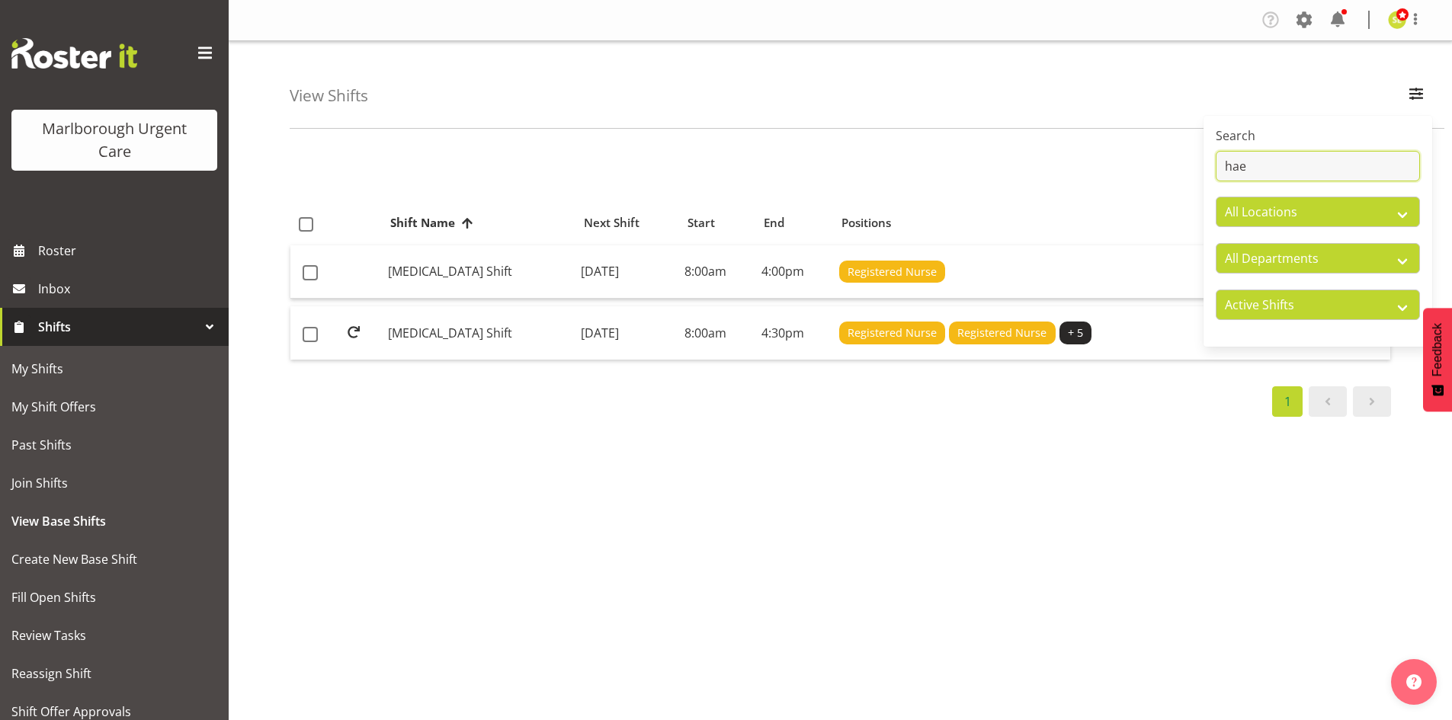
type input "hae"
click at [959, 405] on div "1" at bounding box center [841, 402] width 1102 height 30
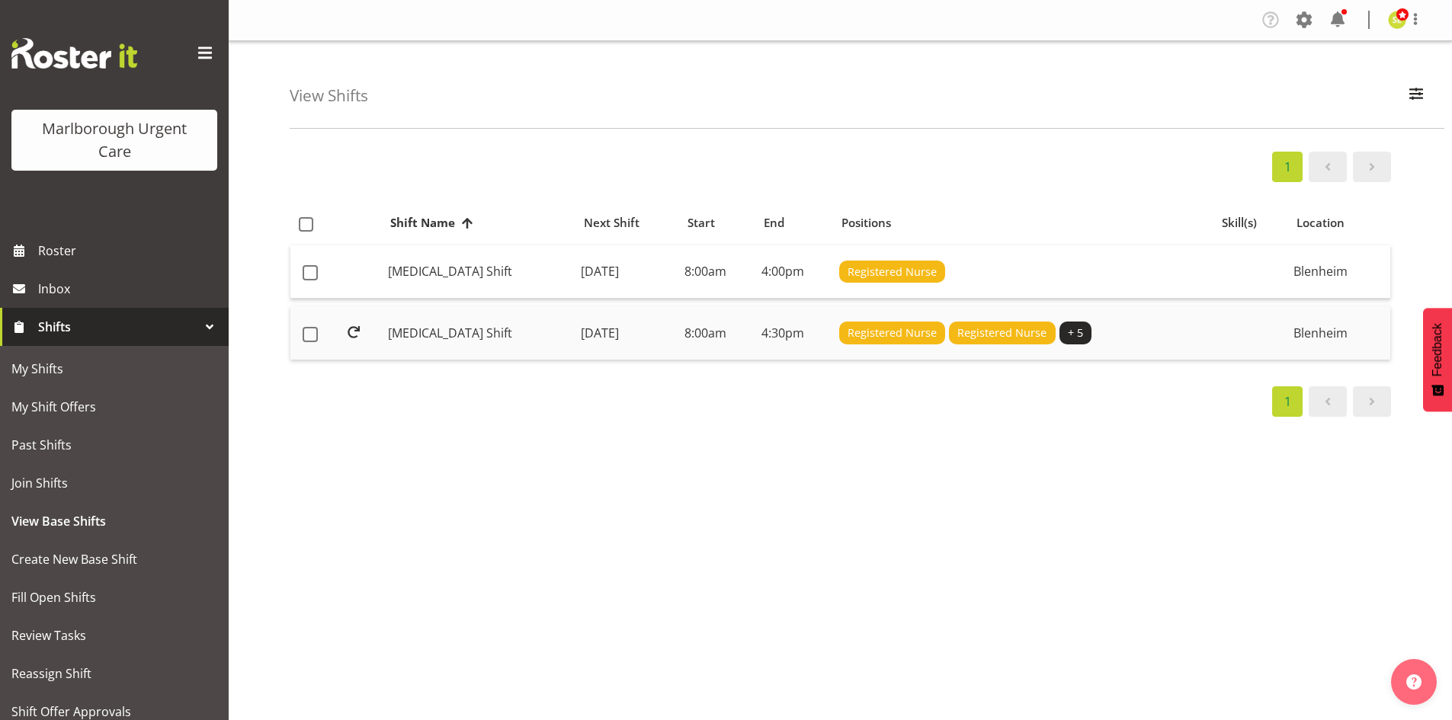
click at [575, 338] on td "[DATE]" at bounding box center [627, 332] width 104 height 53
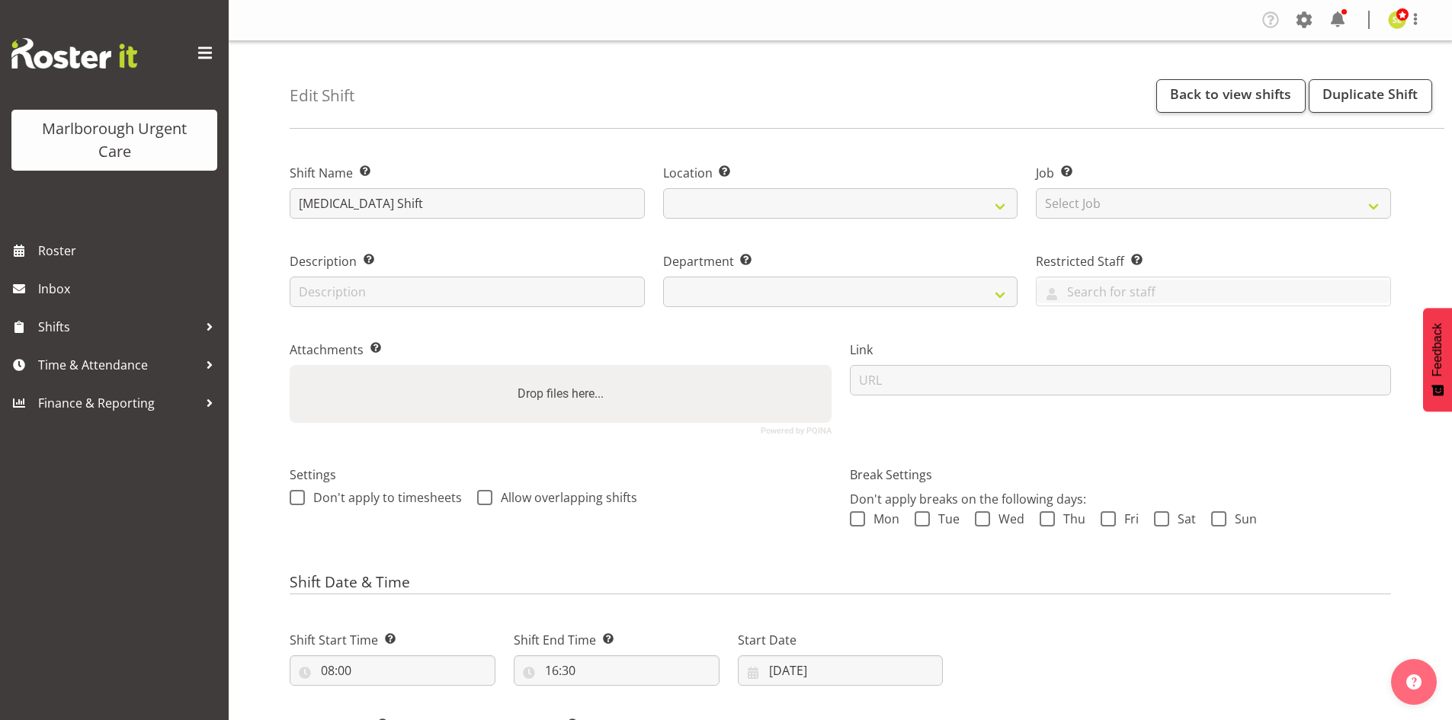
select select
click at [1057, 211] on select "Select Job Create new job" at bounding box center [1213, 203] width 355 height 30
click at [597, 272] on div "Description Provide a description of the shift if required." at bounding box center [467, 279] width 355 height 55
click at [501, 294] on input "text" at bounding box center [467, 292] width 355 height 30
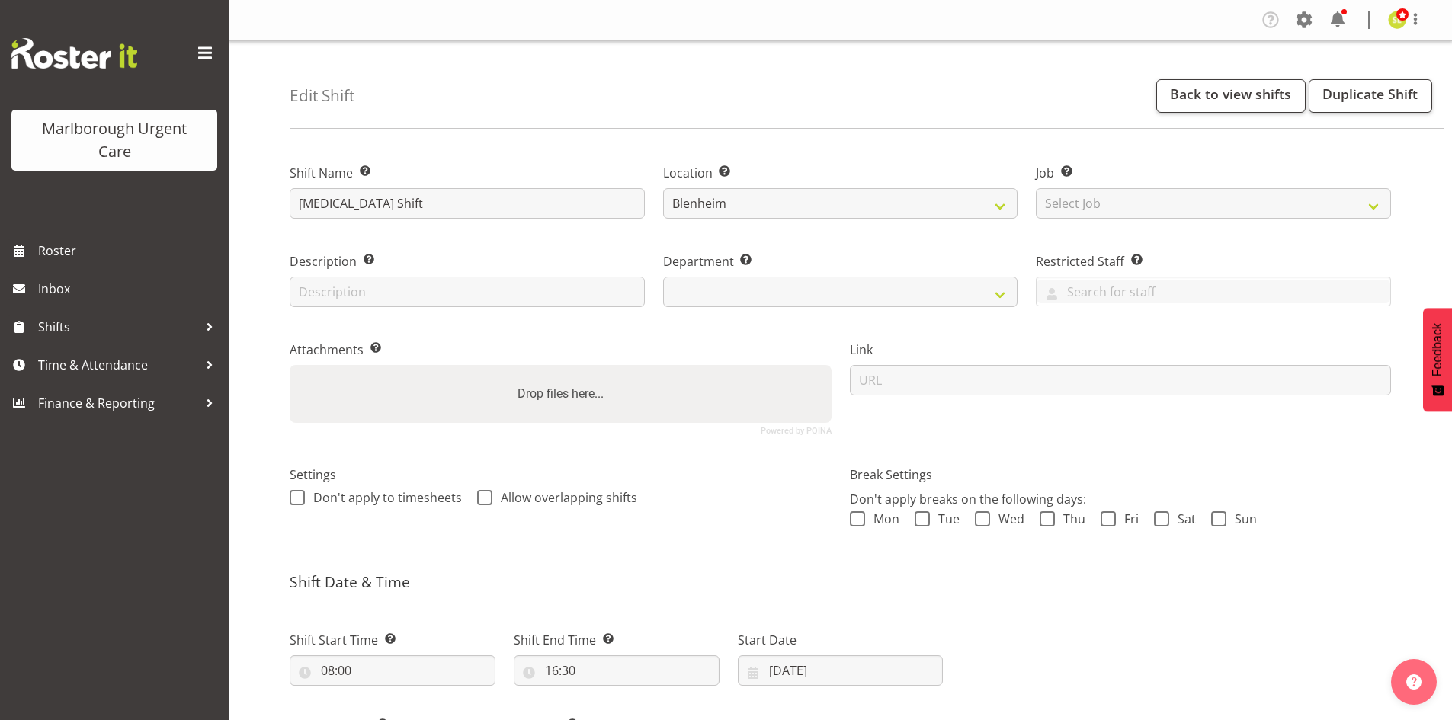
click at [546, 254] on label "Description Provide a description of the shift if required." at bounding box center [467, 261] width 355 height 18
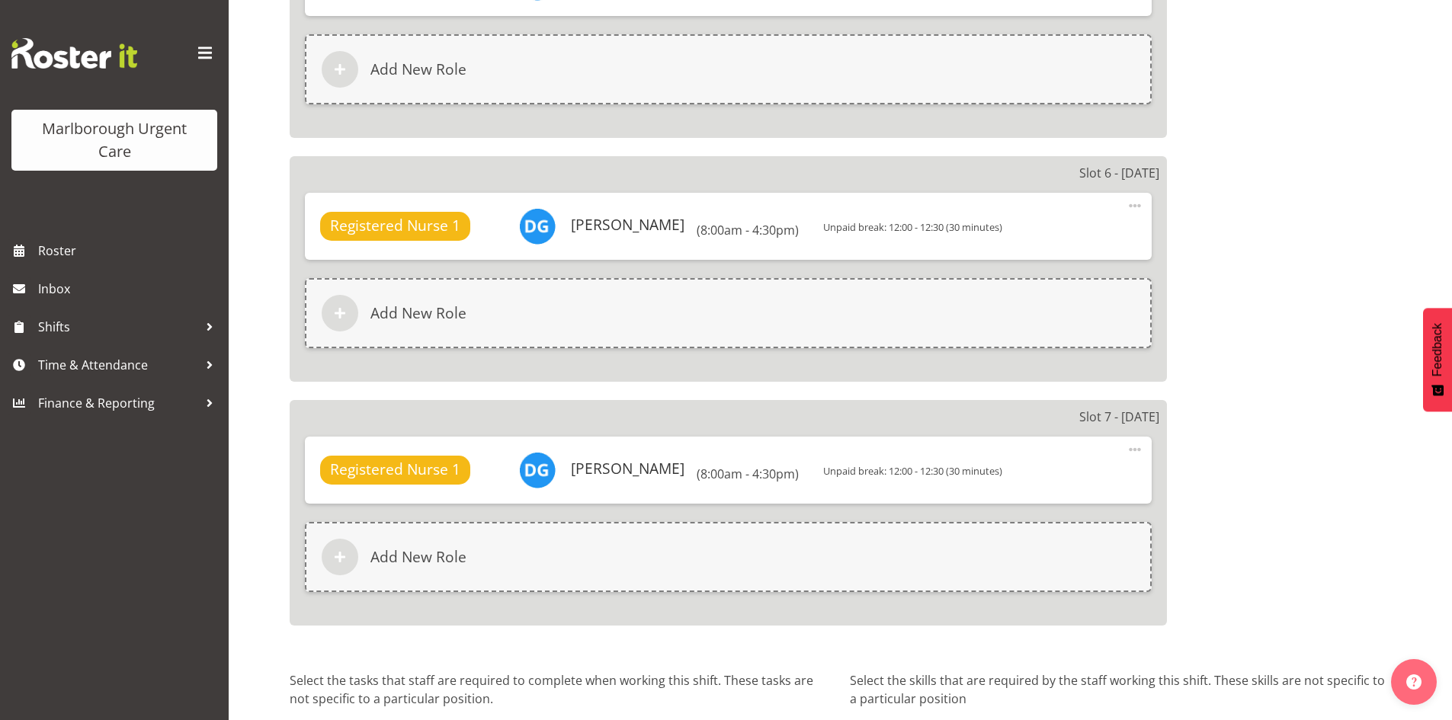
scroll to position [2144, 0]
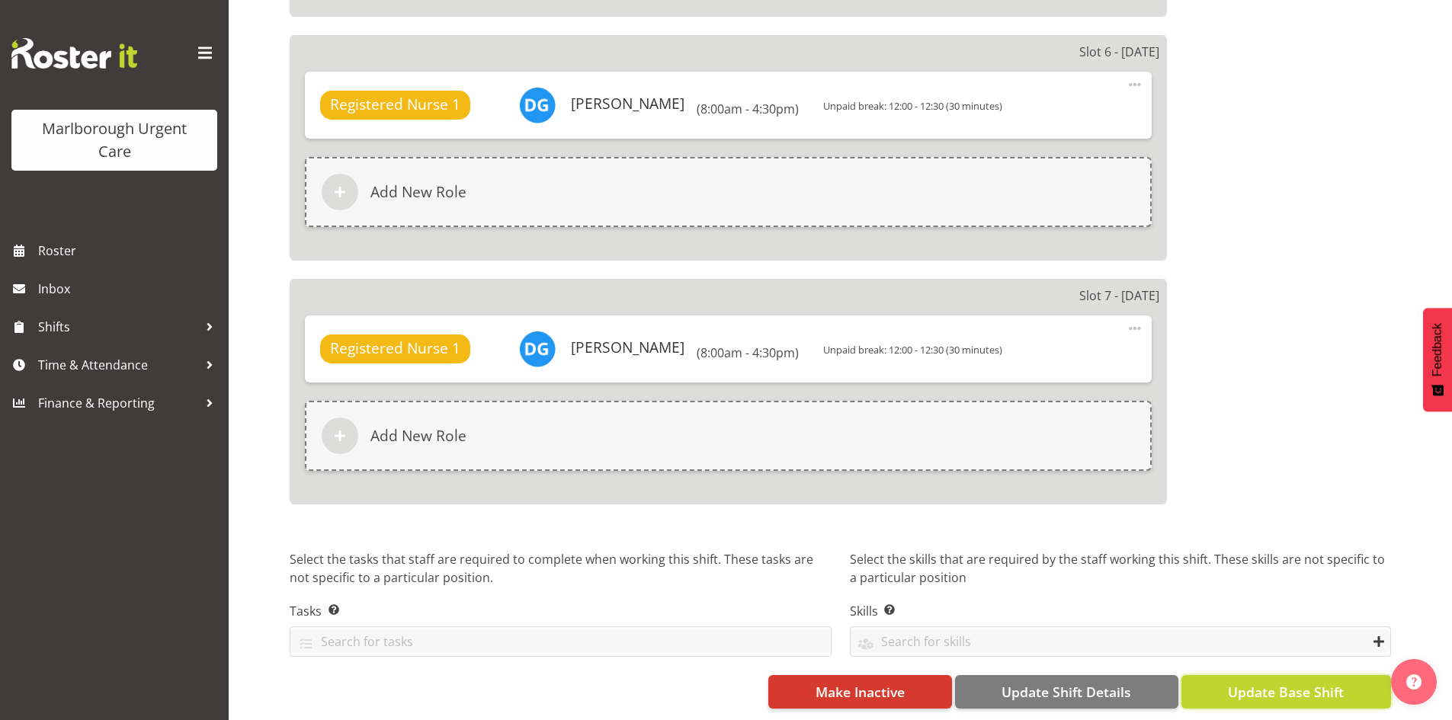
click at [1238, 682] on span "Update Base Shift" at bounding box center [1286, 692] width 116 height 20
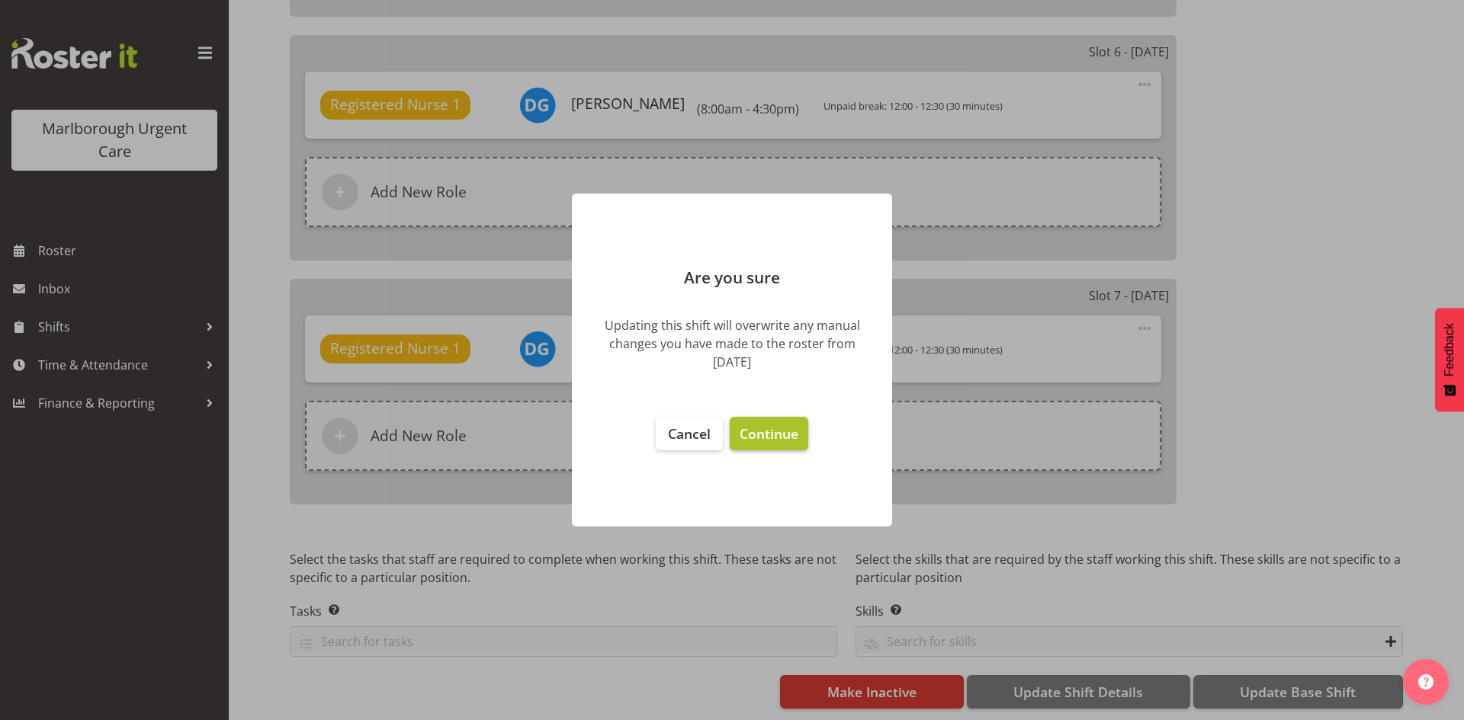
click at [781, 446] on button "Continue" at bounding box center [769, 434] width 79 height 34
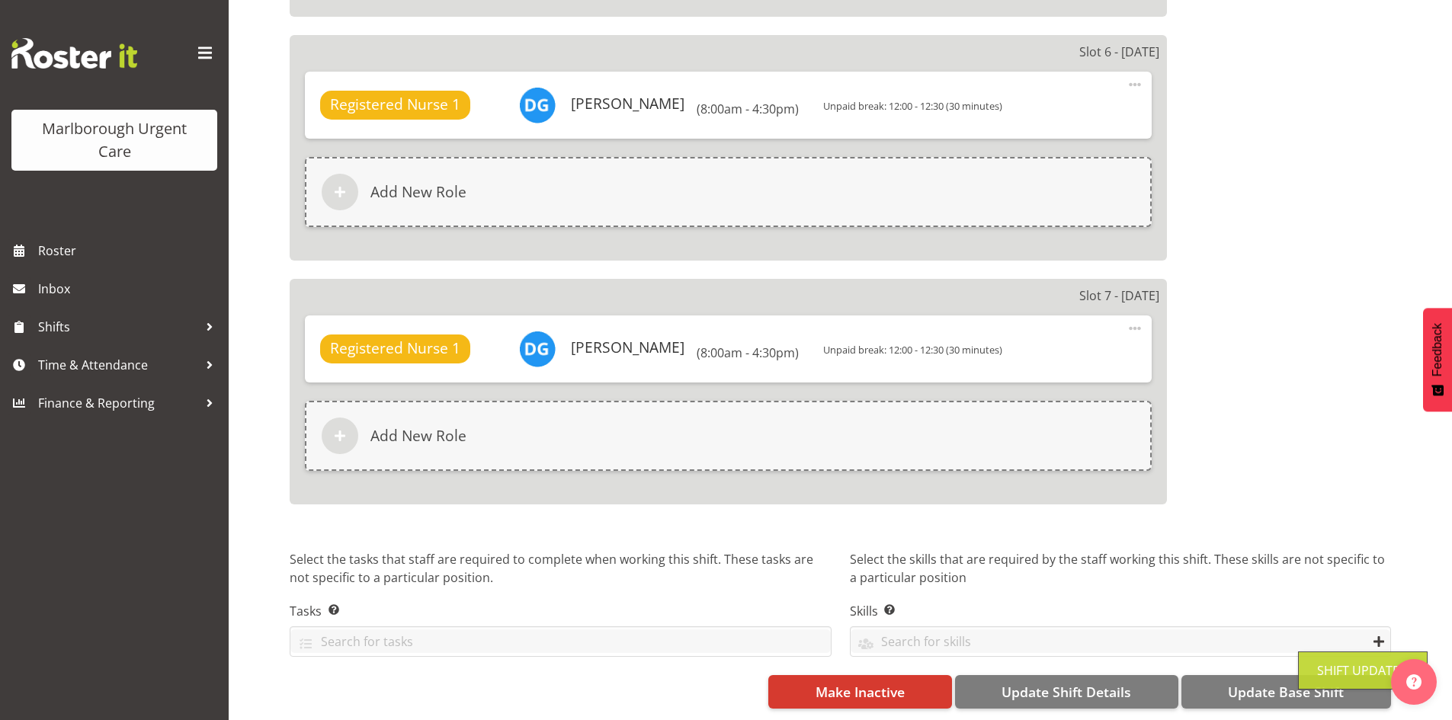
click at [85, 227] on div "Marlborough Urgent Care" at bounding box center [114, 116] width 229 height 232
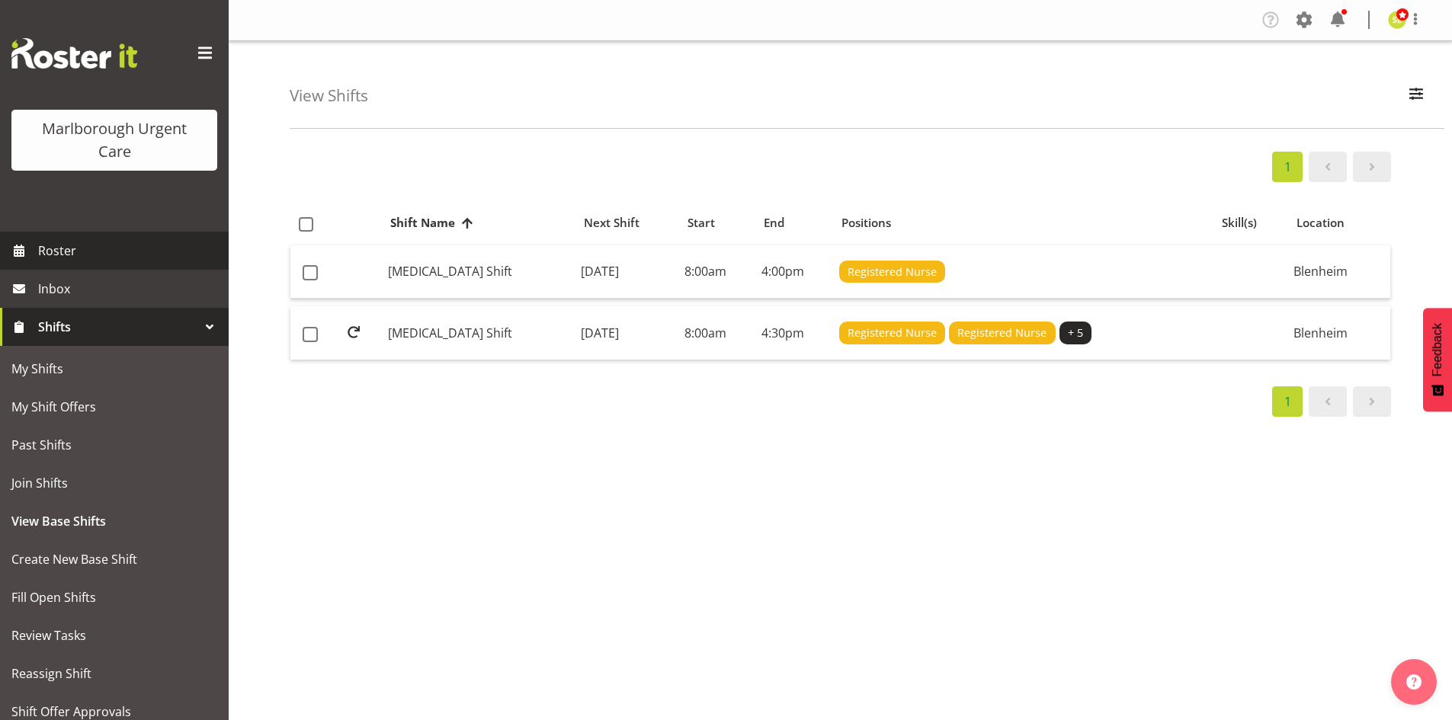
click at [82, 242] on span "Roster" at bounding box center [129, 250] width 183 height 23
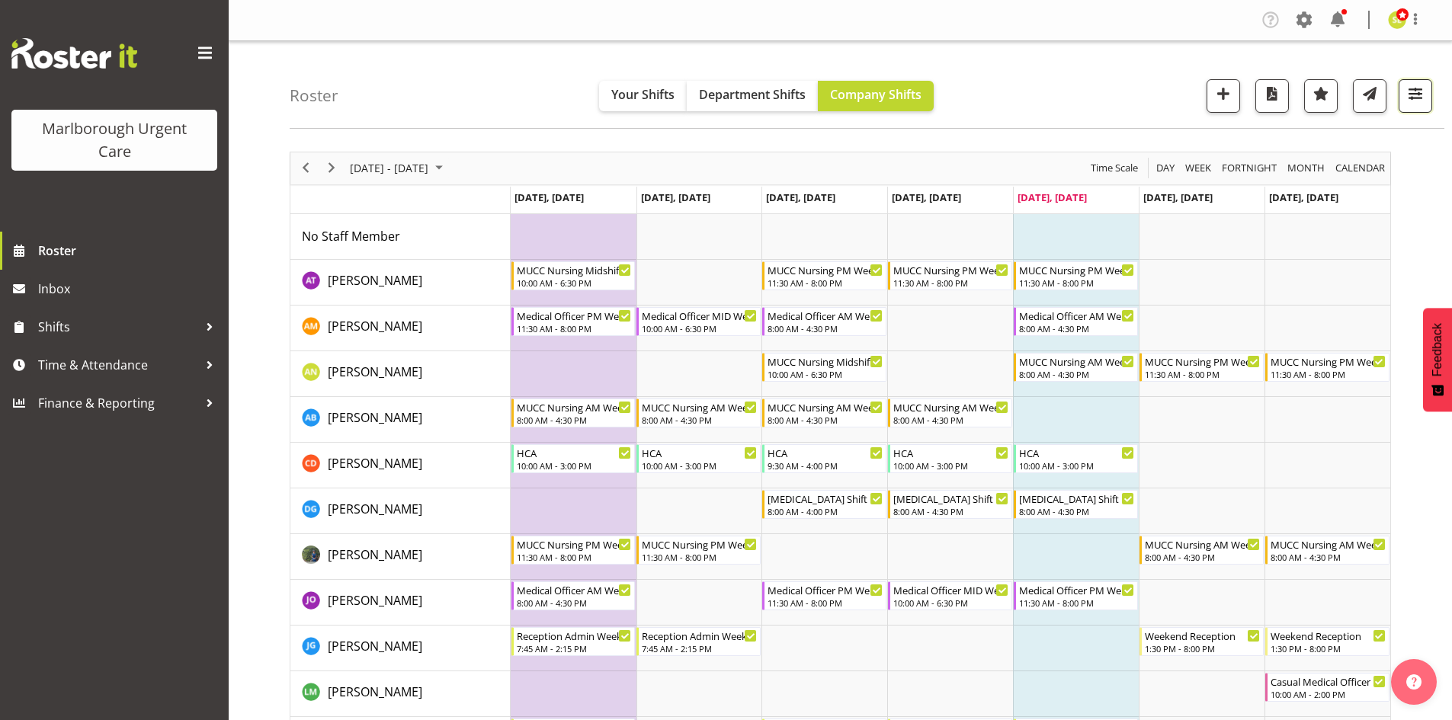
click at [1425, 100] on span "button" at bounding box center [1416, 94] width 20 height 20
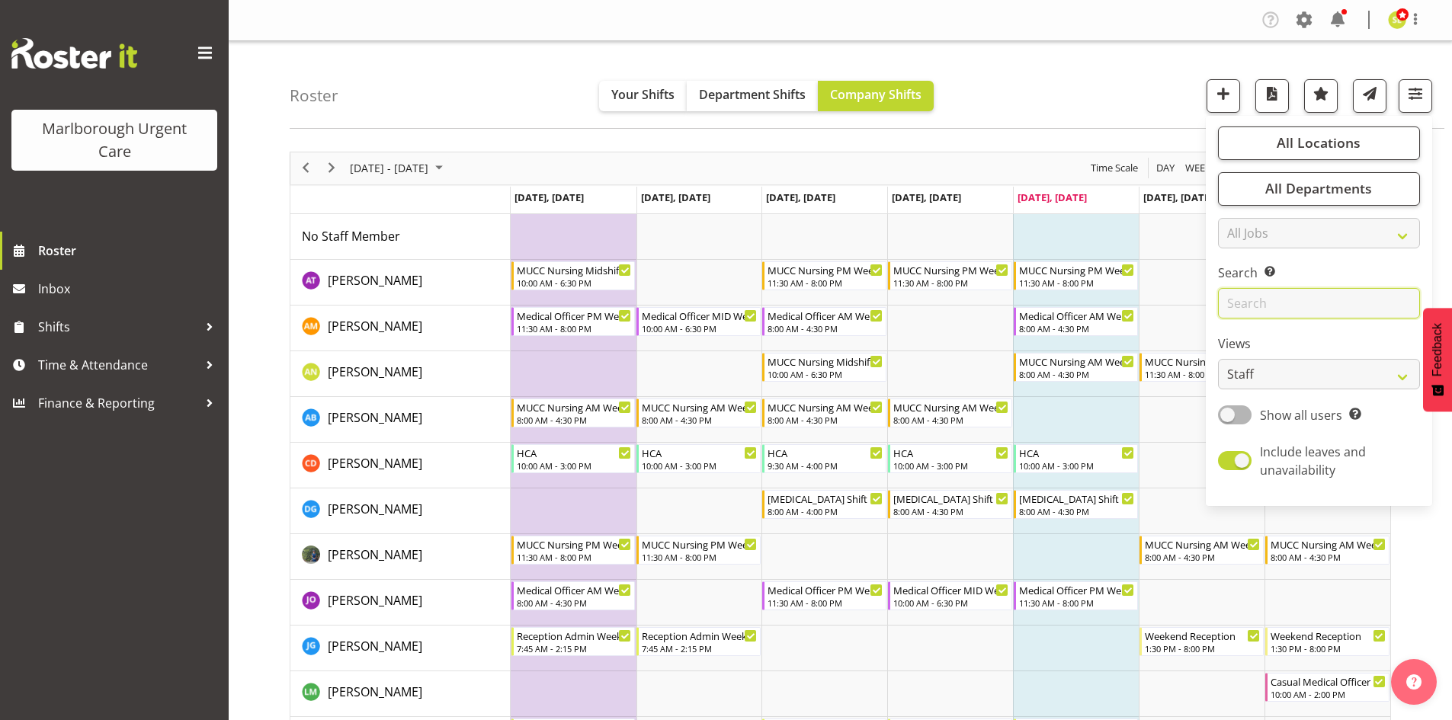
click at [1264, 295] on input "text" at bounding box center [1319, 303] width 202 height 30
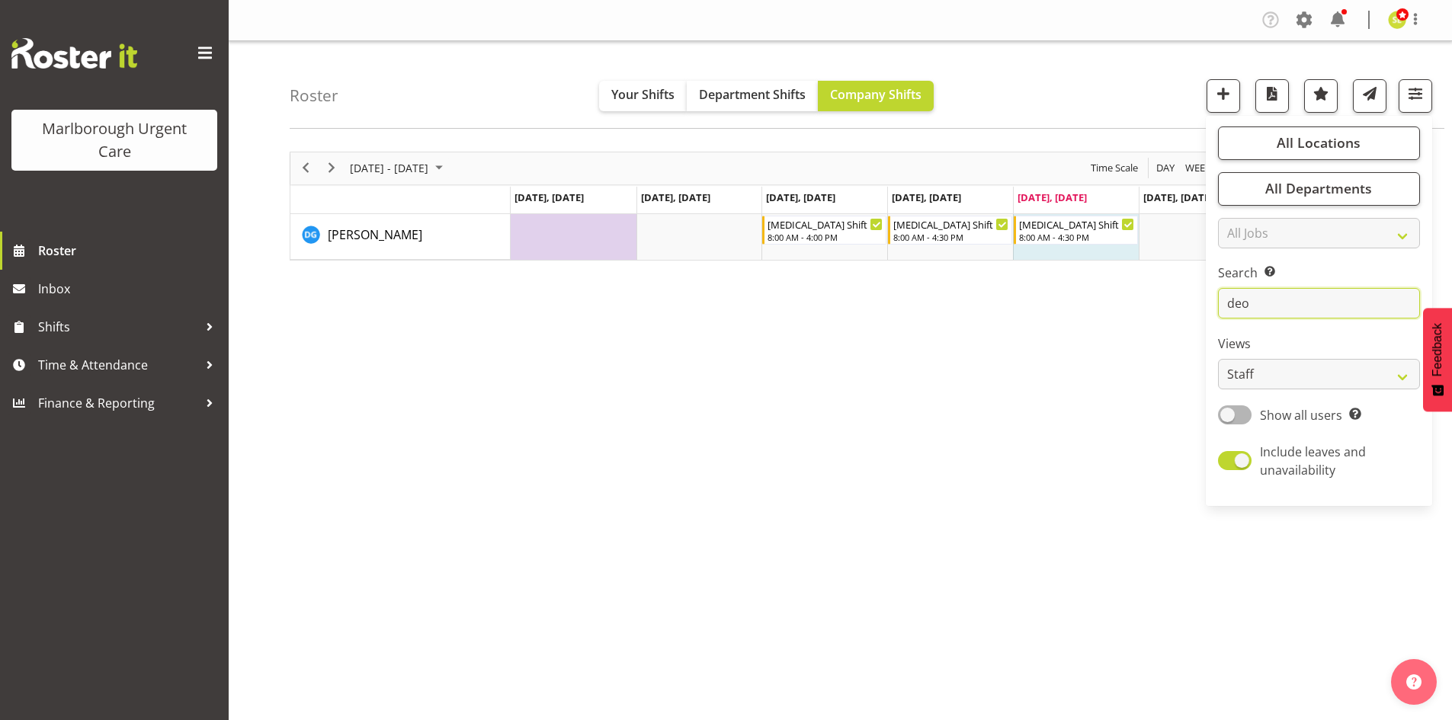
type input "deo"
click at [1051, 399] on div "September 22 - 28, 2025 Today Day Week Fortnight Month calendar Month Agenda Ti…" at bounding box center [871, 445] width 1163 height 610
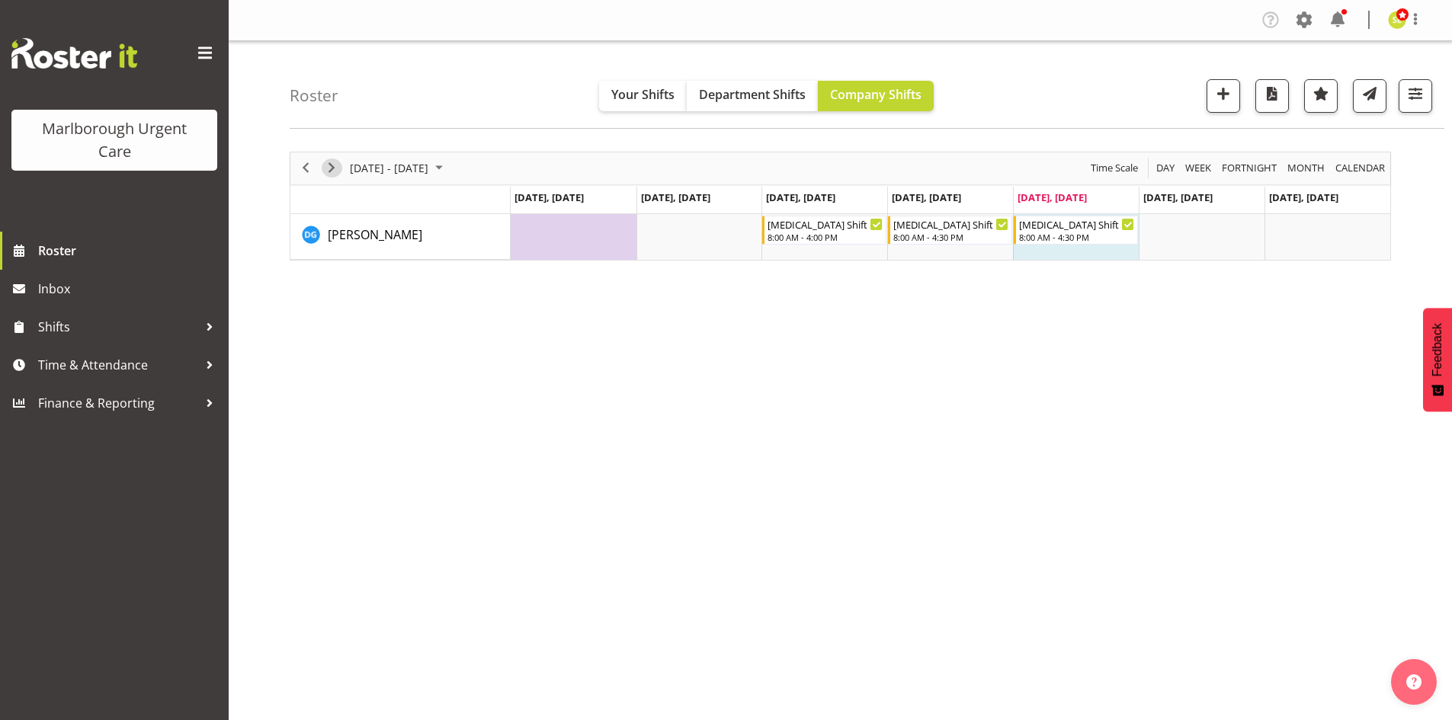
click at [329, 167] on span "Next" at bounding box center [331, 168] width 18 height 19
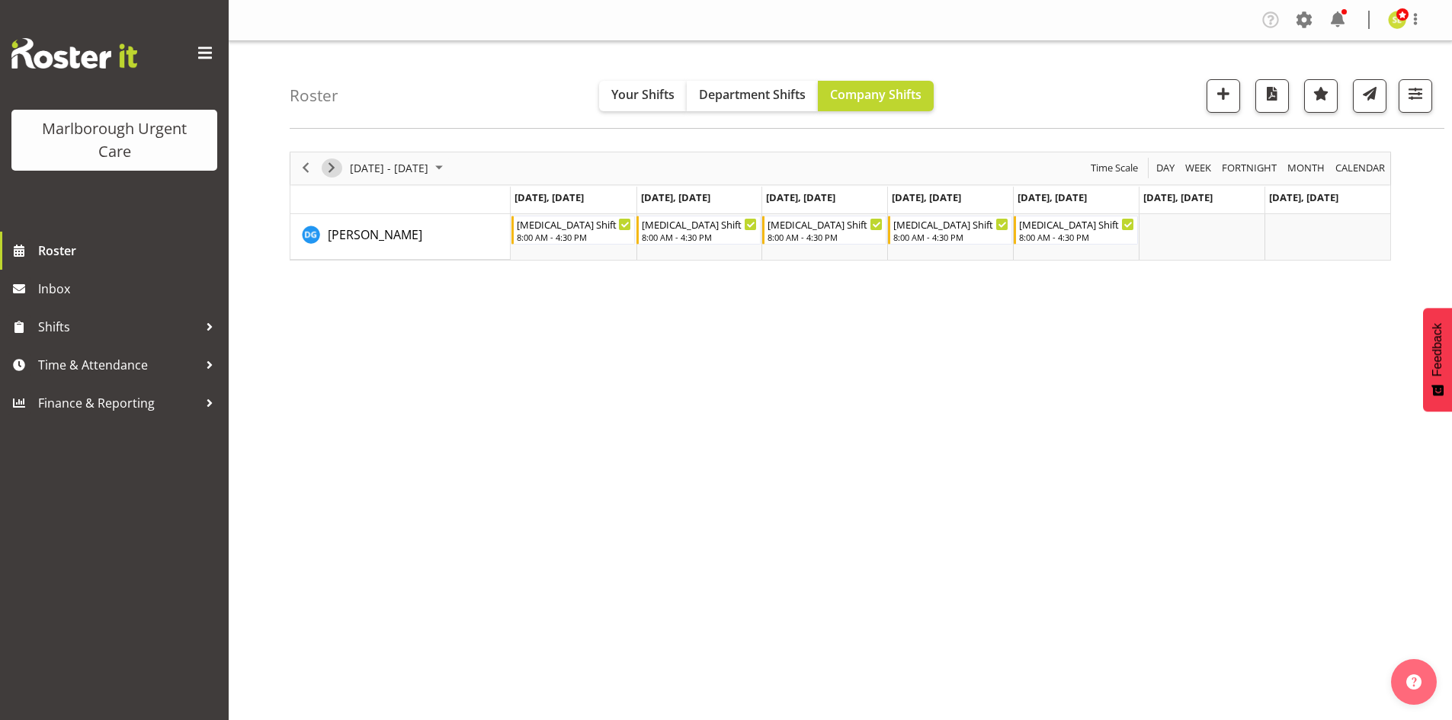
click at [335, 164] on span "Next" at bounding box center [331, 168] width 18 height 19
click at [1410, 18] on span at bounding box center [1416, 19] width 18 height 18
click at [1362, 78] on link "Log Out" at bounding box center [1351, 79] width 146 height 27
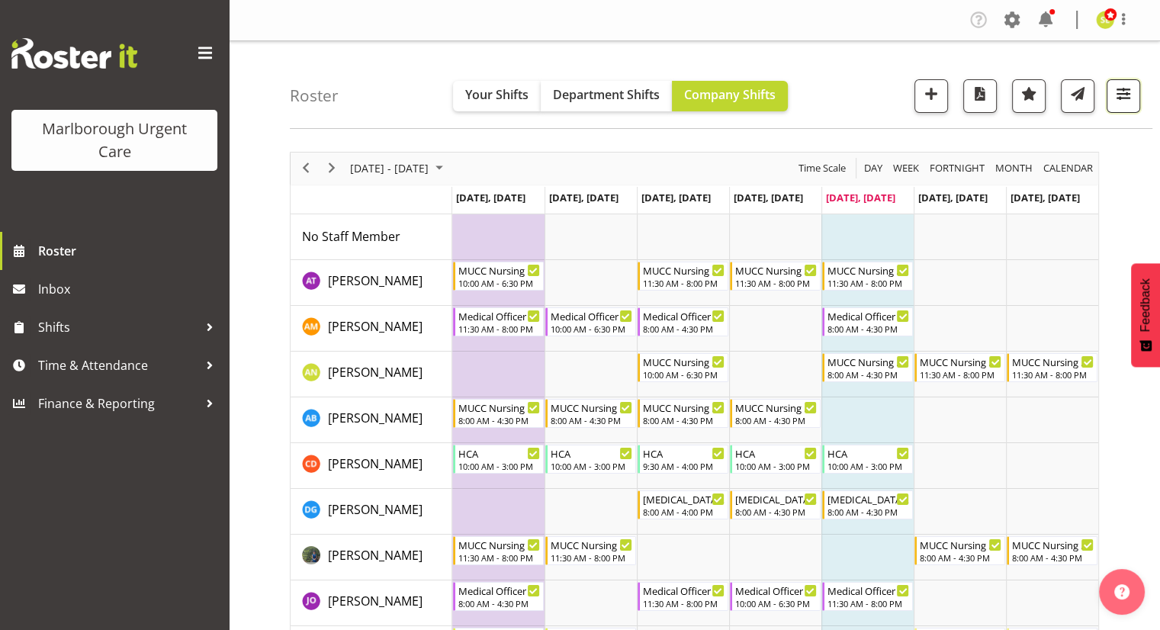
click at [1119, 96] on span "button" at bounding box center [1123, 94] width 20 height 20
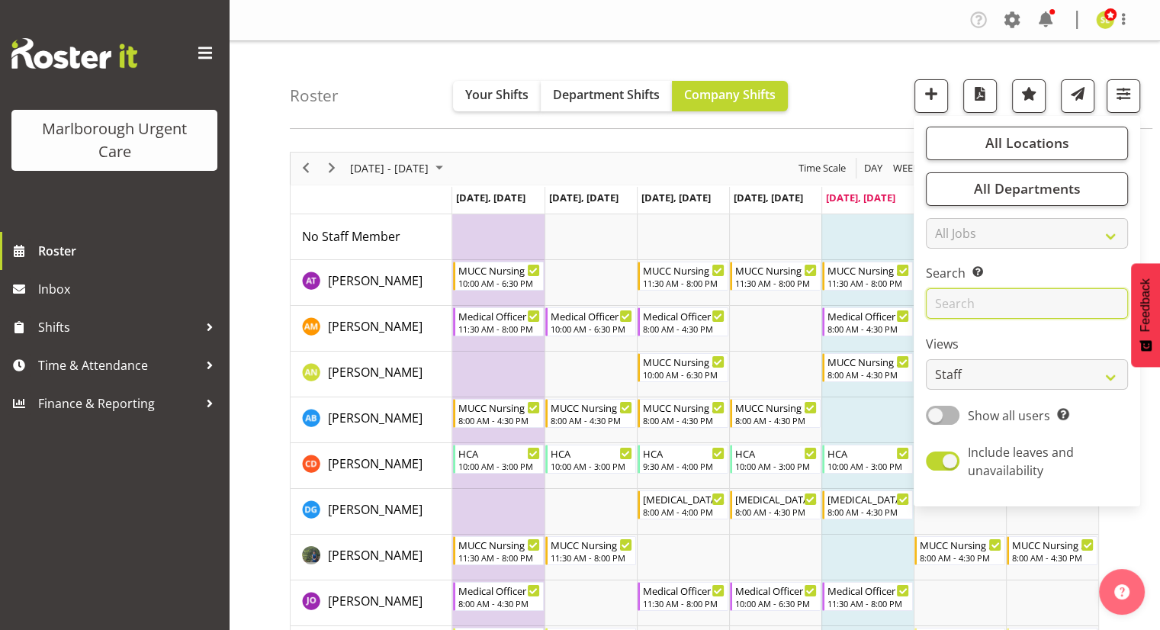
click at [974, 300] on input "text" at bounding box center [1026, 303] width 202 height 30
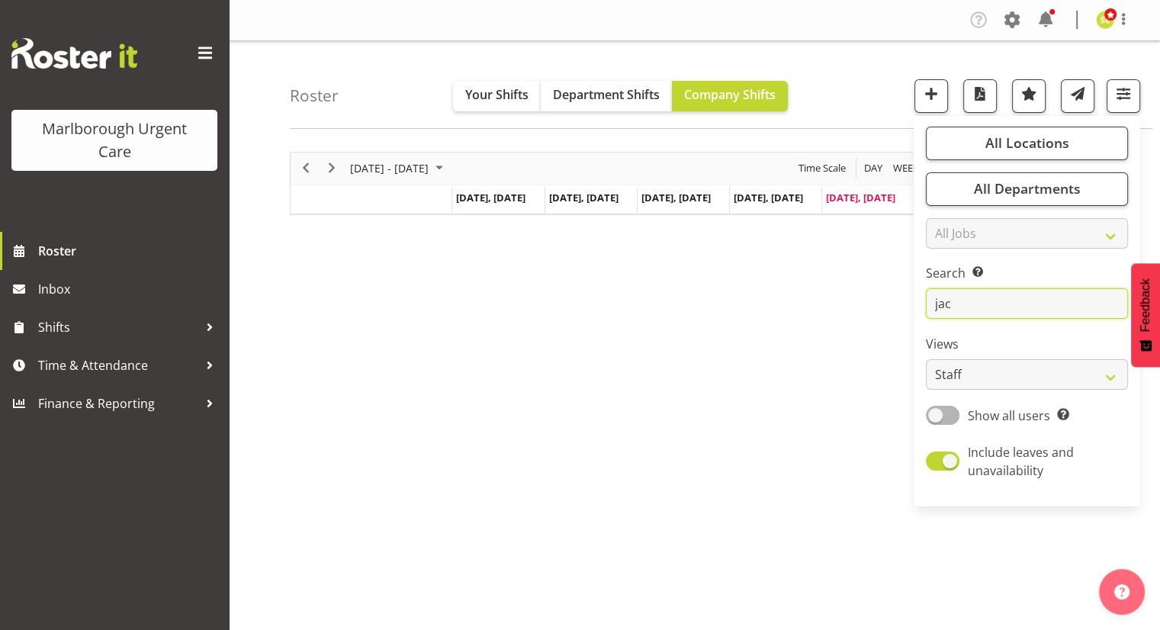
type input "jac"
click at [771, 277] on div "[DATE] - [DATE] [DATE] Day Week Fortnight Month calendar Month Agenda Time Scal…" at bounding box center [725, 445] width 870 height 610
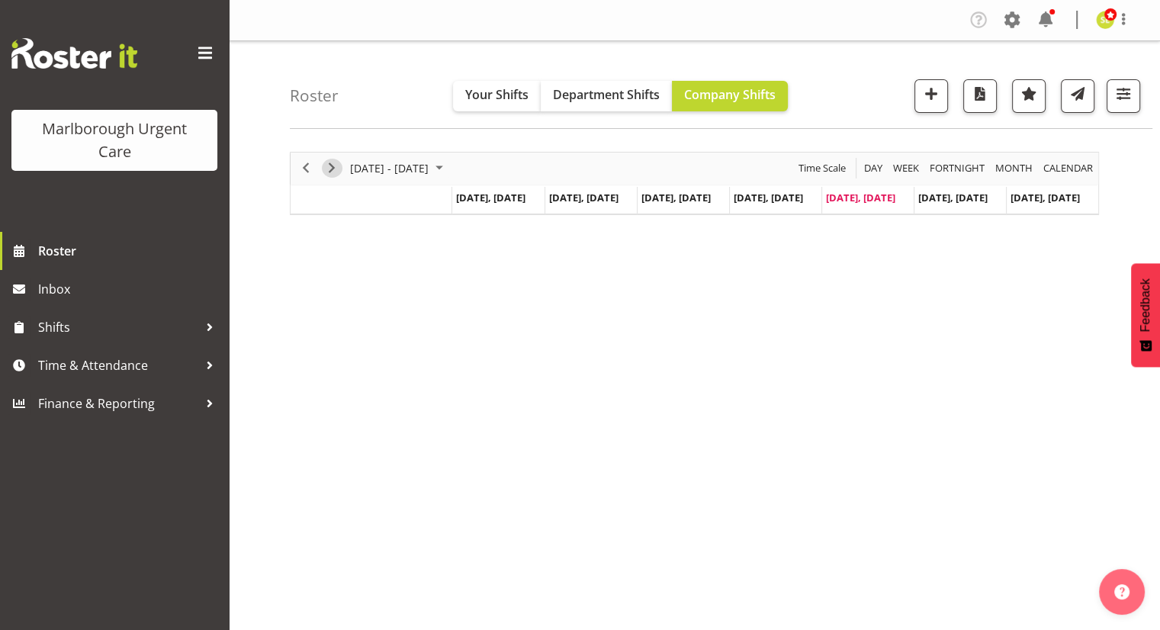
click at [335, 168] on span "Next" at bounding box center [331, 168] width 18 height 19
